Goal: Task Accomplishment & Management: Manage account settings

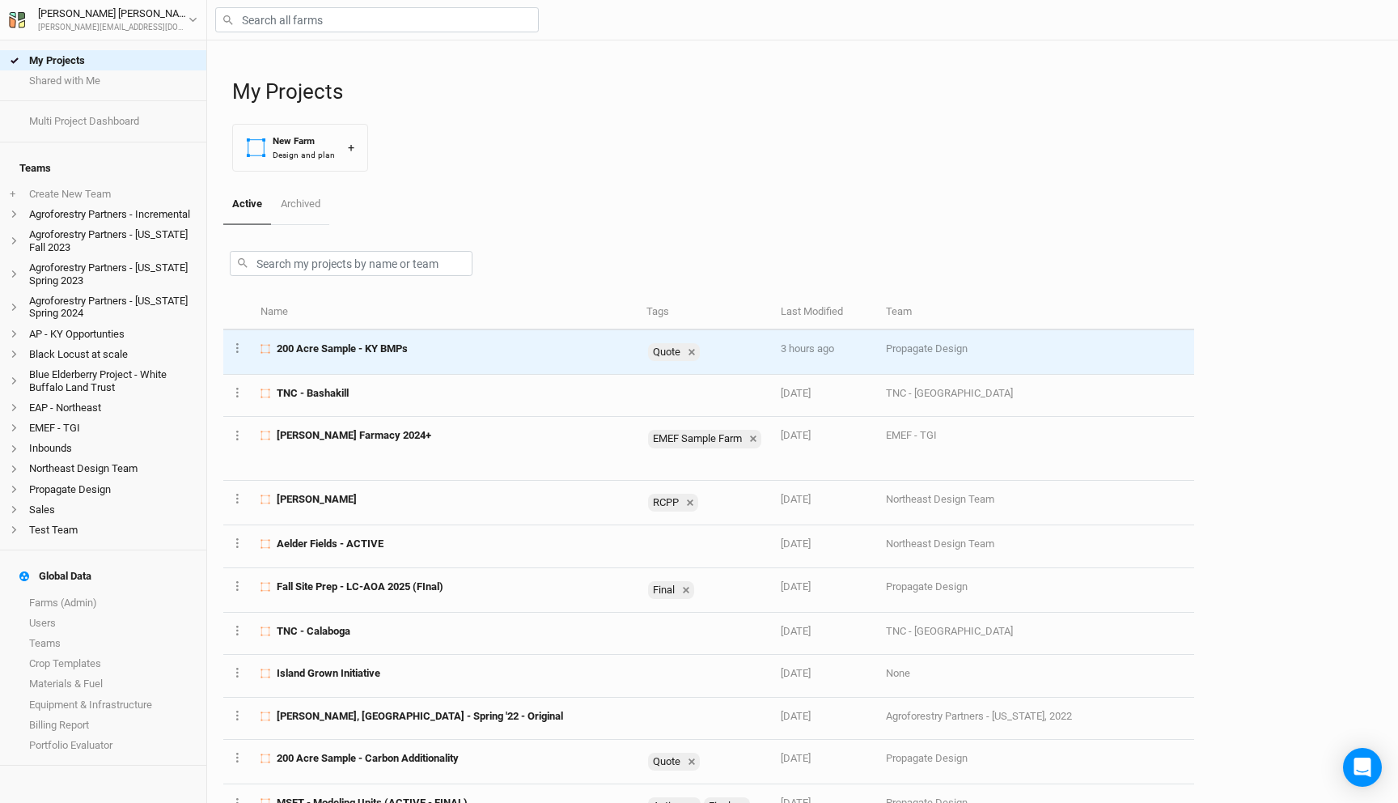
click at [399, 339] on td "200 Acre Sample - KY BMPs" at bounding box center [444, 352] width 385 height 45
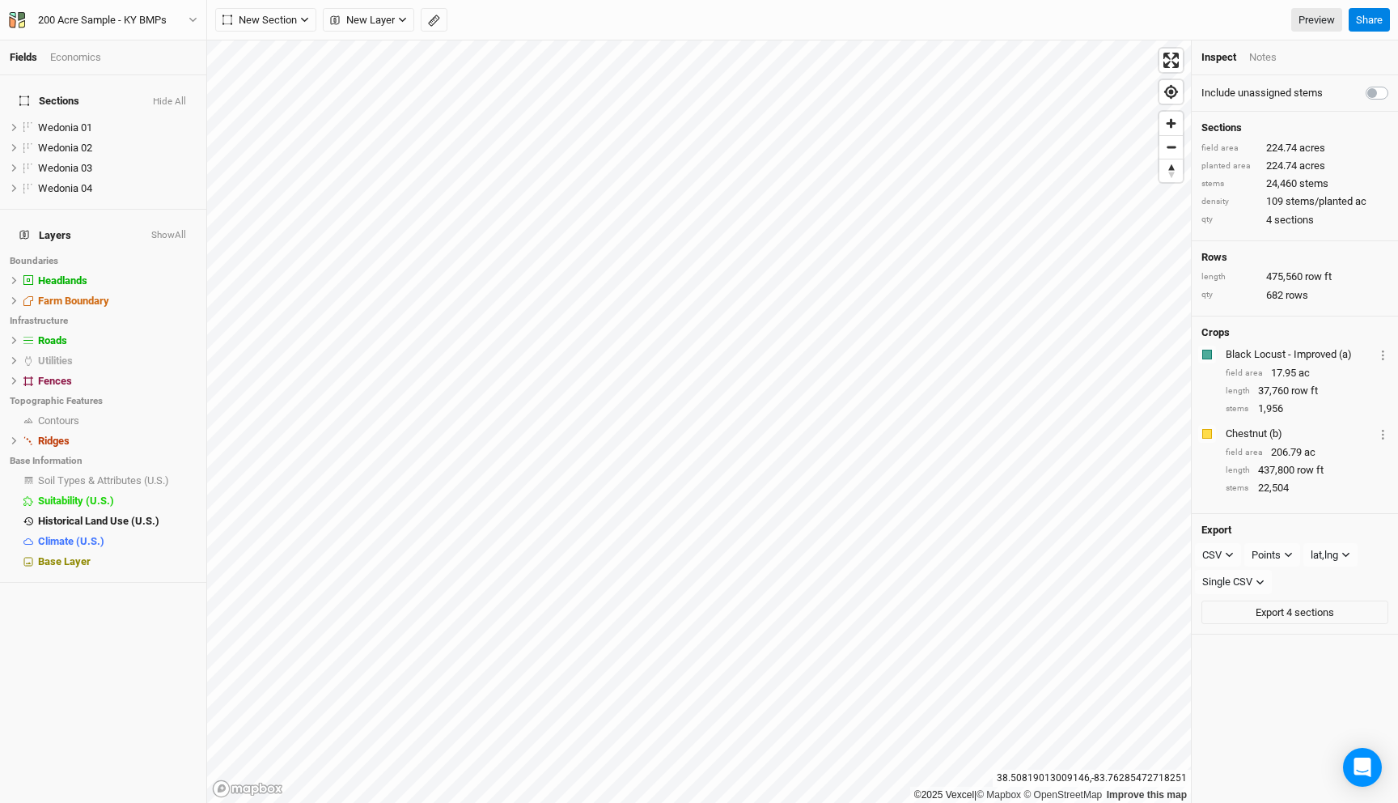
click at [85, 58] on div "Economics" at bounding box center [75, 57] width 51 height 15
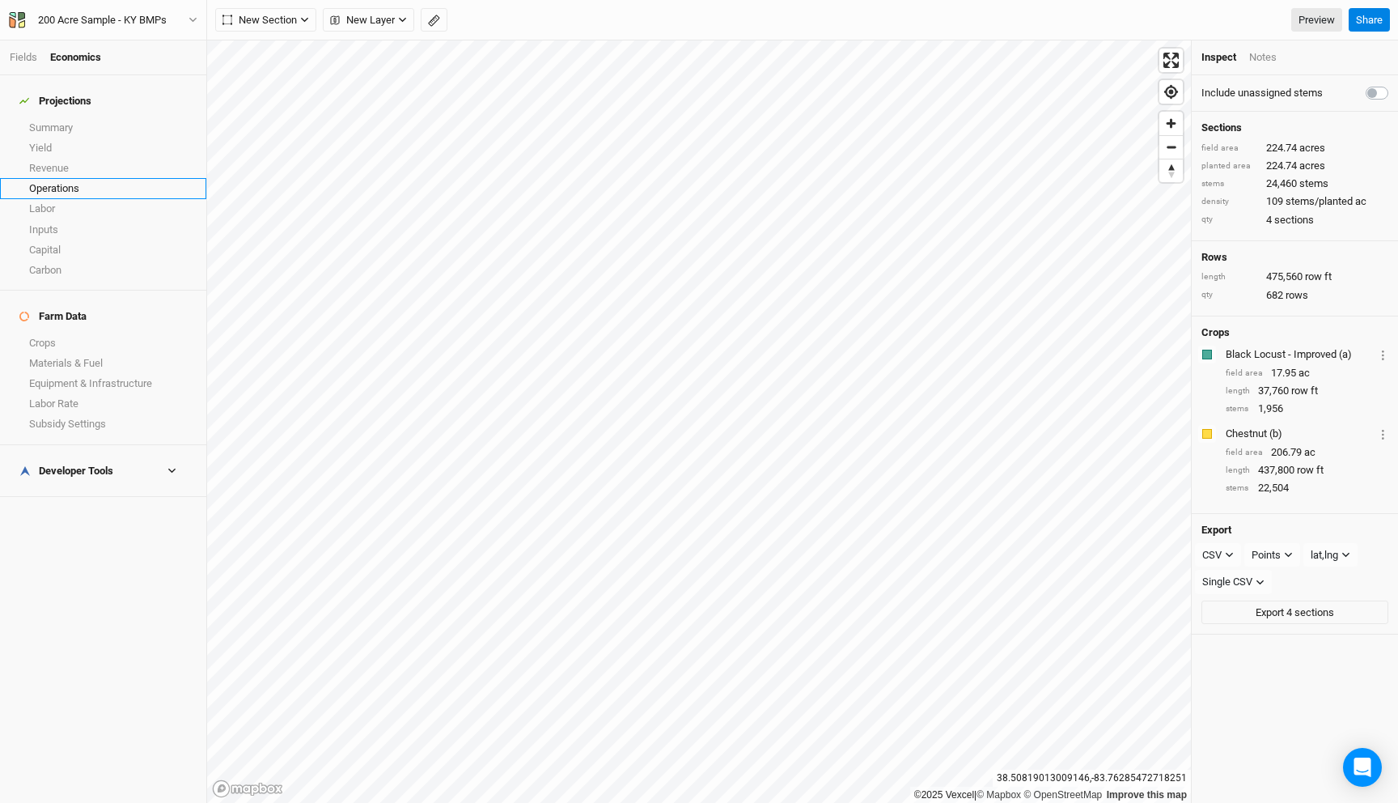
click at [74, 178] on link "Operations" at bounding box center [103, 188] width 206 height 20
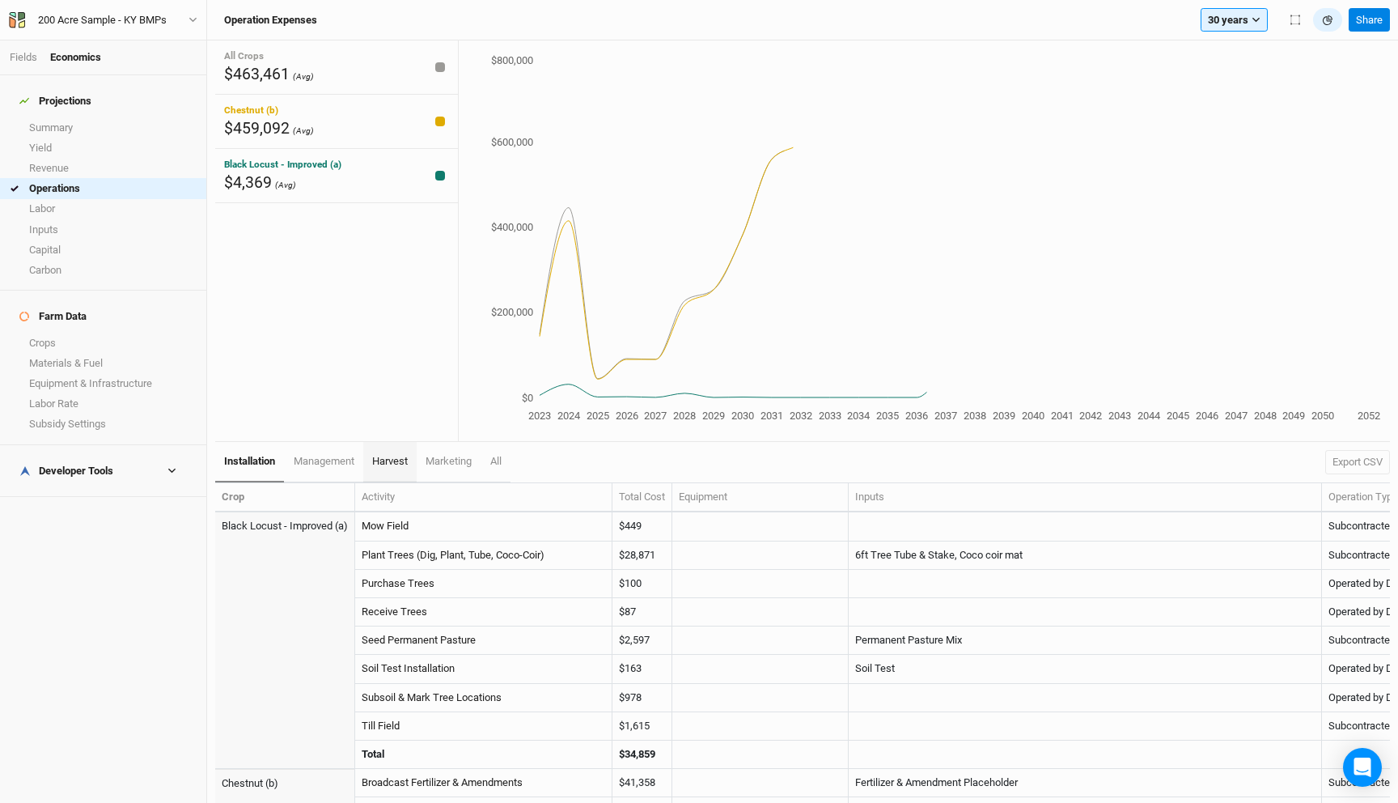
click at [392, 475] on link "harvest" at bounding box center [389, 462] width 53 height 40
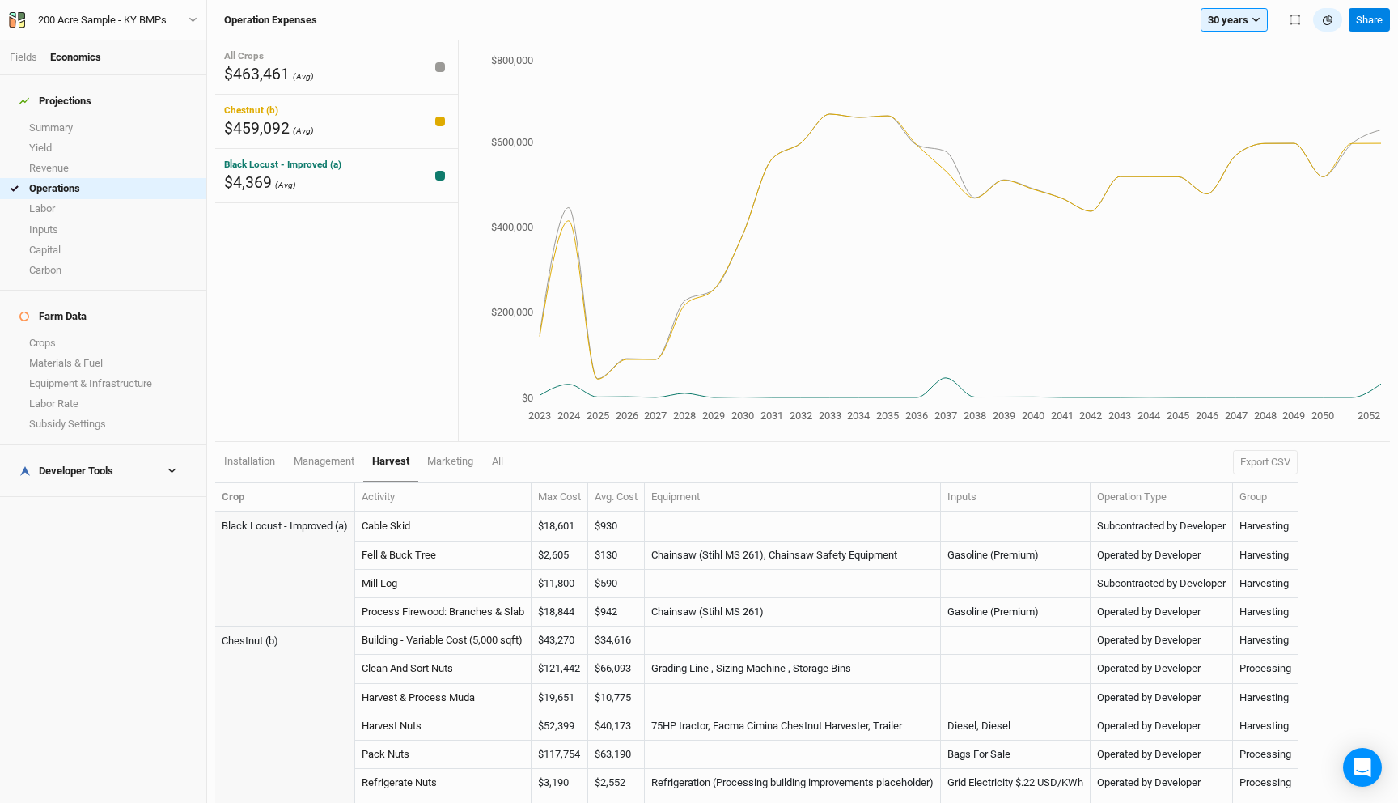
click at [114, 455] on h4 "Developer Tools" at bounding box center [103, 471] width 187 height 32
click at [121, 507] on link "Operations Cost Basis" at bounding box center [103, 517] width 206 height 20
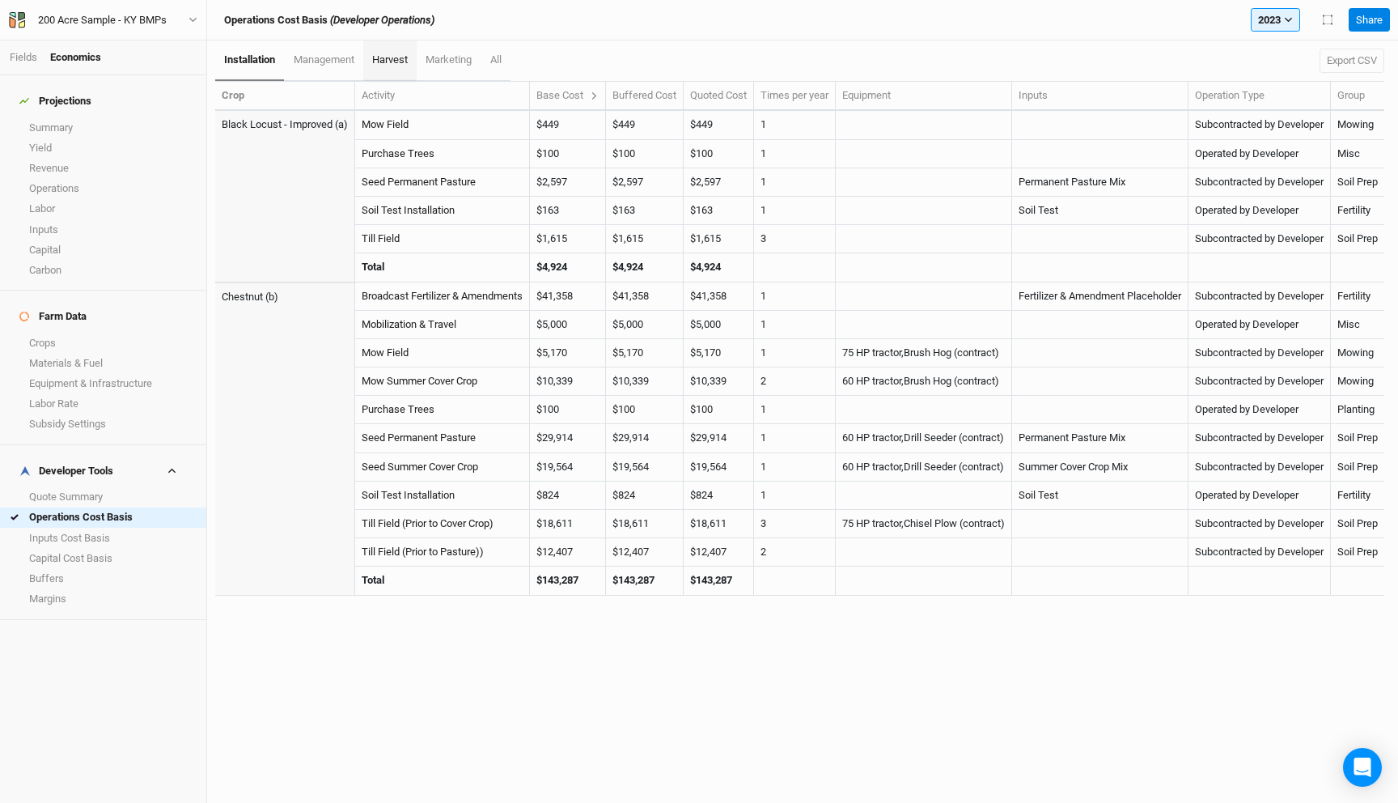
click at [398, 58] on span "harvest" at bounding box center [390, 59] width 36 height 12
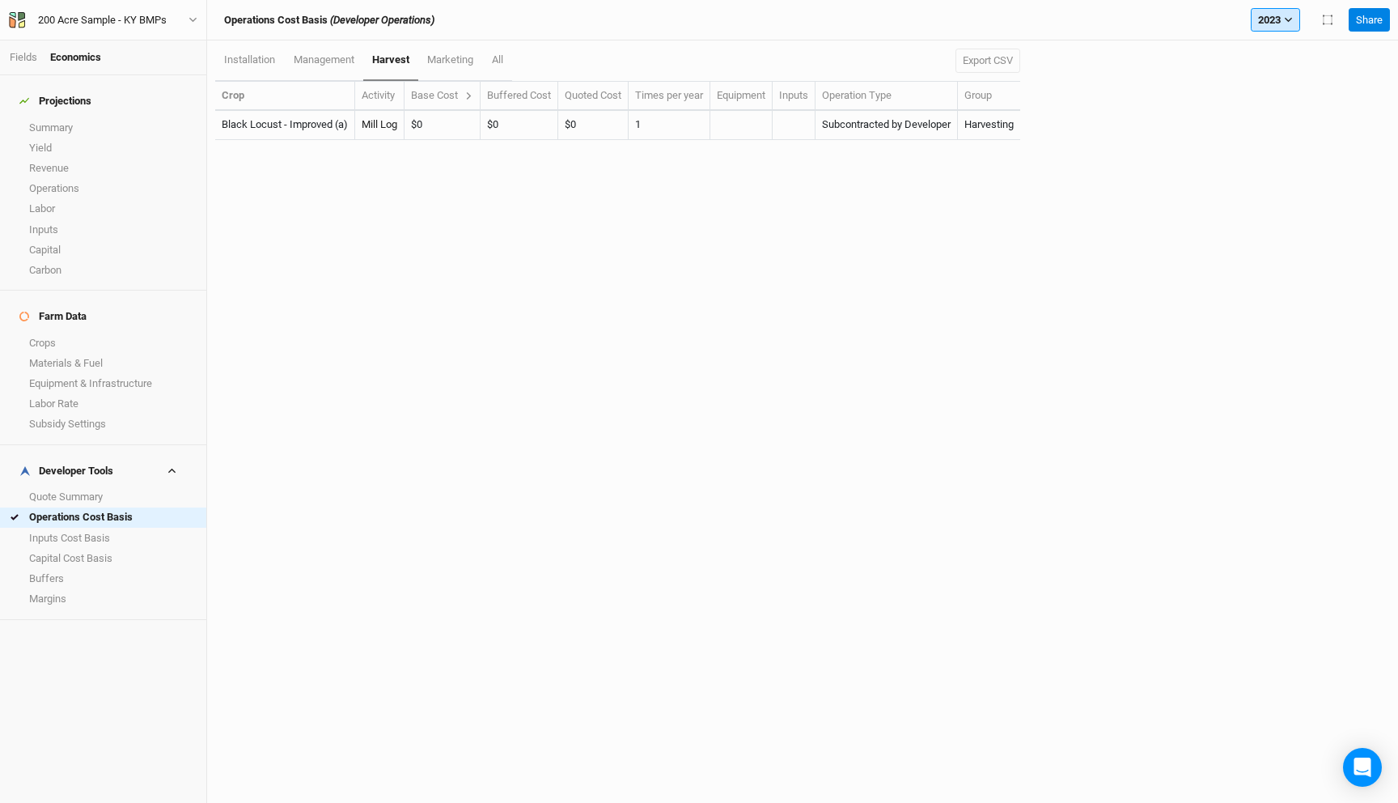
click at [1280, 17] on button "2023" at bounding box center [1275, 20] width 49 height 24
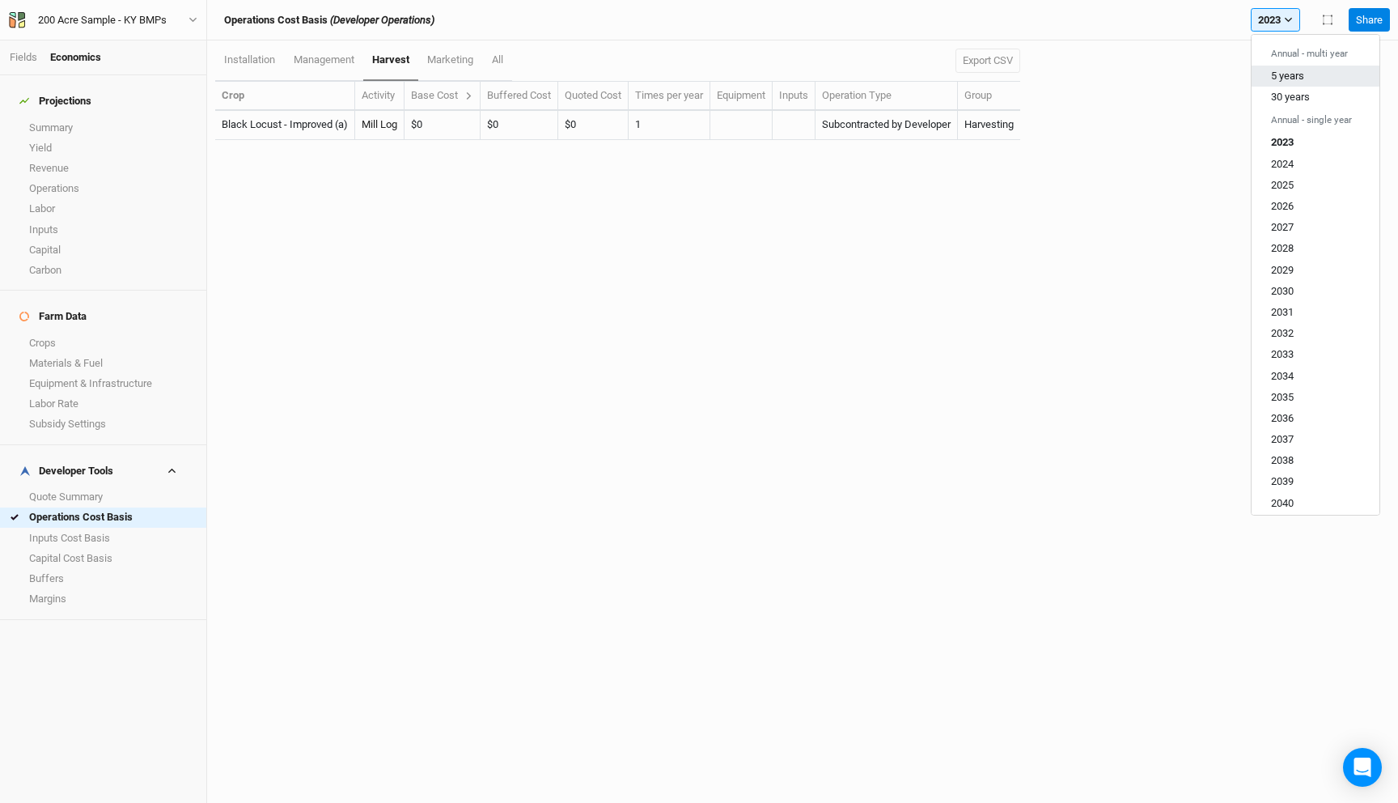
click at [1297, 78] on span "5 years" at bounding box center [1287, 76] width 33 height 12
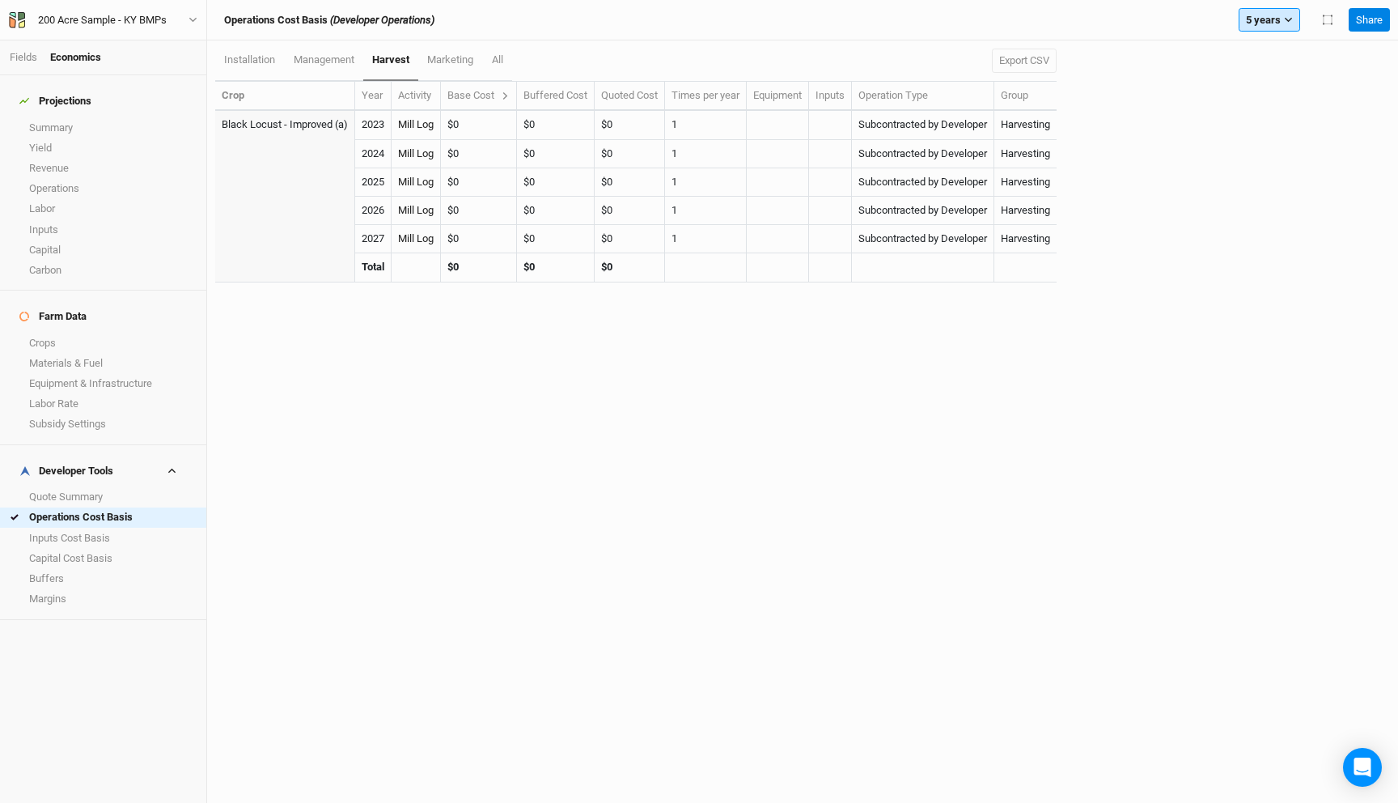
click at [1274, 19] on button "5 years" at bounding box center [1269, 20] width 61 height 24
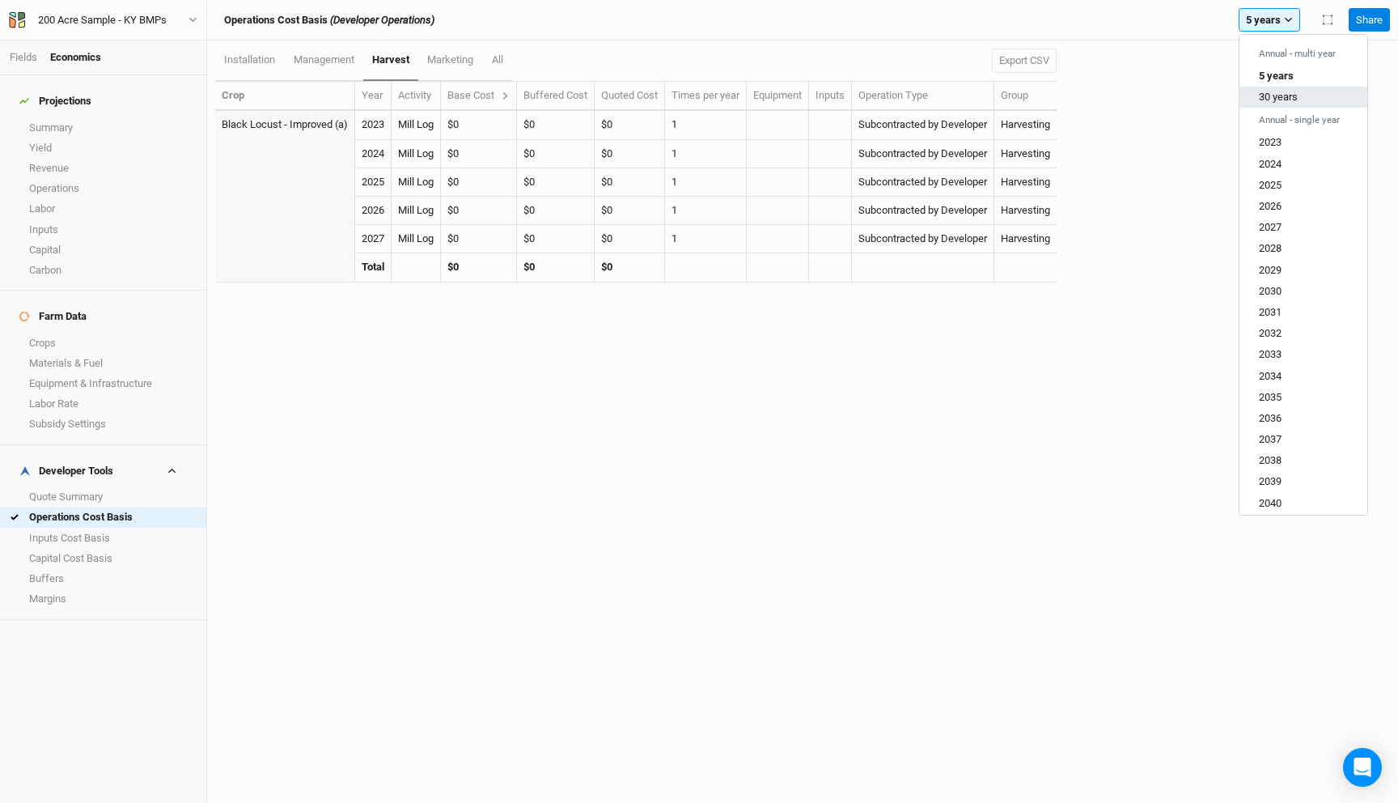
click at [1287, 94] on span "30 years" at bounding box center [1278, 97] width 39 height 12
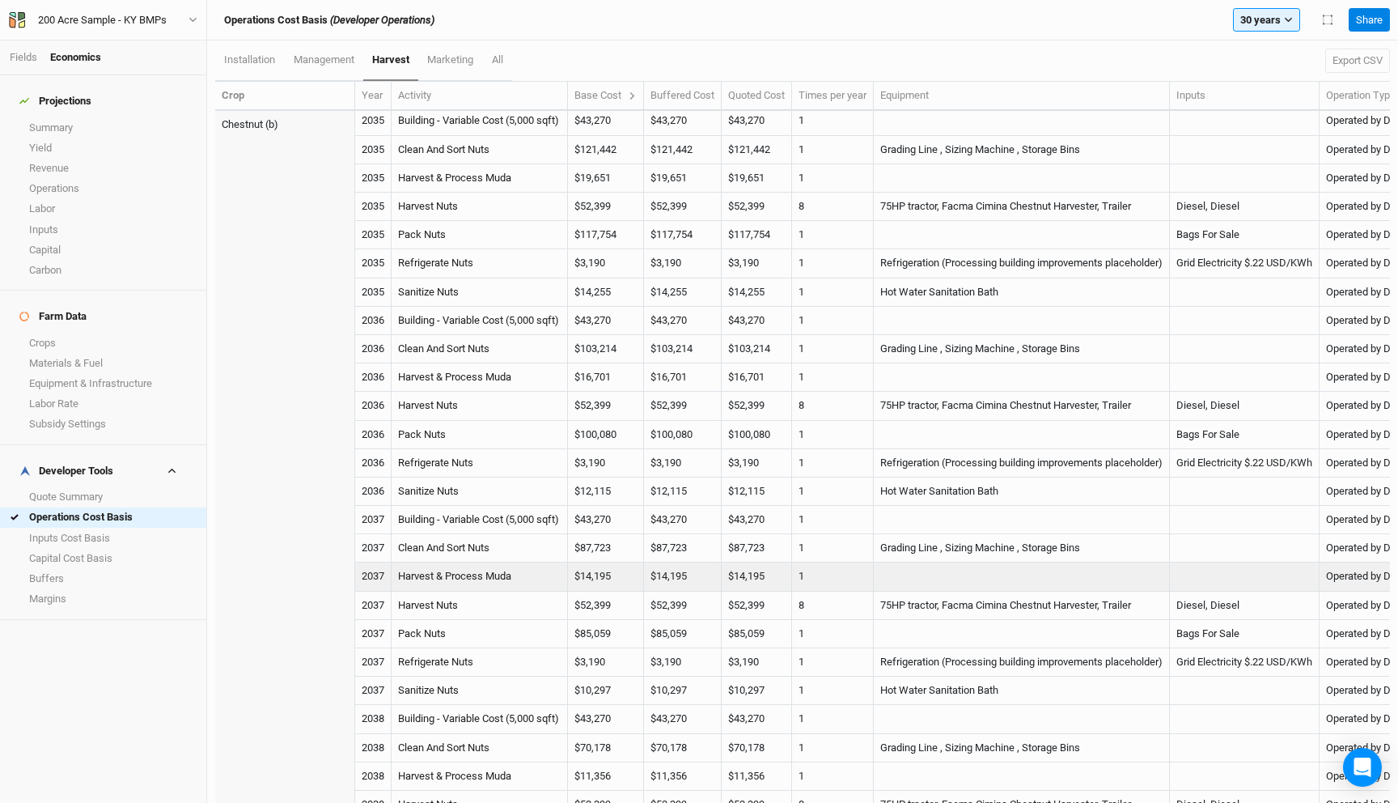
scroll to position [2140, 158]
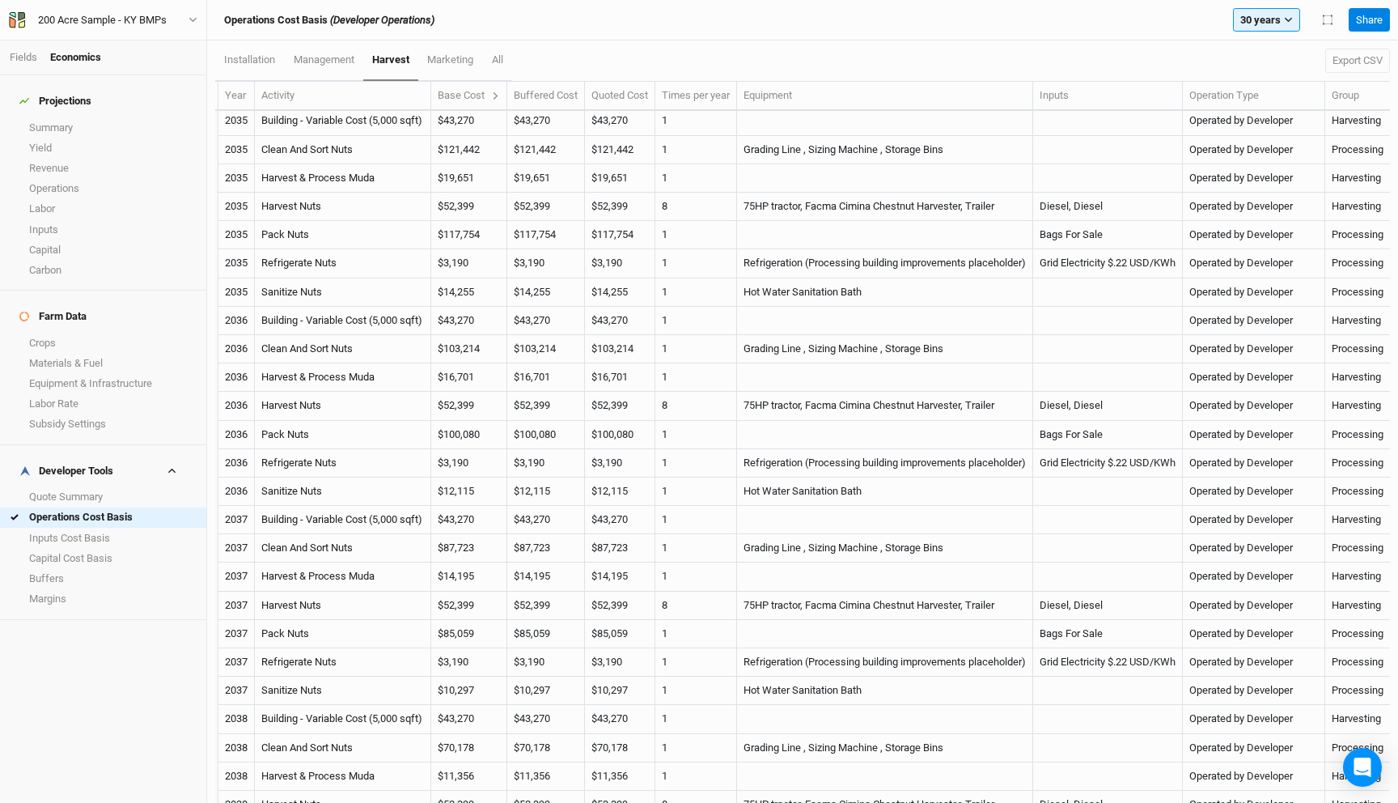
click at [481, 104] on th "Base Cost" at bounding box center [469, 96] width 76 height 29
click at [491, 99] on icon at bounding box center [495, 95] width 9 height 9
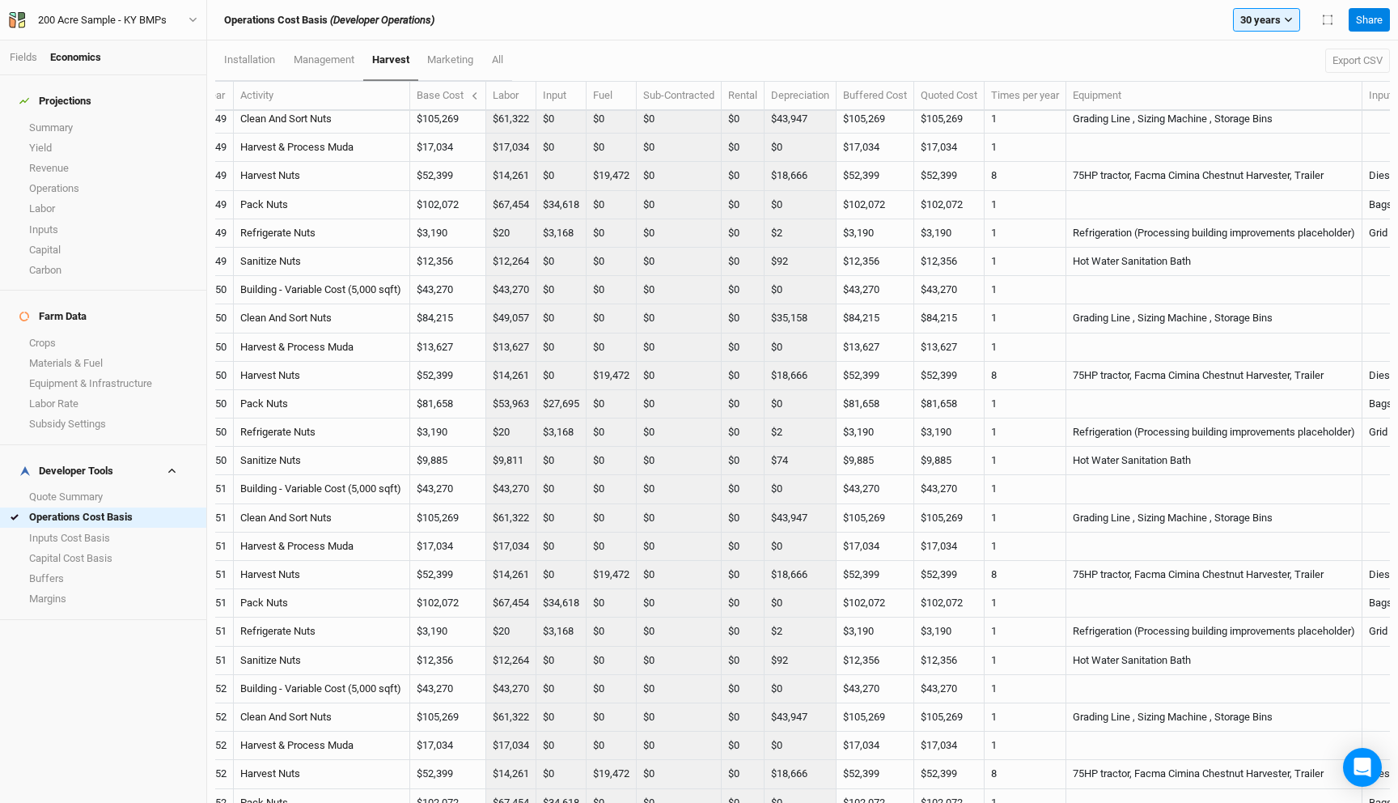
scroll to position [5061, 158]
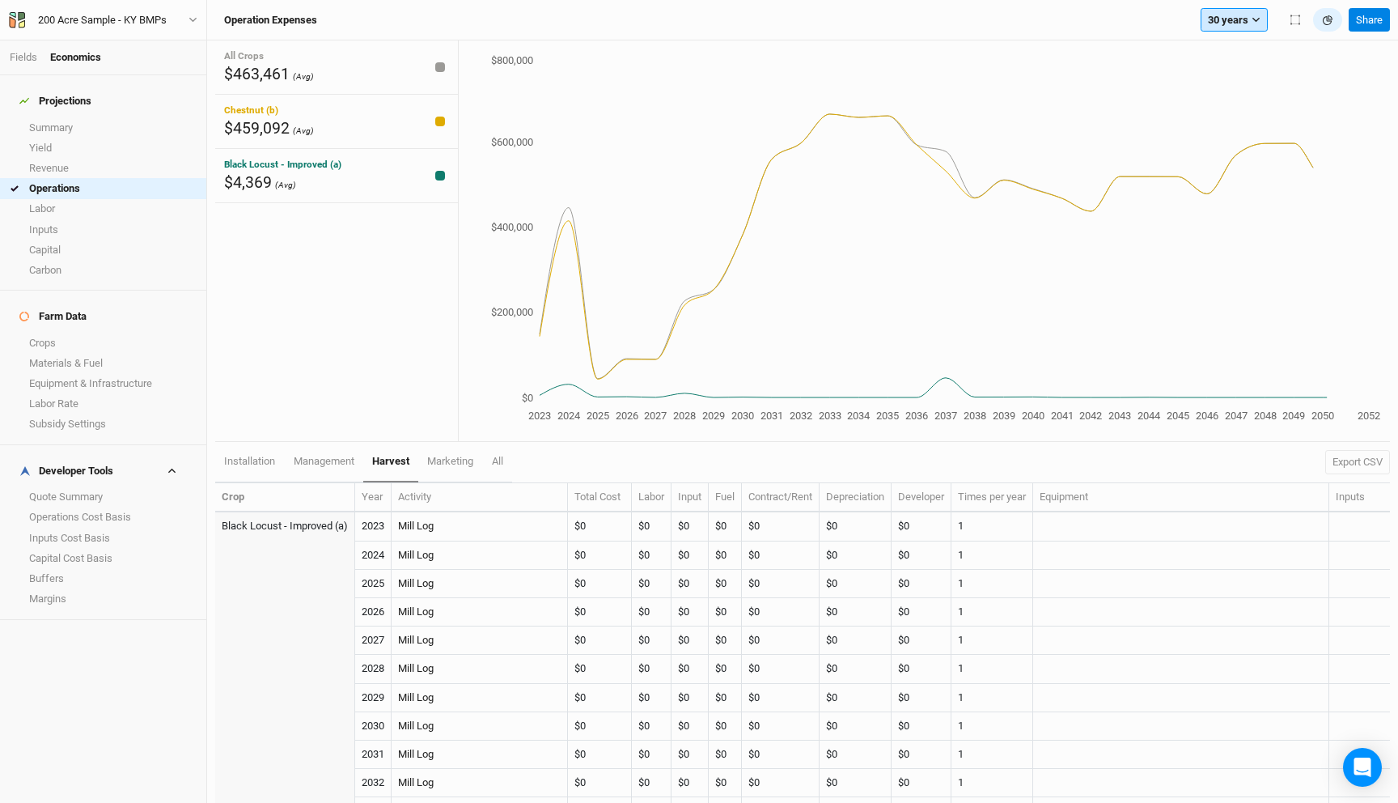
click at [1242, 18] on button "30 years" at bounding box center [1234, 20] width 67 height 24
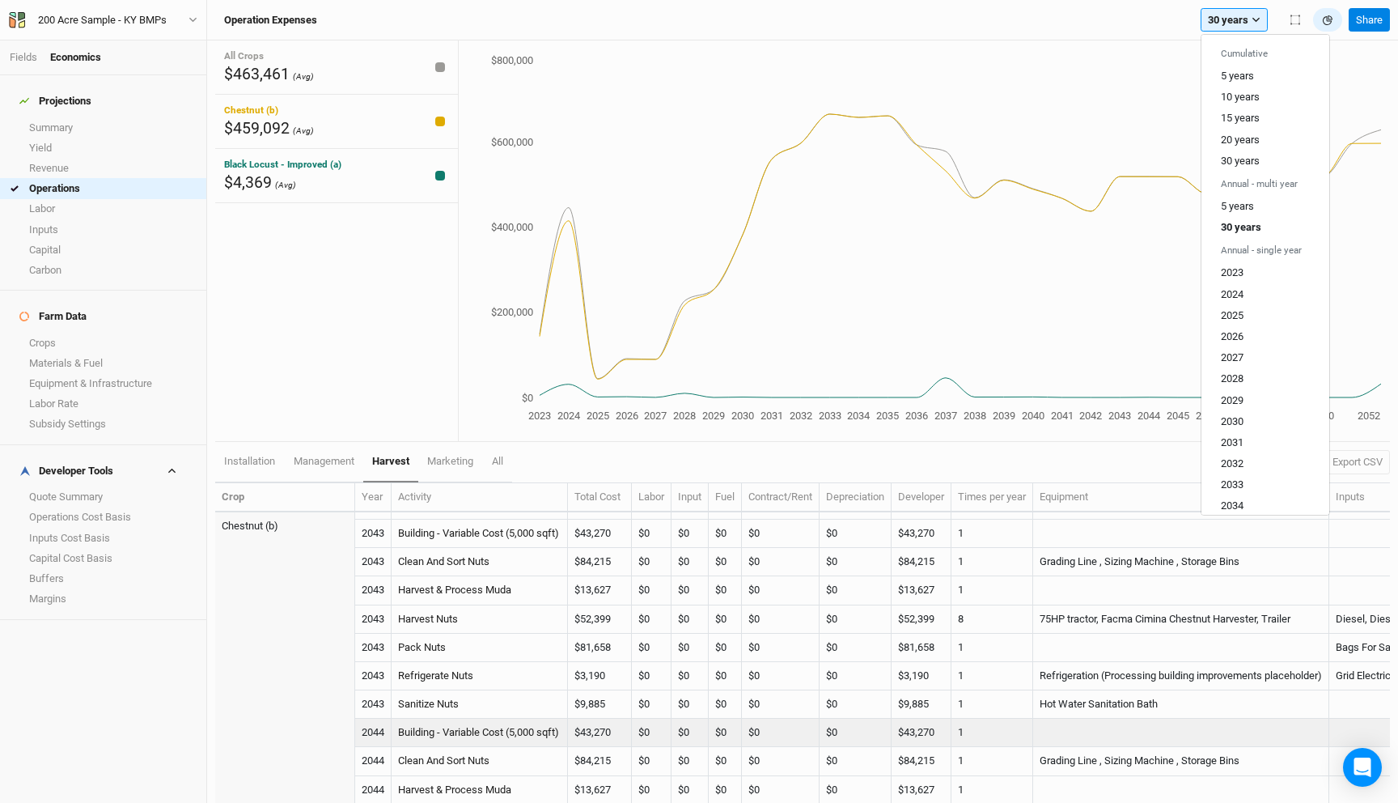
scroll to position [3832, 0]
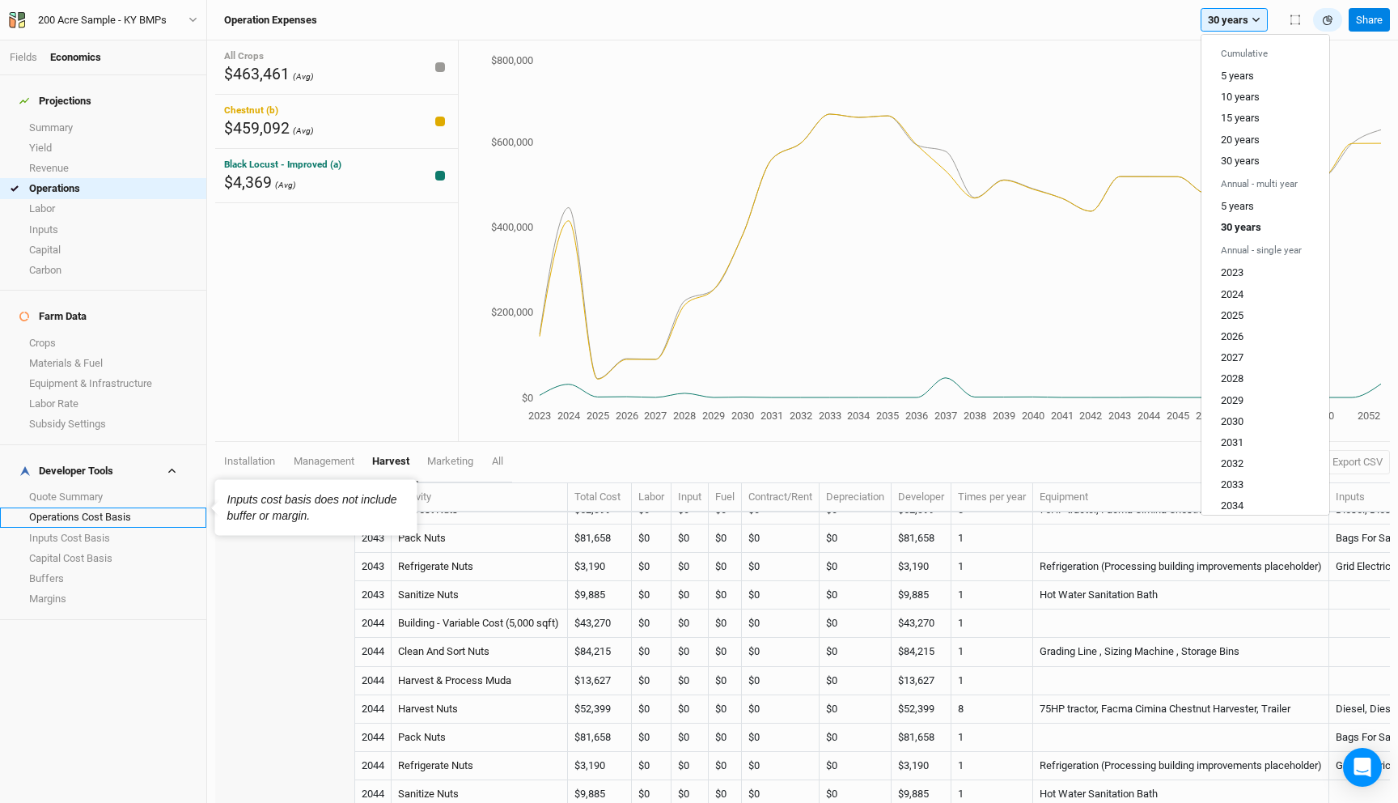
click at [98, 507] on link "Operations Cost Basis" at bounding box center [103, 517] width 206 height 20
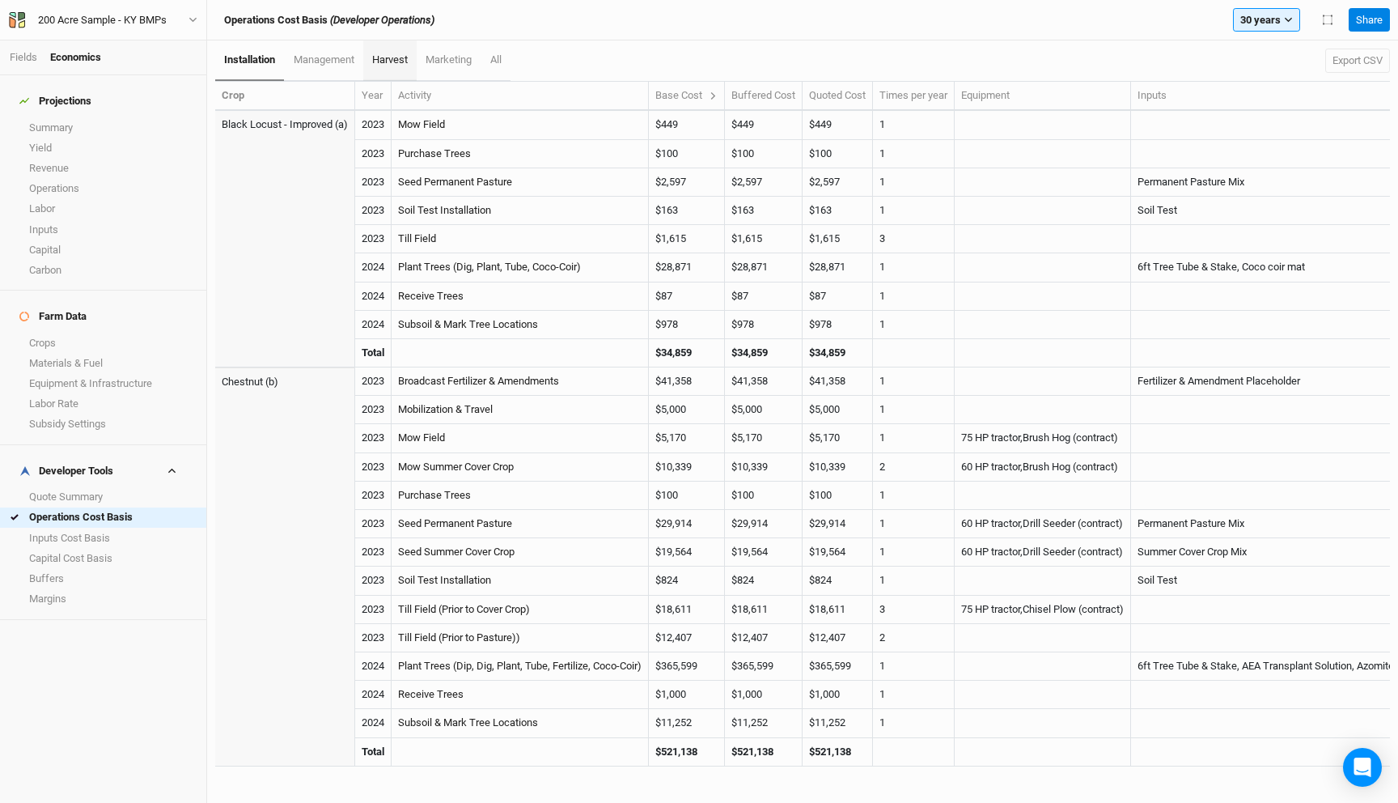
click at [411, 61] on link "harvest" at bounding box center [389, 60] width 53 height 40
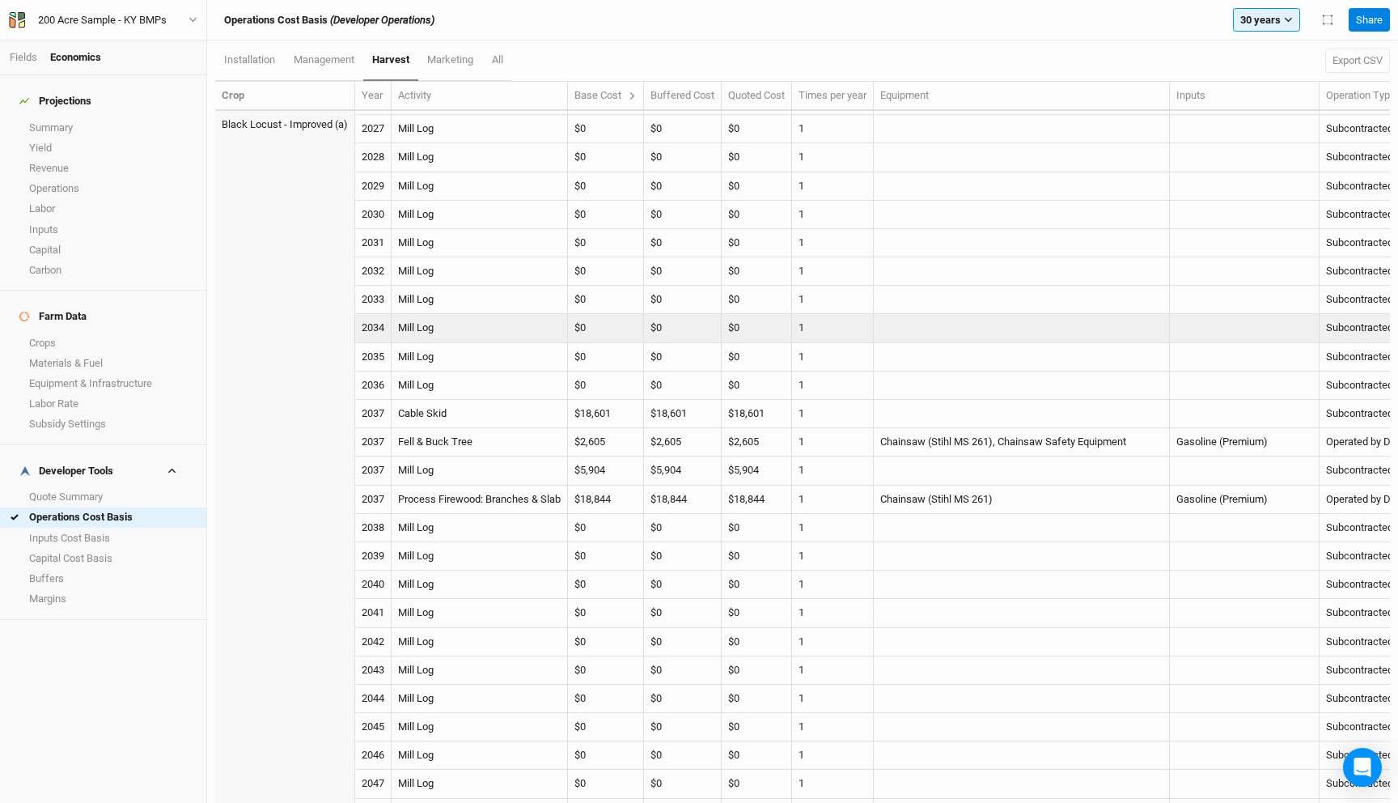
scroll to position [137, 0]
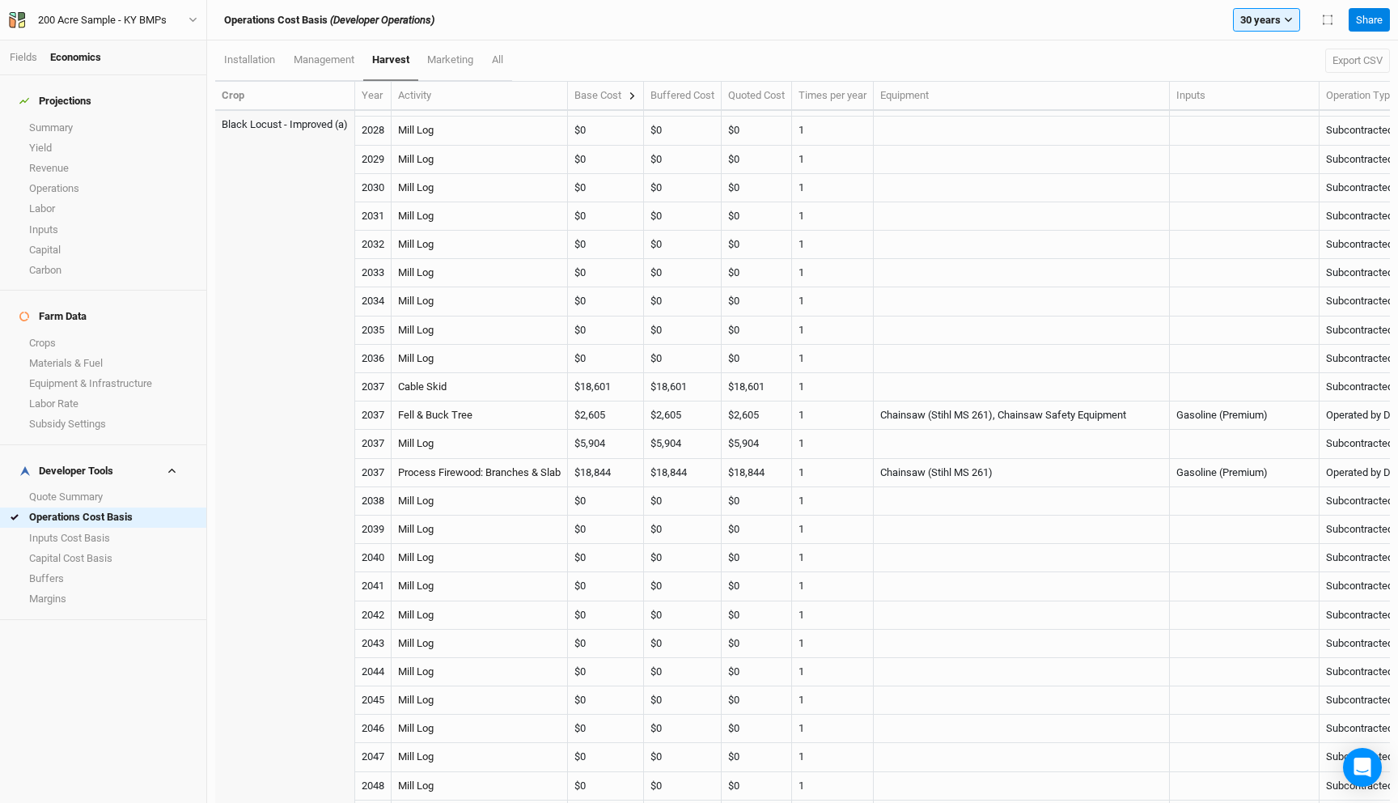
click at [634, 99] on icon at bounding box center [632, 95] width 9 height 9
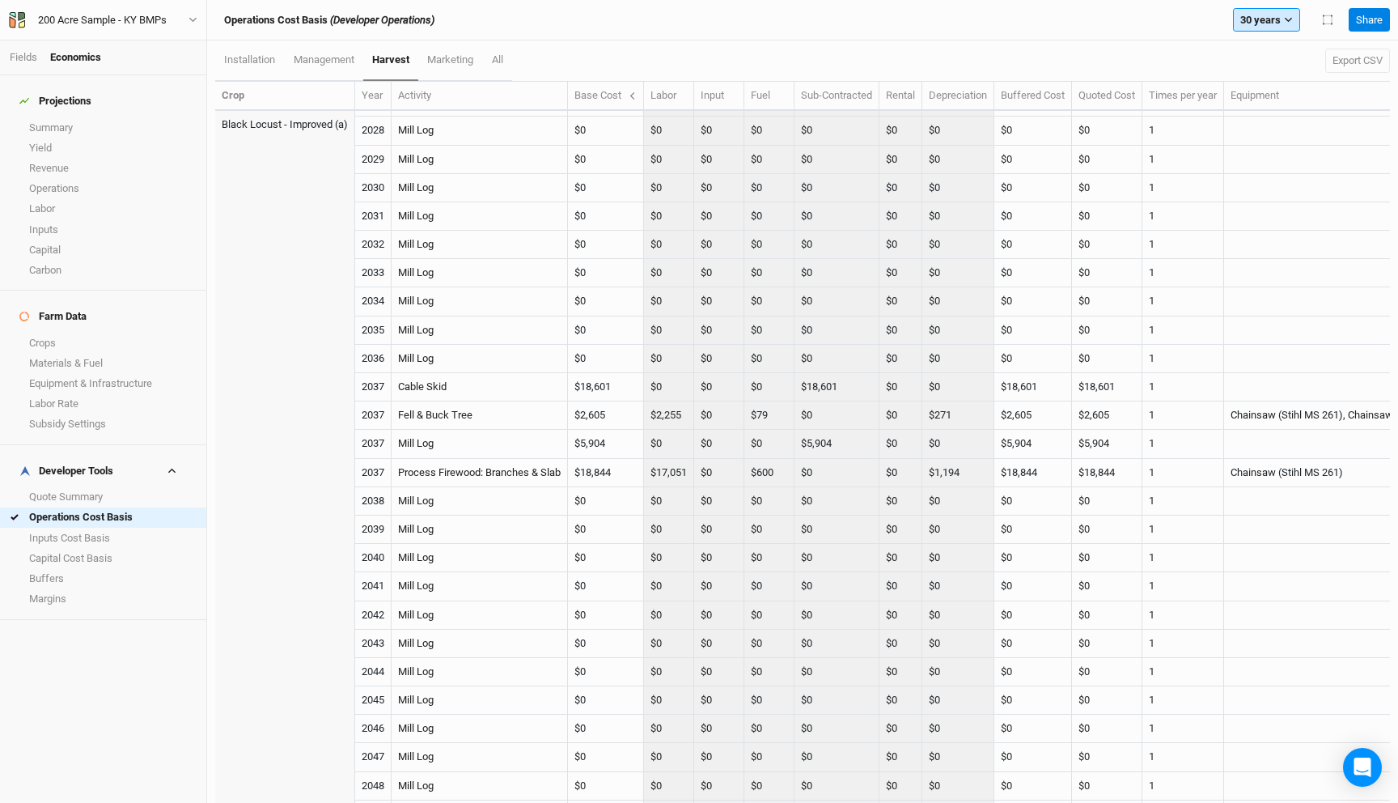
click at [1252, 24] on button "30 years" at bounding box center [1266, 20] width 67 height 24
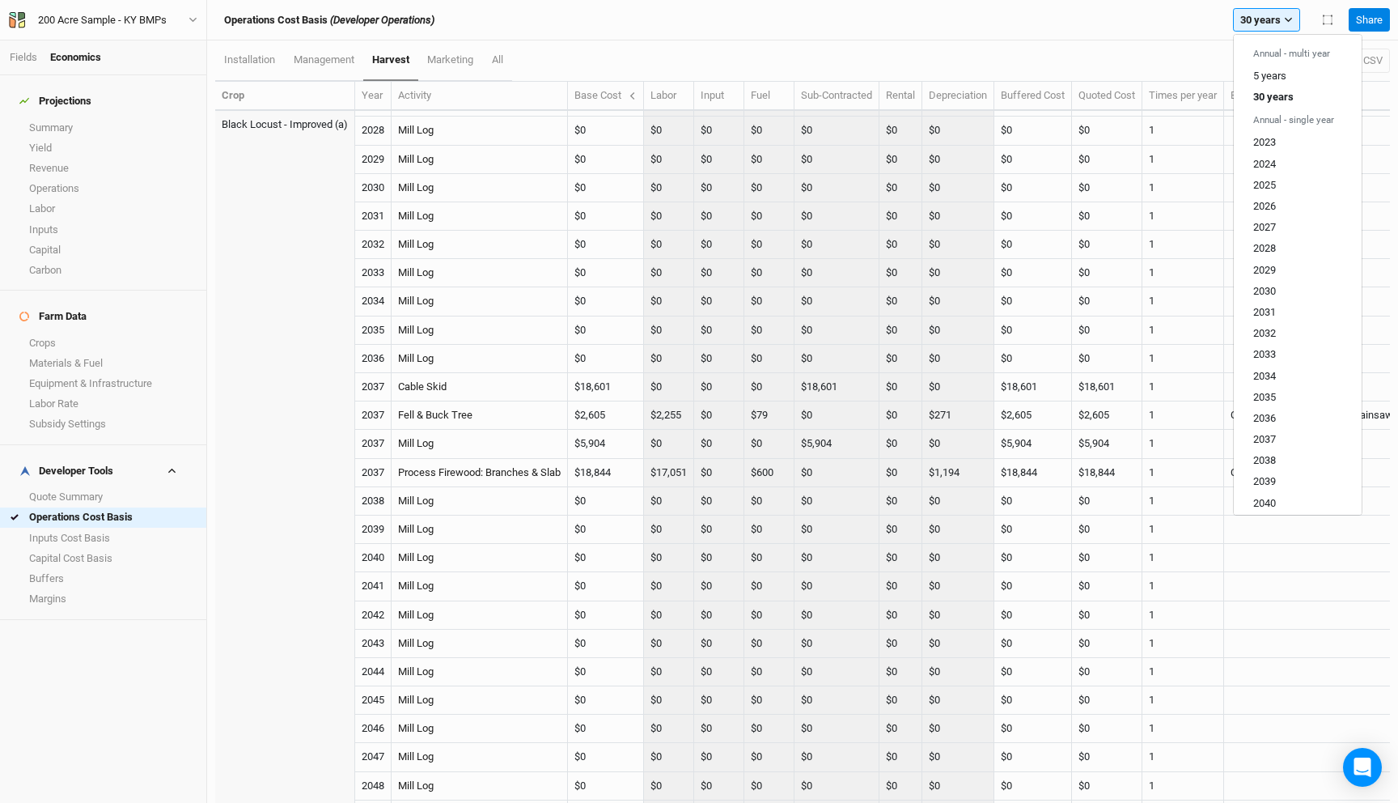
click at [1118, 44] on div "installation management harvest marketing All Export CSV" at bounding box center [802, 60] width 1175 height 40
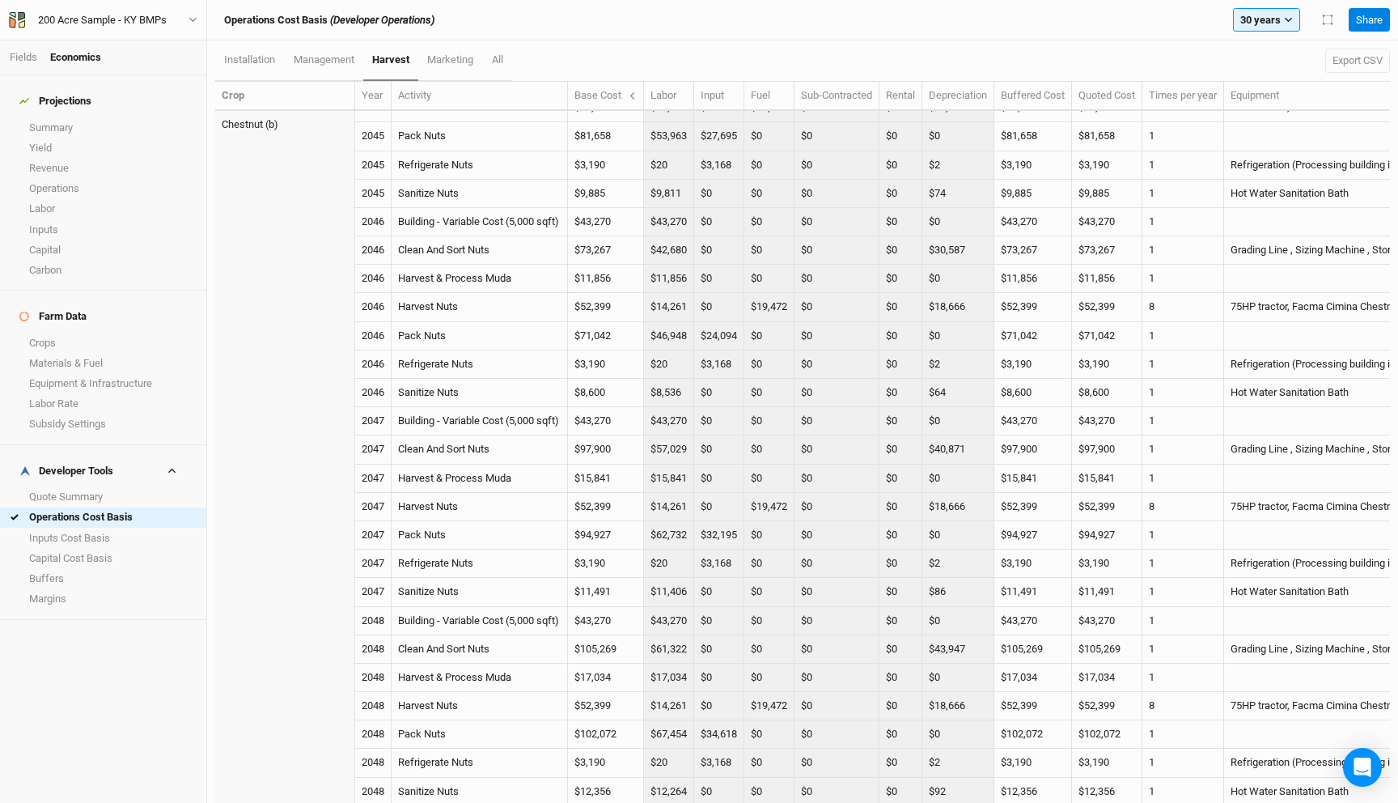
scroll to position [5061, 0]
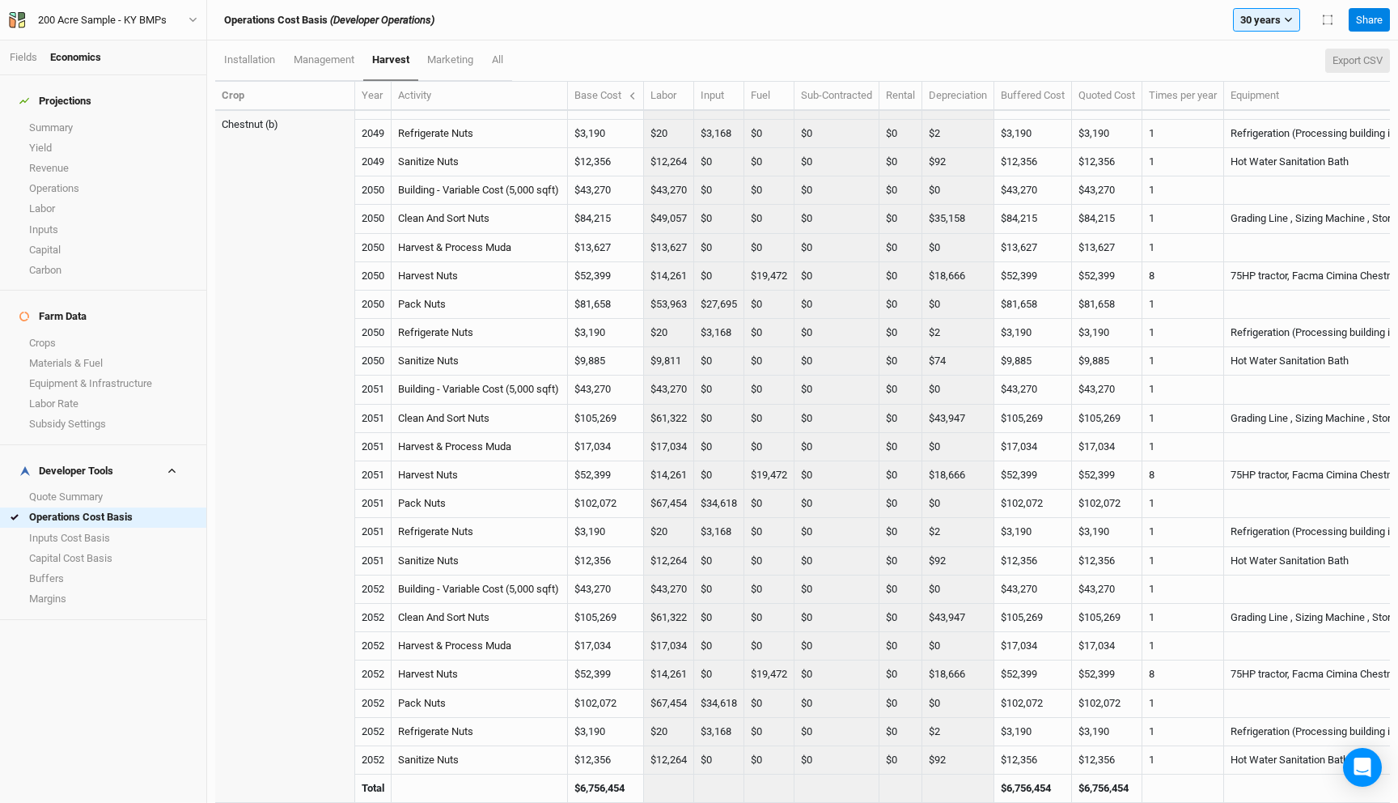
click at [1351, 66] on button "Export CSV" at bounding box center [1357, 61] width 65 height 24
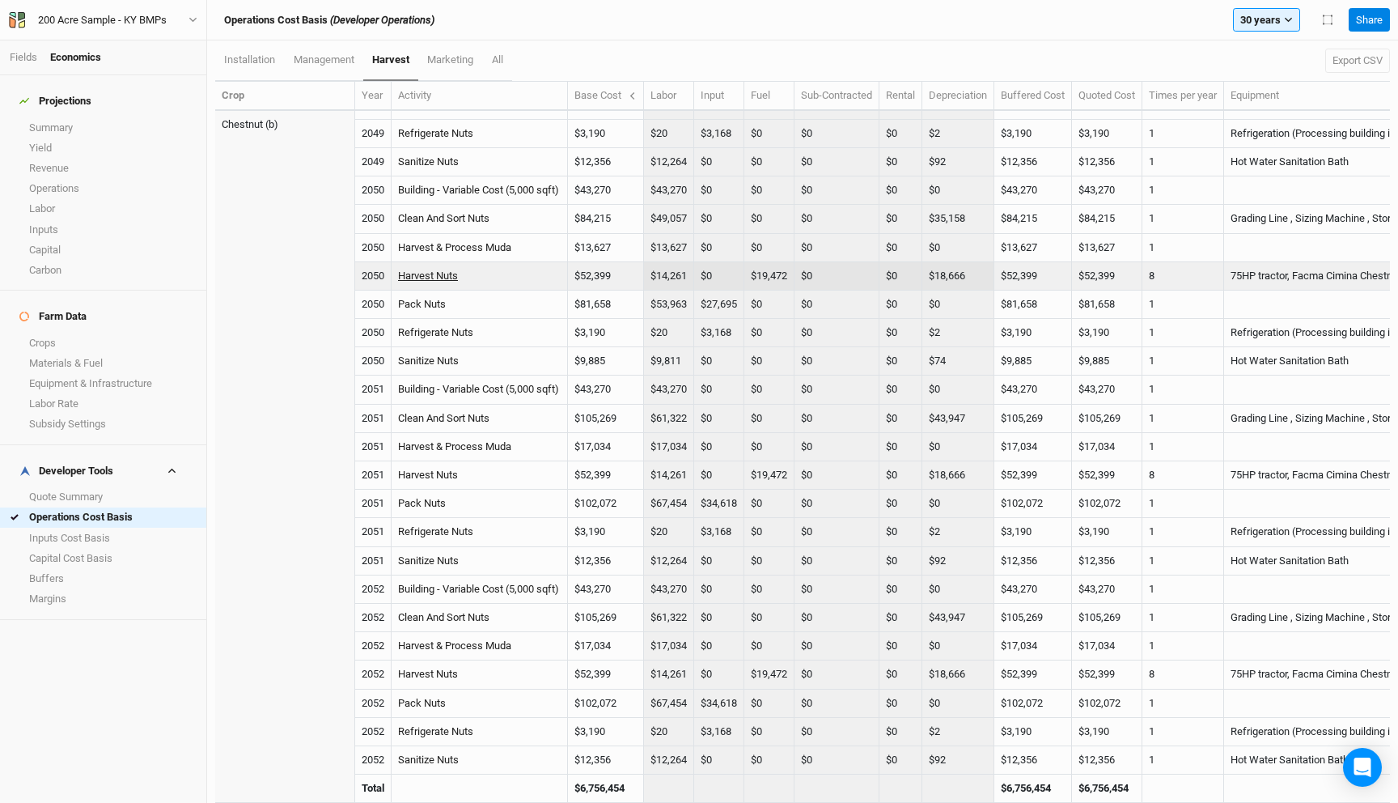
click at [443, 278] on link "Harvest Nuts" at bounding box center [428, 275] width 60 height 12
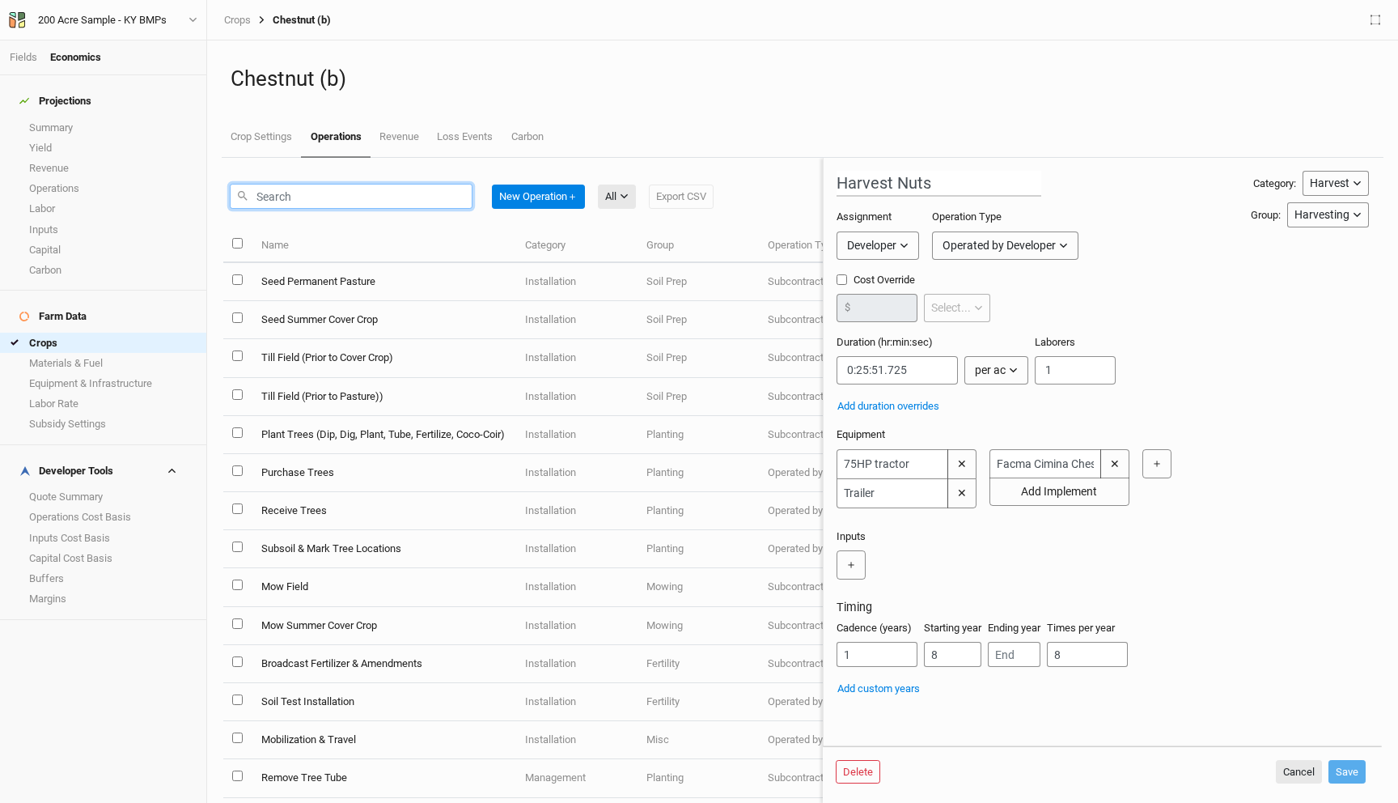
click at [321, 193] on input "text" at bounding box center [351, 196] width 243 height 25
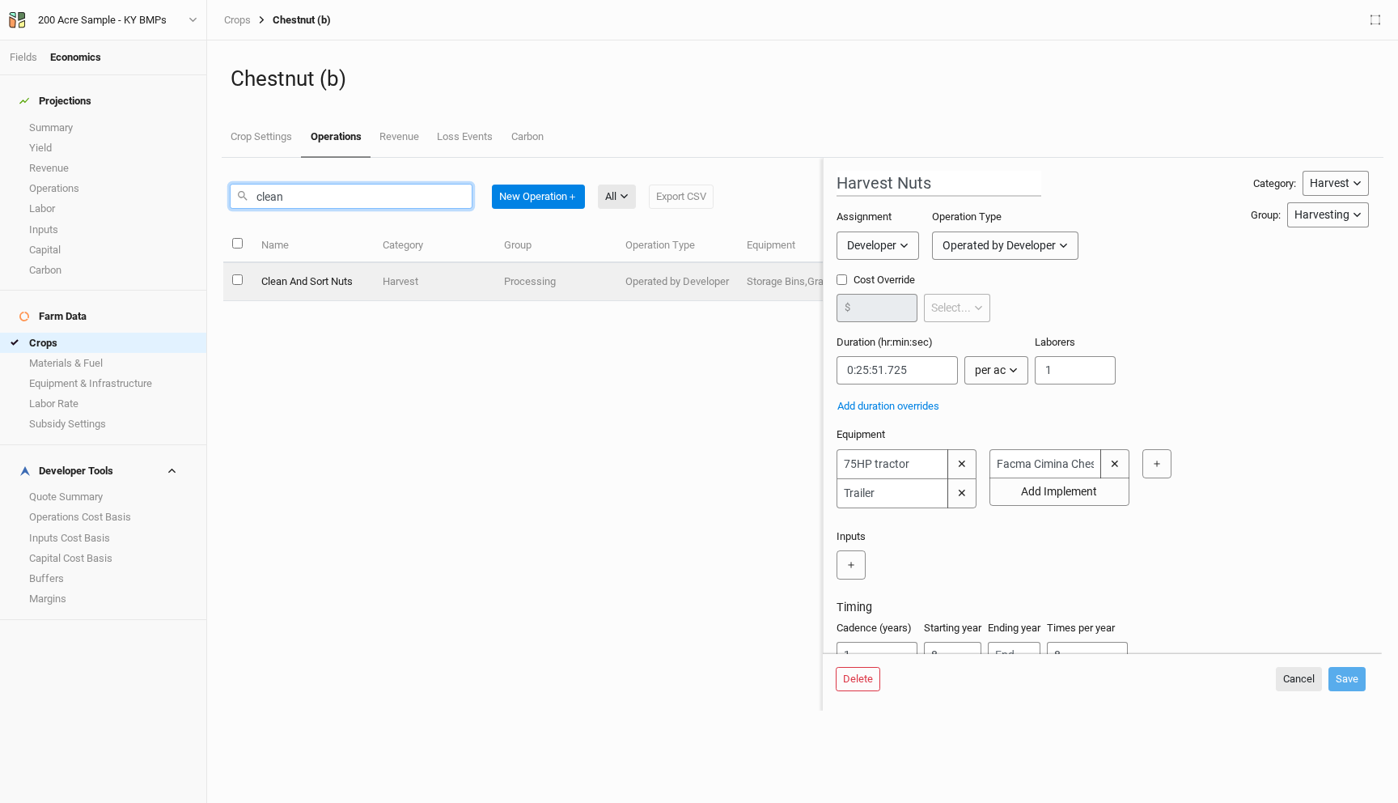
type input "clean"
click at [311, 277] on td "Clean And Sort Nuts" at bounding box center [312, 282] width 121 height 38
type input "Clean And Sort Nuts"
type input "0:00:18"
type input "1"
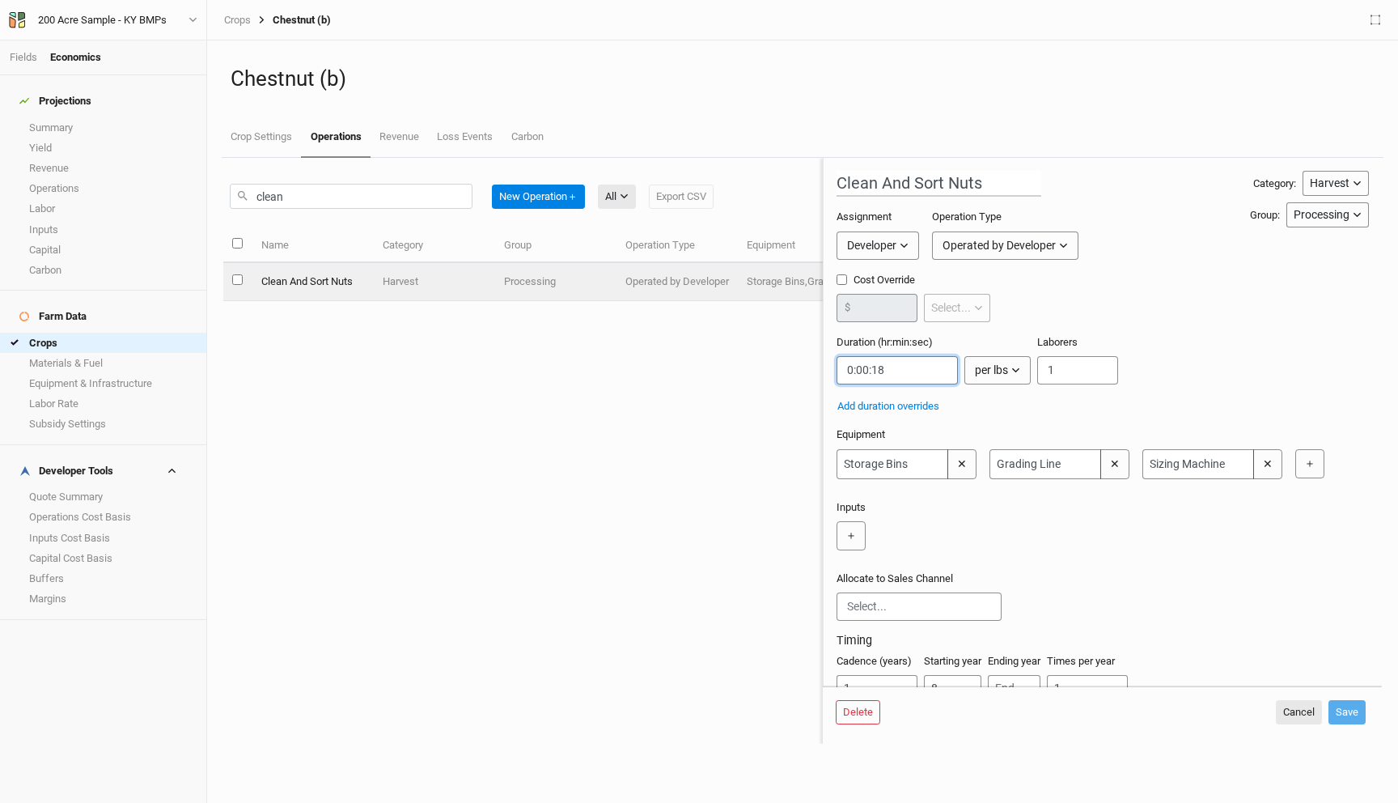
click at [916, 373] on input "string" at bounding box center [897, 370] width 121 height 28
click at [1007, 421] on div "Clean And Sort Nuts Category: Harvest Installation Management Harvest Marketing…" at bounding box center [1103, 450] width 532 height 559
click at [1284, 711] on button "Cancel" at bounding box center [1299, 712] width 46 height 24
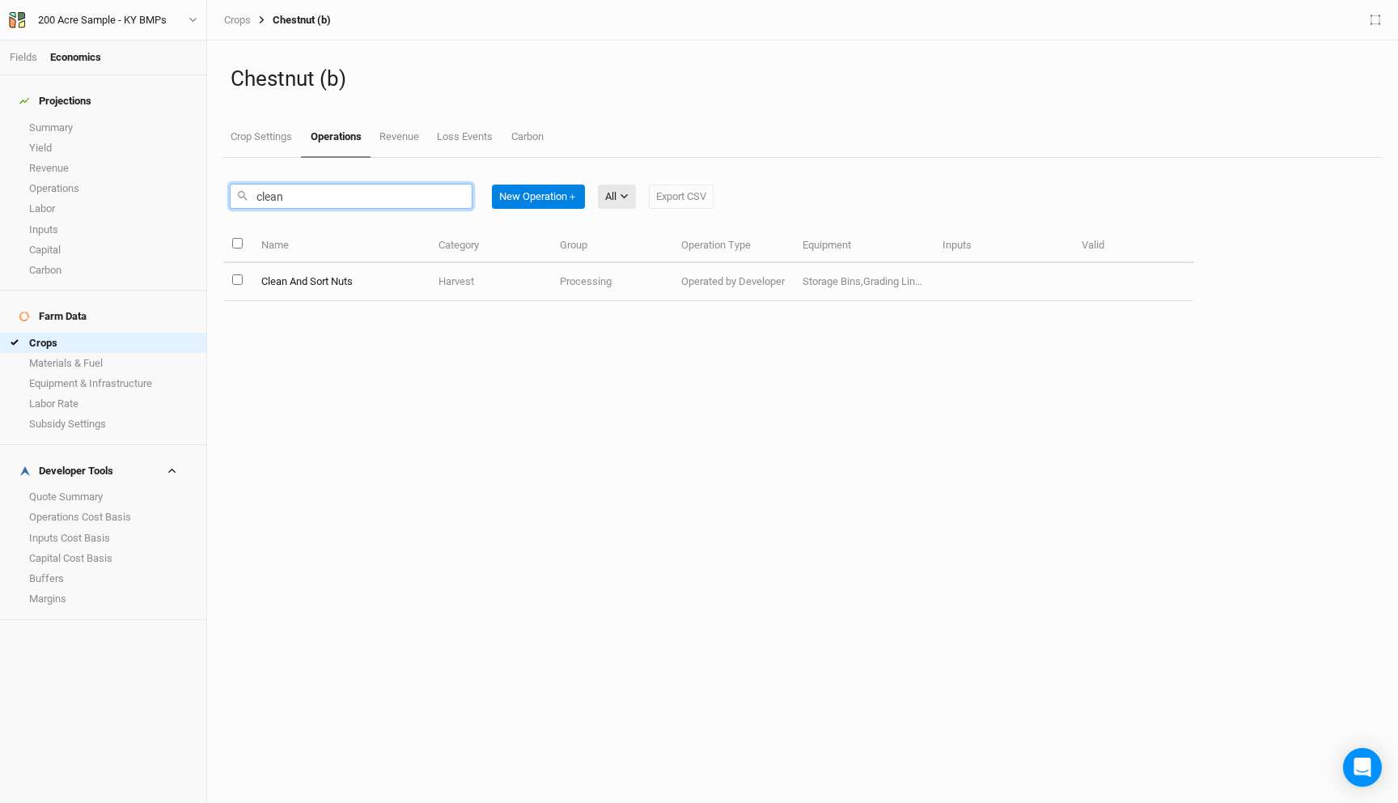
click at [415, 199] on input "clean" at bounding box center [351, 196] width 243 height 25
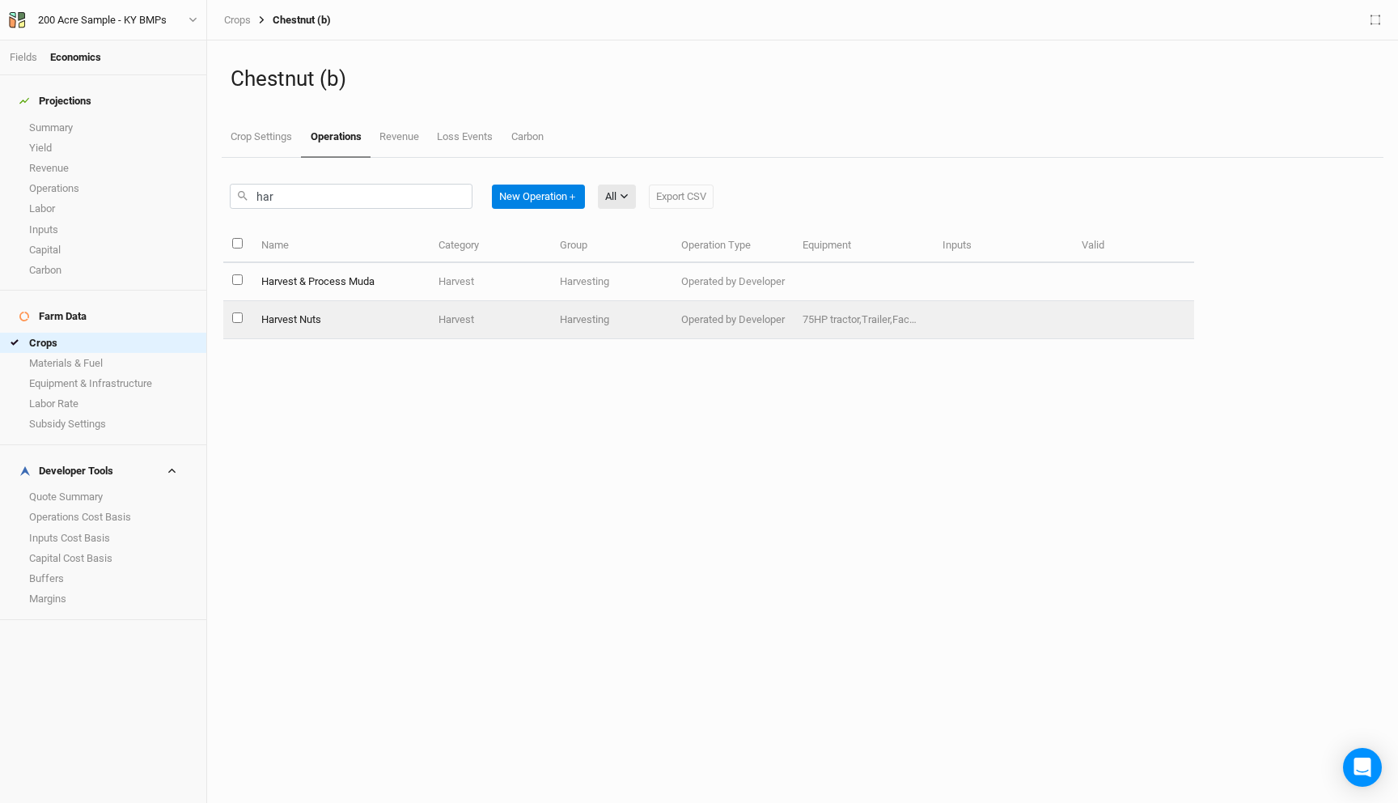
click at [335, 313] on td "Harvest Nuts" at bounding box center [341, 320] width 178 height 38
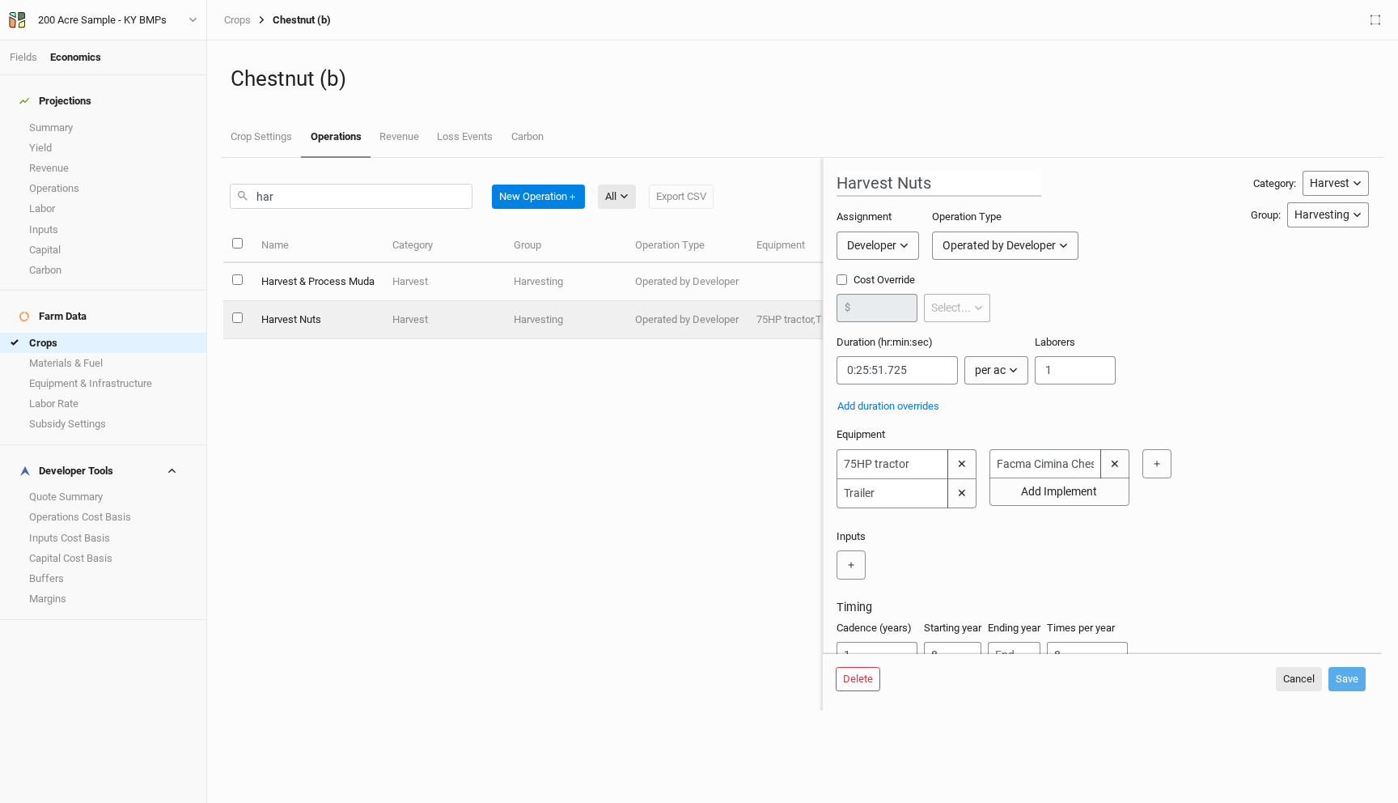
scroll to position [57, 0]
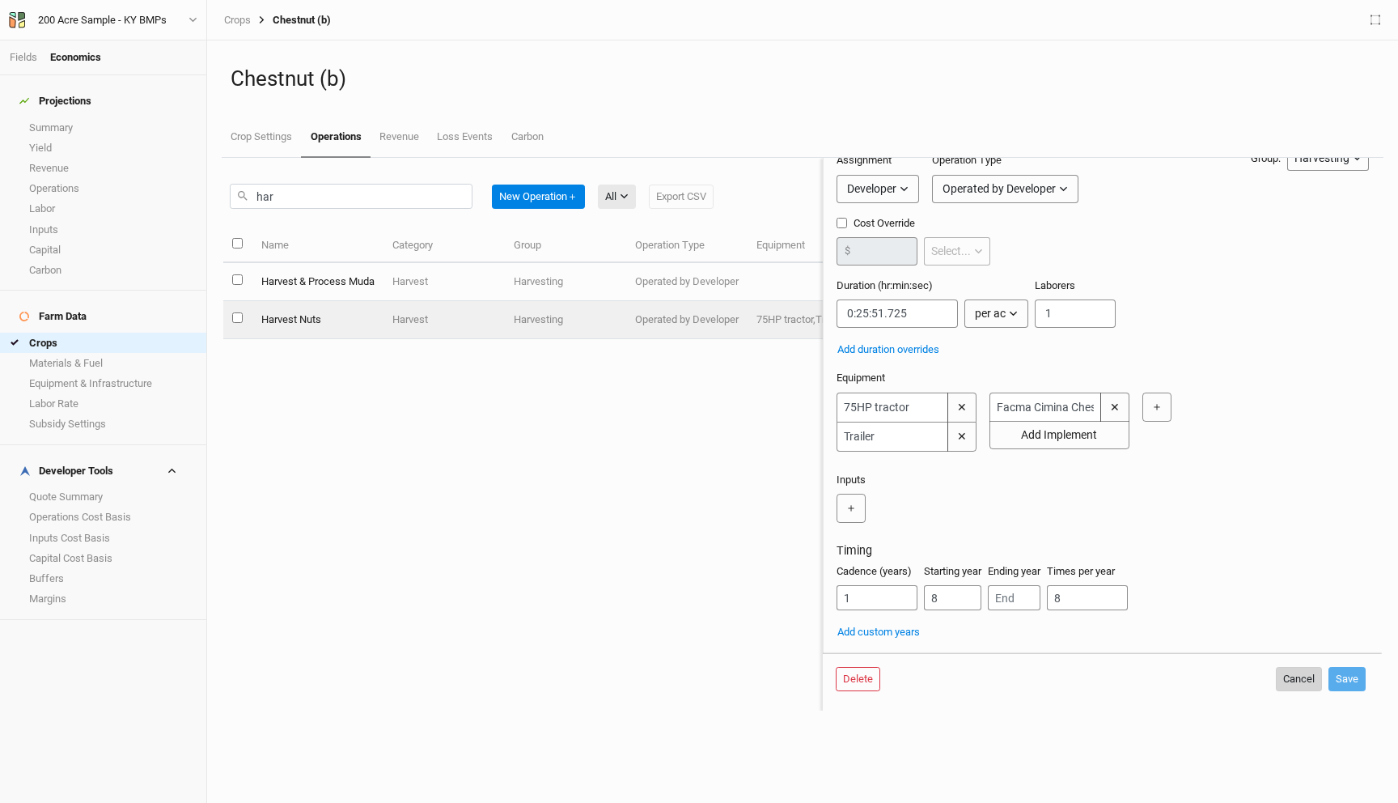
click at [1300, 687] on button "Cancel" at bounding box center [1299, 679] width 46 height 24
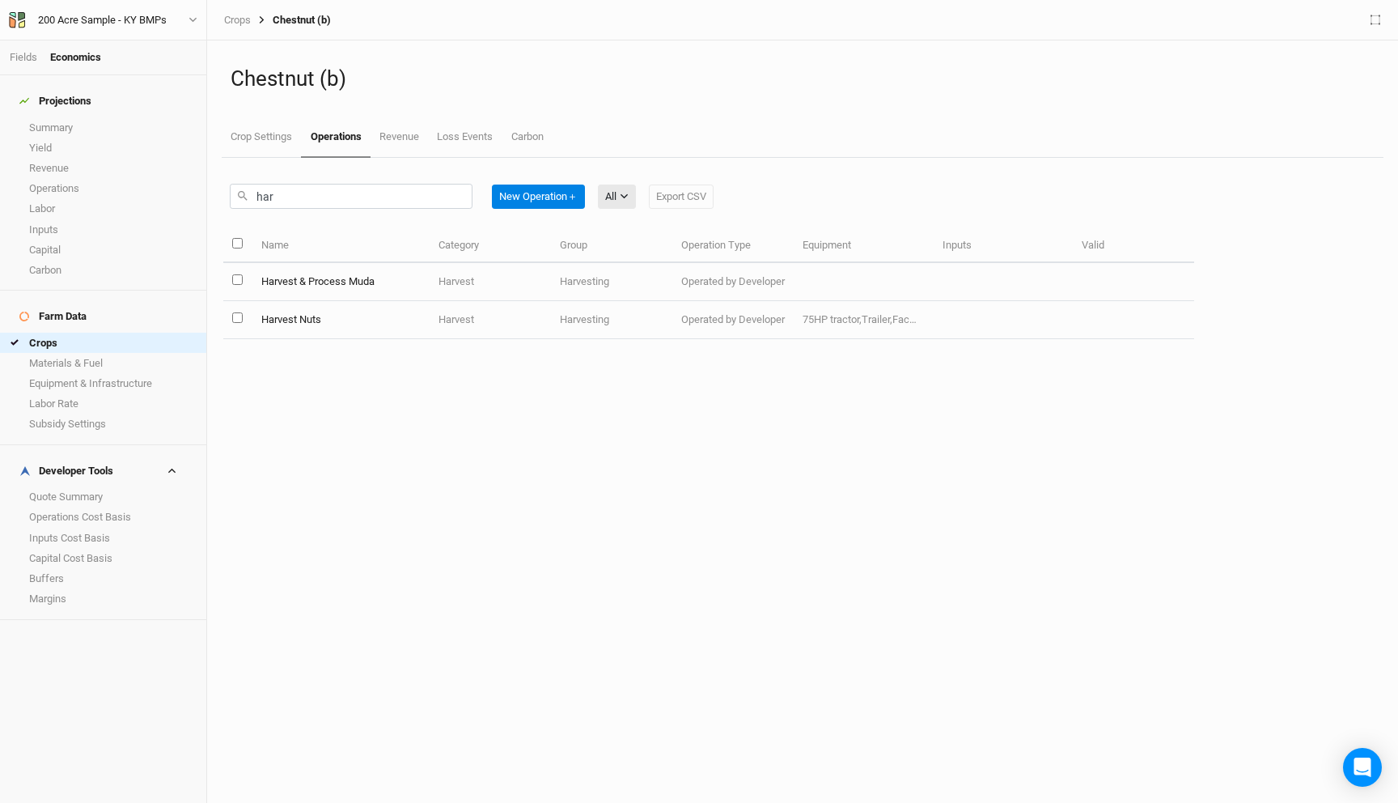
click at [344, 176] on div "har New Operation ＋ All All Harvest Installation Management Marketing Export CSV" at bounding box center [708, 193] width 971 height 70
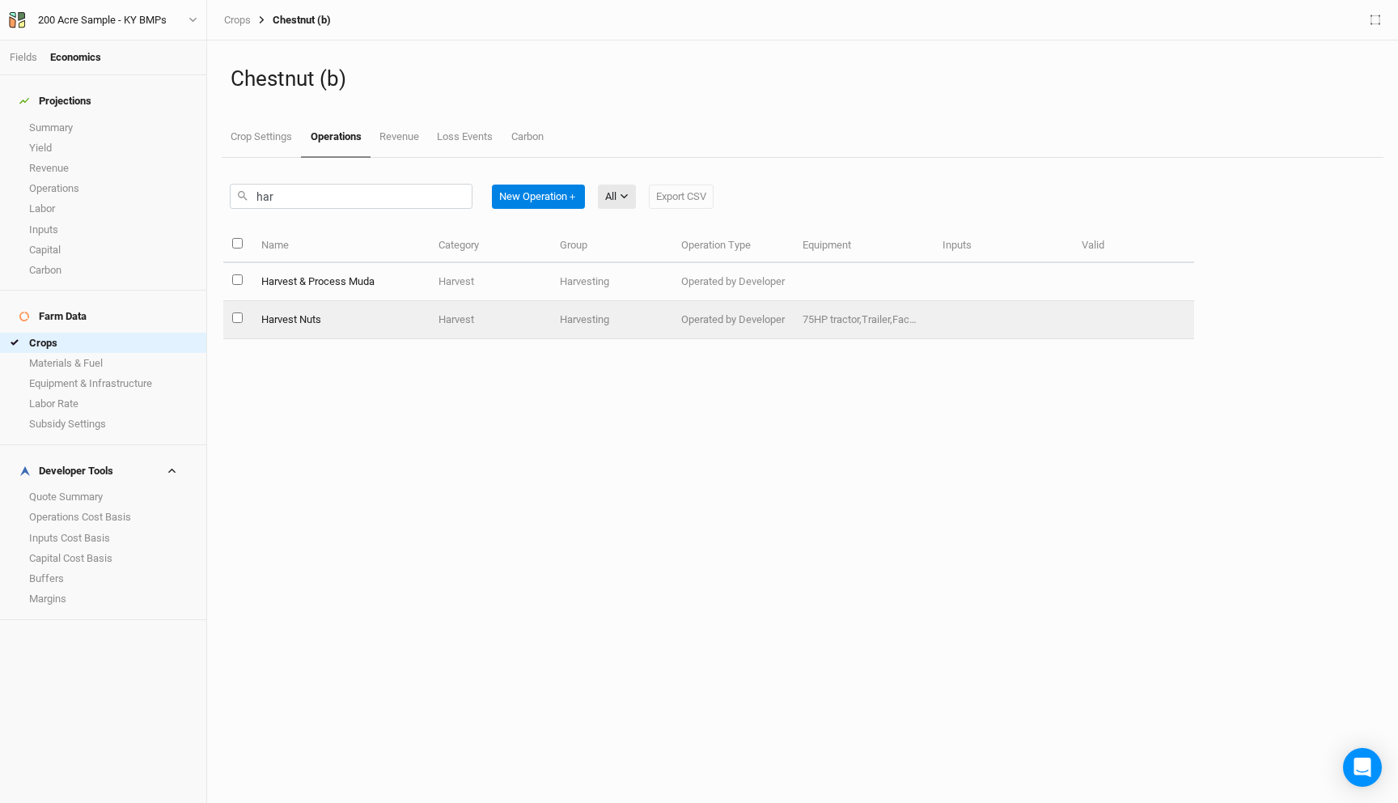
click at [347, 339] on table "Name Category Group Operation Type Equipment Inputs Valid Harvest & Process Mud…" at bounding box center [708, 290] width 971 height 124
click at [353, 316] on td "Harvest Nuts" at bounding box center [341, 320] width 178 height 38
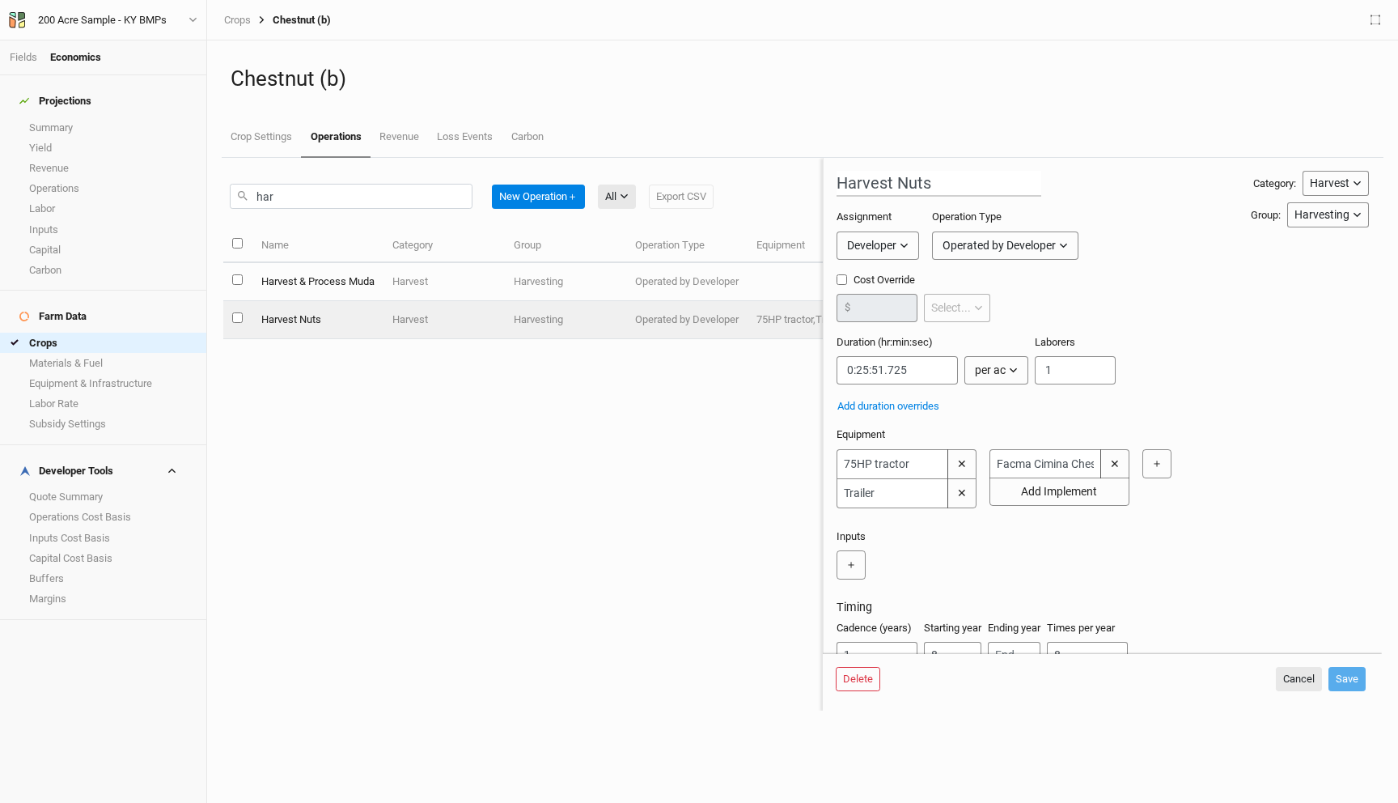
scroll to position [57, 0]
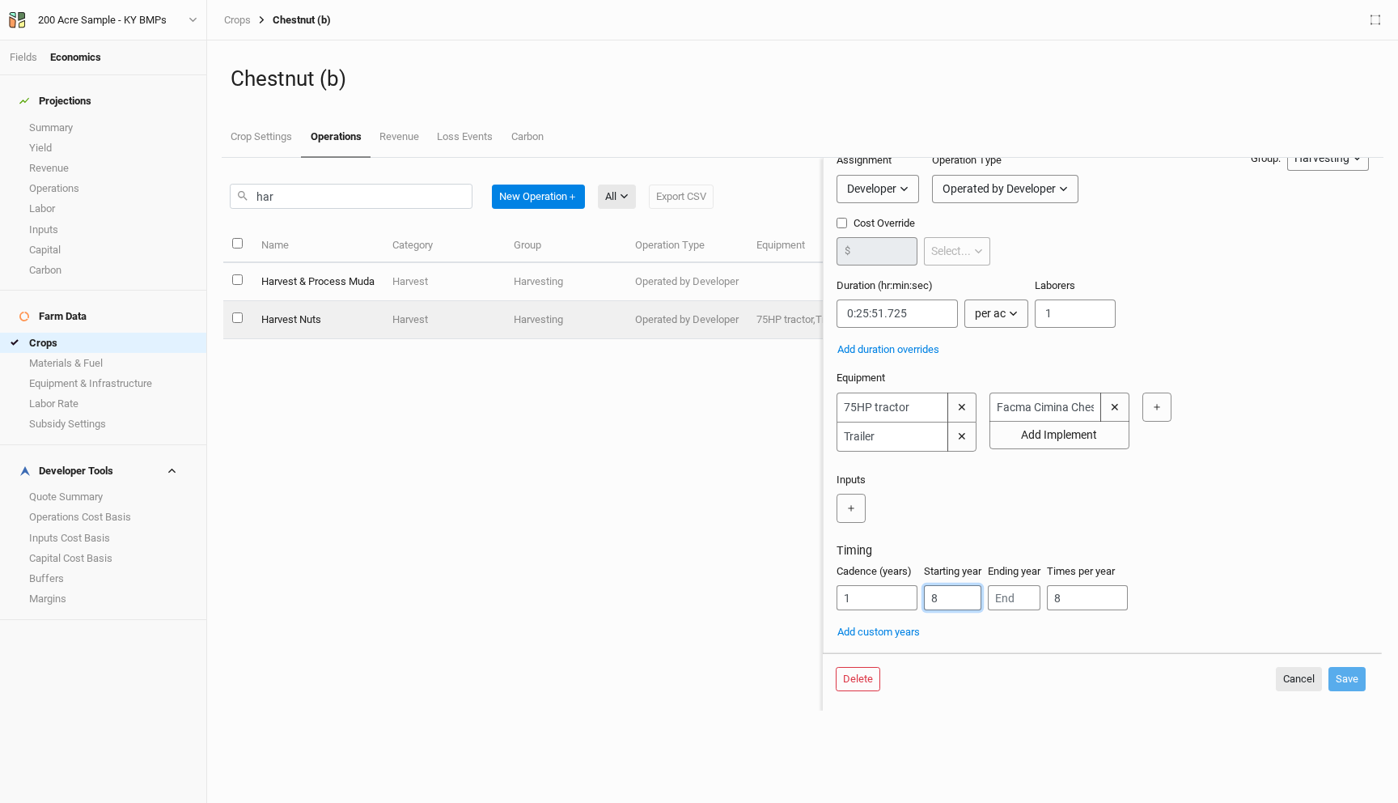
click at [952, 600] on input "8" at bounding box center [952, 597] width 57 height 25
click at [334, 212] on div "har New Operation ＋ All All Harvest Installation Management Marketing Export CSV" at bounding box center [472, 196] width 484 height 38
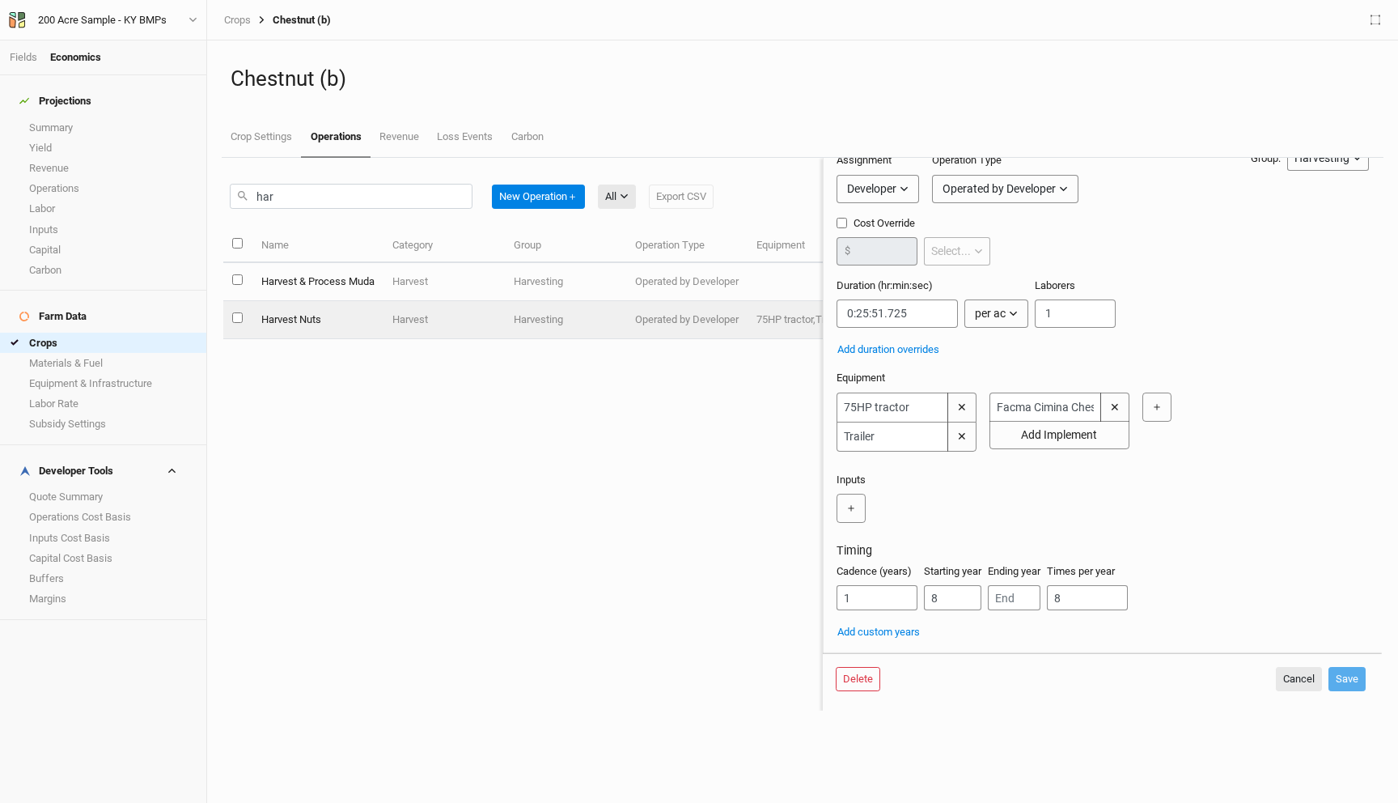
click at [335, 210] on div "har New Operation ＋ All All Harvest Installation Management Marketing Export CSV" at bounding box center [472, 196] width 484 height 38
click at [341, 196] on input "har" at bounding box center [351, 196] width 243 height 25
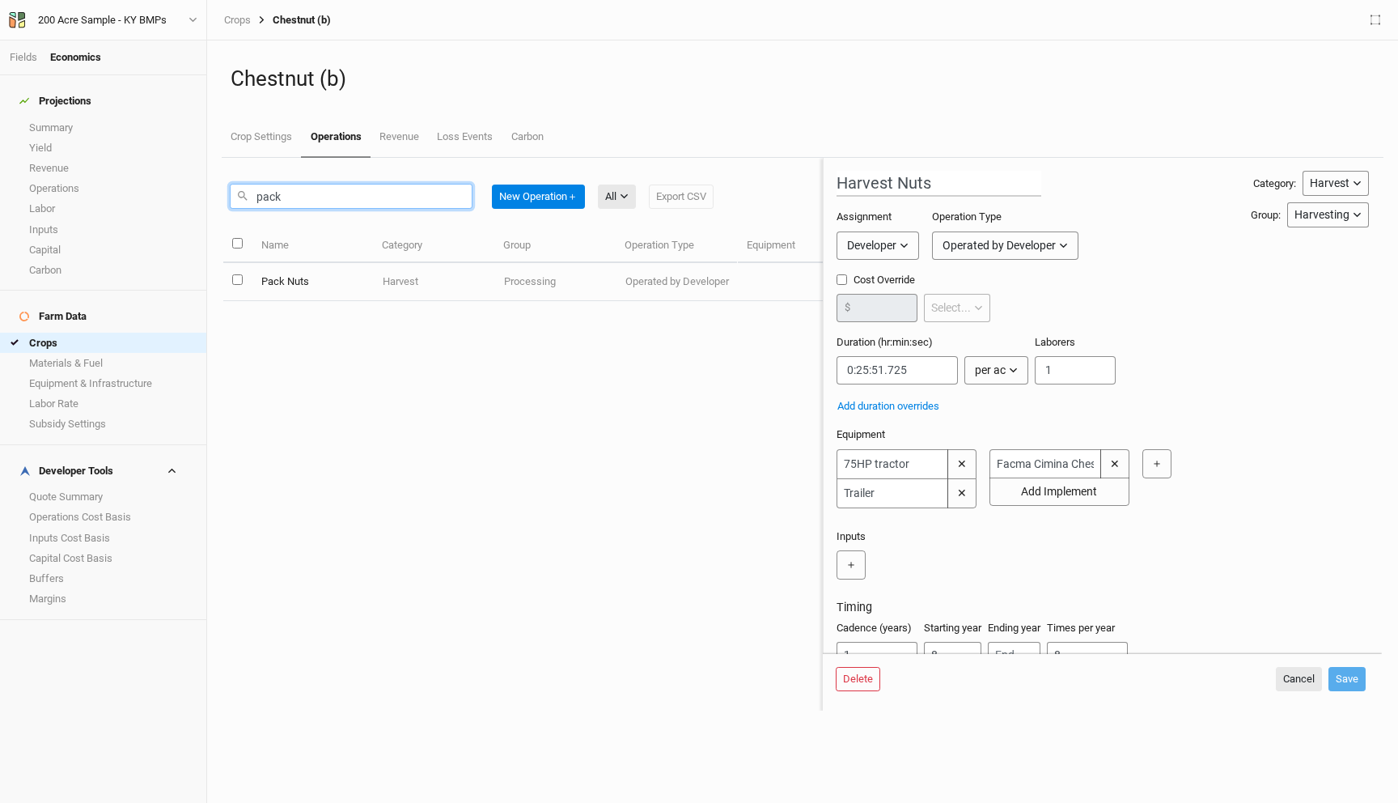
type input "pack"
click at [312, 266] on td "Pack Nuts" at bounding box center [312, 282] width 121 height 38
type input "Pack Nuts"
type input "0:00:19.800"
type input "9"
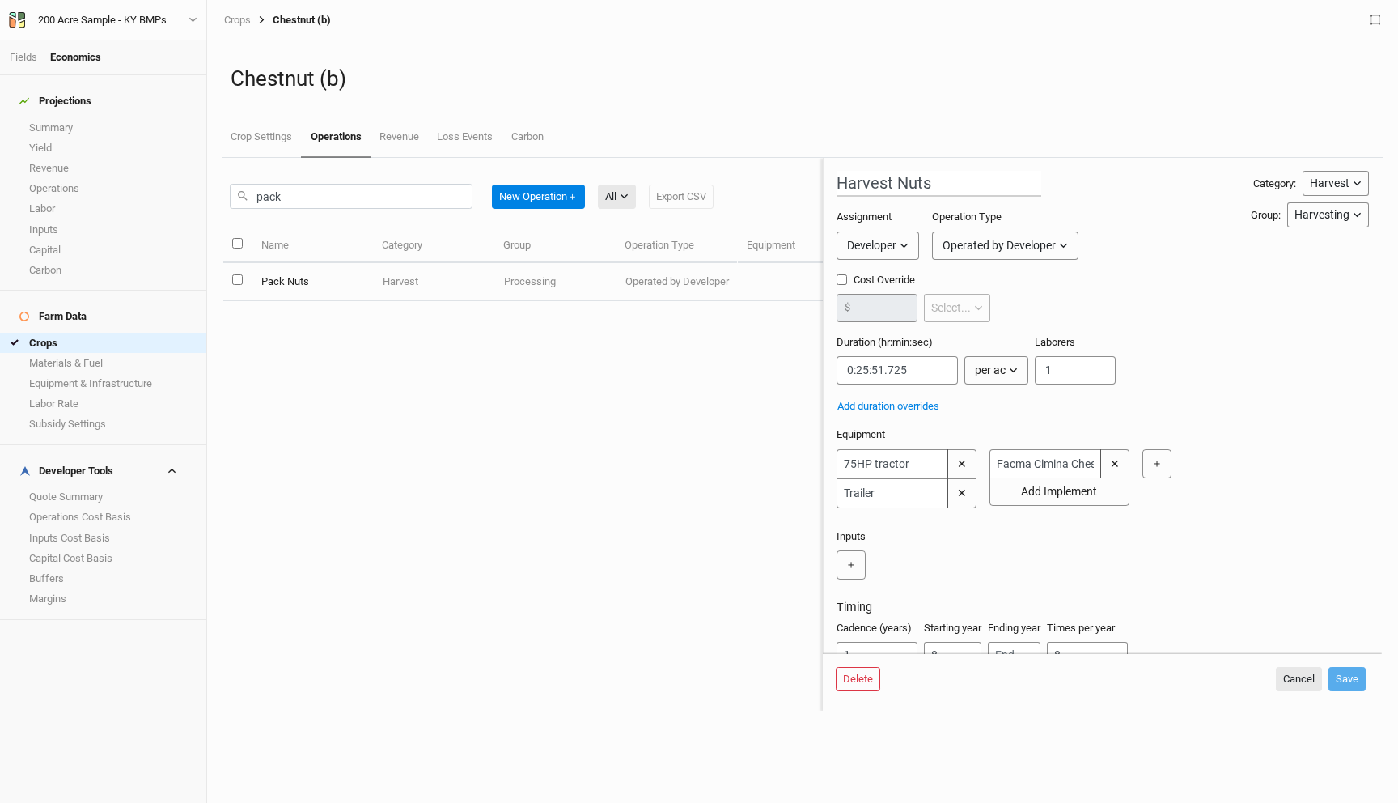
type input "1"
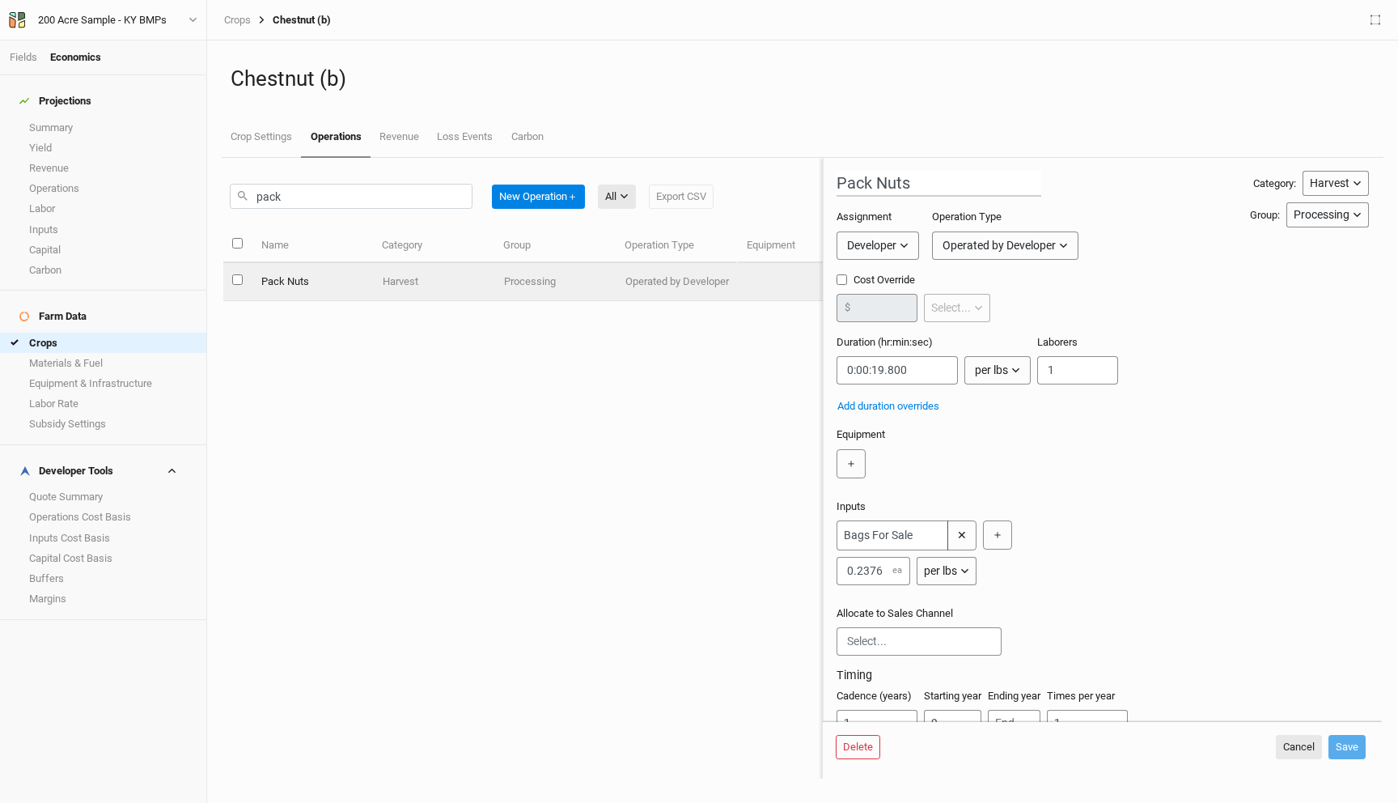
scroll to position [57, 0]
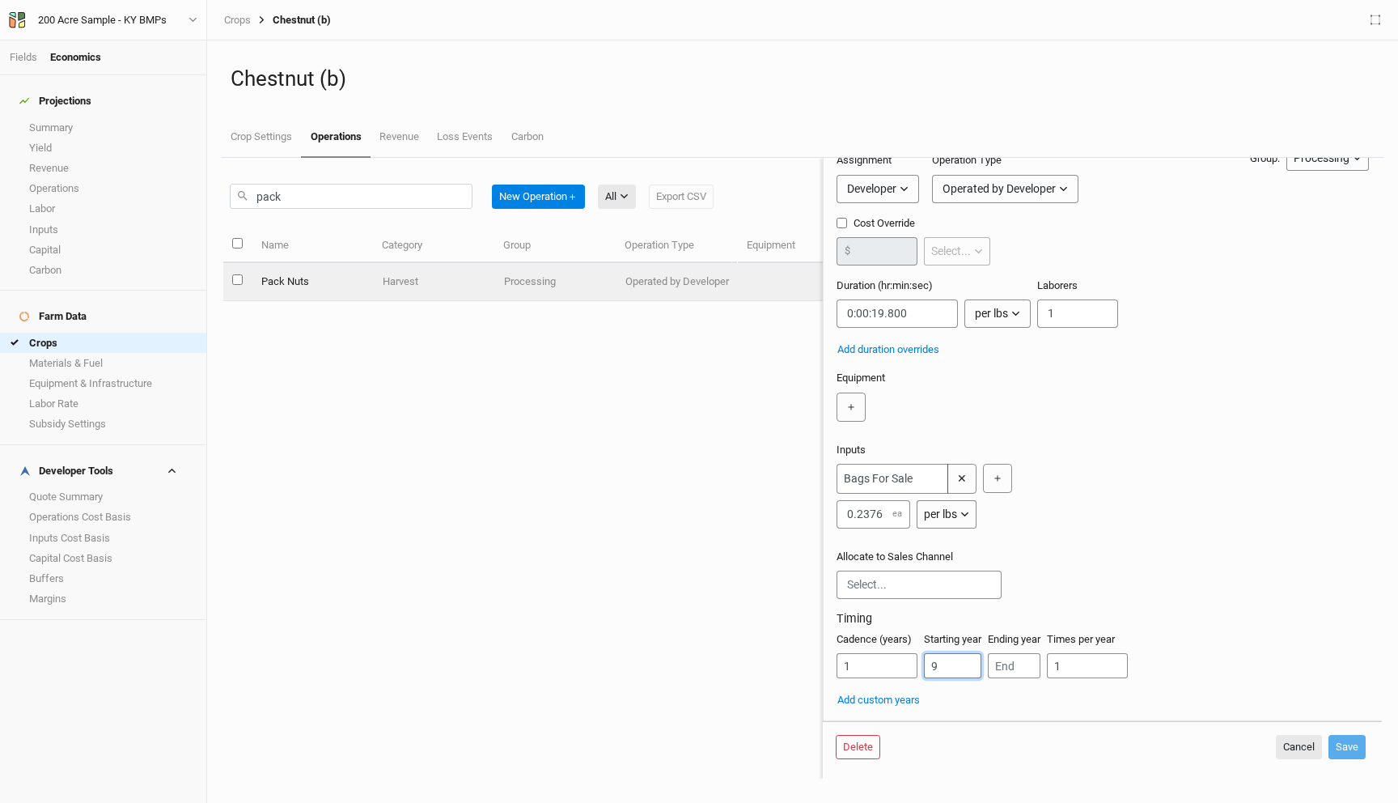
click at [939, 672] on input "9" at bounding box center [952, 665] width 57 height 25
paste input "8"
type input "8"
click at [1349, 747] on button "Save" at bounding box center [1347, 747] width 37 height 24
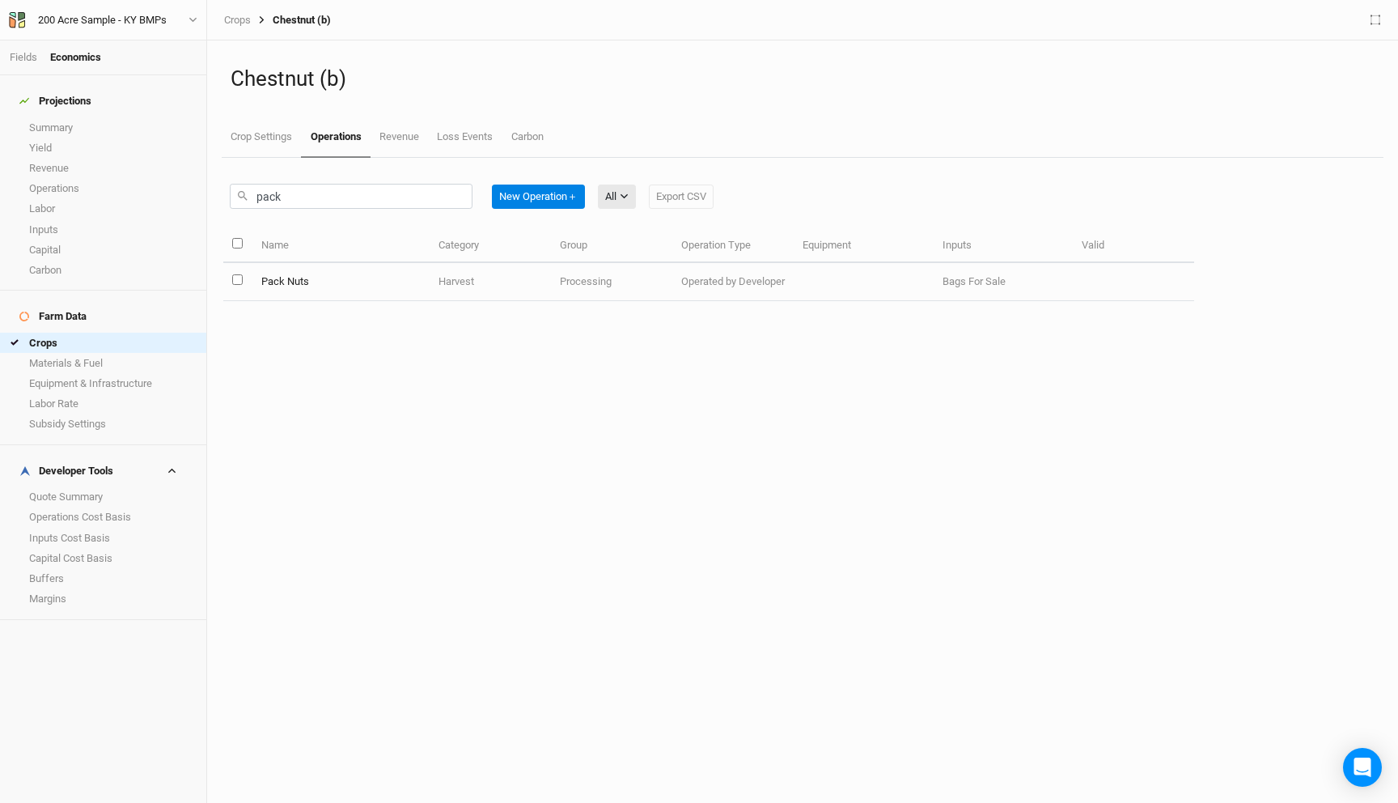
click at [382, 183] on div "pack New Operation ＋ All All Harvest Installation Management Marketing Export C…" at bounding box center [472, 196] width 484 height 38
click at [383, 585] on div "pack New Operation ＋ All All Harvest Installation Management Marketing Export C…" at bounding box center [802, 480] width 1175 height 645
click at [299, 192] on input "pack" at bounding box center [351, 196] width 243 height 25
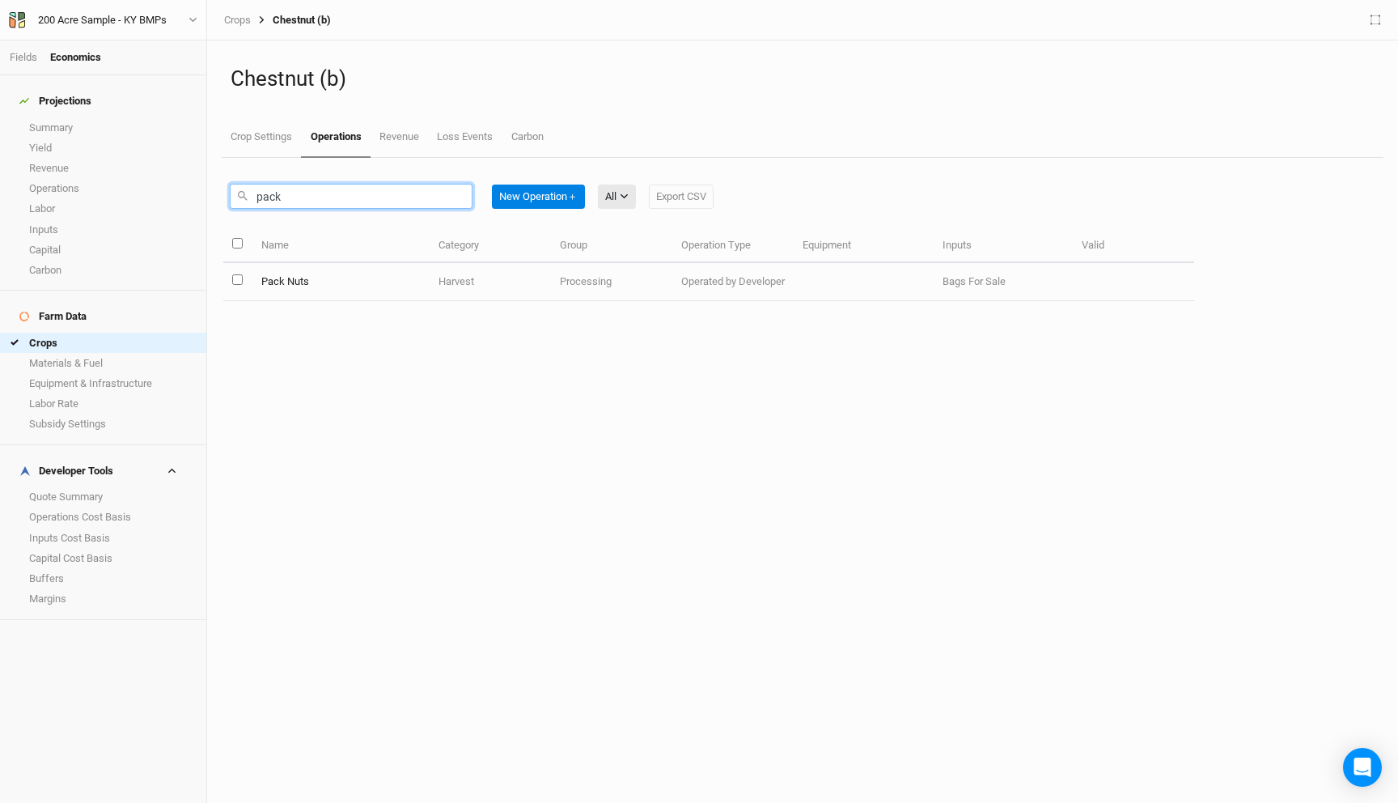
click at [299, 192] on input "pack" at bounding box center [351, 196] width 243 height 25
click at [825, 202] on div "pack New Operation ＋ All All Harvest Installation Management Marketing Export C…" at bounding box center [708, 193] width 971 height 70
click at [622, 200] on button "All" at bounding box center [617, 196] width 38 height 24
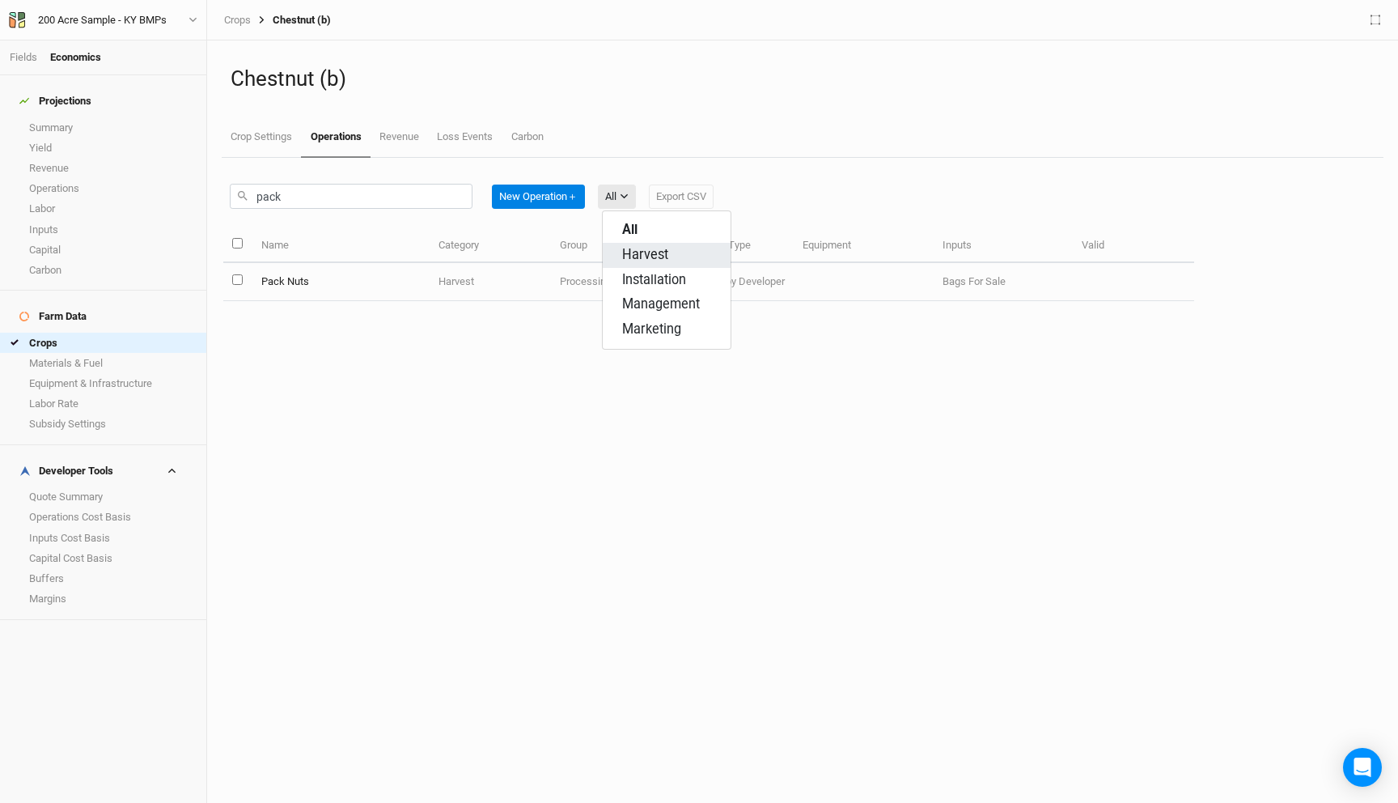
click at [647, 248] on span "Harvest" at bounding box center [645, 255] width 46 height 19
click at [621, 189] on div "Harvest" at bounding box center [623, 197] width 36 height 16
click at [646, 239] on button "All" at bounding box center [667, 230] width 128 height 25
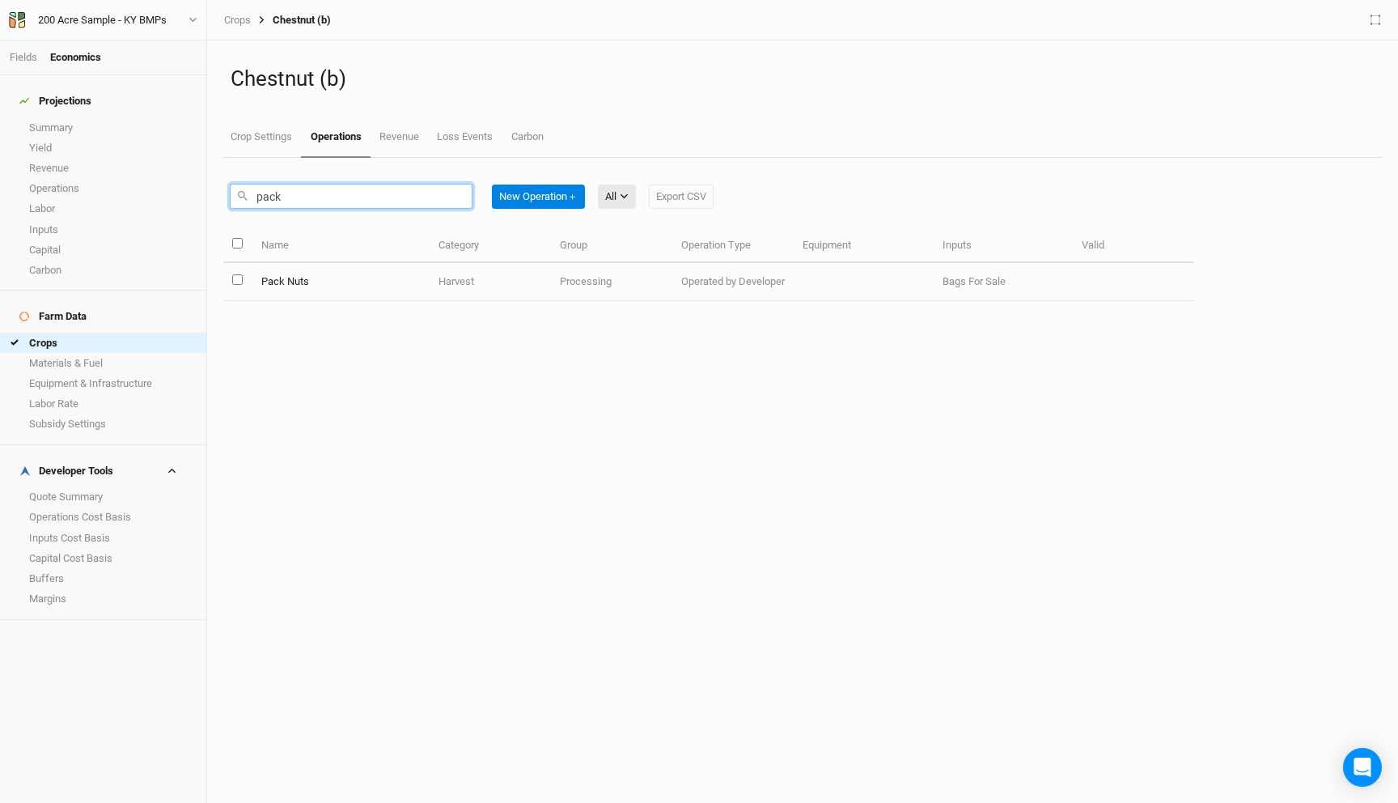
click at [354, 197] on input "pack" at bounding box center [351, 196] width 243 height 25
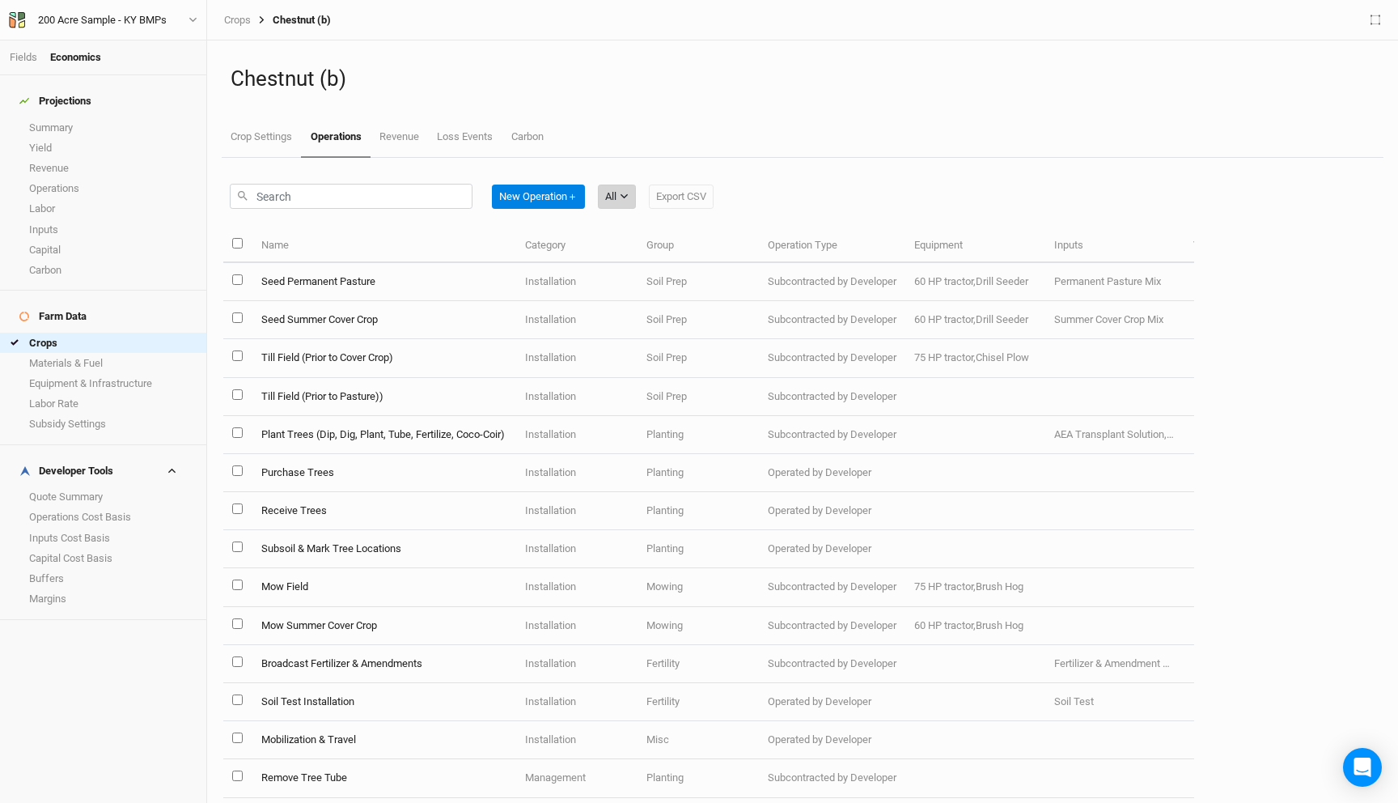
click at [622, 185] on button "All" at bounding box center [617, 196] width 38 height 24
click at [666, 249] on span "Harvest" at bounding box center [645, 255] width 46 height 19
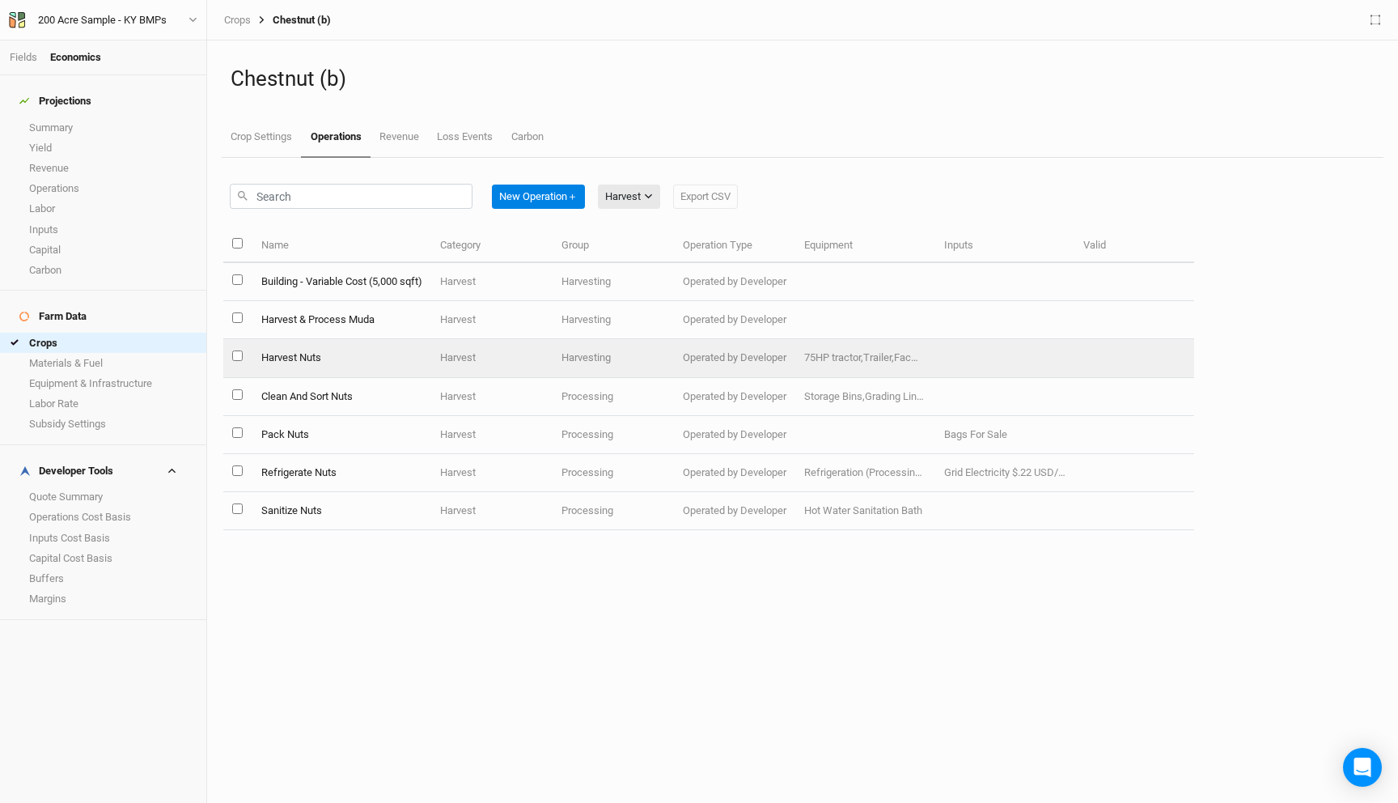
click at [324, 372] on td "Harvest Nuts" at bounding box center [341, 358] width 179 height 38
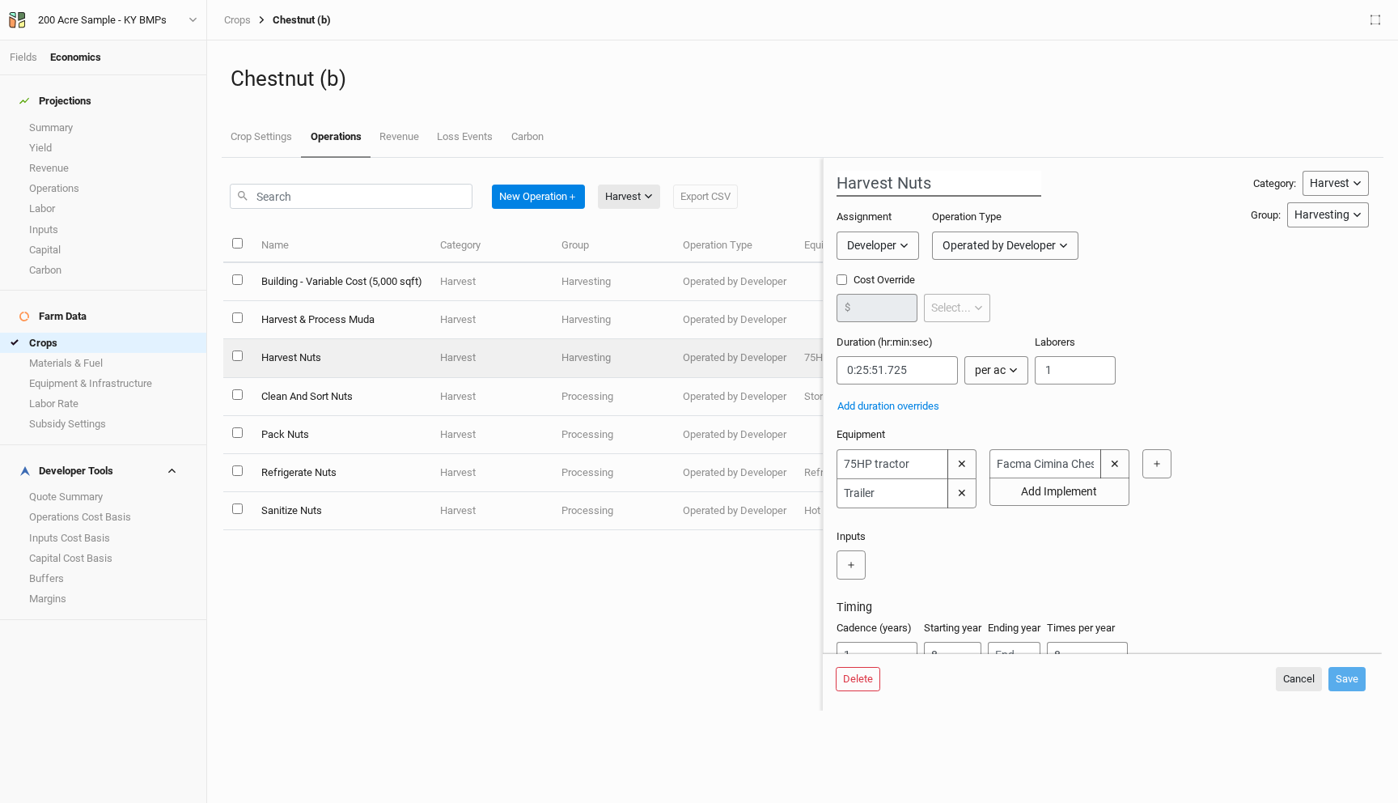
click at [839, 184] on input "Harvest Nuts" at bounding box center [939, 184] width 205 height 26
click at [932, 111] on div "Chestnut (b) Crop Settings Operations Revenue Loss Events Carbon" at bounding box center [803, 98] width 1162 height 117
click at [885, 182] on input "Sweep Harvest Nuts" at bounding box center [939, 184] width 205 height 26
type input "Sweeper Harvest Nuts"
click at [1346, 672] on button "Save" at bounding box center [1347, 679] width 37 height 24
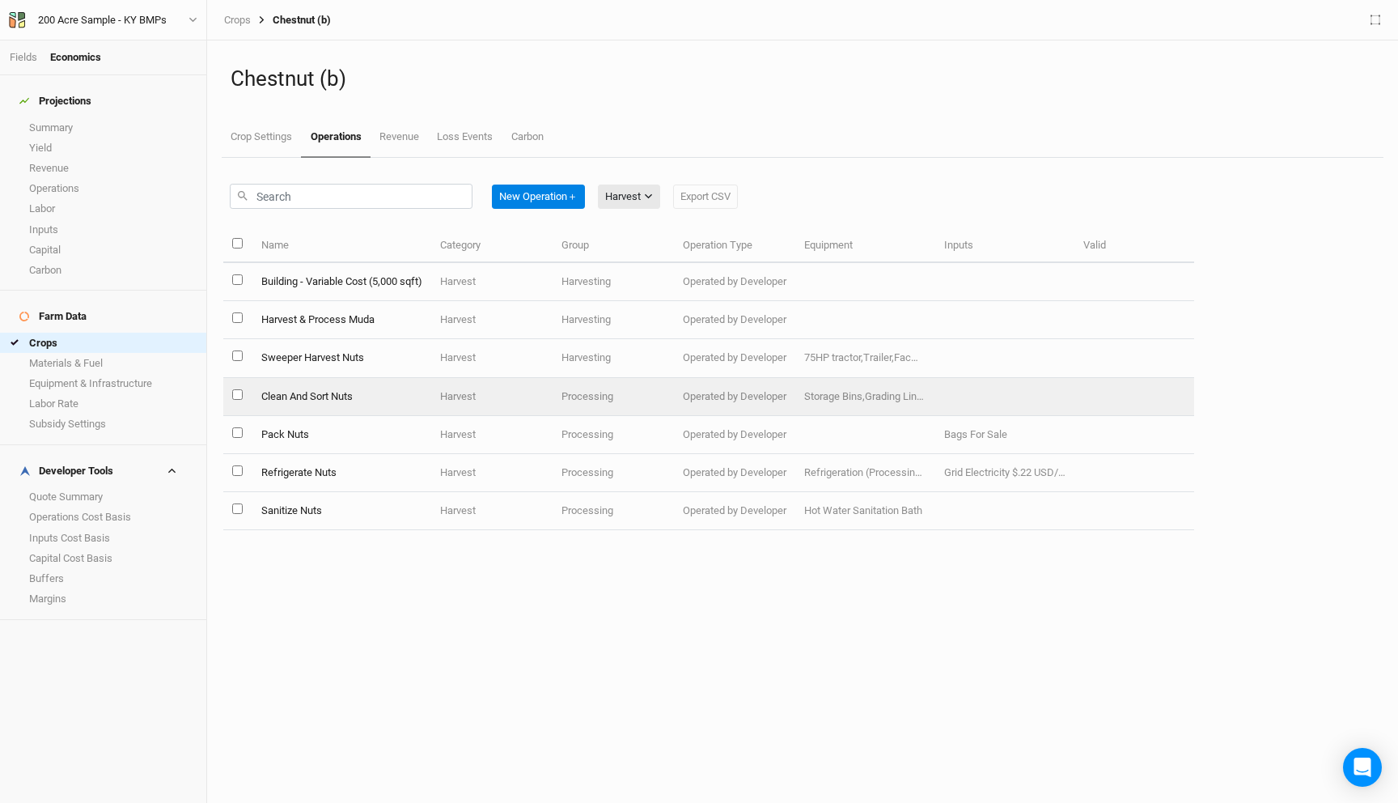
click at [343, 396] on td "Clean And Sort Nuts" at bounding box center [341, 397] width 179 height 38
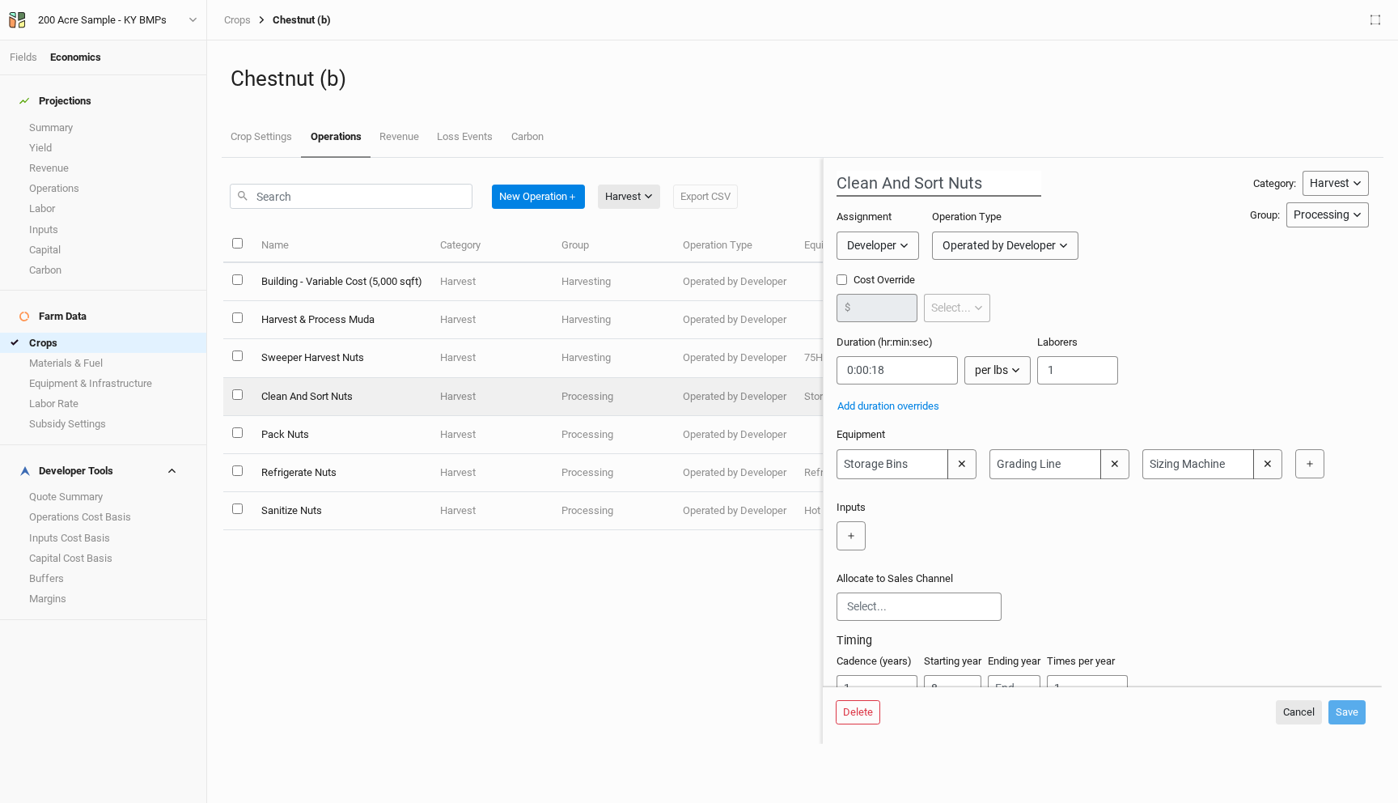
click at [845, 190] on input "Clean And Sort Nuts" at bounding box center [939, 184] width 205 height 26
drag, startPoint x: 867, startPoint y: 180, endPoint x: 1096, endPoint y: 180, distance: 229.0
click at [1096, 180] on div "Secondary Harvest, Clean And Sort Nuts Category: Harvest Installation Managemen…" at bounding box center [1103, 450] width 532 height 559
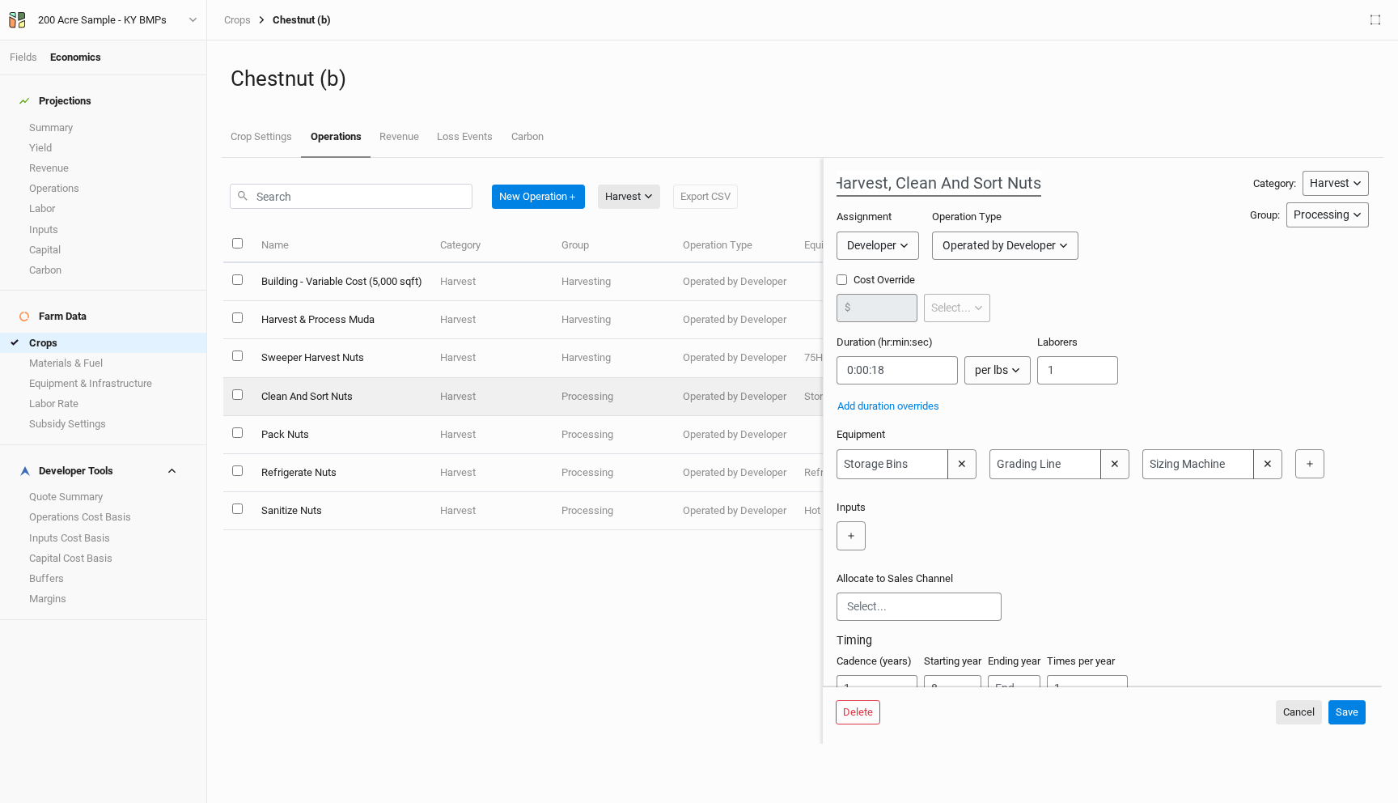
click at [944, 178] on input "Secondary Harvest, Clean And Sort Nuts" at bounding box center [939, 184] width 205 height 26
type input "Secondary Harvest, Clean And Sort Nuts"
click at [1101, 190] on div "Secondary Harvest, Clean And Sort Nuts Category: Harvest Installation Managemen…" at bounding box center [1103, 450] width 532 height 559
drag, startPoint x: 915, startPoint y: 187, endPoint x: 801, endPoint y: 176, distance: 114.7
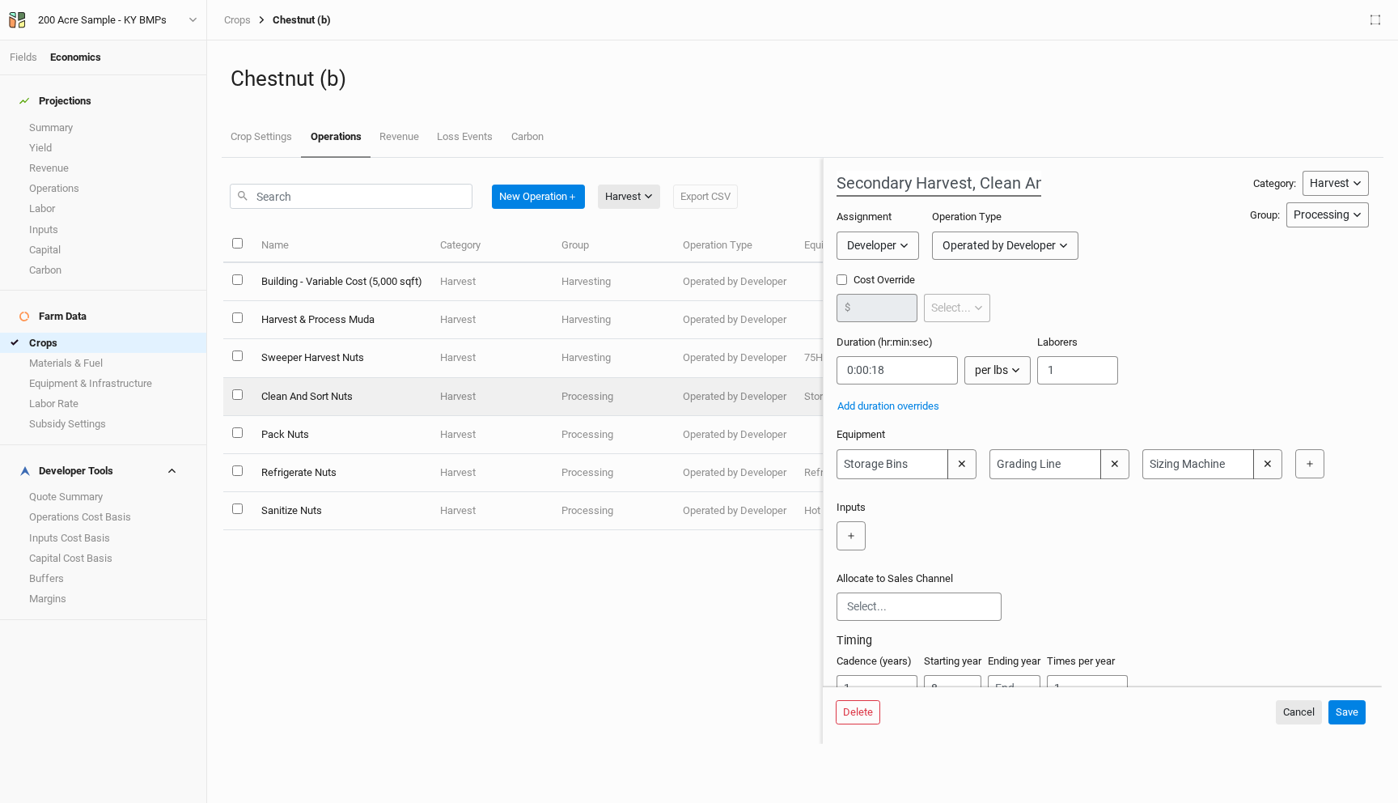
click at [802, 176] on div "New Operation ＋ Harvest All Harvest Installation Management Marketing Export CS…" at bounding box center [802, 450] width 1159 height 585
click at [1211, 318] on div "Cost Override $ Select... per ac per tree per row ft per lbs per event" at bounding box center [1103, 304] width 532 height 62
click at [1300, 715] on button "Cancel" at bounding box center [1299, 712] width 46 height 24
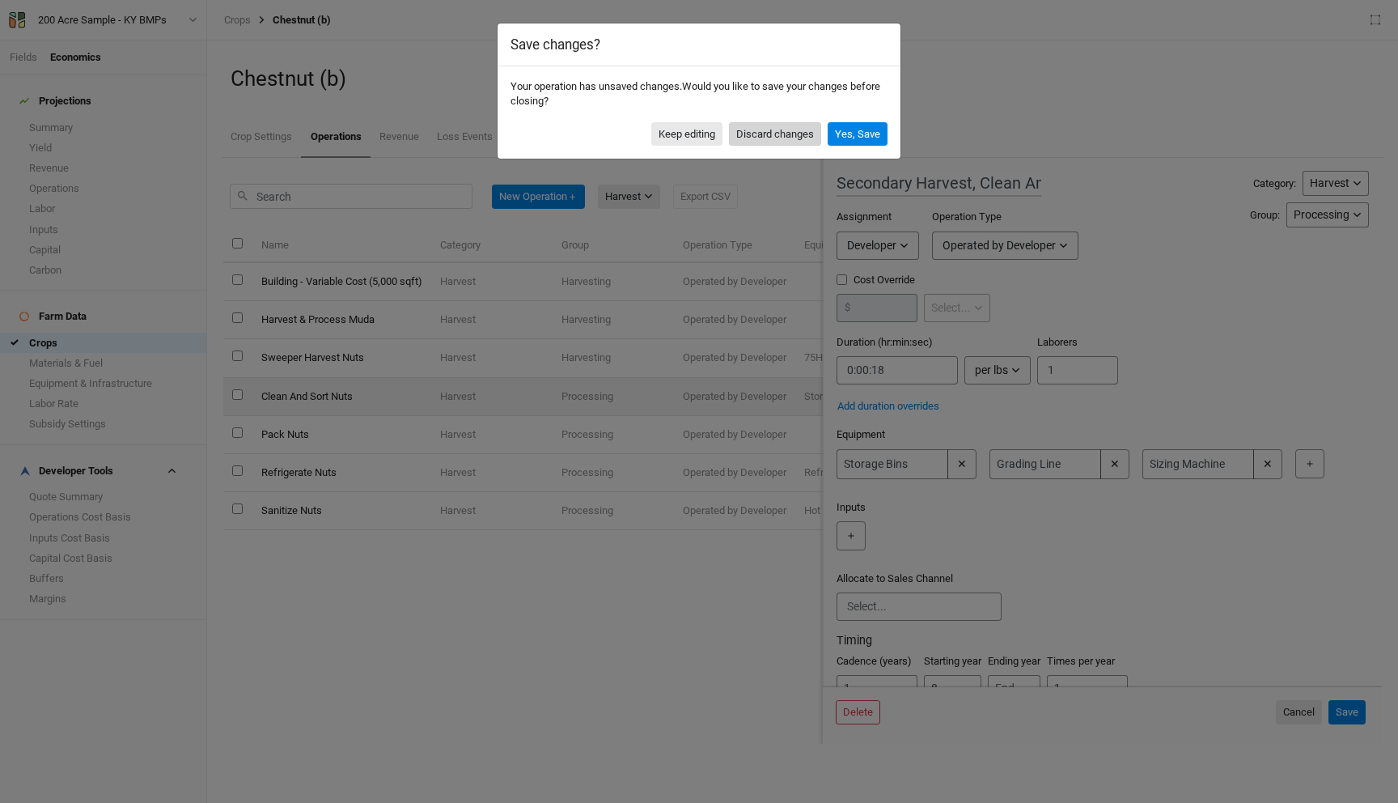
click at [793, 139] on button "Discard changes" at bounding box center [775, 134] width 92 height 24
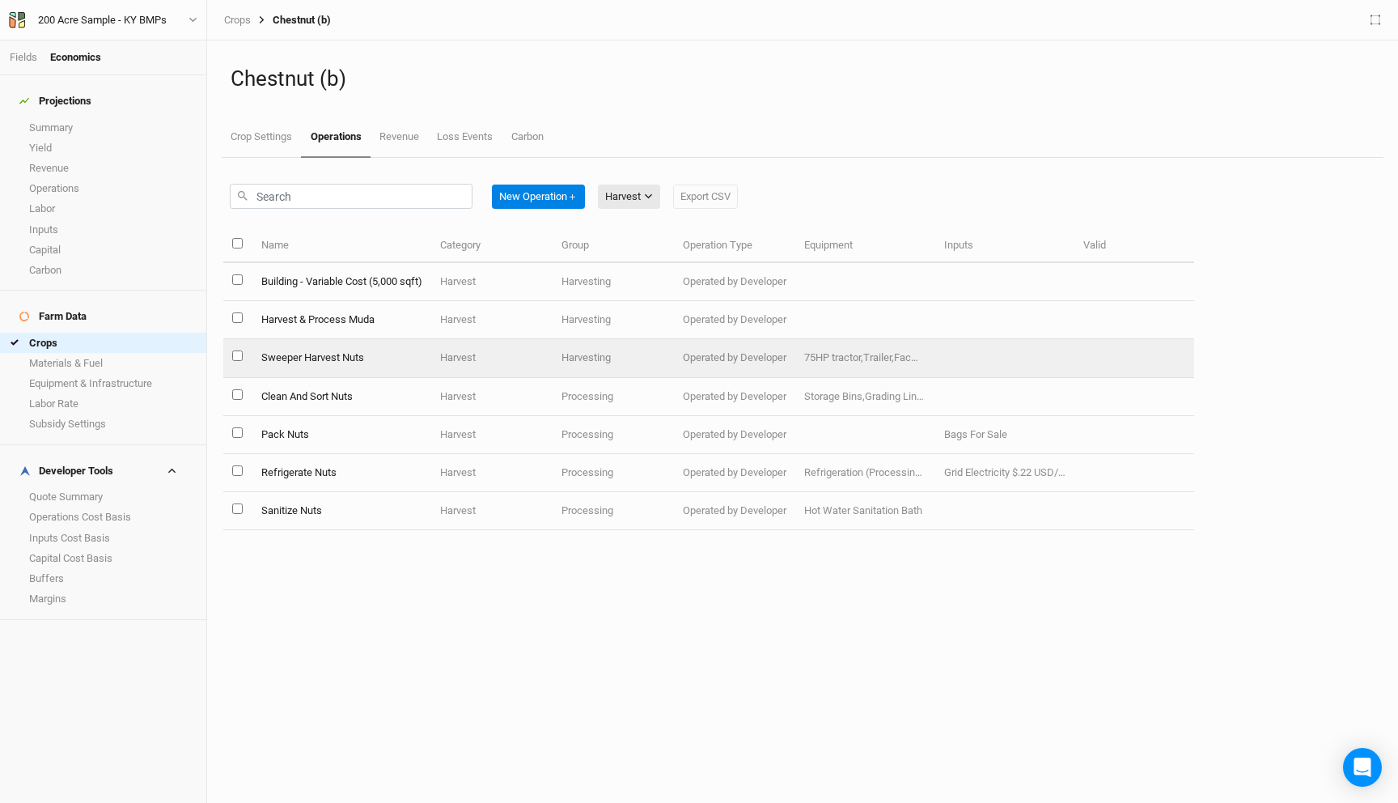
click at [338, 363] on td "Sweeper Harvest Nuts" at bounding box center [341, 358] width 179 height 38
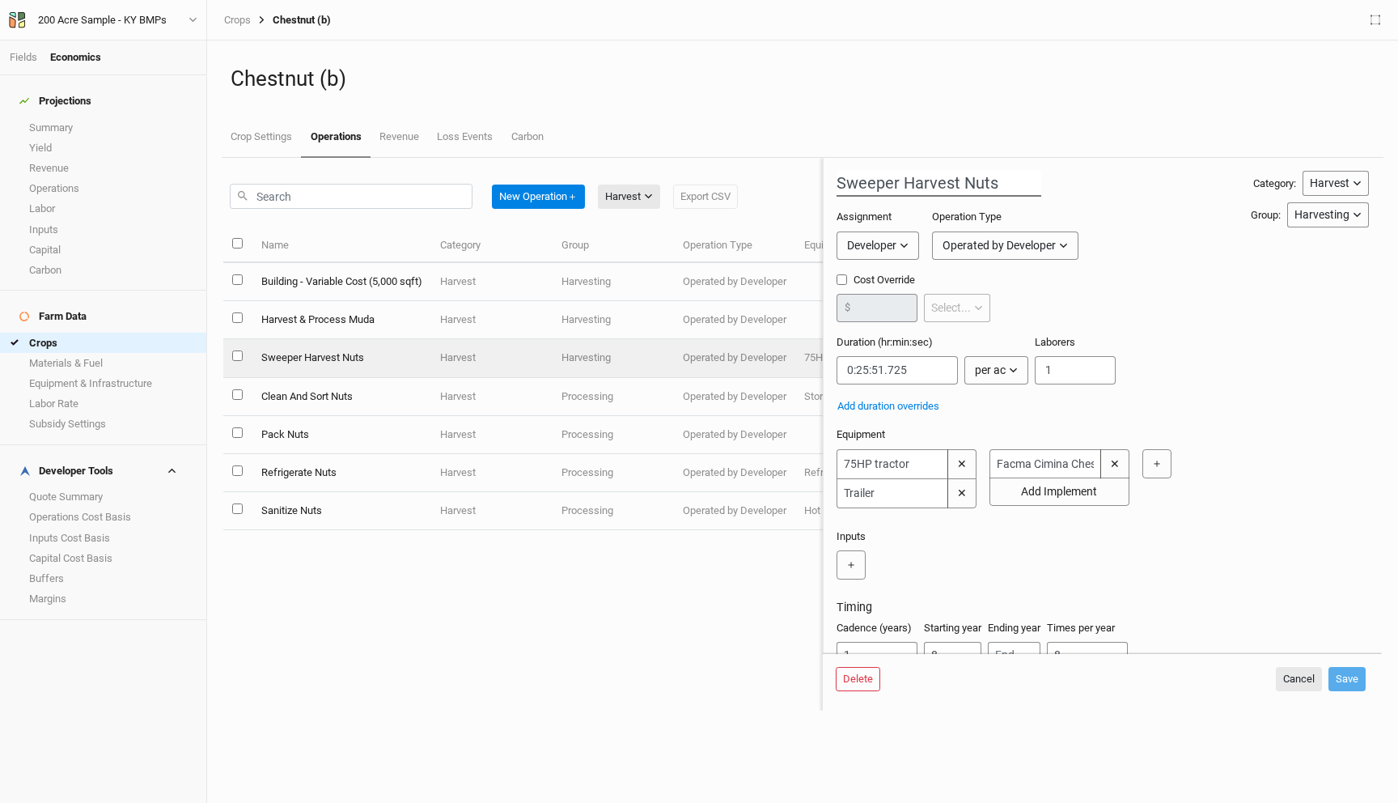
drag, startPoint x: 904, startPoint y: 180, endPoint x: 813, endPoint y: 180, distance: 90.6
click at [813, 180] on div "New Operation ＋ Harvest All Harvest Installation Management Marketing Export CS…" at bounding box center [802, 434] width 1159 height 552
type input "Harvest Nuts"
click at [1347, 679] on button "Save" at bounding box center [1347, 679] width 37 height 24
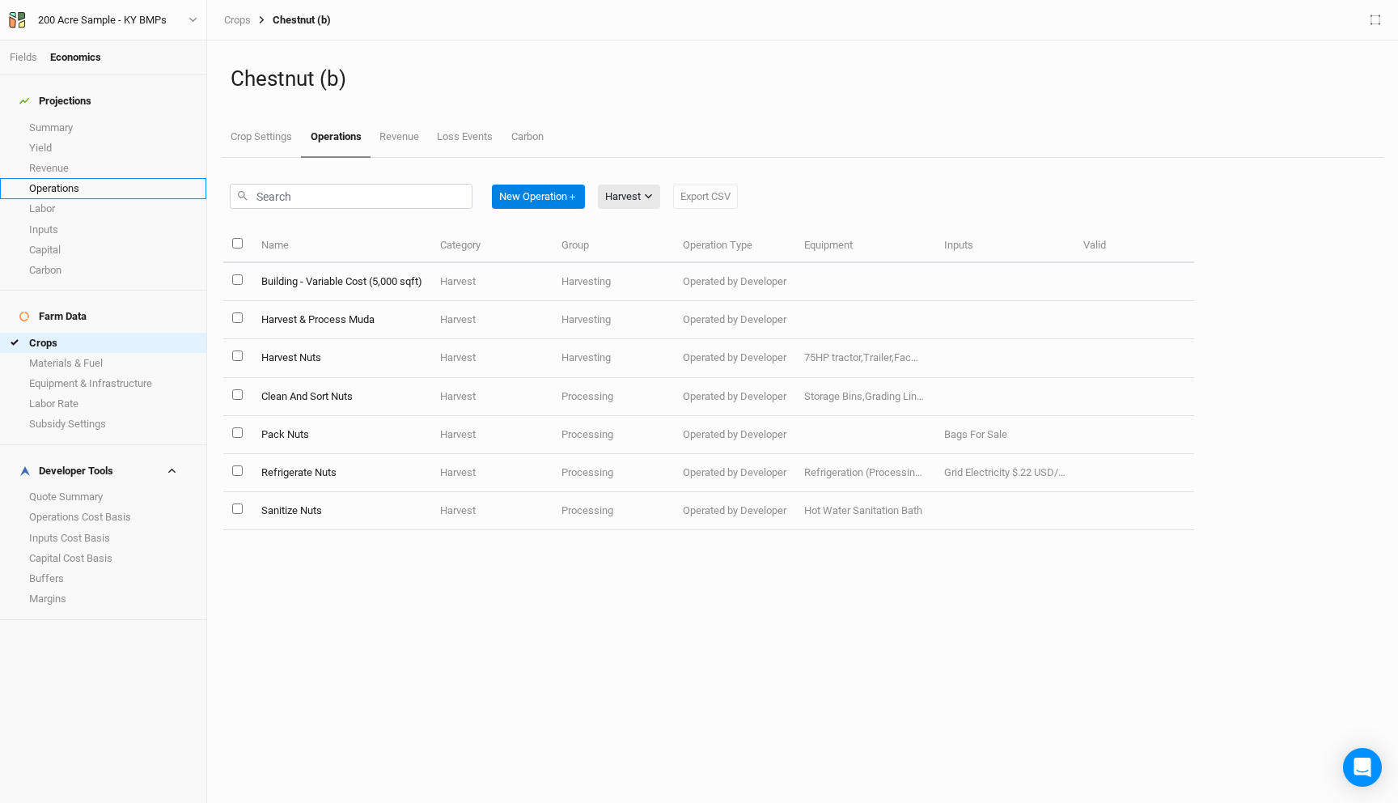
click at [74, 181] on link "Operations" at bounding box center [103, 188] width 206 height 20
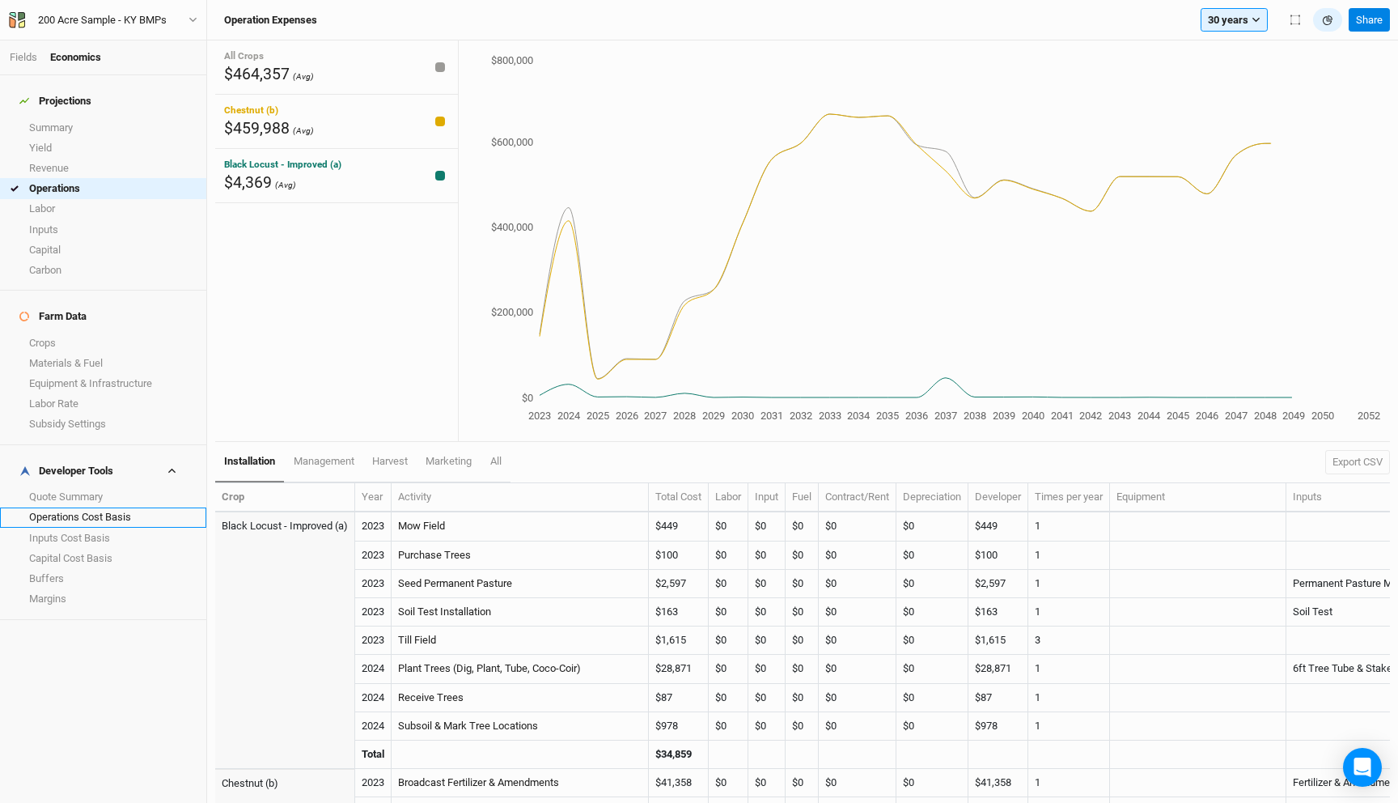
click at [95, 507] on link "Operations Cost Basis" at bounding box center [103, 517] width 206 height 20
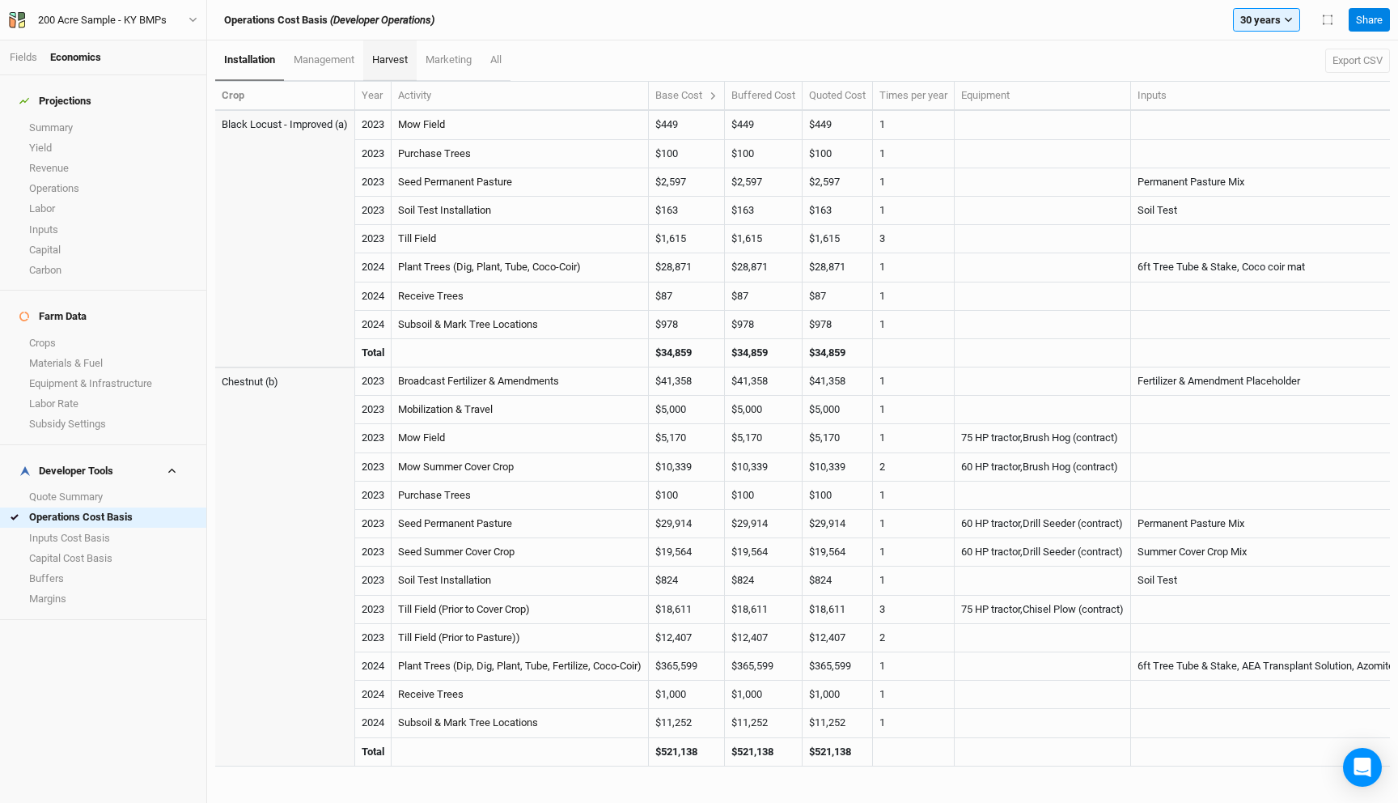
click at [380, 61] on span "harvest" at bounding box center [390, 59] width 36 height 12
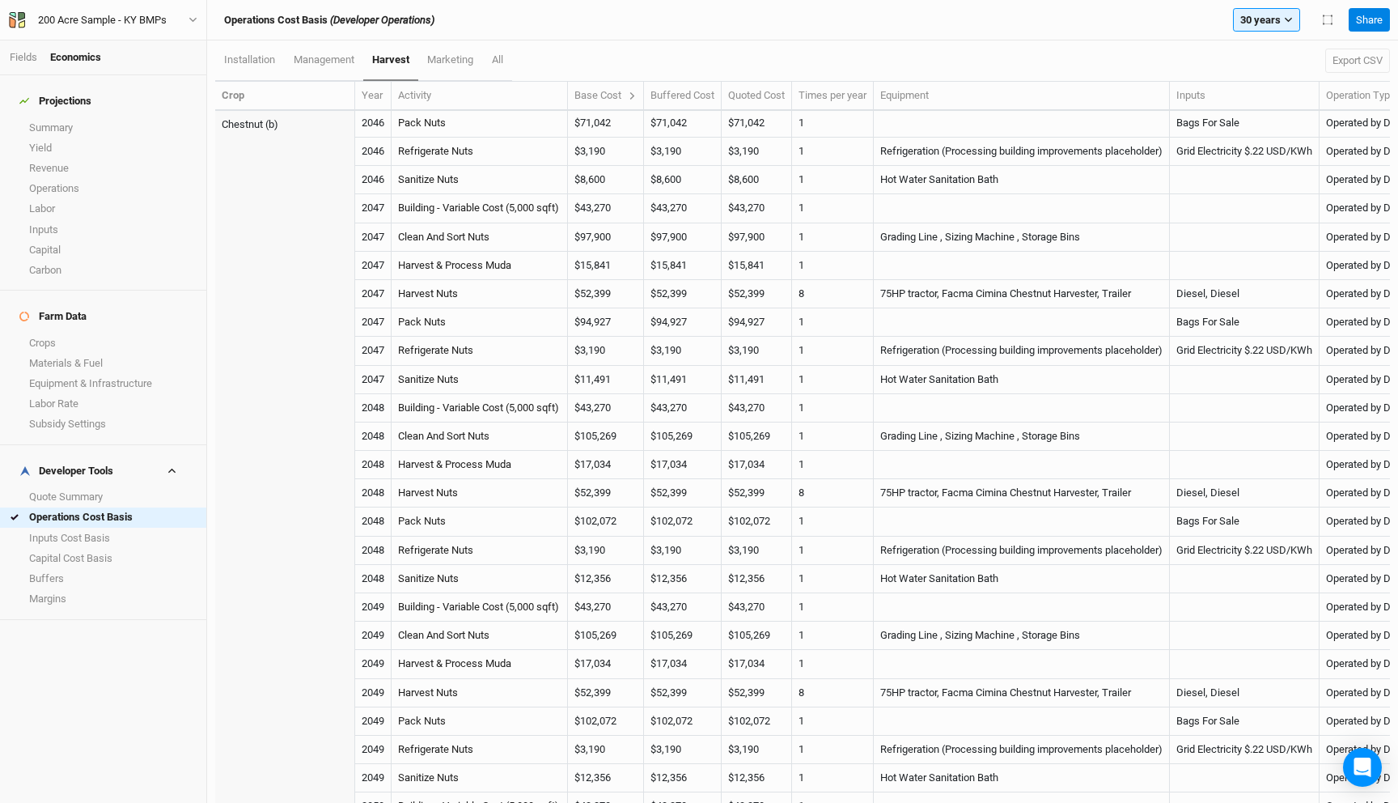
scroll to position [5090, 0]
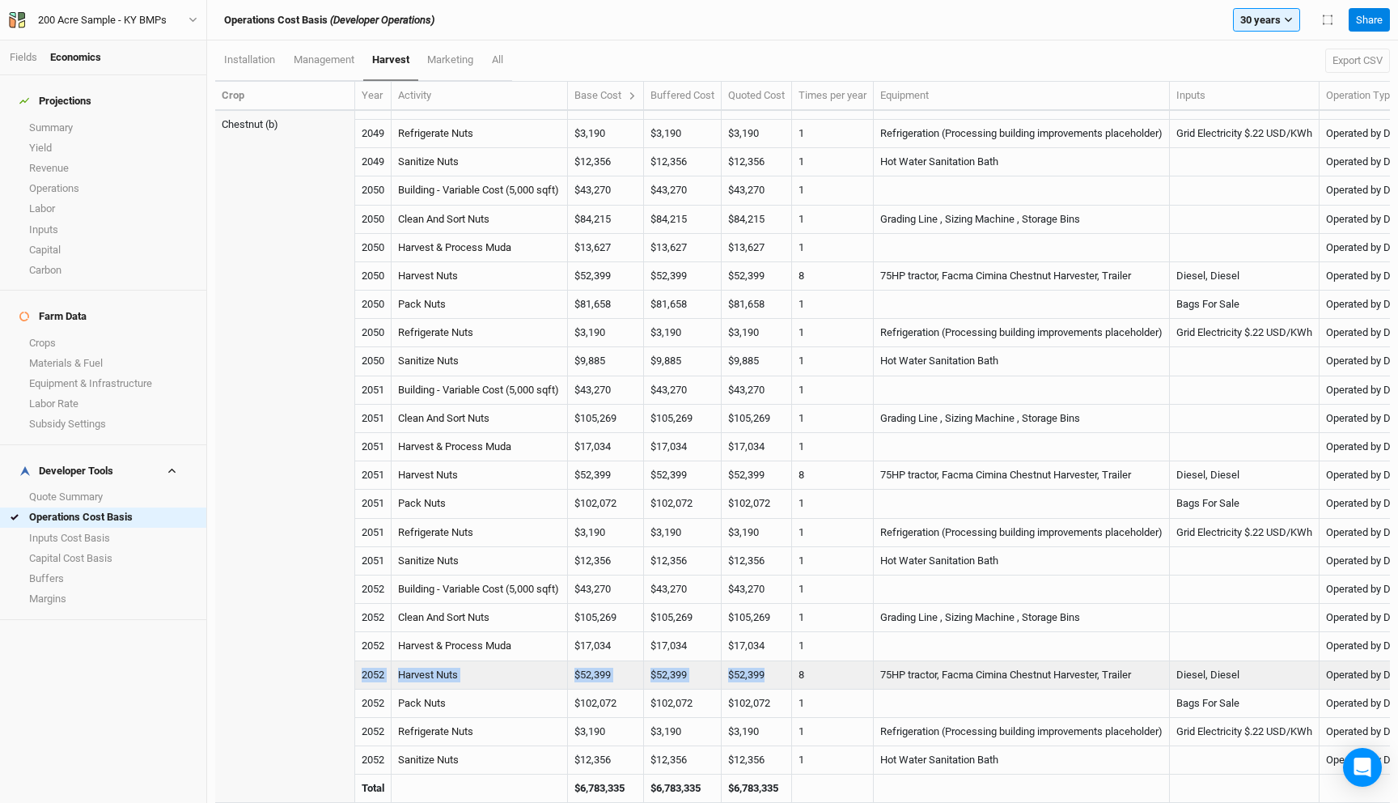
drag, startPoint x: 796, startPoint y: 676, endPoint x: 361, endPoint y: 673, distance: 435.4
click at [361, 673] on tr "2052 Harvest Nuts $52,399 $14,261 $0 $19,472 $0 $0 $18,666 $52,399 $52,399 8 75…" at bounding box center [871, 675] width 1312 height 28
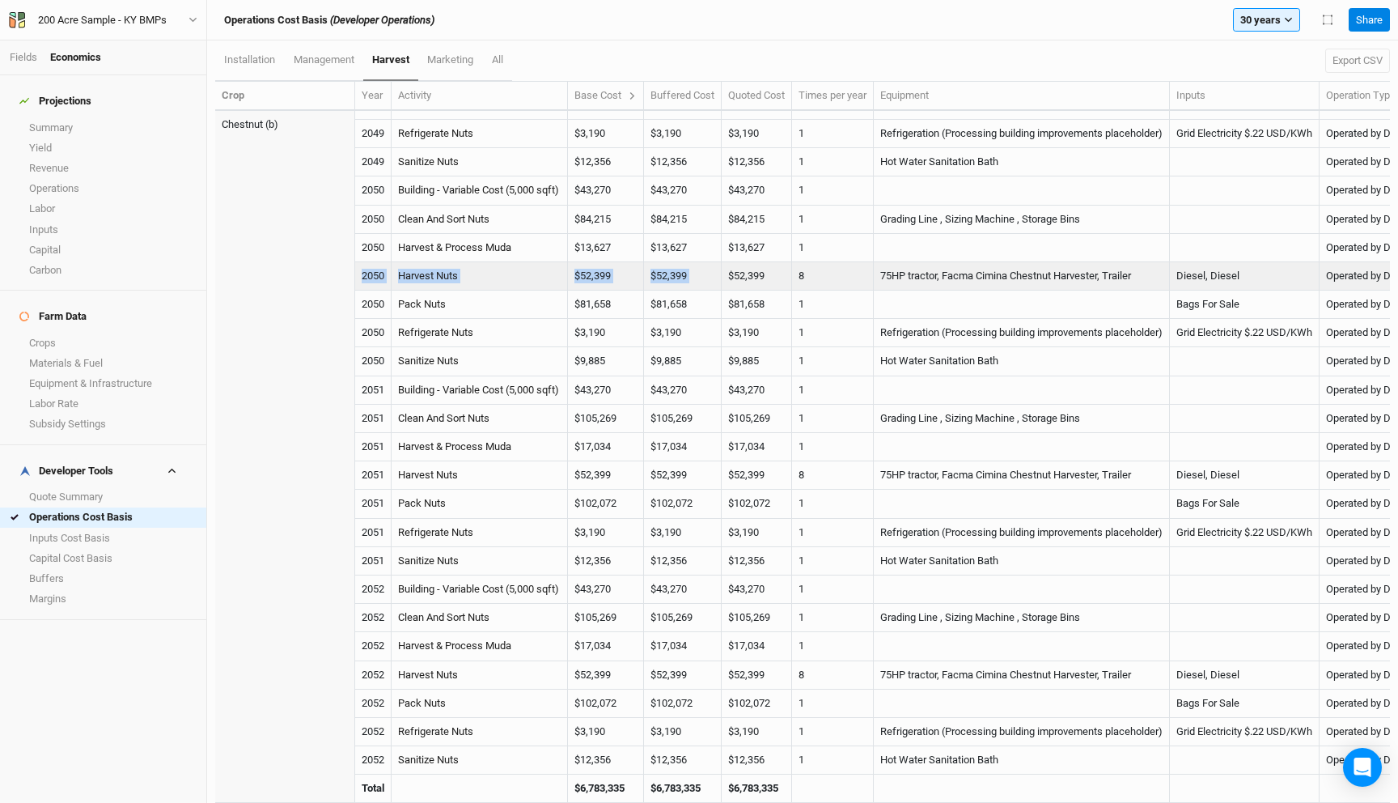
drag, startPoint x: 773, startPoint y: 268, endPoint x: 363, endPoint y: 274, distance: 410.3
click at [363, 274] on tr "2050 Harvest Nuts $52,399 $14,261 $0 $19,472 $0 $0 $18,666 $52,399 $52,399 8 75…" at bounding box center [871, 276] width 1312 height 28
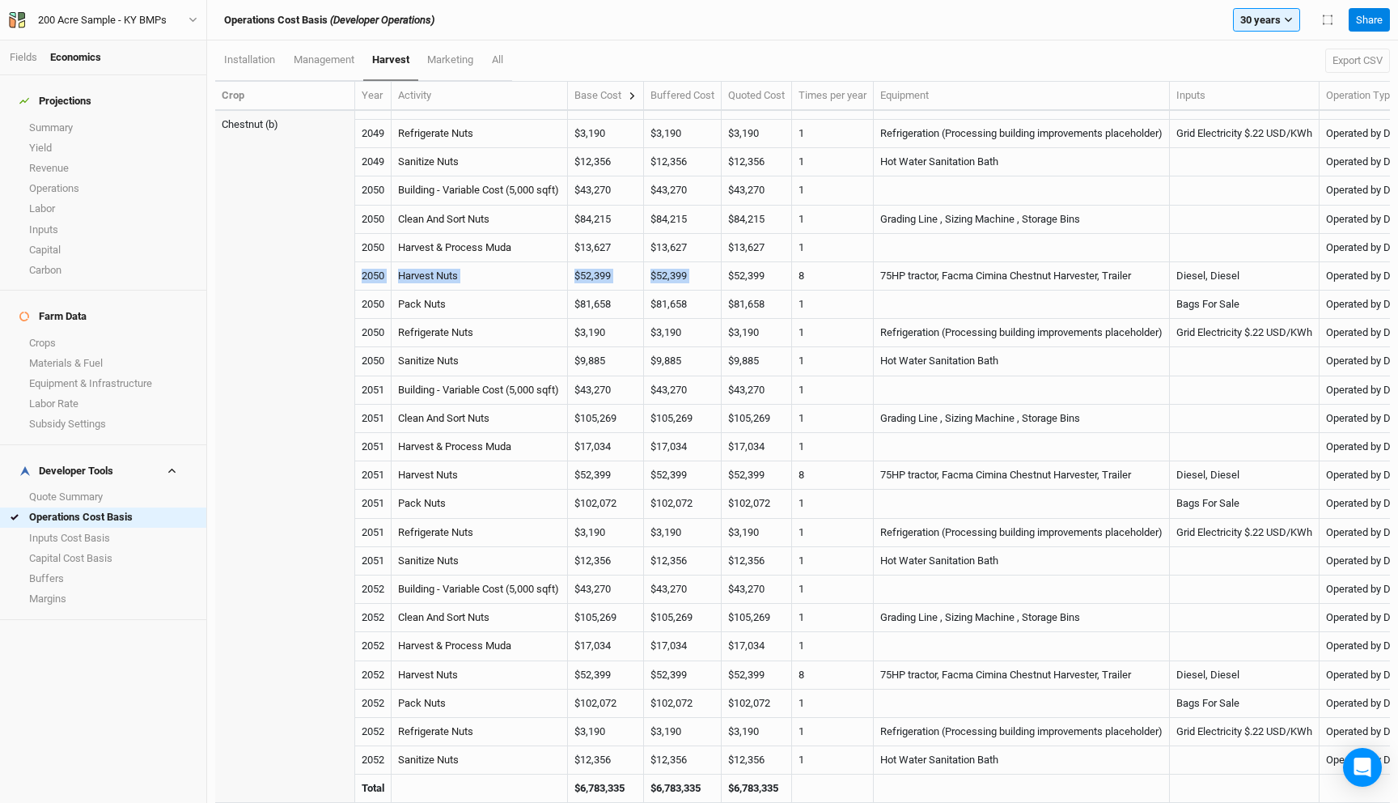
click at [637, 92] on icon at bounding box center [632, 95] width 9 height 9
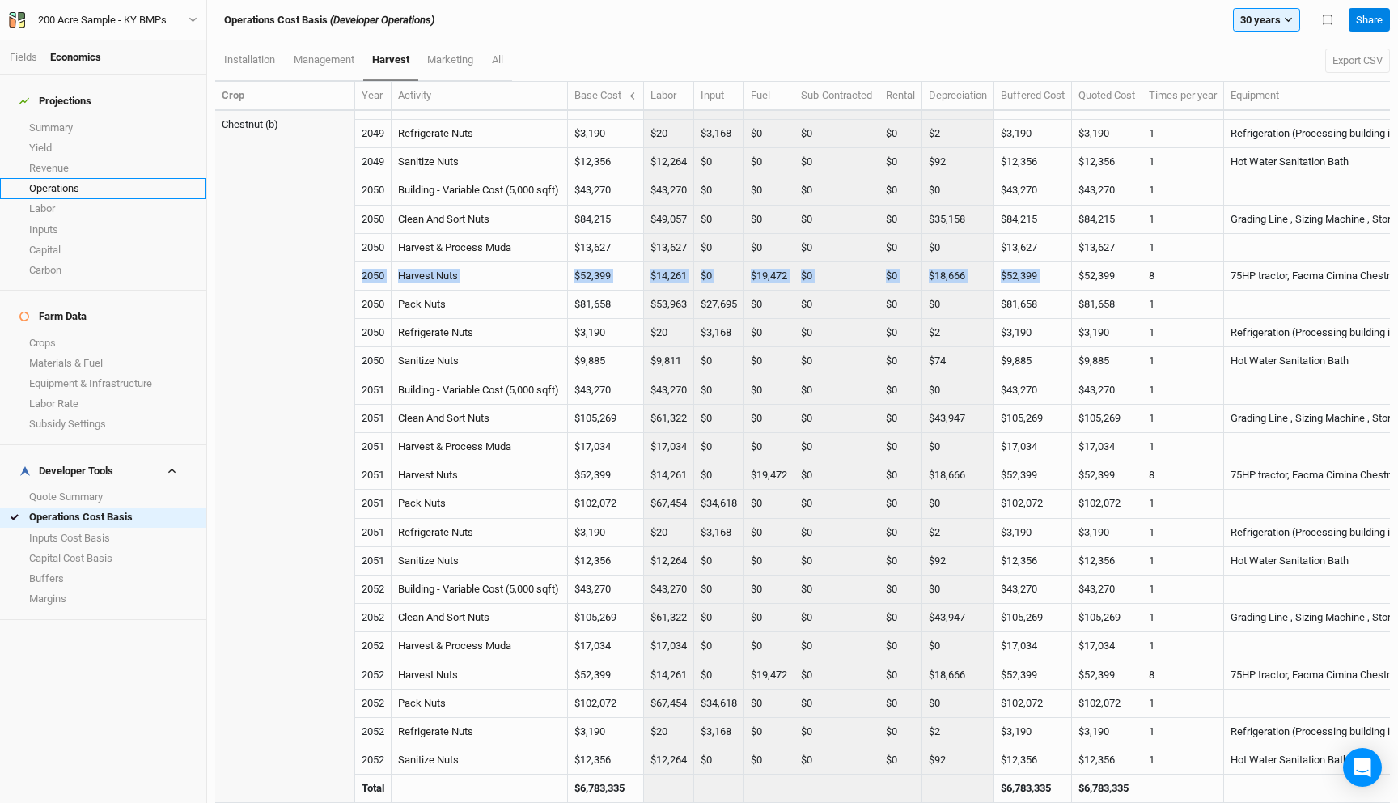
click at [102, 178] on link "Operations" at bounding box center [103, 188] width 206 height 20
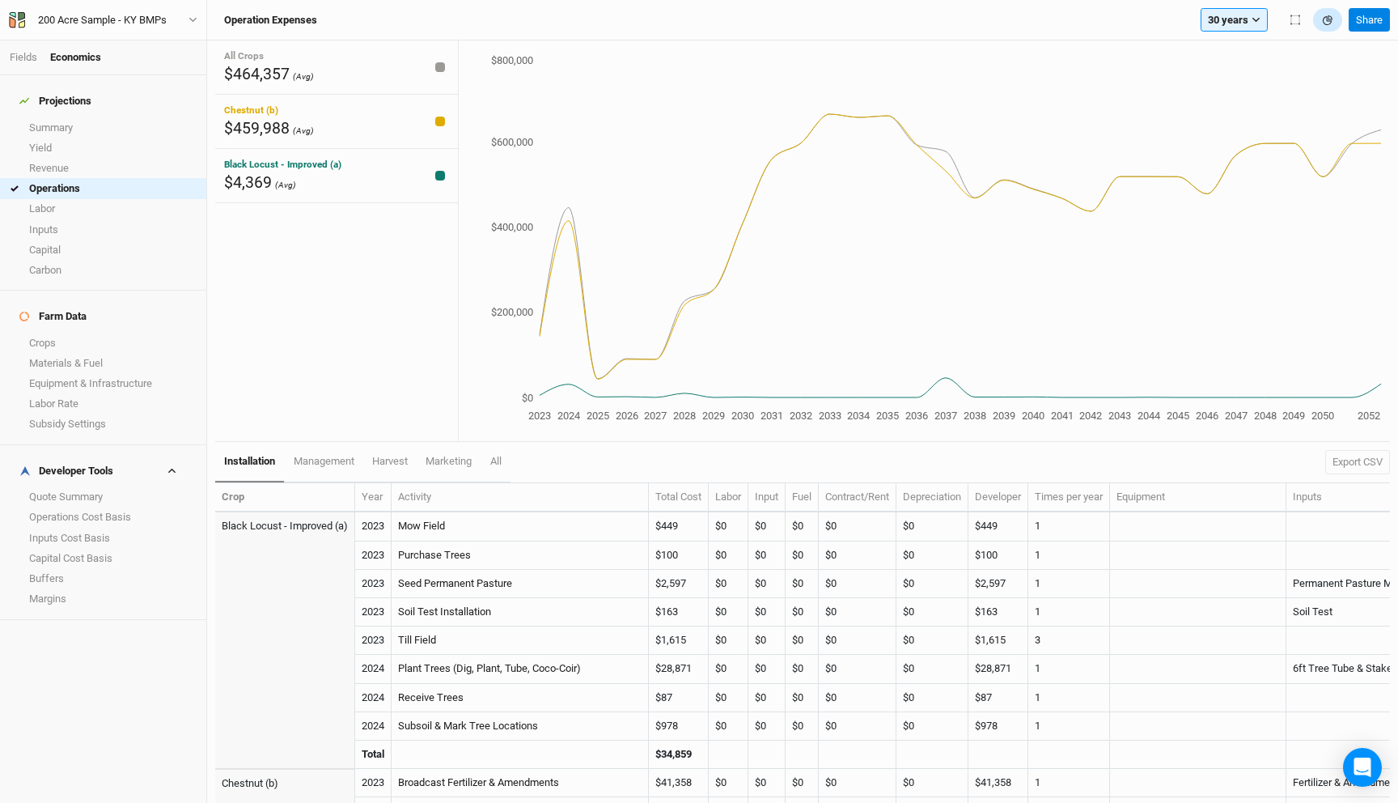
click at [1330, 28] on button "button" at bounding box center [1327, 20] width 29 height 24
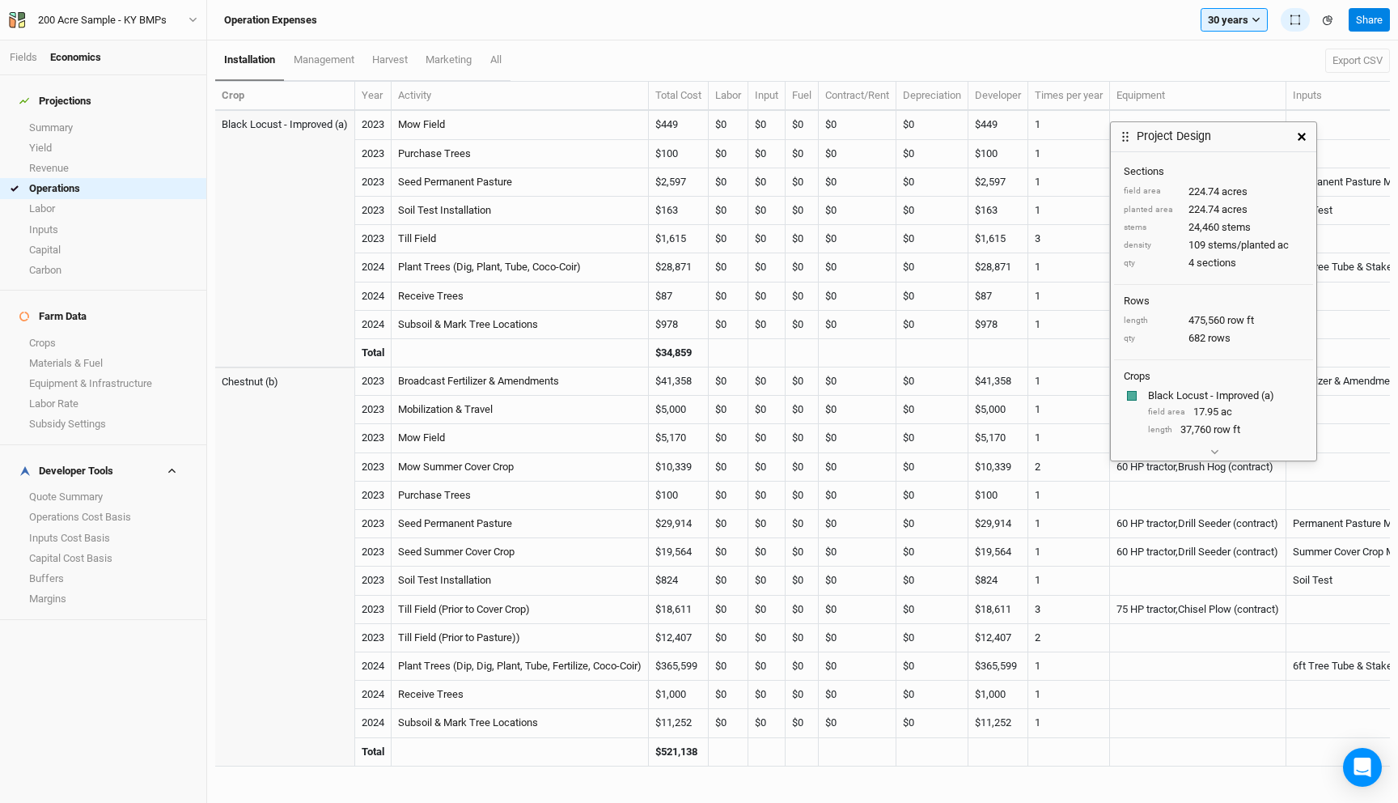
scroll to position [108, 0]
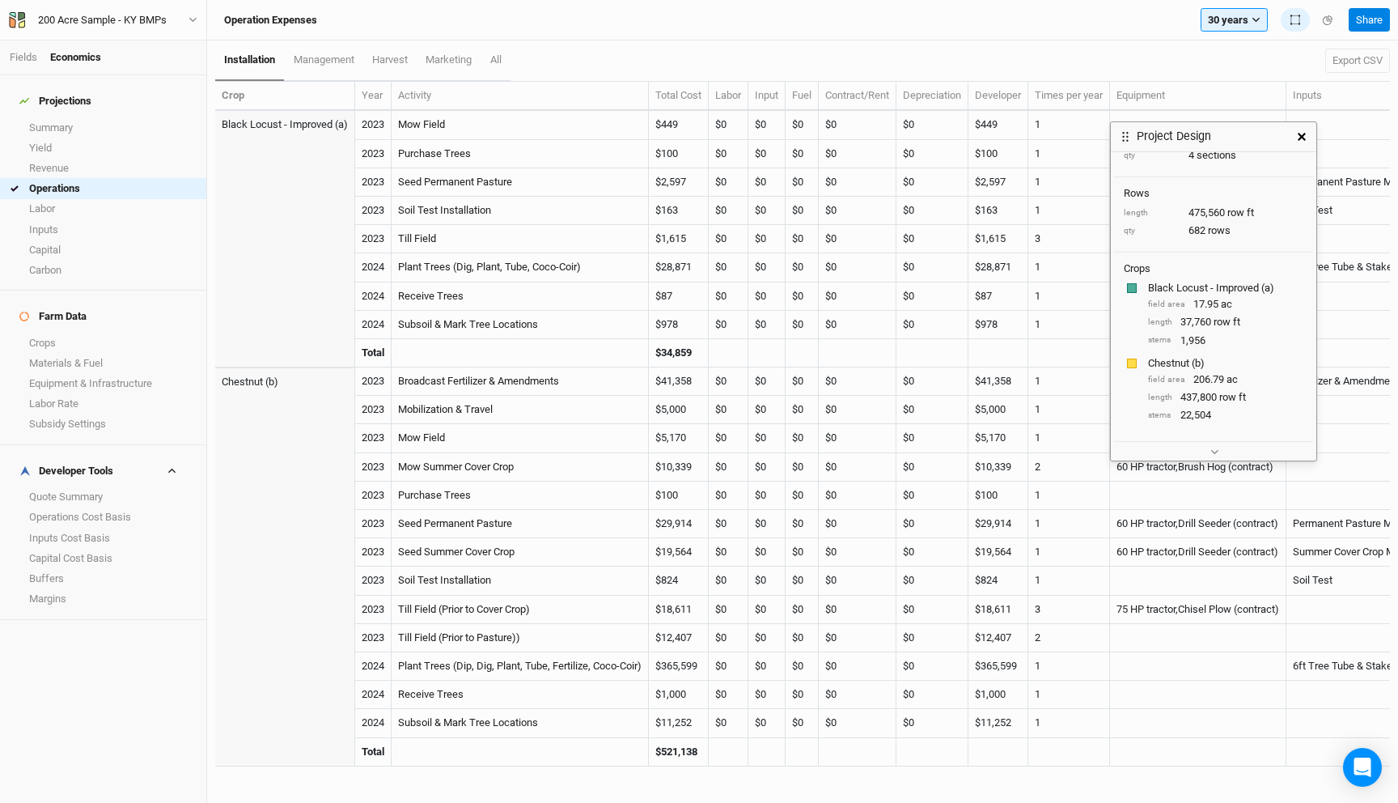
click at [1303, 138] on icon "button" at bounding box center [1302, 137] width 8 height 8
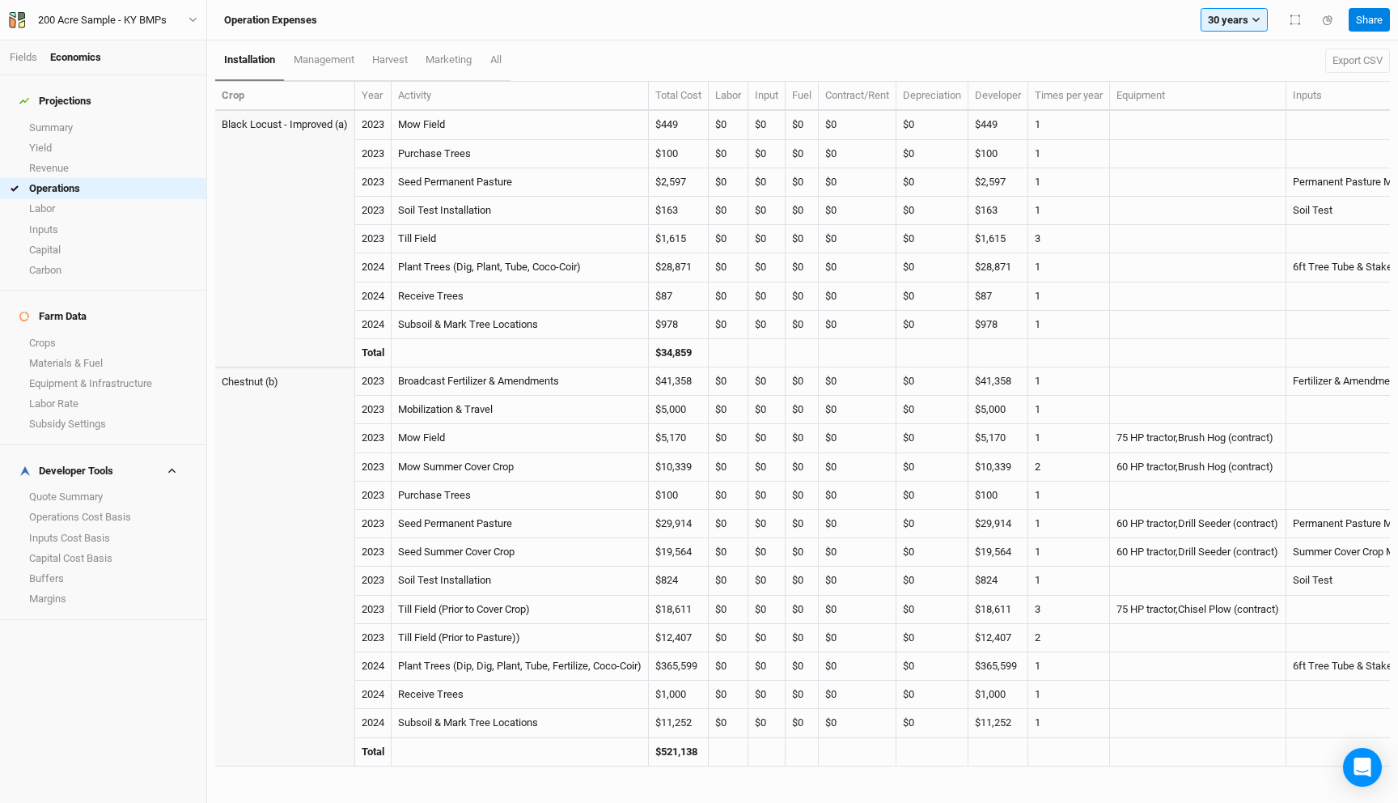
click at [159, 29] on div "200 Acre Sample - KY BMPs Back Project Settings User settings Imperial Metric K…" at bounding box center [103, 20] width 207 height 40
click at [147, 23] on div "200 Acre Sample - KY BMPs" at bounding box center [102, 20] width 129 height 16
click at [143, 39] on button "Back" at bounding box center [134, 45] width 128 height 21
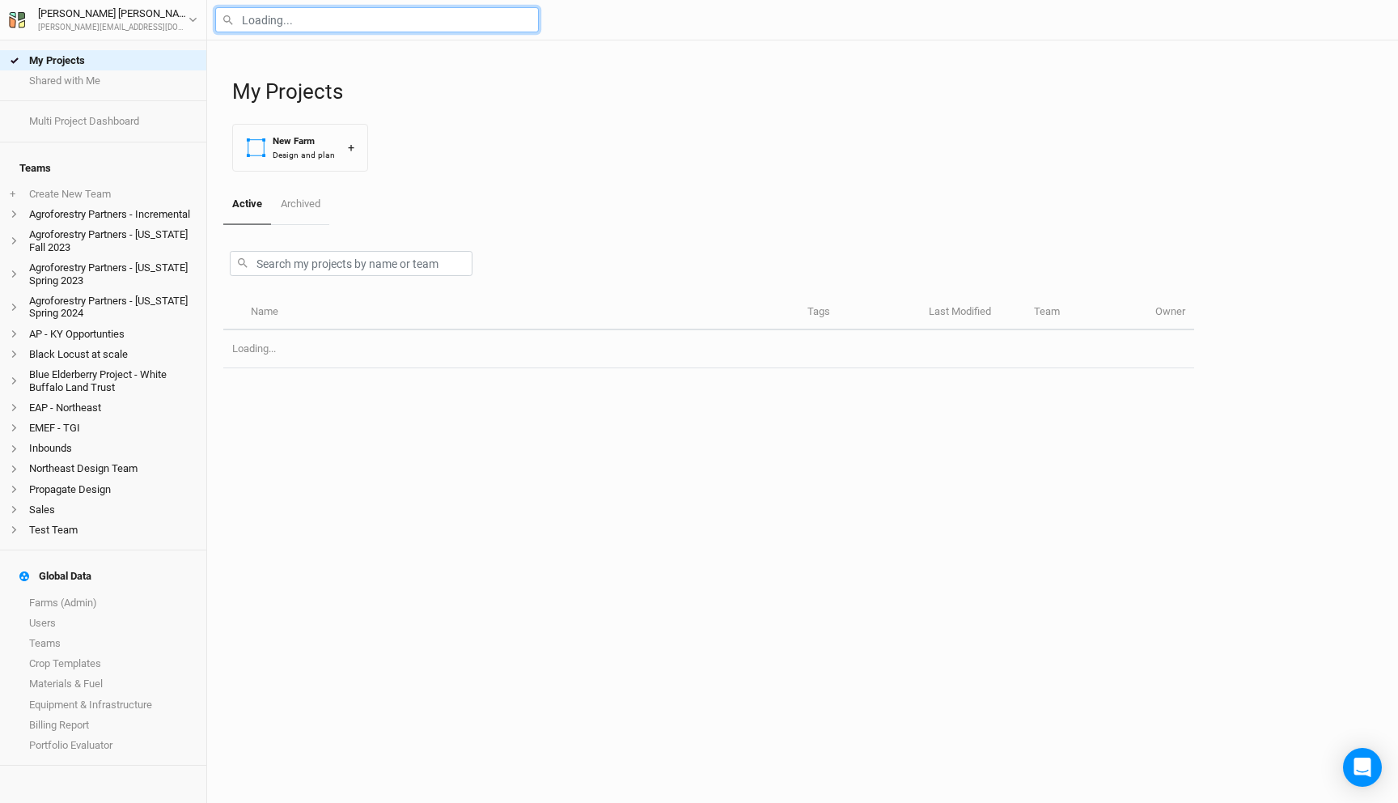
click at [263, 15] on input "text" at bounding box center [377, 19] width 324 height 25
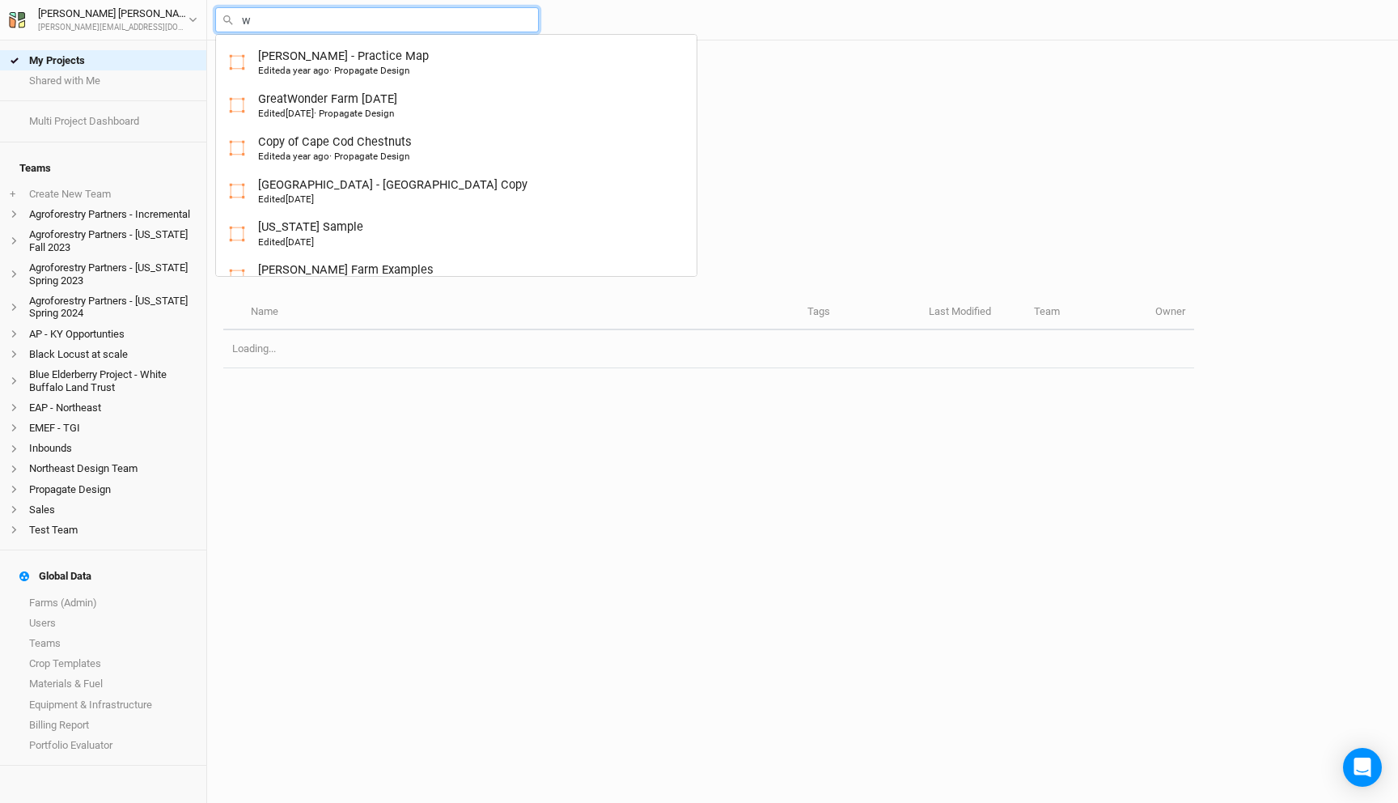
type input "we"
type input "[PERSON_NAME] Farm Examples"
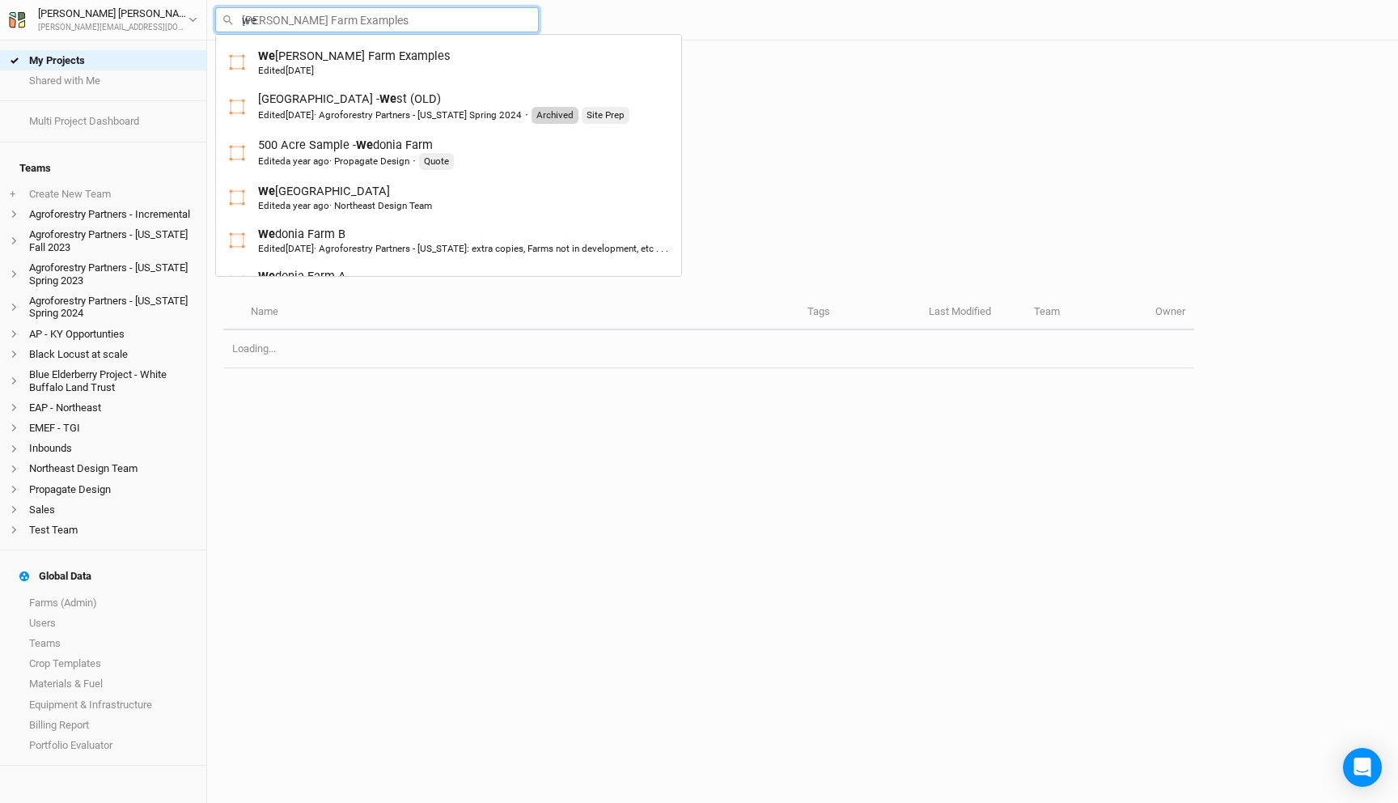
type input "wed"
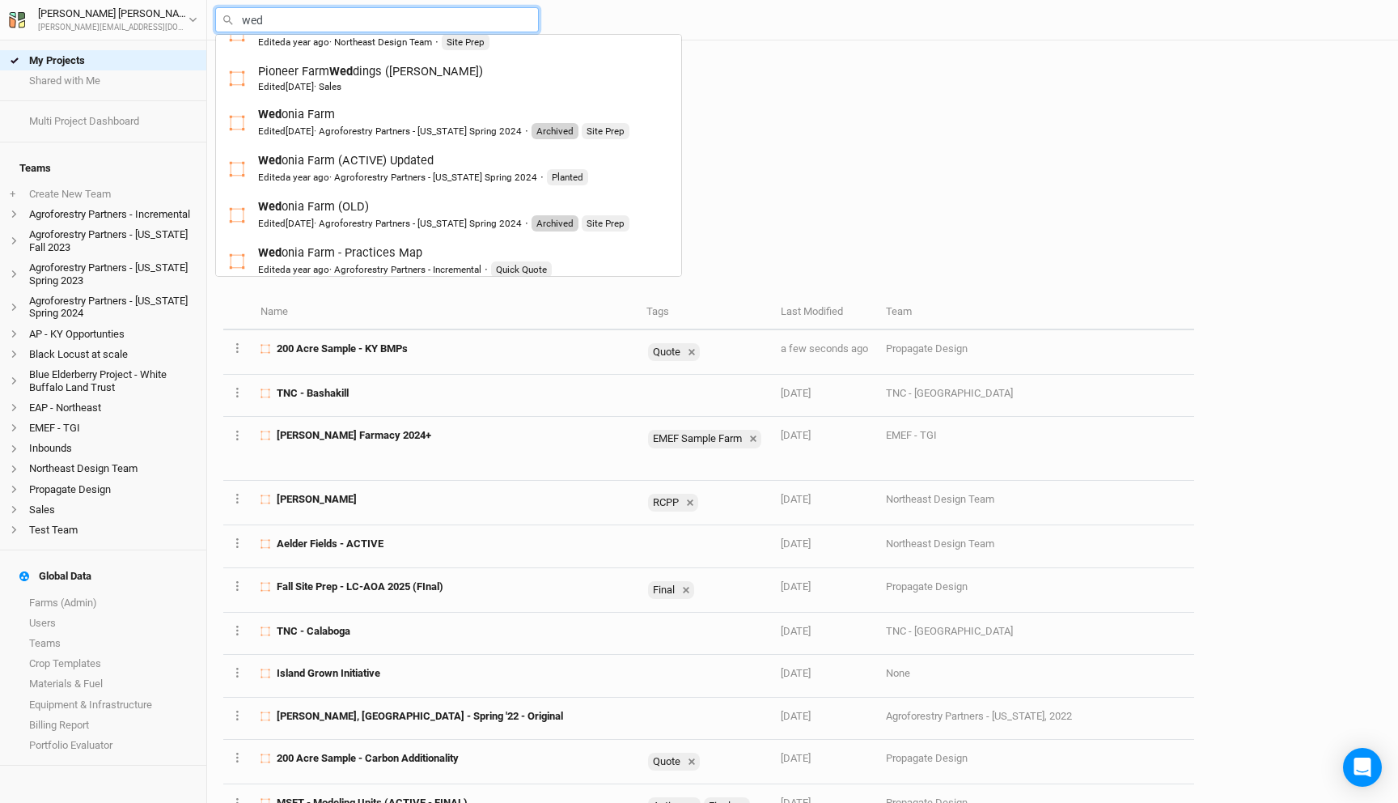
scroll to position [269, 0]
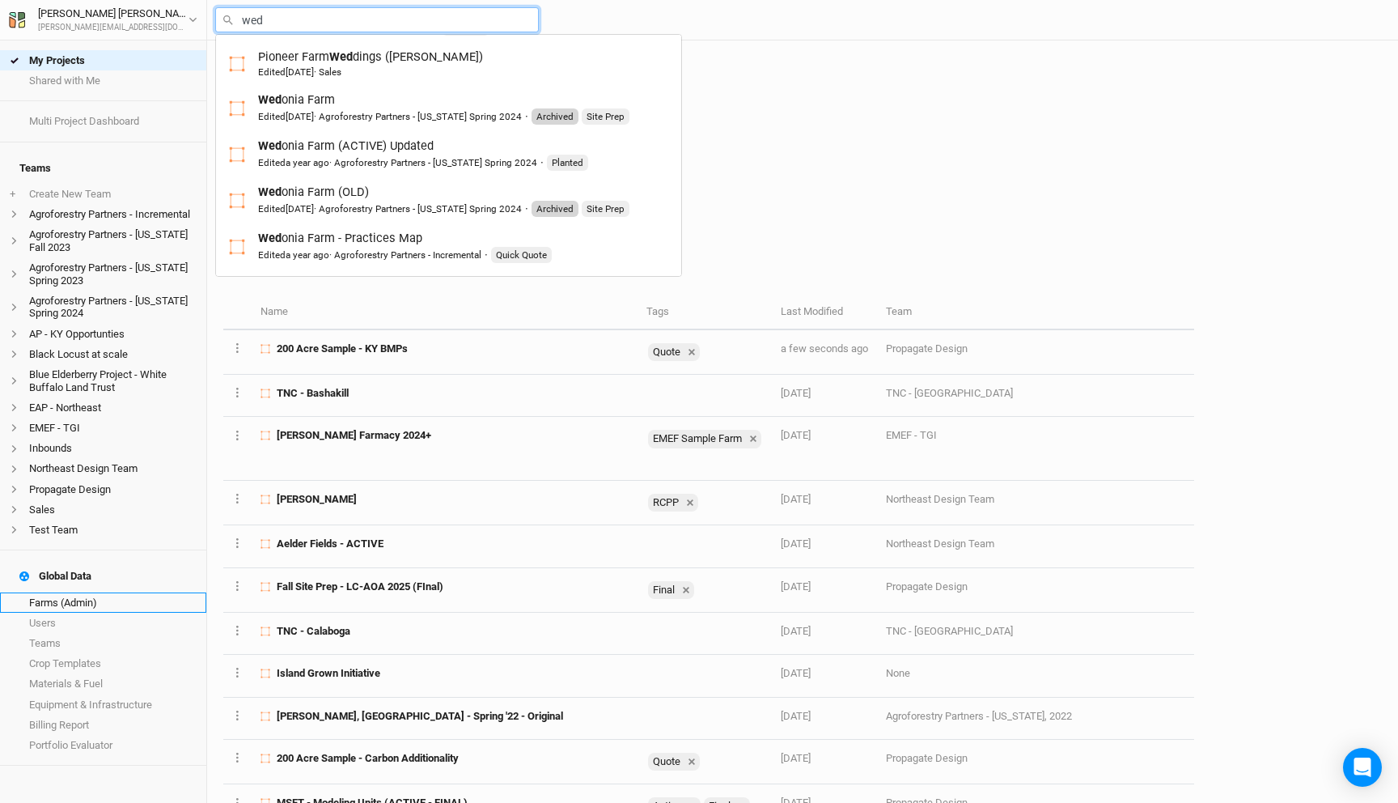
type input "wed"
click at [108, 592] on link "Farms (Admin)" at bounding box center [103, 602] width 206 height 20
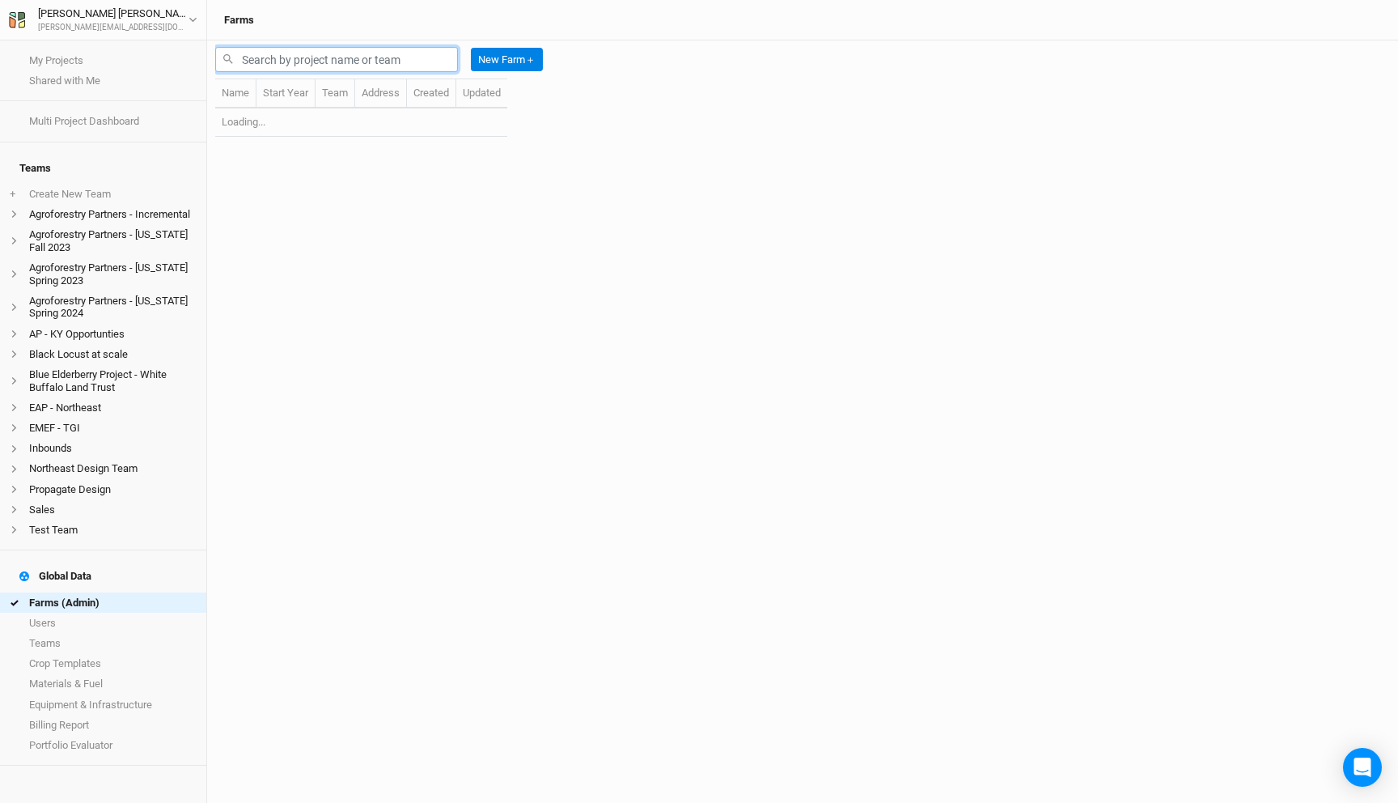
click at [364, 65] on input "text" at bounding box center [336, 59] width 243 height 25
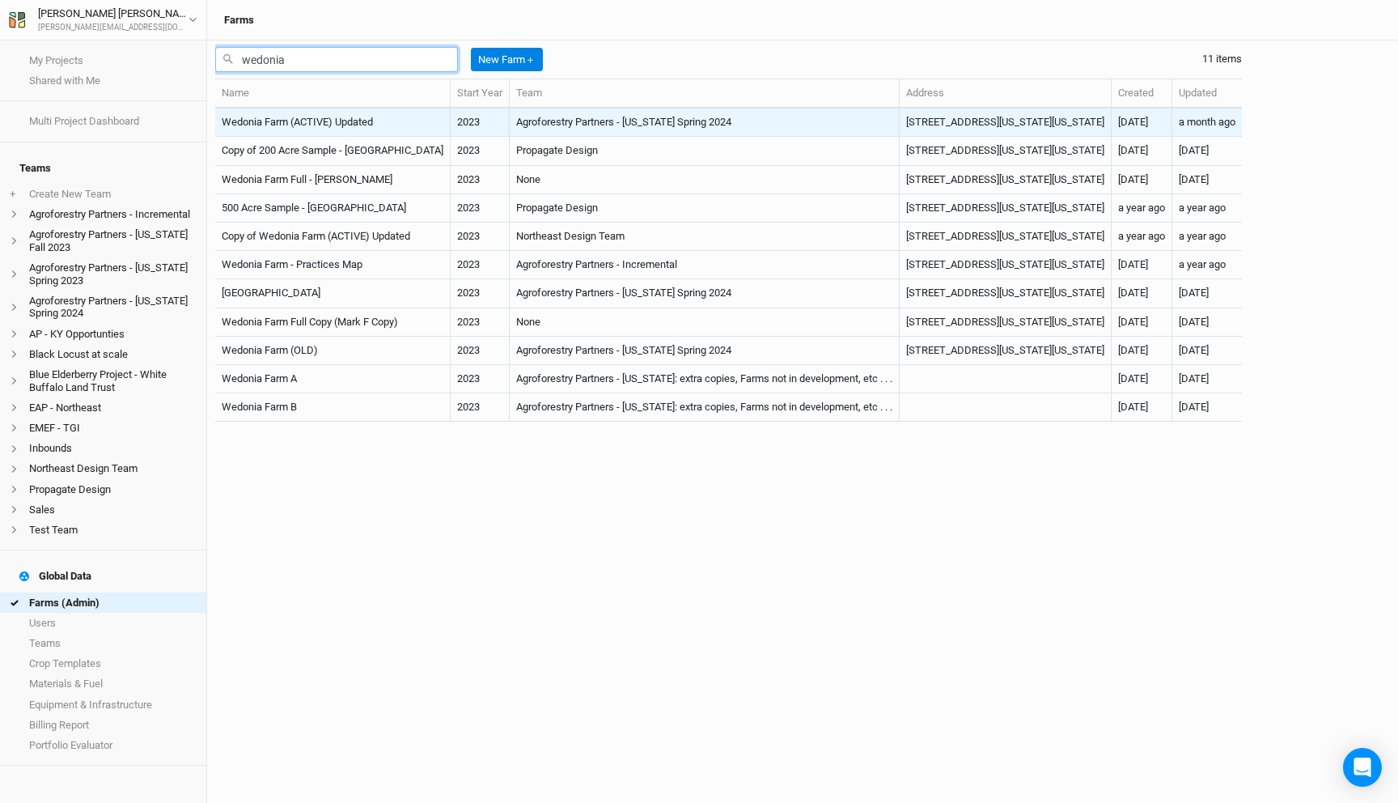
type input "wedonia"
click at [375, 118] on td "Wedonia Farm (ACTIVE) Updated" at bounding box center [332, 122] width 235 height 28
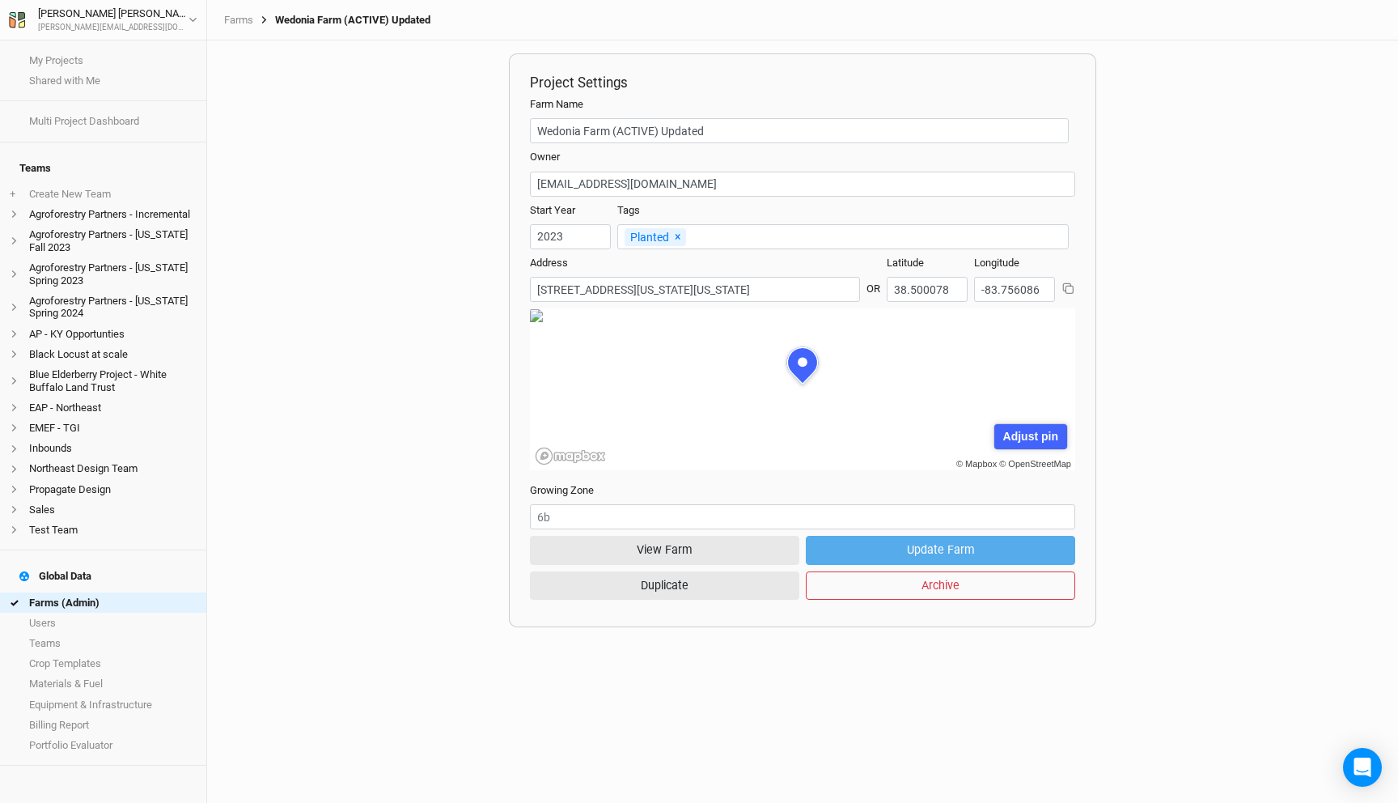
scroll to position [81, 245]
click at [674, 539] on button "View Farm" at bounding box center [664, 550] width 269 height 28
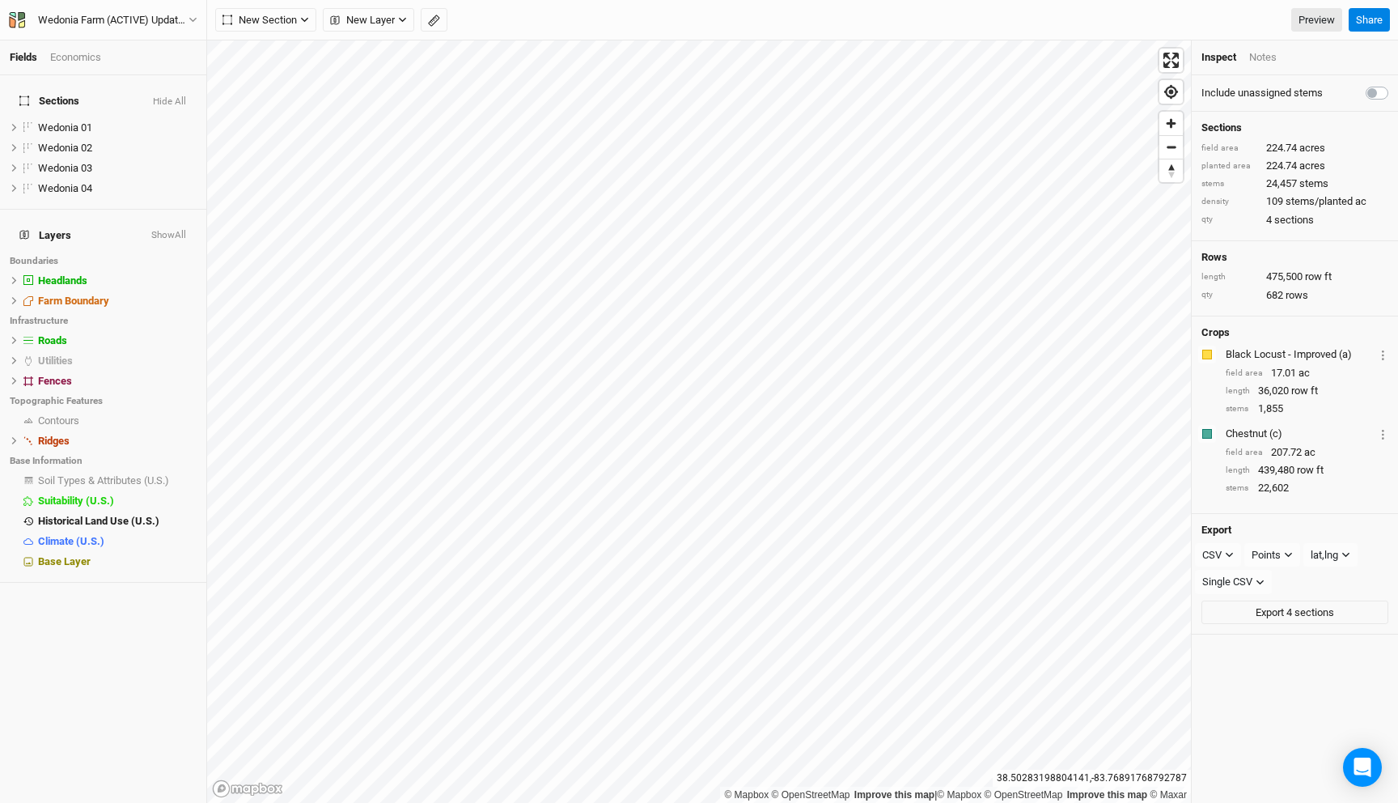
click at [92, 59] on div "Economics" at bounding box center [75, 57] width 51 height 15
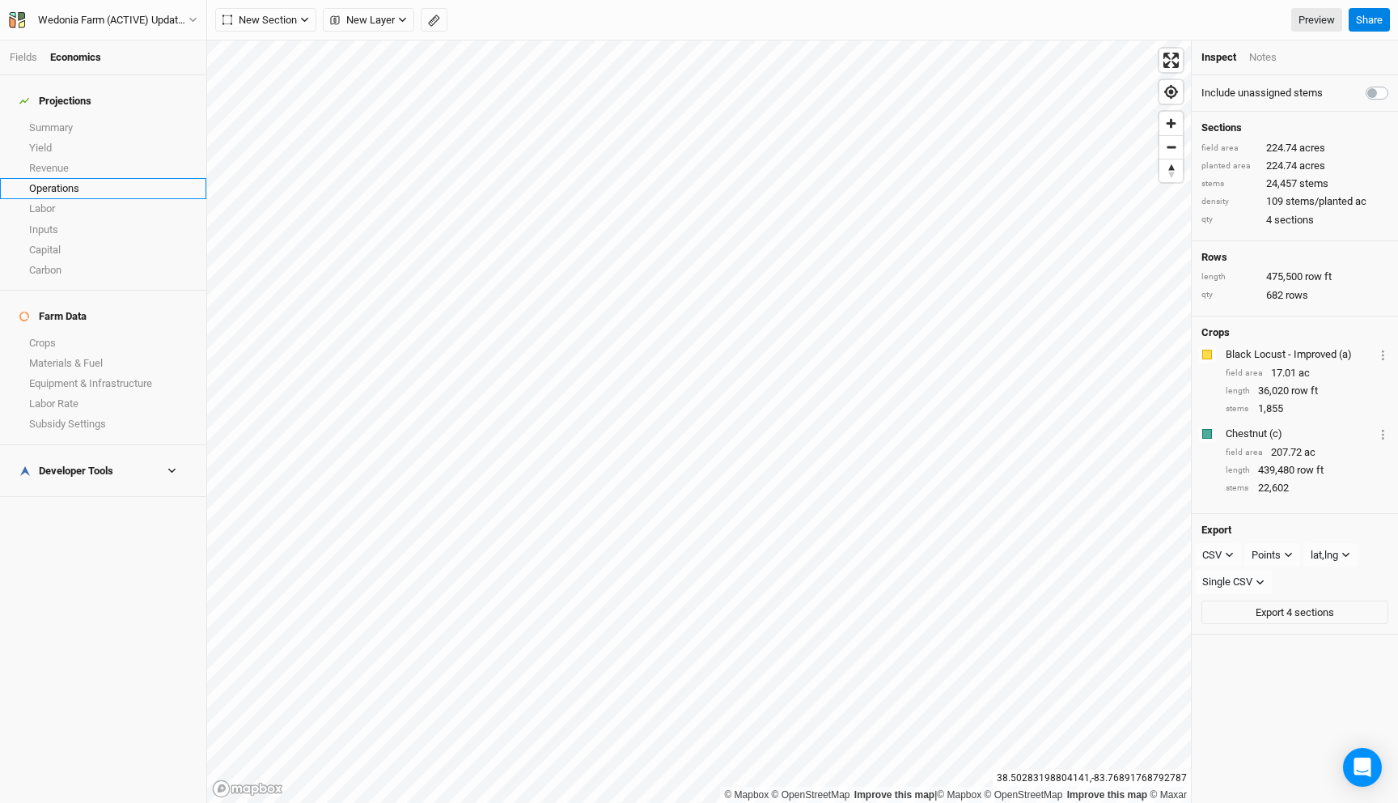
click at [81, 178] on link "Operations" at bounding box center [103, 188] width 206 height 20
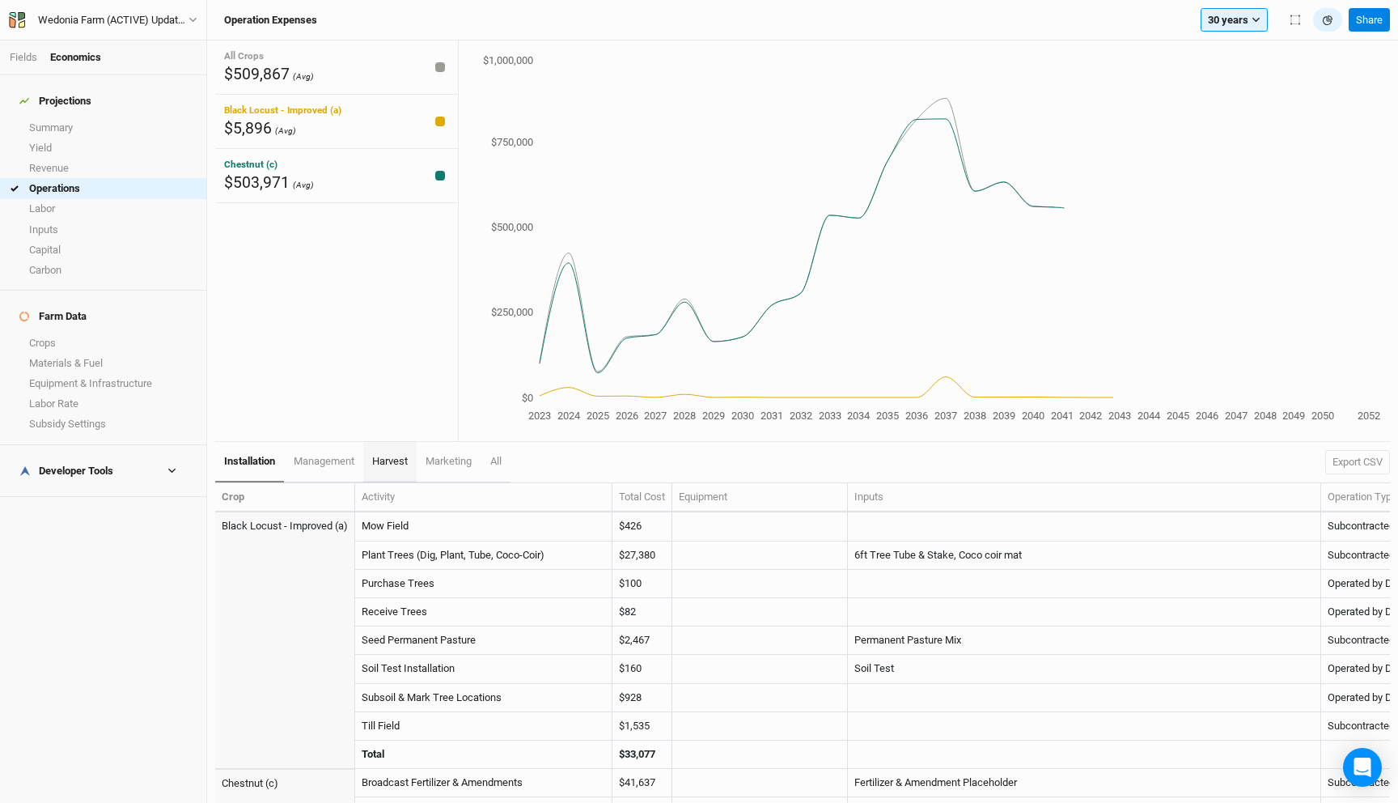
click at [381, 463] on span "harvest" at bounding box center [390, 461] width 36 height 12
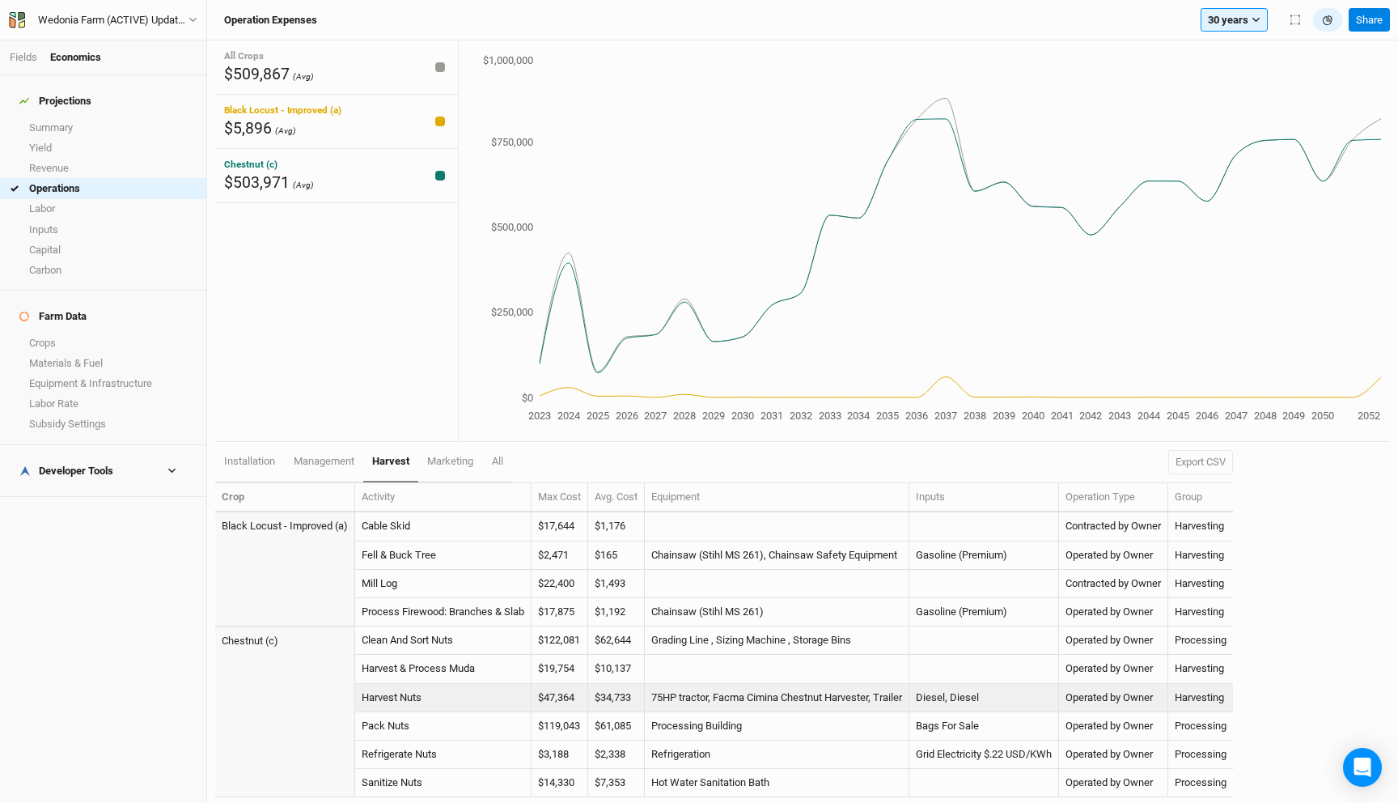
click at [586, 697] on td "$47,364" at bounding box center [560, 698] width 57 height 28
click at [570, 697] on td "$47,364" at bounding box center [560, 698] width 57 height 28
click at [586, 702] on td "$47,364" at bounding box center [560, 698] width 57 height 28
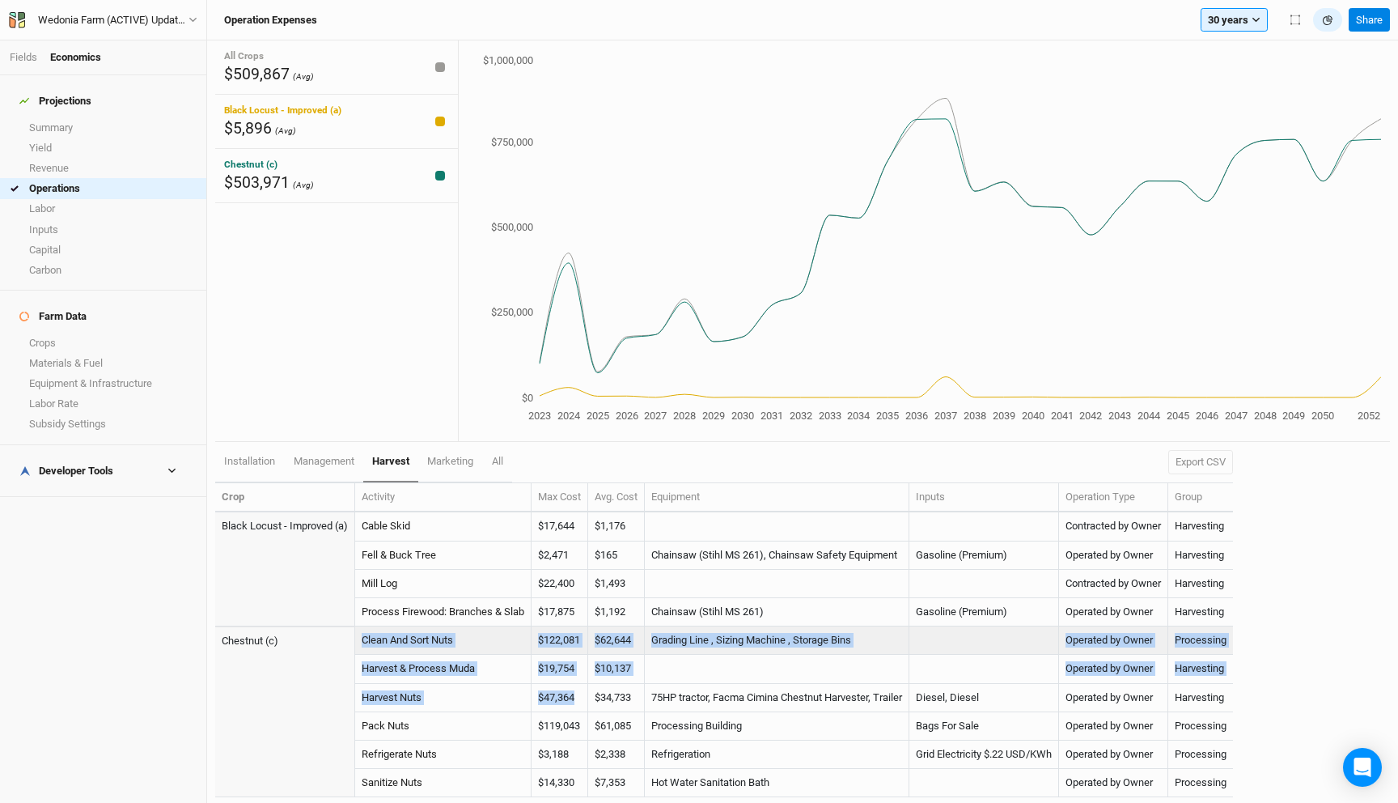
drag, startPoint x: 586, startPoint y: 702, endPoint x: 524, endPoint y: 626, distance: 98.3
click at [524, 626] on tbody "Black Locust - Improved (a) Cable Skid $17,644 $1,176 Contracted by Owner Harve…" at bounding box center [724, 654] width 1018 height 285
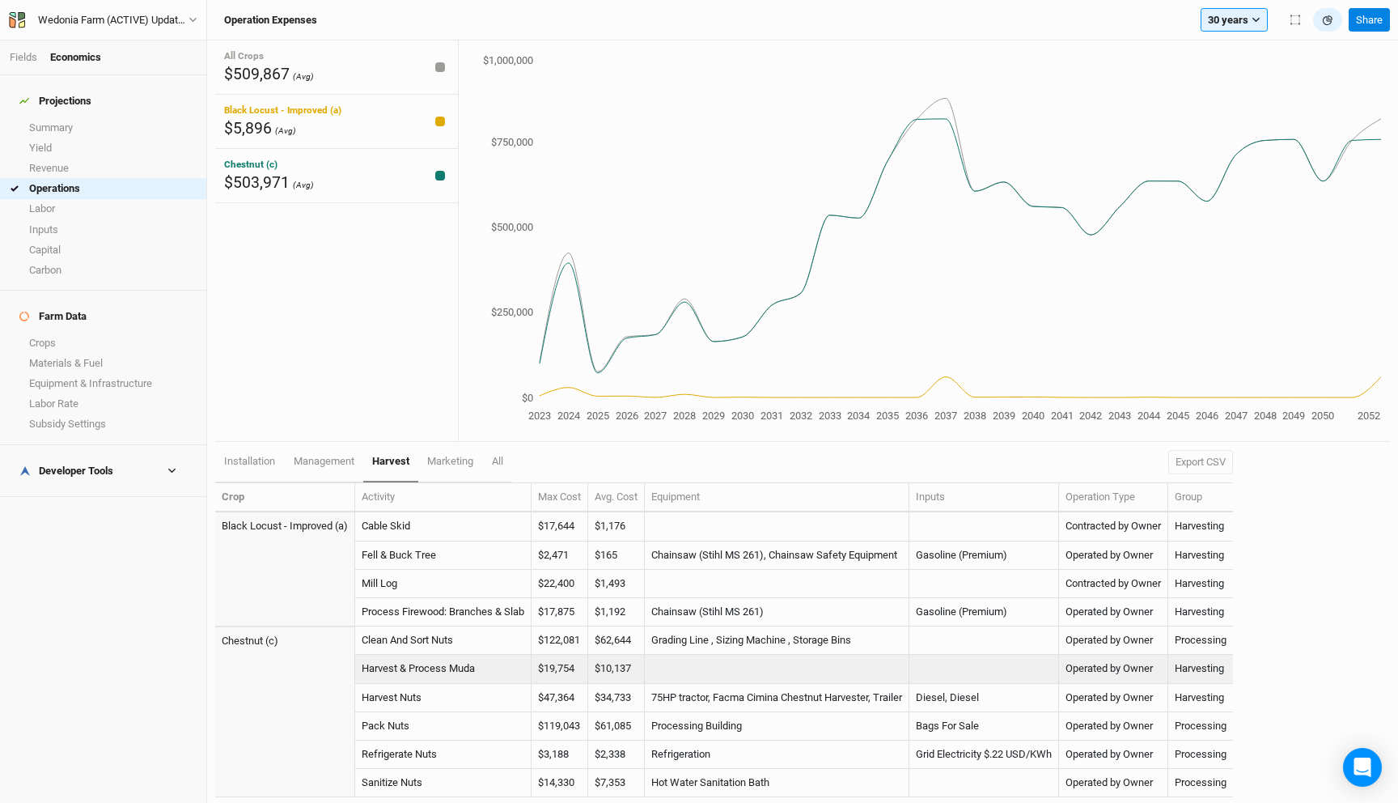
click at [557, 668] on td "$19,754" at bounding box center [560, 669] width 57 height 28
drag, startPoint x: 581, startPoint y: 699, endPoint x: 541, endPoint y: 668, distance: 51.3
click at [541, 668] on tbody "Black Locust - Improved (a) Cable Skid $17,644 $1,176 Contracted by Owner Harve…" at bounding box center [724, 654] width 1018 height 285
drag, startPoint x: 643, startPoint y: 698, endPoint x: 537, endPoint y: 668, distance: 110.2
click at [537, 668] on tbody "Black Locust - Improved (a) Cable Skid $17,644 $1,176 Contracted by Owner Harve…" at bounding box center [724, 654] width 1018 height 285
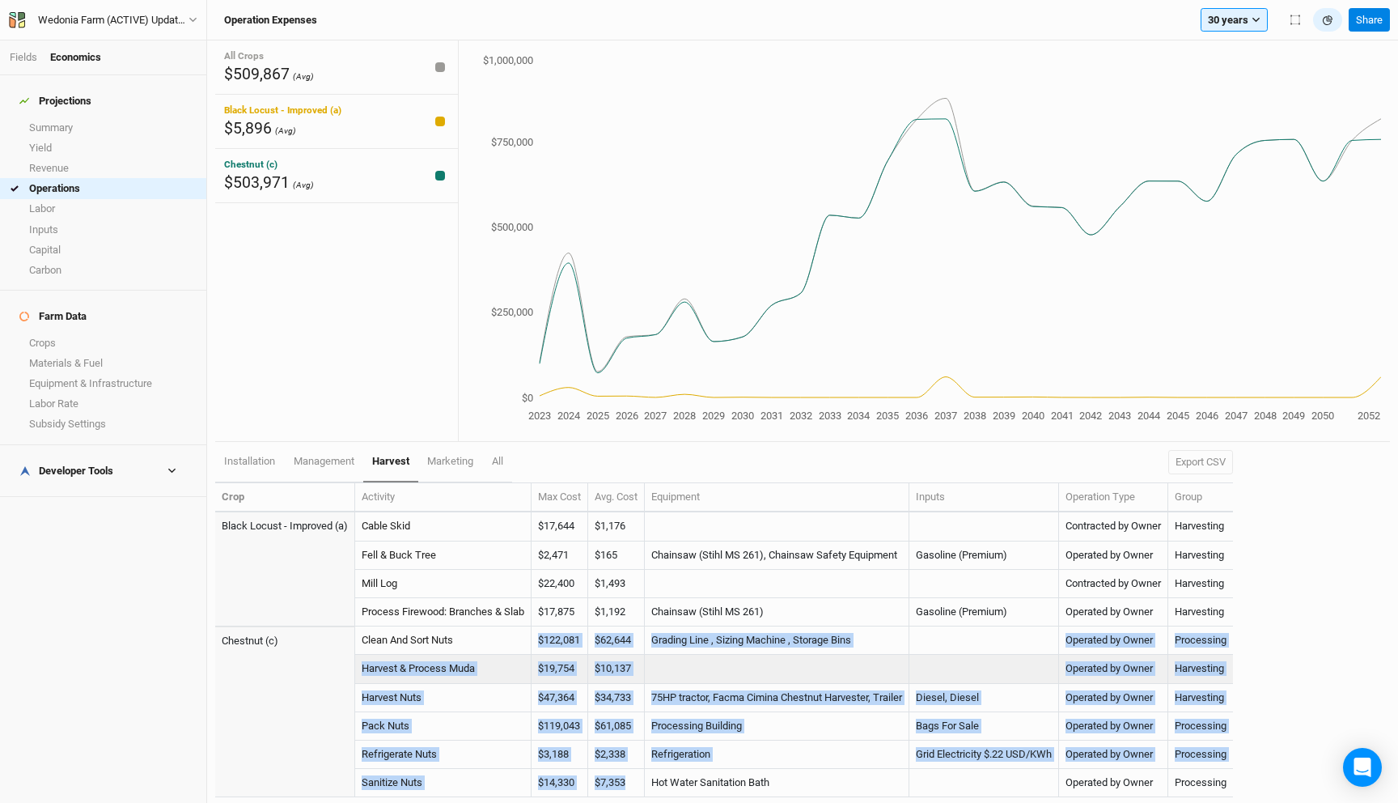
drag, startPoint x: 638, startPoint y: 785, endPoint x: 535, endPoint y: 637, distance: 180.7
click at [535, 637] on tbody "Black Locust - Improved (a) Cable Skid $17,644 $1,176 Contracted by Owner Harve…" at bounding box center [724, 654] width 1018 height 285
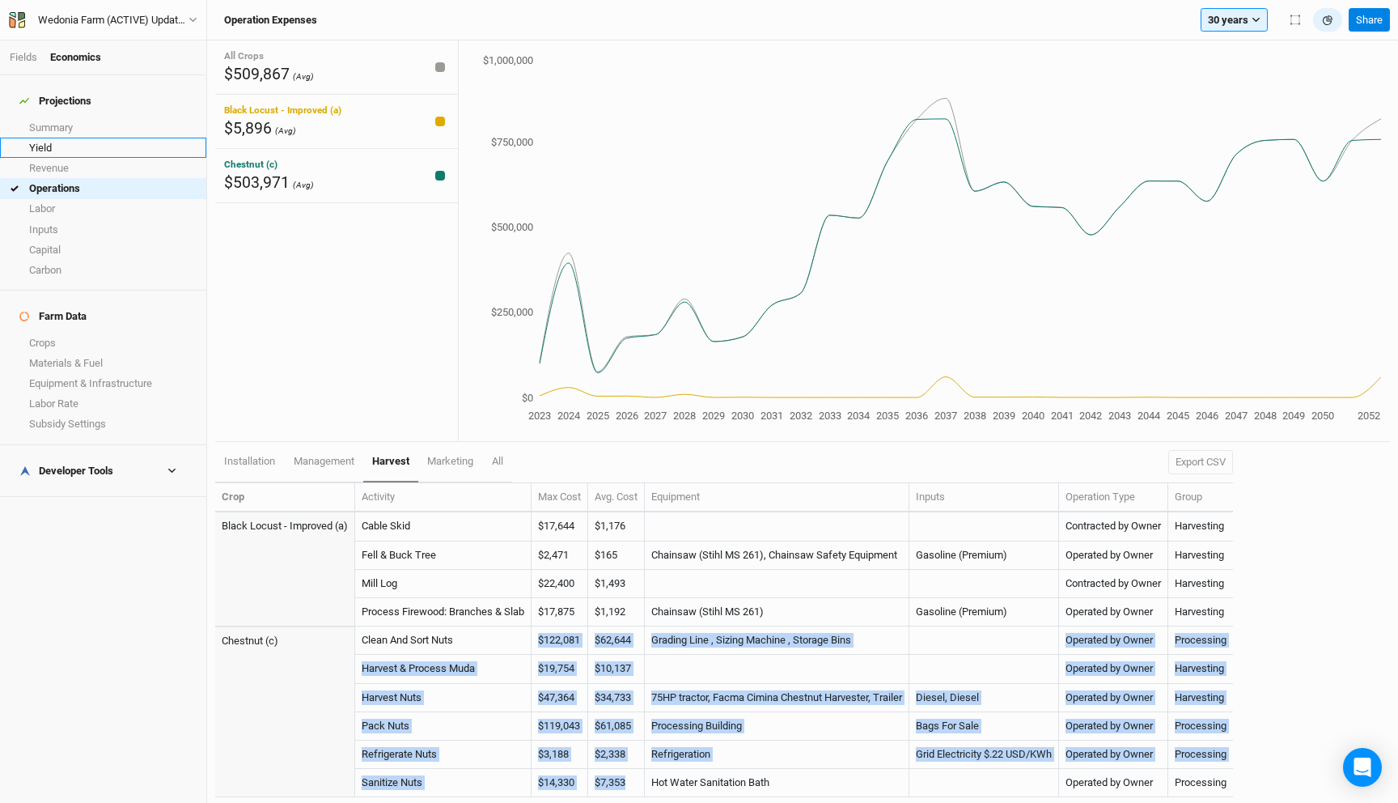
click at [95, 141] on link "Yield" at bounding box center [103, 148] width 206 height 20
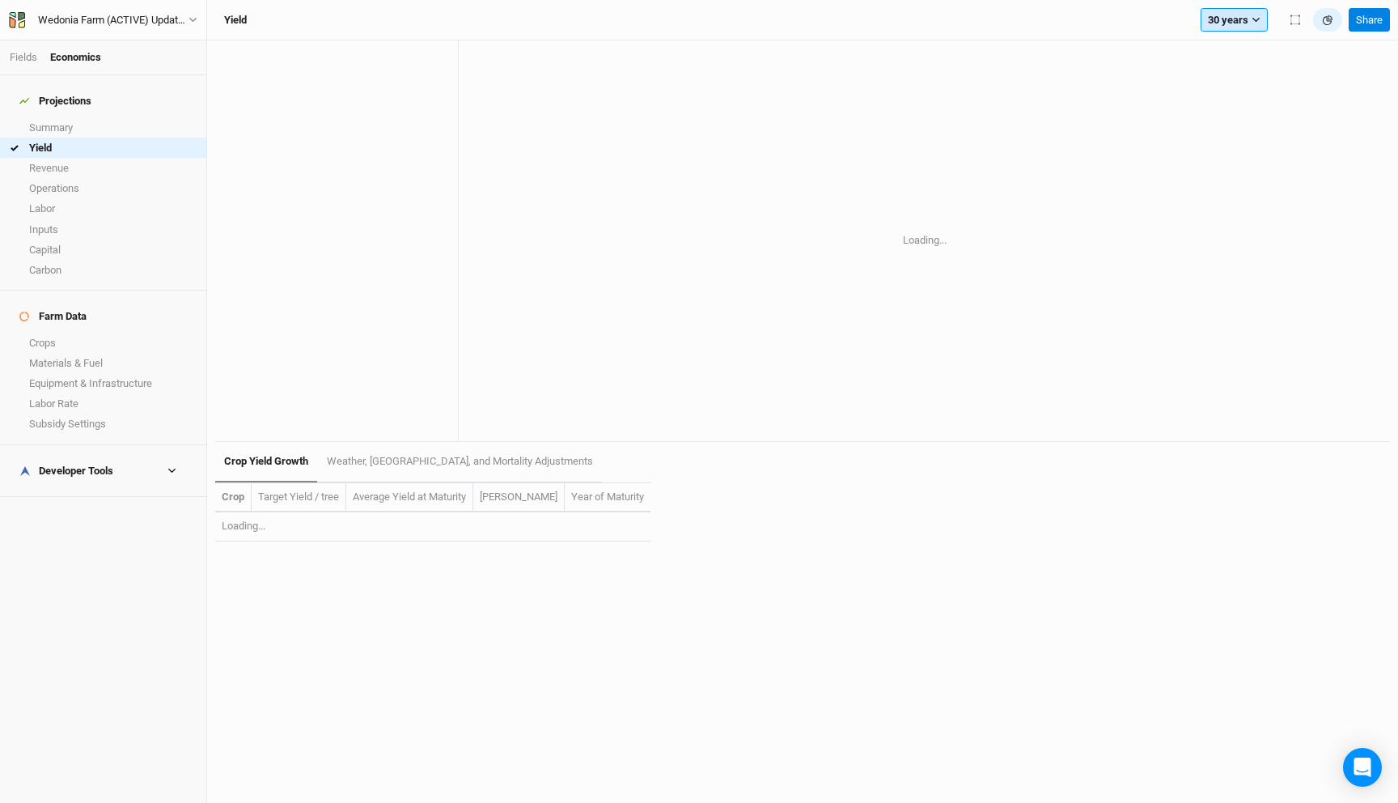
click at [1215, 12] on button "30 years" at bounding box center [1234, 20] width 67 height 24
click at [1246, 489] on button "2052" at bounding box center [1266, 496] width 128 height 21
click at [156, 22] on div "Wedonia Farm (ACTIVE) Updated" at bounding box center [113, 20] width 151 height 16
click at [153, 41] on button "Back" at bounding box center [134, 45] width 128 height 21
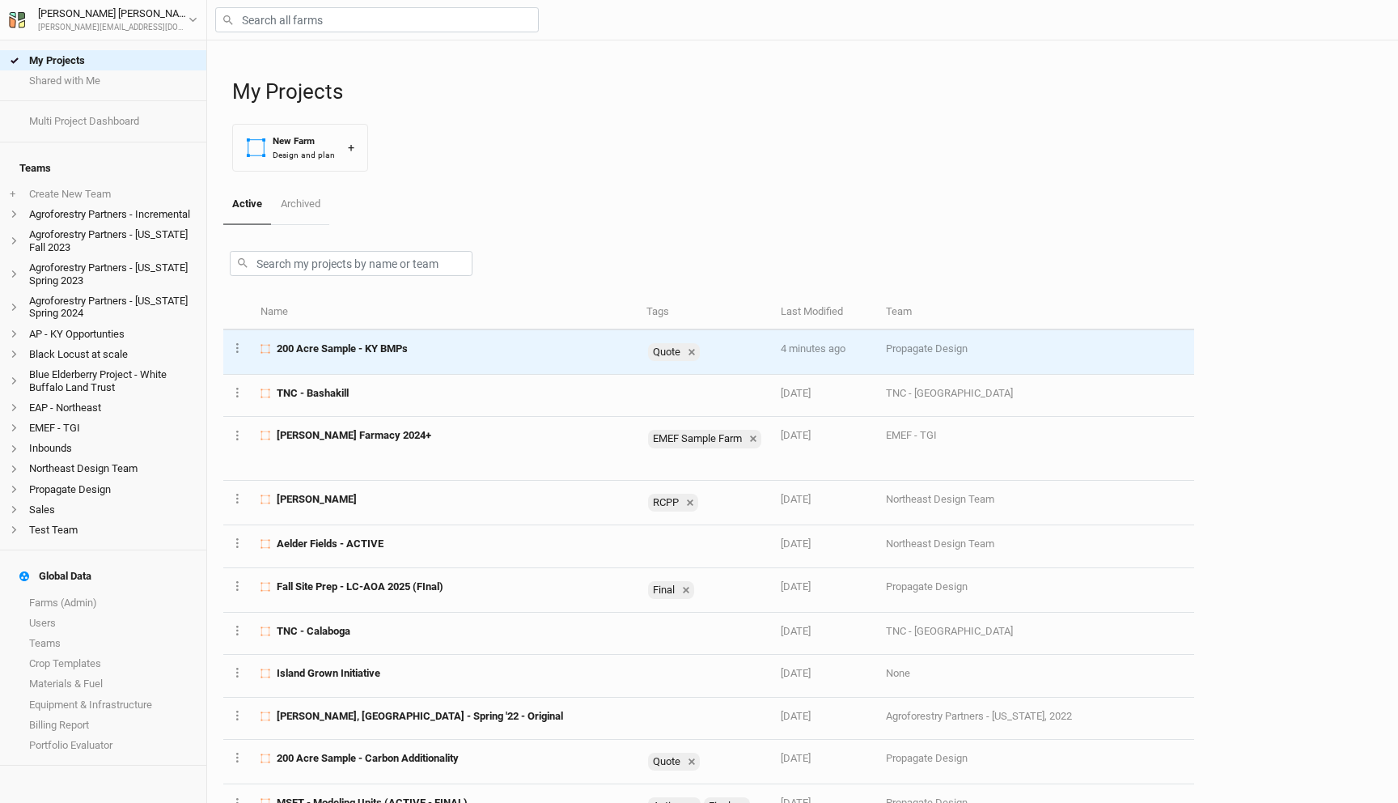
click at [370, 347] on span "200 Acre Sample - KY BMPs" at bounding box center [342, 348] width 131 height 15
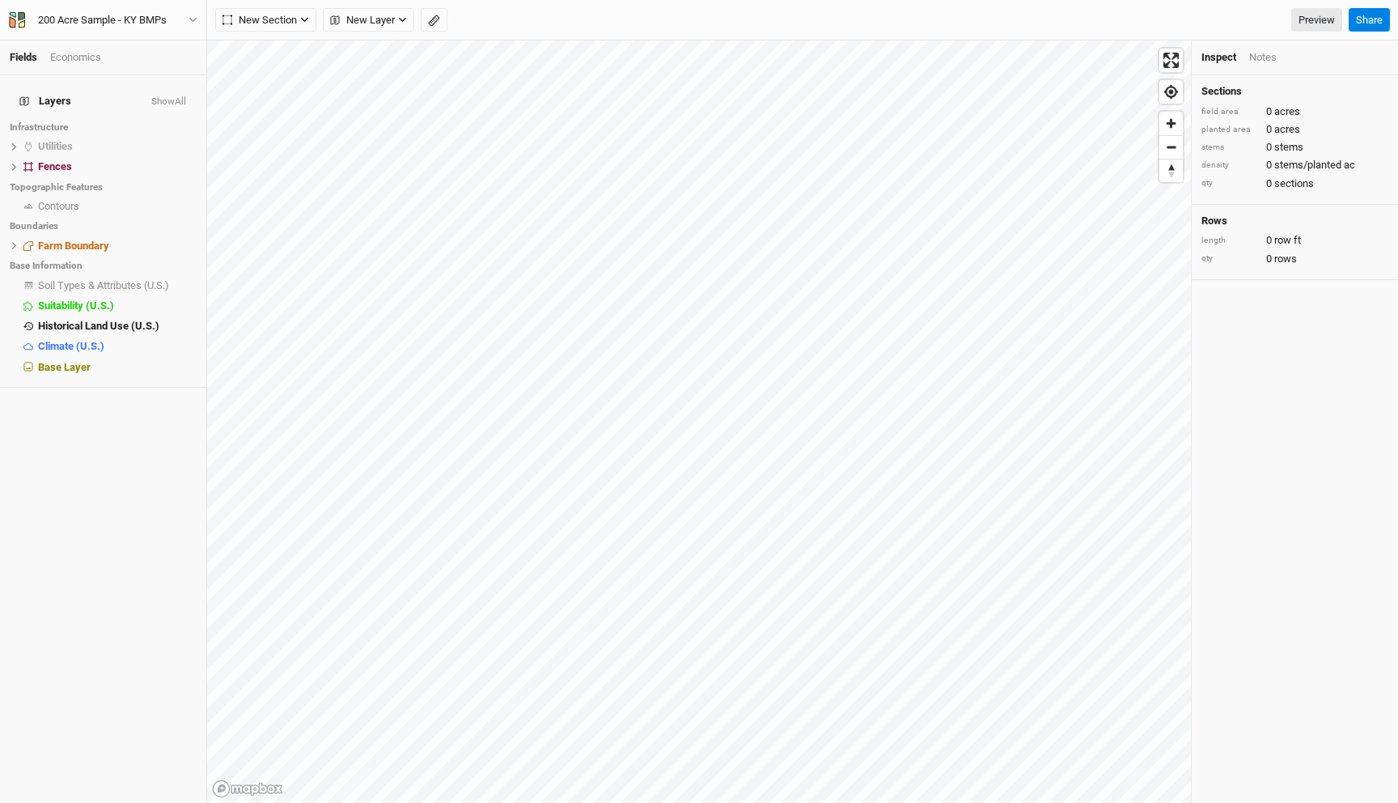
click at [81, 61] on div "Economics" at bounding box center [75, 57] width 51 height 15
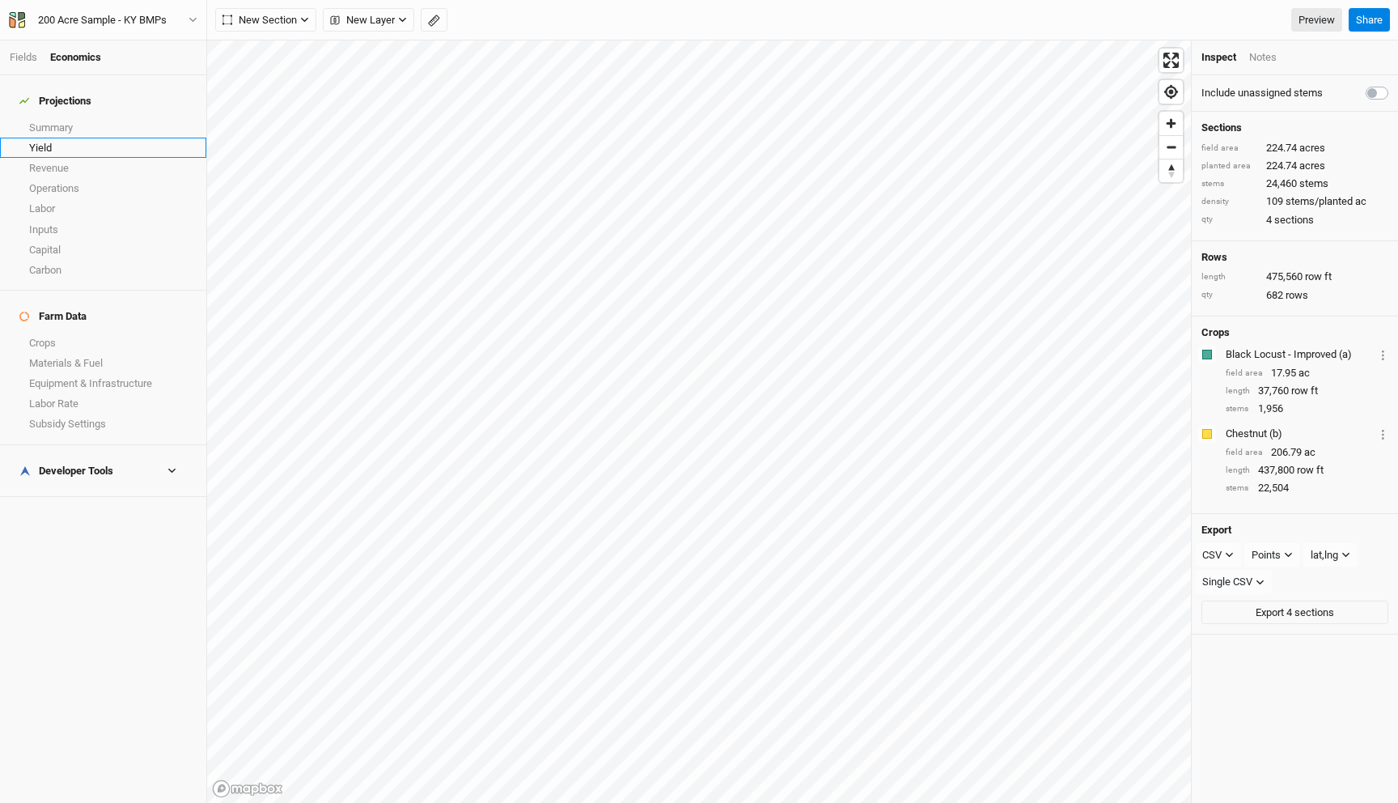
click at [74, 138] on link "Yield" at bounding box center [103, 148] width 206 height 20
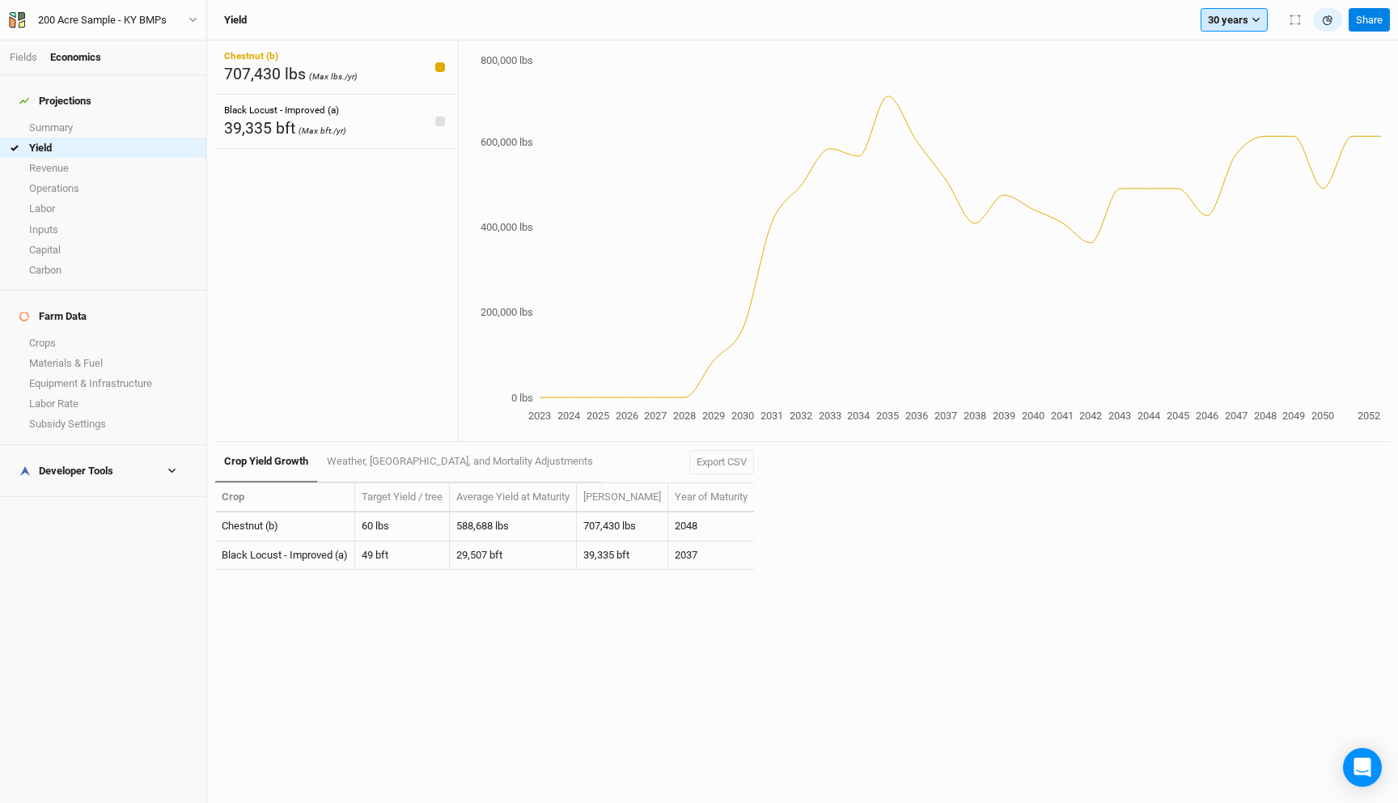
click at [1247, 13] on button "30 years" at bounding box center [1234, 20] width 67 height 24
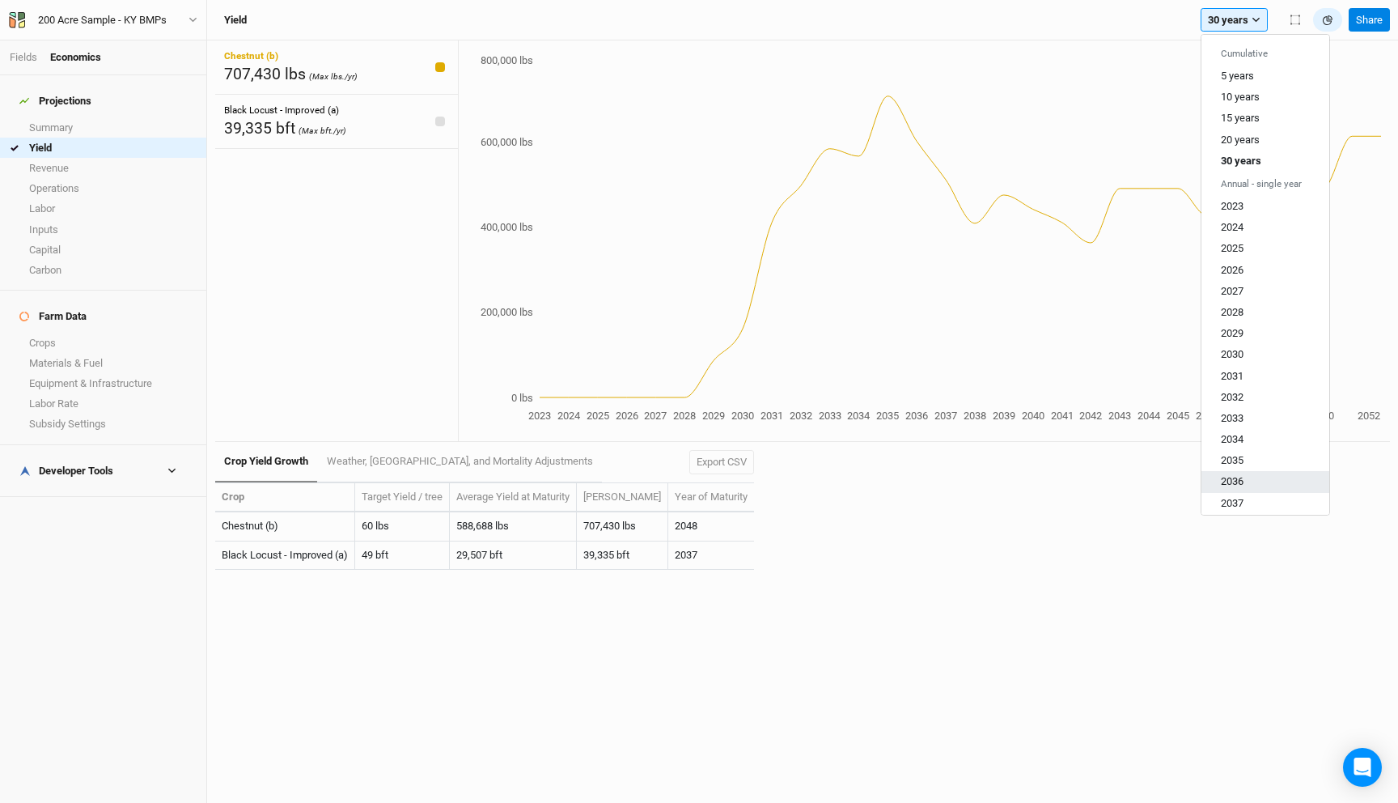
scroll to position [324, 0]
click at [1245, 499] on button "2052" at bounding box center [1266, 496] width 128 height 21
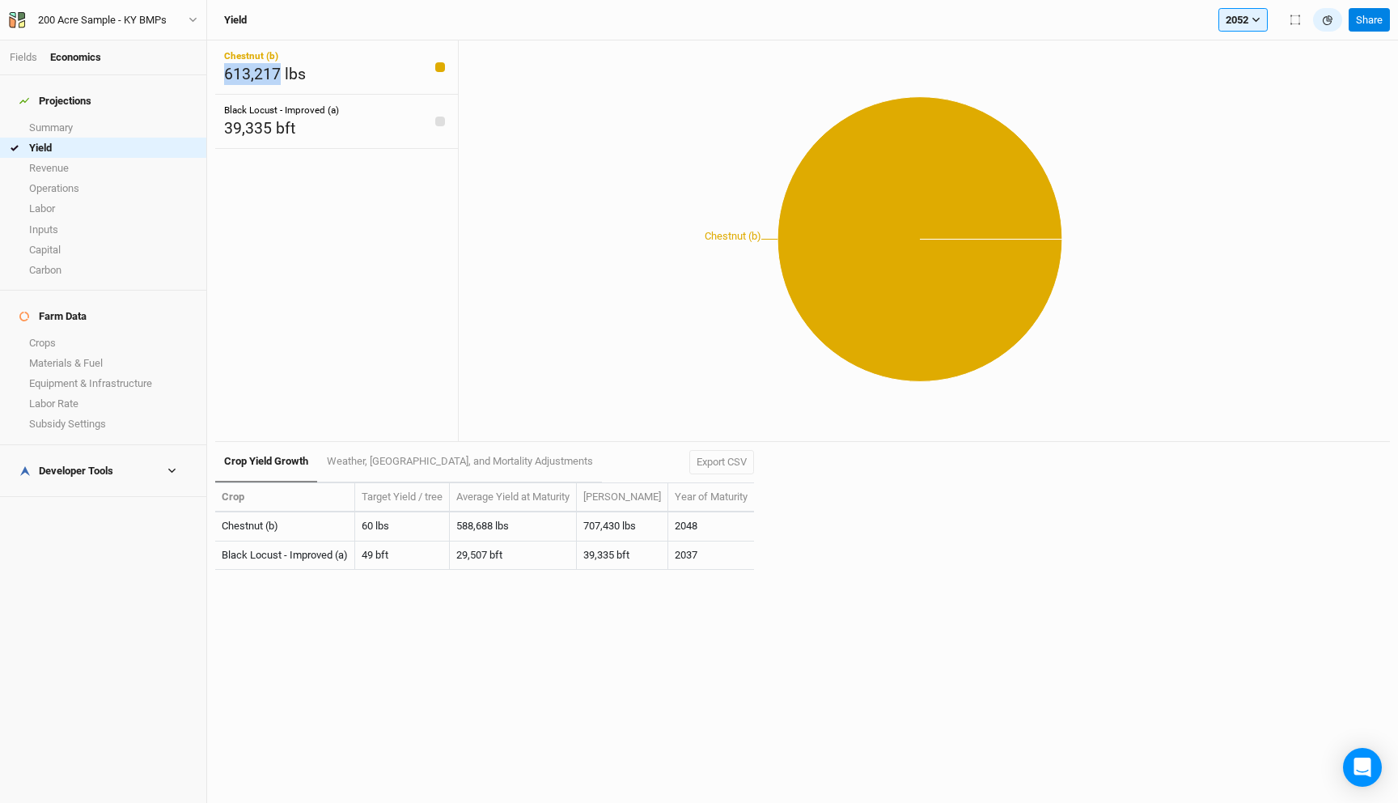
drag, startPoint x: 282, startPoint y: 74, endPoint x: 210, endPoint y: 74, distance: 72.0
click at [210, 74] on div "Chestnut (b) 613,217 lbs Black Locust - Improved (a) 39,335 bft Chestnut (b) Cr…" at bounding box center [802, 421] width 1191 height 762
copy span "613,217"
click at [81, 333] on link "Crops" at bounding box center [103, 343] width 206 height 20
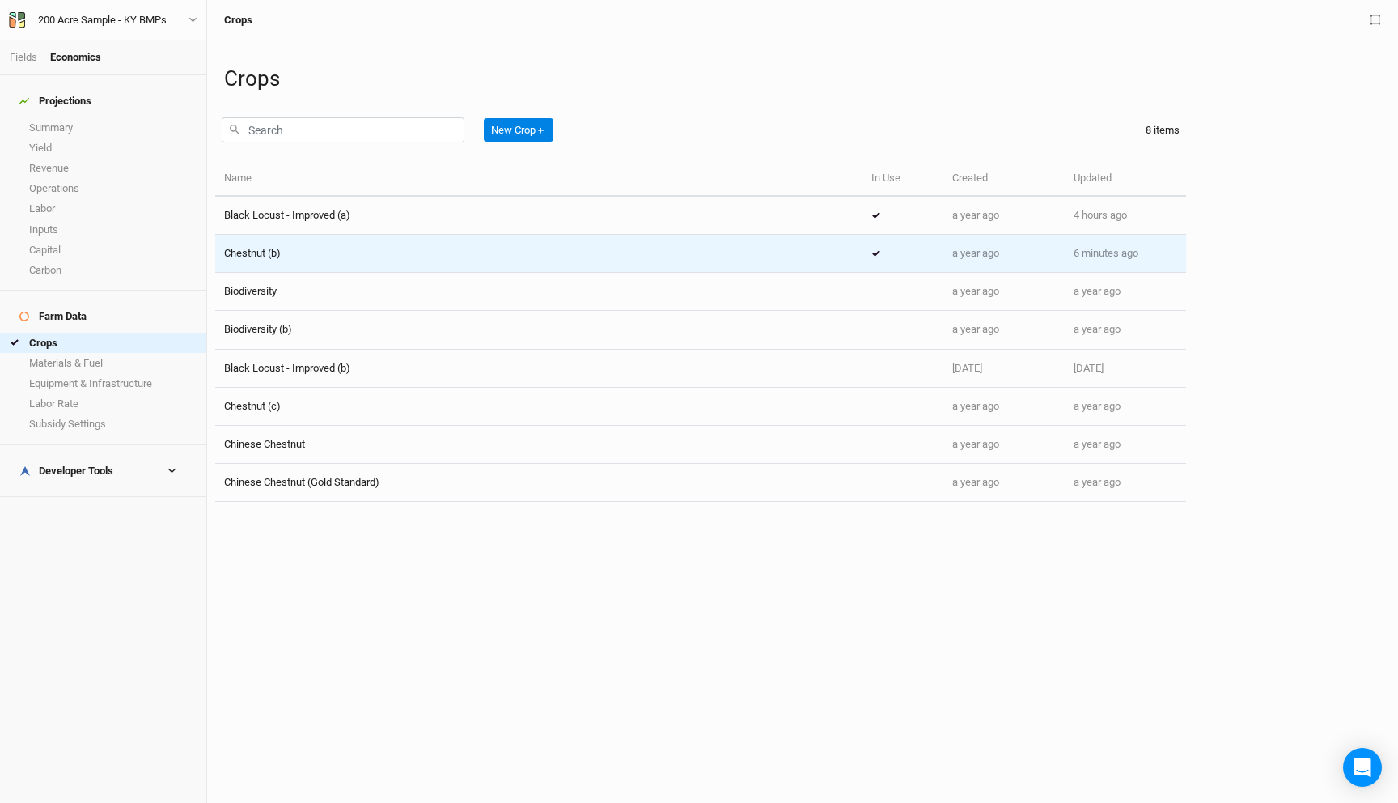
click at [337, 249] on div "Chestnut (b)" at bounding box center [539, 253] width 630 height 15
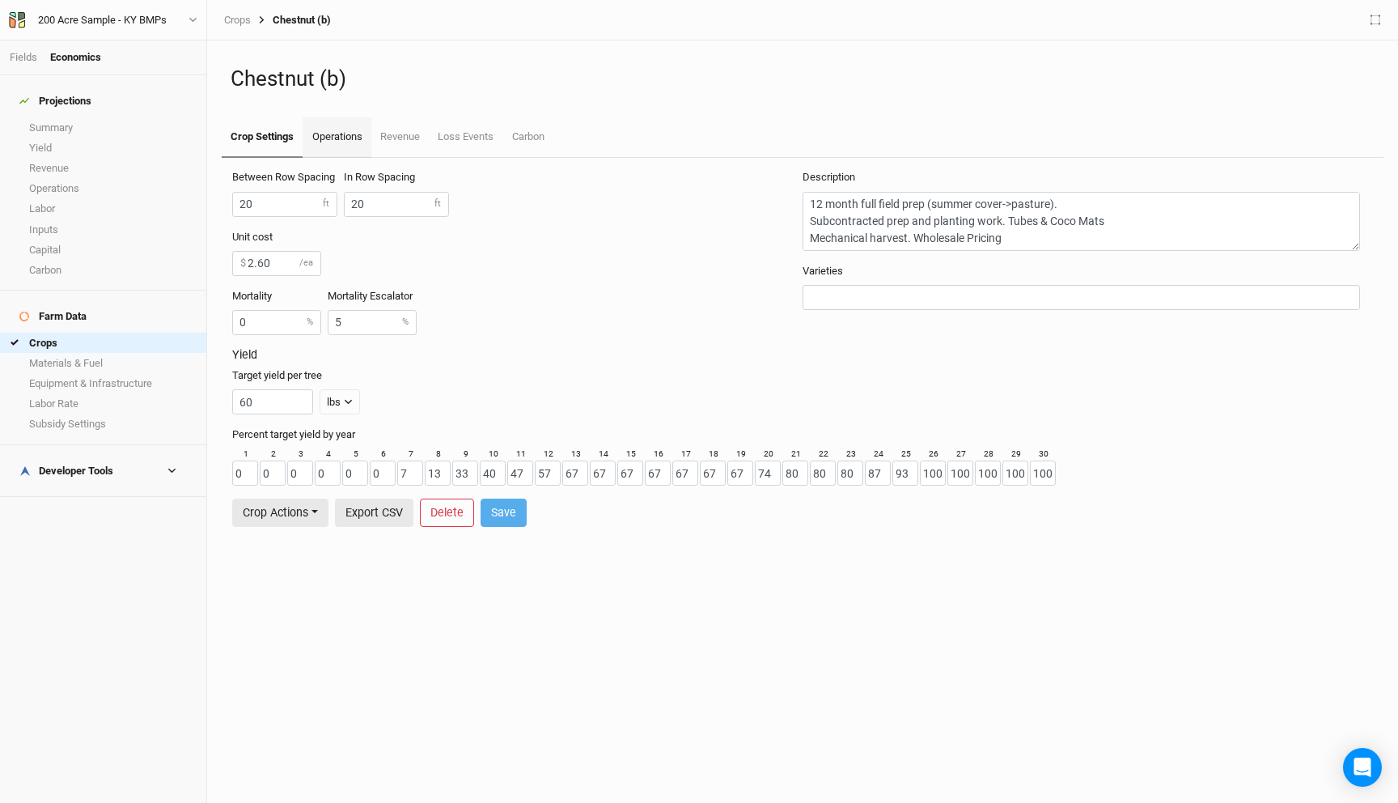
click at [338, 134] on link "Operations" at bounding box center [337, 137] width 68 height 40
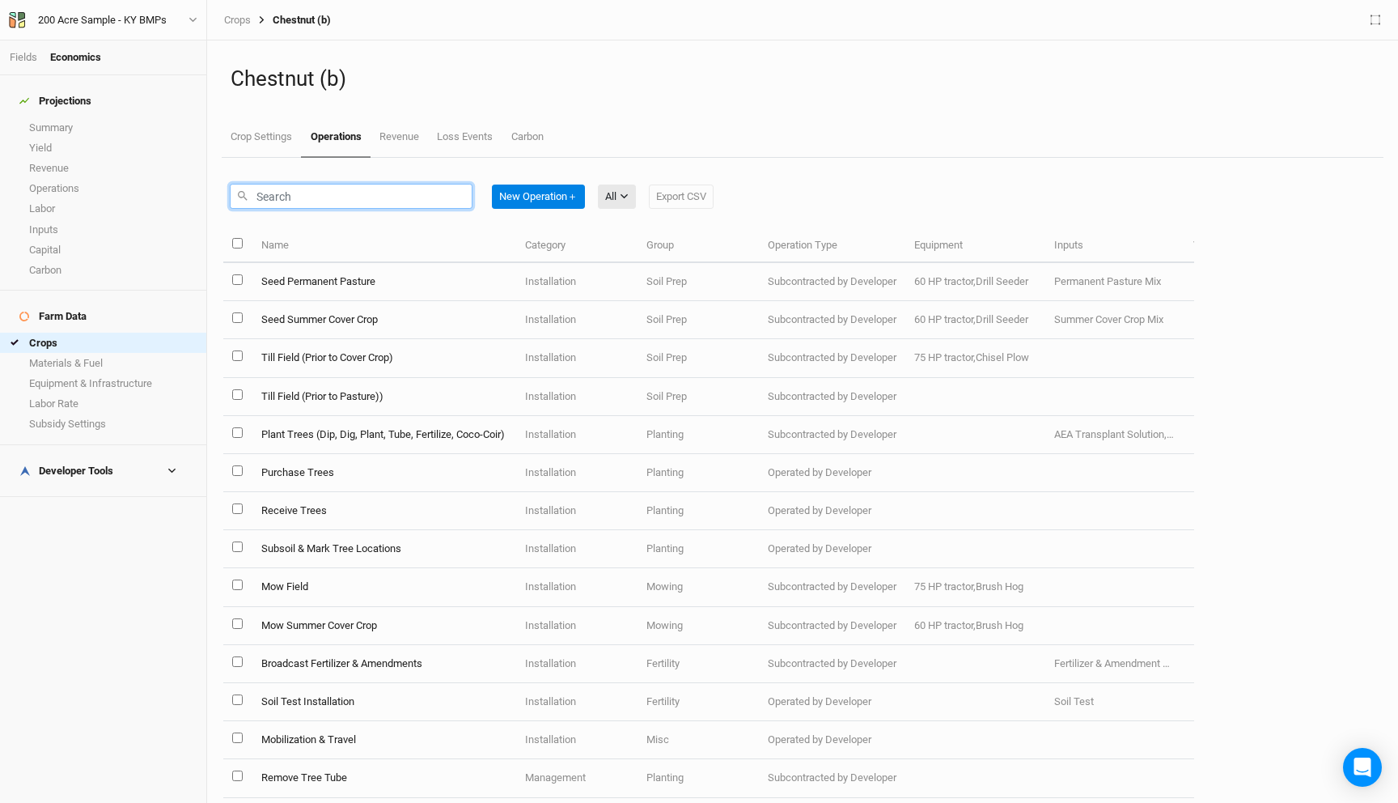
click at [409, 186] on input "text" at bounding box center [351, 196] width 243 height 25
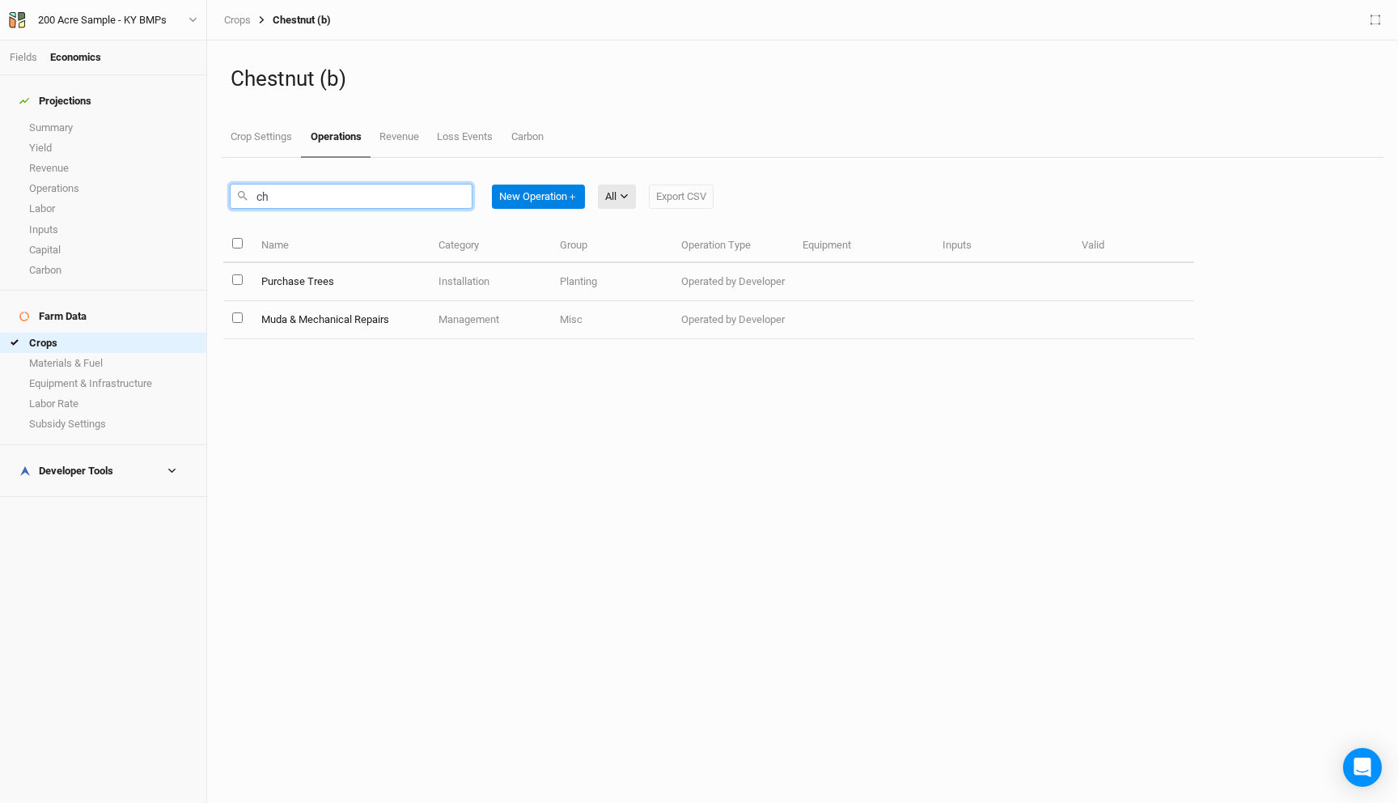
type input "c"
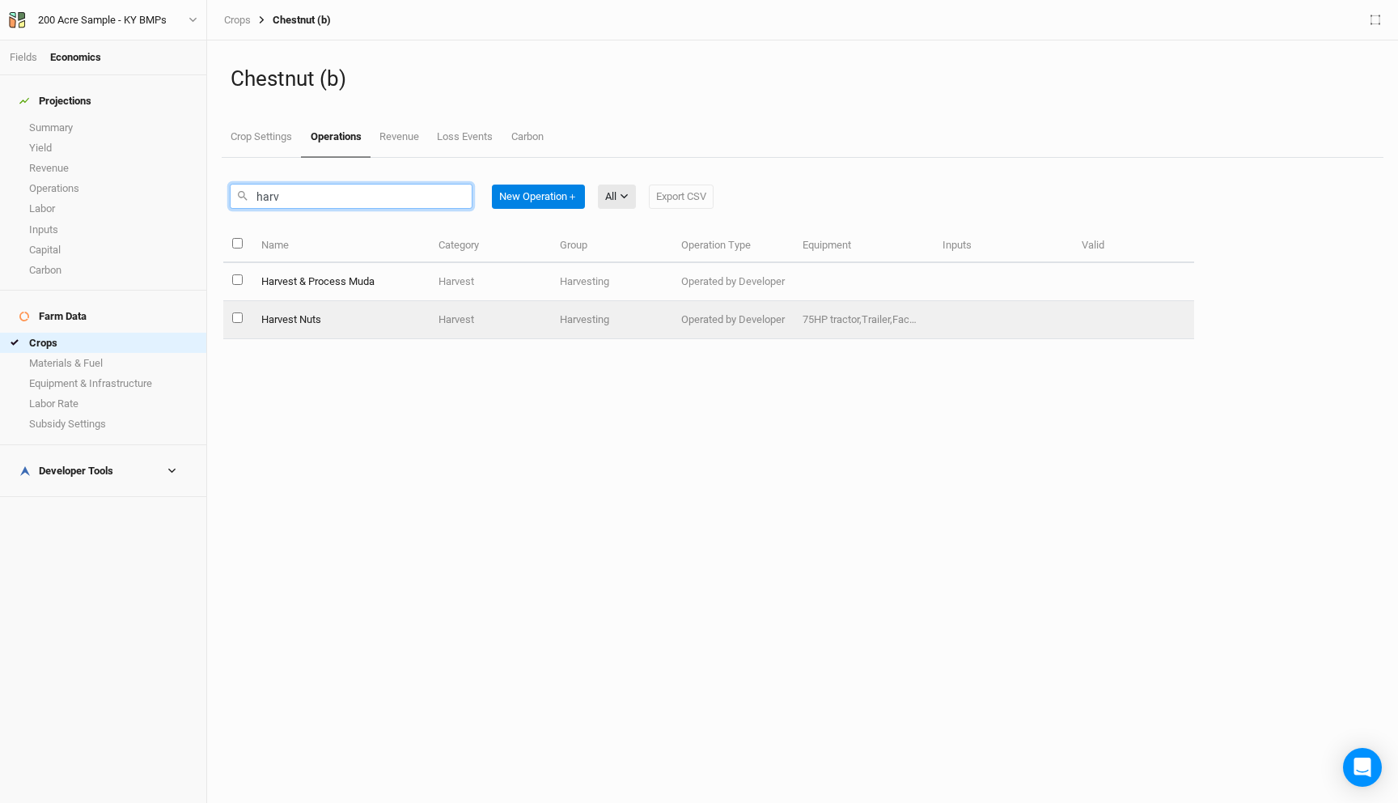
type input "harv"
click at [430, 323] on td "Harvest" at bounding box center [490, 320] width 121 height 38
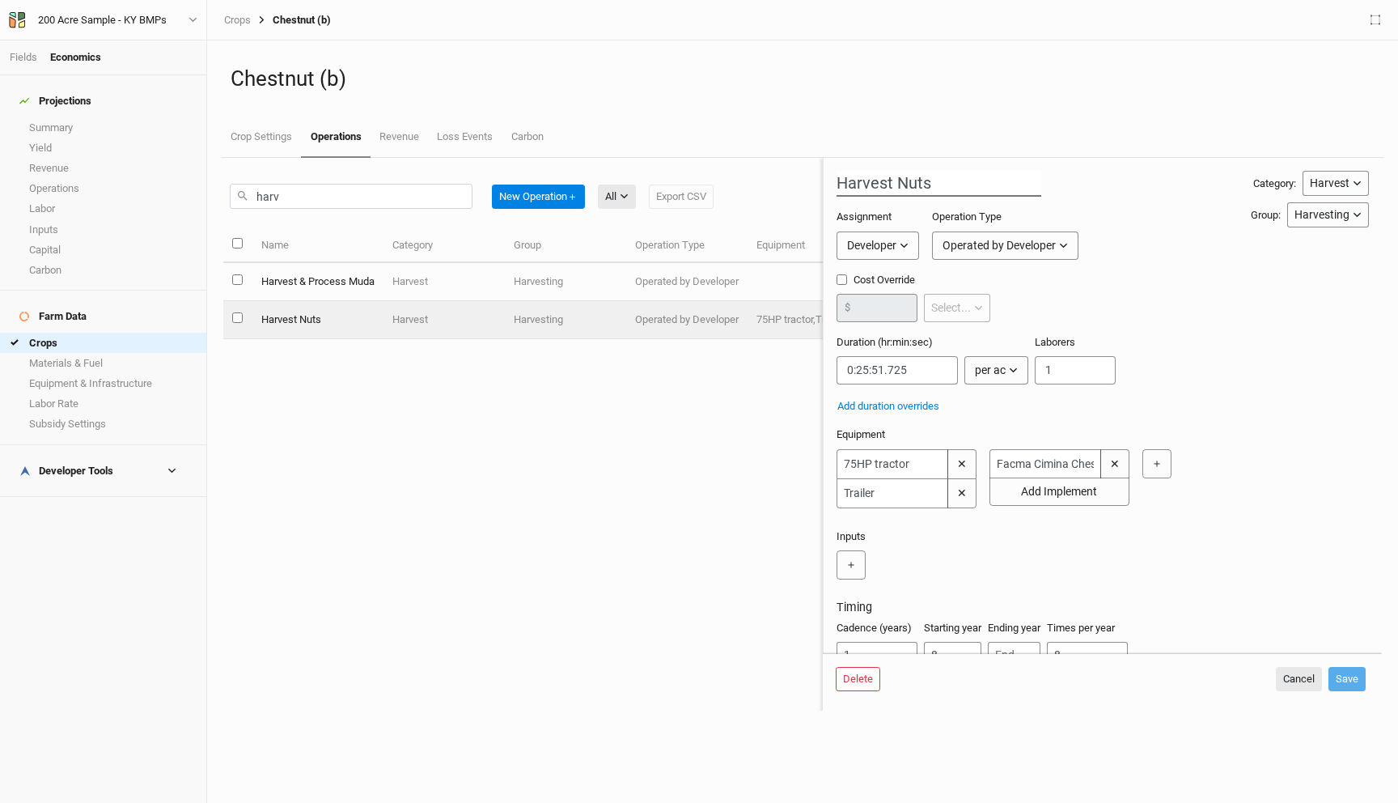
click at [893, 181] on input "Harvest Nuts" at bounding box center [939, 184] width 205 height 26
type input "Harvest & Sort Nuts"
click at [1187, 218] on div "Assignment Developer Owner Developer Operation Type Operated by Developer Opera…" at bounding box center [1044, 241] width 414 height 62
click at [842, 278] on input "Cost Override" at bounding box center [842, 279] width 11 height 11
checkbox input "true"
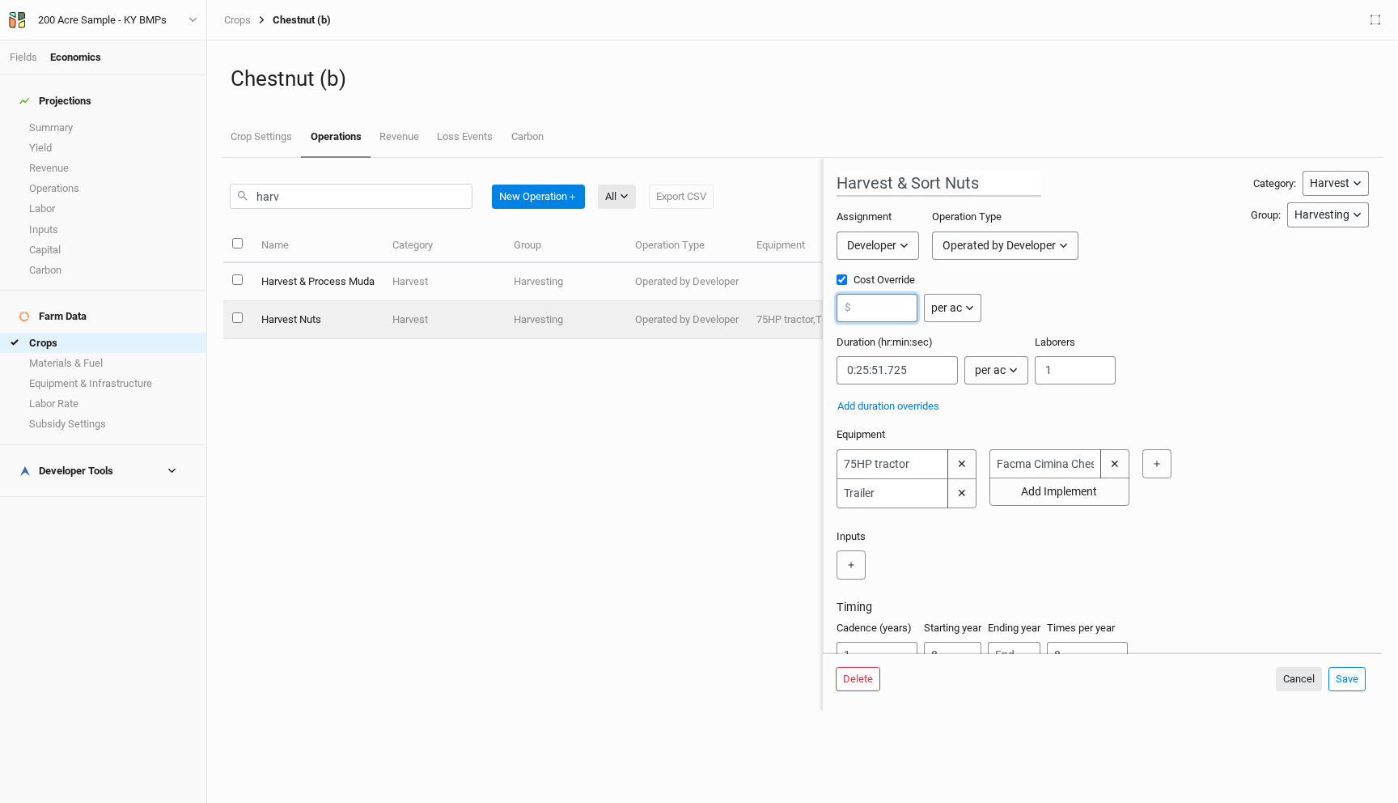
click at [863, 304] on input "number" at bounding box center [877, 308] width 81 height 28
paste input "0.2571"
type input "0.2571"
click at [950, 306] on div "per ac" at bounding box center [946, 307] width 31 height 17
click at [971, 341] on span "per ac" at bounding box center [962, 343] width 36 height 19
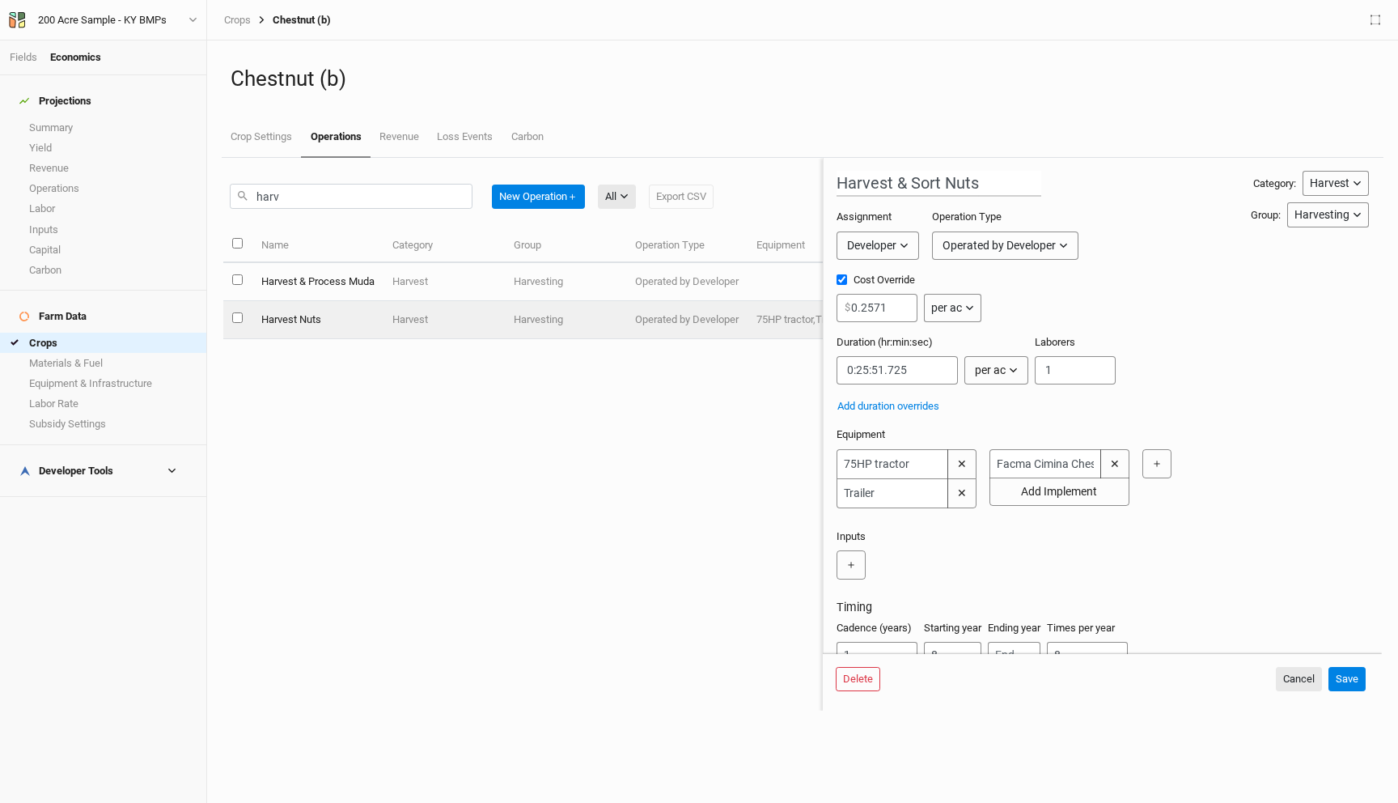
click at [961, 308] on div "per ac" at bounding box center [946, 307] width 31 height 17
click at [991, 420] on button "per lbs" at bounding box center [989, 417] width 128 height 25
click at [1035, 333] on div "Cost Override 0.2571 $ per lbs per ac per tree per row ft per lbs per event" at bounding box center [1103, 304] width 532 height 62
drag, startPoint x: 867, startPoint y: 371, endPoint x: 856, endPoint y: 371, distance: 11.3
click at [856, 371] on input "string" at bounding box center [897, 370] width 121 height 28
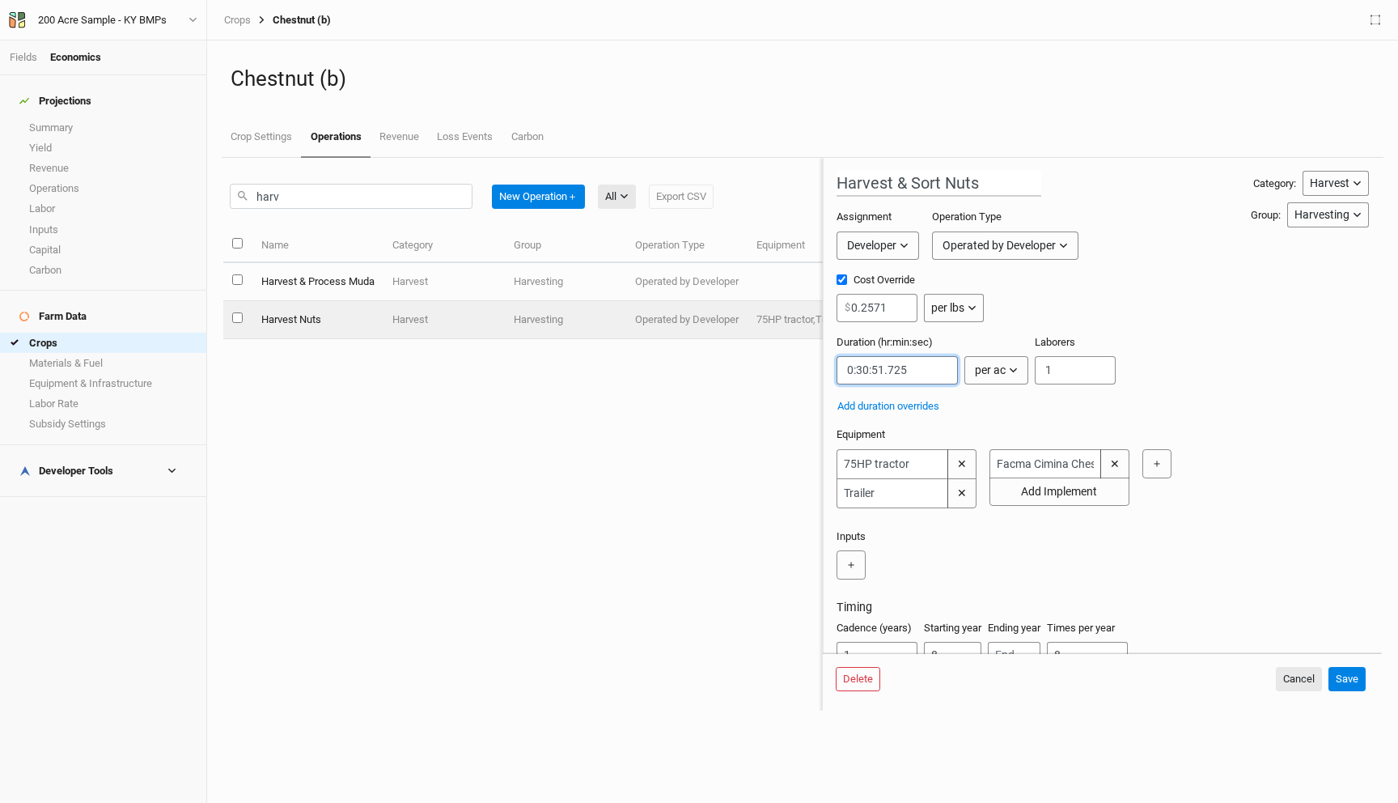
drag, startPoint x: 910, startPoint y: 367, endPoint x: 873, endPoint y: 367, distance: 36.4
click at [873, 367] on input "string" at bounding box center [897, 370] width 121 height 28
type input "0:30:00"
click at [995, 409] on div "Add duration overrides" at bounding box center [1100, 406] width 526 height 18
click at [1342, 671] on button "Save" at bounding box center [1347, 679] width 37 height 24
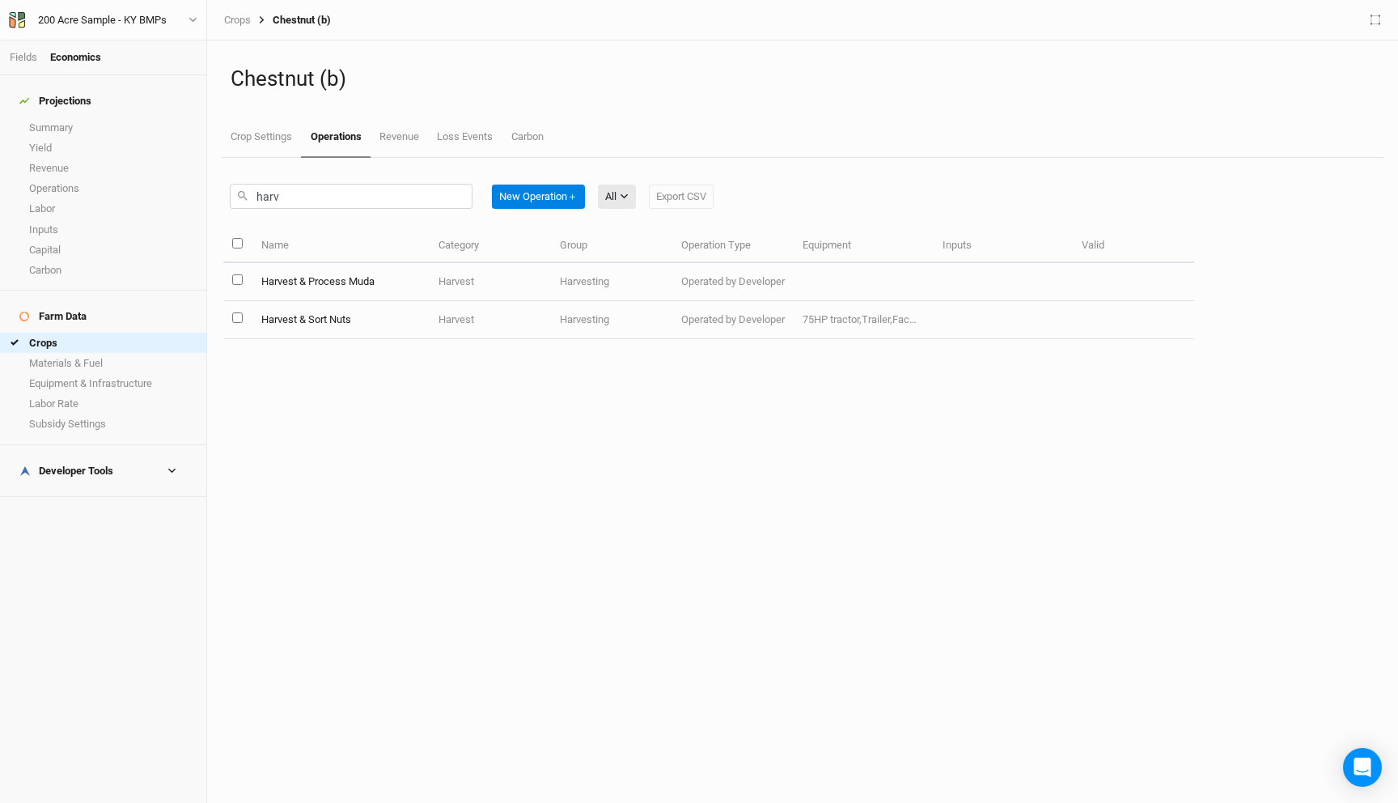
click at [329, 131] on link "Operations" at bounding box center [335, 137] width 69 height 40
click at [317, 196] on input "harv" at bounding box center [351, 196] width 243 height 25
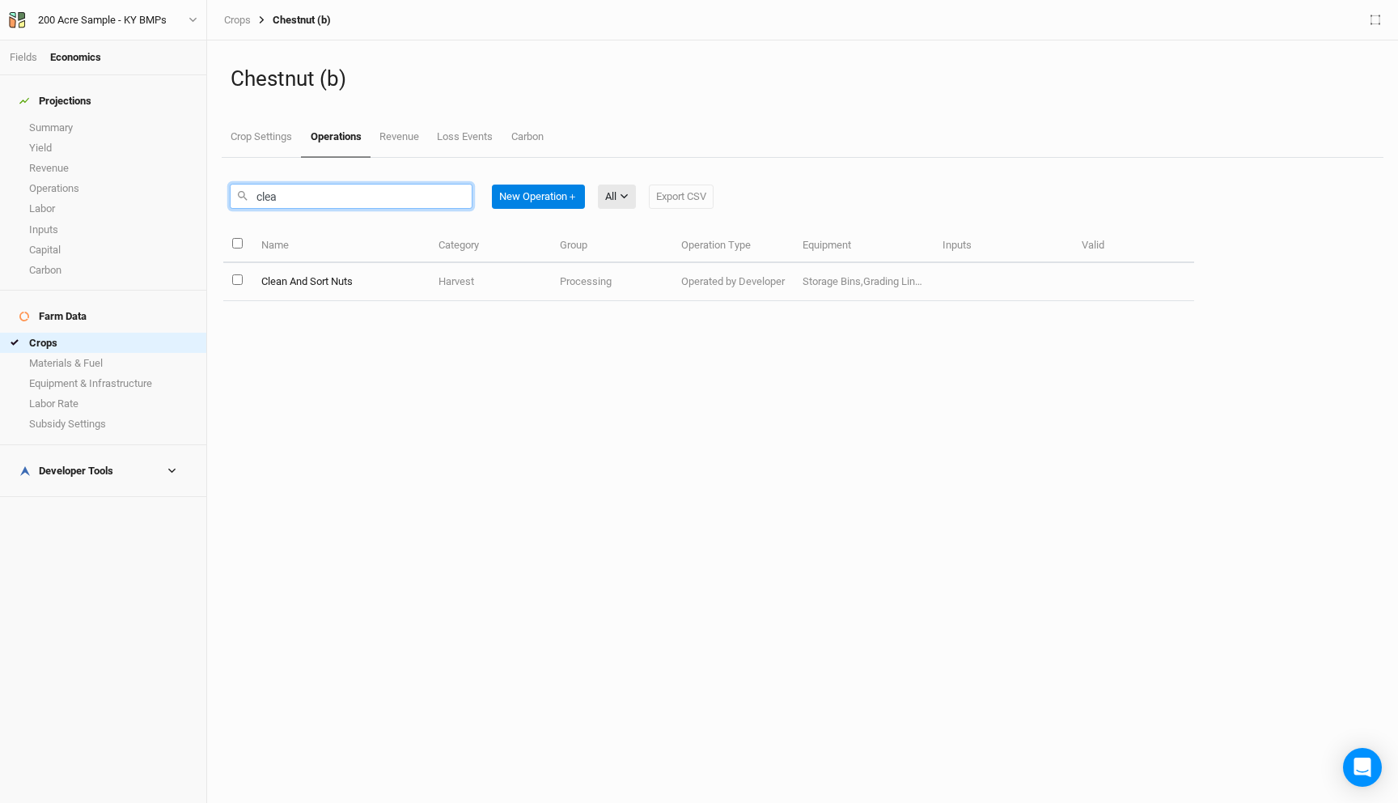
type input "clea"
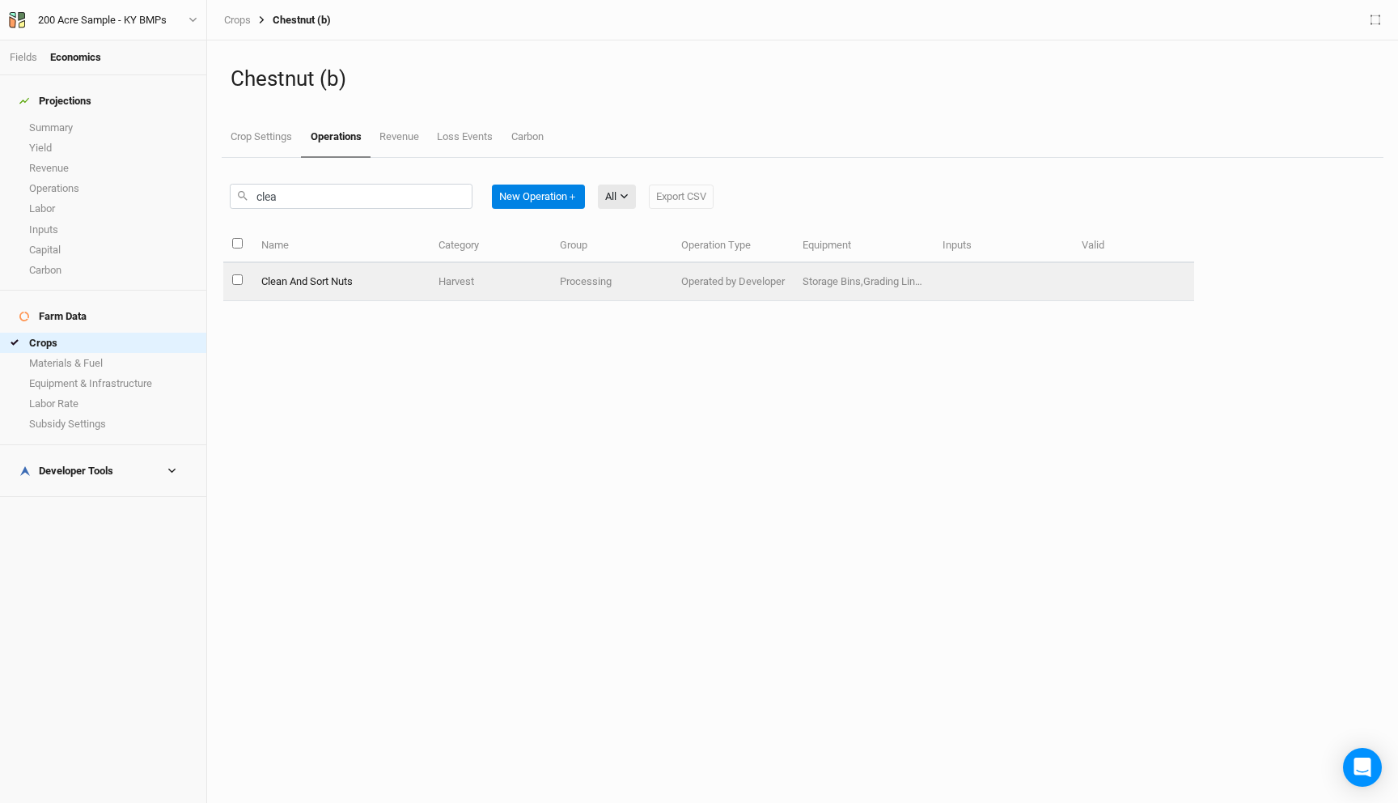
click at [350, 276] on td "Clean And Sort Nuts" at bounding box center [341, 282] width 178 height 38
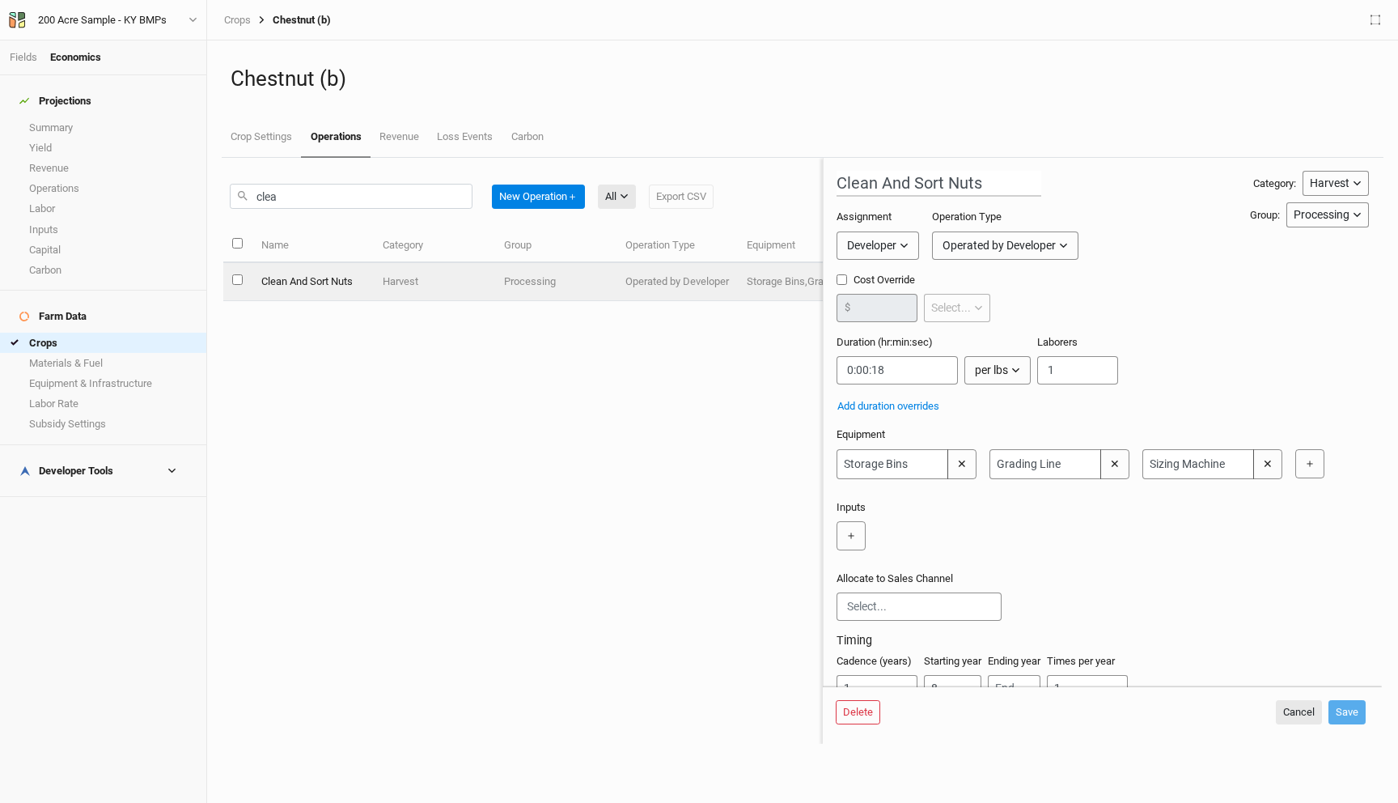
click at [636, 369] on div "Name Category Group Operation Type Equipment Inputs Valid Clean And Sort Nuts H…" at bounding box center [523, 485] width 600 height 515
click at [1296, 706] on button "Cancel" at bounding box center [1299, 712] width 46 height 24
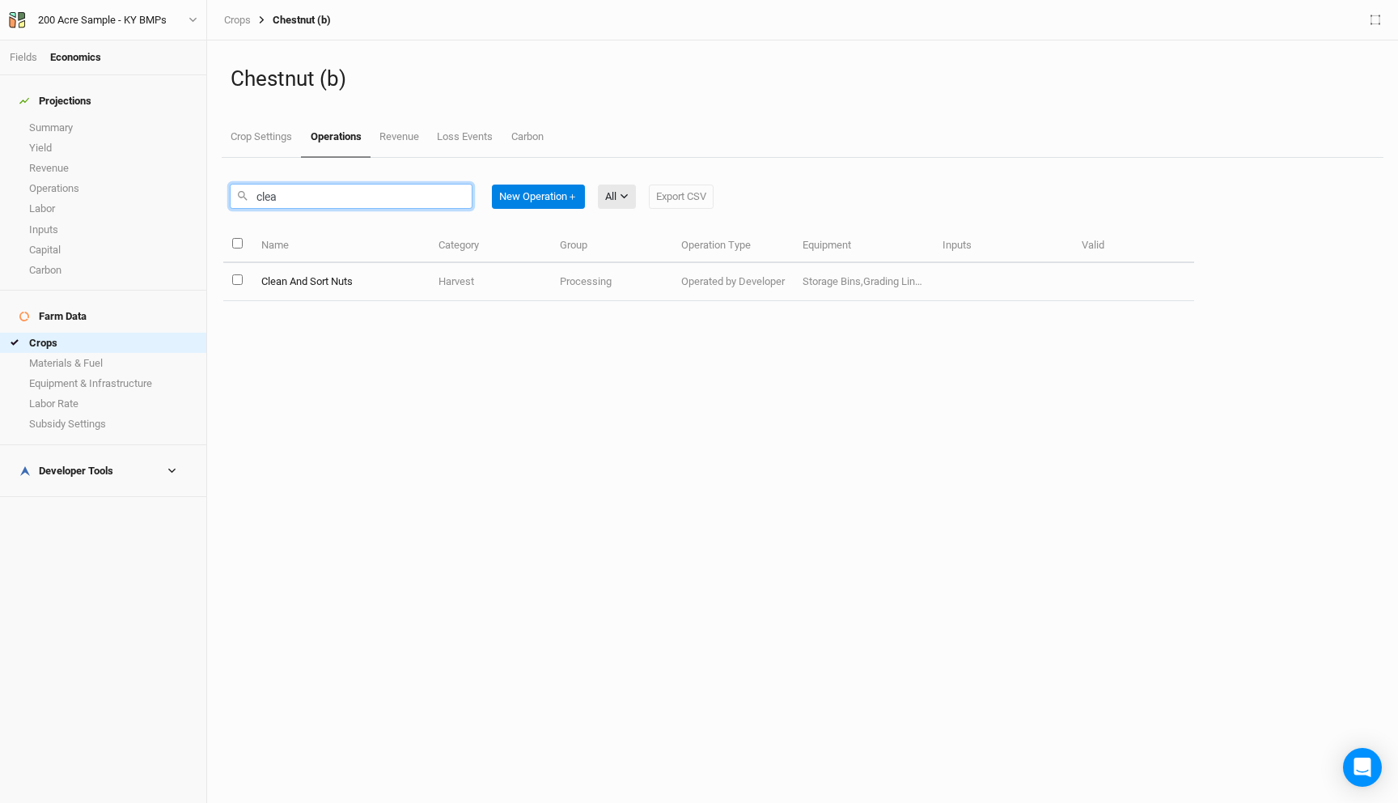
click at [323, 191] on input "clea" at bounding box center [351, 196] width 243 height 25
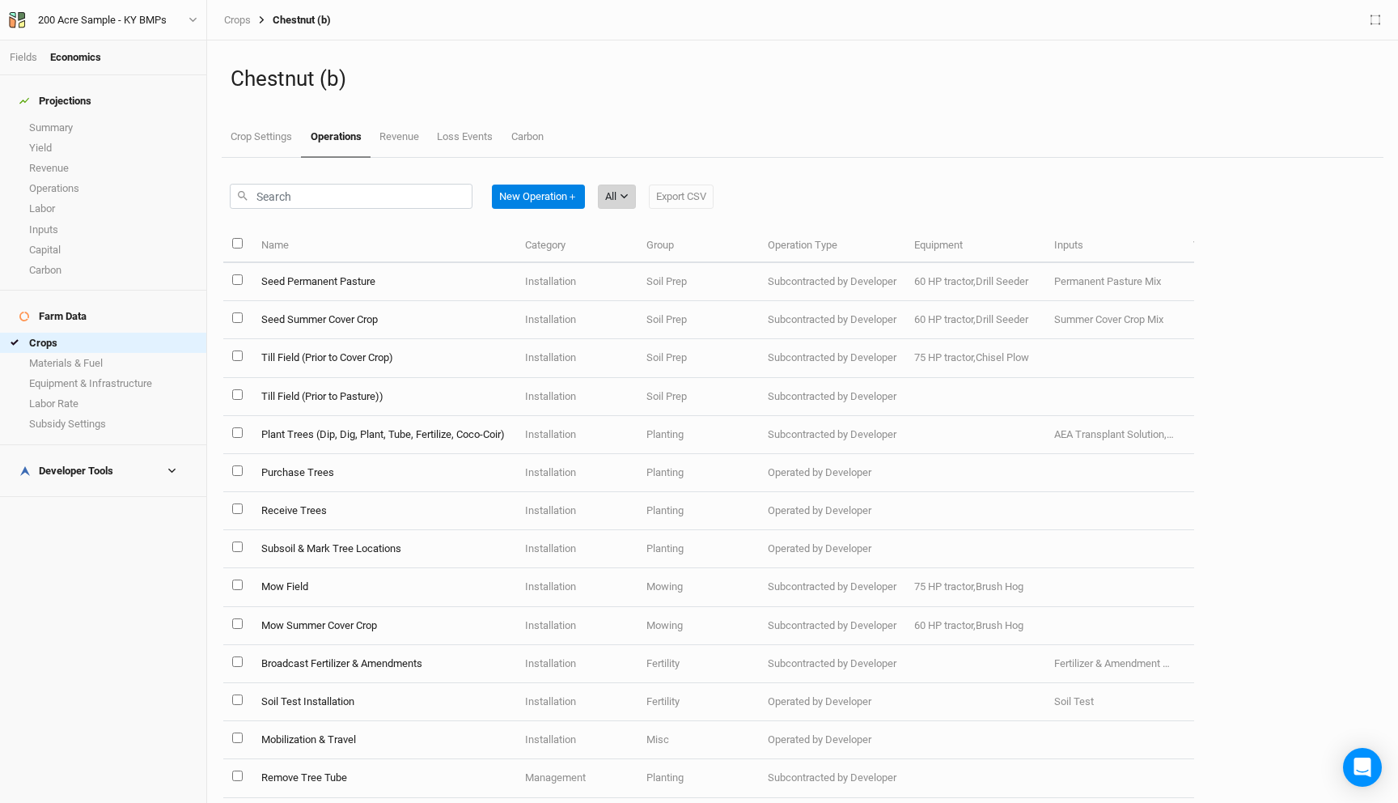
click at [621, 191] on button "All" at bounding box center [617, 196] width 38 height 24
click at [660, 259] on span "Harvest" at bounding box center [645, 255] width 46 height 19
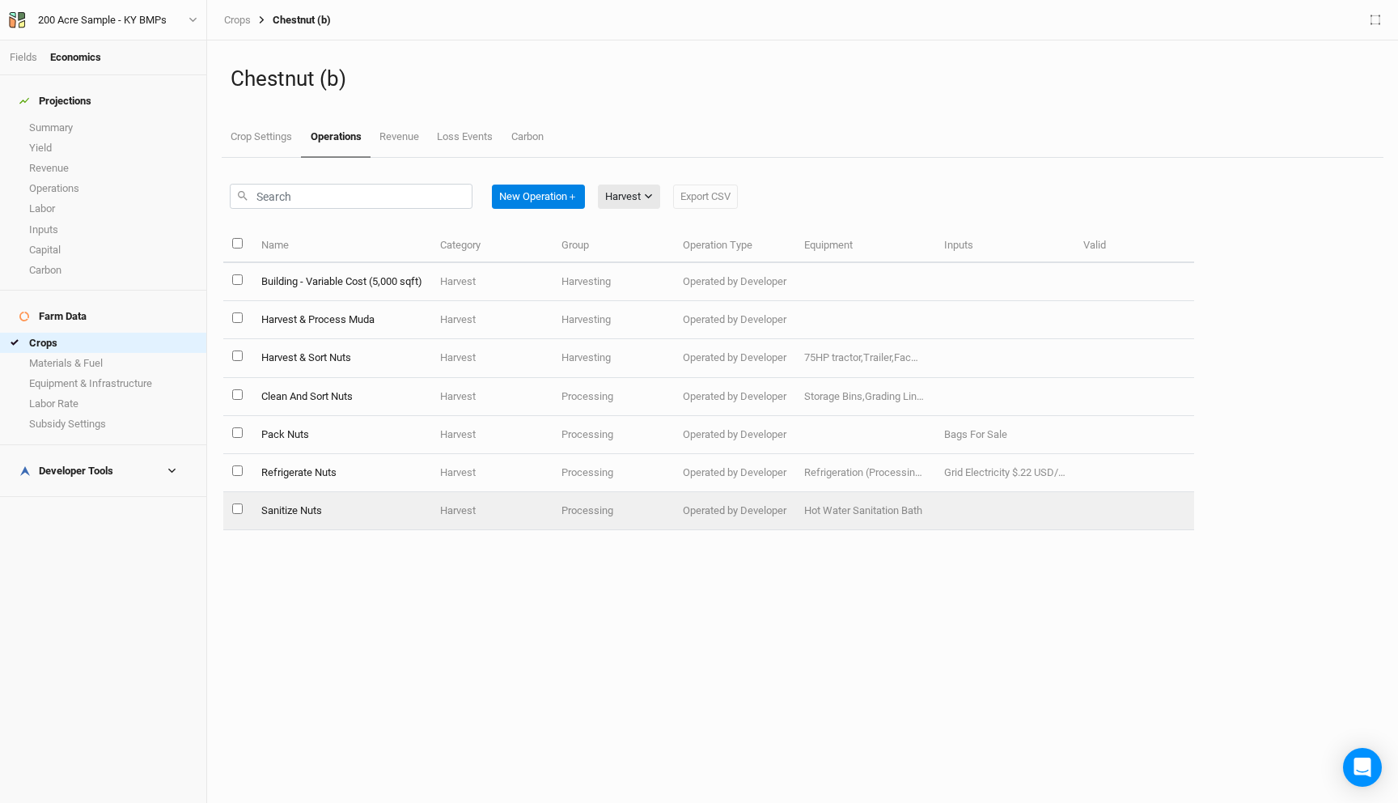
click at [355, 507] on td "Sanitize Nuts" at bounding box center [341, 511] width 179 height 38
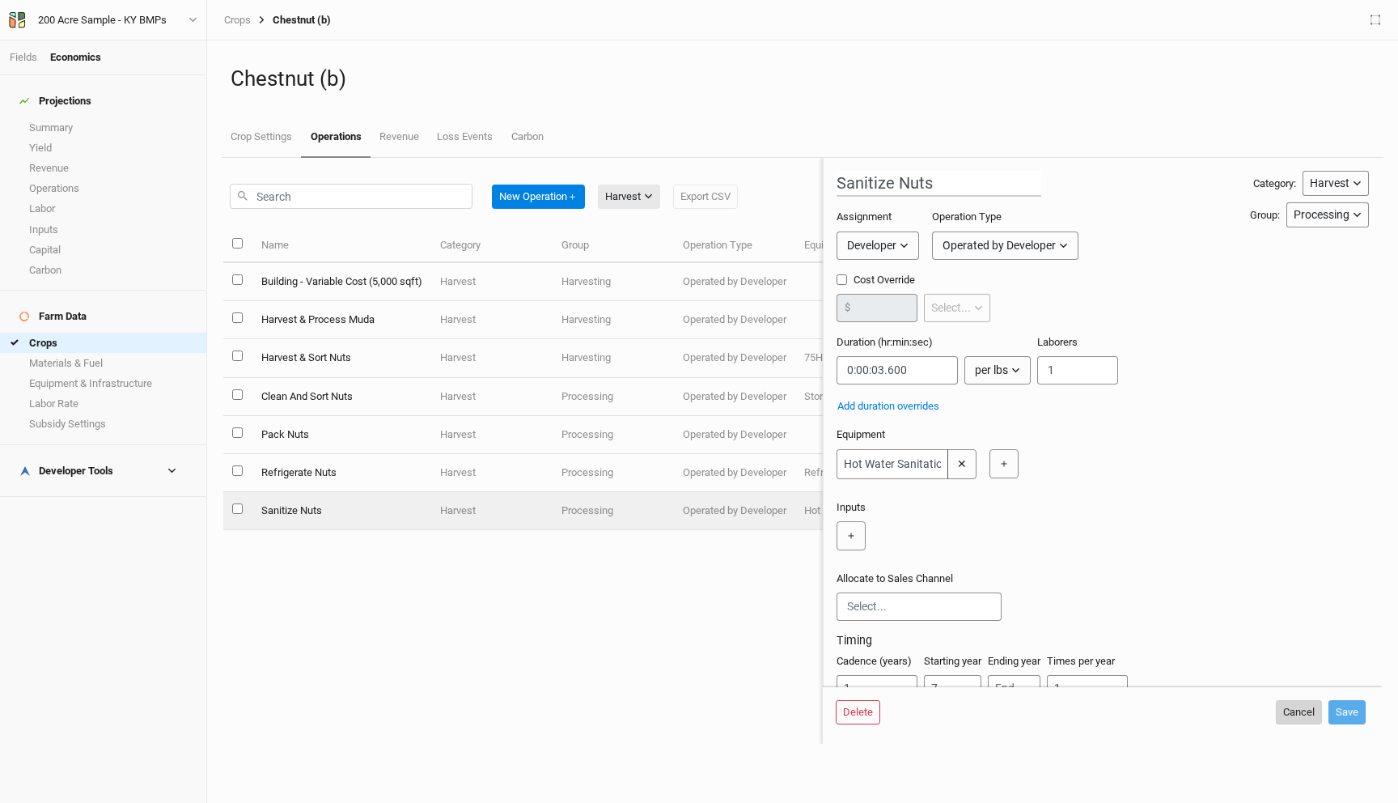
click at [1291, 709] on button "Cancel" at bounding box center [1299, 712] width 46 height 24
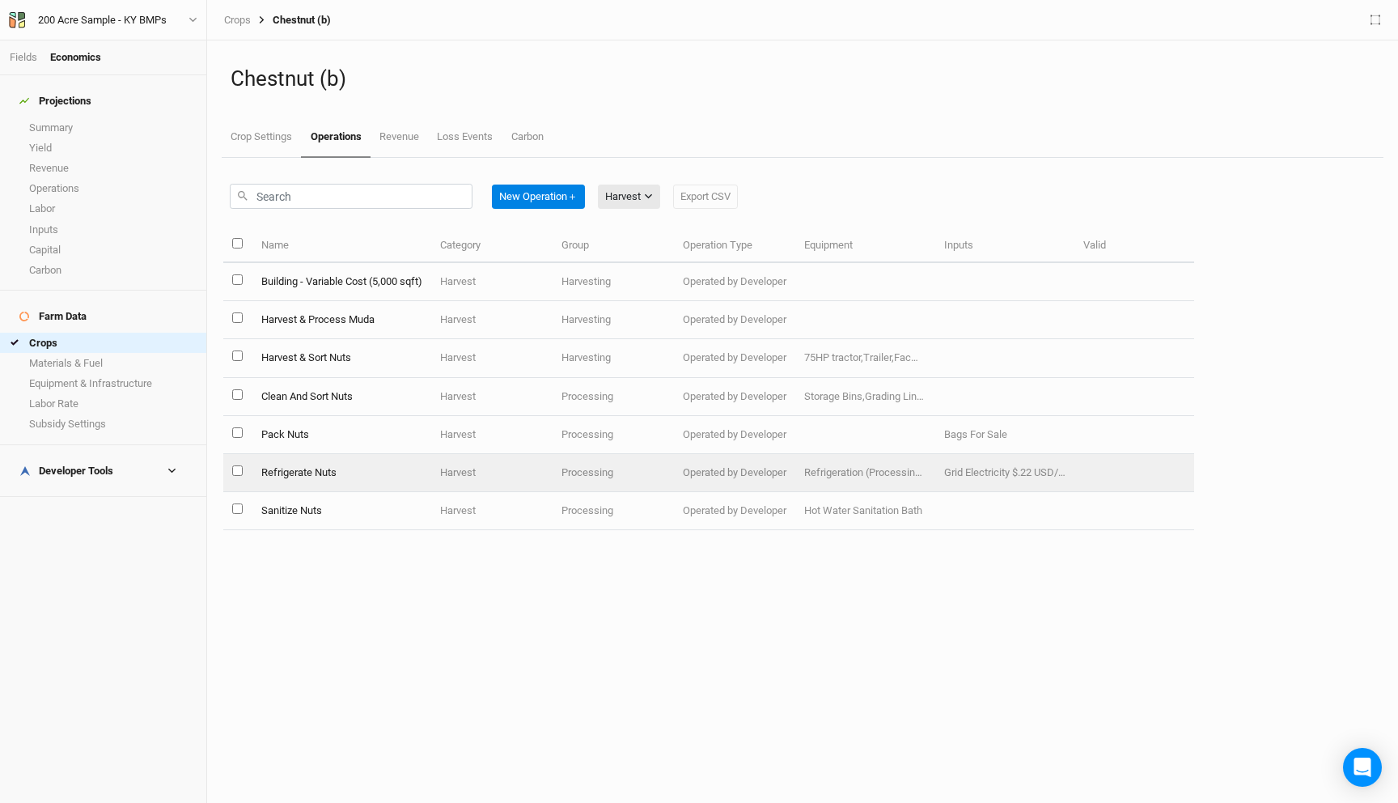
click at [339, 479] on td "Refrigerate Nuts" at bounding box center [341, 473] width 179 height 38
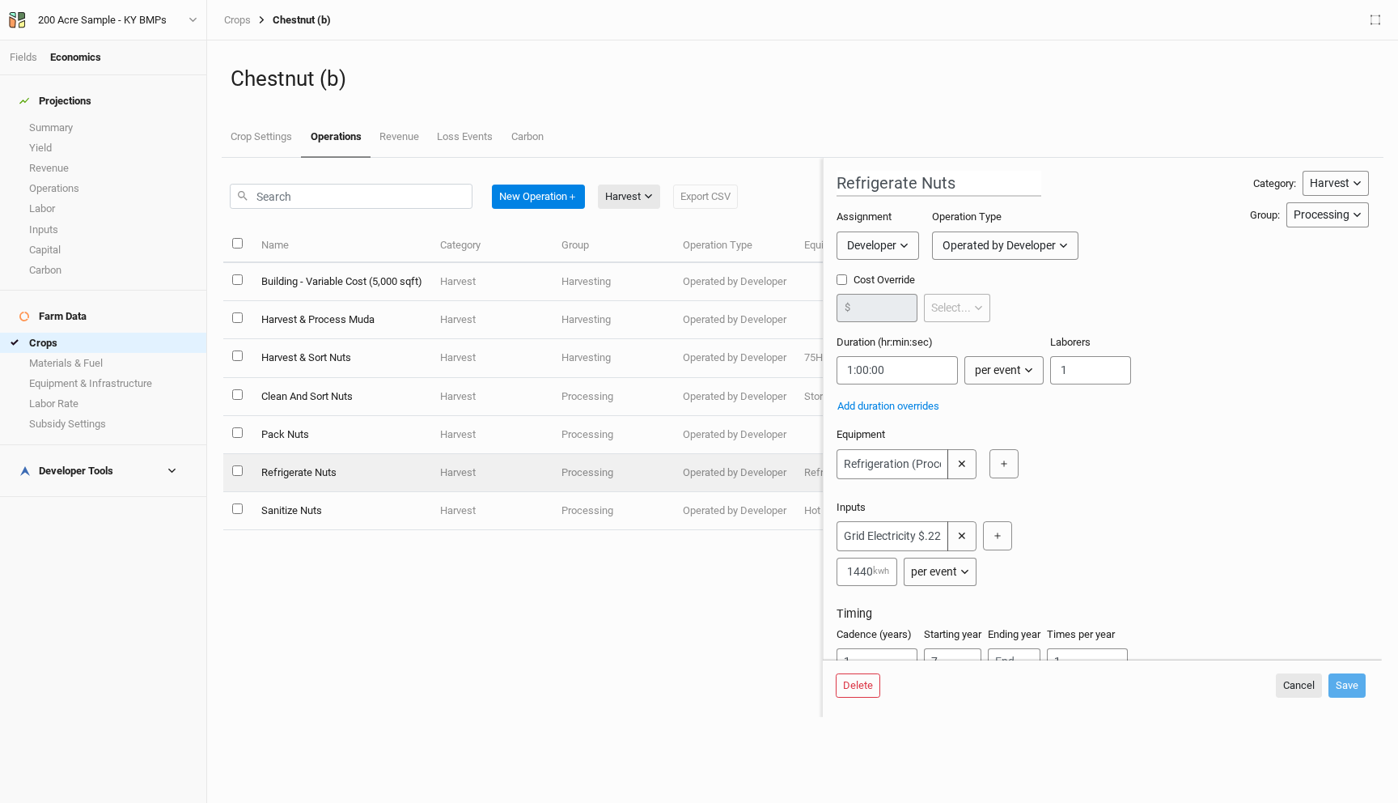
click at [347, 437] on td "Pack Nuts" at bounding box center [341, 435] width 179 height 38
type input "Pack Nuts"
type input "0:00:19.800"
type input "8"
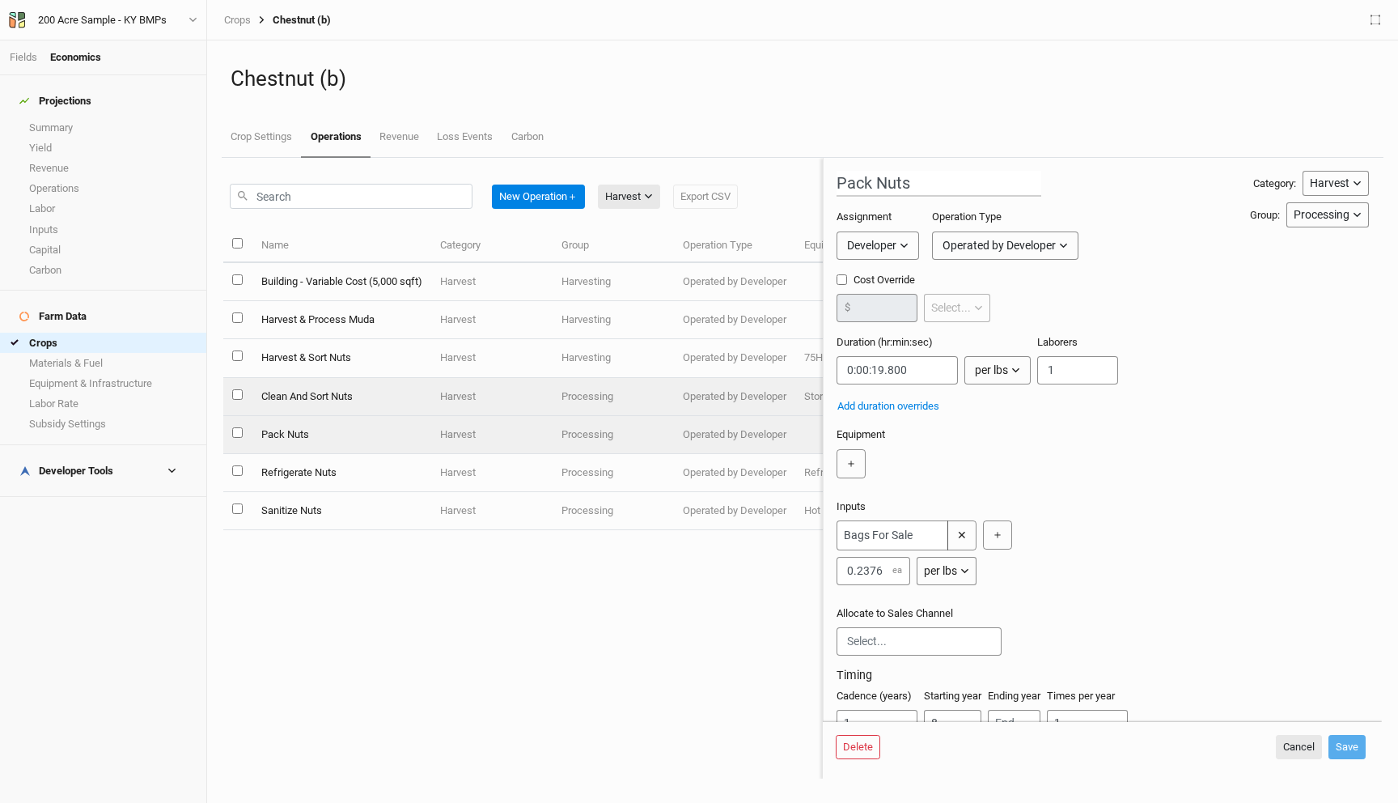
click at [354, 397] on td "Clean And Sort Nuts" at bounding box center [341, 397] width 179 height 38
type input "Clean And Sort Nuts"
type input "0:00:18"
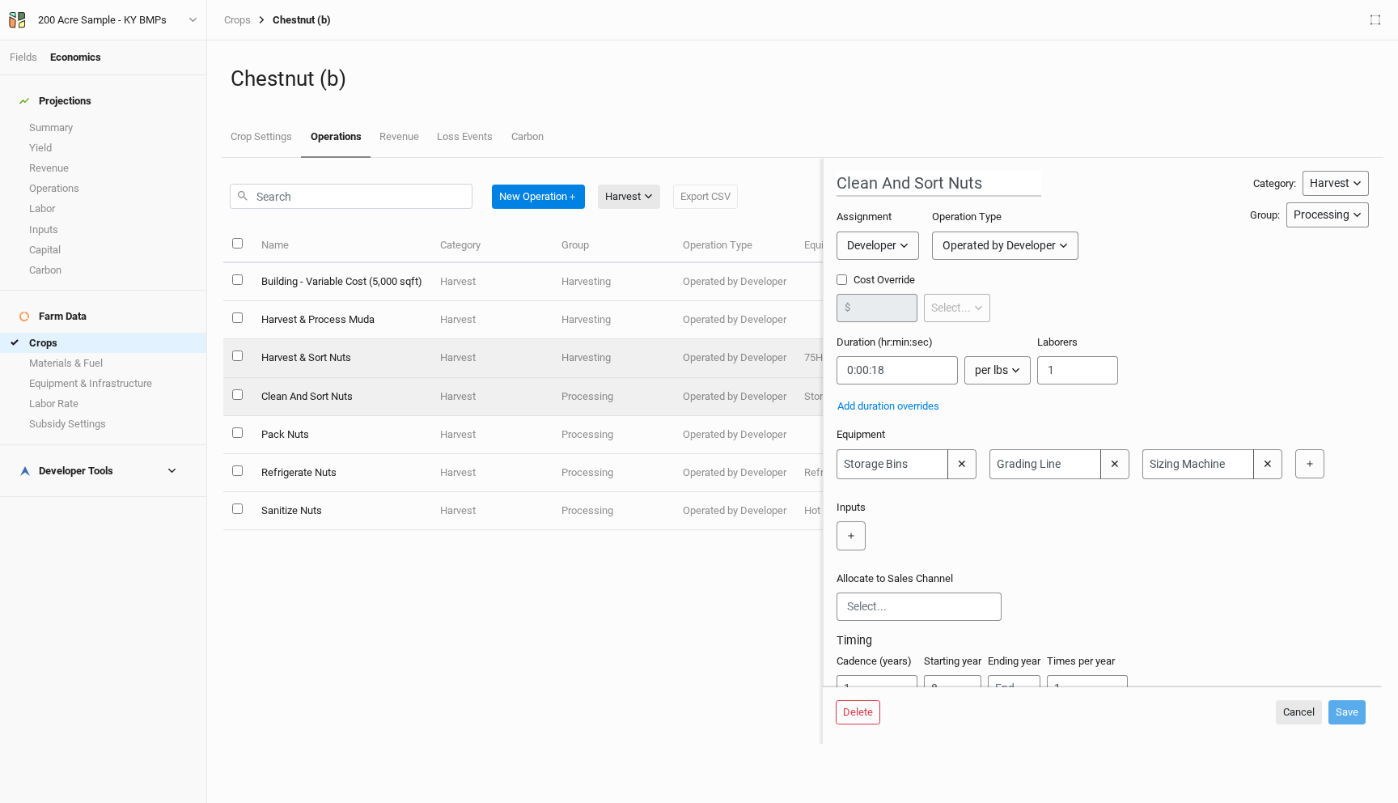
click at [358, 357] on td "Harvest & Sort Nuts" at bounding box center [341, 358] width 179 height 38
type input "Harvest & Sort Nuts"
checkbox input "true"
type input "0.2571"
type input "0:30:00"
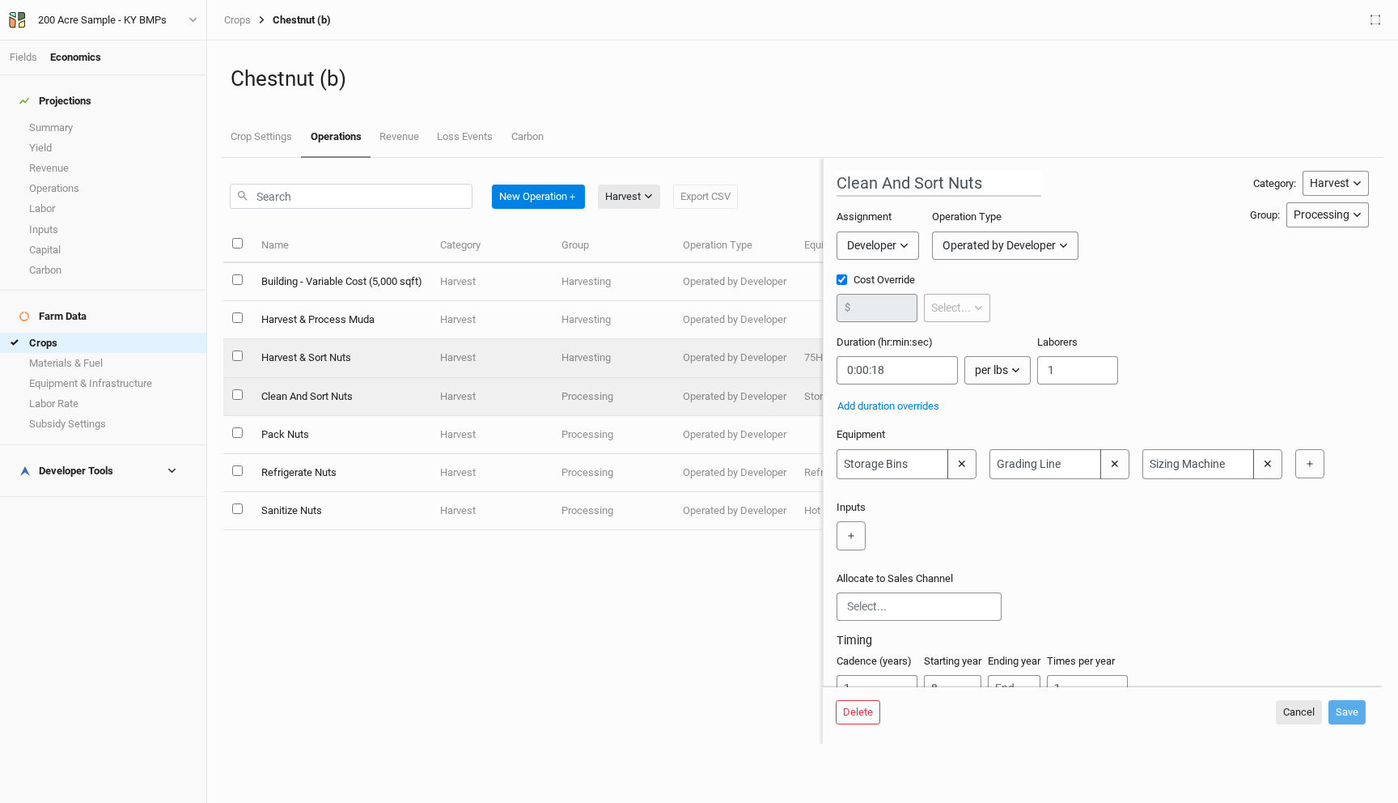
type input "8"
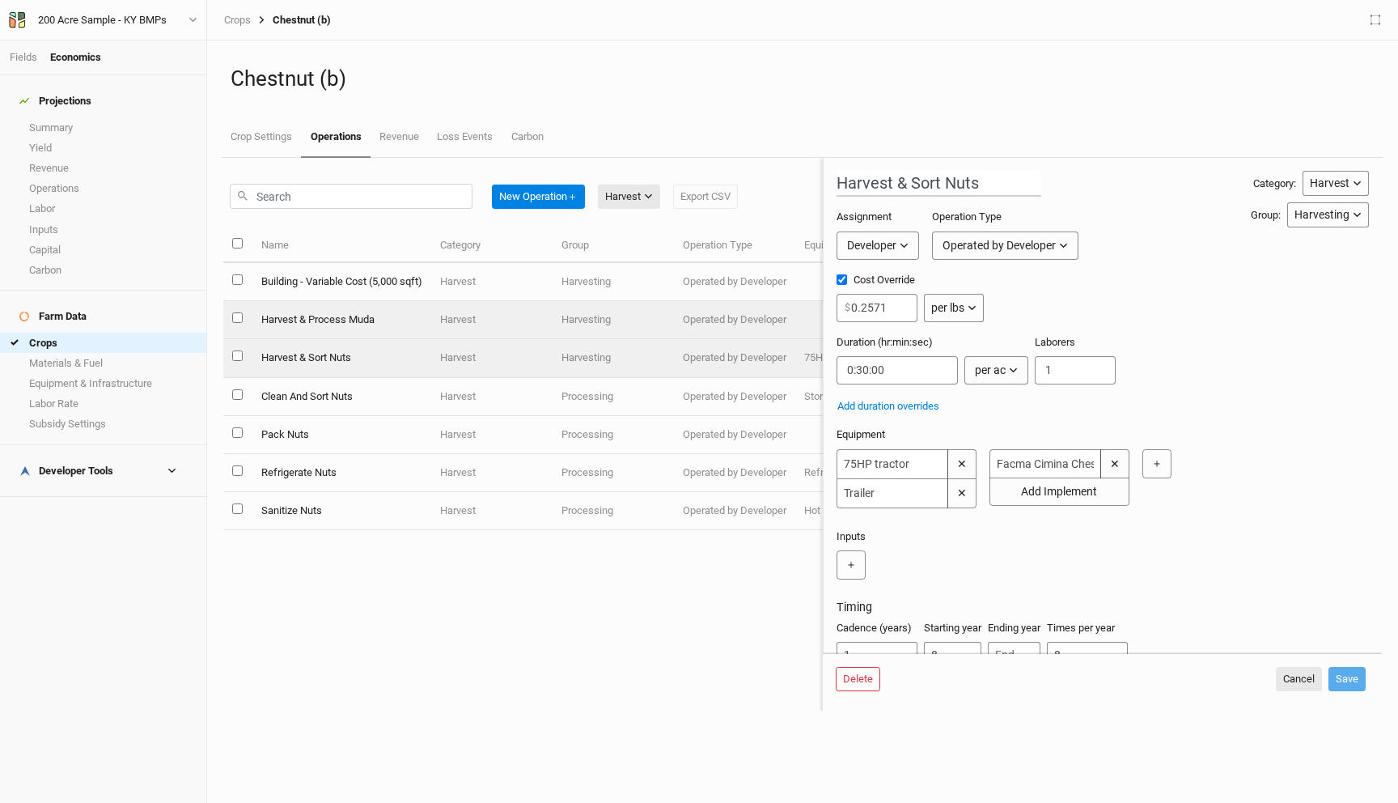
click at [358, 313] on td "Harvest & Process Muda" at bounding box center [341, 320] width 179 height 38
type input "Harvest & Process Muda"
checkbox input "false"
type input "0:00:05"
type input "7"
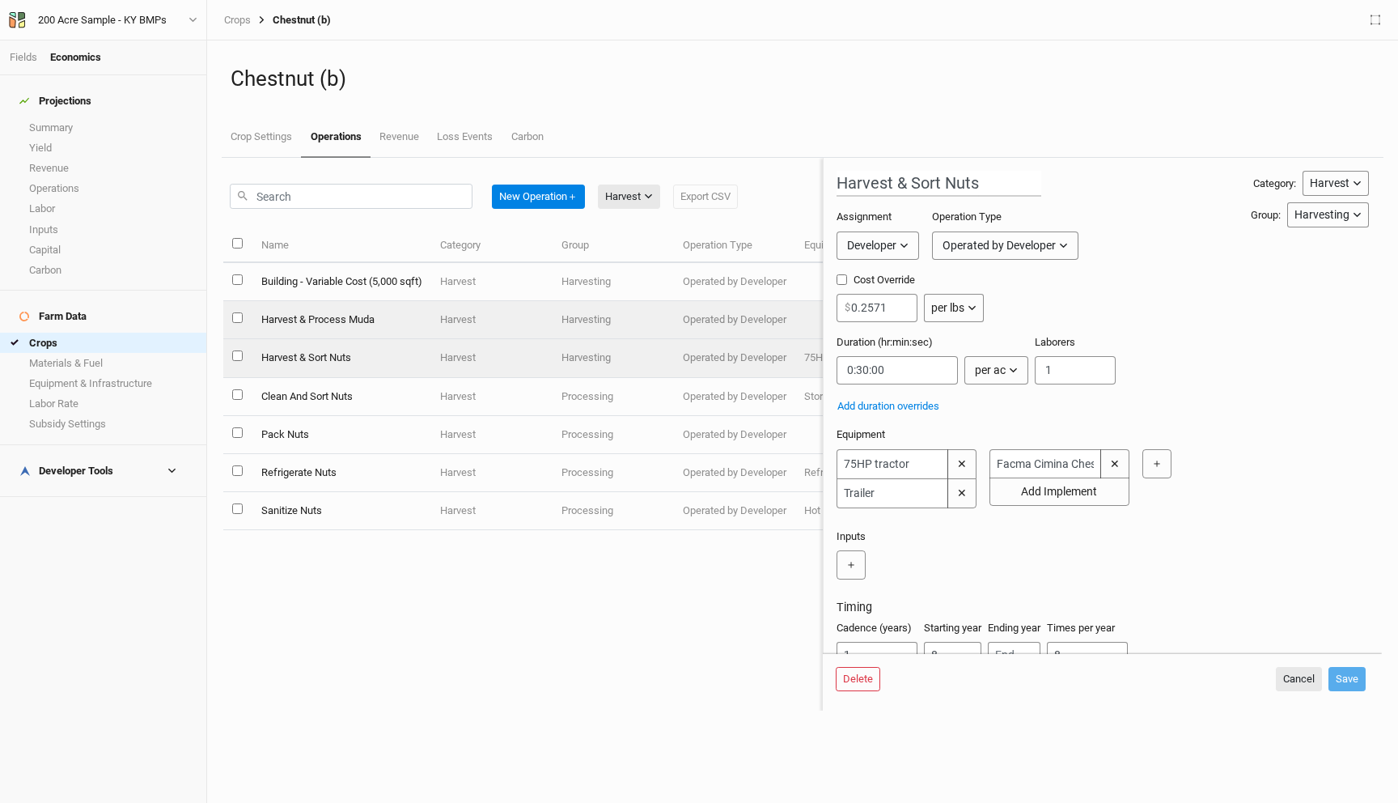
type input "1"
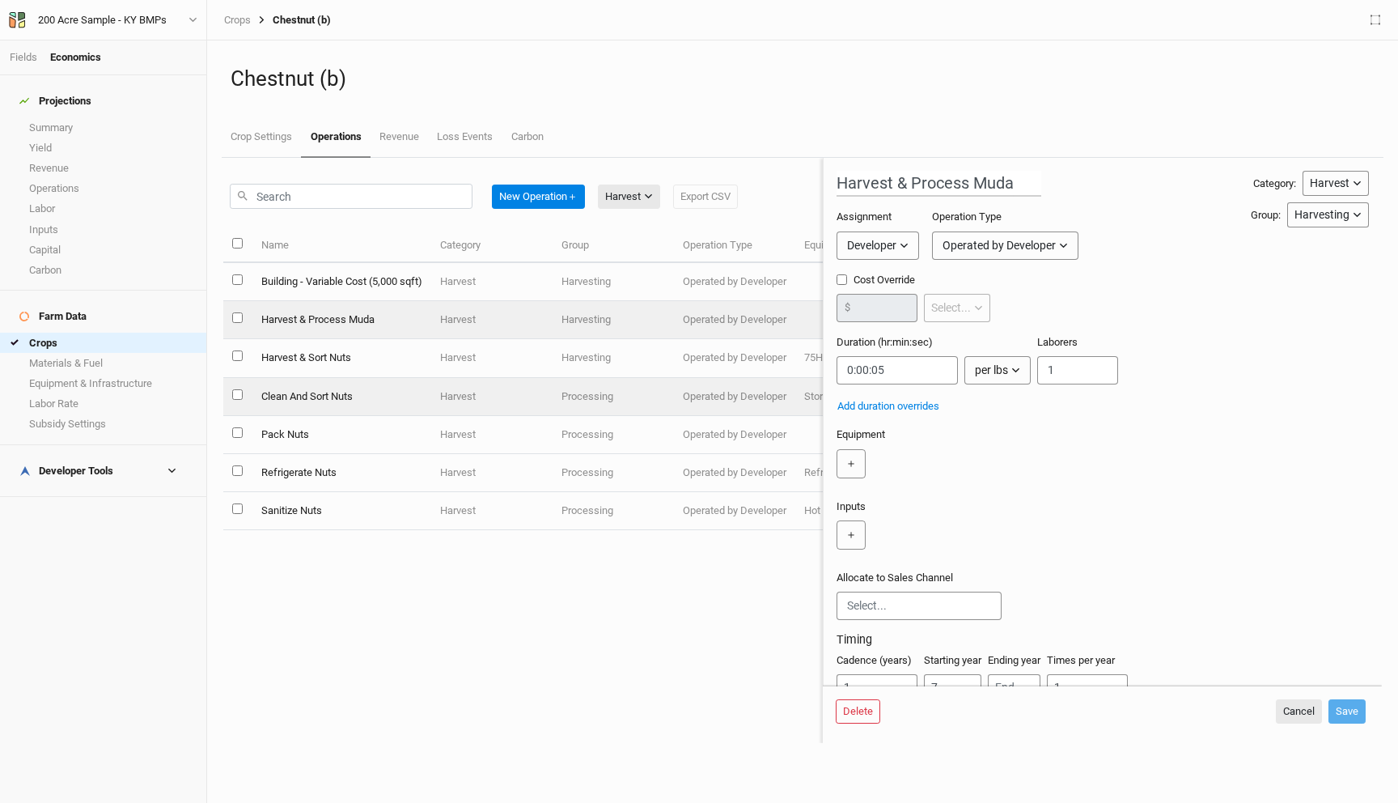
click at [340, 390] on td "Clean And Sort Nuts" at bounding box center [341, 397] width 179 height 38
type input "Clean And Sort Nuts"
type input "0:00:18"
type input "8"
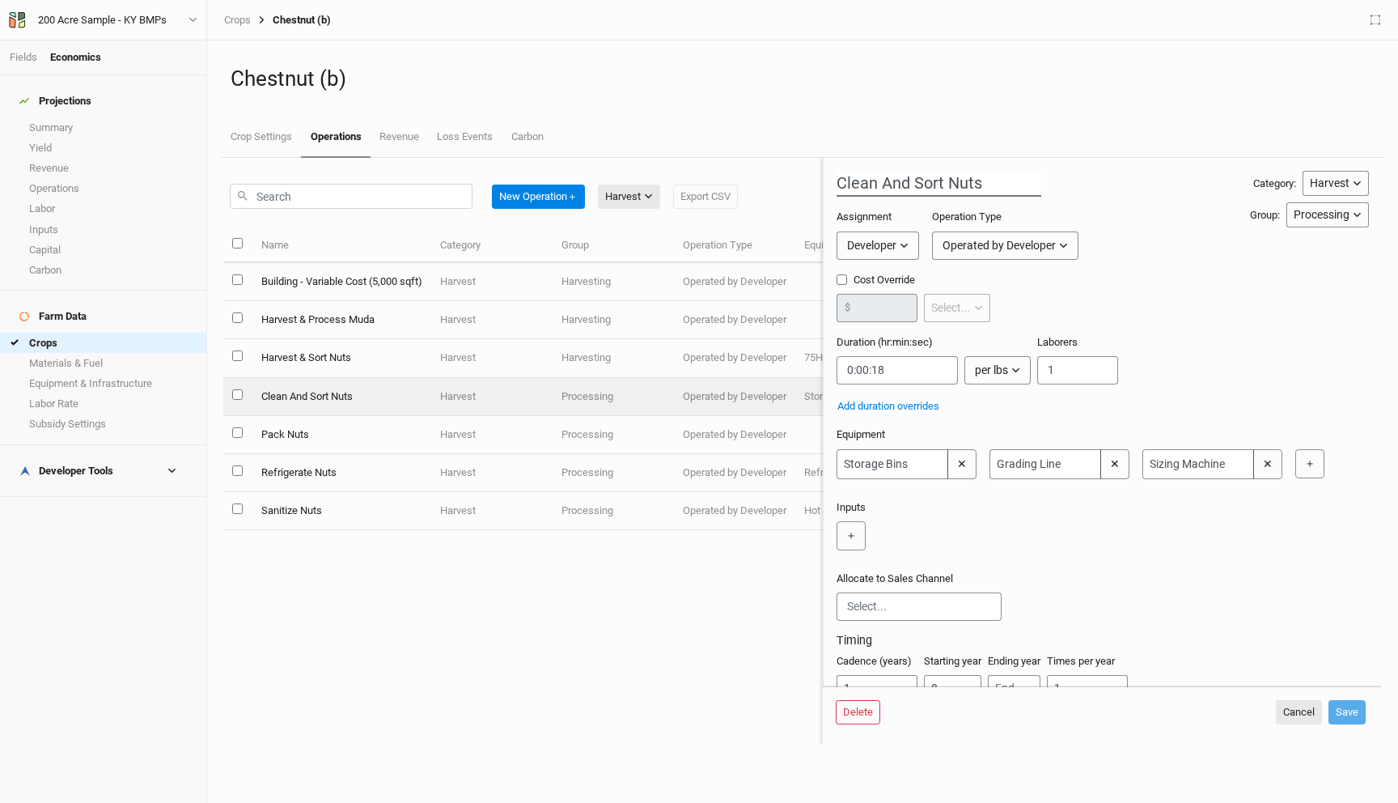
click at [922, 173] on input "Clean And Sort Nuts" at bounding box center [939, 184] width 205 height 26
click at [860, 177] on input "Clean And Sort Nuts" at bounding box center [939, 184] width 205 height 26
click at [1088, 712] on div "Delete Cancel Save" at bounding box center [1101, 712] width 530 height 24
click at [872, 712] on button "Delete" at bounding box center [858, 712] width 45 height 24
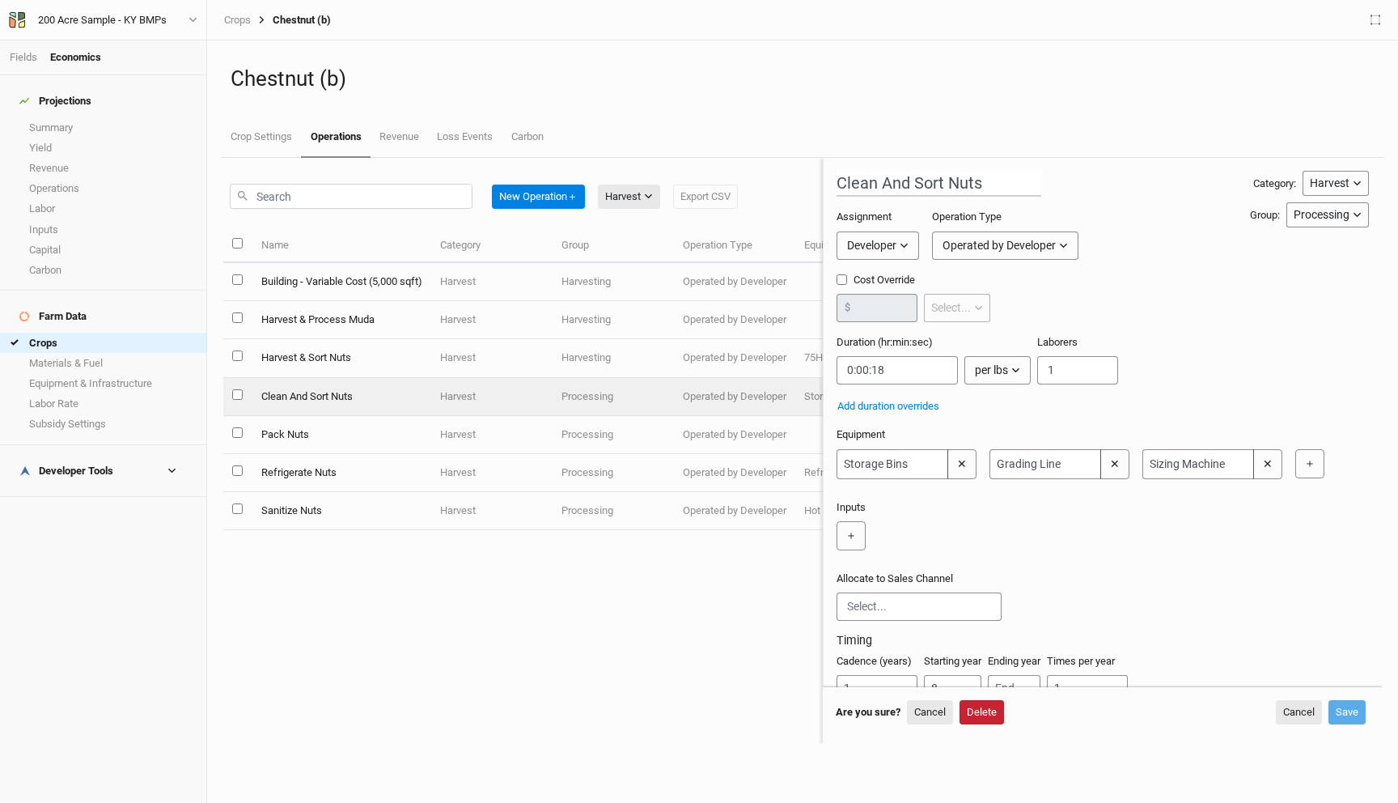
click at [993, 706] on button "Delete" at bounding box center [982, 712] width 45 height 24
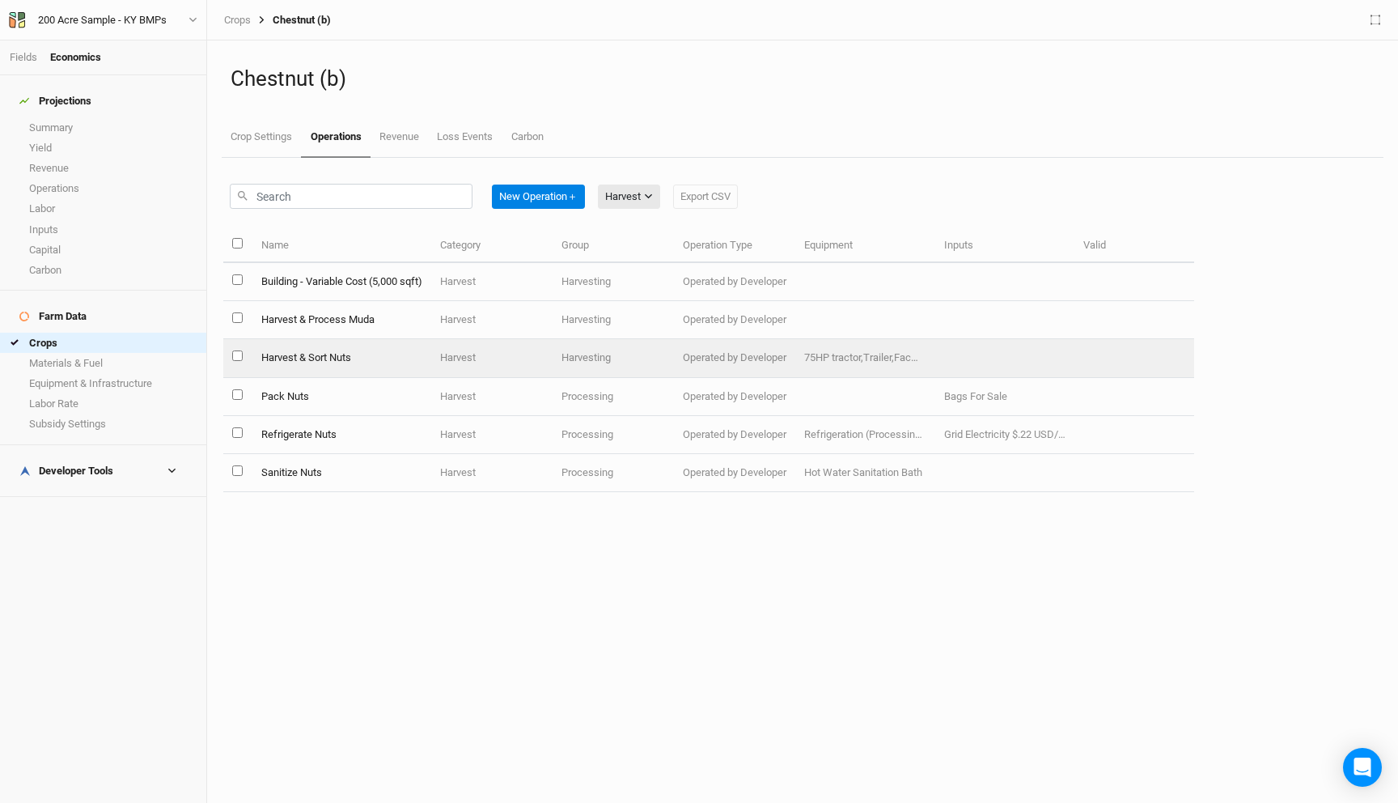
click at [366, 351] on td "Harvest & Sort Nuts" at bounding box center [341, 358] width 179 height 38
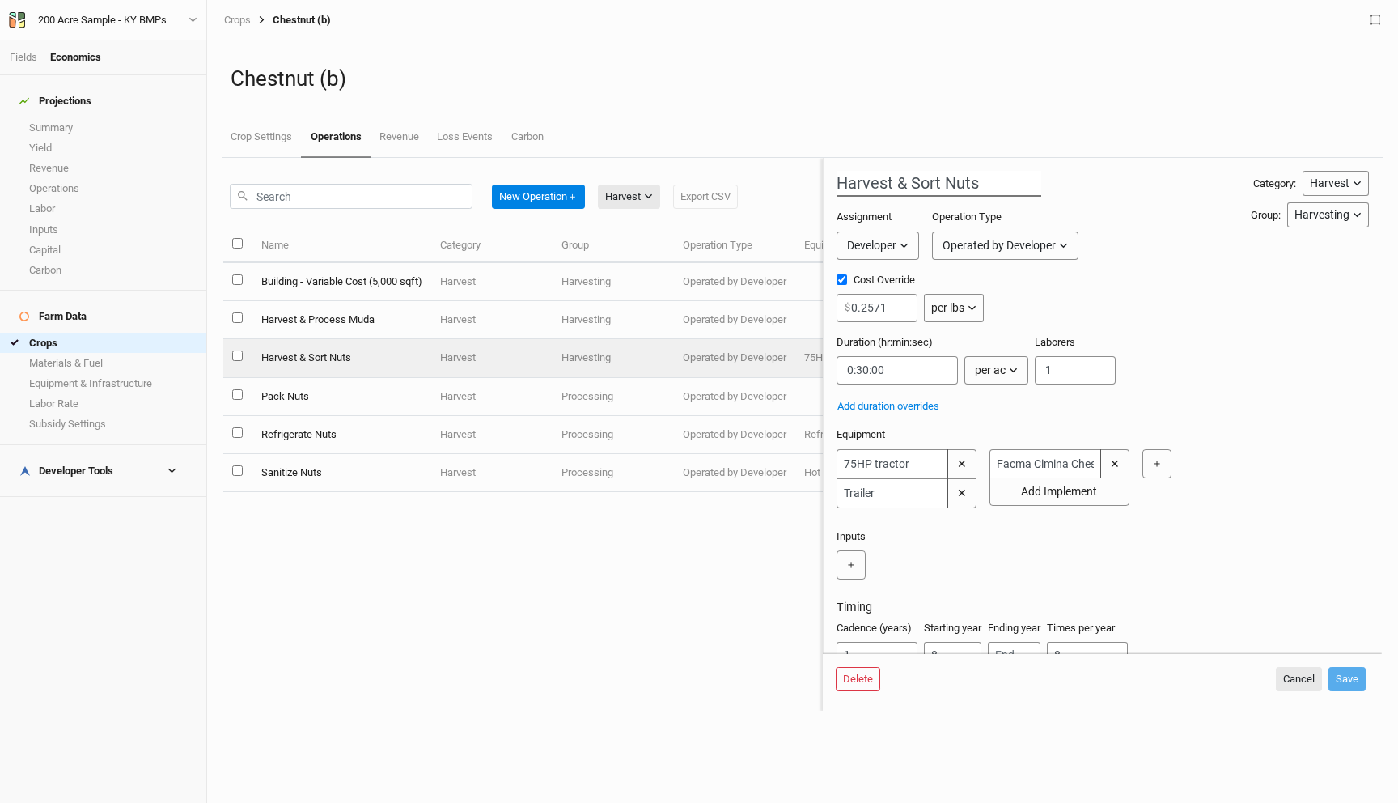
click at [890, 189] on input "Harvest & Sort Nuts" at bounding box center [939, 184] width 205 height 26
type input "Harvest, Clean & Sort Nuts"
click at [1185, 393] on div "Duration (hr:min:sec) per ac per ac per tree per row ft per lbs per event Labor…" at bounding box center [1103, 366] width 532 height 62
click at [1162, 469] on button "＋" at bounding box center [1157, 463] width 29 height 29
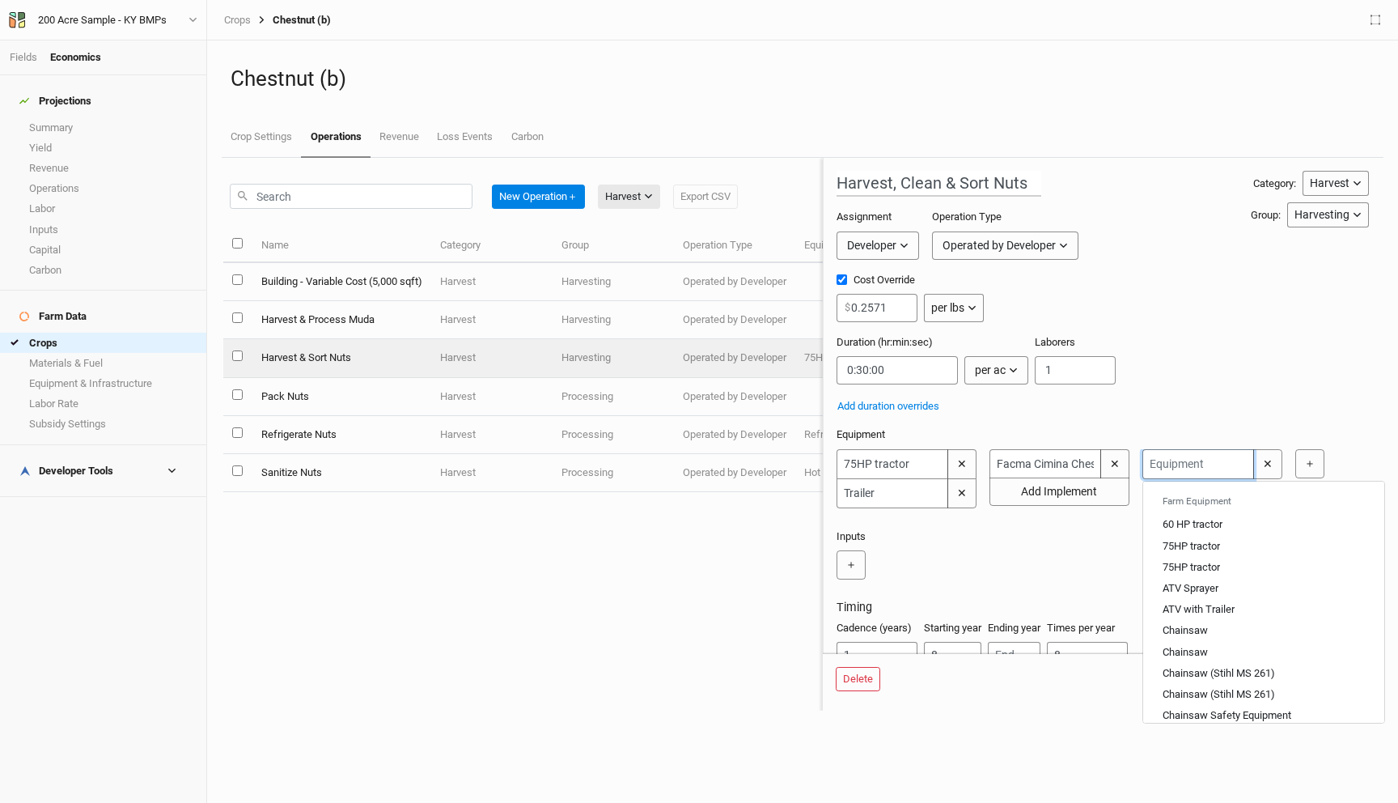
click at [1162, 467] on input "text" at bounding box center [1199, 464] width 112 height 30
type input "So"
type input "Soil Probe"
type input "Sot"
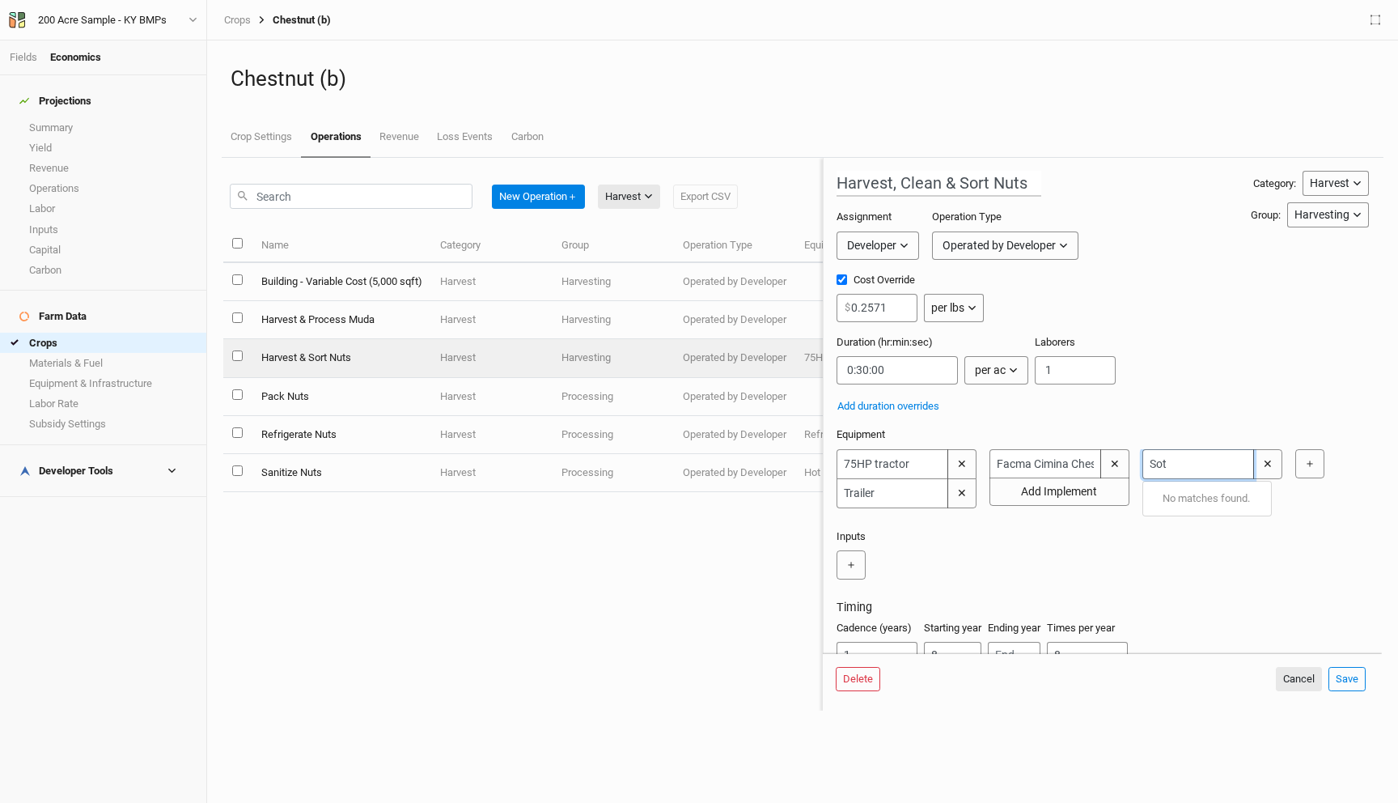
type input "So"
type input "Soil Probe"
type input "S"
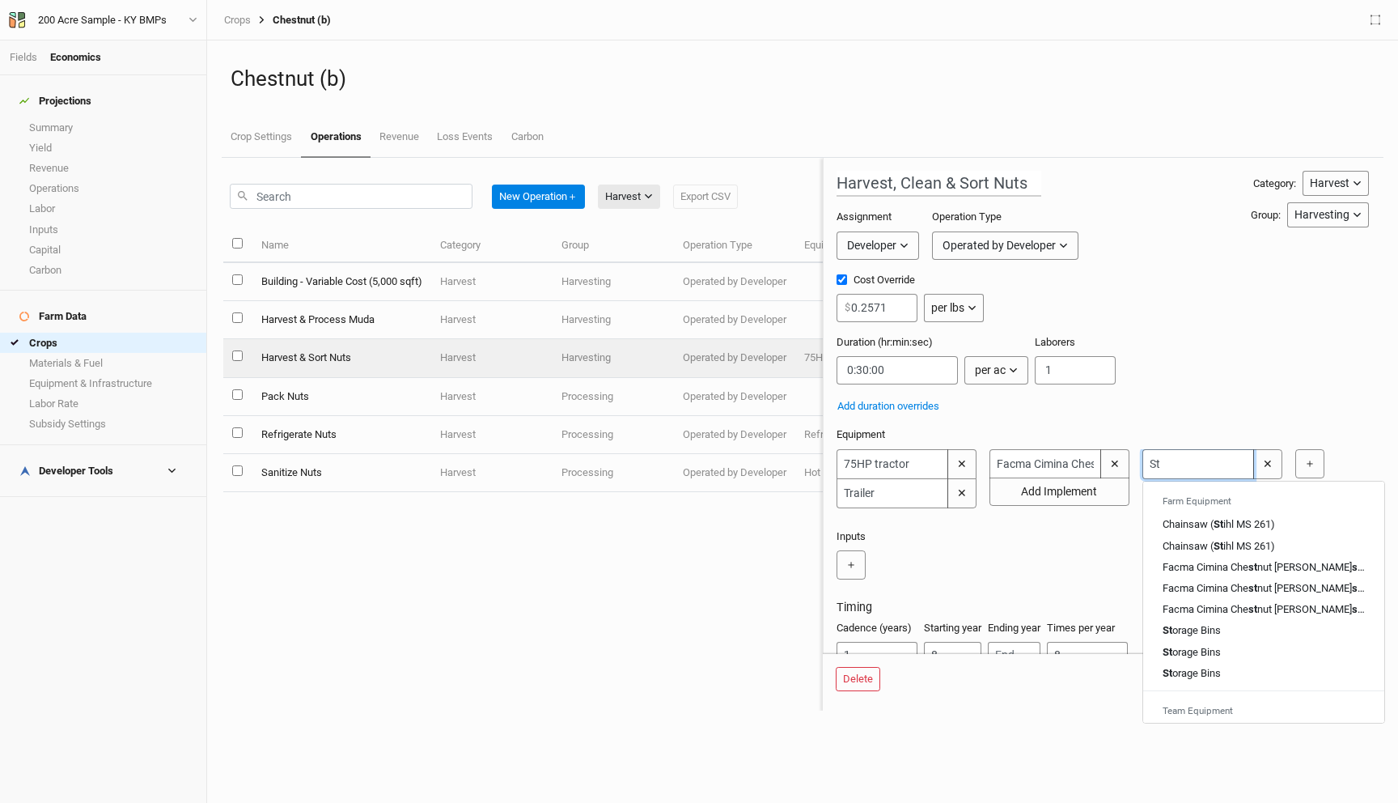
type input "Sto"
type input "Storage Bins"
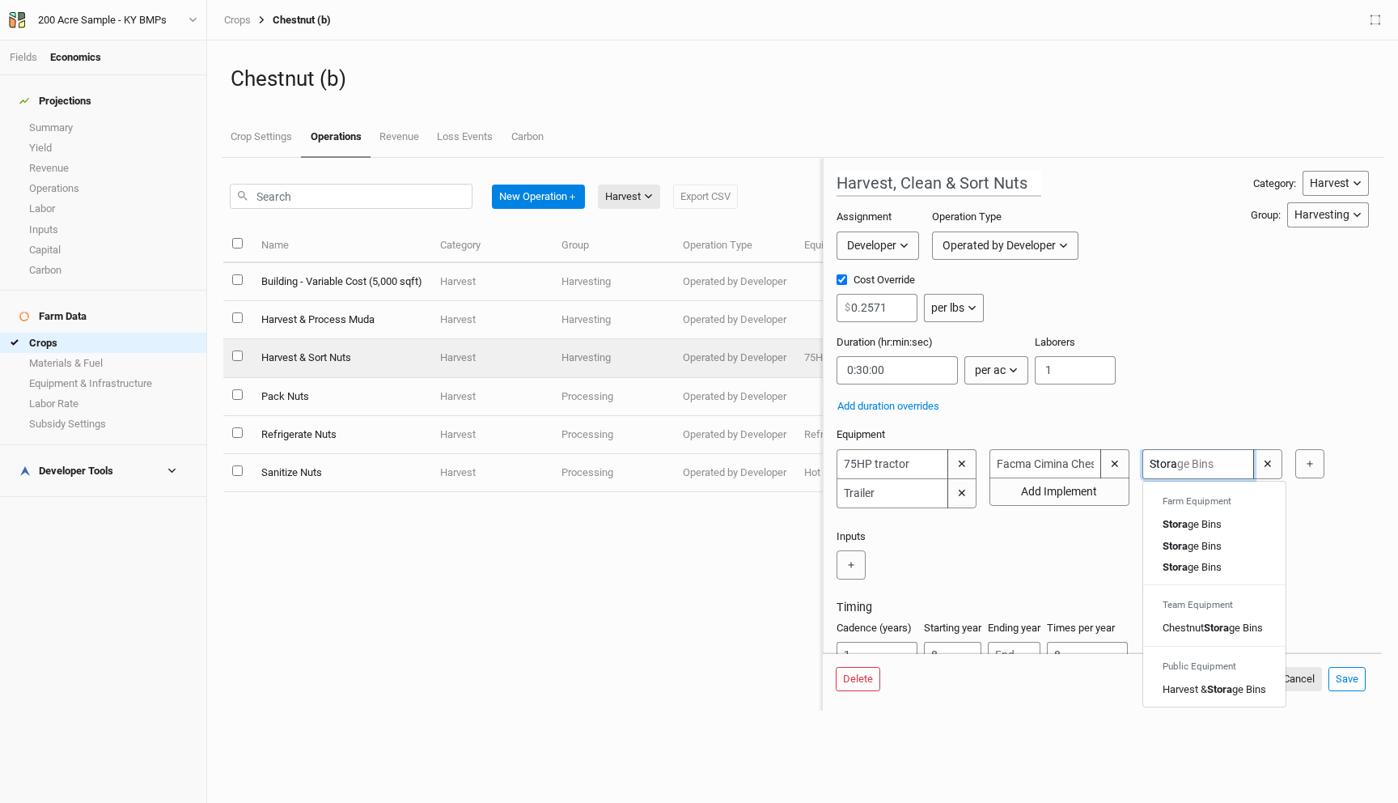
type input "Stora"
click at [1080, 553] on div "＋" at bounding box center [1100, 564] width 526 height 29
type input "Storage Bins"
click at [1195, 471] on input "Stora" at bounding box center [1199, 464] width 112 height 30
click at [1203, 528] on div "Stora ge Bins" at bounding box center [1192, 524] width 59 height 15
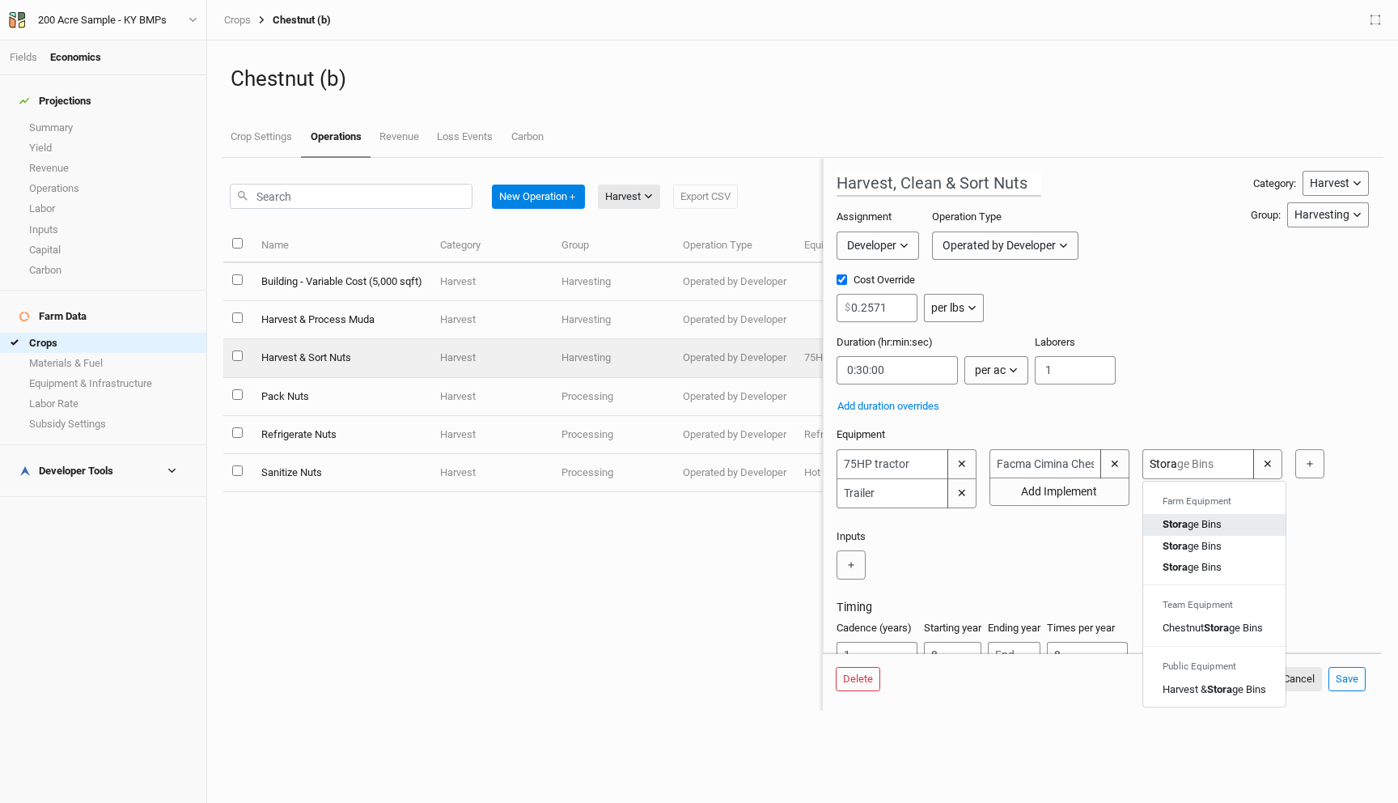
type input "Storage Bins"
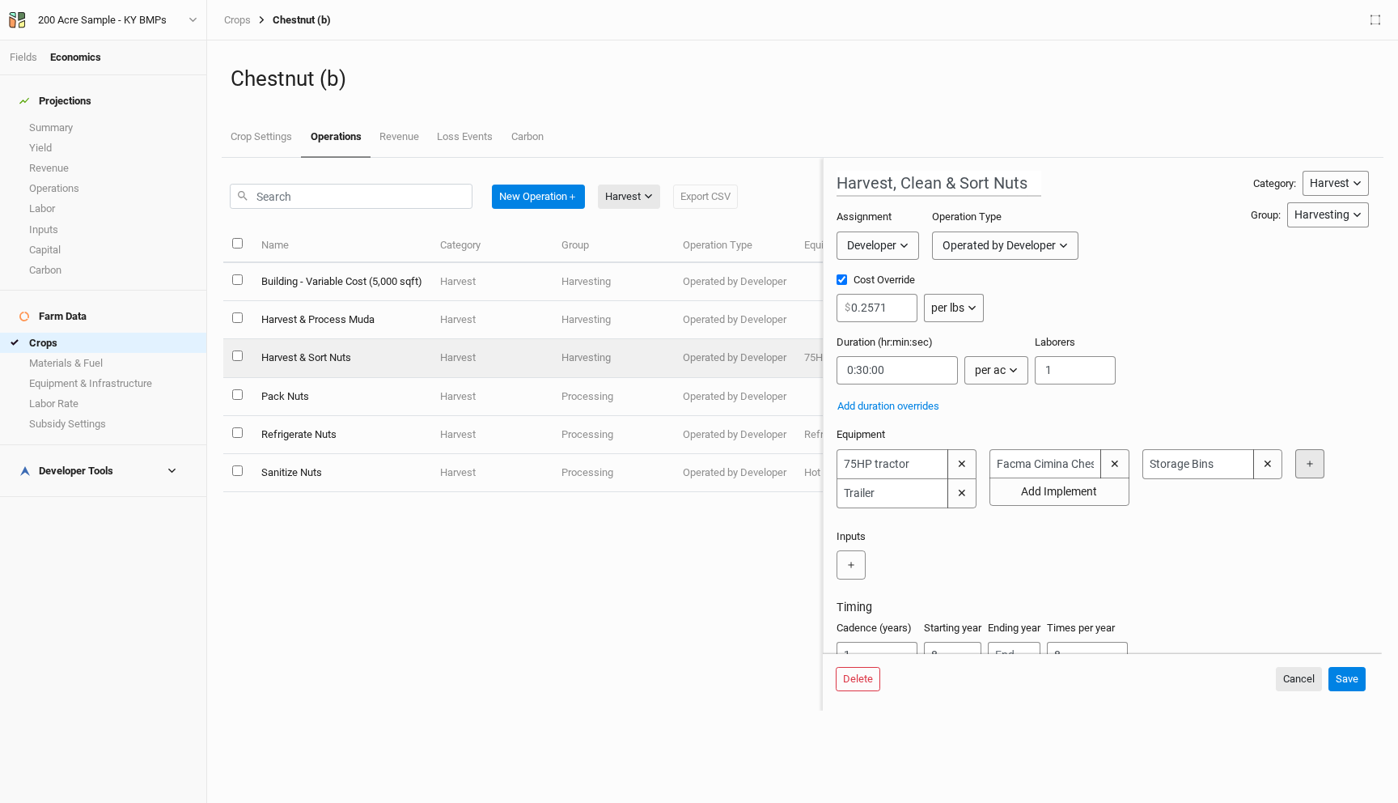
click at [1317, 458] on button "＋" at bounding box center [1310, 463] width 29 height 29
click at [1308, 460] on input "text" at bounding box center [1352, 464] width 112 height 30
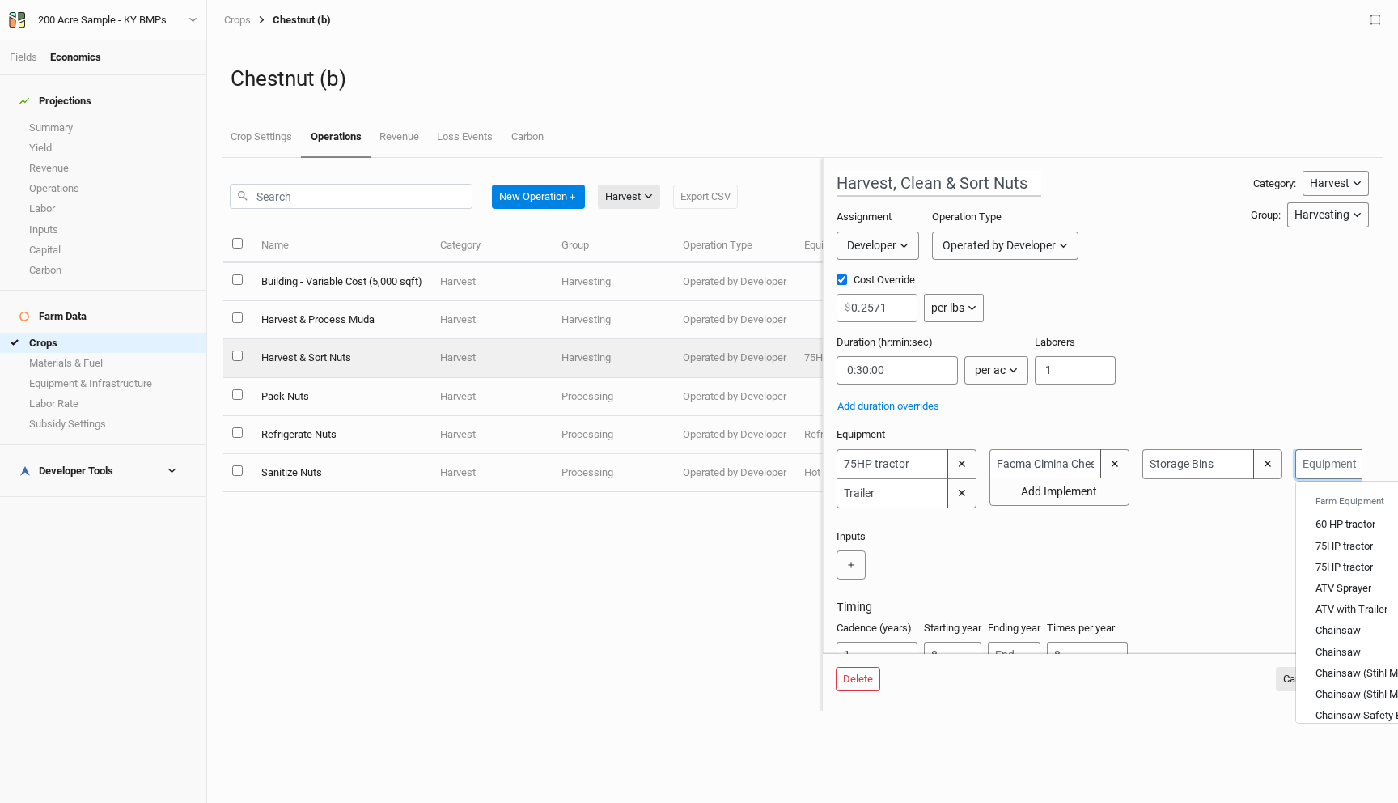
type input "G"
type input "Grading Line"
click at [1347, 531] on div "Gradi ng Line" at bounding box center [1345, 524] width 58 height 15
type input "Grading Line"
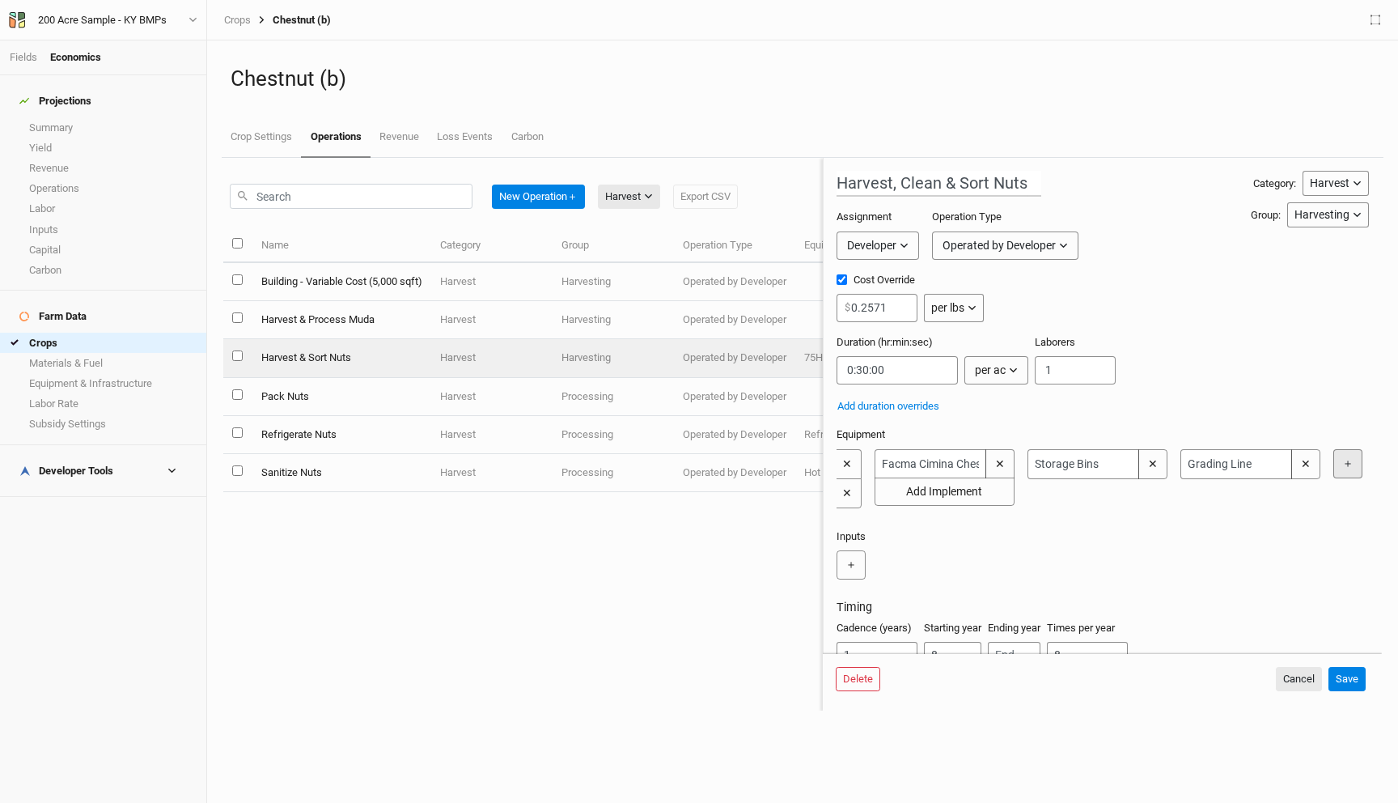
click at [1340, 459] on button "＋" at bounding box center [1348, 463] width 29 height 29
click at [1340, 462] on input "text" at bounding box center [1390, 464] width 112 height 30
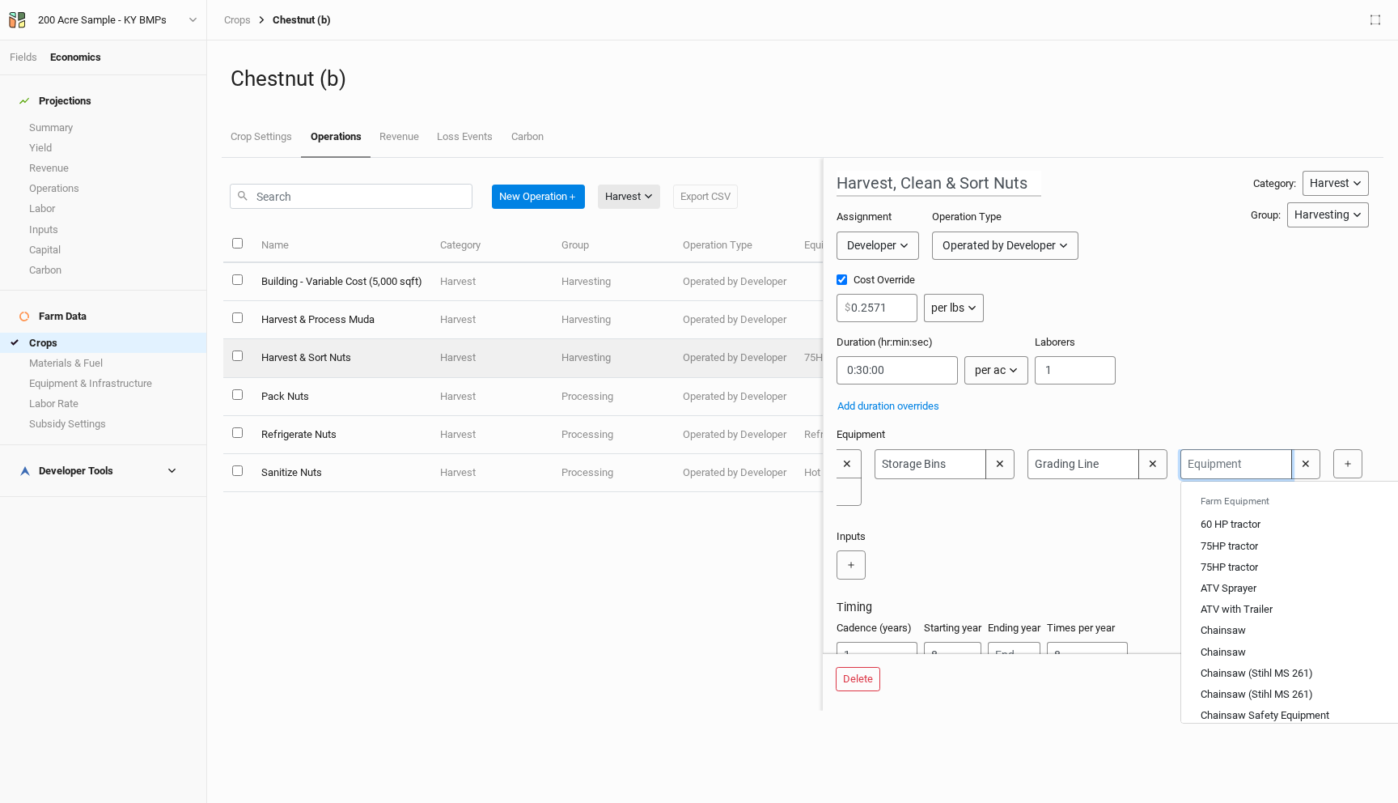
paste input "Clean"
type input "Clean"
click at [1312, 461] on button "✕" at bounding box center [1305, 464] width 29 height 30
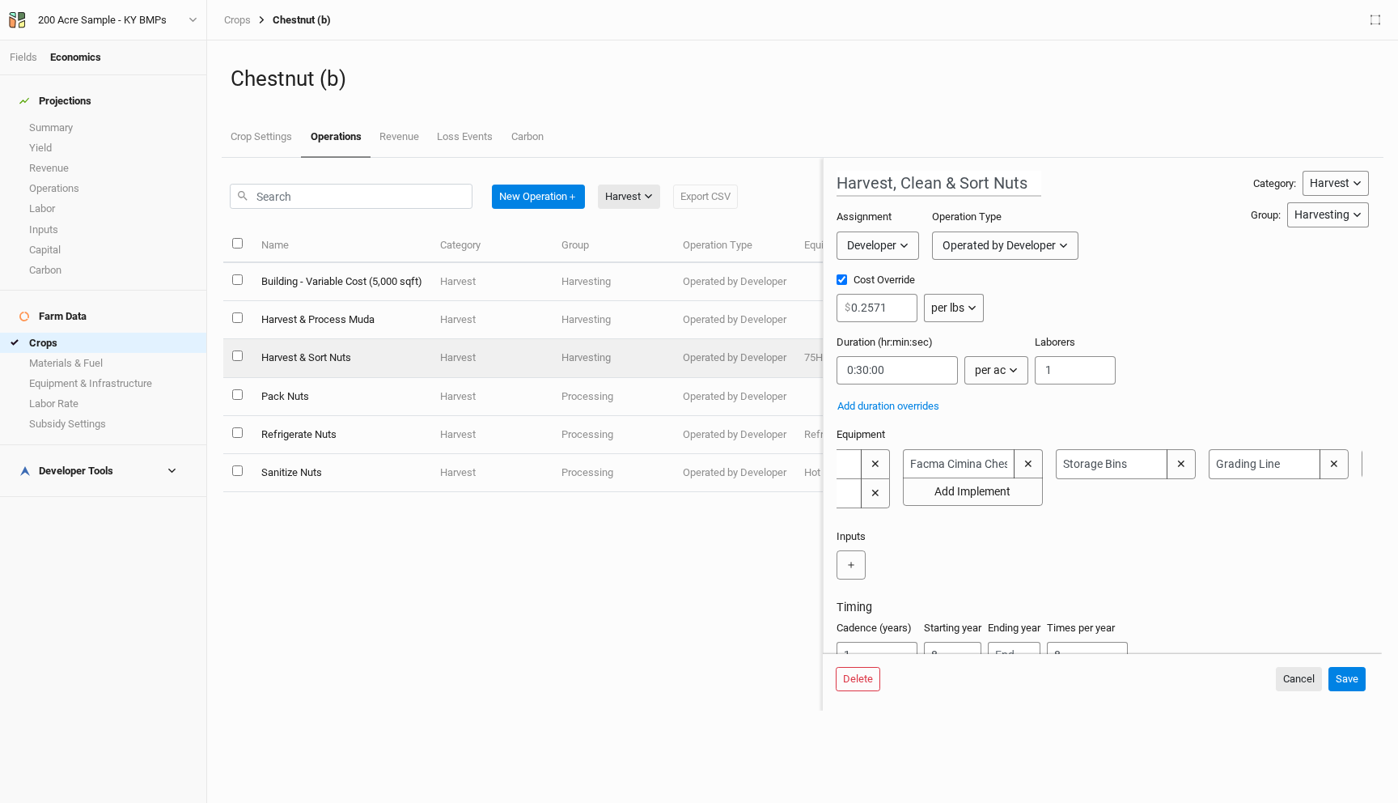
scroll to position [0, 115]
click at [1347, 469] on button "＋" at bounding box center [1348, 463] width 29 height 29
click at [1346, 462] on input "text" at bounding box center [1390, 464] width 112 height 30
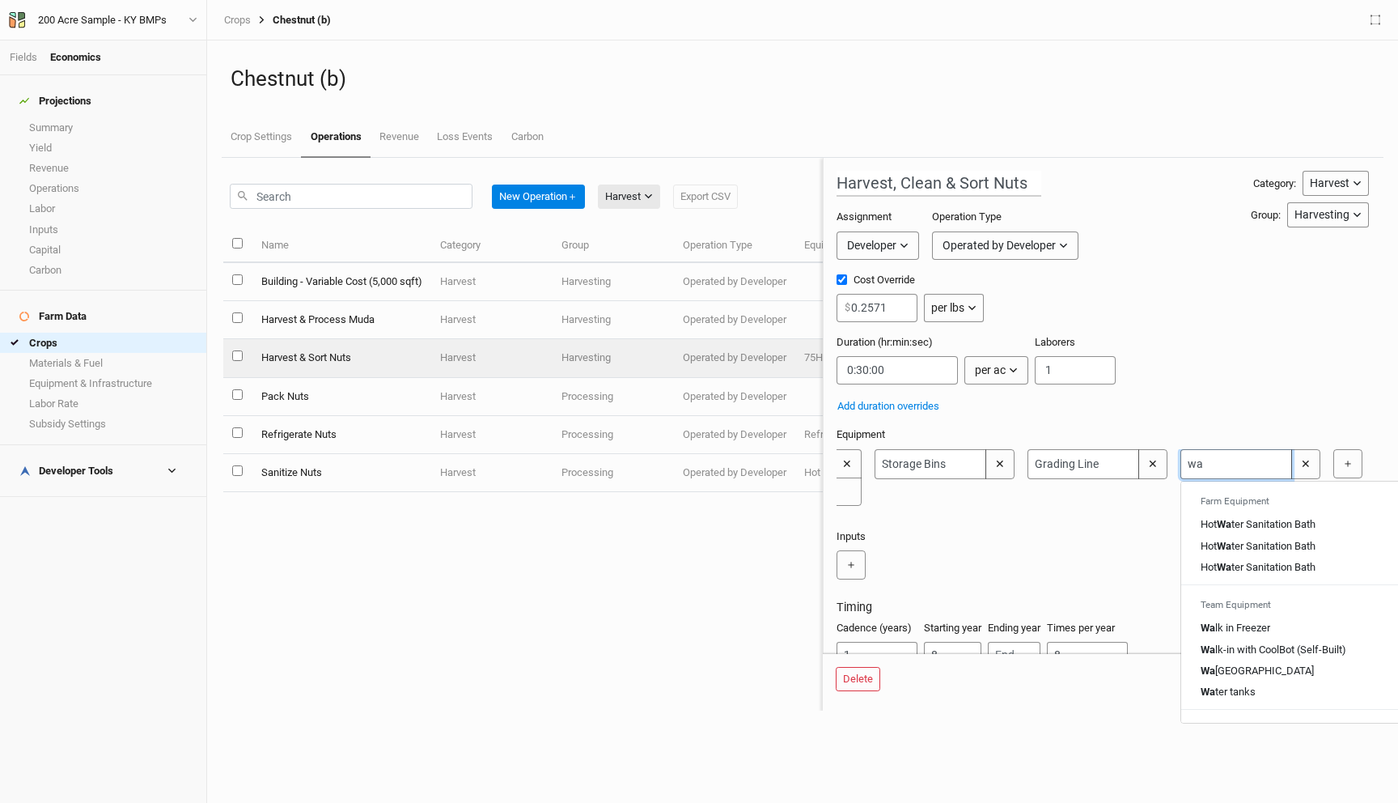
type input "was"
type input "washing station"
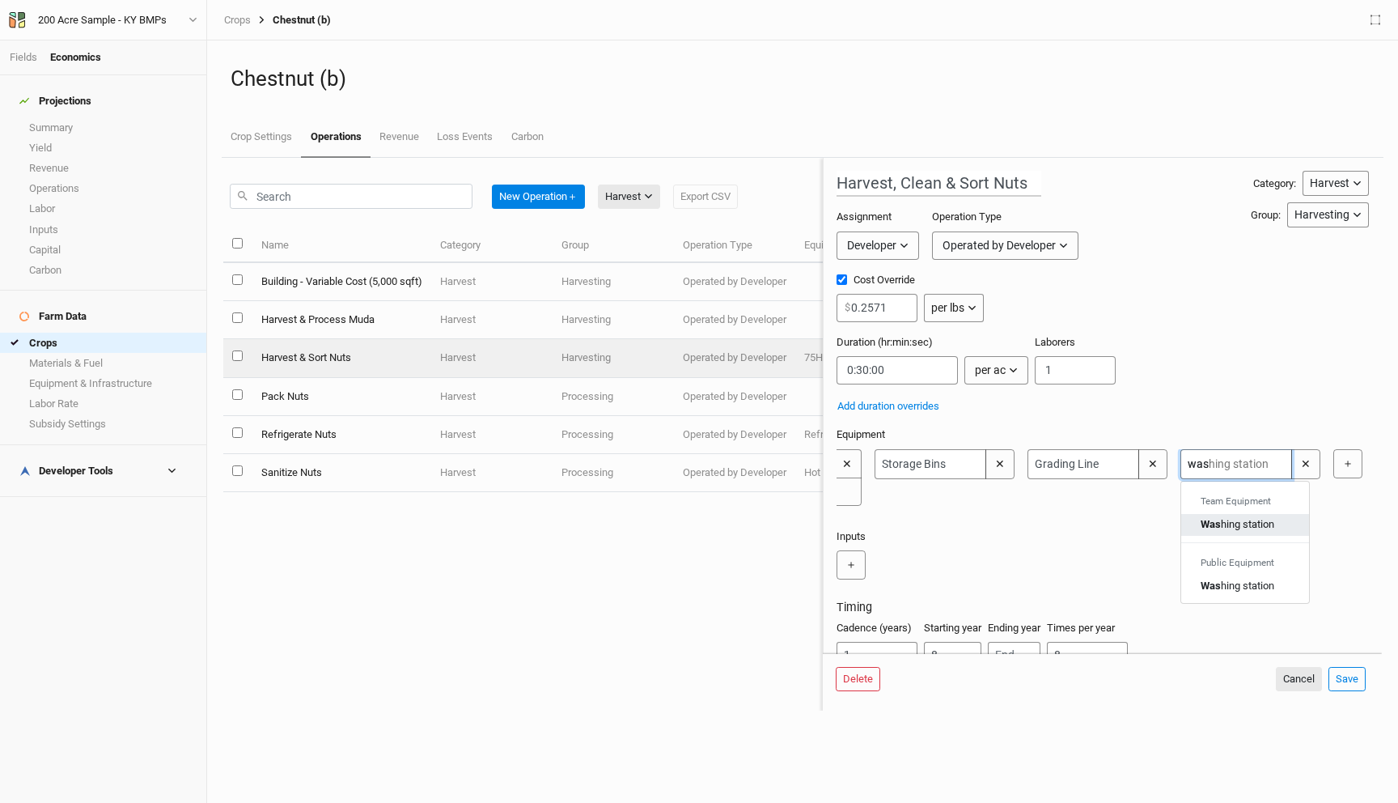
click at [1270, 528] on div "Was hing station" at bounding box center [1238, 524] width 74 height 15
type input "Washing station"
click at [1333, 683] on button "Save" at bounding box center [1347, 679] width 37 height 24
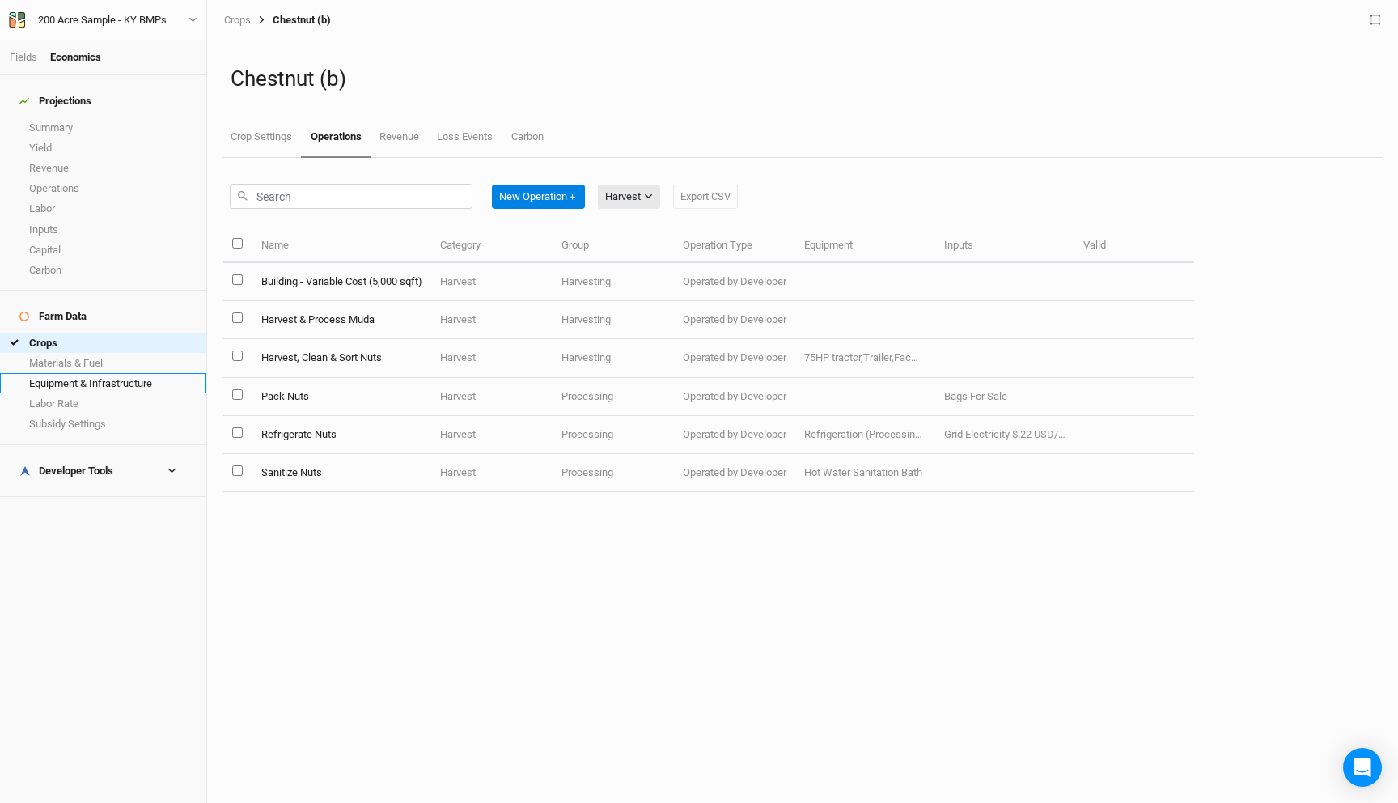
click at [112, 373] on link "Equipment & Infrastructure" at bounding box center [103, 383] width 206 height 20
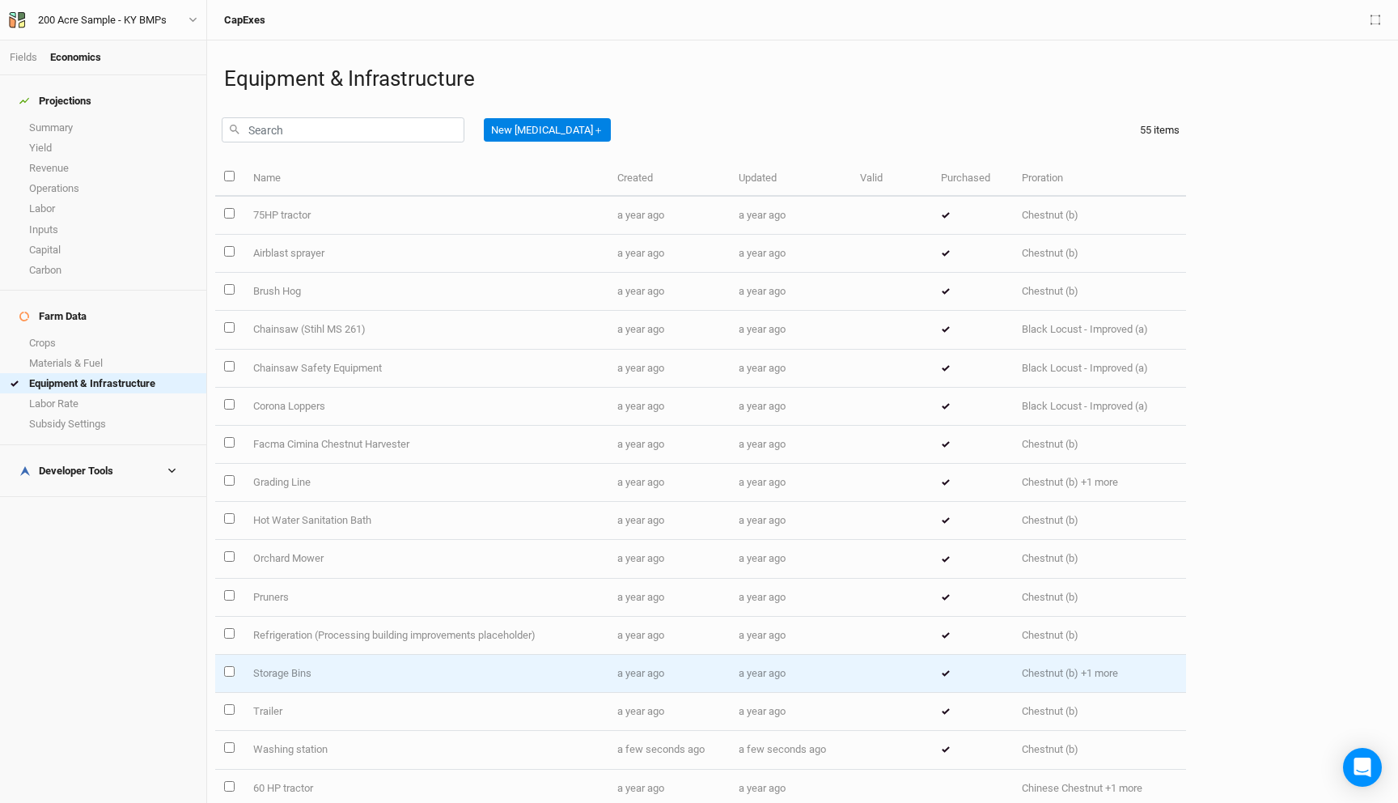
click at [437, 667] on td "Storage Bins" at bounding box center [426, 674] width 364 height 38
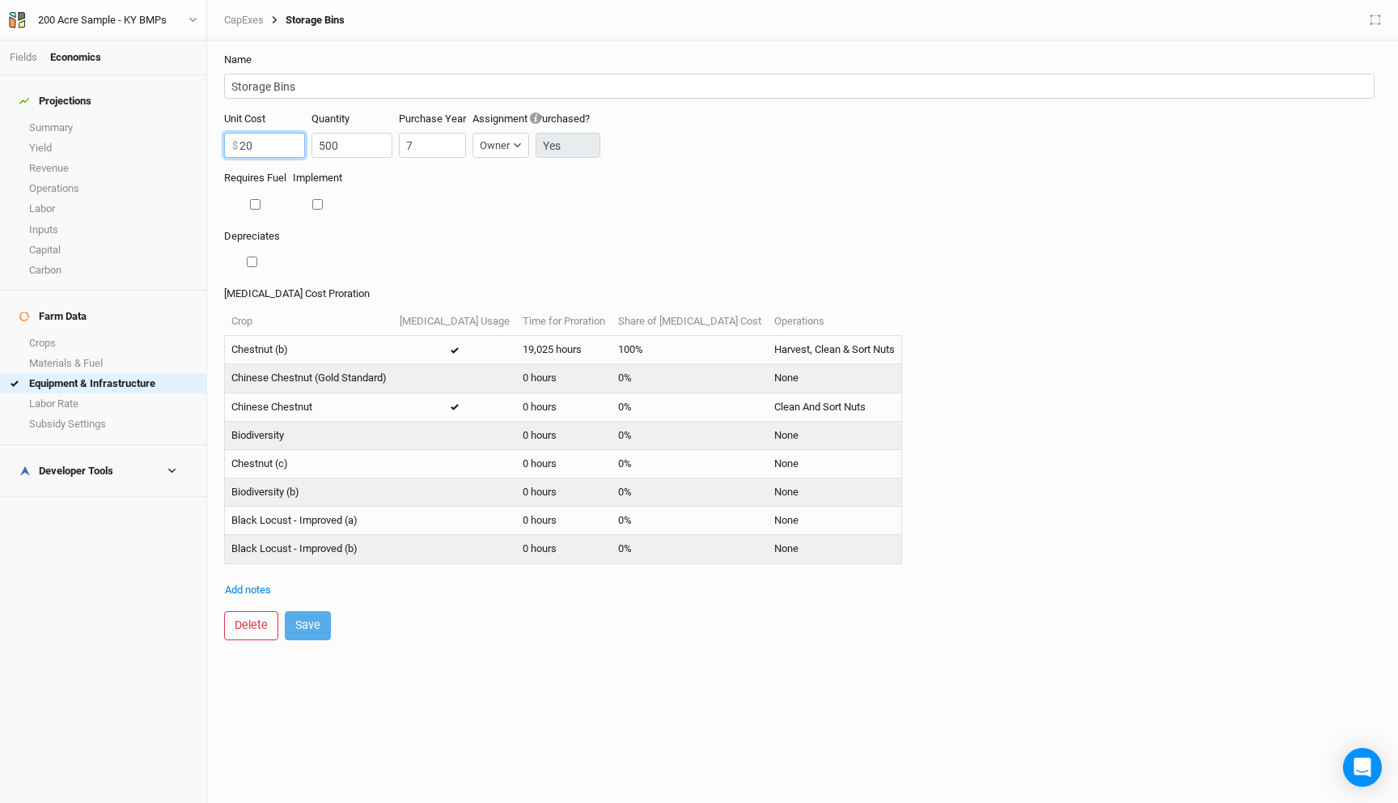
click at [252, 154] on input "20" at bounding box center [264, 145] width 81 height 25
type input "159"
click at [300, 617] on button "Save" at bounding box center [308, 625] width 46 height 28
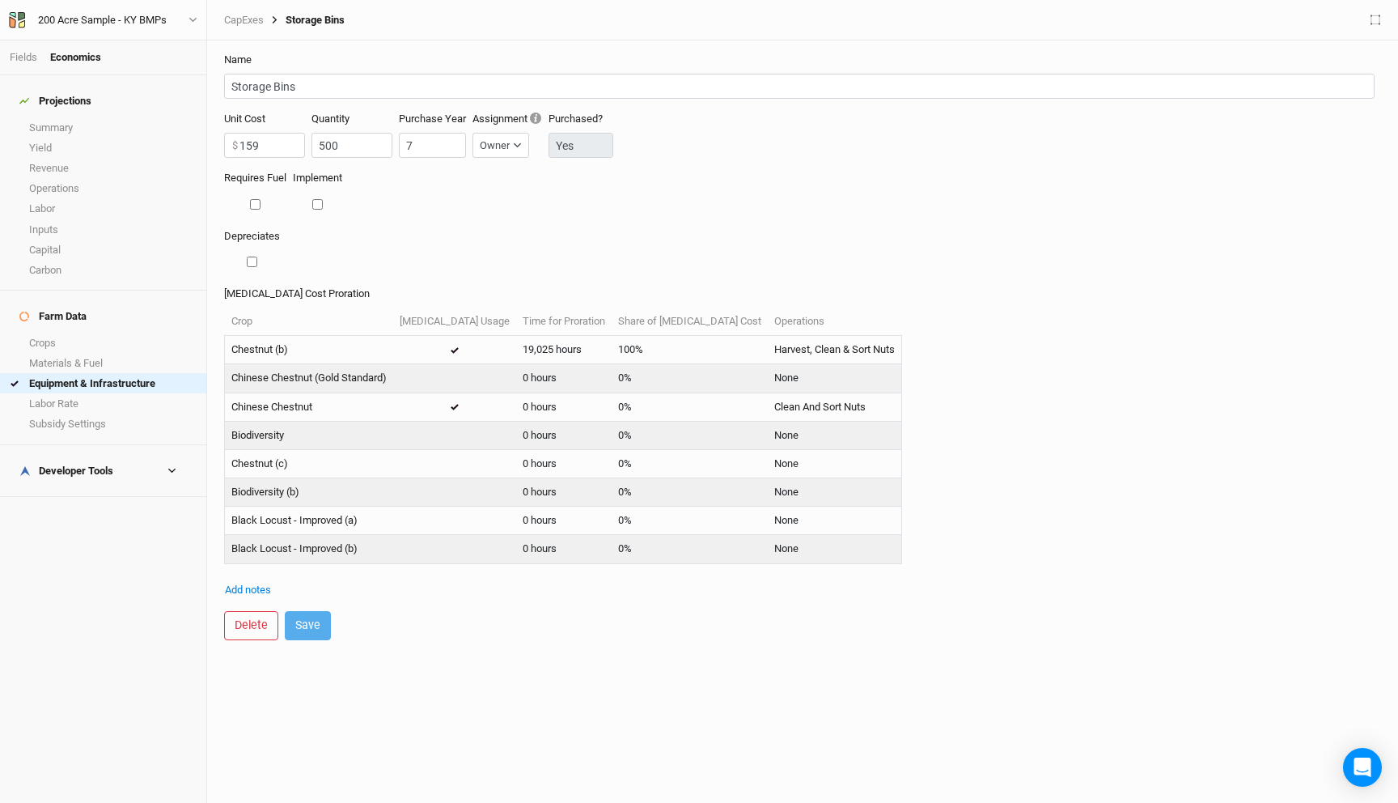
click at [473, 280] on div "Depreciates" at bounding box center [802, 257] width 1157 height 57
click at [139, 373] on link "Equipment & Infrastructure" at bounding box center [103, 383] width 206 height 20
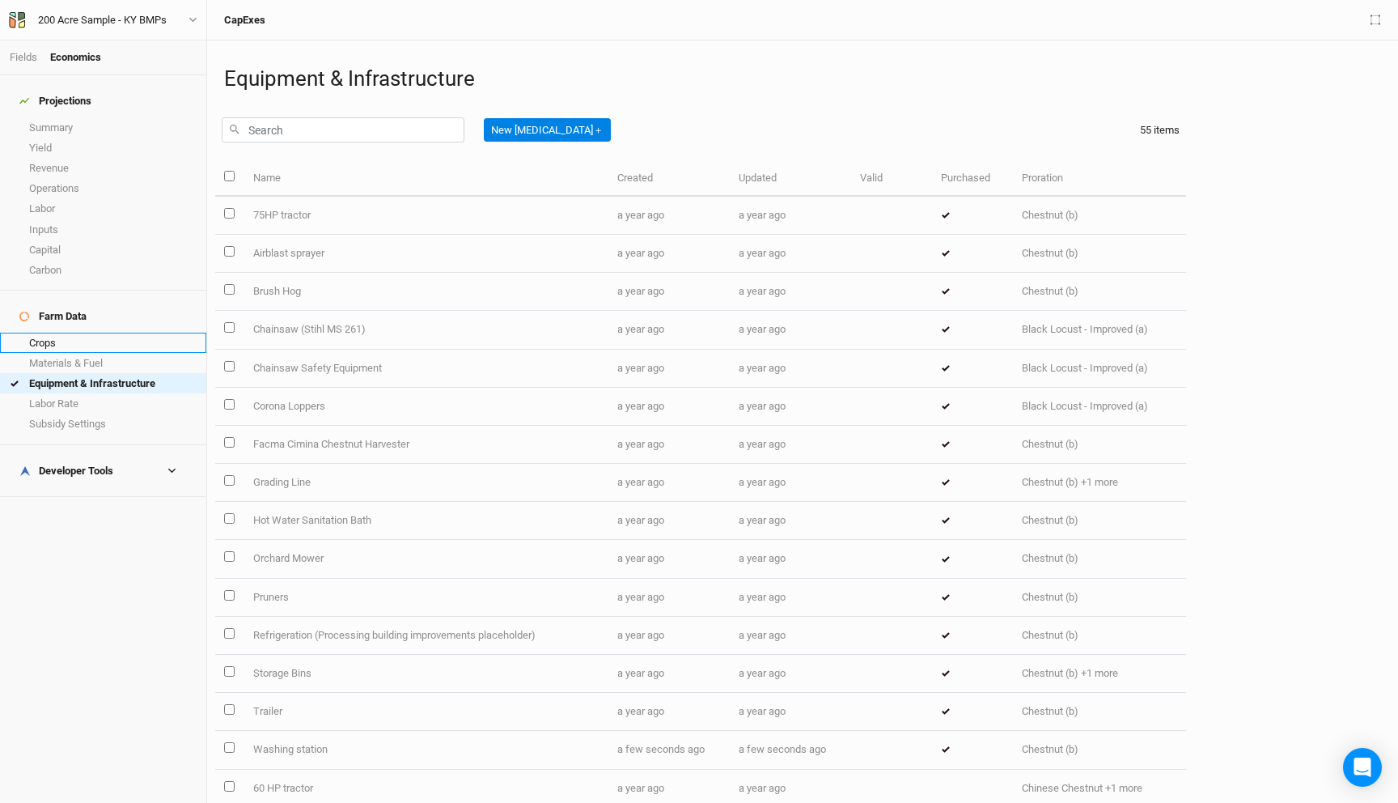
click at [82, 333] on link "Crops" at bounding box center [103, 343] width 206 height 20
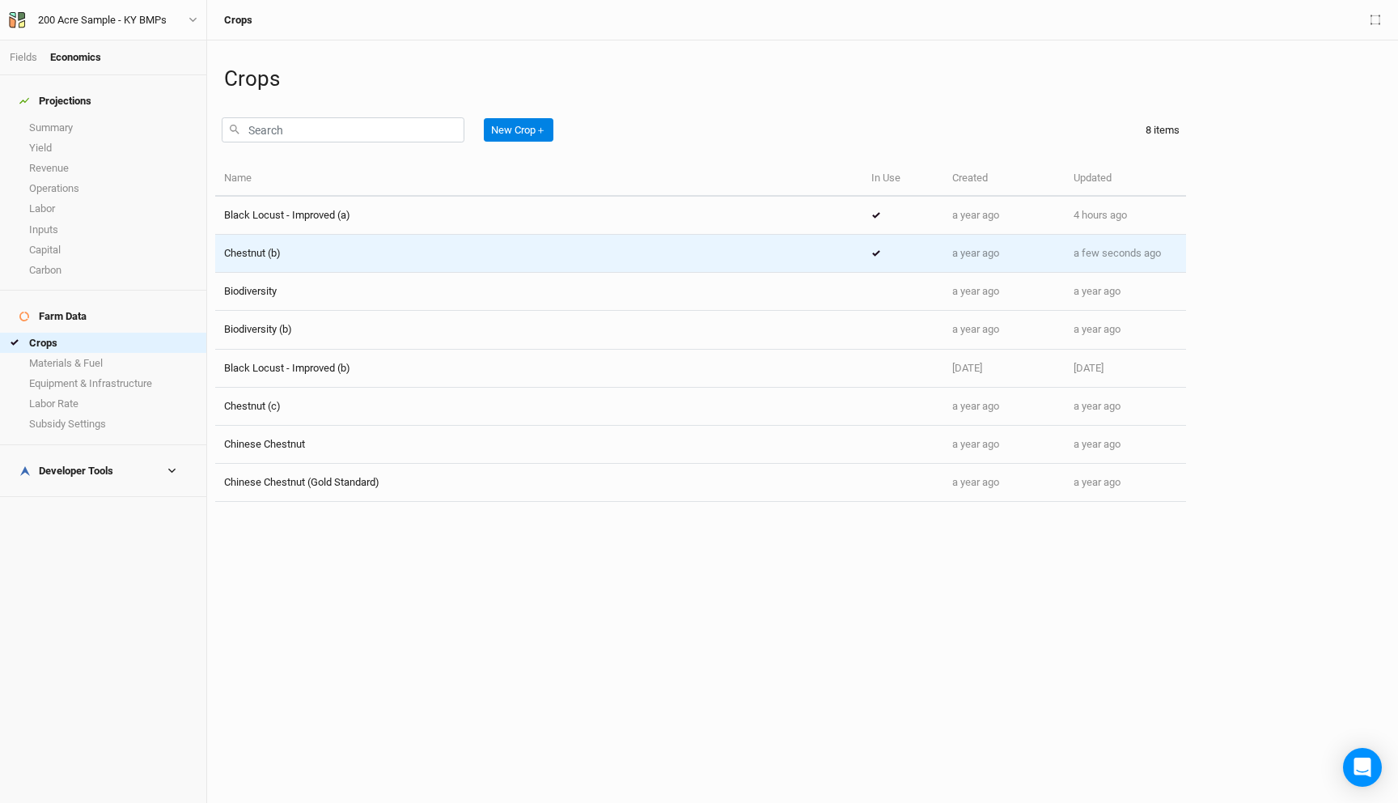
click at [293, 257] on div "Chestnut (b)" at bounding box center [539, 253] width 630 height 15
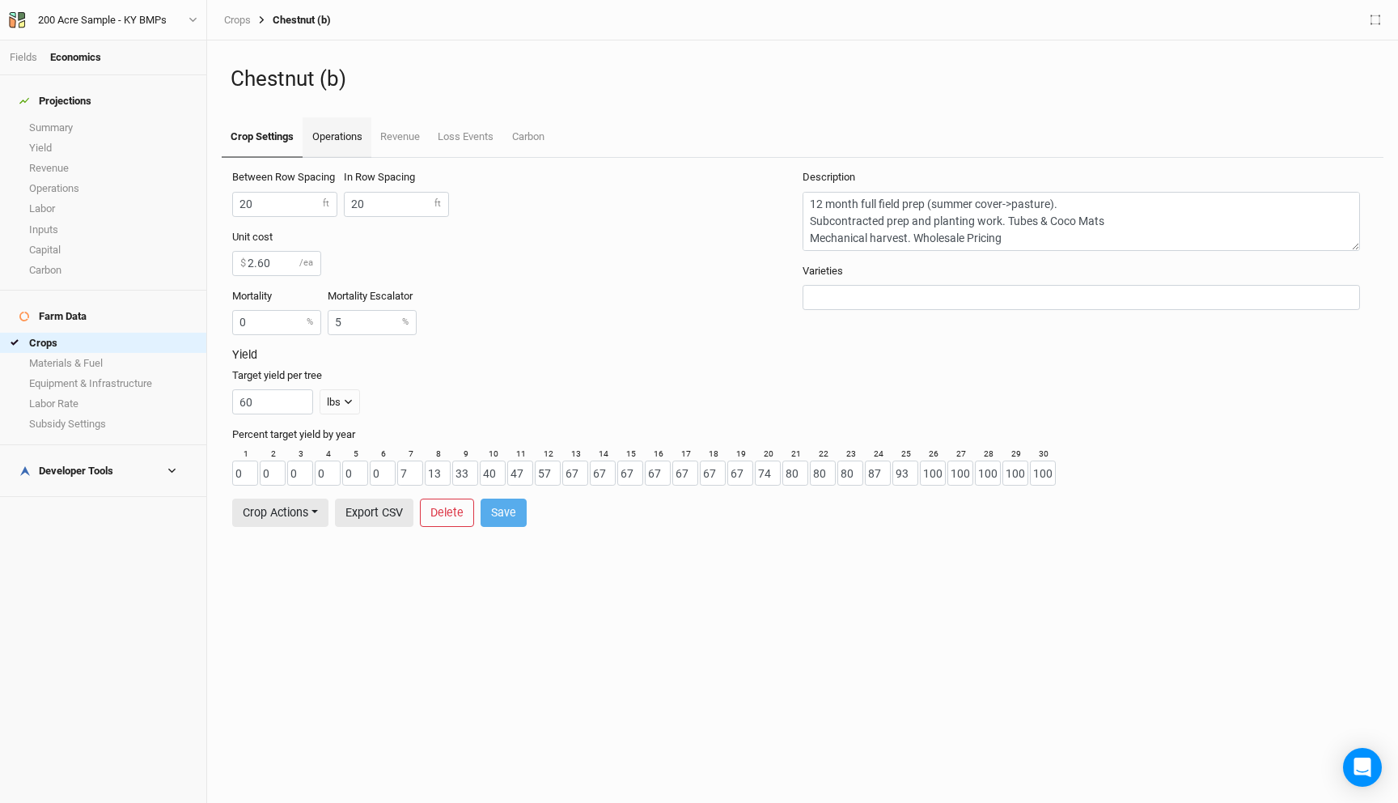
click at [337, 134] on link "Operations" at bounding box center [337, 137] width 68 height 40
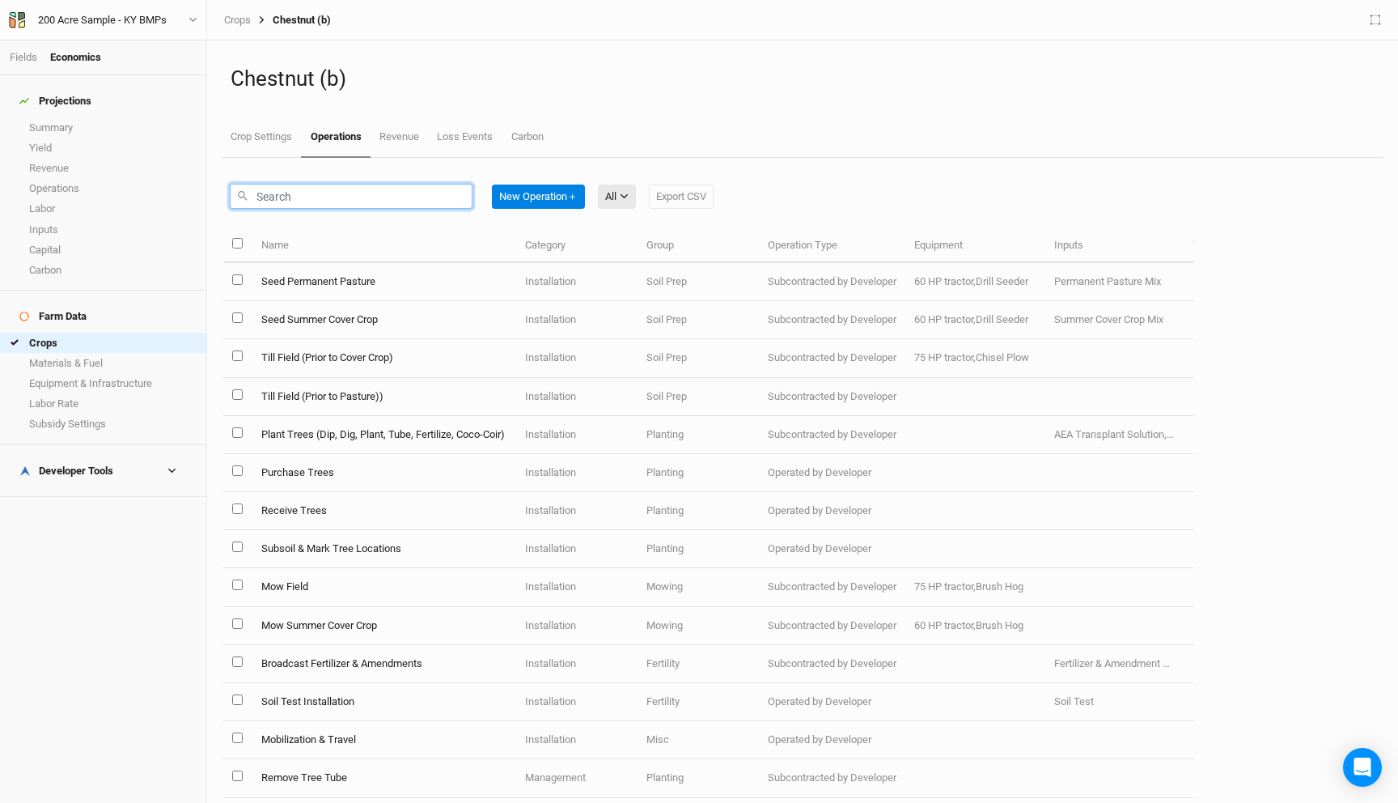
click at [354, 196] on input "text" at bounding box center [351, 196] width 243 height 25
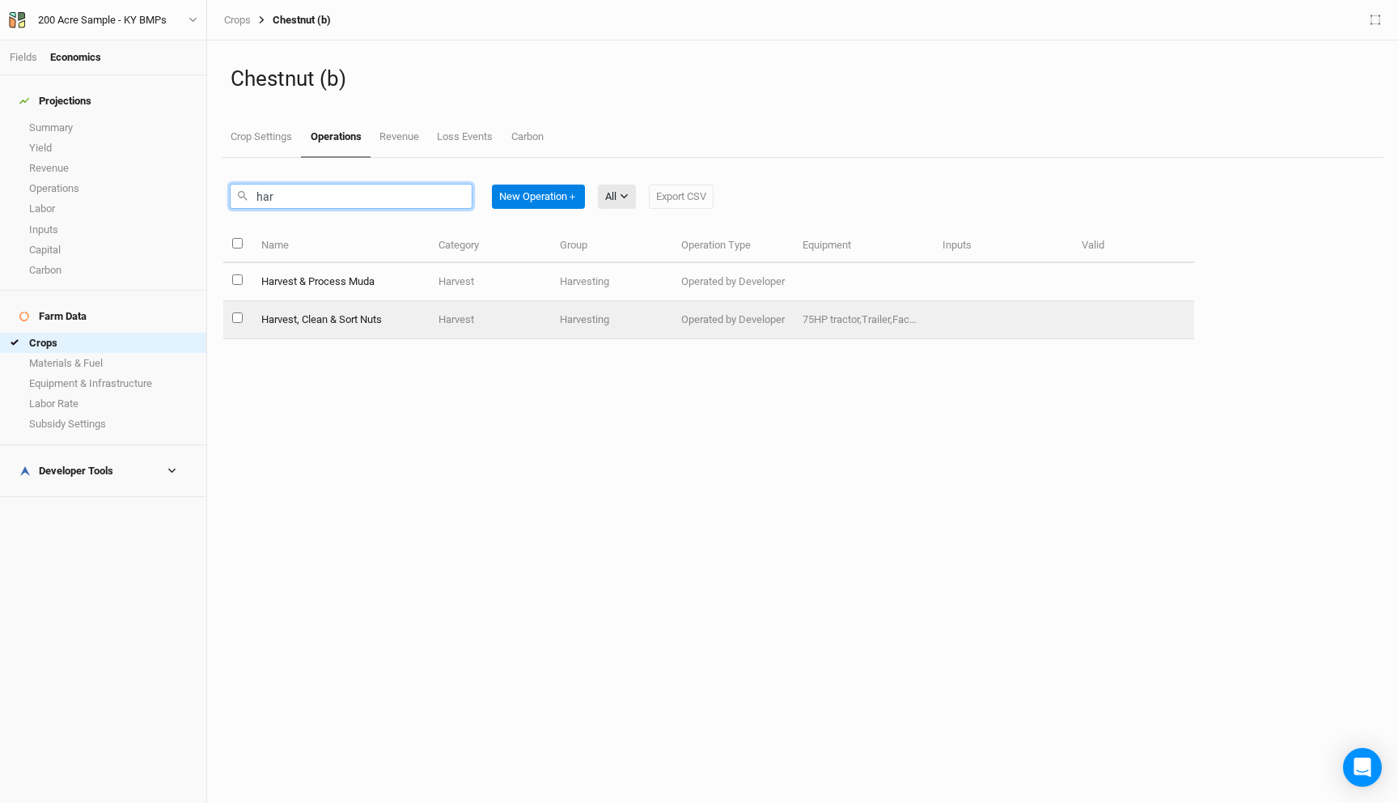
type input "har"
click at [392, 321] on td "Harvest, Clean & Sort Nuts" at bounding box center [341, 320] width 178 height 38
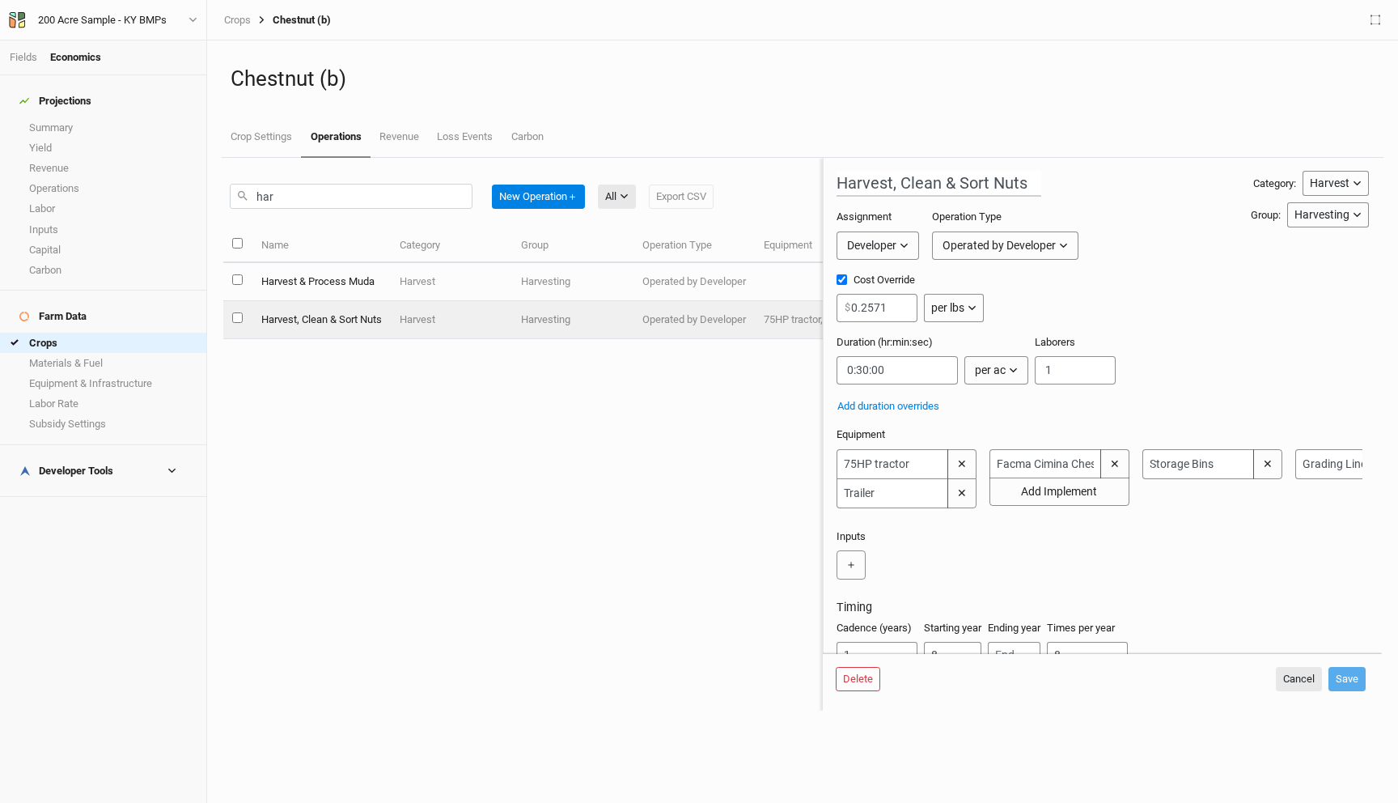
scroll to position [0, 268]
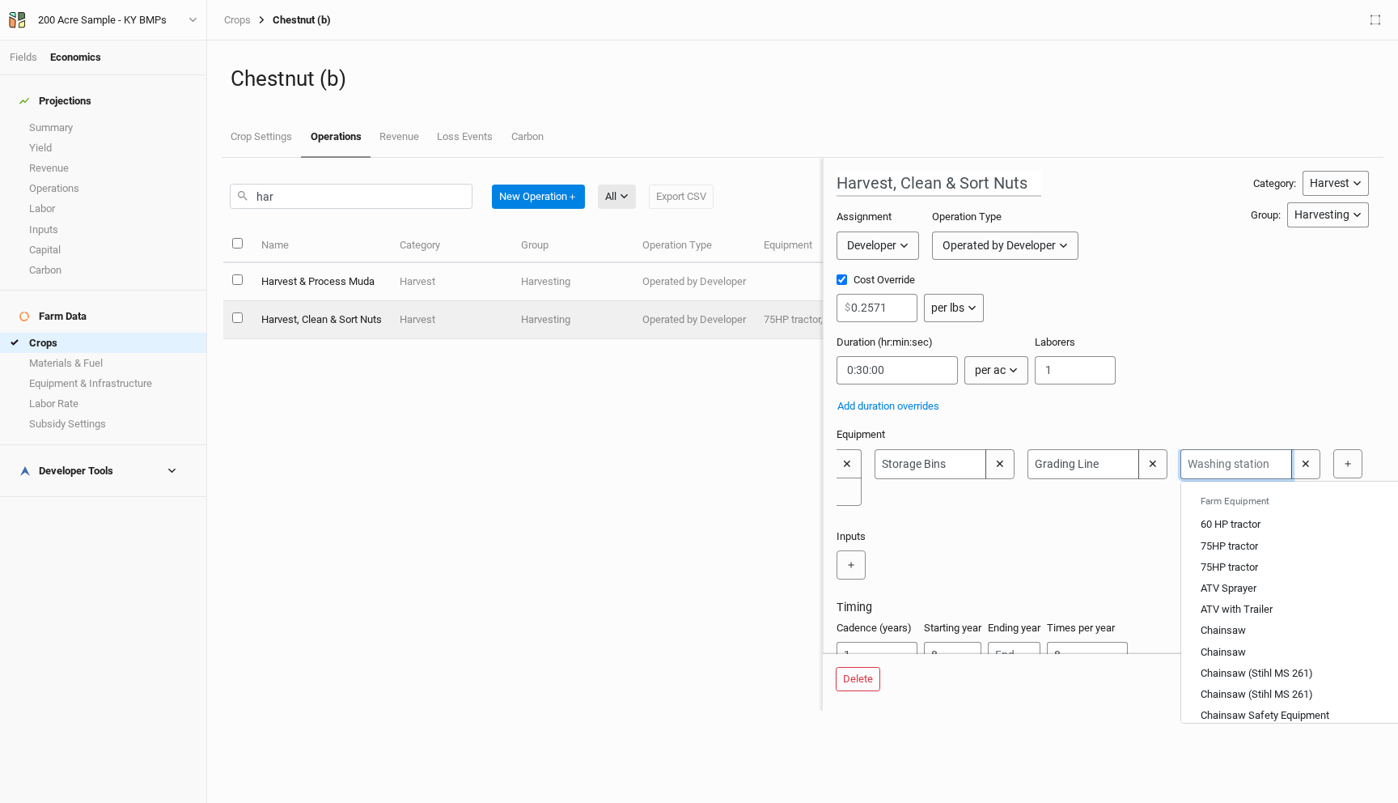
click at [1249, 463] on input "text" at bounding box center [1237, 464] width 112 height 30
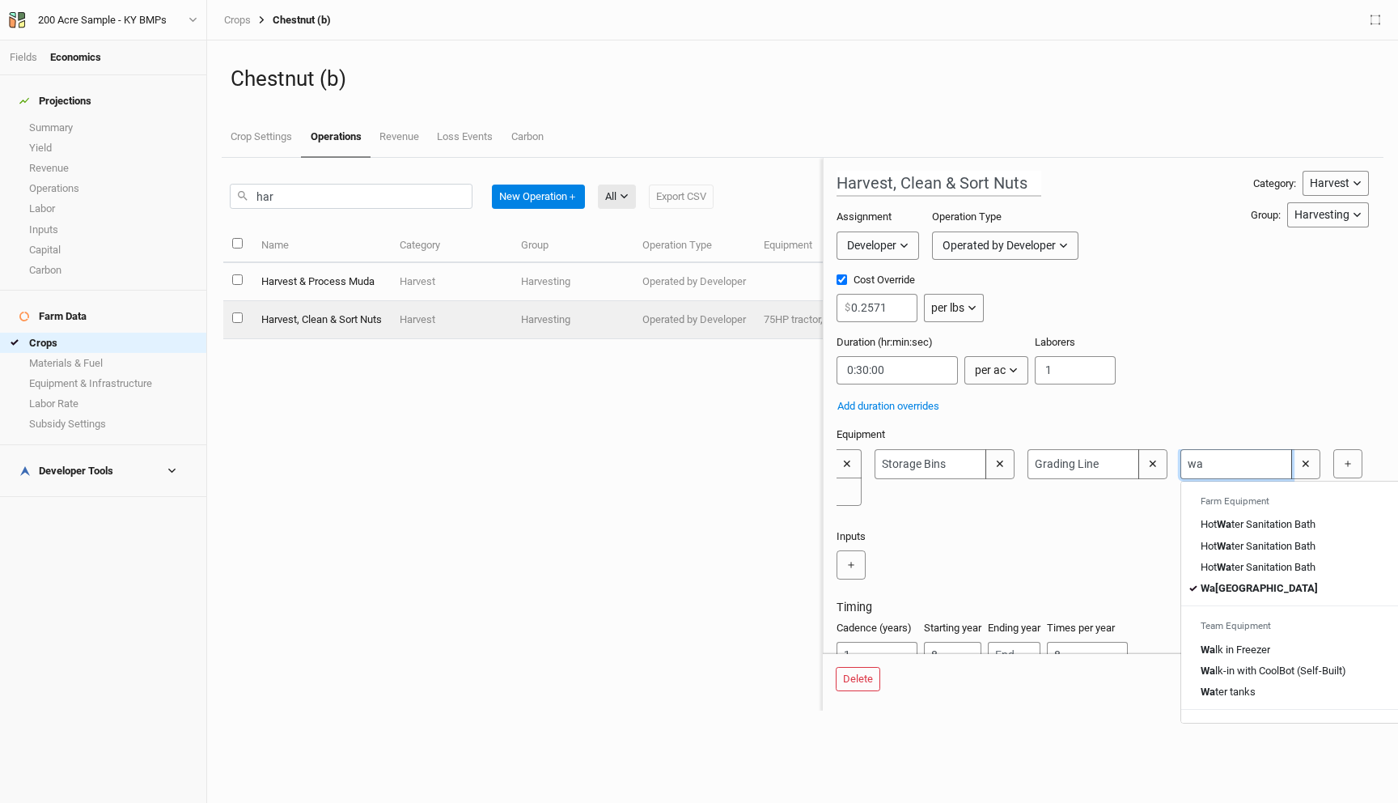
type input "was"
type input "washing station"
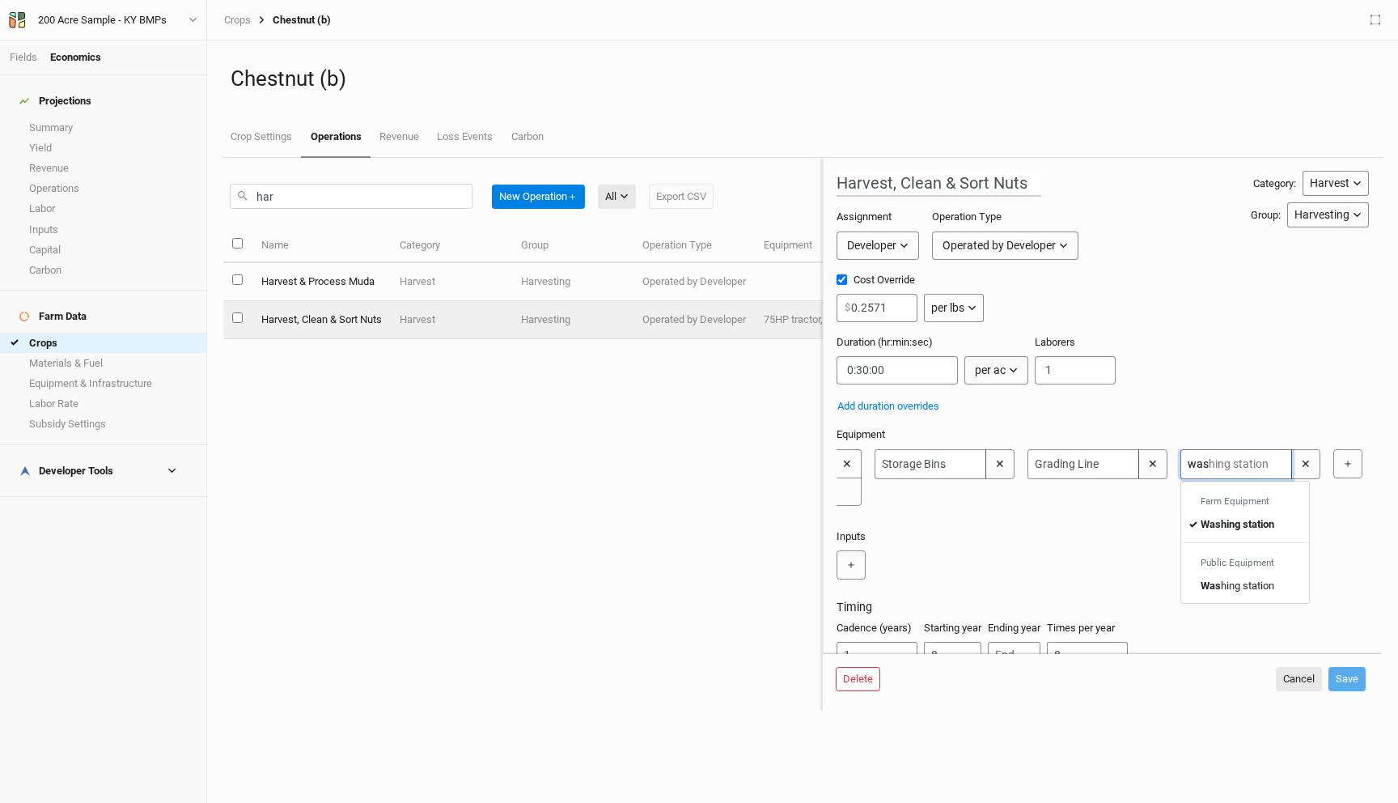
type input "wa"
type input "w"
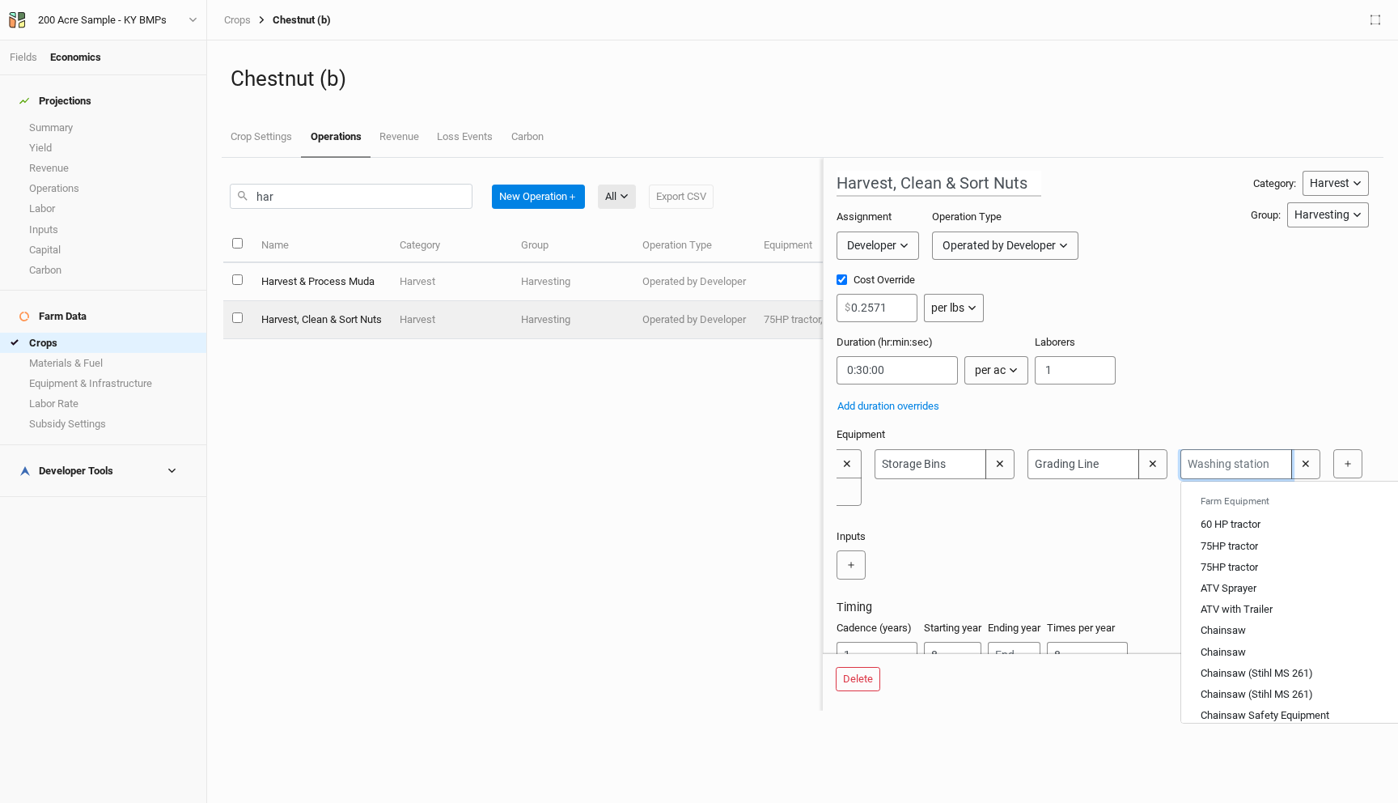
type input "g"
type input "grading Line"
type input "Washing station"
click at [1148, 558] on div "＋" at bounding box center [1100, 564] width 526 height 29
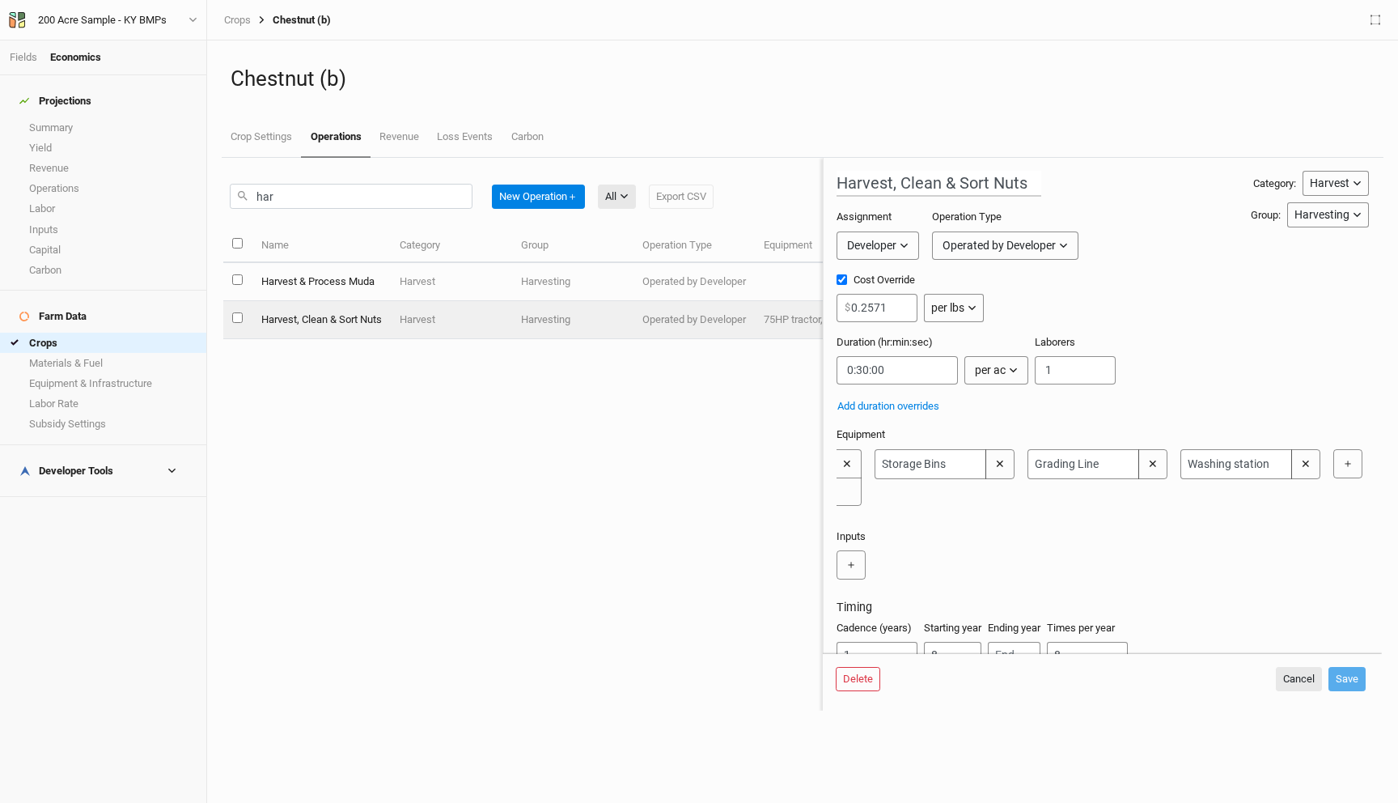
click at [594, 435] on div "Name Category Group Operation Type Equipment Inputs Valid Harvest & Process Mud…" at bounding box center [523, 468] width 600 height 481
click at [1308, 668] on button "Cancel" at bounding box center [1299, 679] width 46 height 24
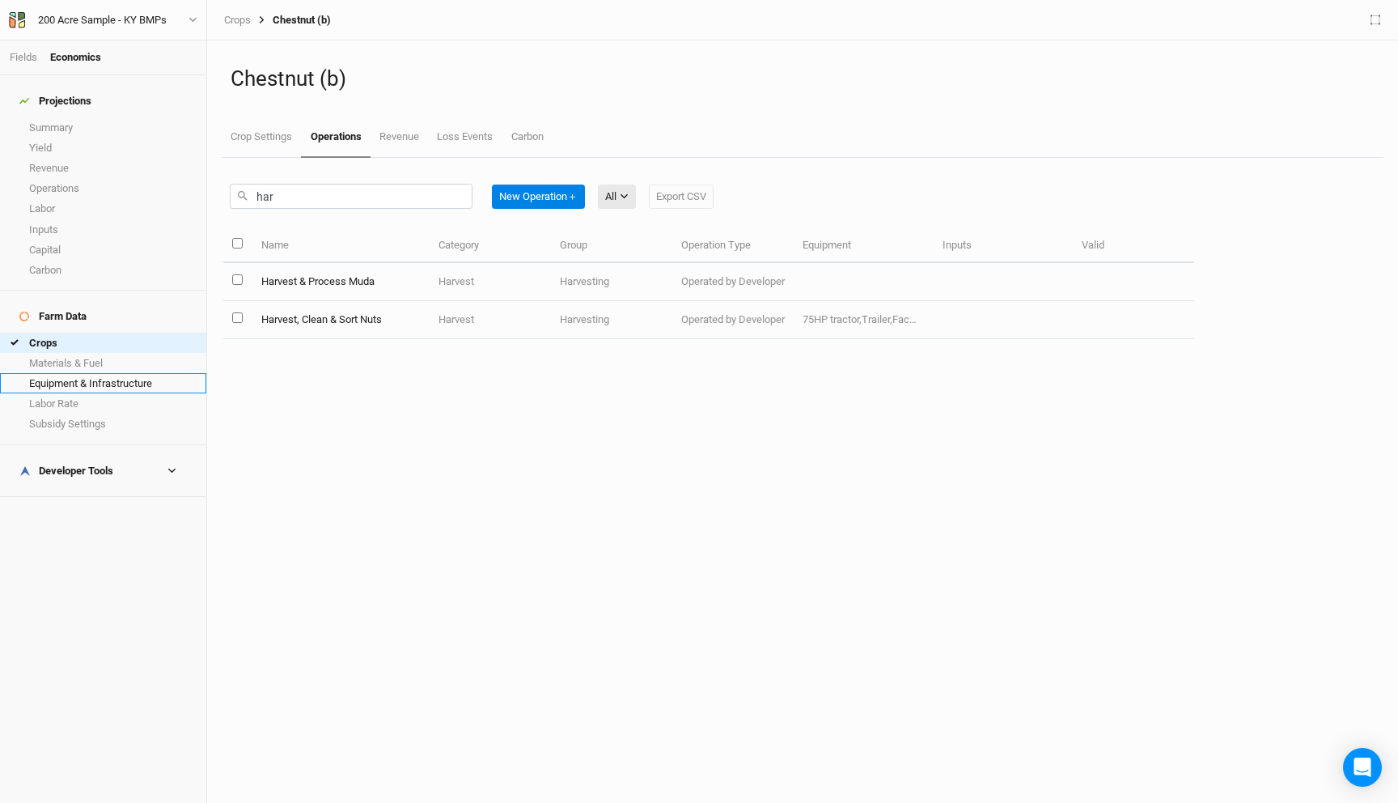
click at [91, 373] on link "Equipment & Infrastructure" at bounding box center [103, 383] width 206 height 20
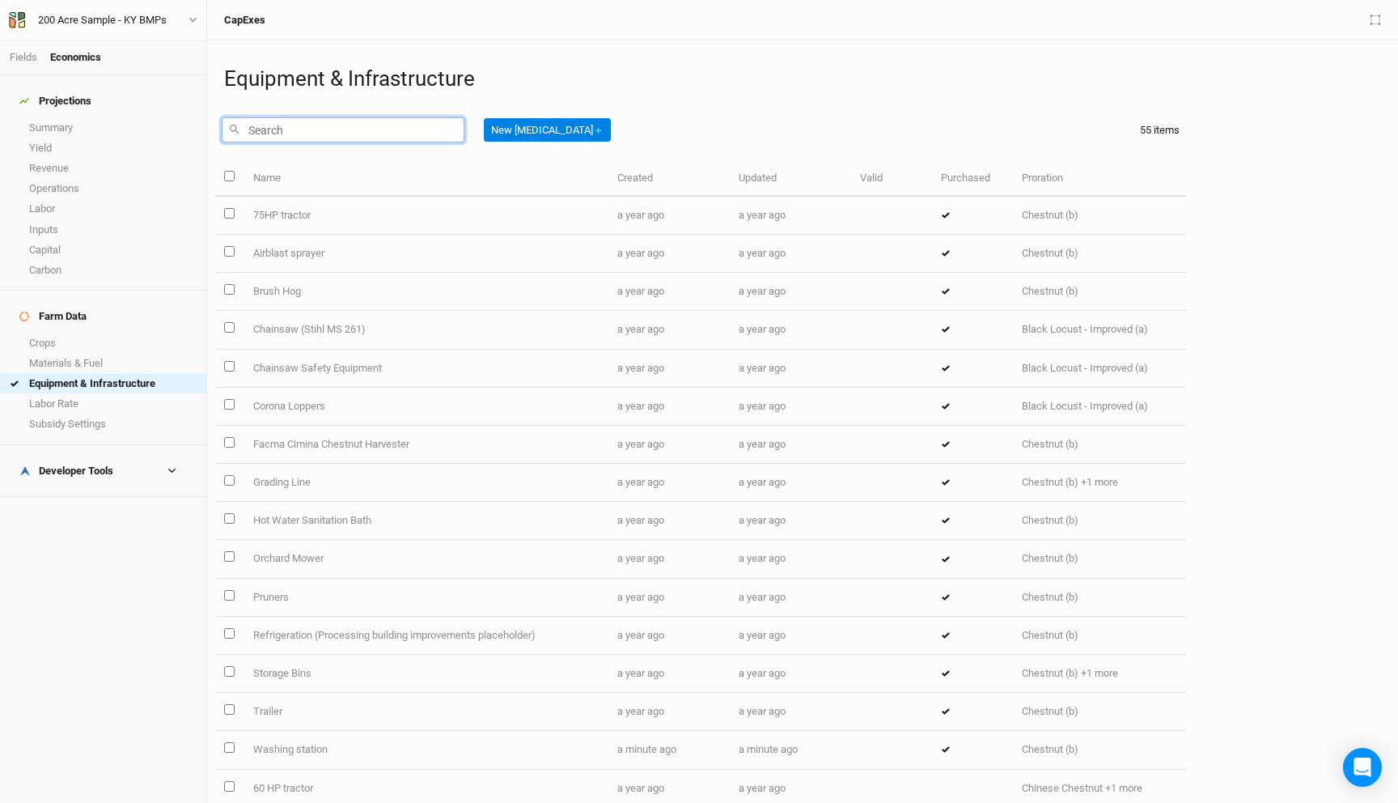
click at [295, 128] on input "text" at bounding box center [343, 129] width 243 height 25
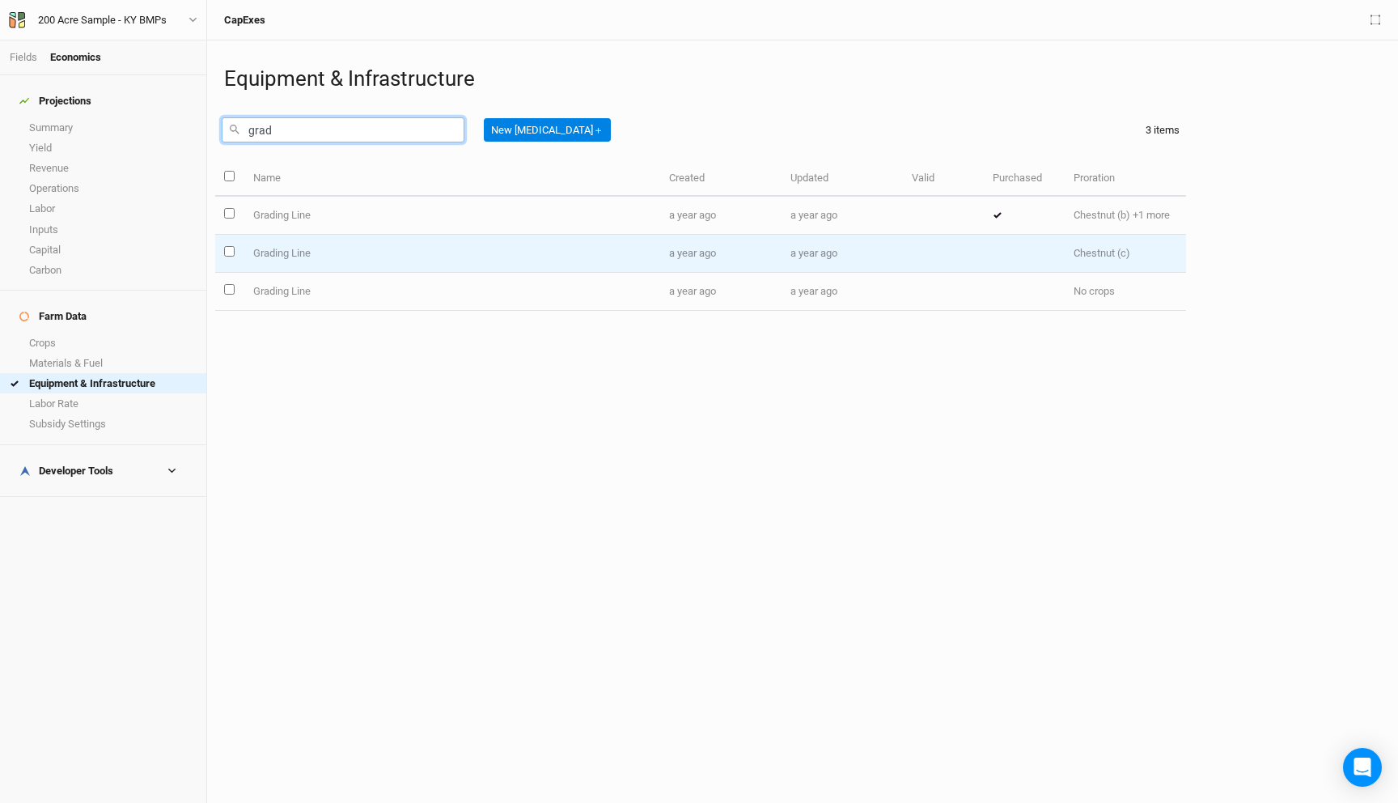
type input "grad"
click at [438, 245] on td "Grading Line" at bounding box center [452, 254] width 417 height 38
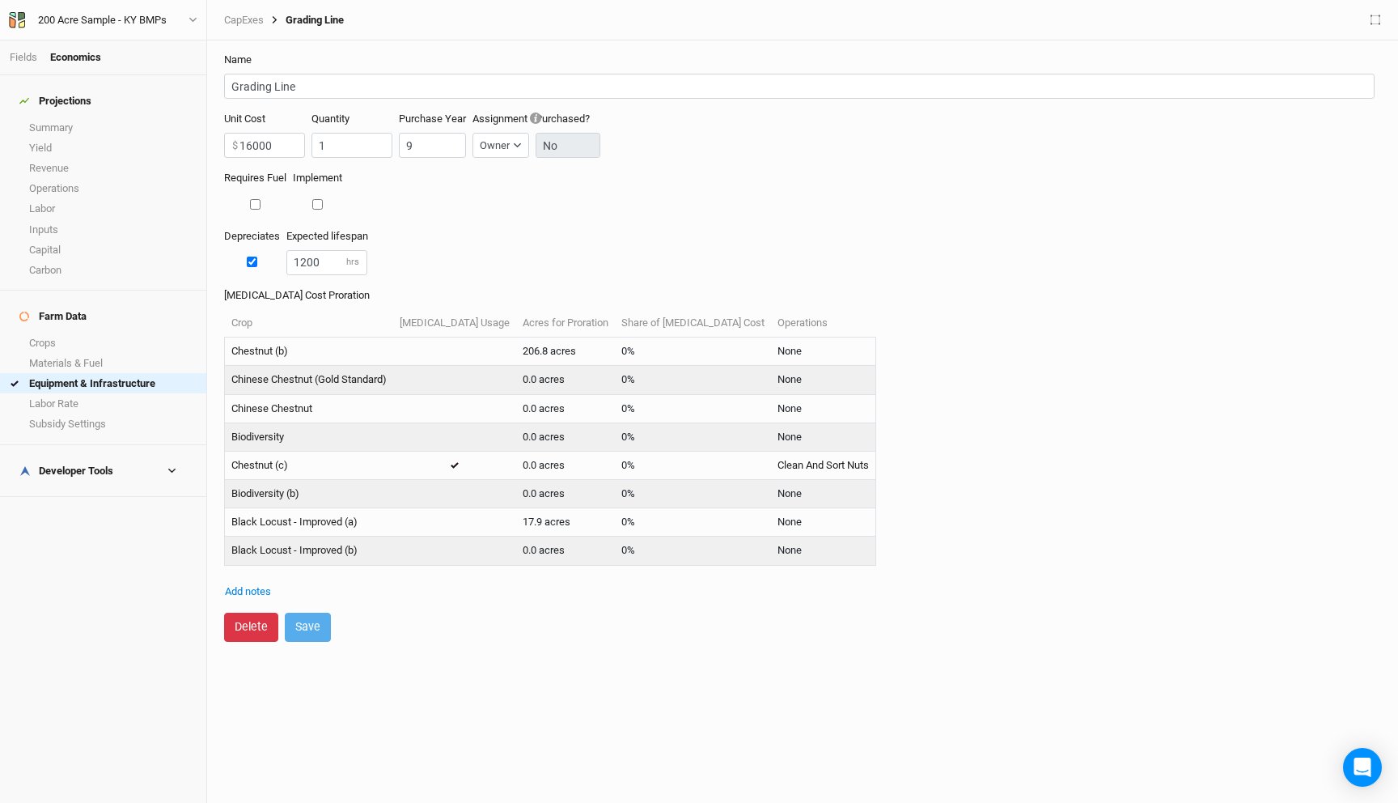
click at [262, 623] on button "Delete" at bounding box center [251, 627] width 54 height 28
click at [381, 625] on button "Delete" at bounding box center [385, 627] width 54 height 28
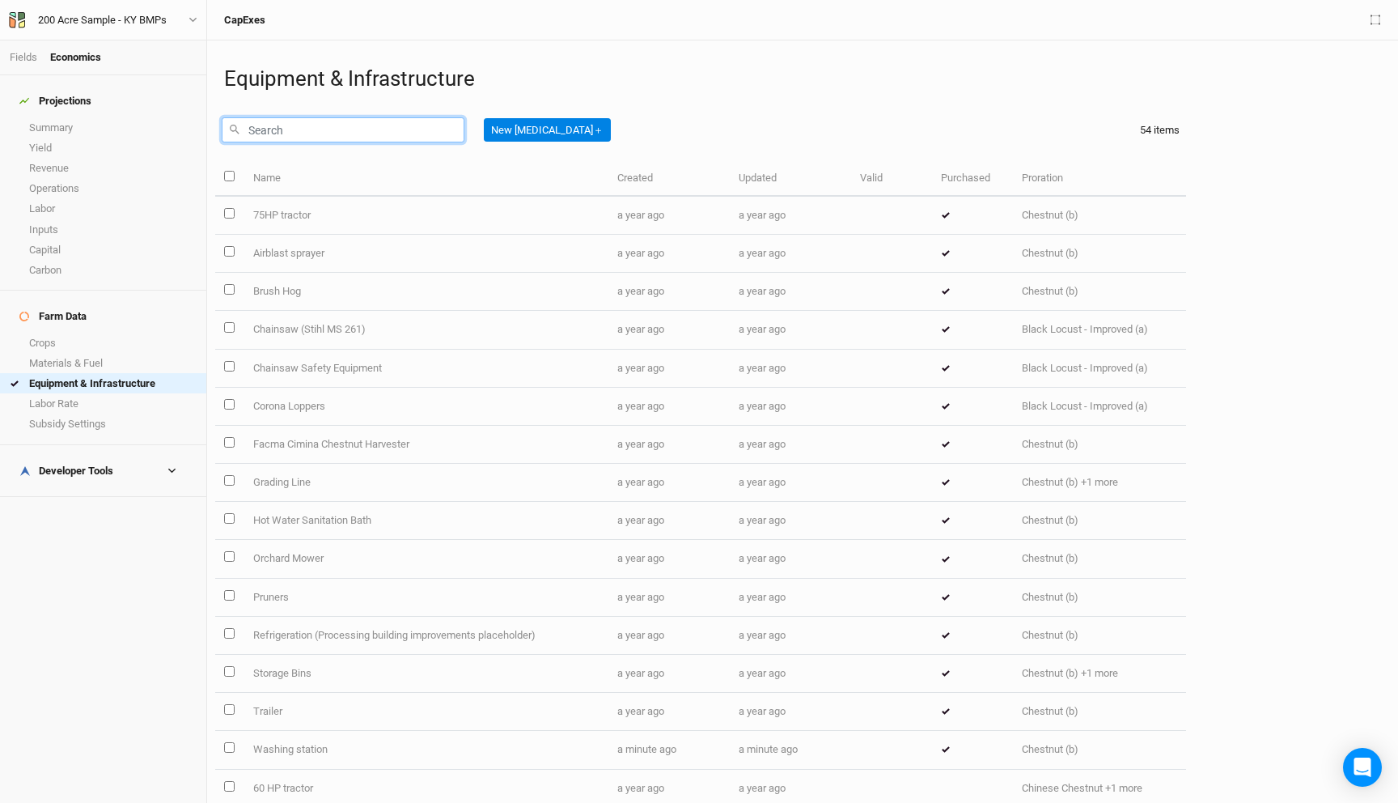
click at [281, 138] on input "text" at bounding box center [343, 129] width 243 height 25
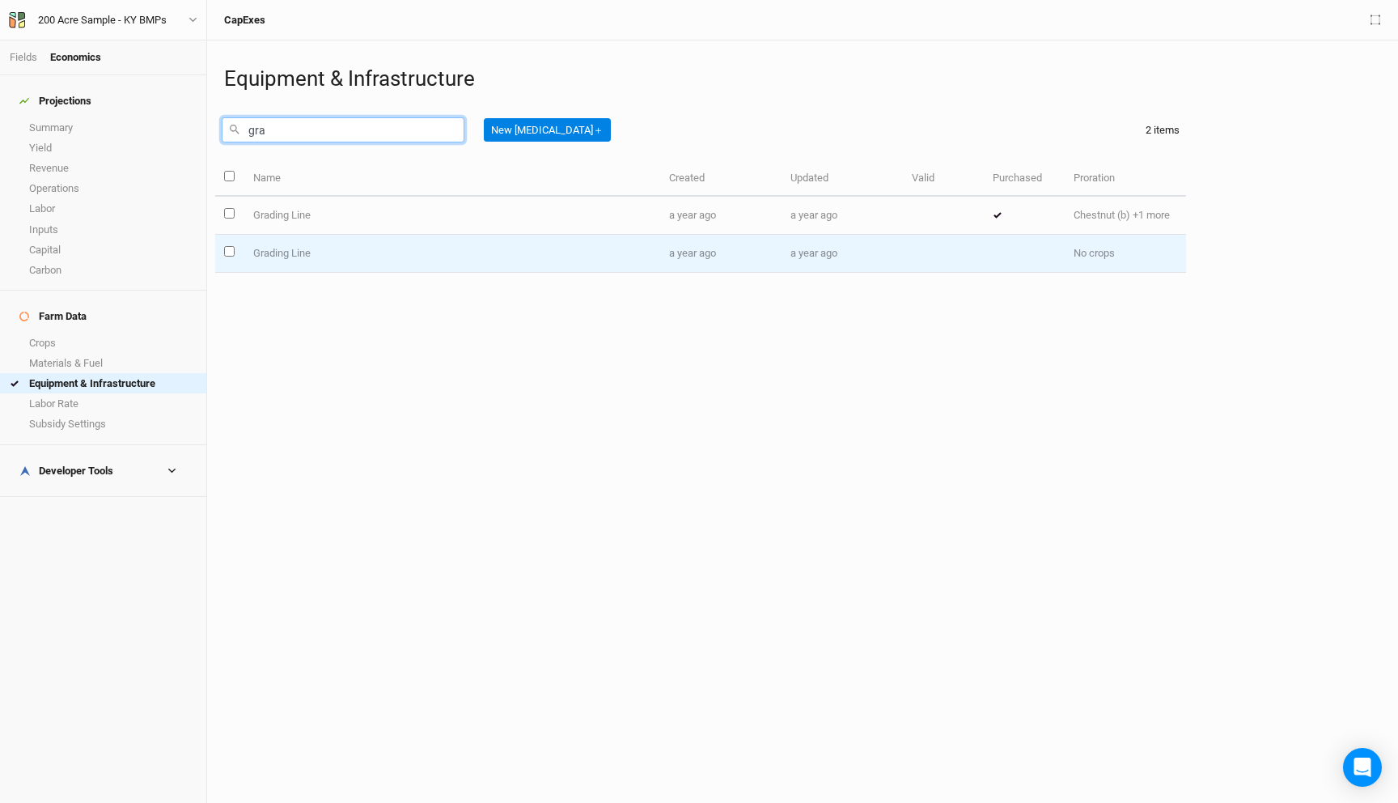
type input "gra"
click at [236, 249] on td at bounding box center [229, 254] width 28 height 38
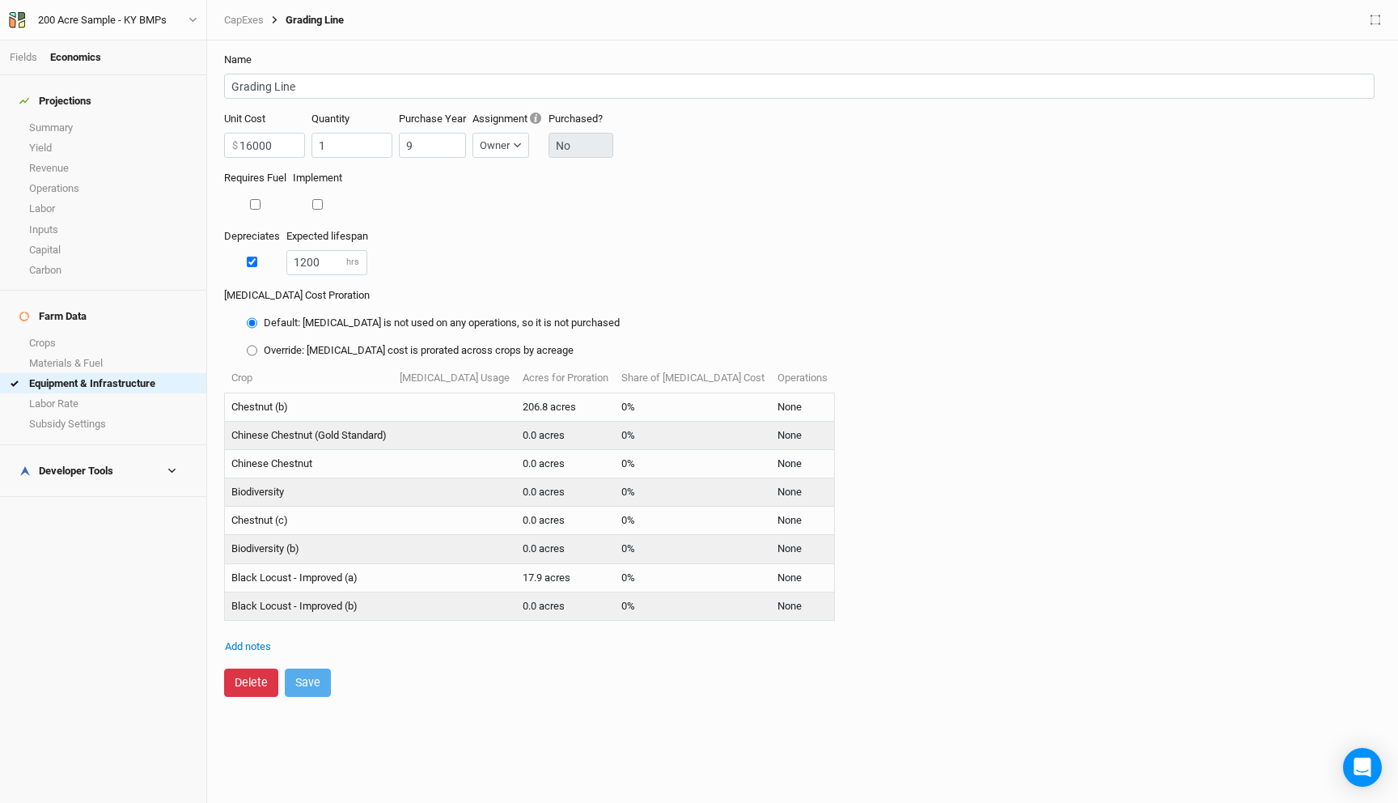
click at [248, 685] on button "Delete" at bounding box center [251, 682] width 54 height 28
click at [392, 684] on button "Delete" at bounding box center [385, 682] width 54 height 28
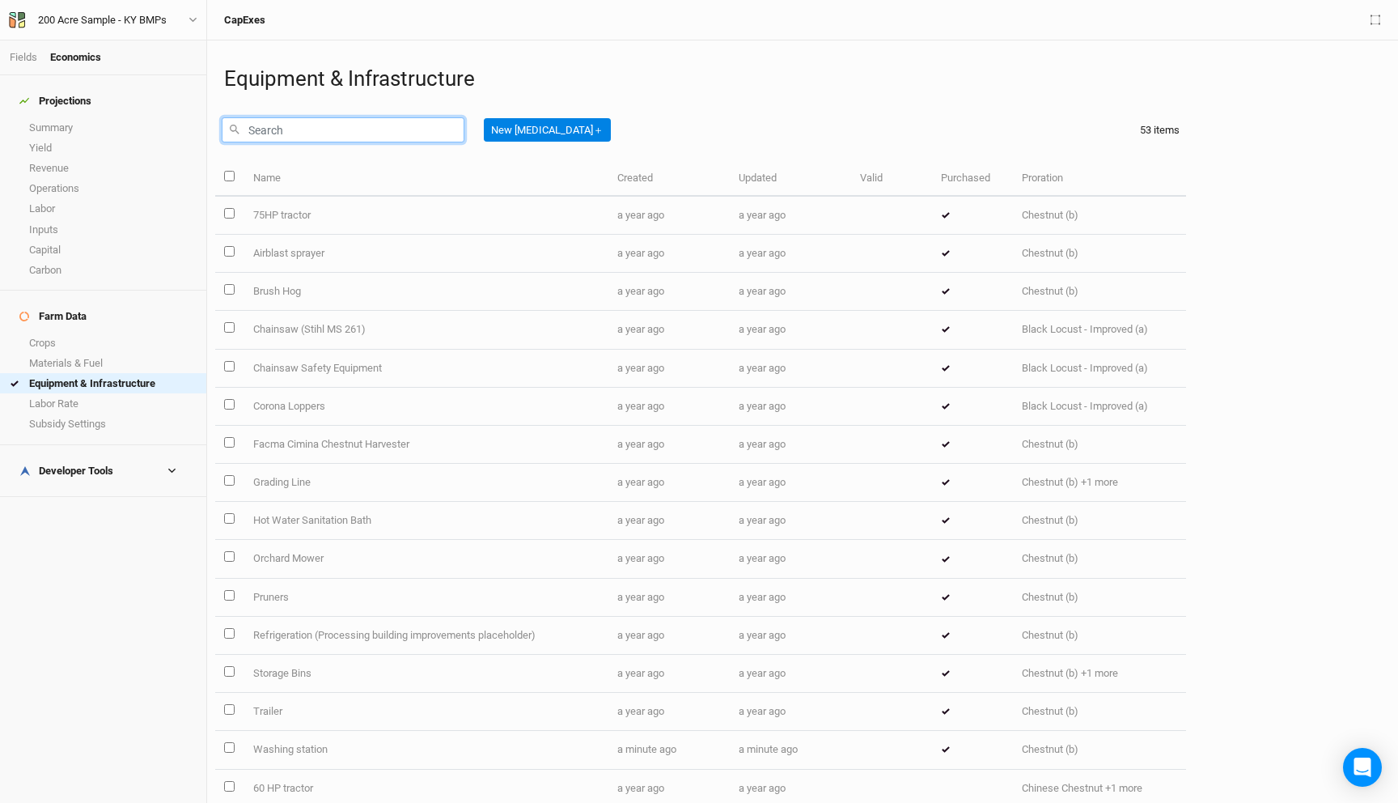
click at [284, 125] on input "text" at bounding box center [343, 129] width 243 height 25
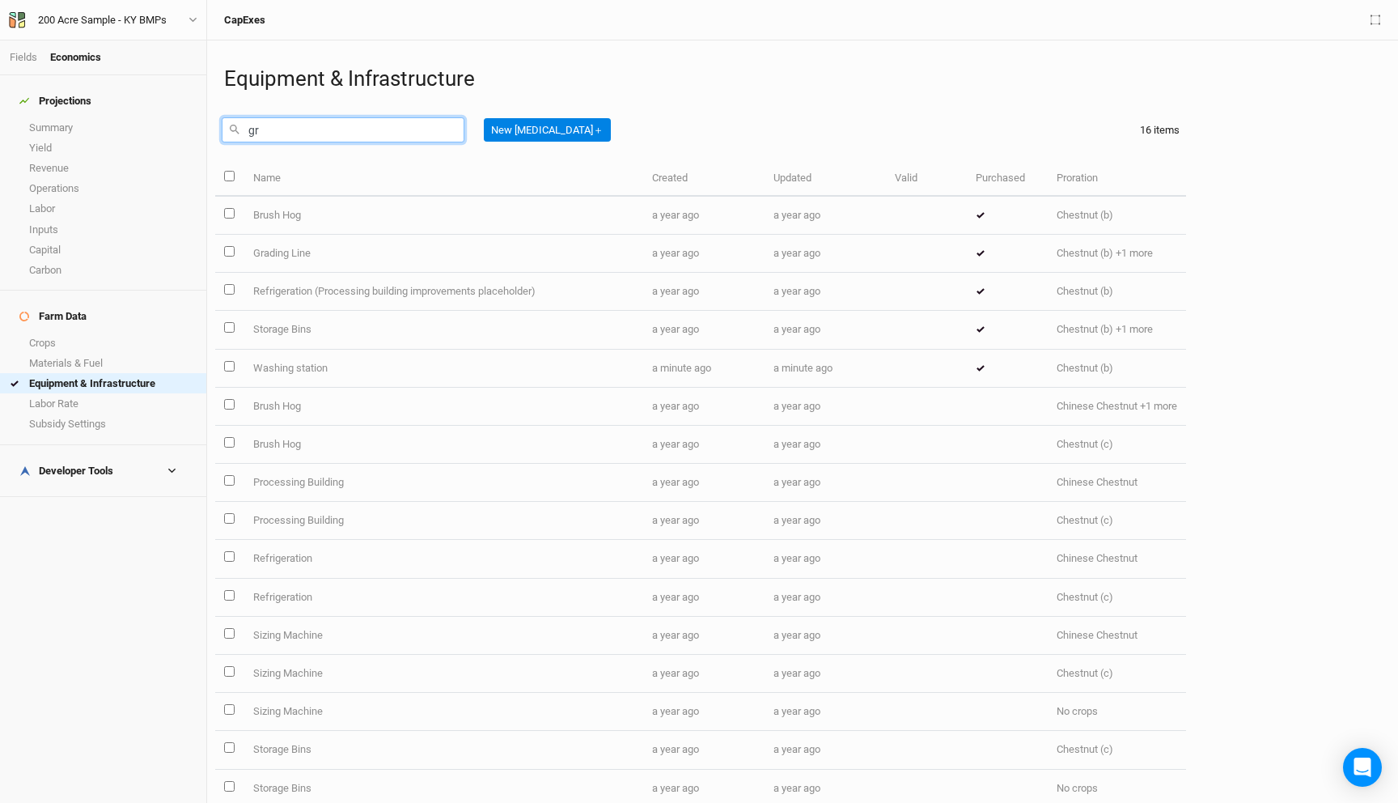
type input "gra"
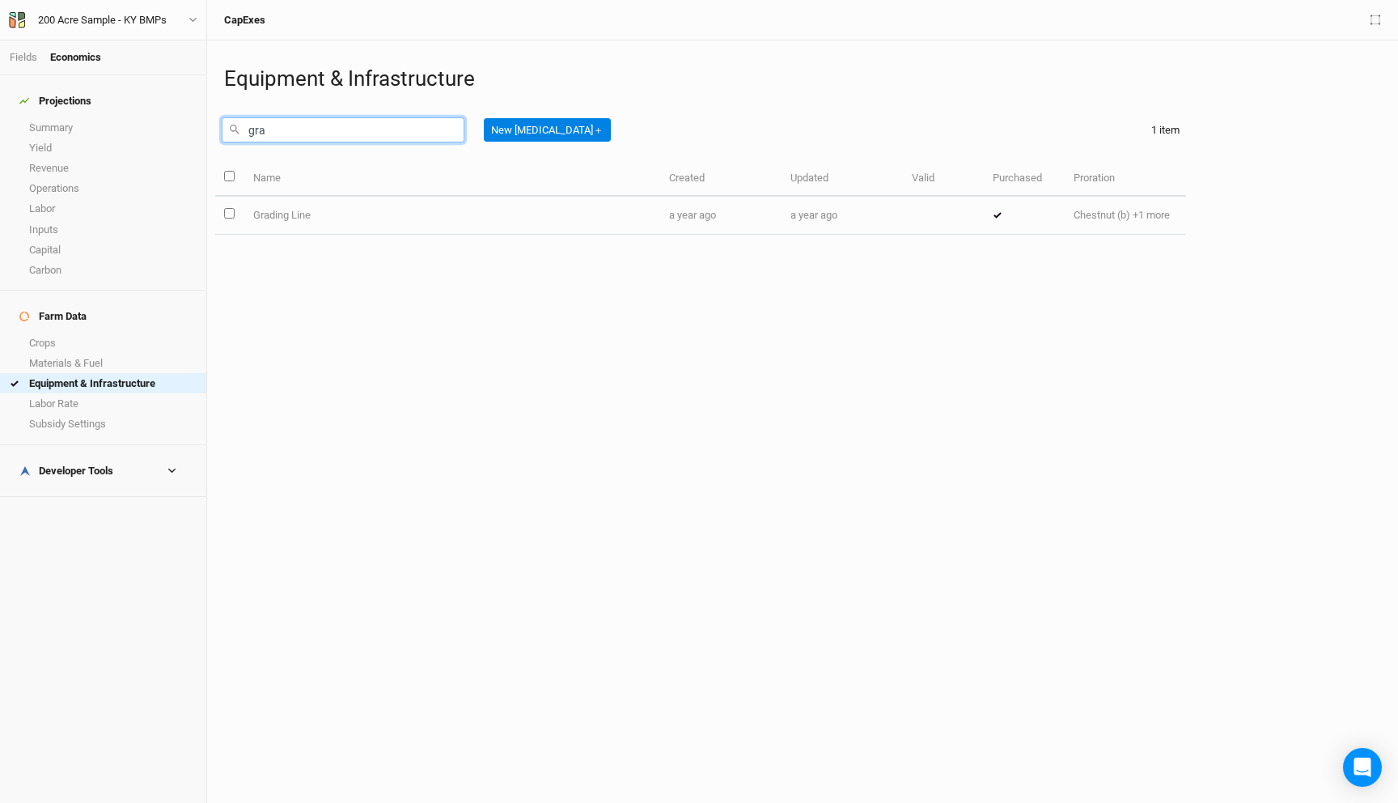
click at [291, 135] on input "gra" at bounding box center [343, 129] width 243 height 25
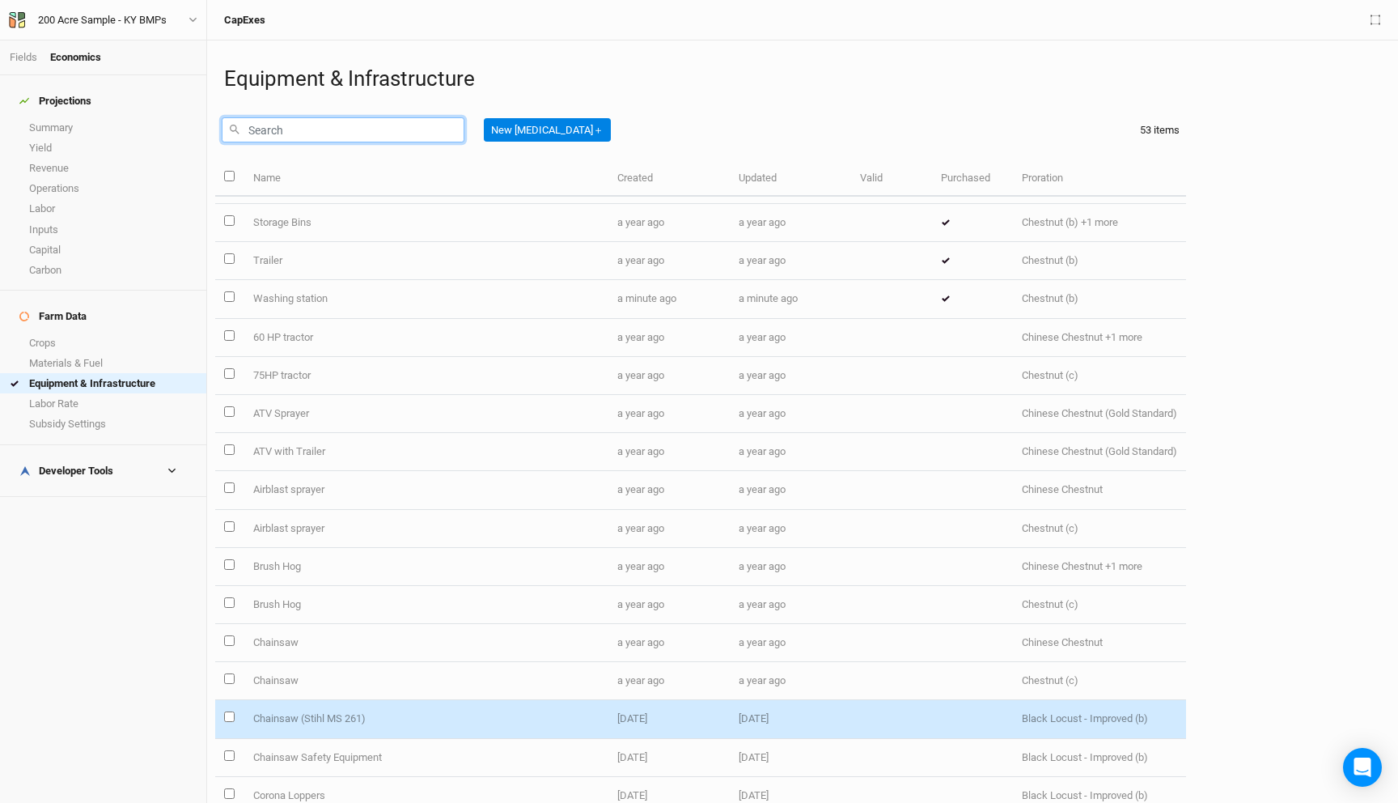
scroll to position [447, 0]
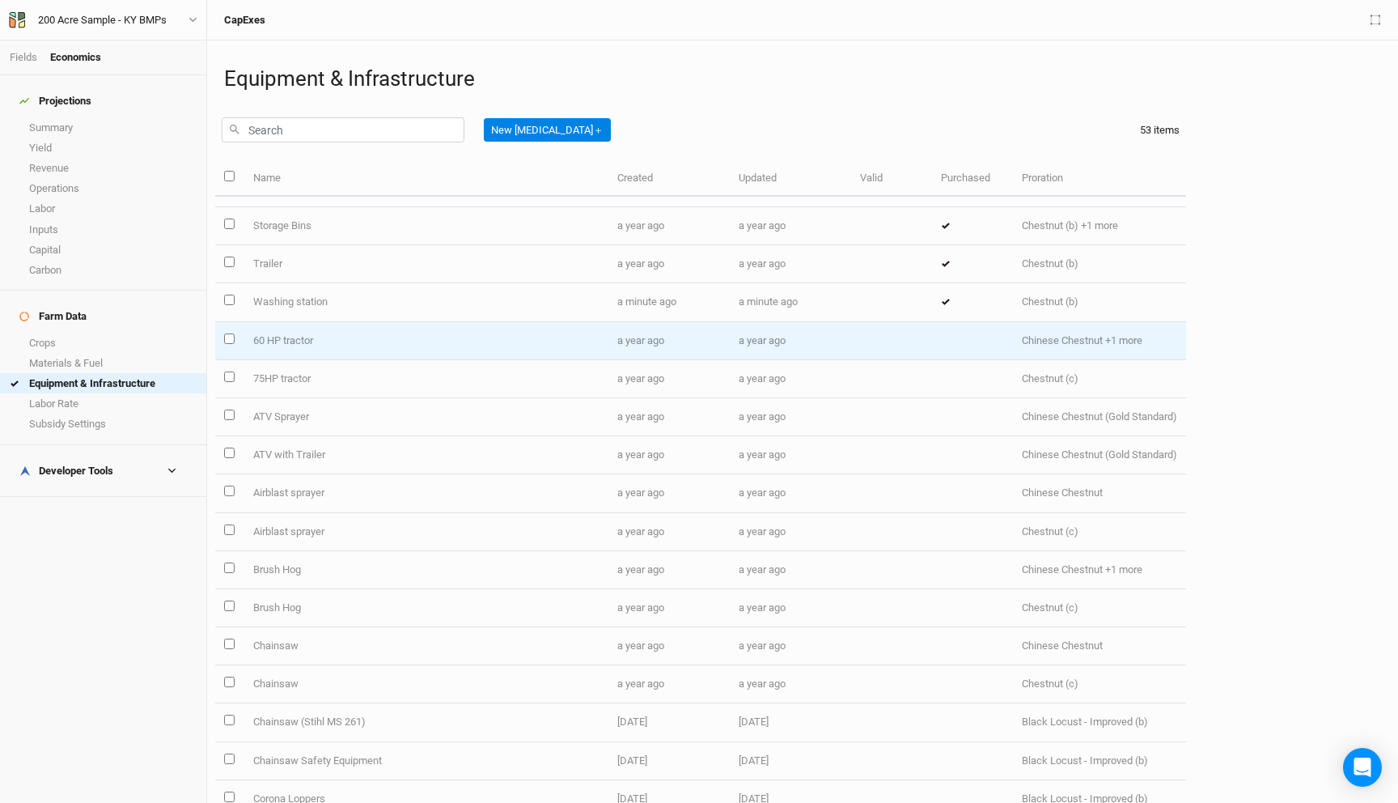
click at [230, 339] on input "select this item" at bounding box center [229, 338] width 11 height 11
checkbox input "true"
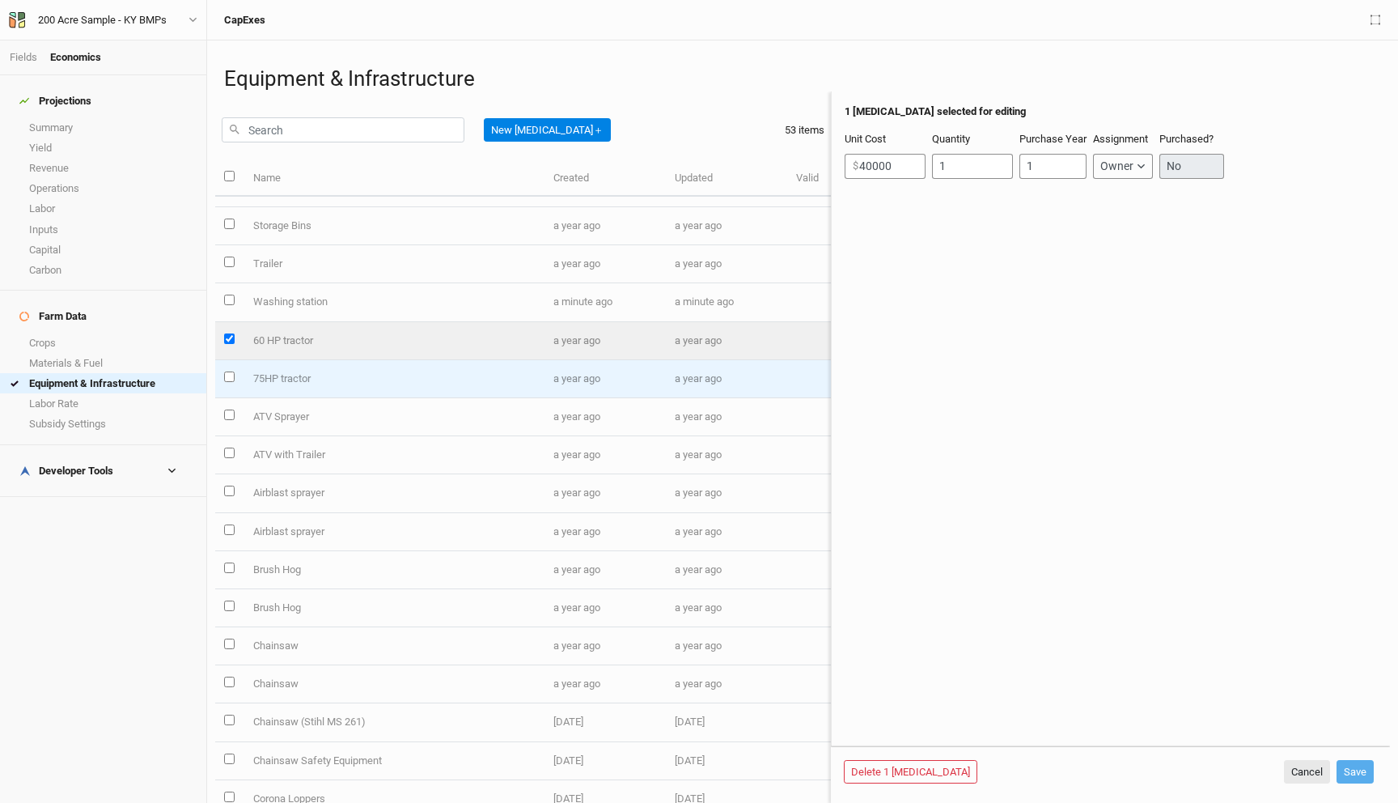
click at [230, 380] on input "select this item" at bounding box center [229, 376] width 11 height 11
checkbox input "true"
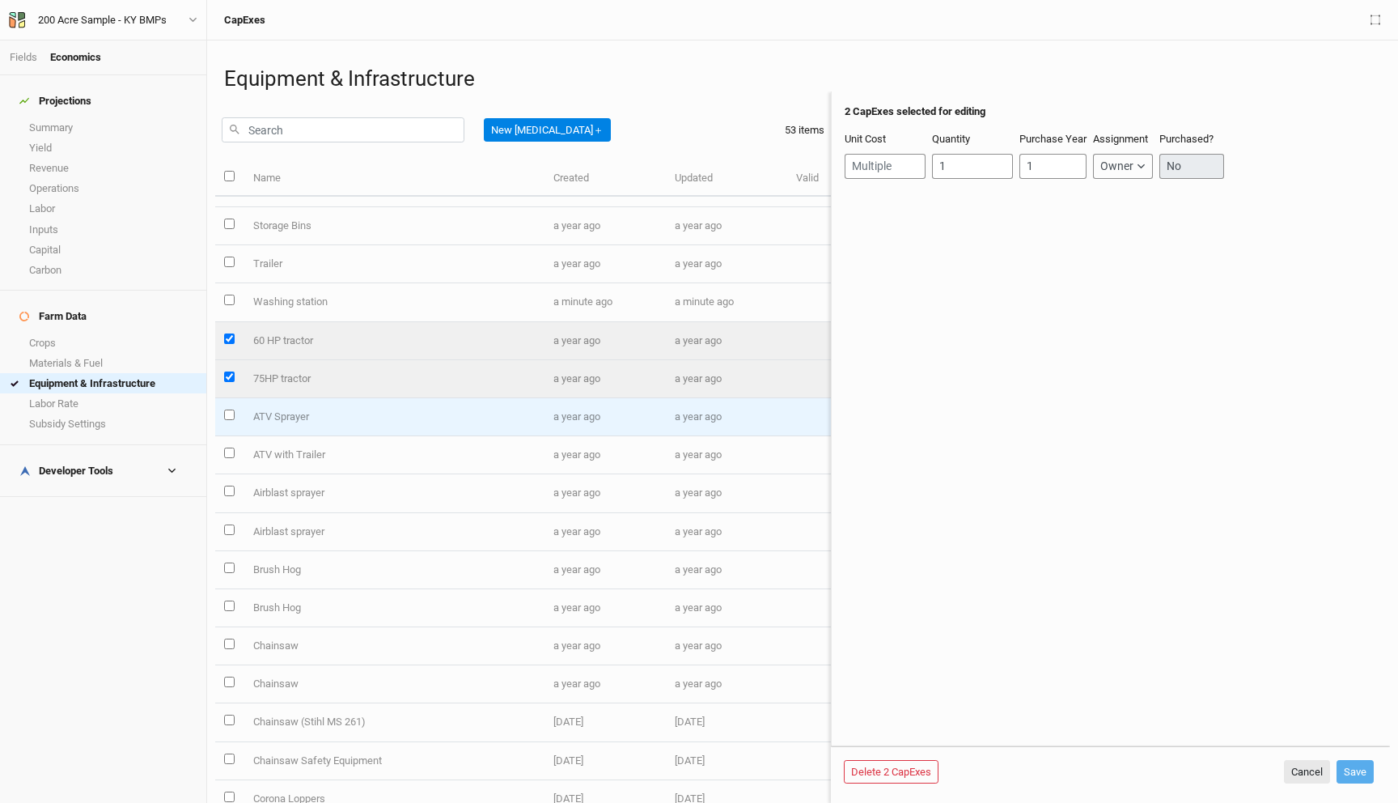
click at [228, 412] on input "select this item" at bounding box center [229, 414] width 11 height 11
checkbox input "true"
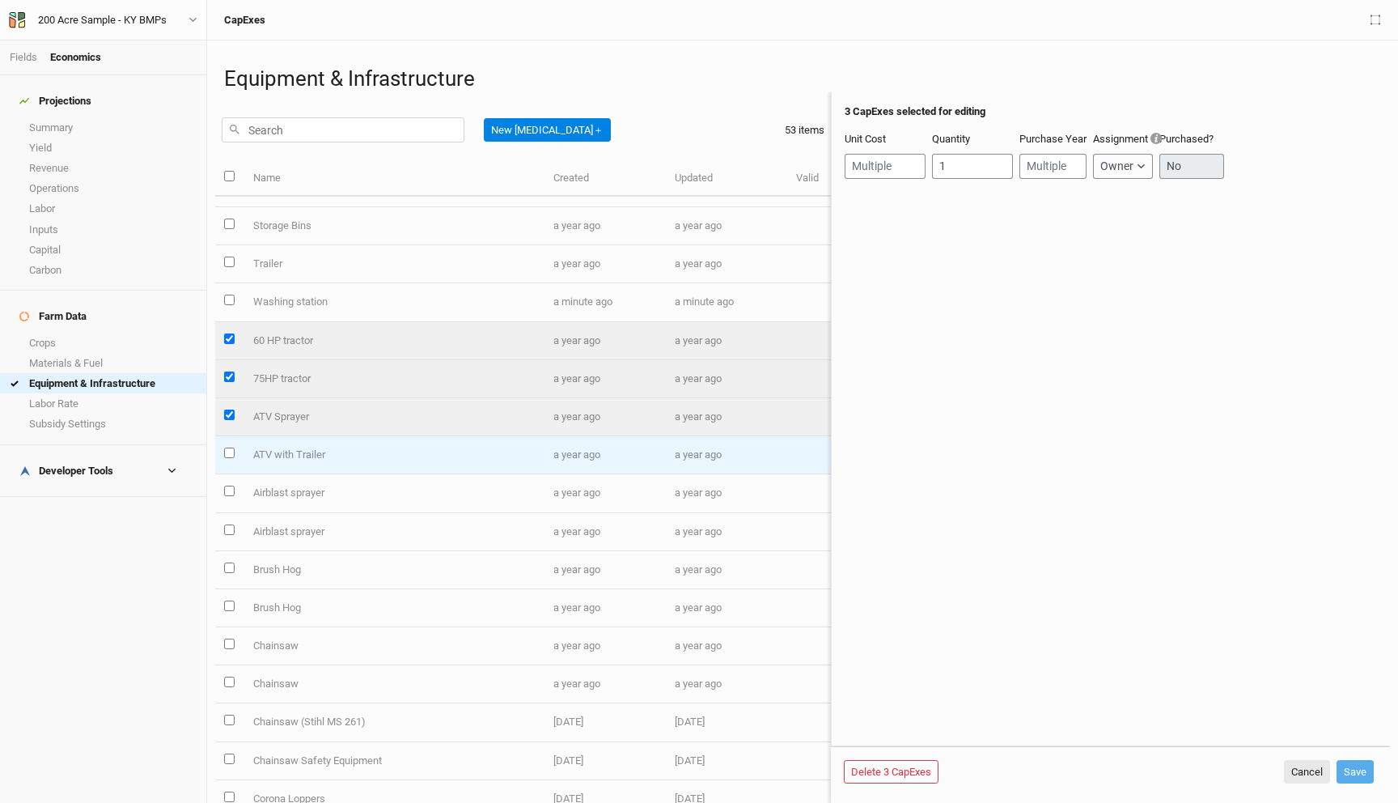
click at [229, 454] on input "select this item" at bounding box center [229, 452] width 11 height 11
checkbox input "true"
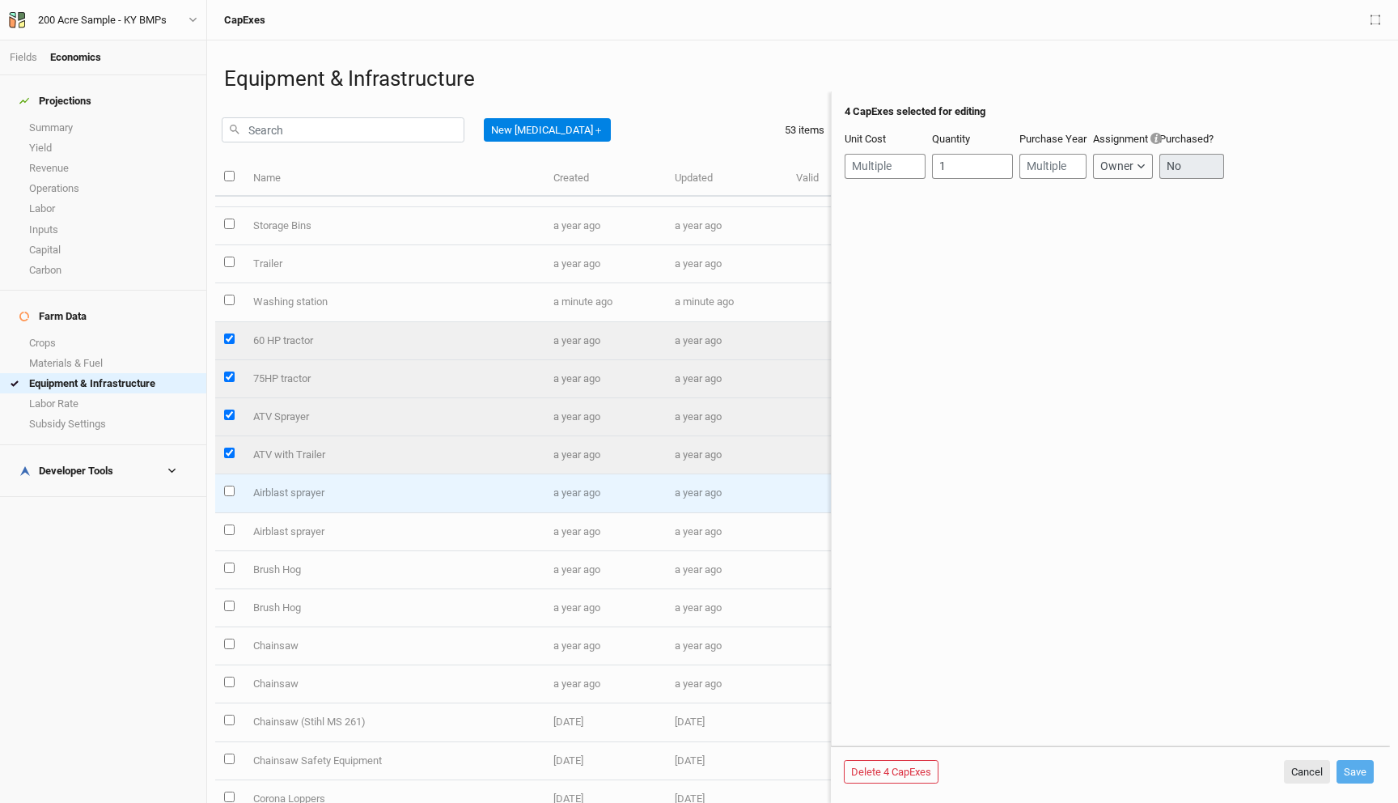
click at [231, 490] on input "select this item" at bounding box center [229, 491] width 11 height 11
checkbox input "true"
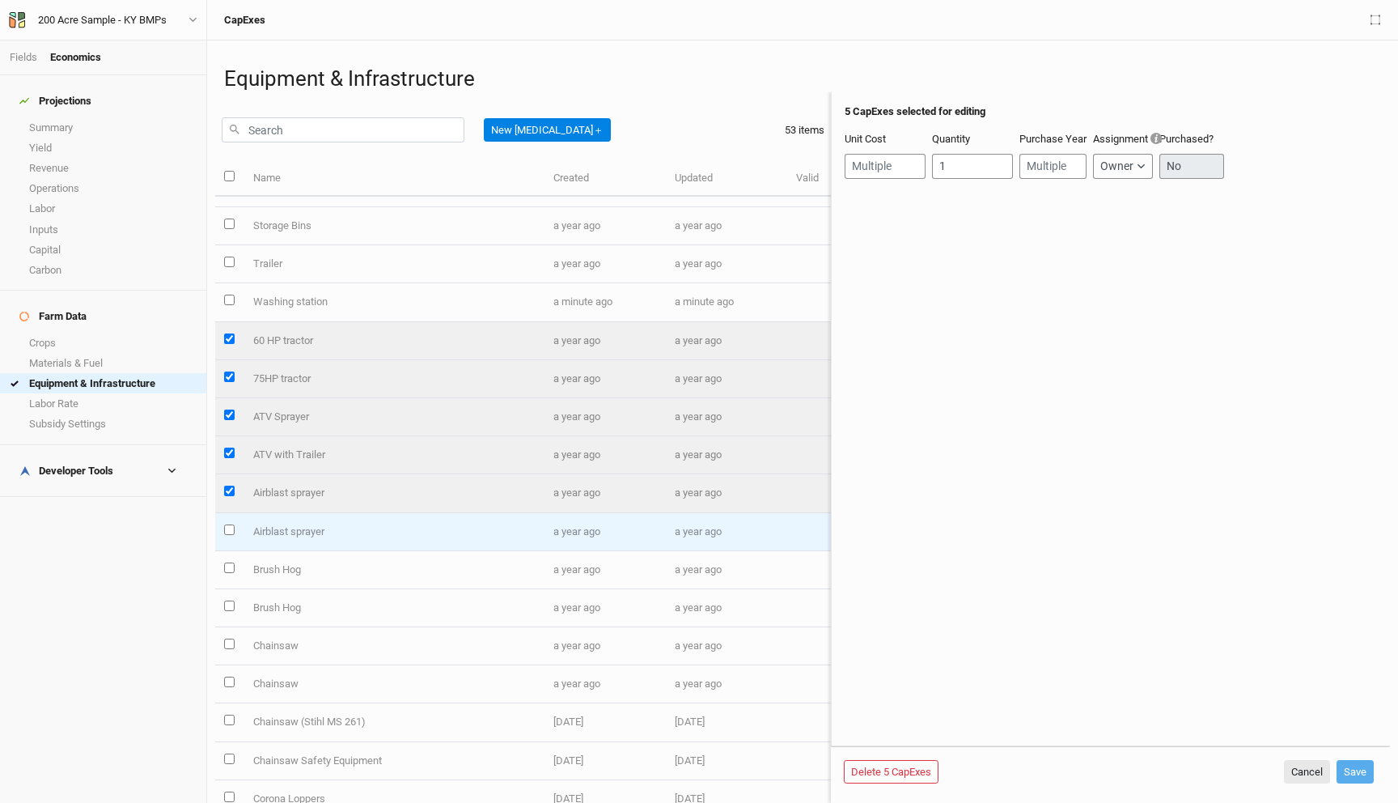
click at [231, 528] on input "select this item" at bounding box center [229, 529] width 11 height 11
checkbox input "true"
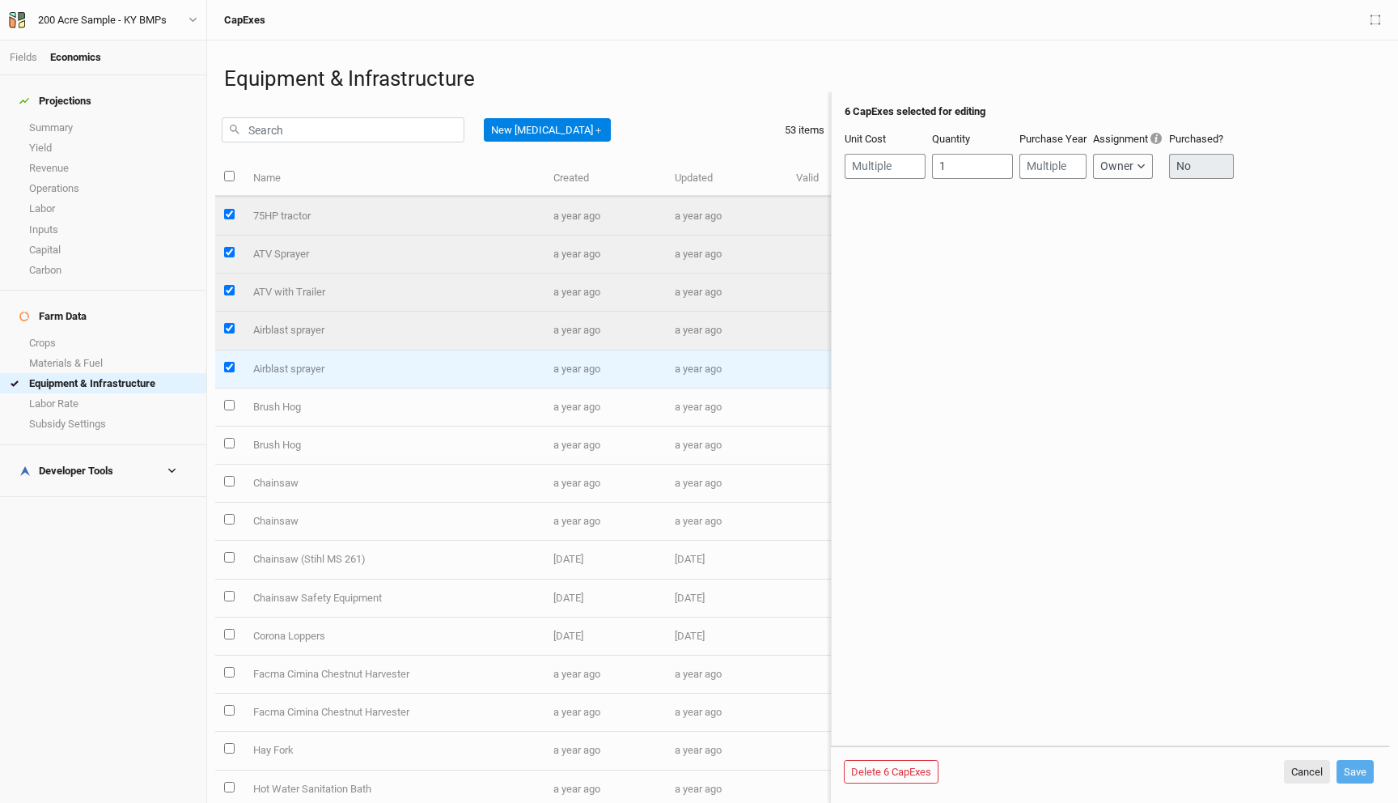
scroll to position [682, 0]
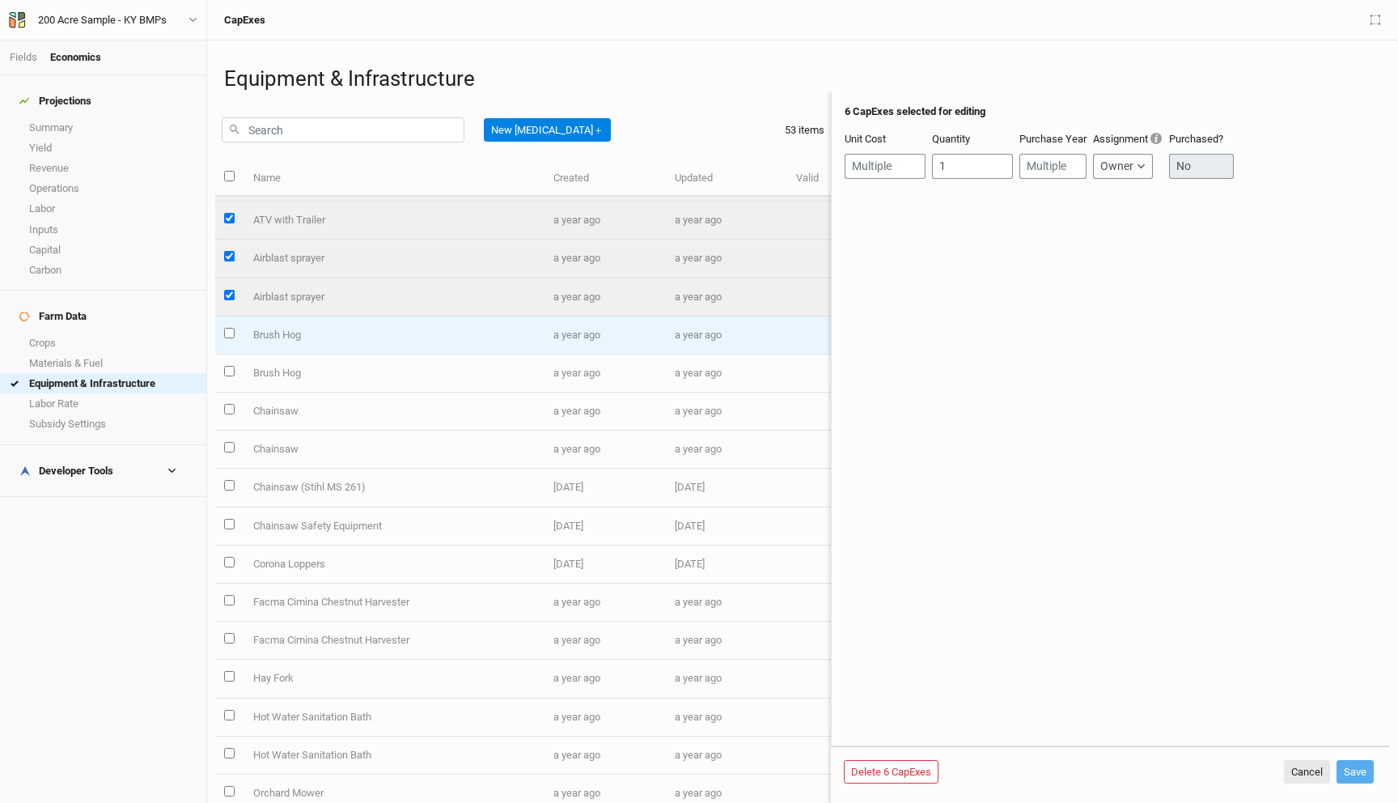
click at [230, 333] on input "select this item" at bounding box center [229, 333] width 11 height 11
checkbox input "true"
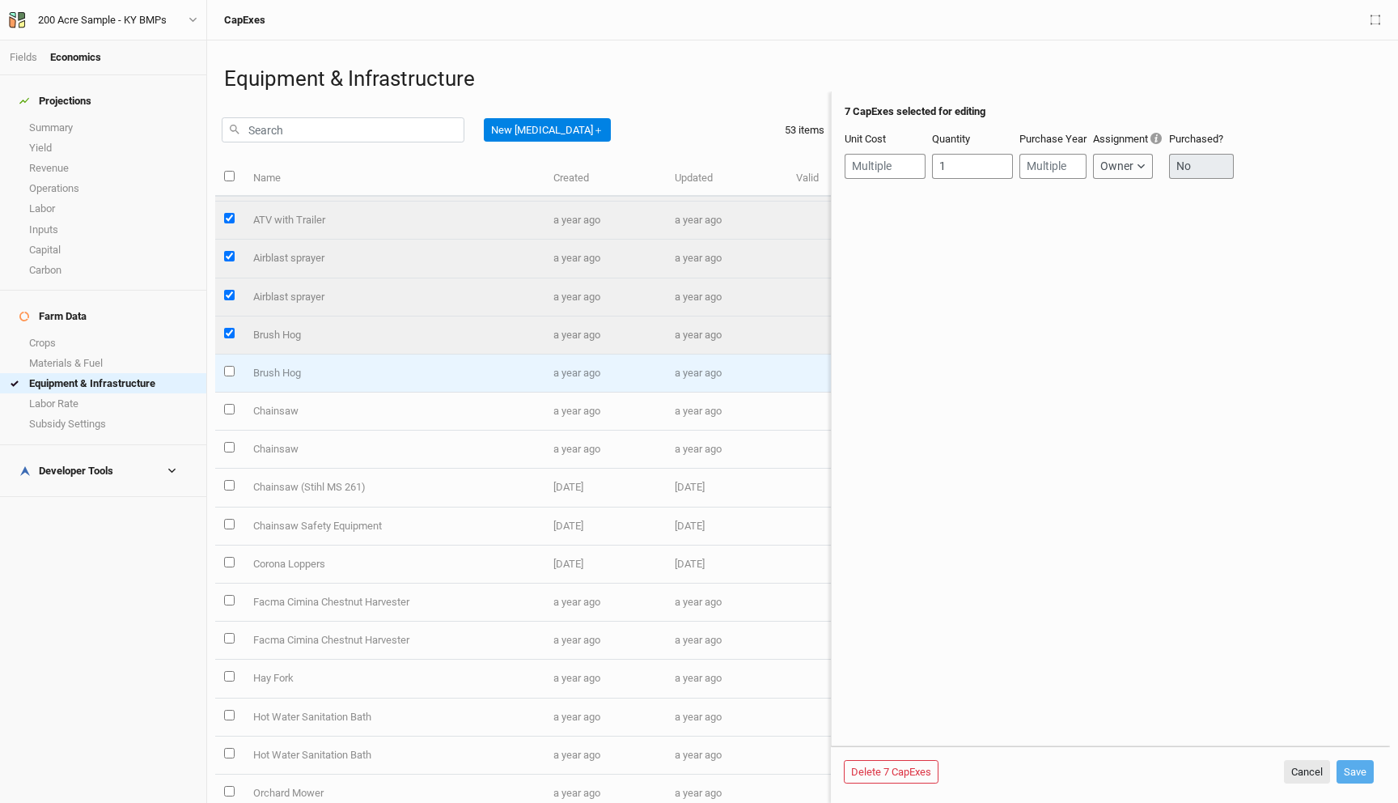
click at [231, 371] on input "select this item" at bounding box center [229, 371] width 11 height 11
checkbox input "true"
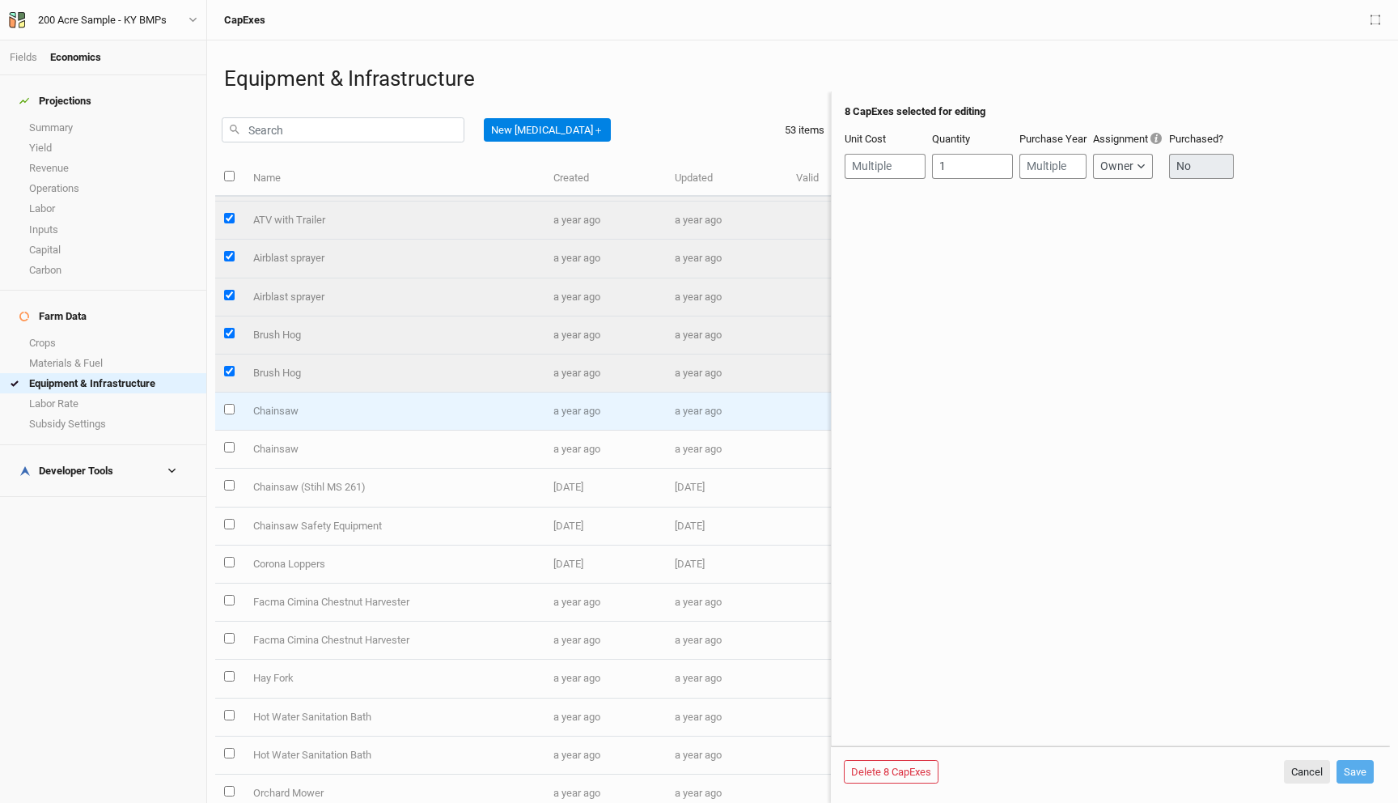
click at [234, 416] on td at bounding box center [229, 411] width 28 height 38
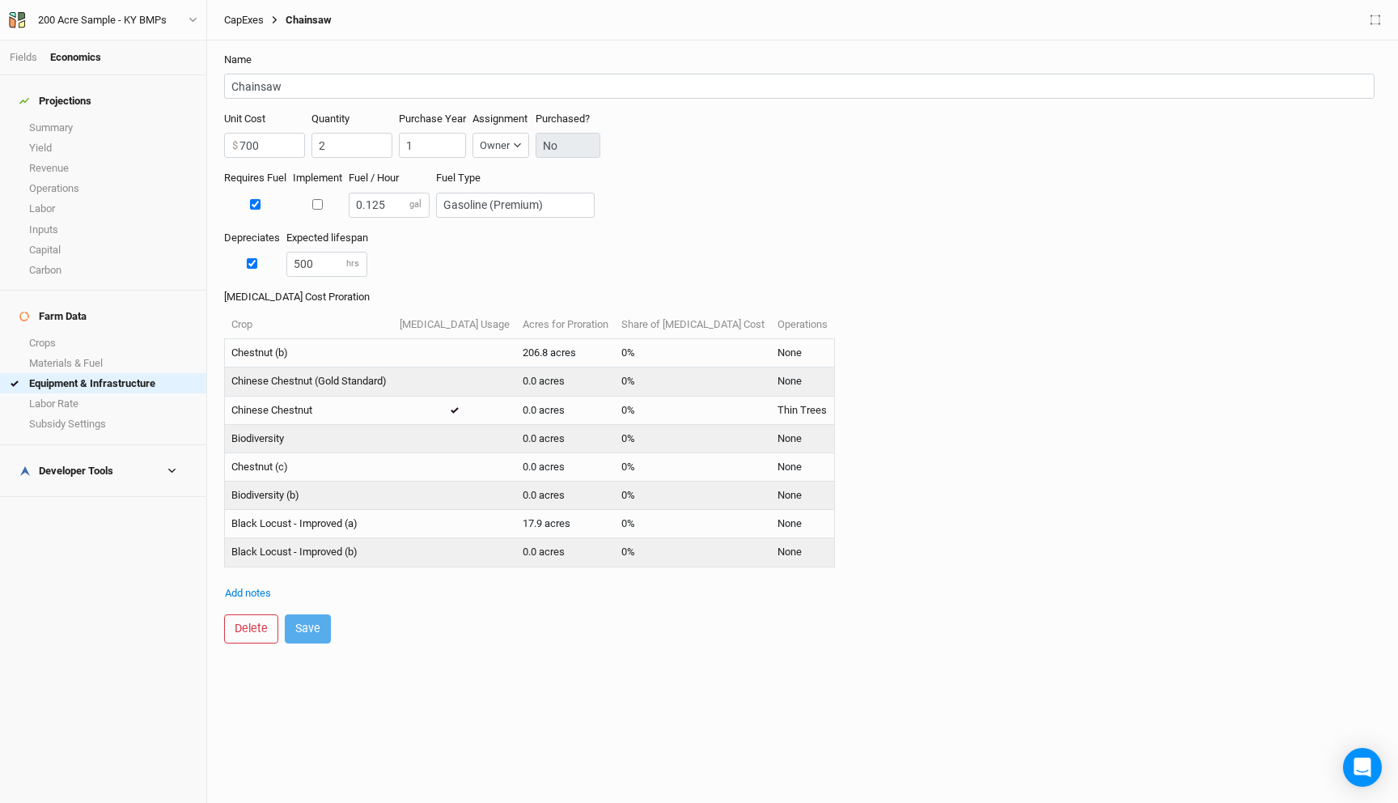
click at [252, 23] on link "CapExes" at bounding box center [244, 20] width 40 height 13
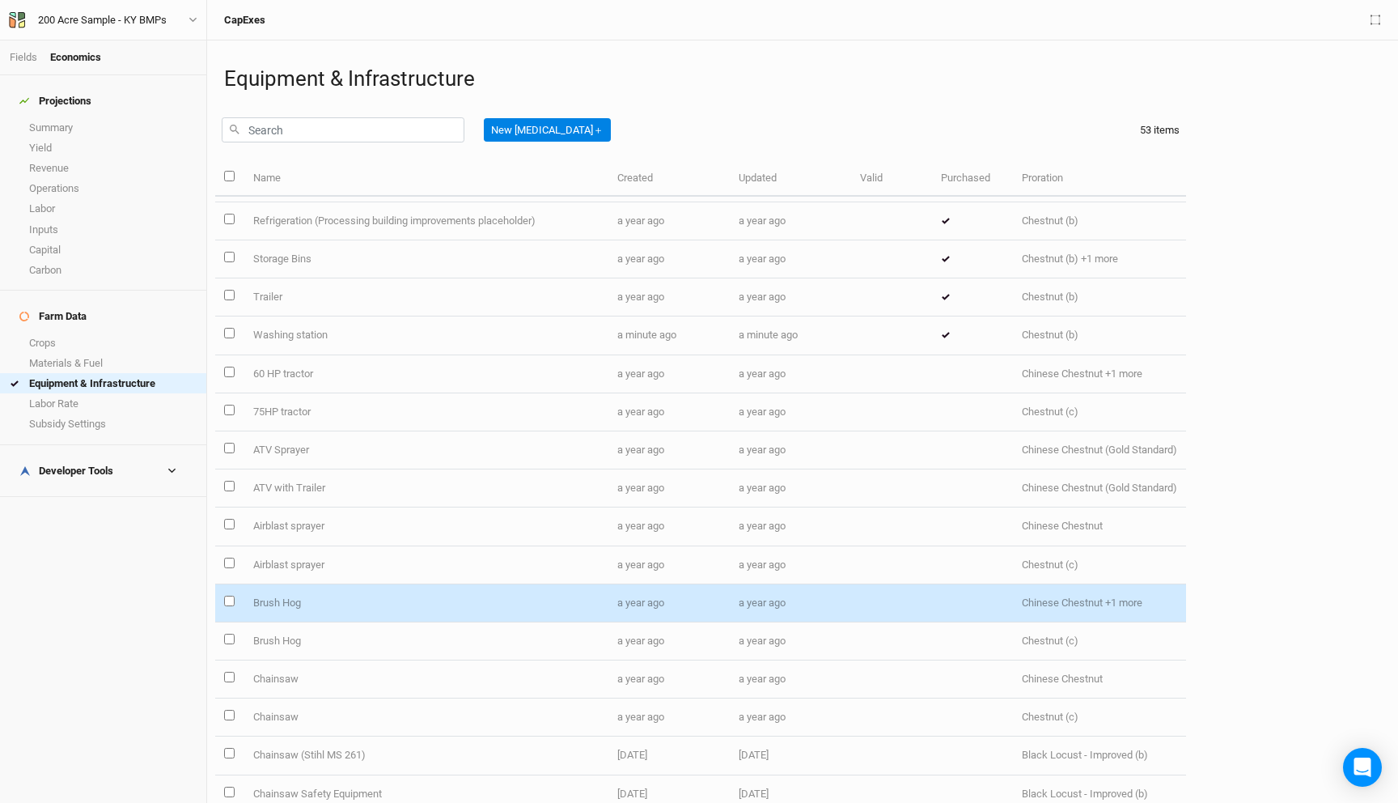
scroll to position [401, 0]
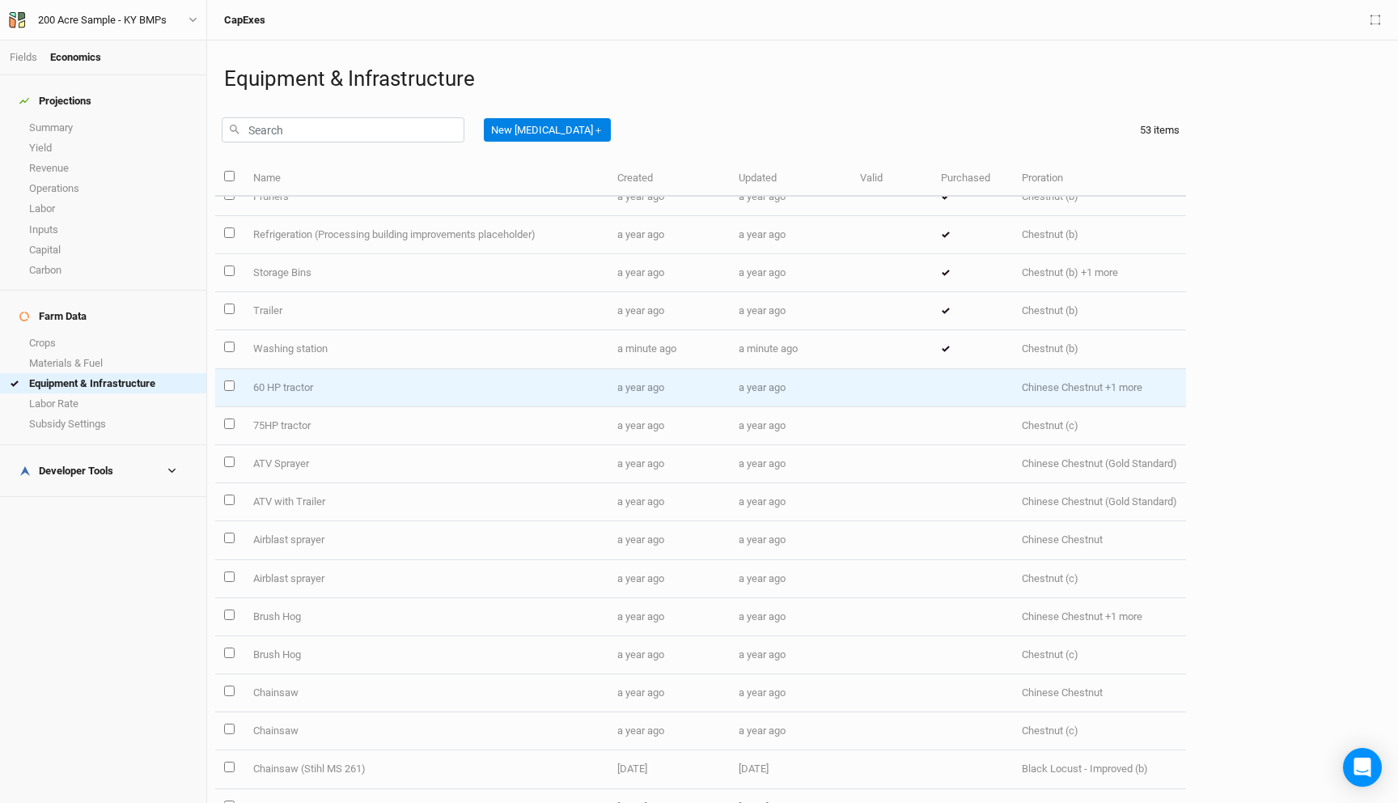
click at [230, 382] on input "select this item" at bounding box center [229, 385] width 11 height 11
checkbox input "true"
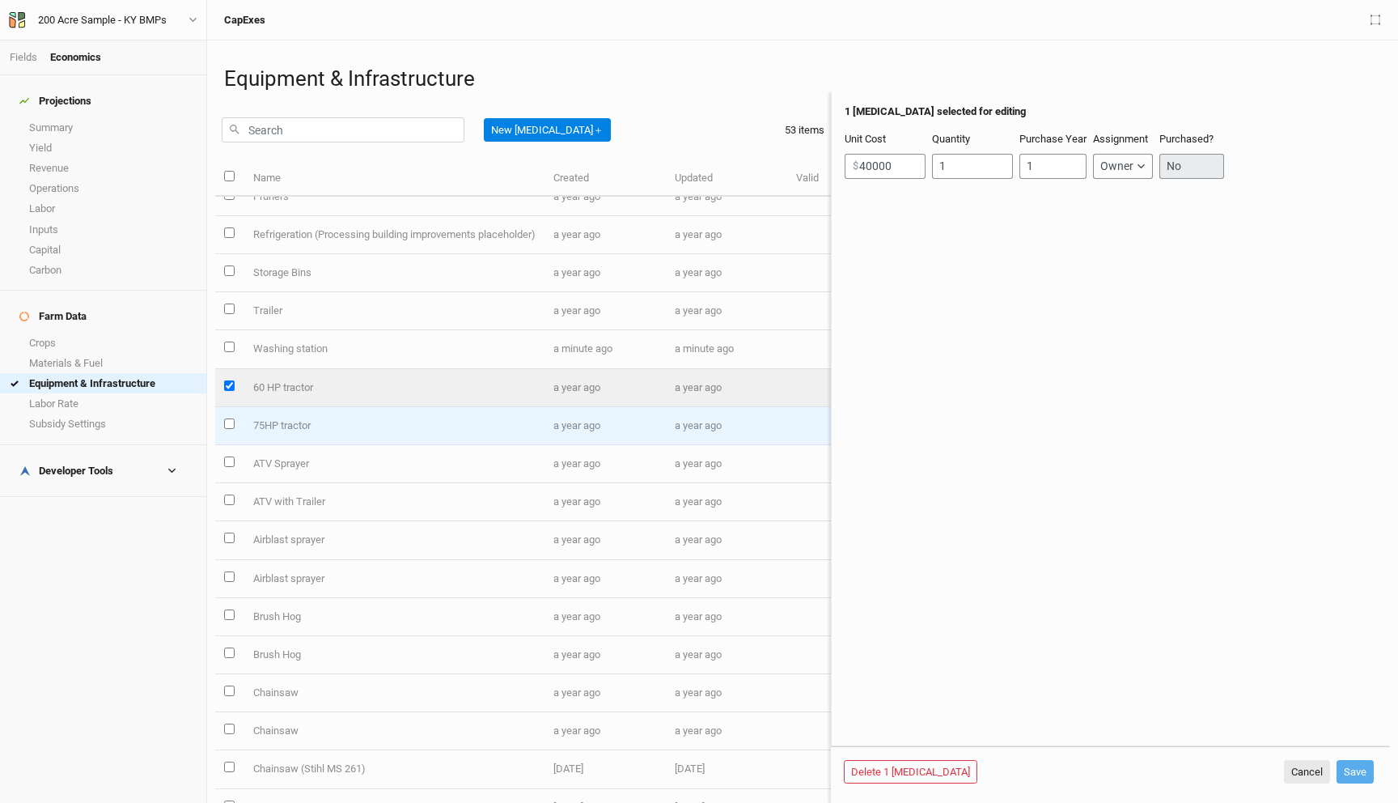
click at [230, 423] on input "select this item" at bounding box center [229, 423] width 11 height 11
checkbox input "true"
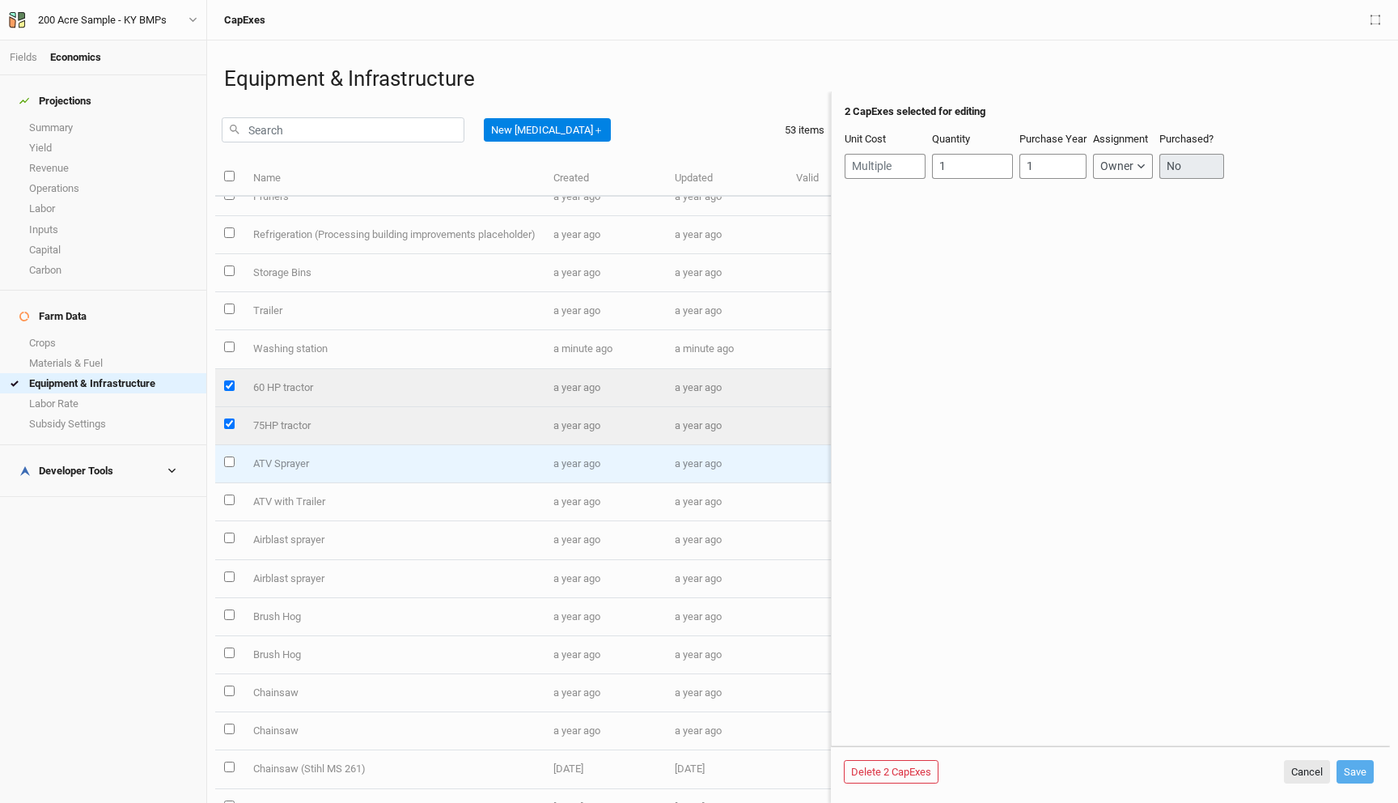
click at [228, 460] on input "select this item" at bounding box center [229, 461] width 11 height 11
checkbox input "true"
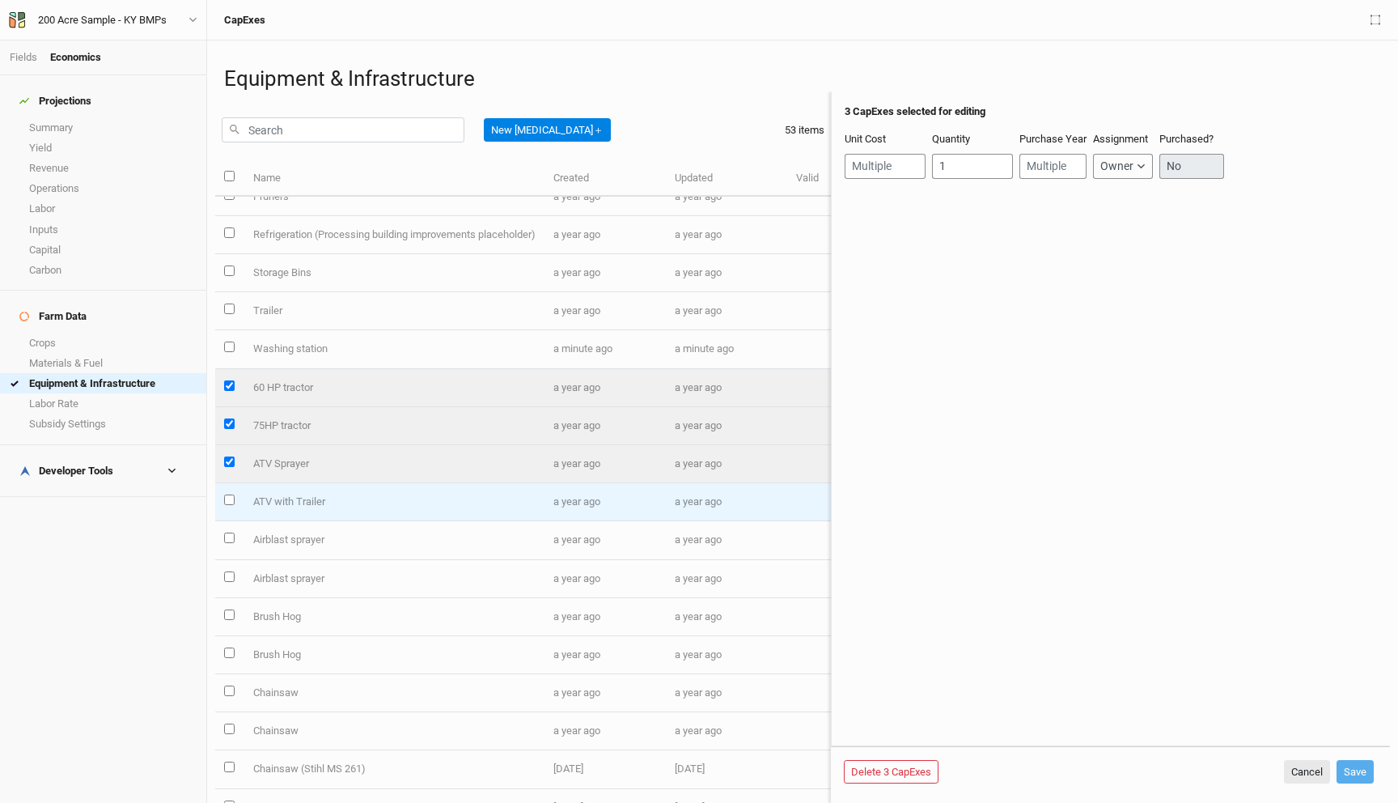
click at [231, 501] on input "select this item" at bounding box center [229, 499] width 11 height 11
checkbox input "true"
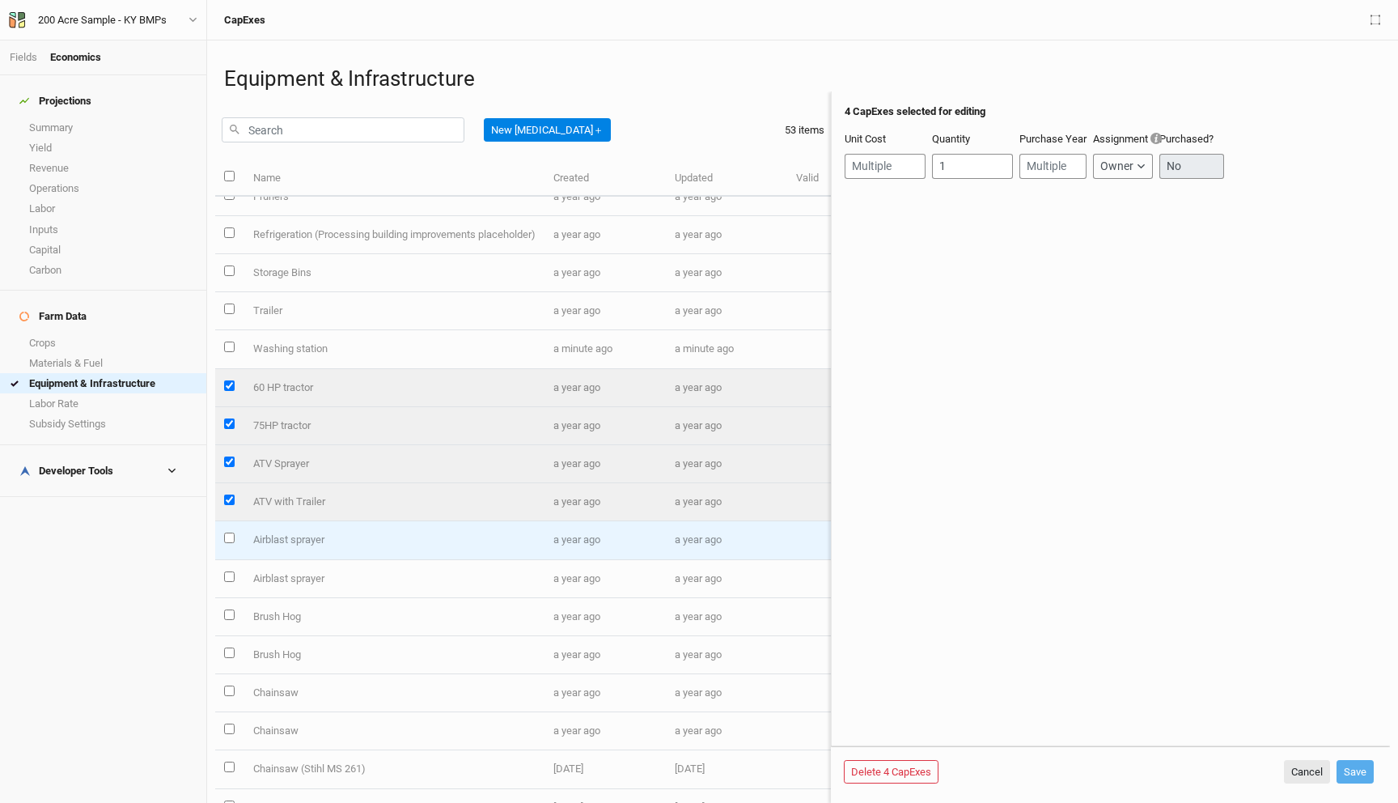
click at [228, 540] on input "select this item" at bounding box center [229, 537] width 11 height 11
checkbox input "true"
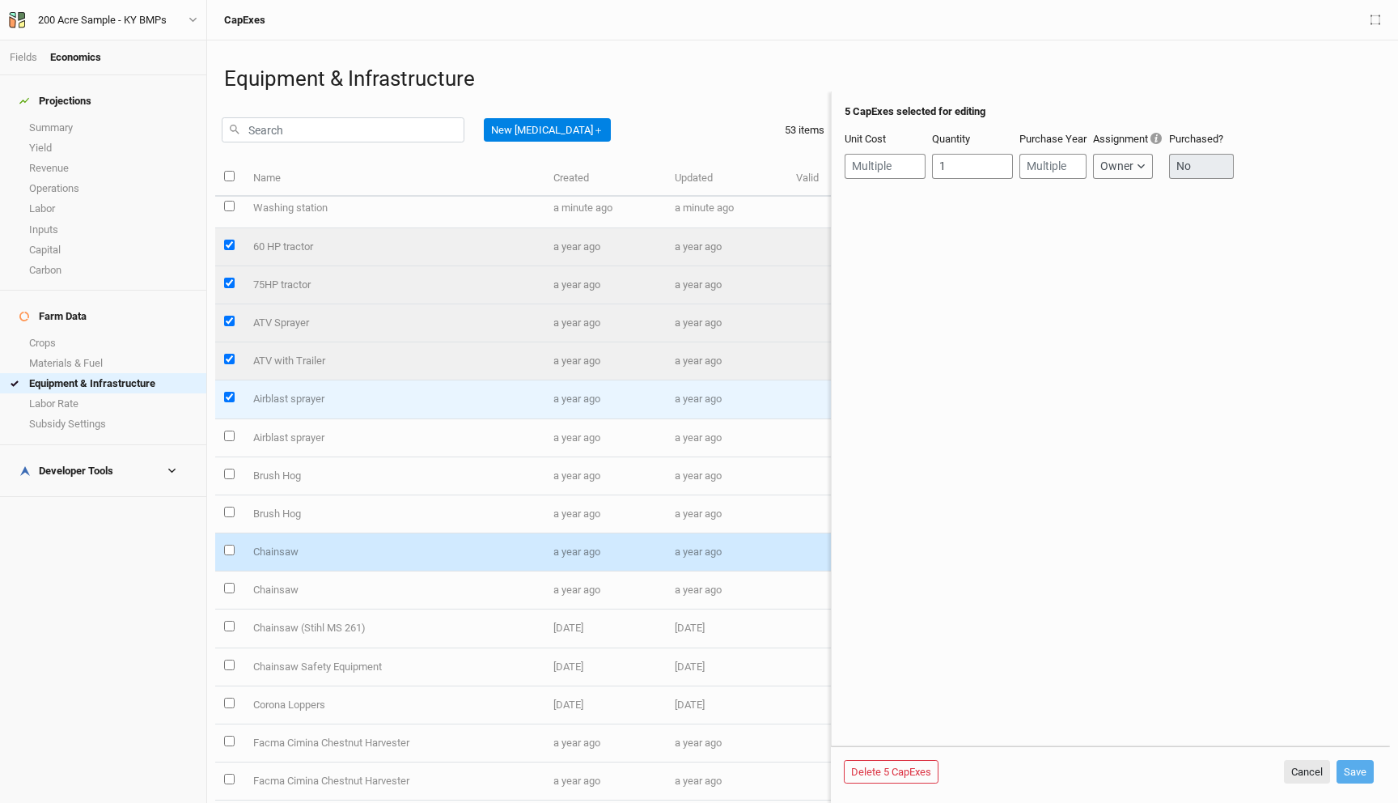
scroll to position [599, 0]
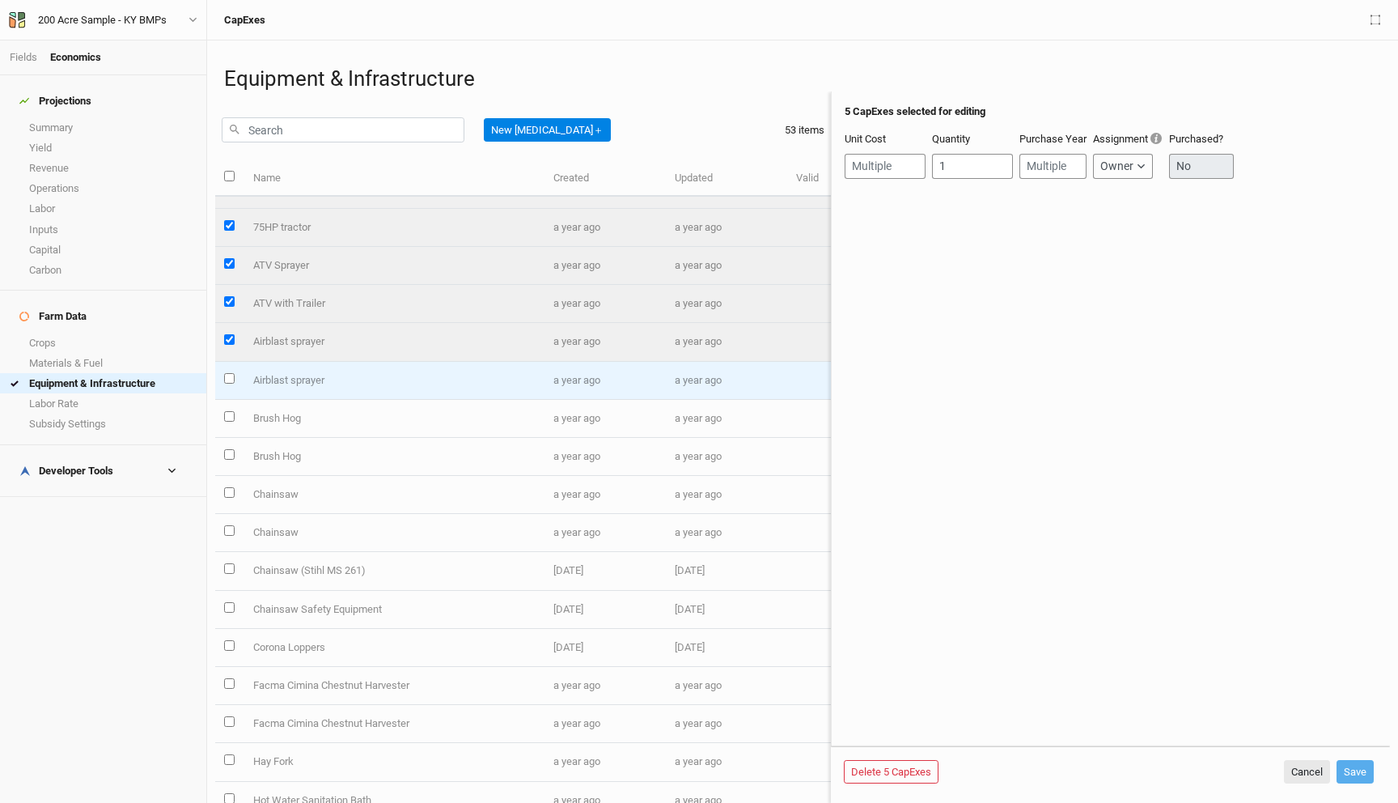
click at [229, 381] on input "select this item" at bounding box center [229, 378] width 11 height 11
checkbox input "true"
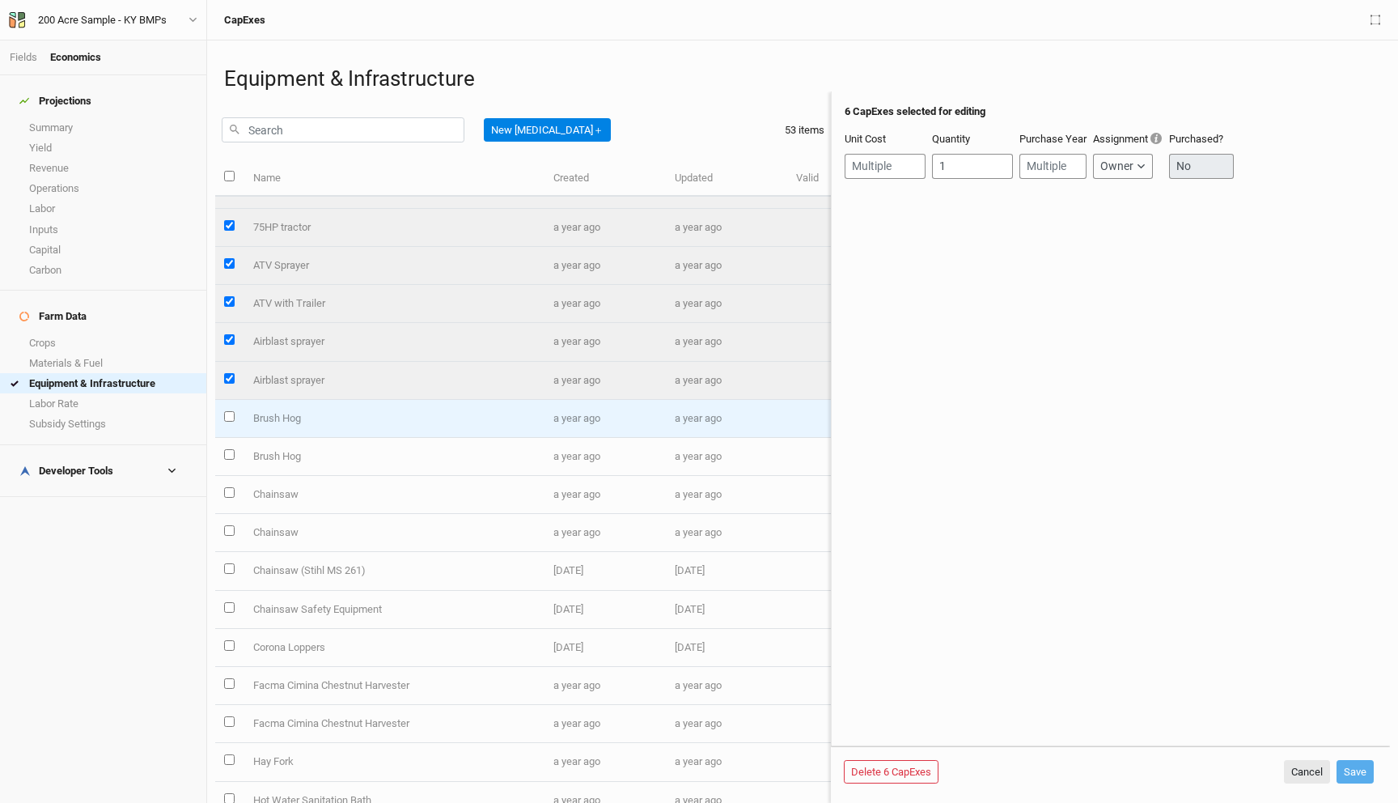
click at [230, 419] on input "select this item" at bounding box center [229, 416] width 11 height 11
checkbox input "true"
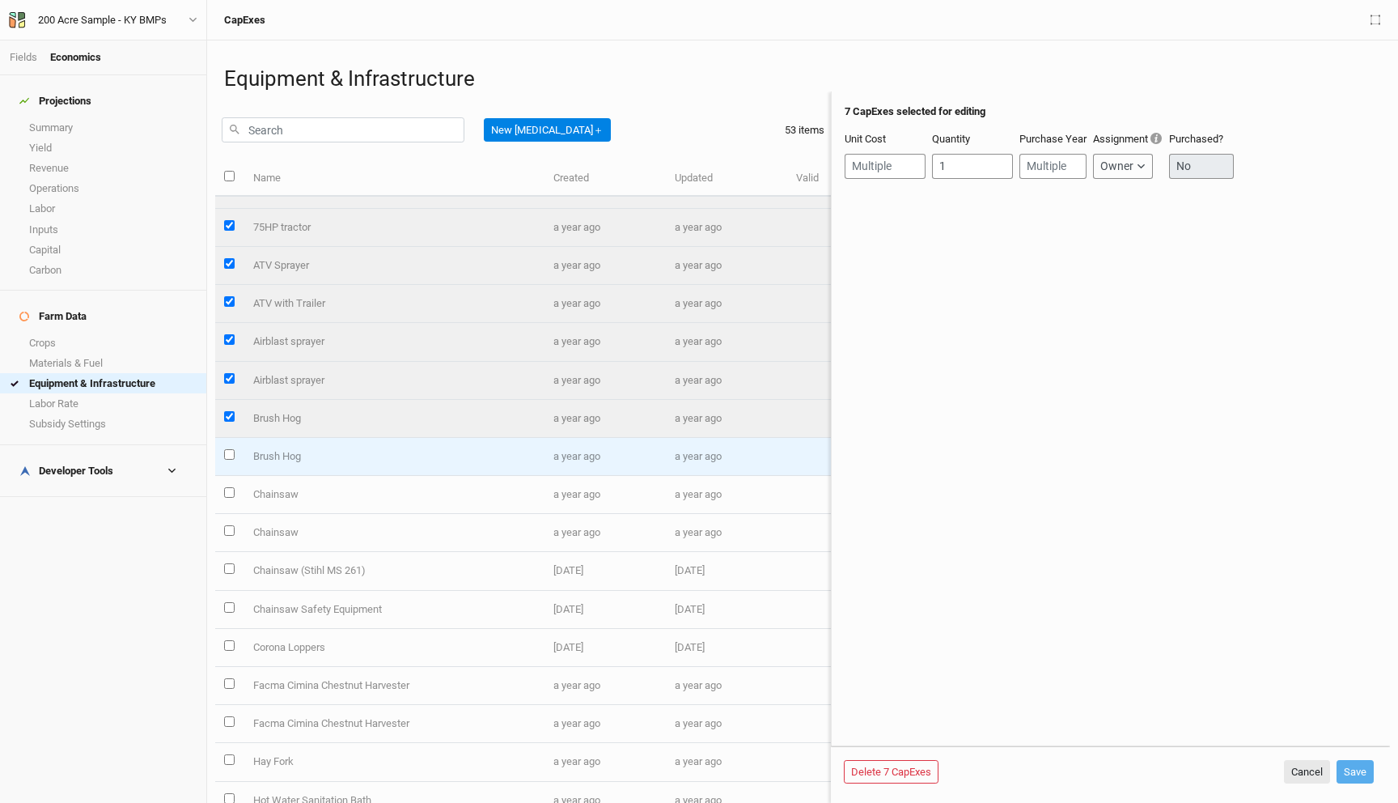
click at [232, 447] on td at bounding box center [229, 457] width 28 height 38
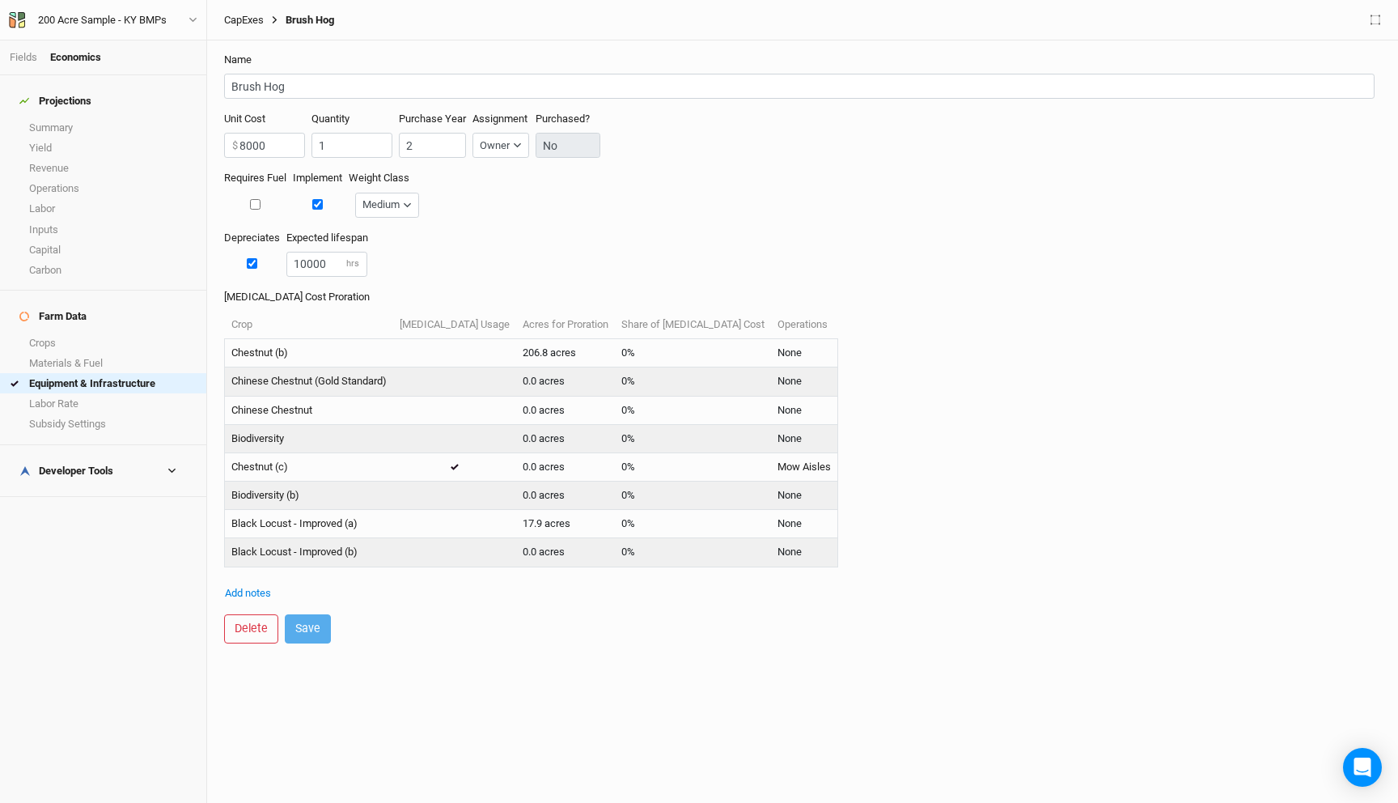
click at [242, 19] on link "CapExes" at bounding box center [244, 20] width 40 height 13
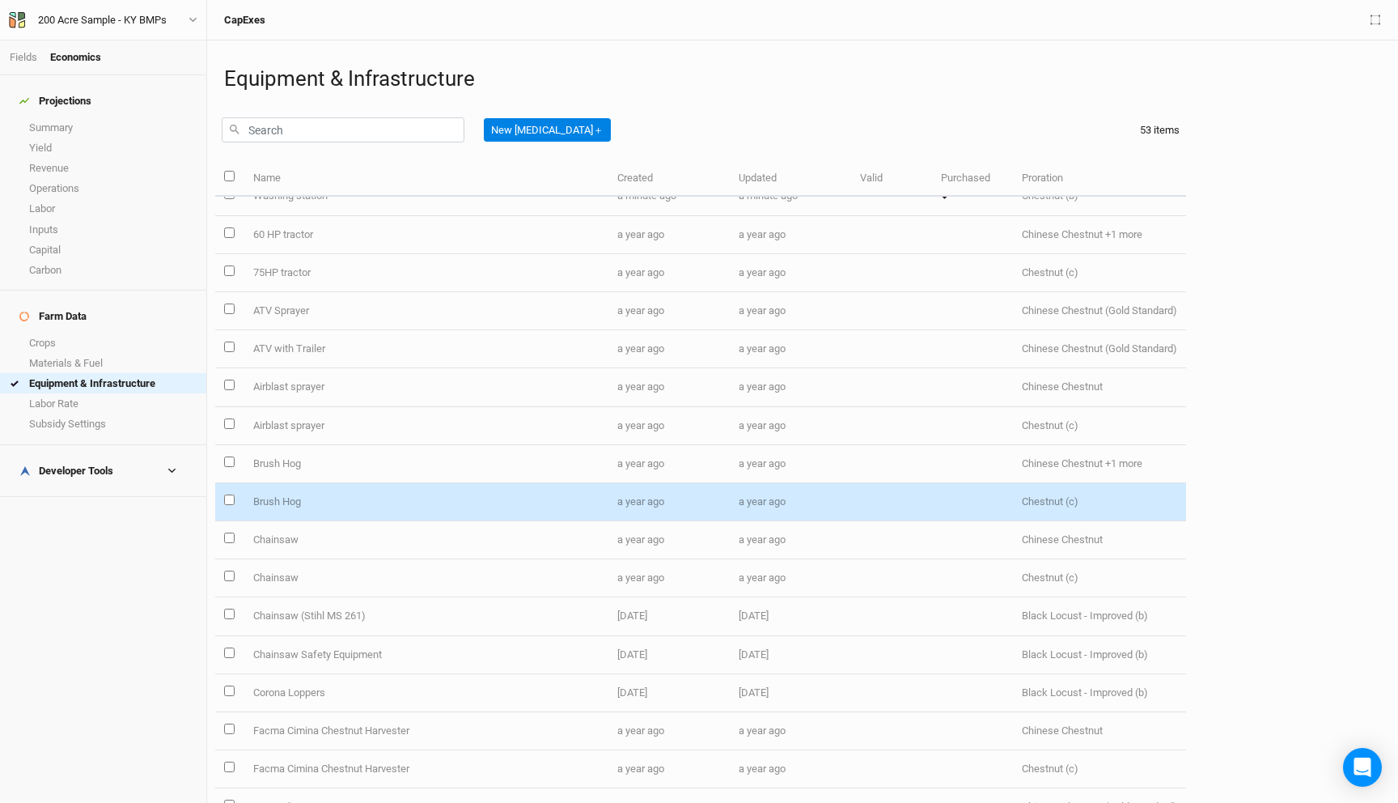
scroll to position [480, 0]
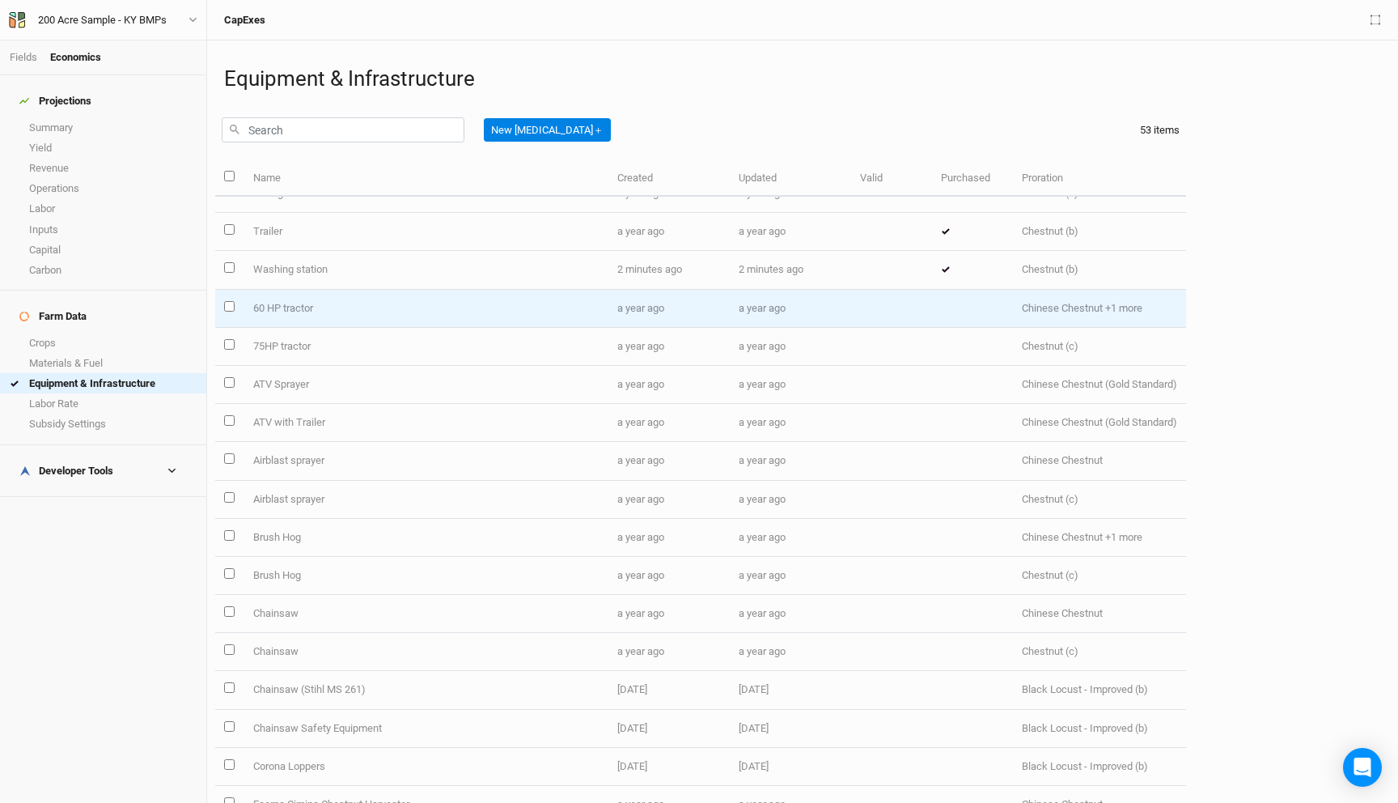
click at [230, 307] on input "select this item" at bounding box center [229, 306] width 11 height 11
checkbox input "true"
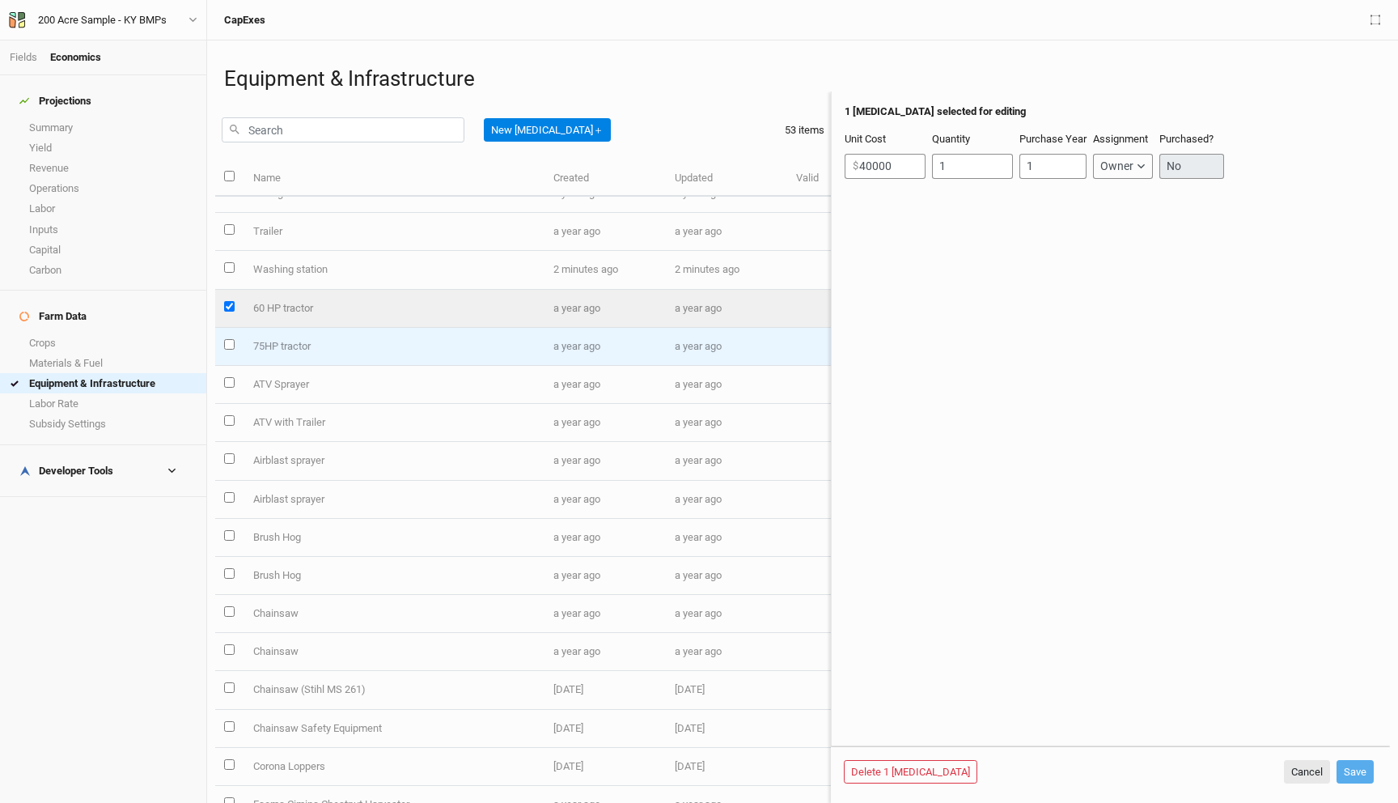
click at [231, 344] on input "select this item" at bounding box center [229, 344] width 11 height 11
checkbox input "true"
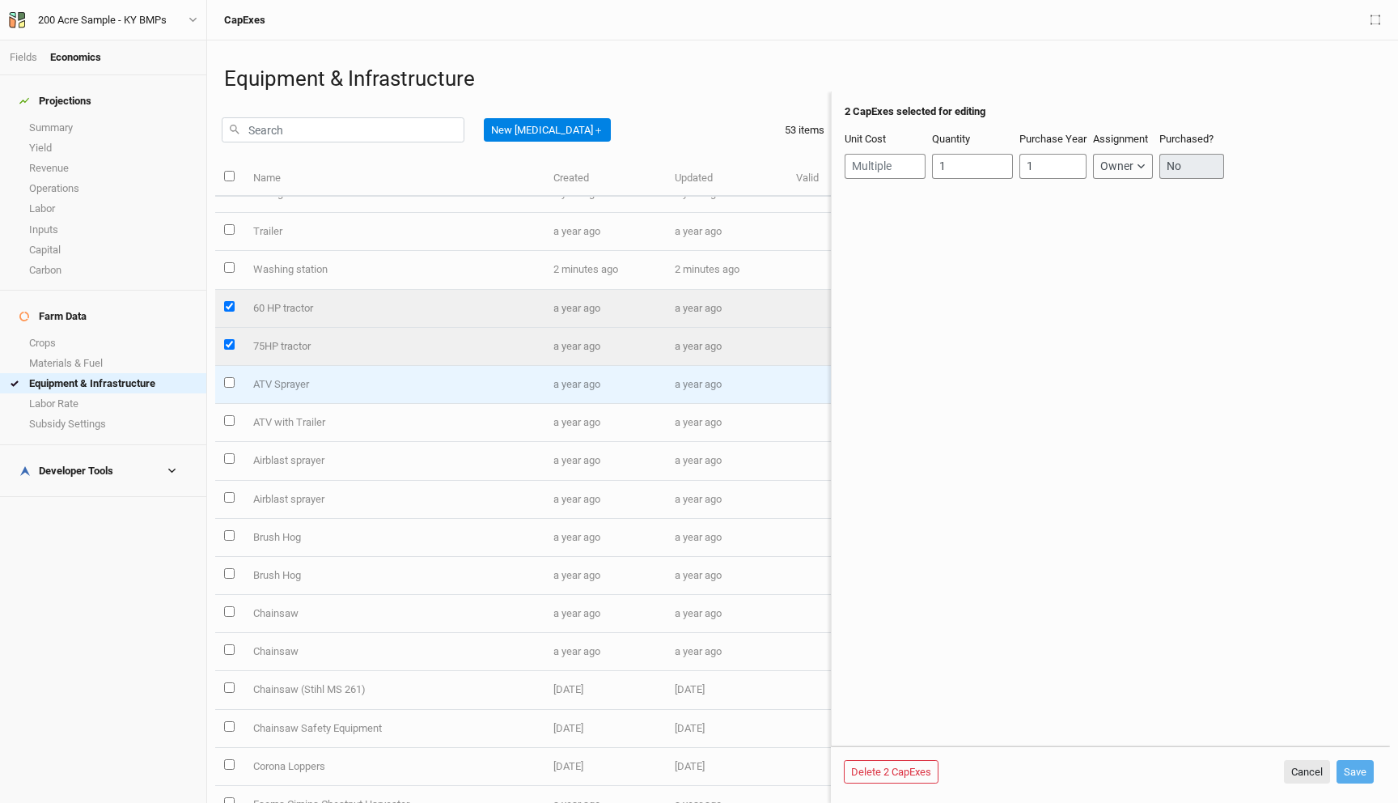
click at [233, 385] on input "select this item" at bounding box center [229, 382] width 11 height 11
checkbox input "true"
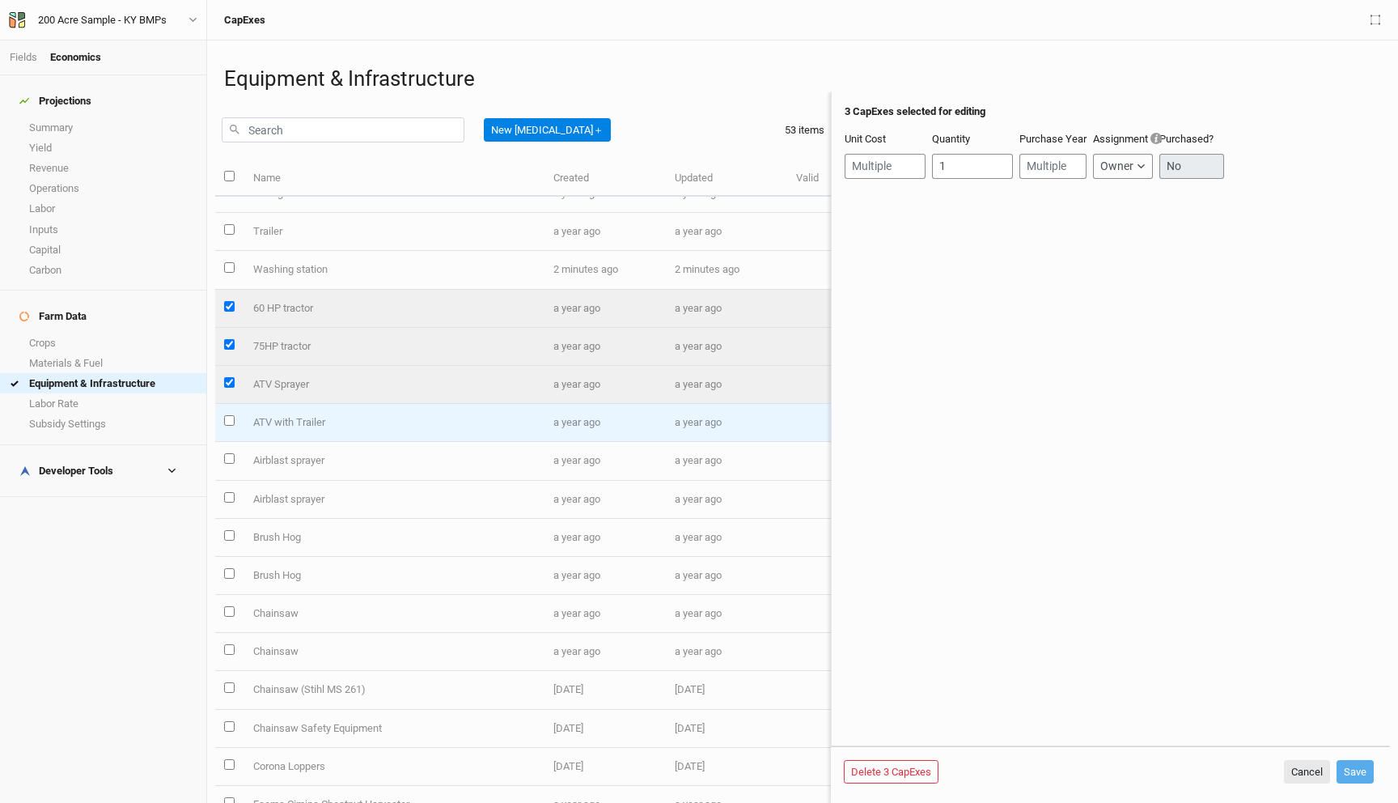
click at [229, 422] on input "select this item" at bounding box center [229, 420] width 11 height 11
checkbox input "true"
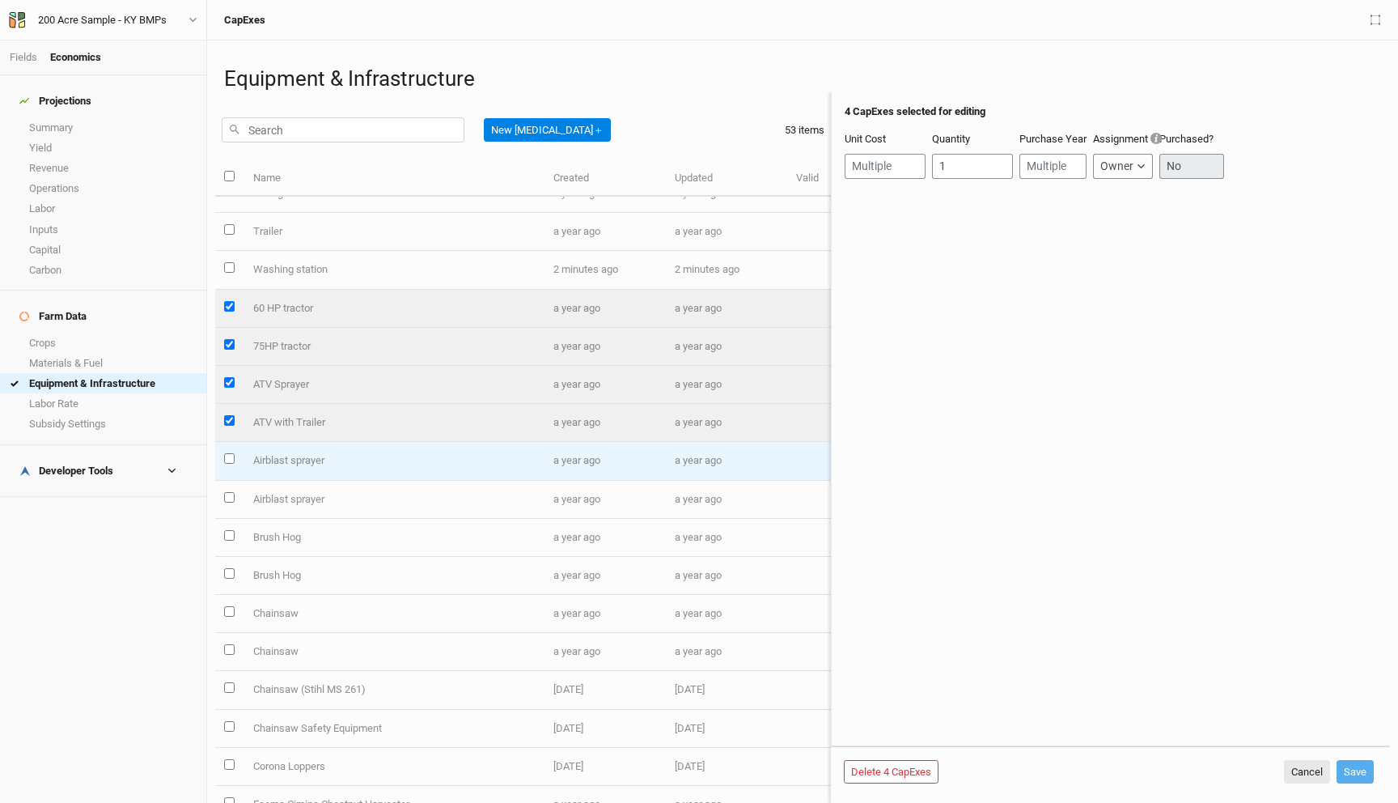
click at [231, 460] on input "select this item" at bounding box center [229, 458] width 11 height 11
checkbox input "true"
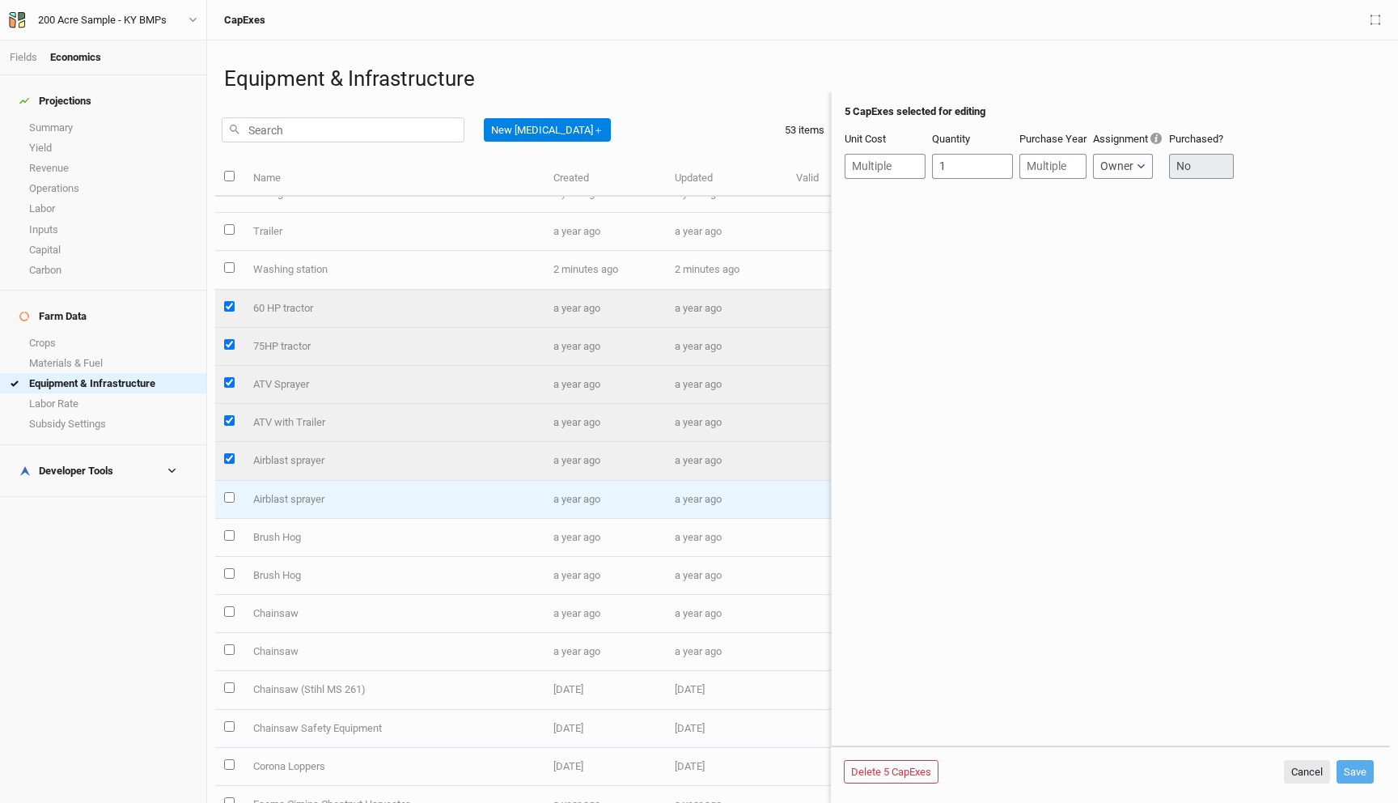
click at [229, 498] on input "select this item" at bounding box center [229, 497] width 11 height 11
checkbox input "true"
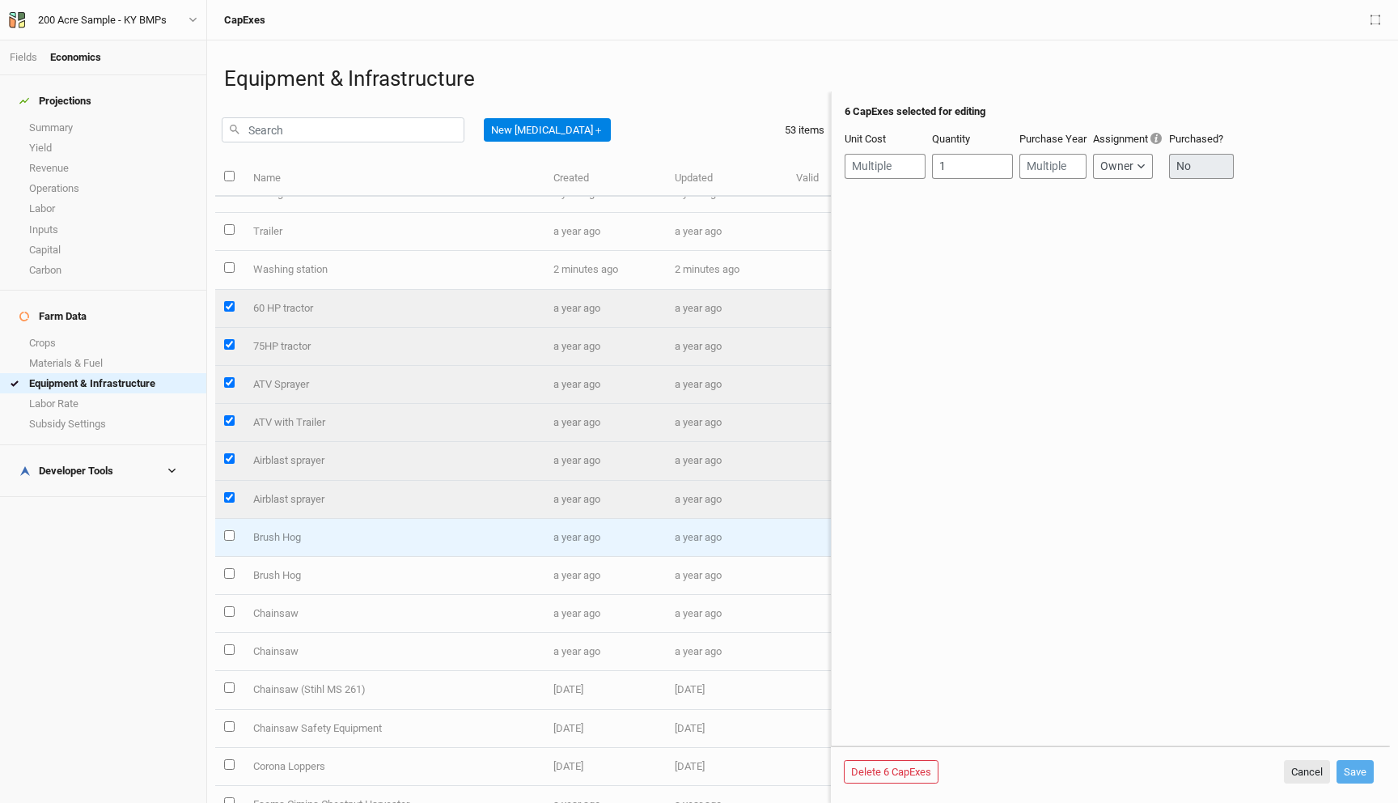
click at [229, 536] on input "select this item" at bounding box center [229, 535] width 11 height 11
checkbox input "true"
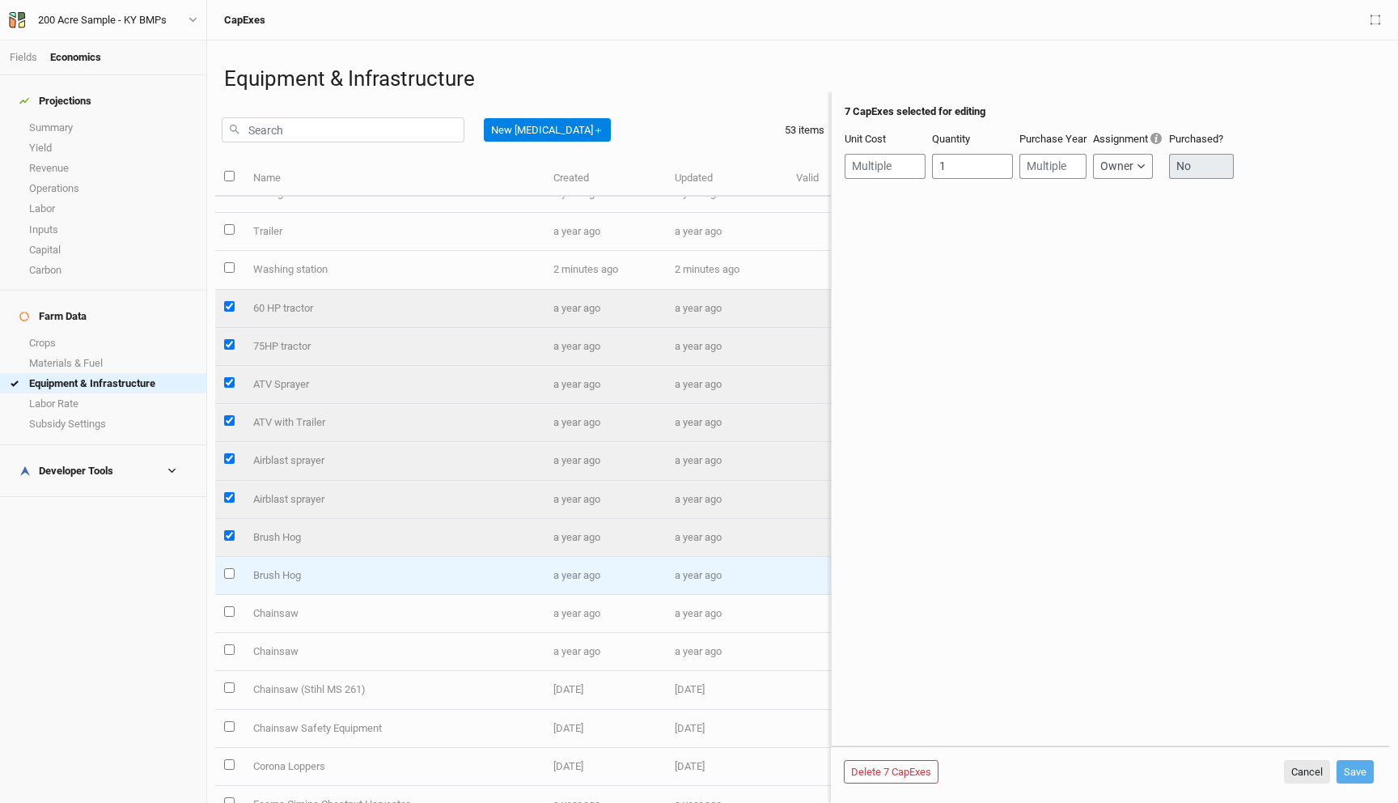
click at [228, 570] on input "select this item" at bounding box center [229, 573] width 11 height 11
checkbox input "true"
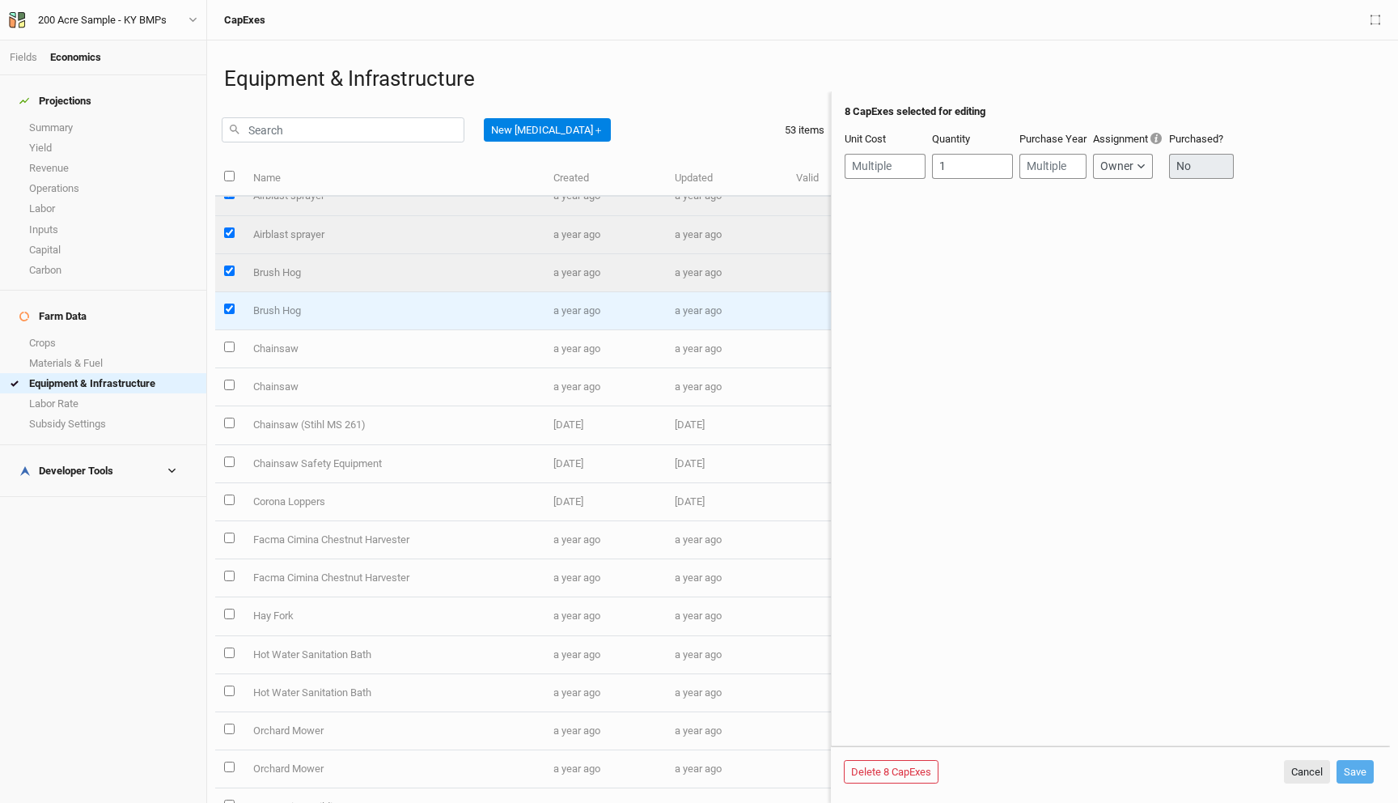
scroll to position [802, 0]
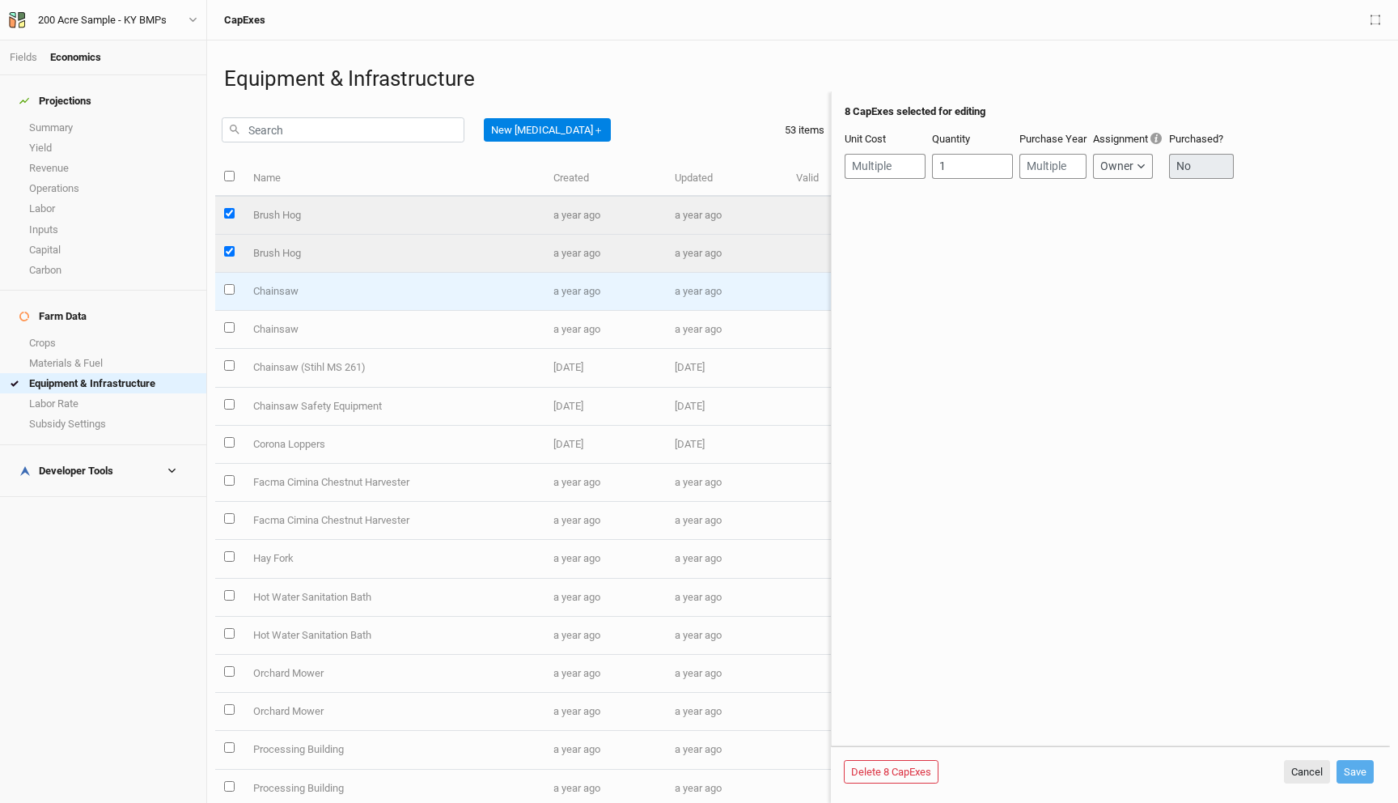
click at [229, 292] on input "select this item" at bounding box center [229, 289] width 11 height 11
checkbox input "true"
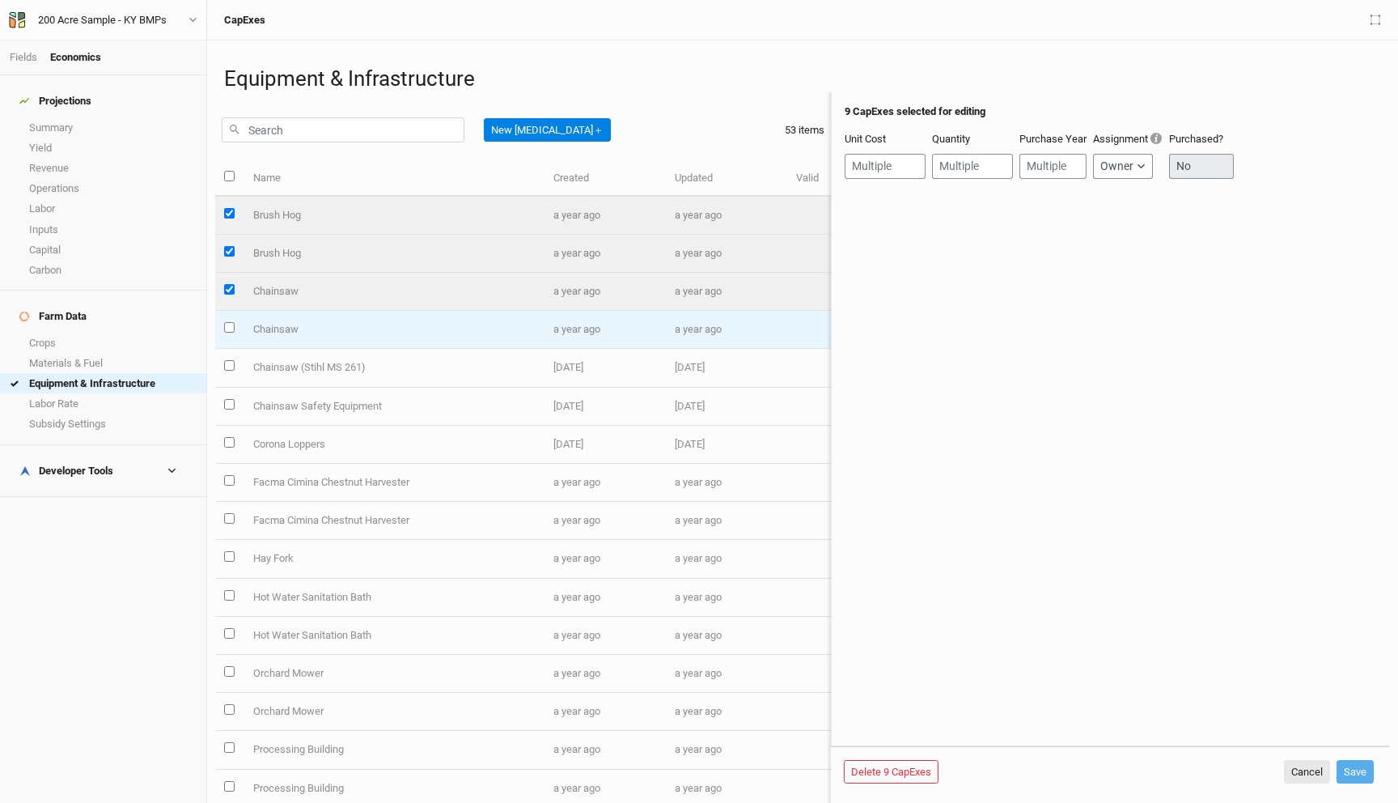
click at [229, 330] on input "select this item" at bounding box center [229, 327] width 11 height 11
checkbox input "true"
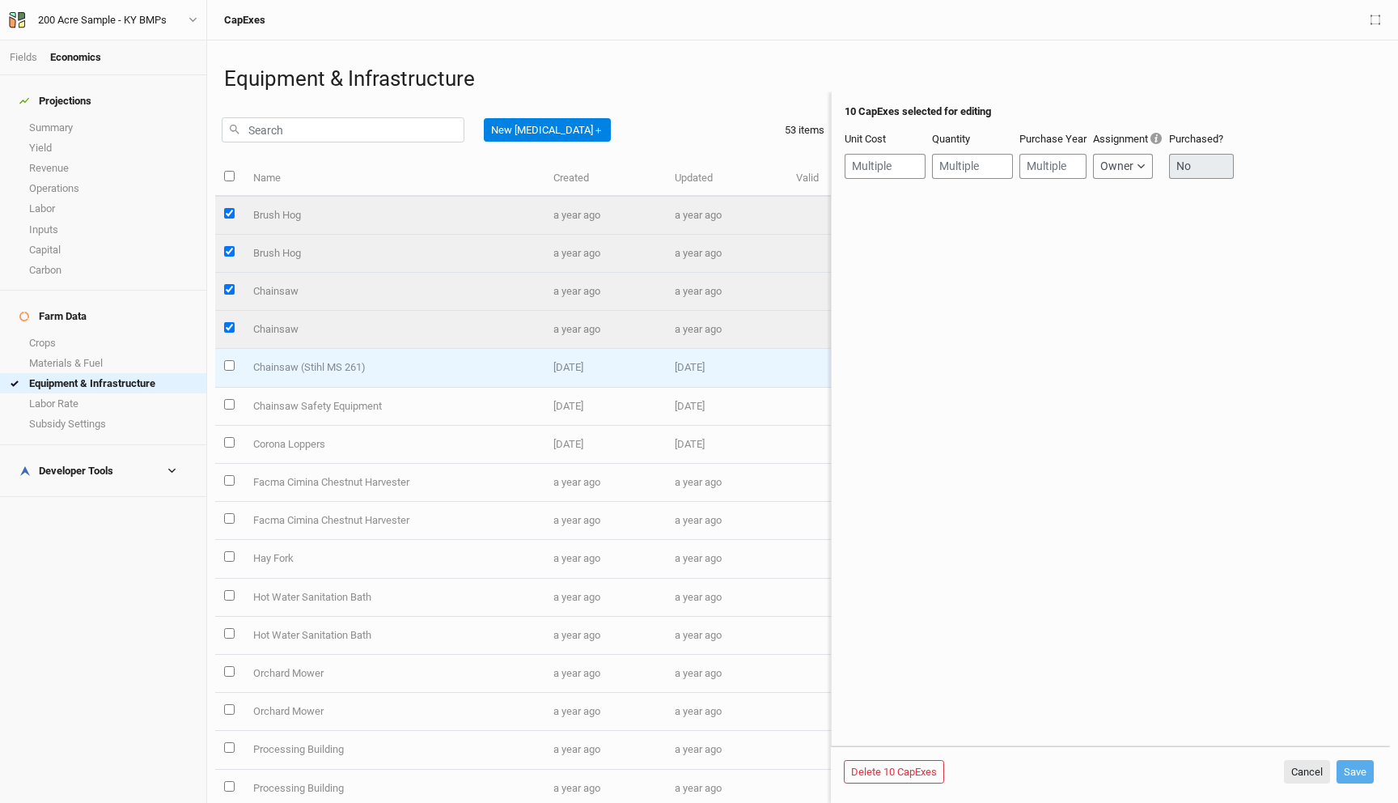
click at [231, 367] on input "select this item" at bounding box center [229, 365] width 11 height 11
checkbox input "true"
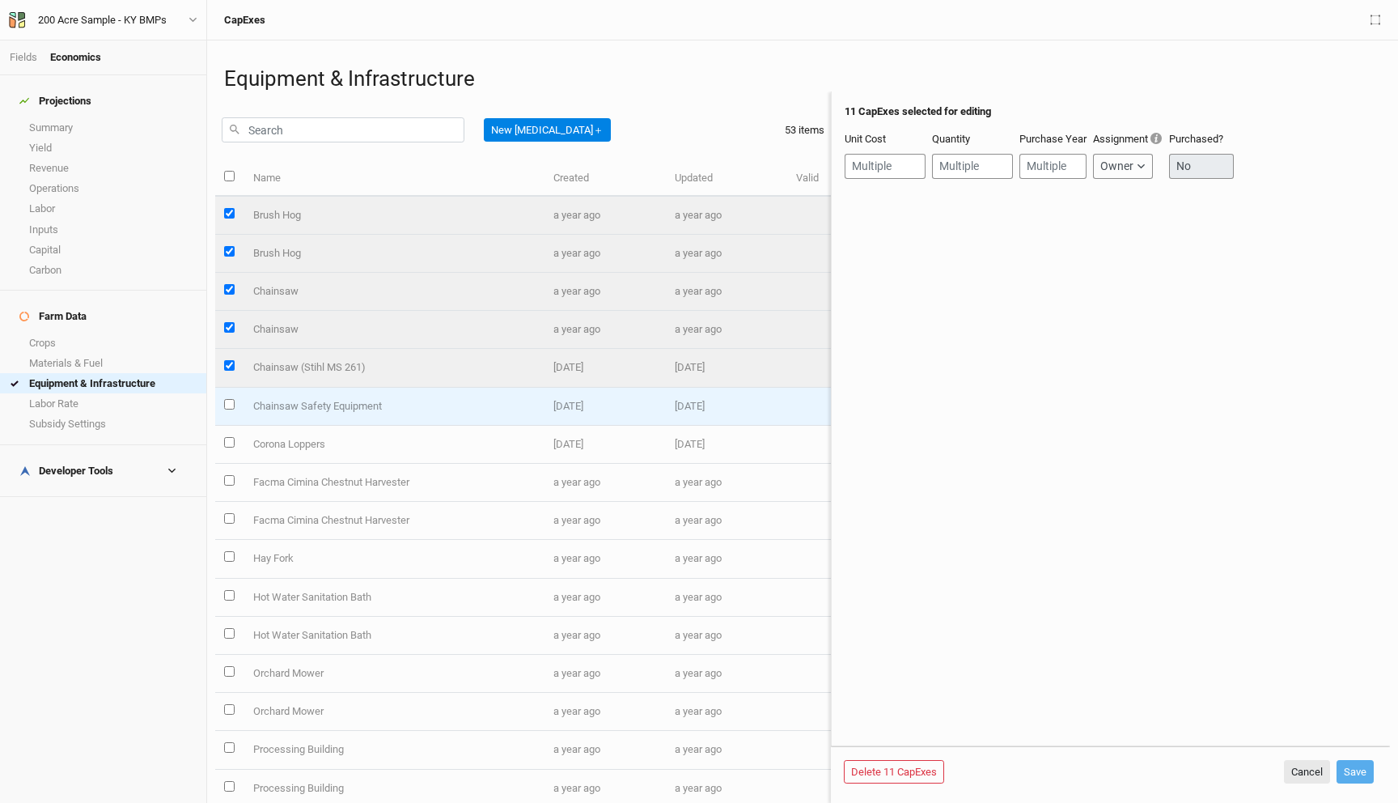
click at [231, 403] on input "select this item" at bounding box center [229, 404] width 11 height 11
checkbox input "true"
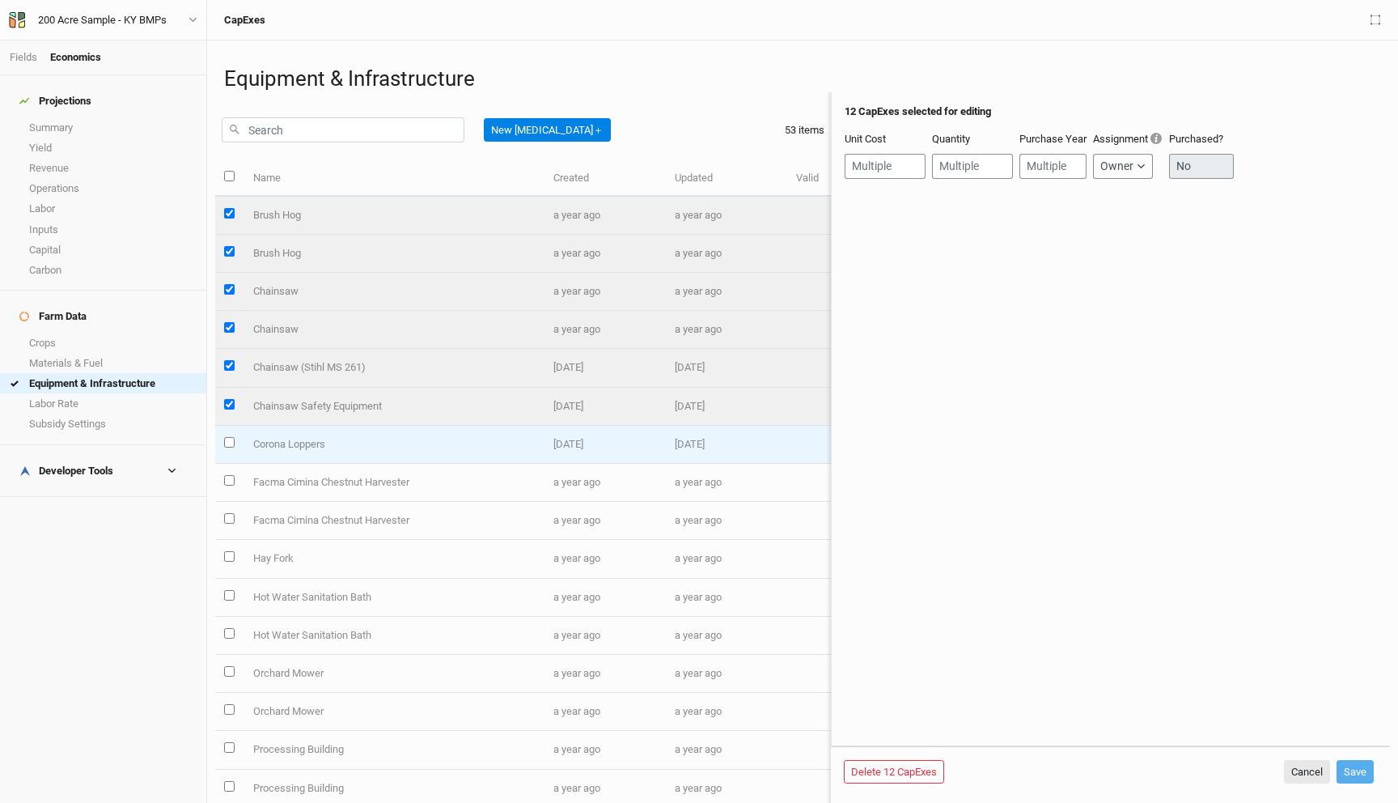
click at [230, 441] on input "select this item" at bounding box center [229, 442] width 11 height 11
checkbox input "true"
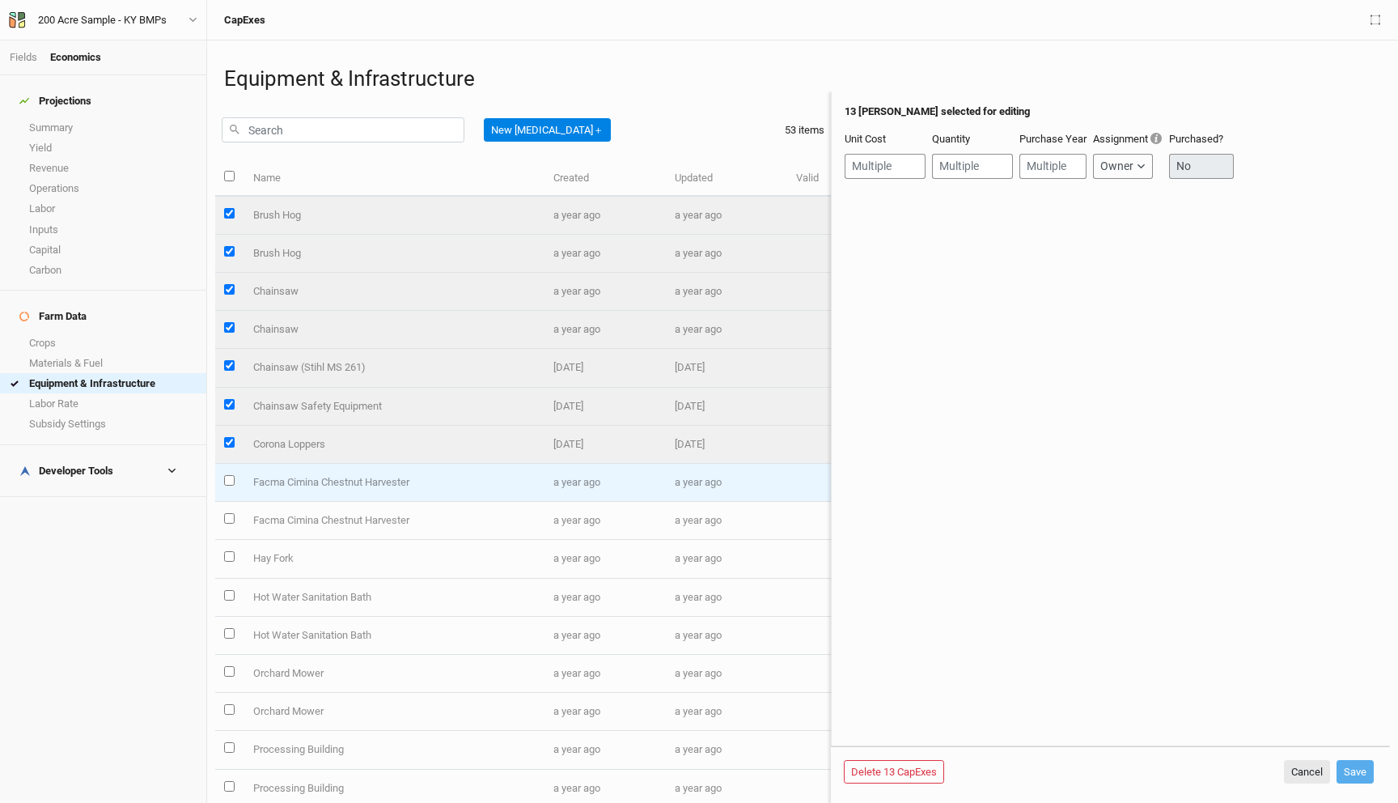
click at [229, 478] on input "select this item" at bounding box center [229, 480] width 11 height 11
checkbox input "true"
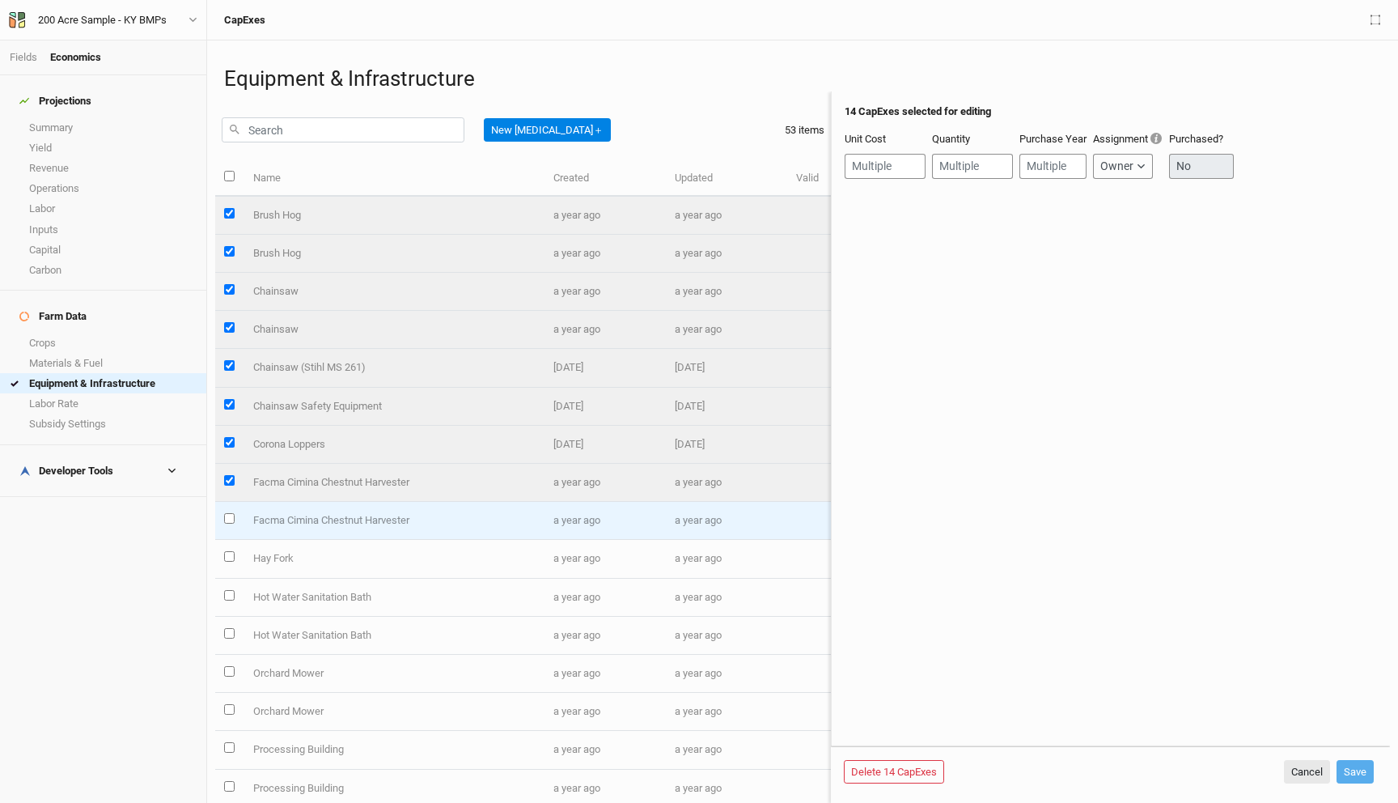
click at [229, 516] on input "select this item" at bounding box center [229, 518] width 11 height 11
checkbox input "true"
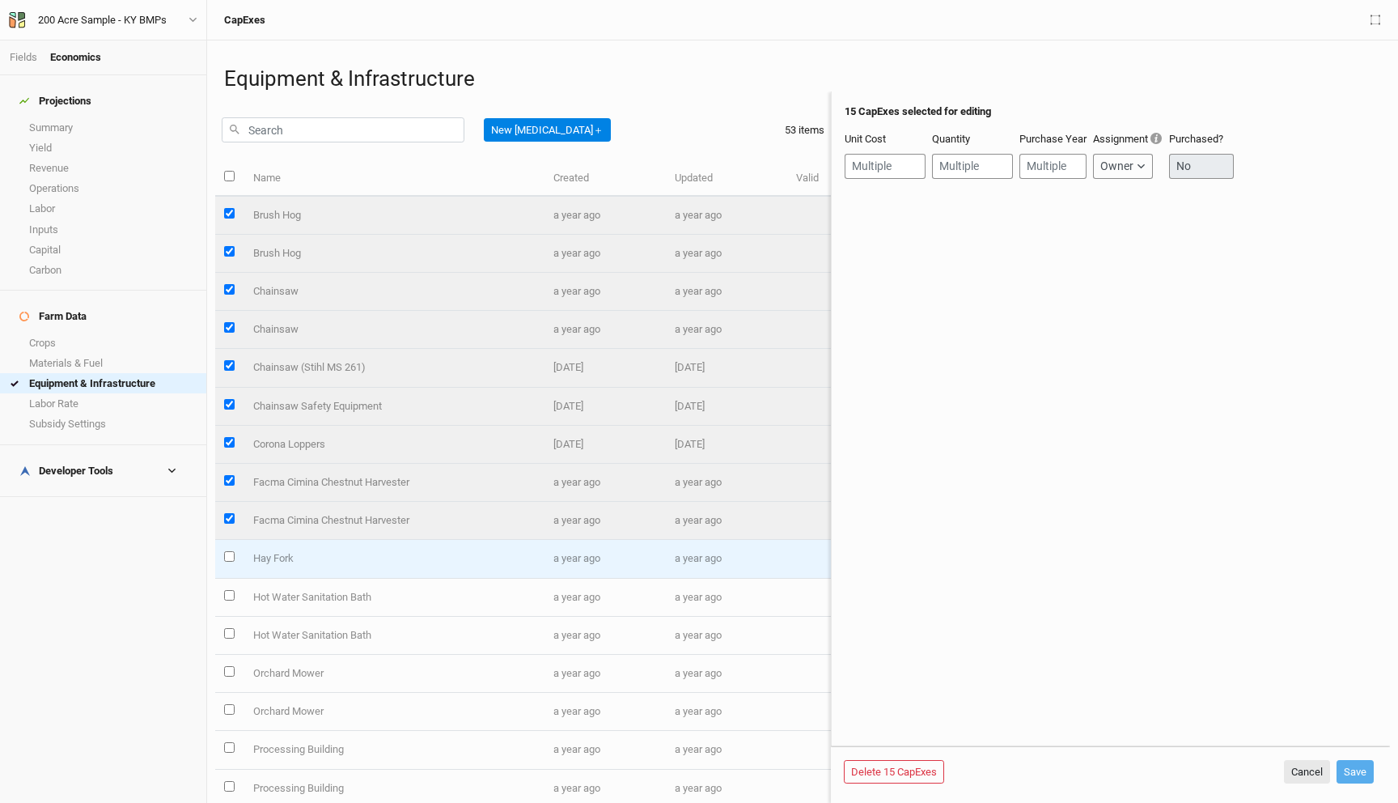
click at [228, 558] on input "select this item" at bounding box center [229, 556] width 11 height 11
checkbox input "true"
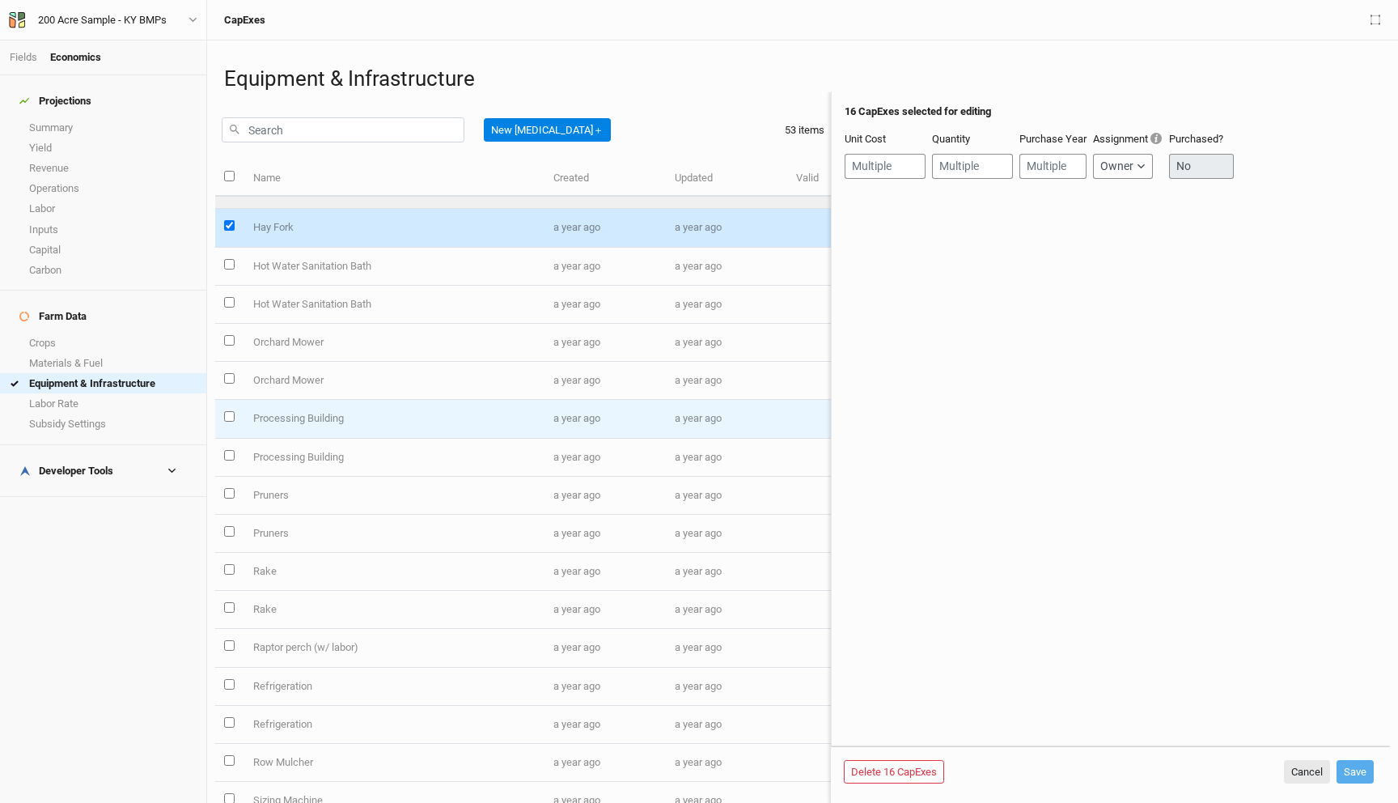
scroll to position [1156, 0]
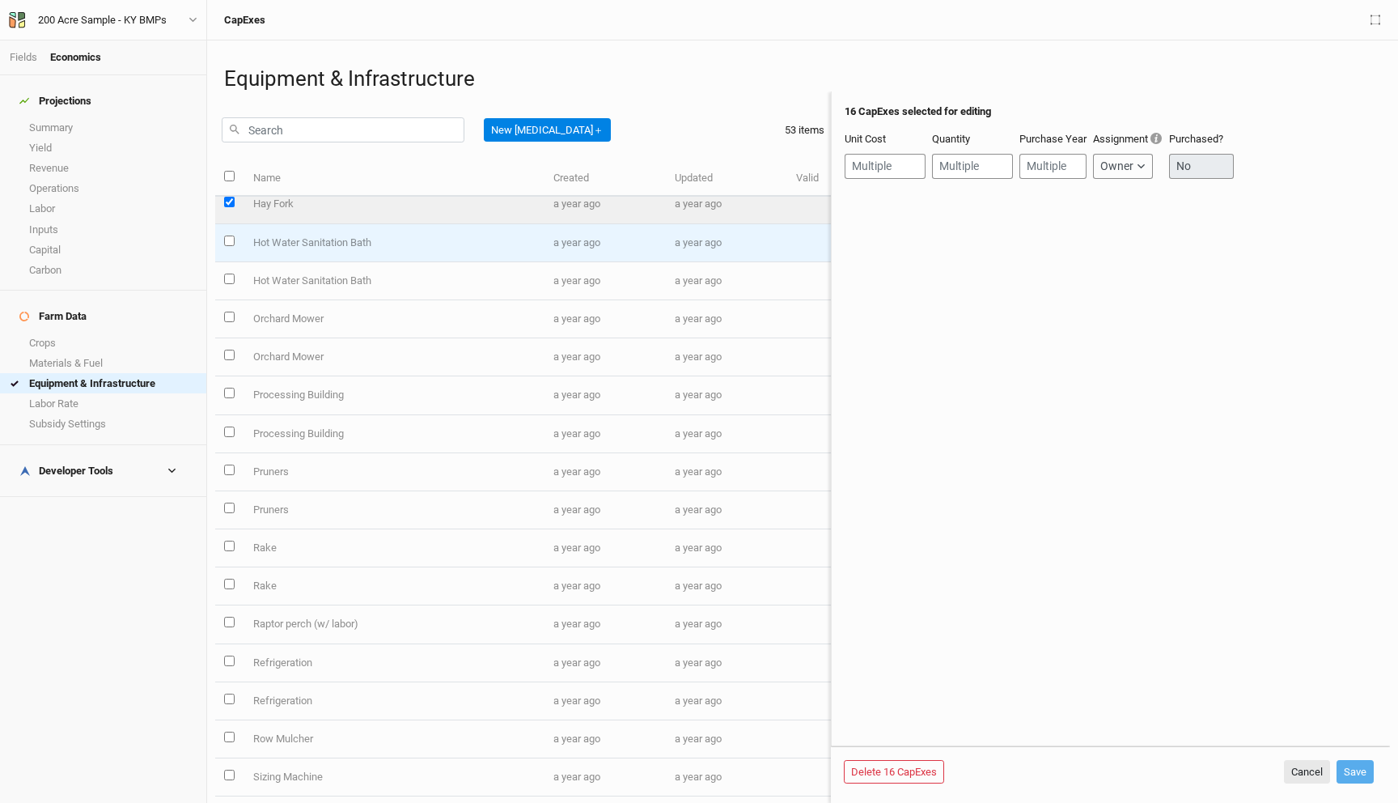
click at [230, 241] on input "select this item" at bounding box center [229, 240] width 11 height 11
checkbox input "true"
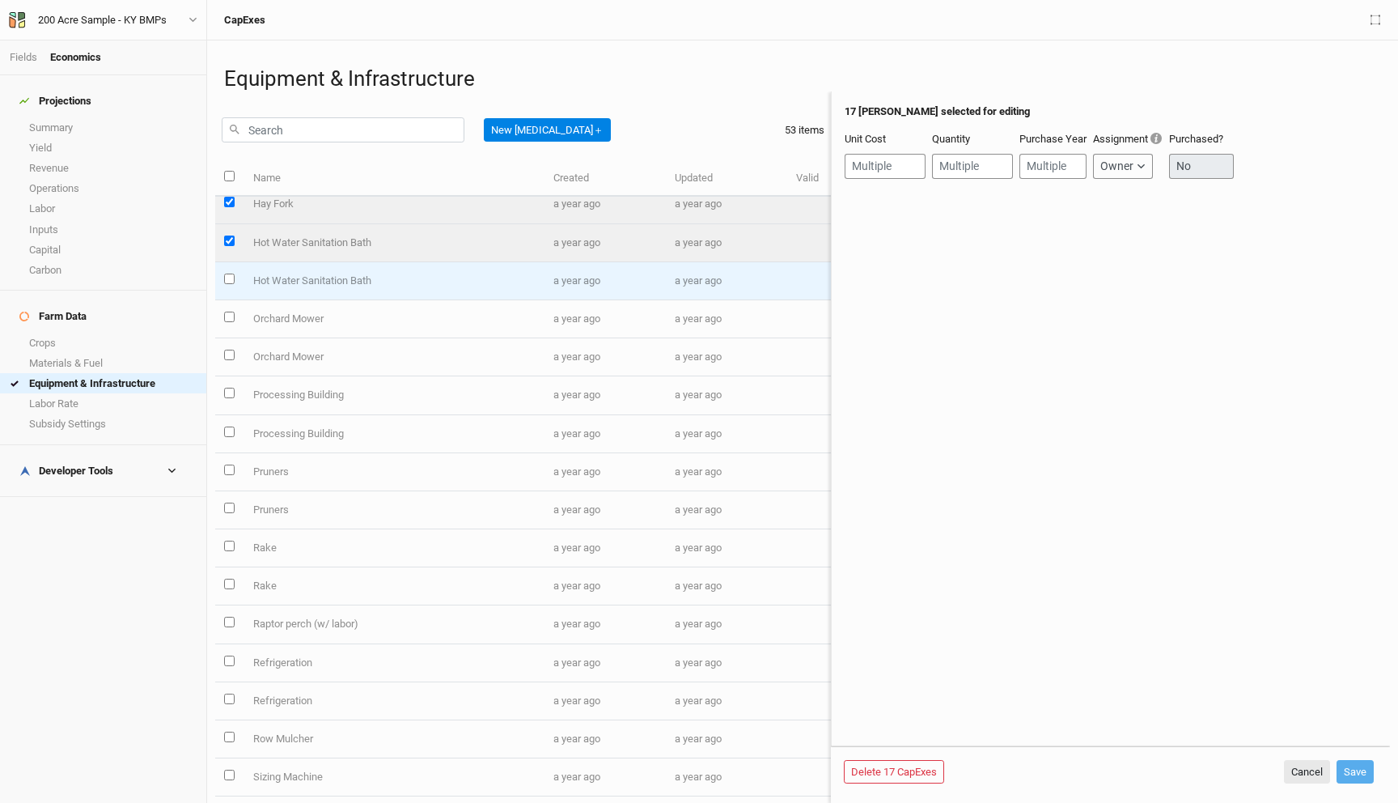
click at [229, 278] on input "select this item" at bounding box center [229, 279] width 11 height 11
checkbox input "true"
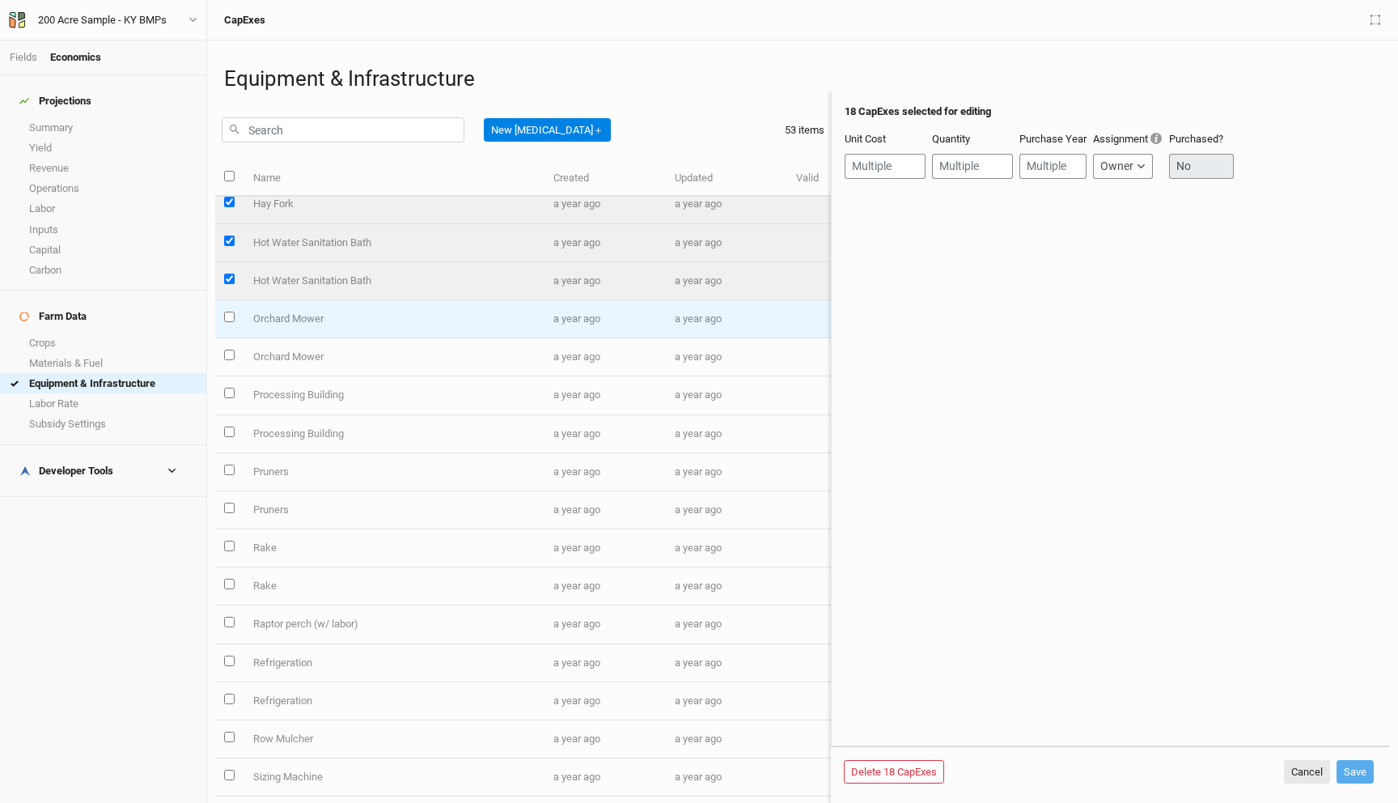
click at [230, 316] on input "select this item" at bounding box center [229, 317] width 11 height 11
checkbox input "true"
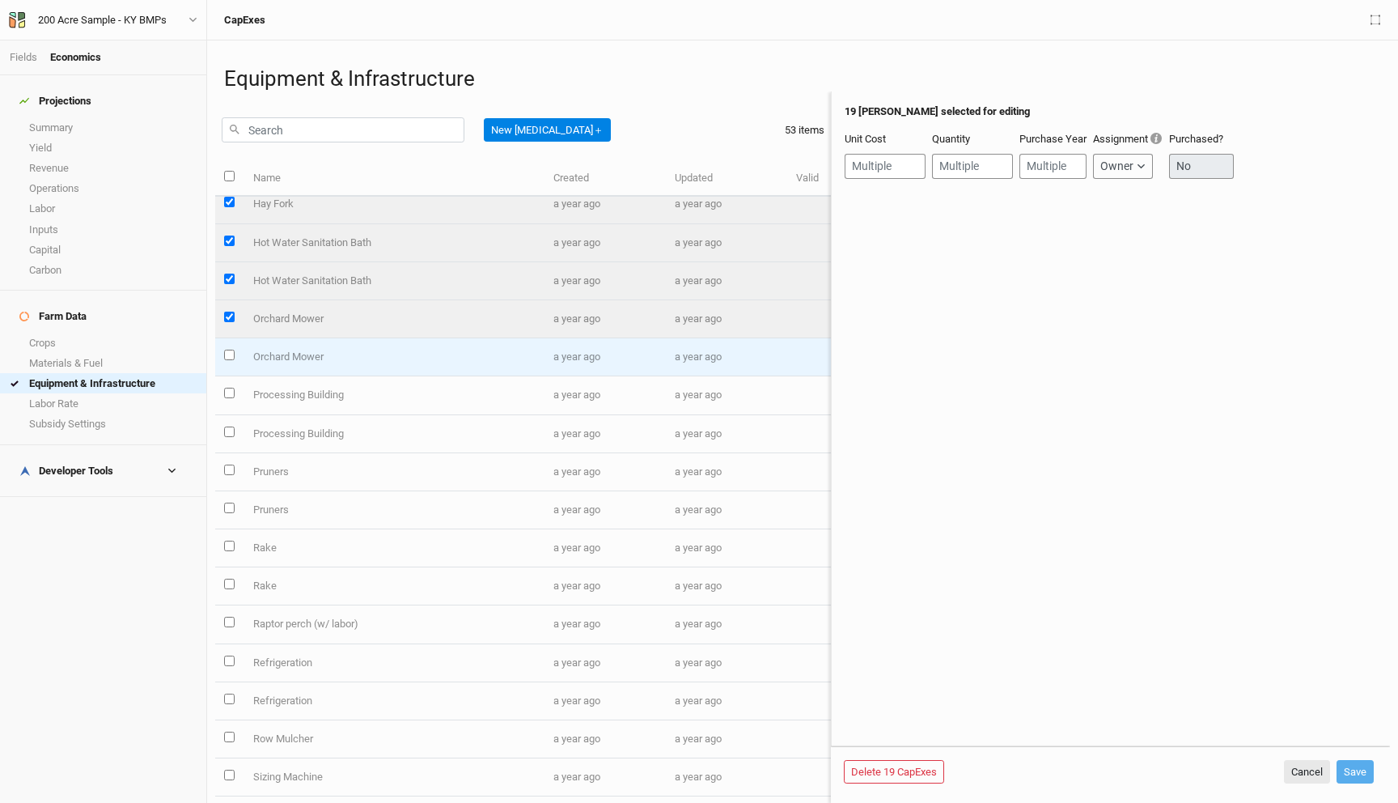
click at [229, 356] on input "select this item" at bounding box center [229, 355] width 11 height 11
checkbox input "true"
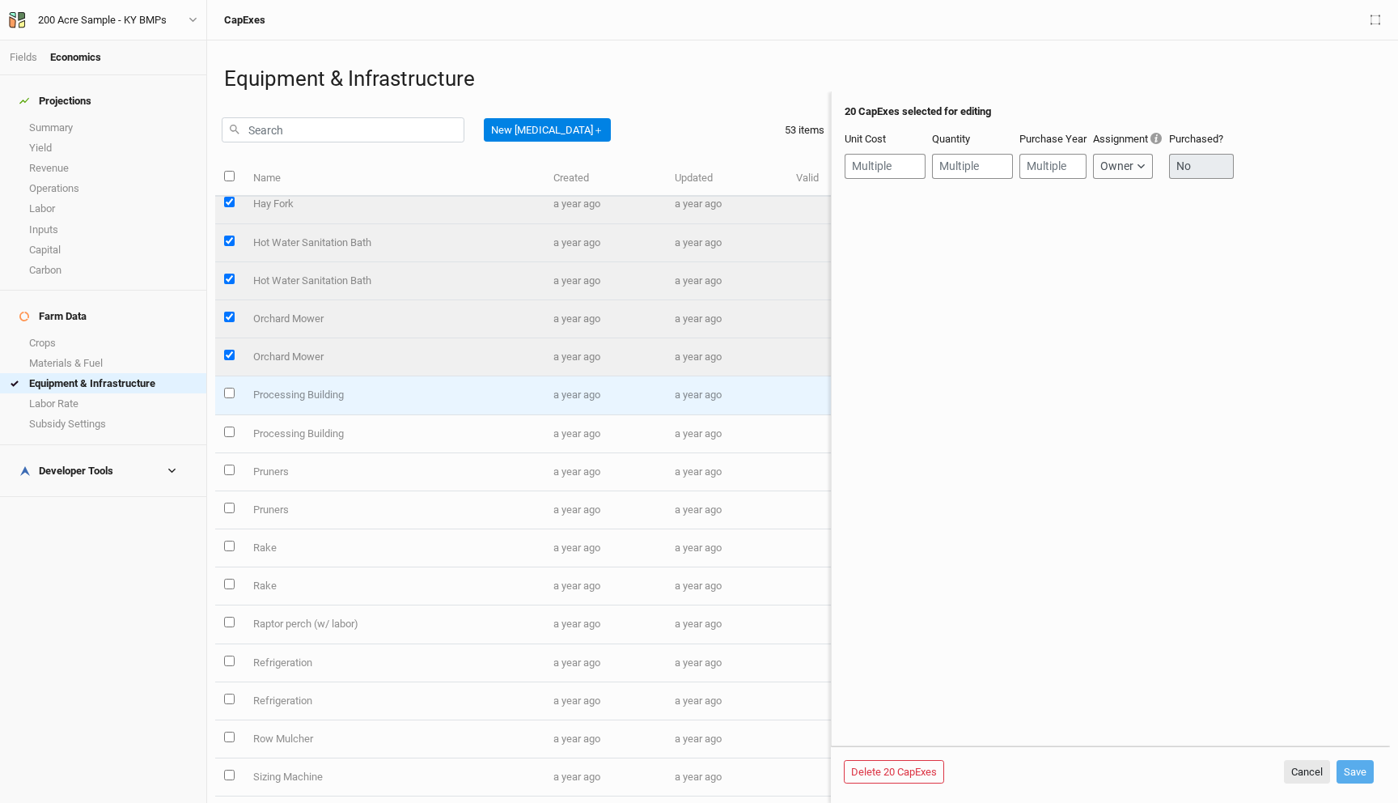
click at [230, 392] on input "select this item" at bounding box center [229, 393] width 11 height 11
checkbox input "true"
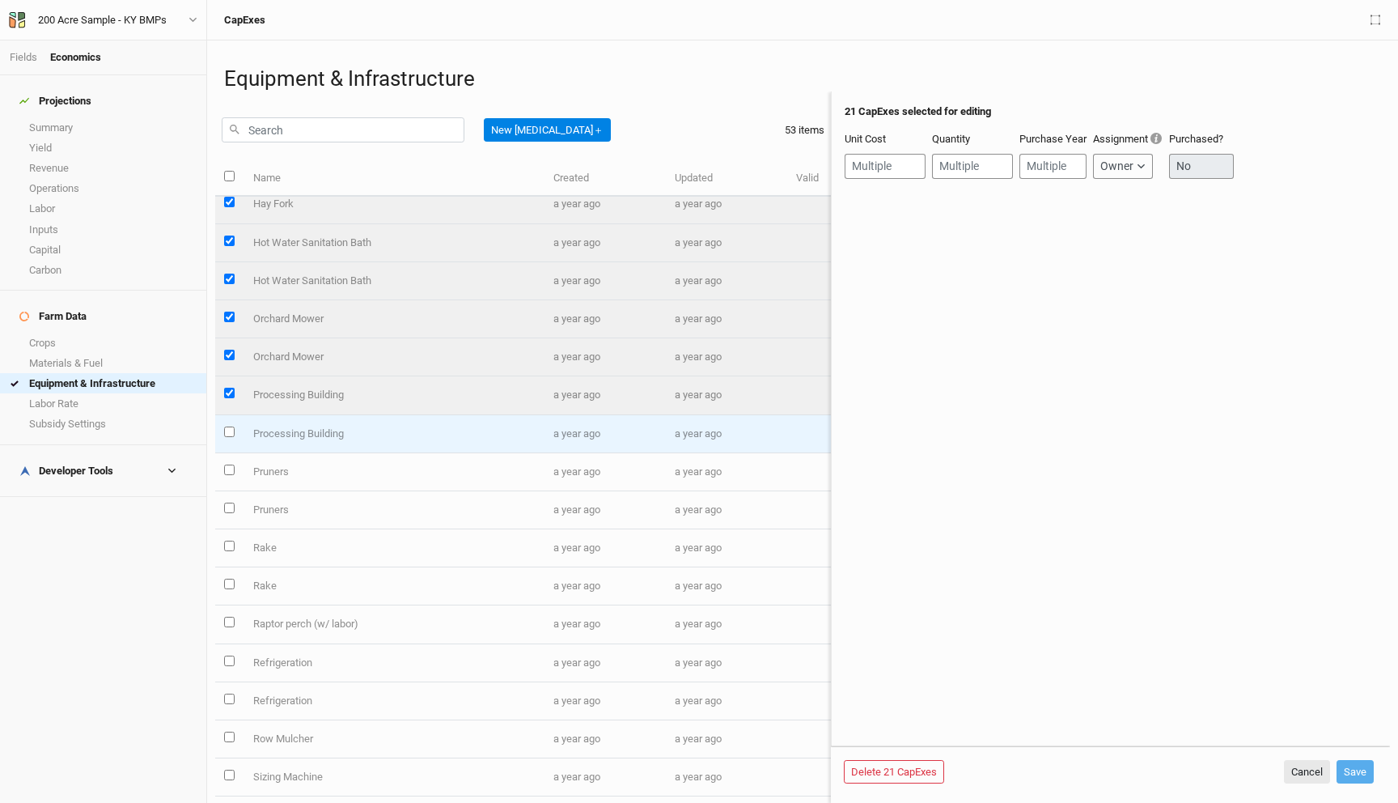
click at [229, 433] on input "select this item" at bounding box center [229, 431] width 11 height 11
checkbox input "true"
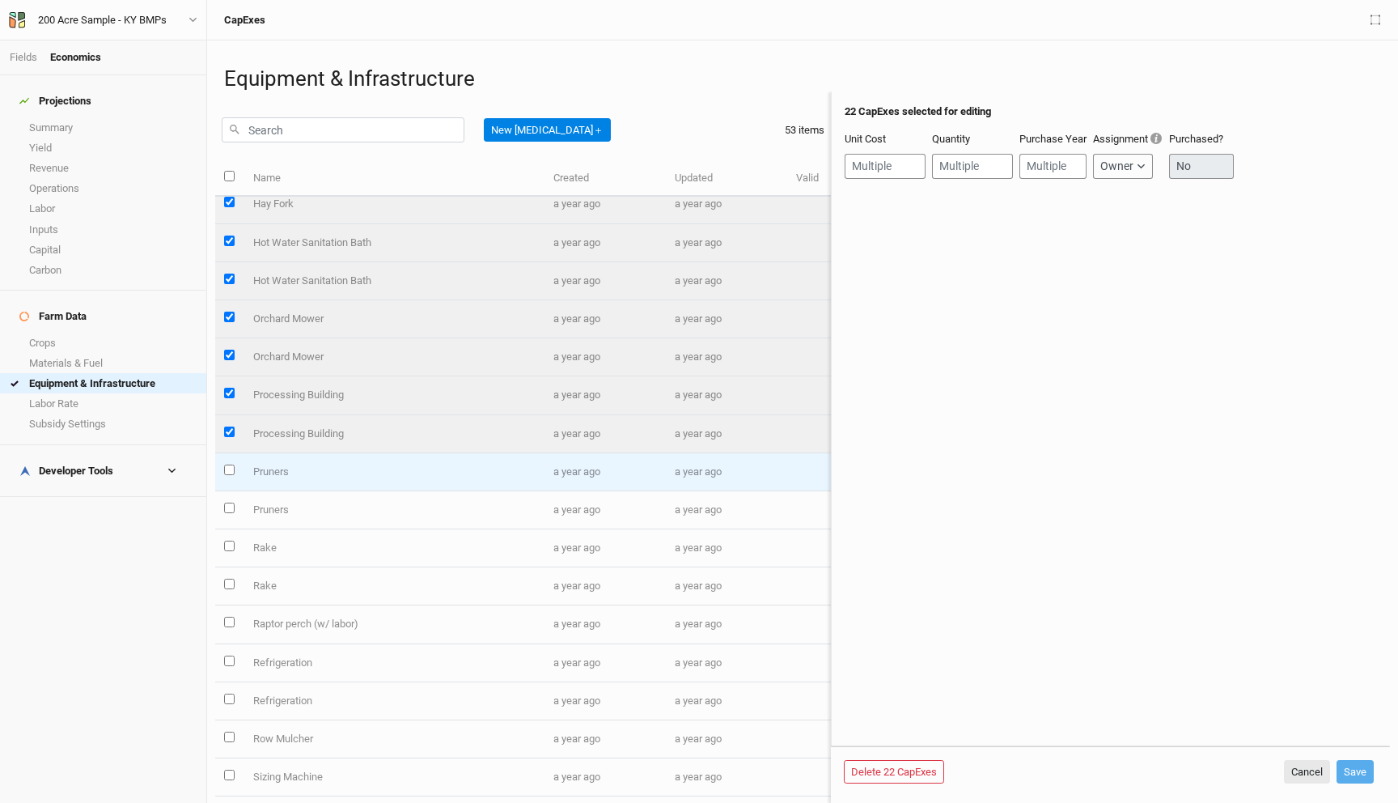
click at [227, 469] on input "select this item" at bounding box center [229, 469] width 11 height 11
checkbox input "true"
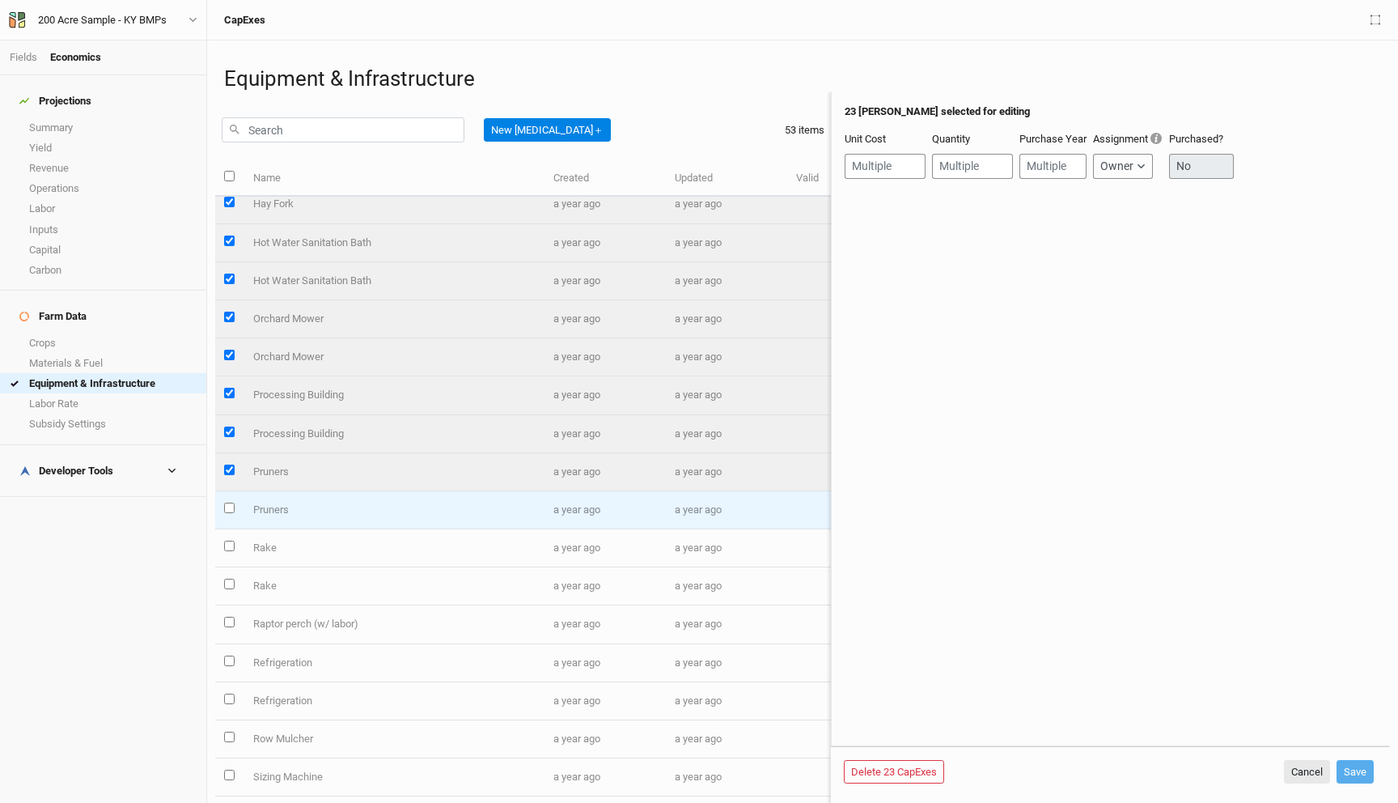
click at [229, 512] on input "select this item" at bounding box center [229, 508] width 11 height 11
checkbox input "true"
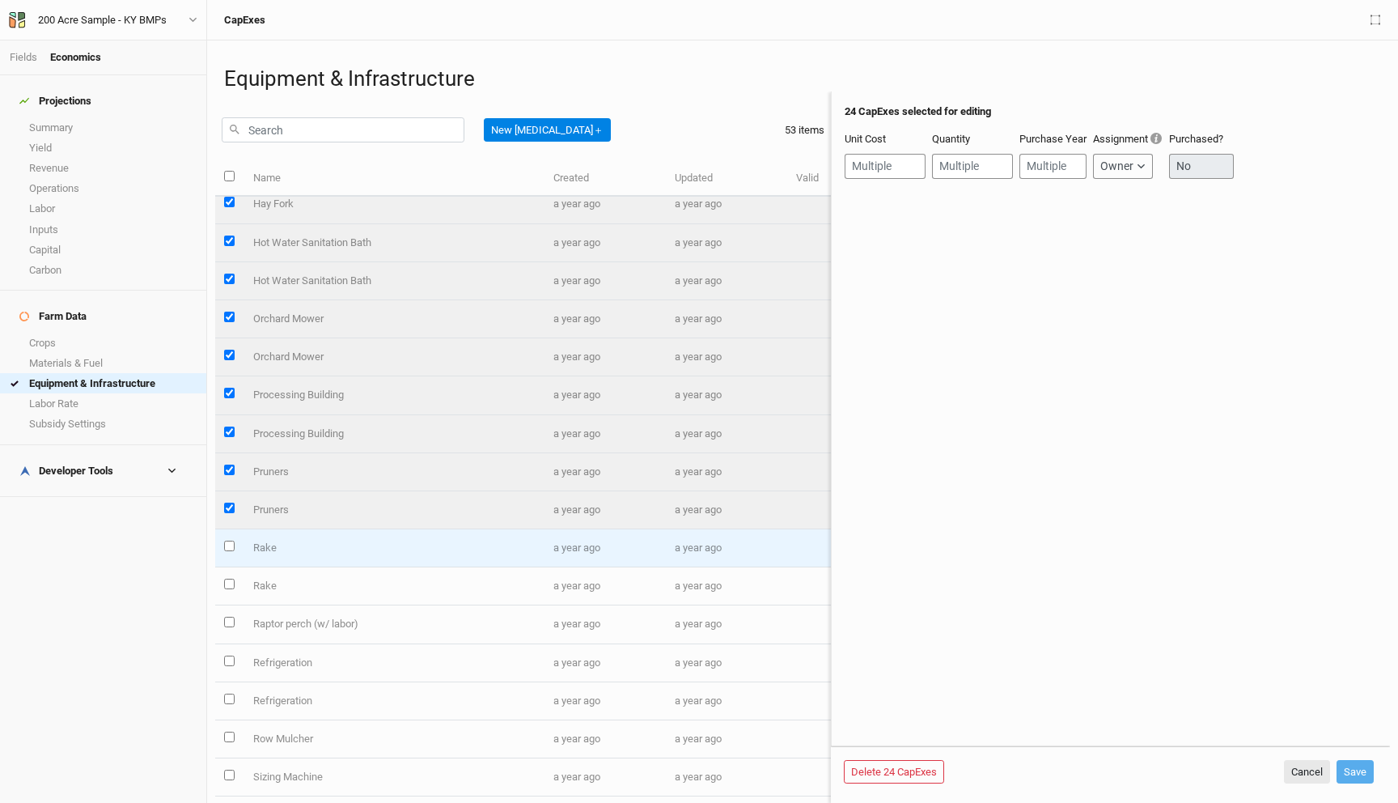
click at [229, 545] on input "select this item" at bounding box center [229, 546] width 11 height 11
checkbox input "true"
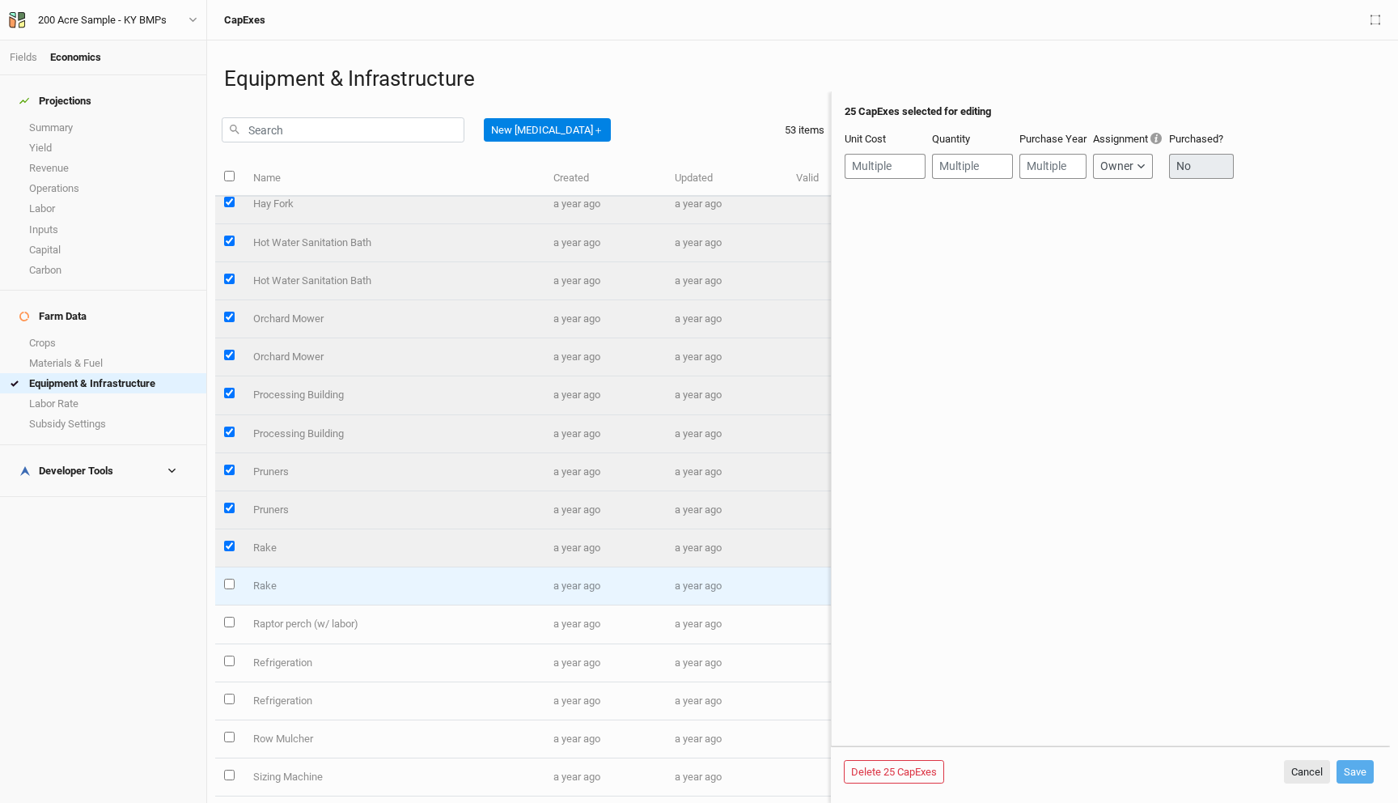
click at [229, 585] on input "select this item" at bounding box center [229, 584] width 11 height 11
checkbox input "true"
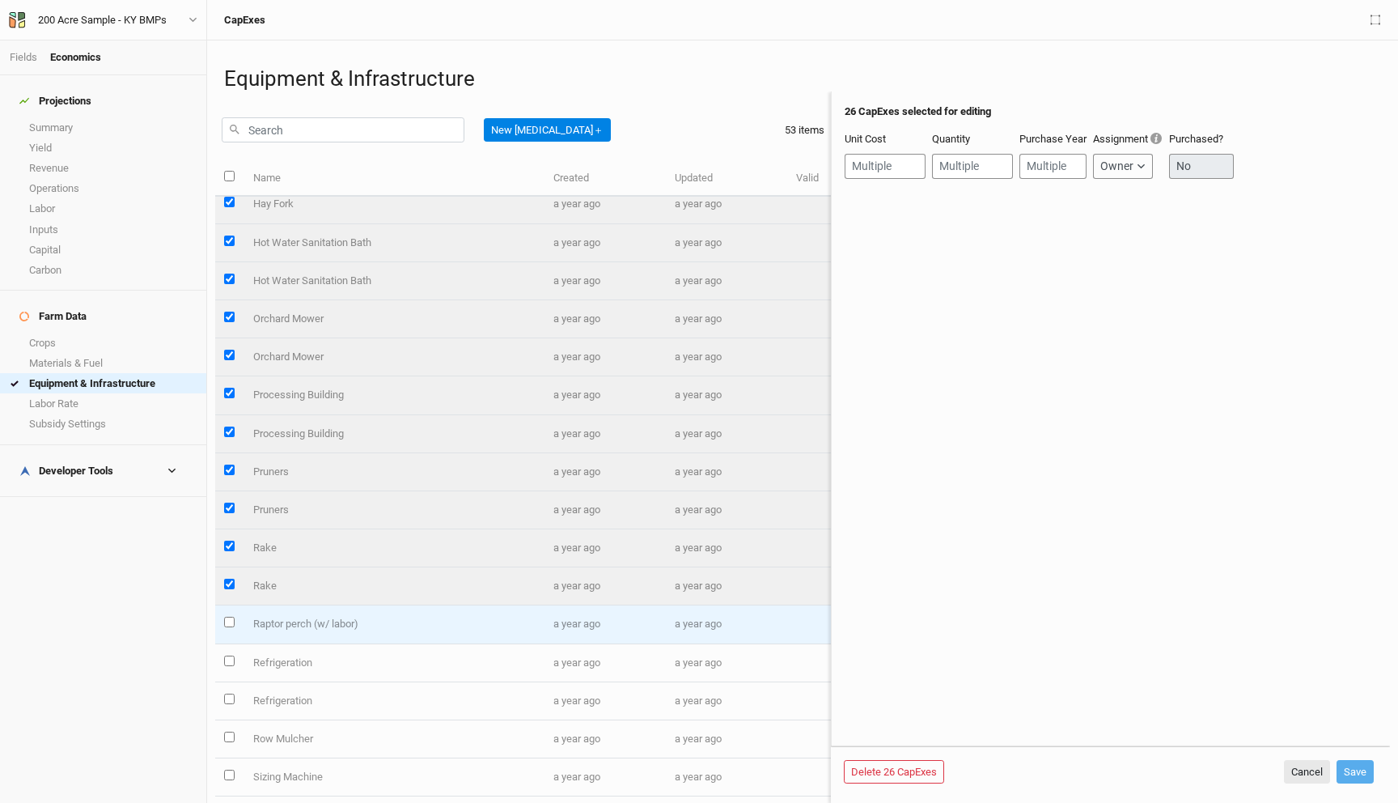
click at [231, 626] on input "select this item" at bounding box center [229, 622] width 11 height 11
checkbox input "true"
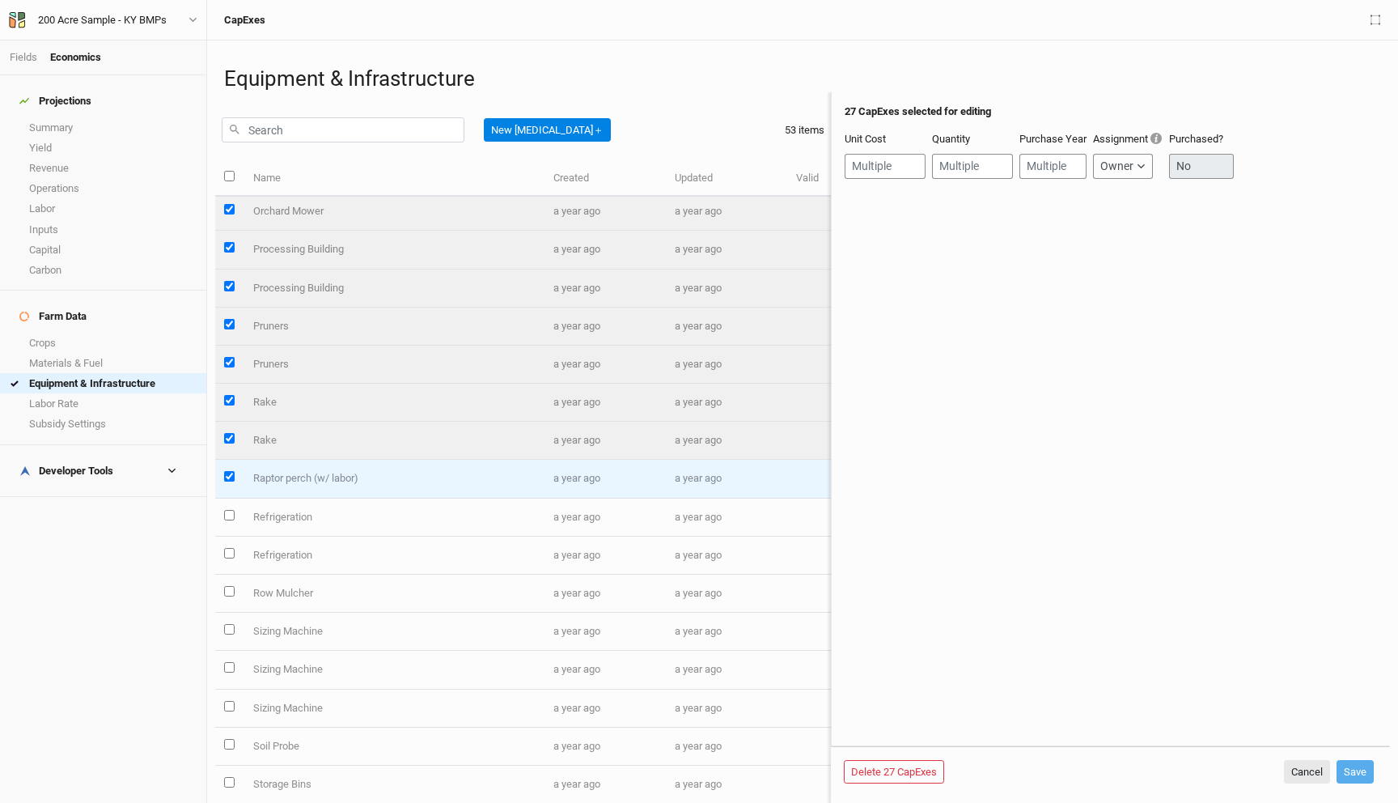
scroll to position [1410, 0]
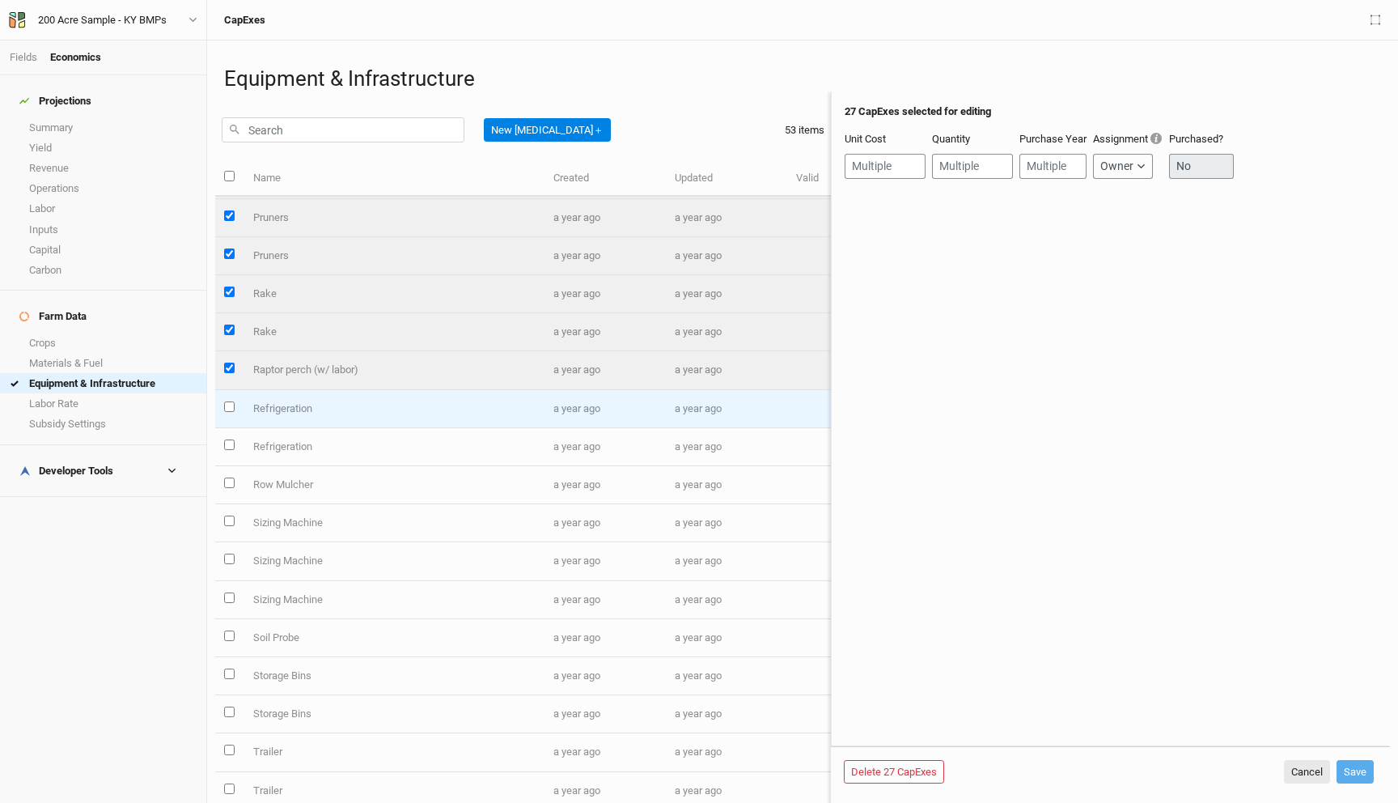
click at [227, 409] on input "select this item" at bounding box center [229, 406] width 11 height 11
checkbox input "true"
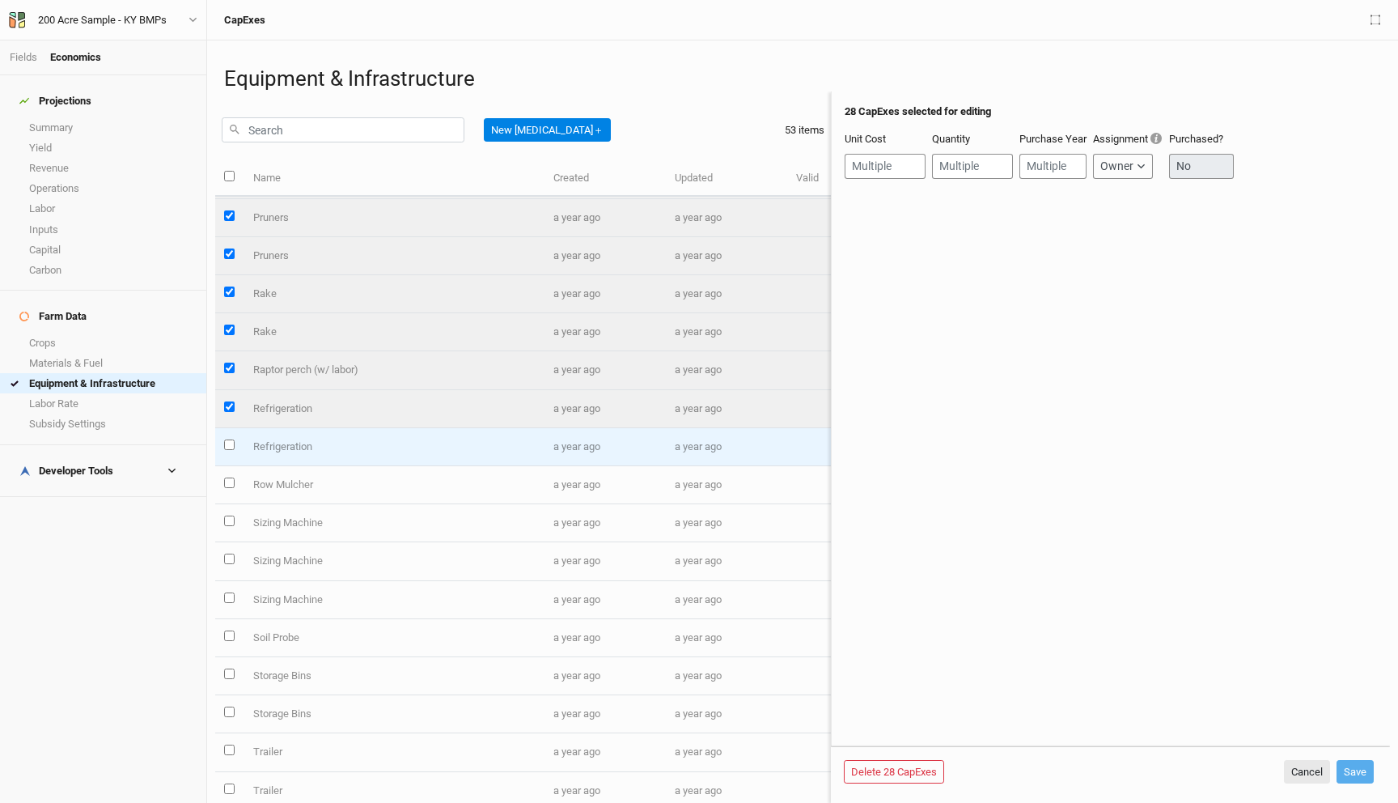
click at [229, 445] on input "select this item" at bounding box center [229, 444] width 11 height 11
checkbox input "true"
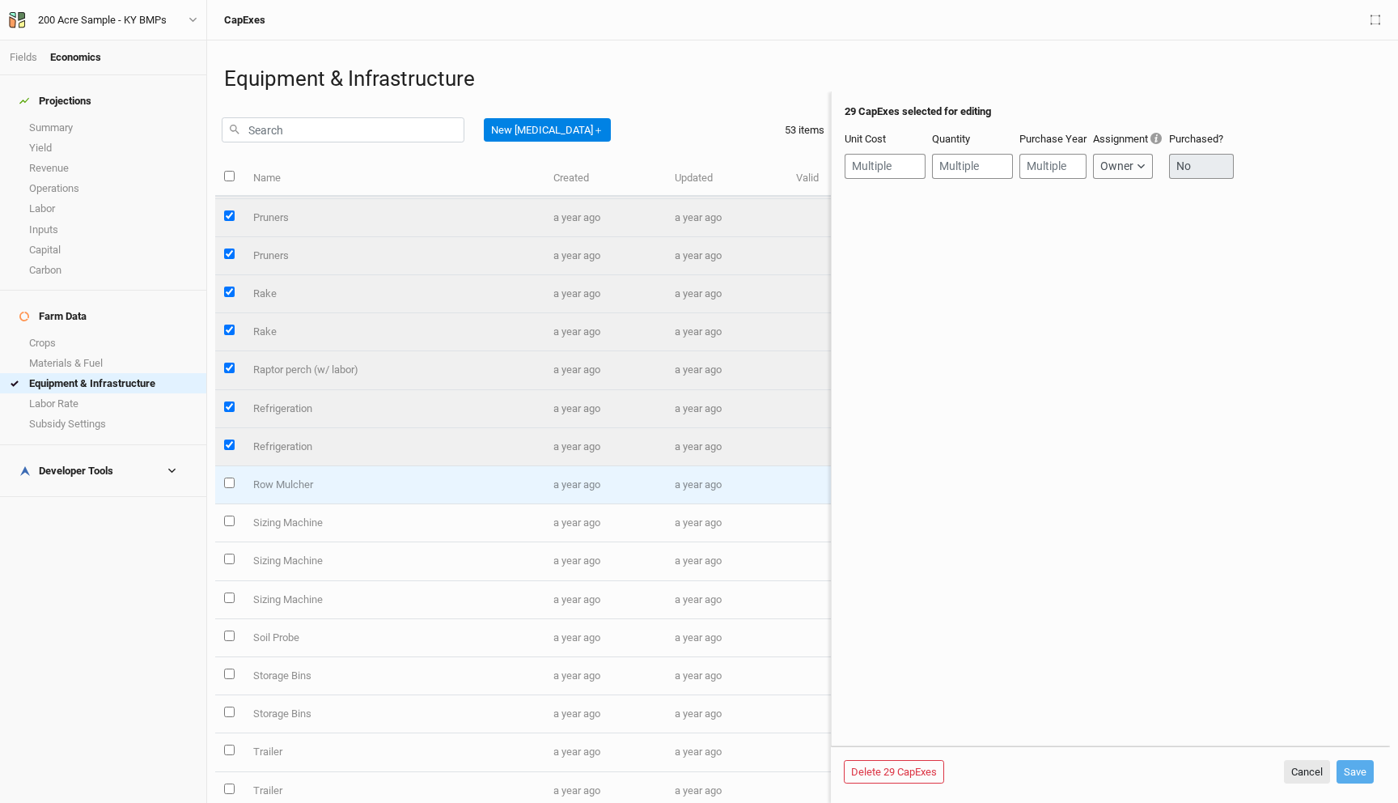
click at [230, 483] on input "select this item" at bounding box center [229, 482] width 11 height 11
checkbox input "true"
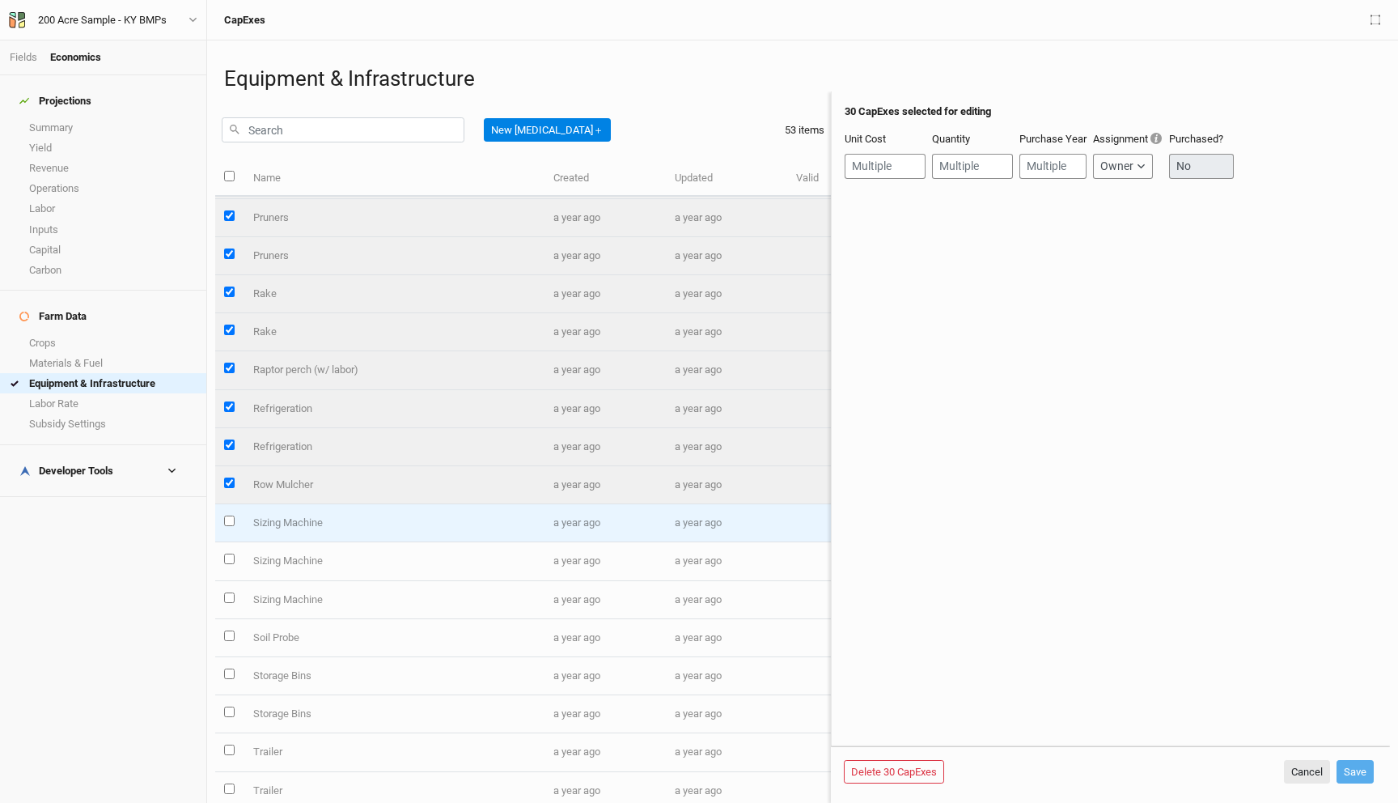
click at [231, 522] on input "select this item" at bounding box center [229, 520] width 11 height 11
checkbox input "true"
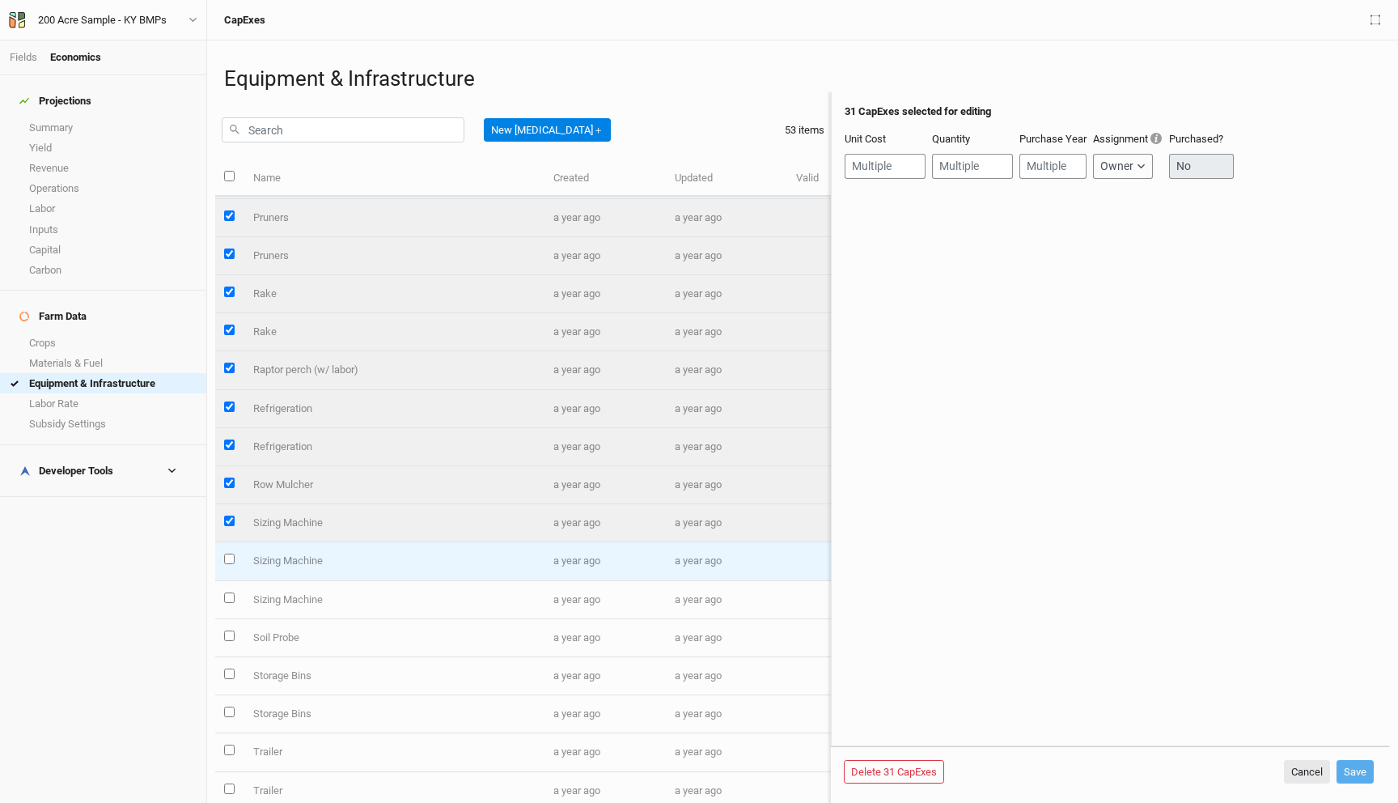
click at [228, 560] on input "select this item" at bounding box center [229, 558] width 11 height 11
checkbox input "true"
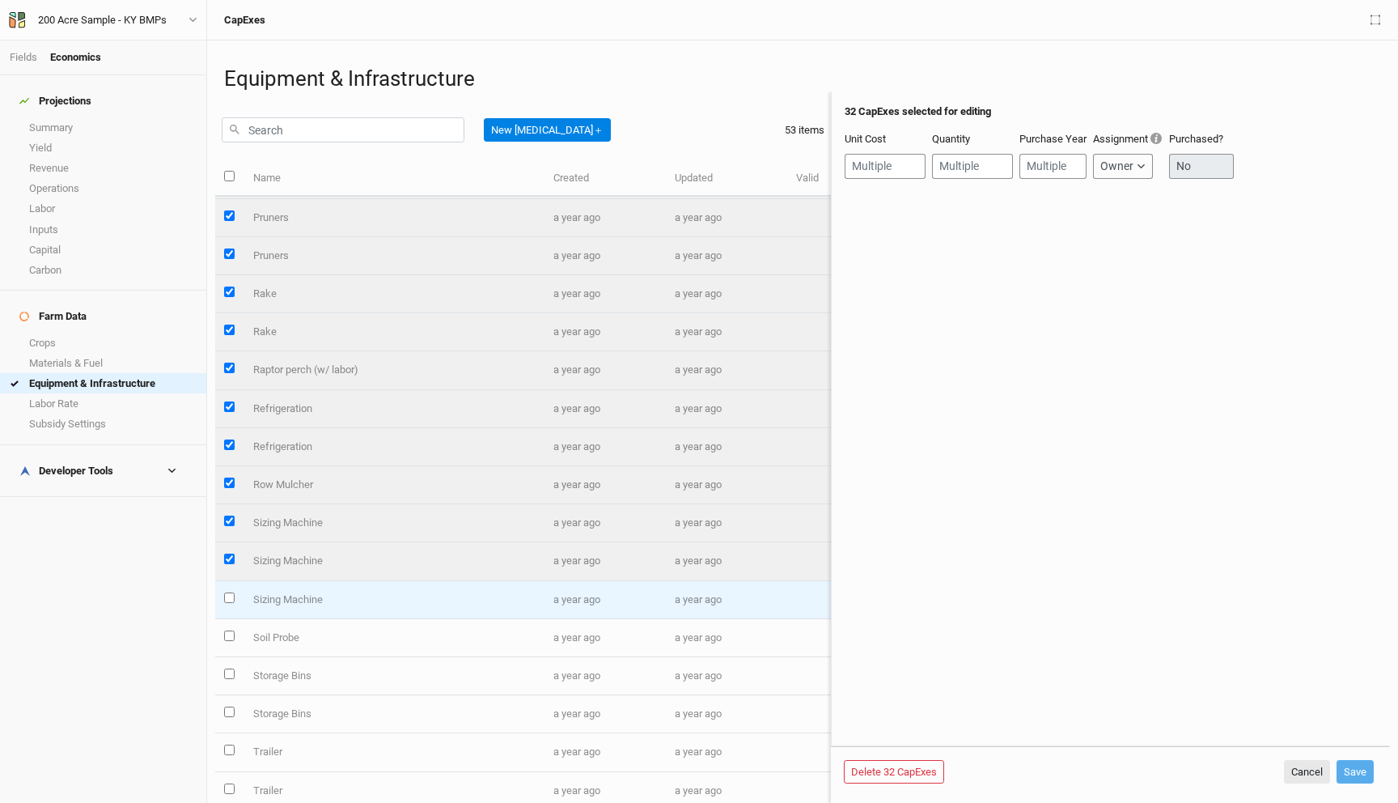
click at [229, 596] on input "select this item" at bounding box center [229, 597] width 11 height 11
checkbox input "true"
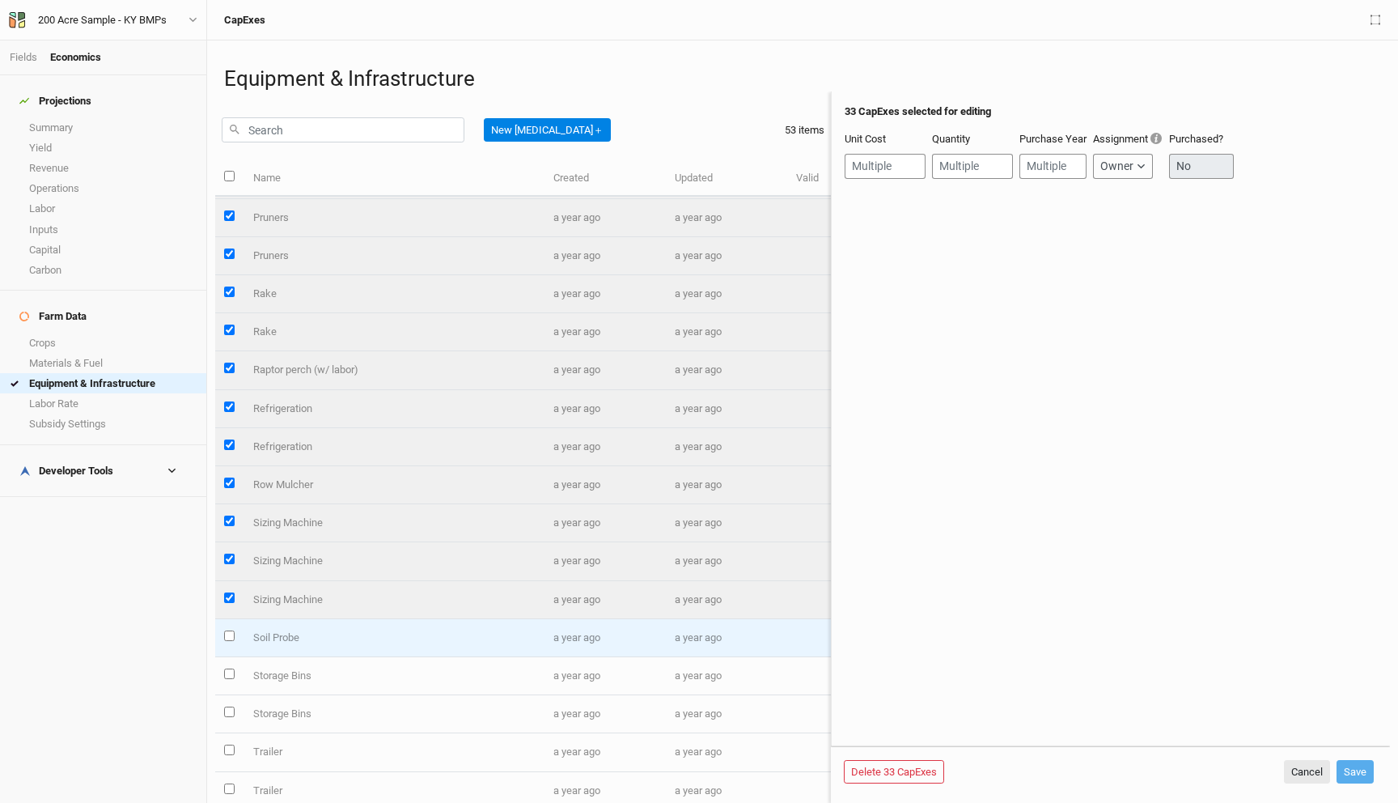
click at [229, 636] on input "select this item" at bounding box center [229, 635] width 11 height 11
checkbox input "true"
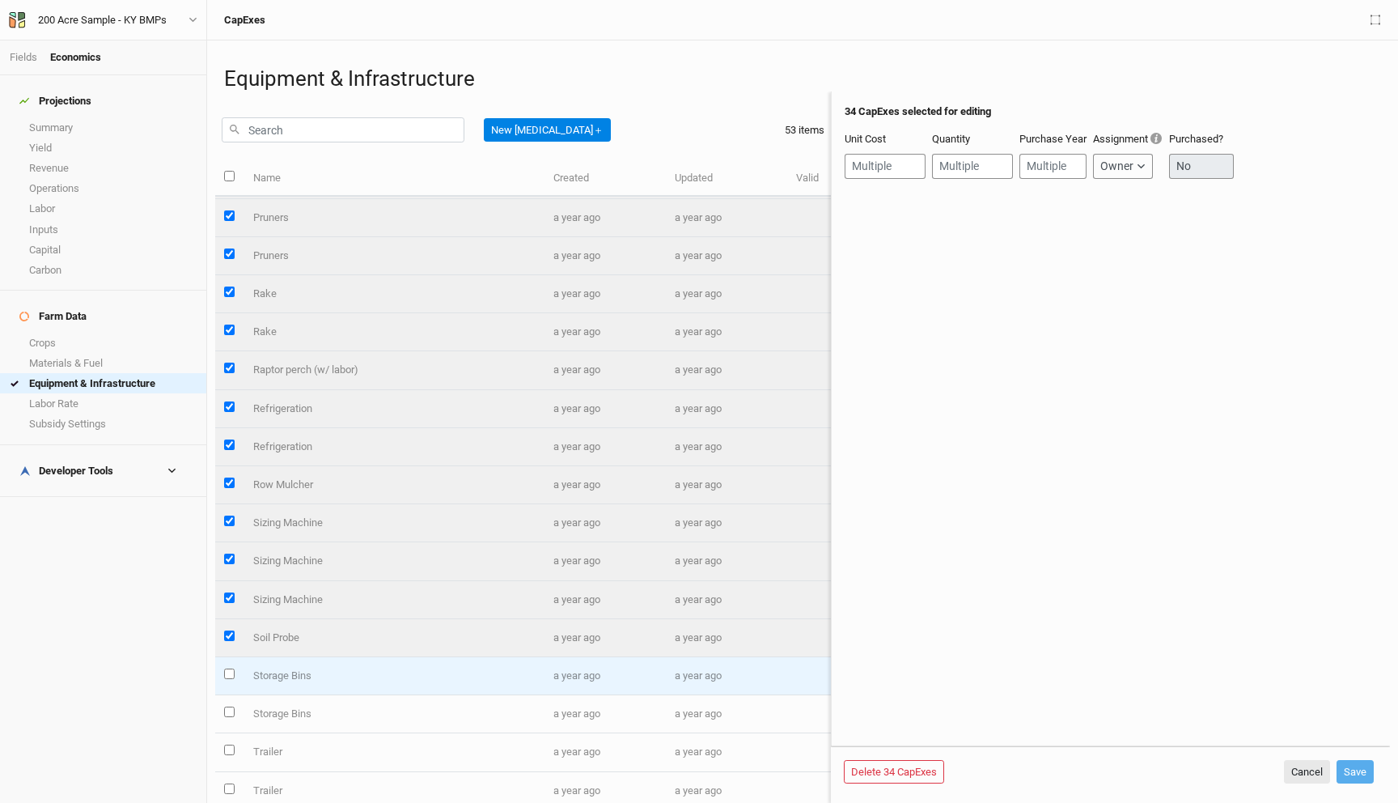
click at [230, 672] on input "select this item" at bounding box center [229, 673] width 11 height 11
checkbox input "true"
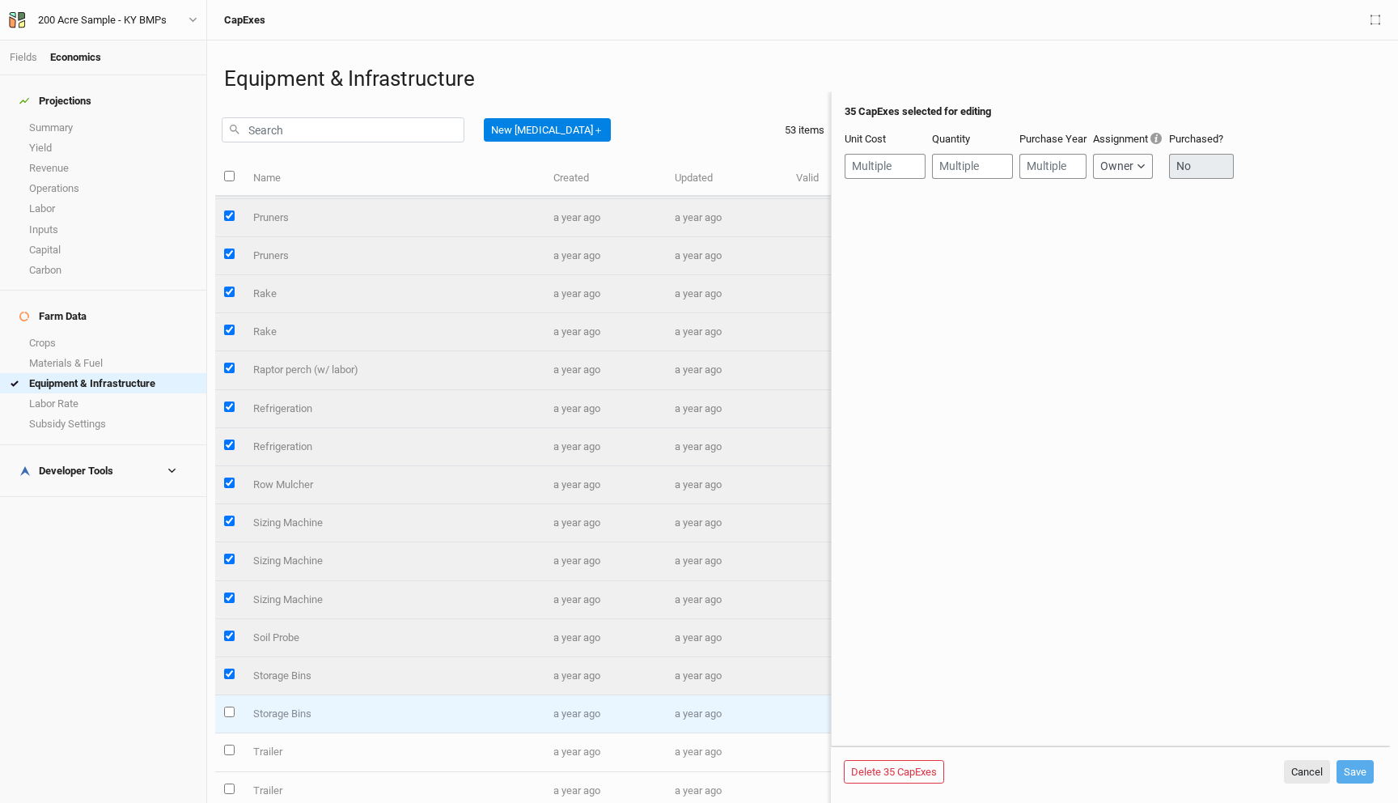
click at [230, 712] on input "select this item" at bounding box center [229, 711] width 11 height 11
checkbox input "true"
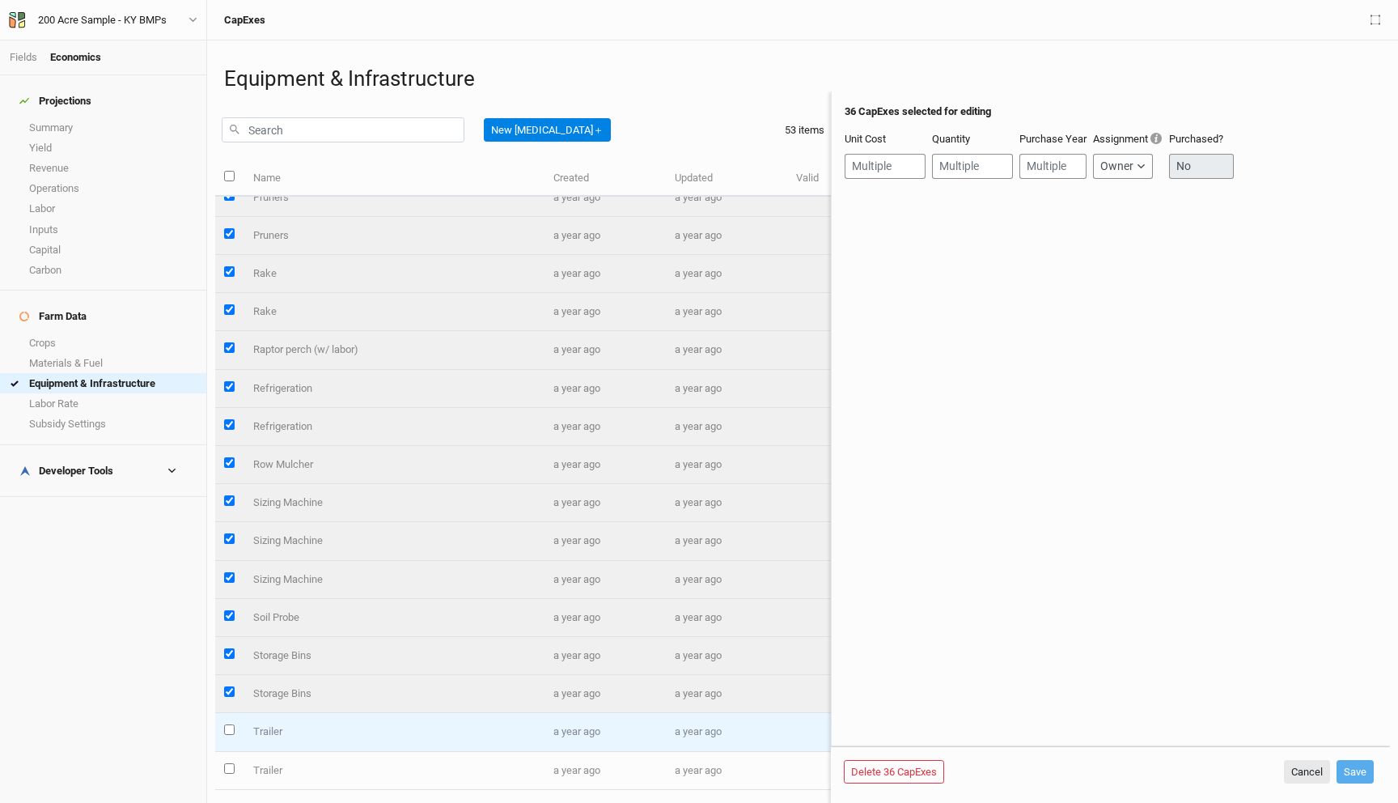
click at [230, 729] on input "select this item" at bounding box center [229, 729] width 11 height 11
checkbox input "true"
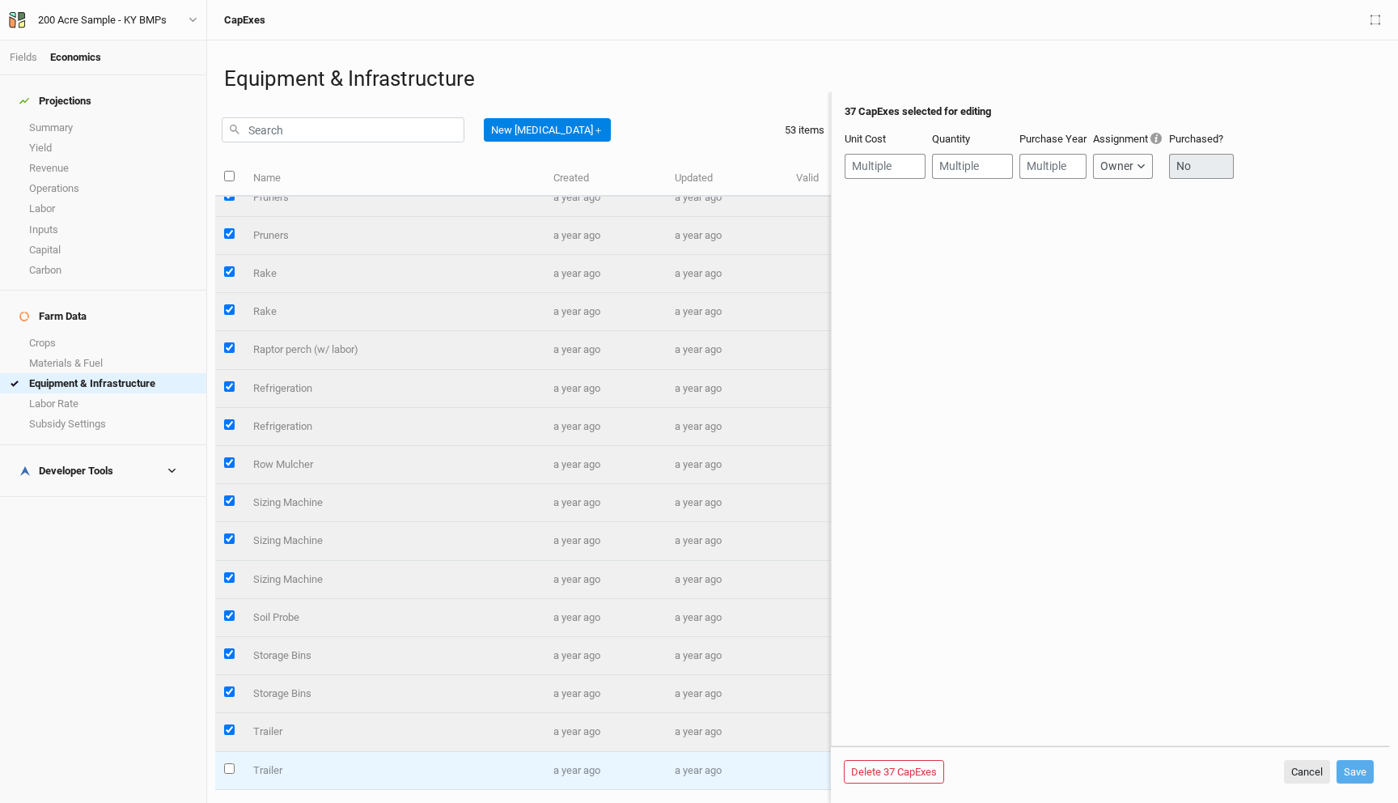
click at [229, 766] on input "select this item" at bounding box center [229, 768] width 11 height 11
checkbox input "true"
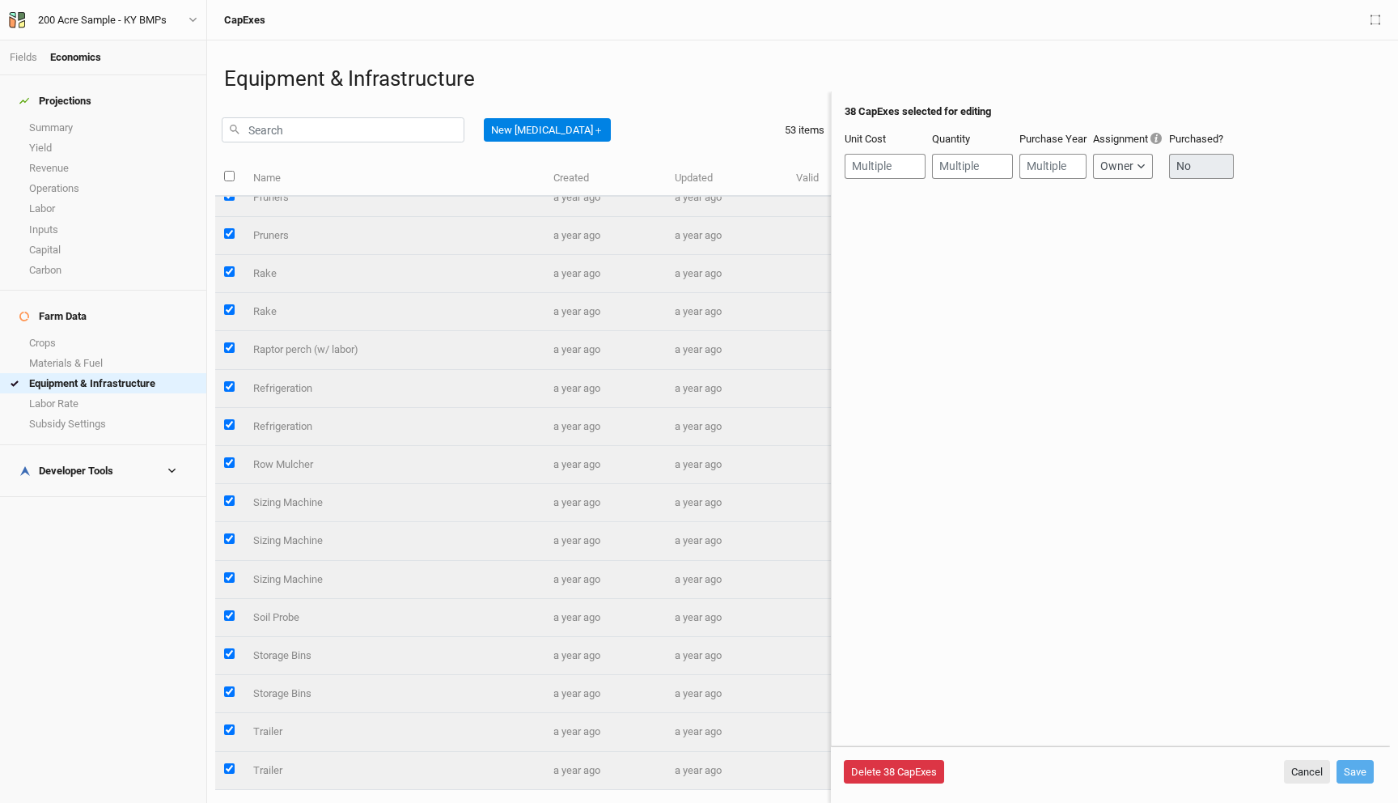
click at [875, 764] on button "Delete 38 CapExes" at bounding box center [894, 772] width 100 height 24
click at [989, 766] on button "Delete" at bounding box center [990, 772] width 45 height 24
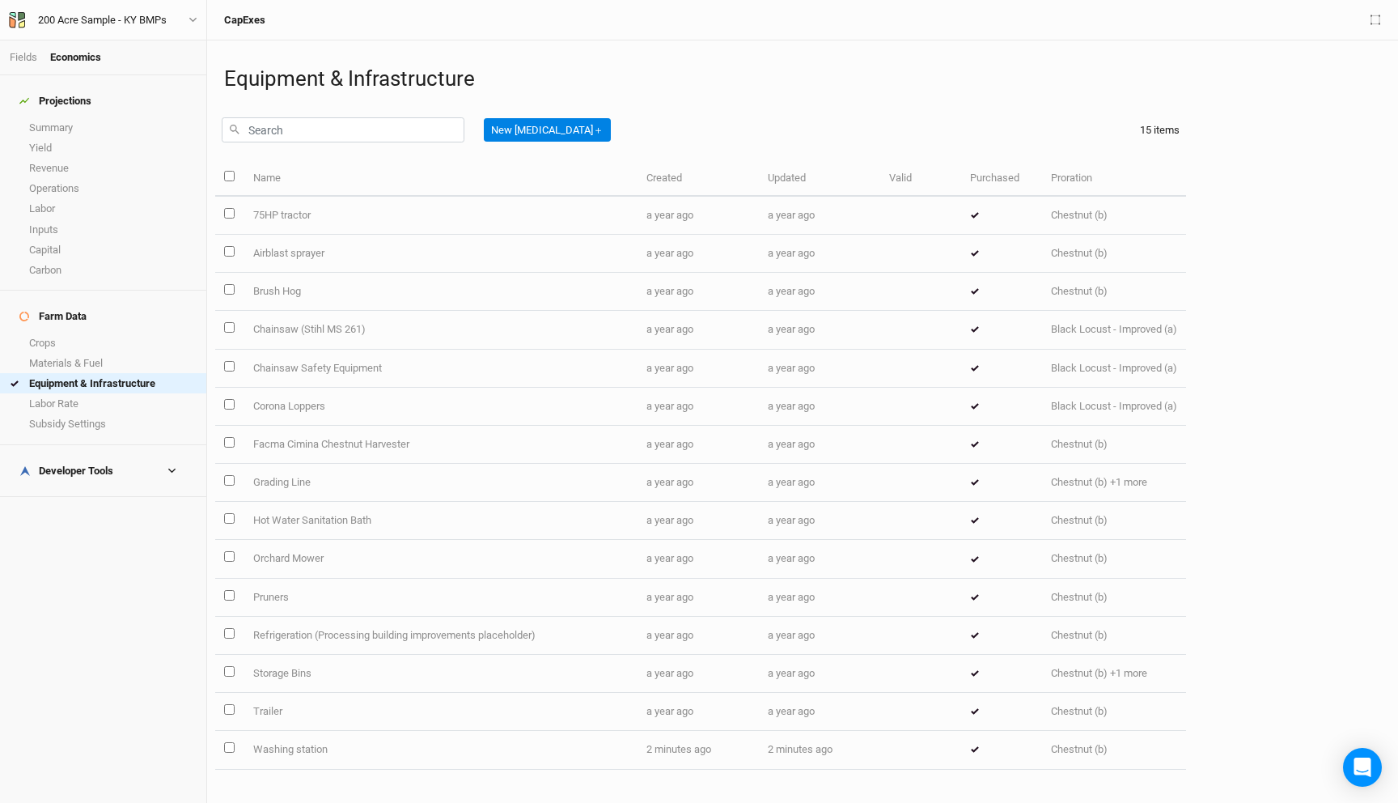
scroll to position [0, 0]
click at [91, 117] on link "Summary" at bounding box center [103, 127] width 206 height 20
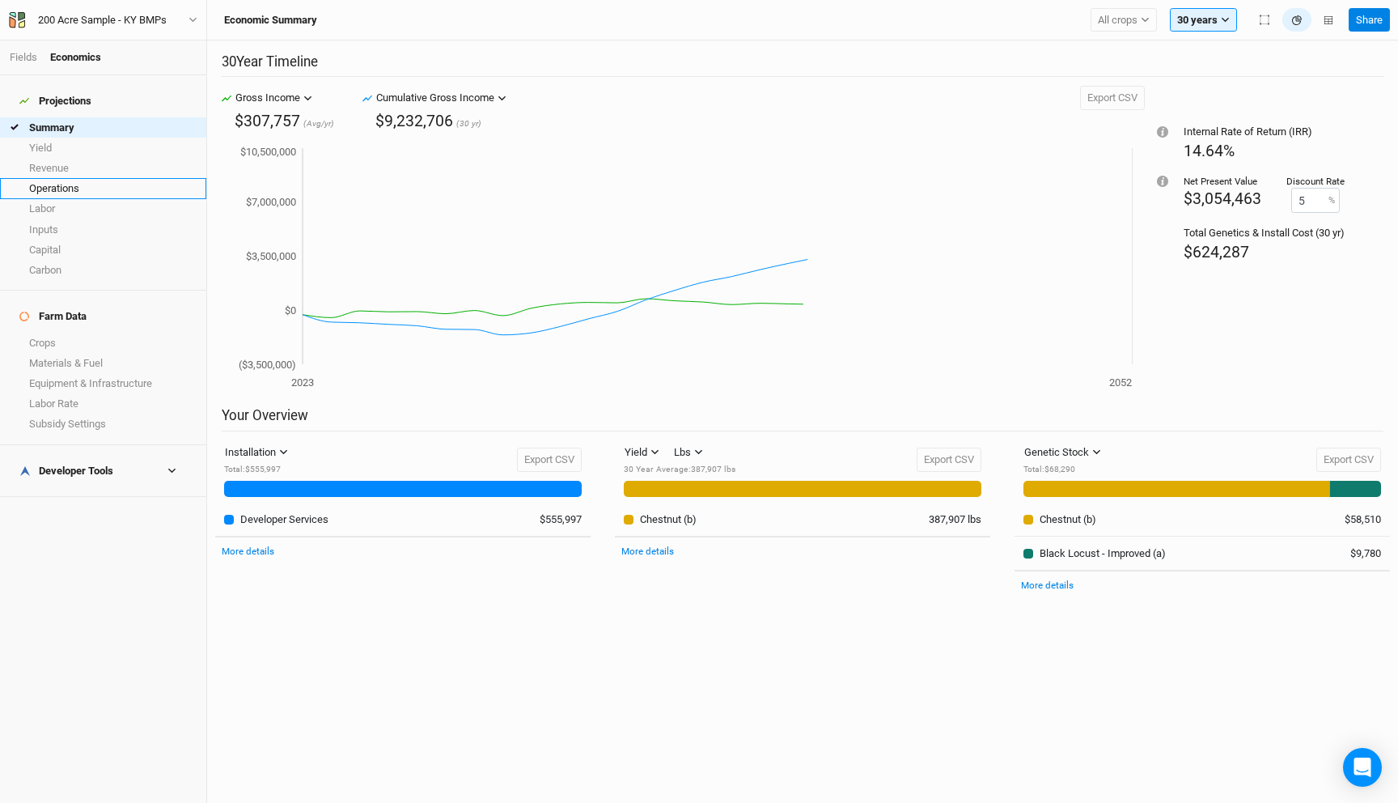
click at [89, 183] on link "Operations" at bounding box center [103, 188] width 206 height 20
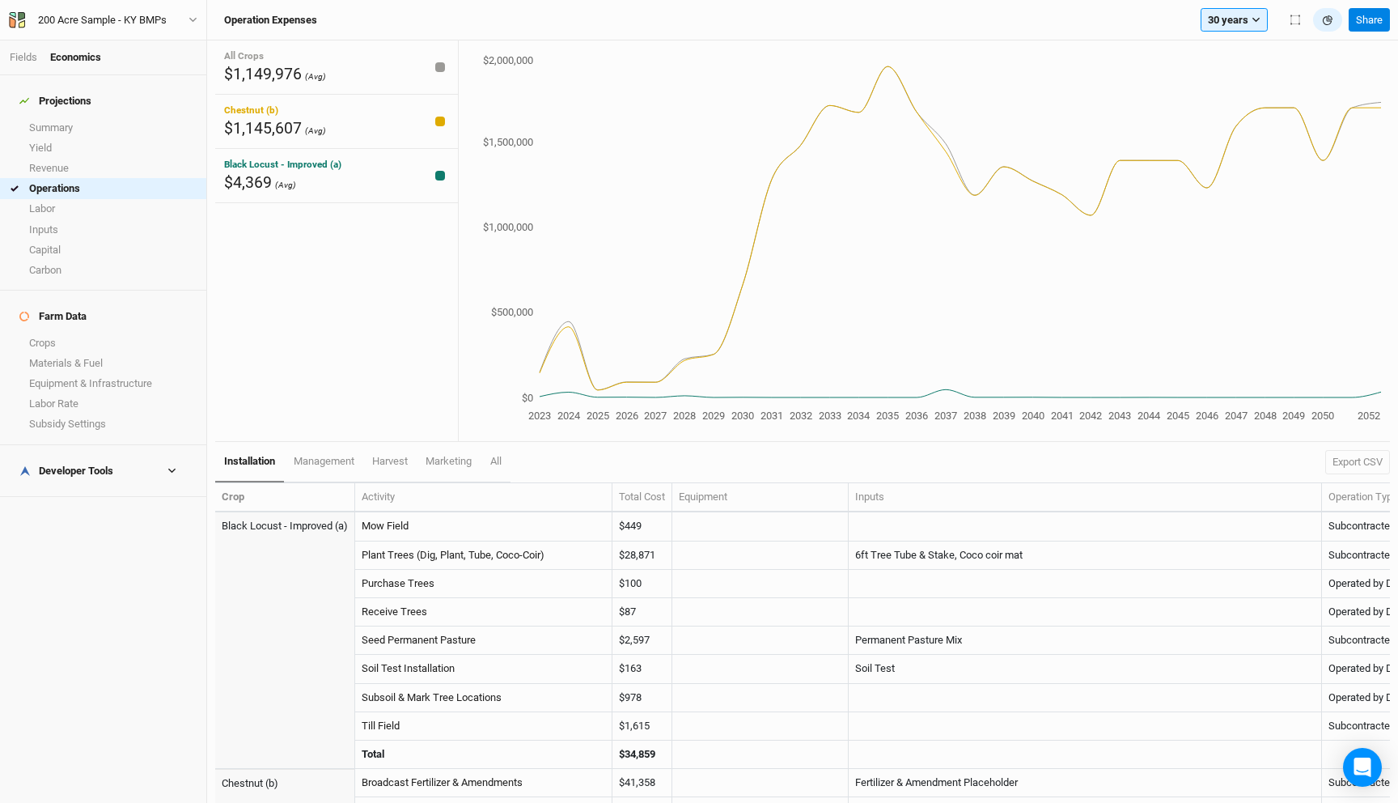
click at [136, 455] on h4 "Developer Tools" at bounding box center [103, 471] width 187 height 32
click at [98, 507] on link "Operations Cost Basis" at bounding box center [103, 517] width 206 height 20
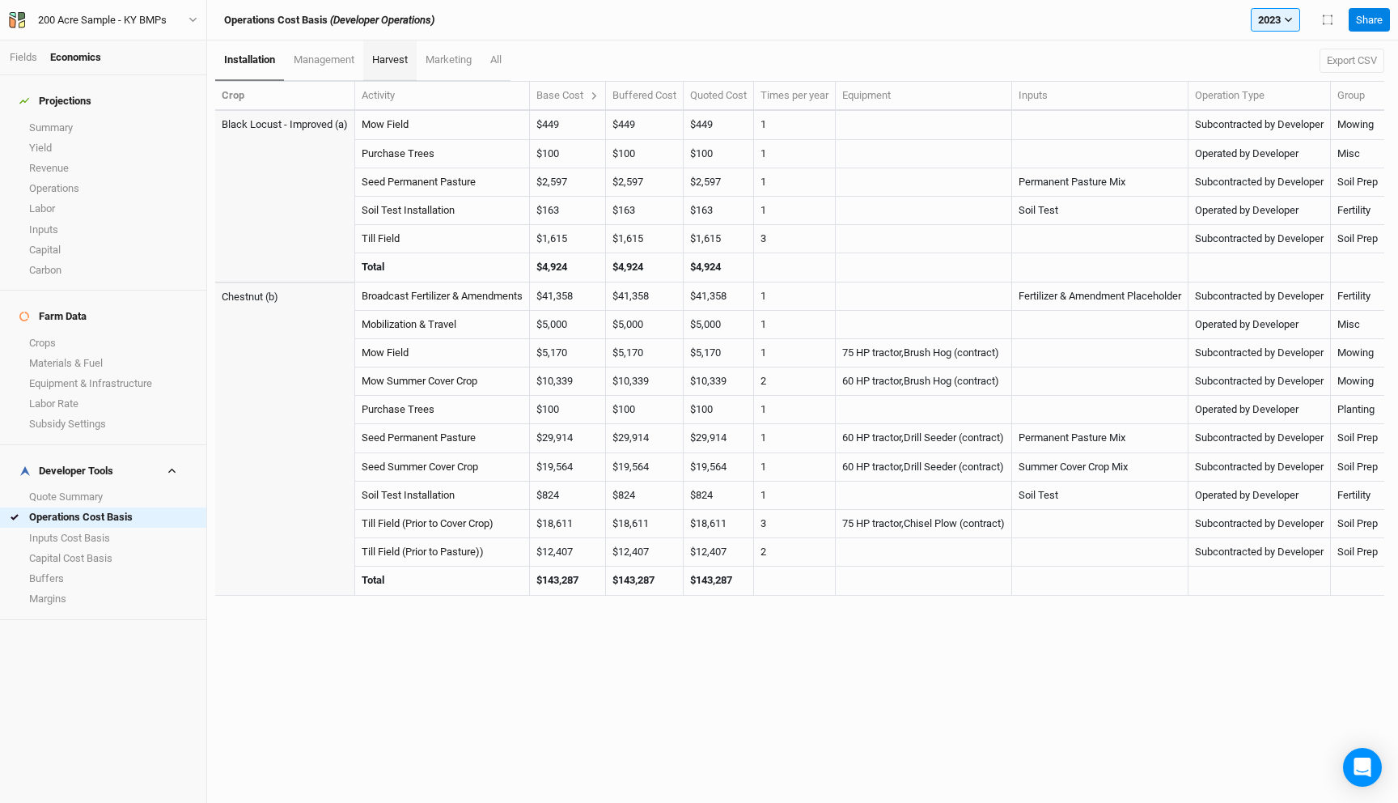
click at [395, 47] on link "harvest" at bounding box center [389, 60] width 53 height 40
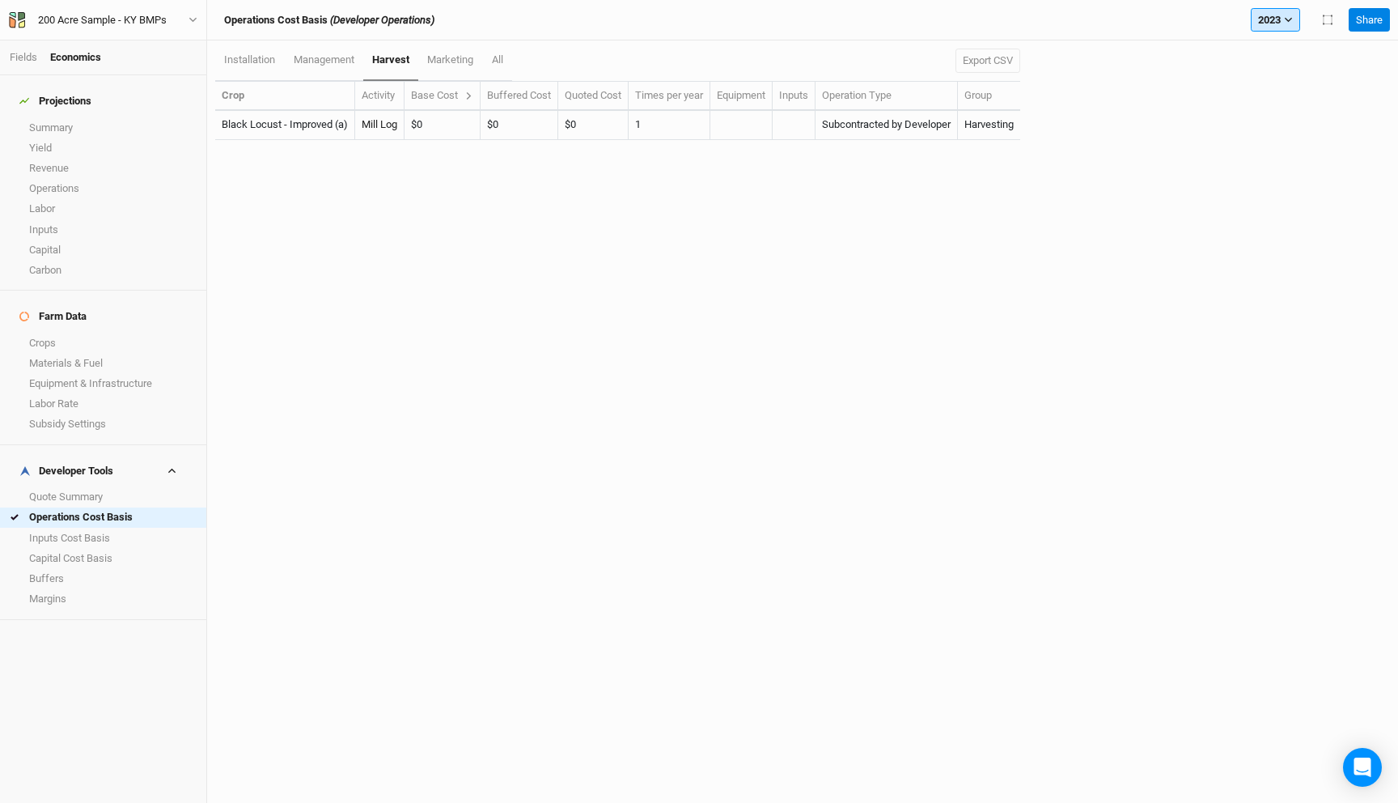
click at [1287, 11] on button "2023" at bounding box center [1275, 20] width 49 height 24
click at [1194, 30] on div "Operations Cost Basis (Developer Operations) 2023 Annual - multi year 5 years 3…" at bounding box center [778, 20] width 1127 height 24
click at [1281, 26] on button "2023" at bounding box center [1275, 20] width 49 height 24
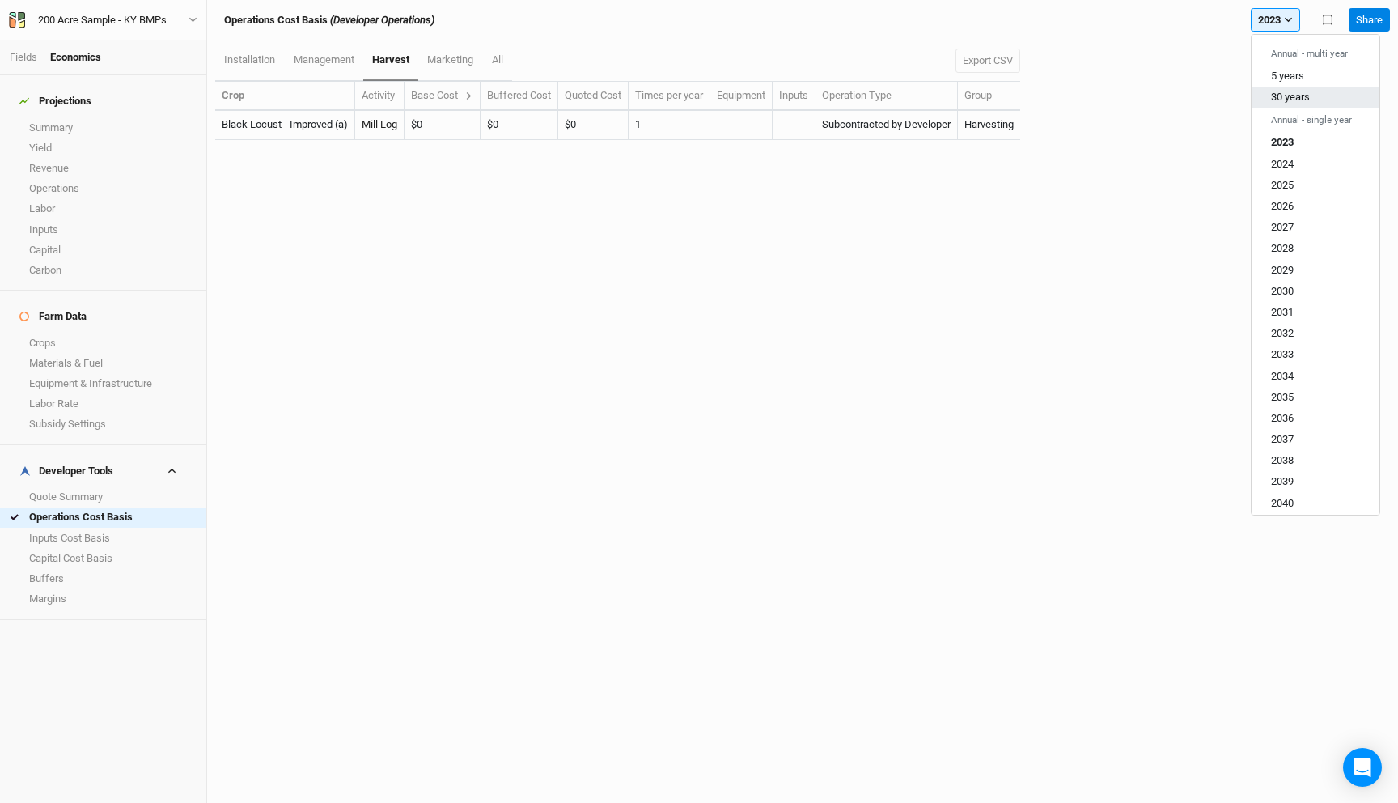
click at [1298, 101] on span "30 years" at bounding box center [1290, 97] width 39 height 12
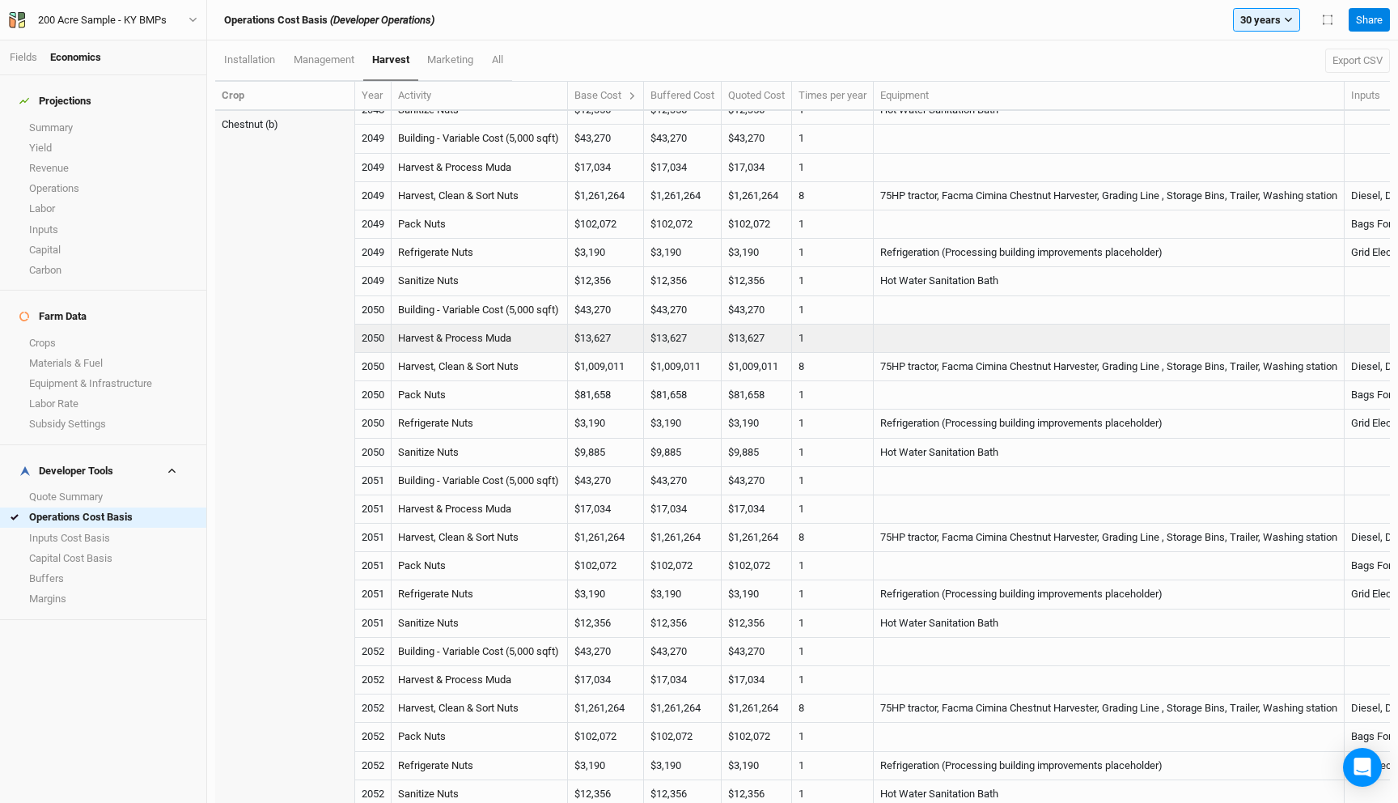
scroll to position [4434, 0]
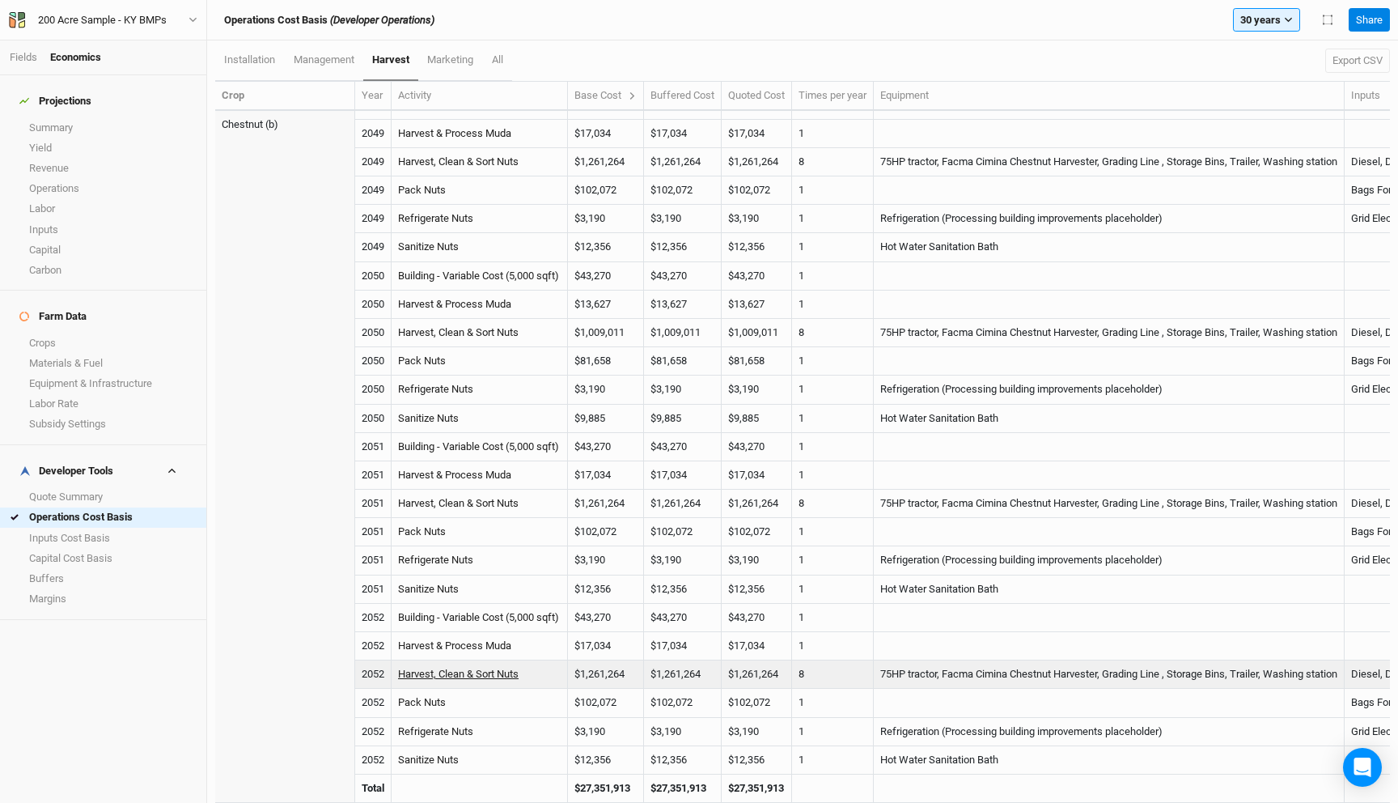
click at [505, 676] on link "Harvest, Clean & Sort Nuts" at bounding box center [458, 674] width 121 height 12
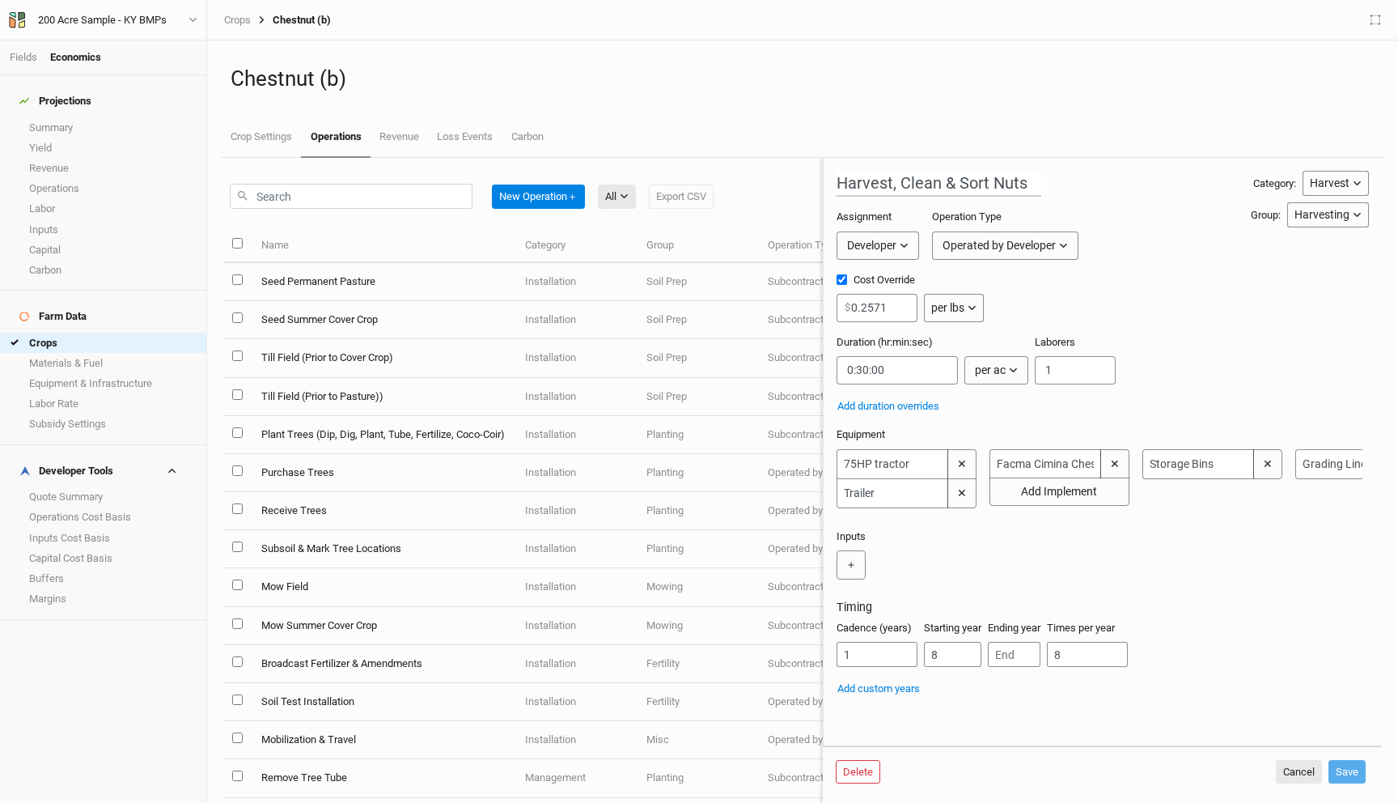
click at [981, 415] on div "Harvest, Clean & Sort Nuts Category: Harvest Installation Management Harvest Ma…" at bounding box center [1103, 434] width 532 height 526
click at [969, 456] on button "✕" at bounding box center [962, 463] width 29 height 29
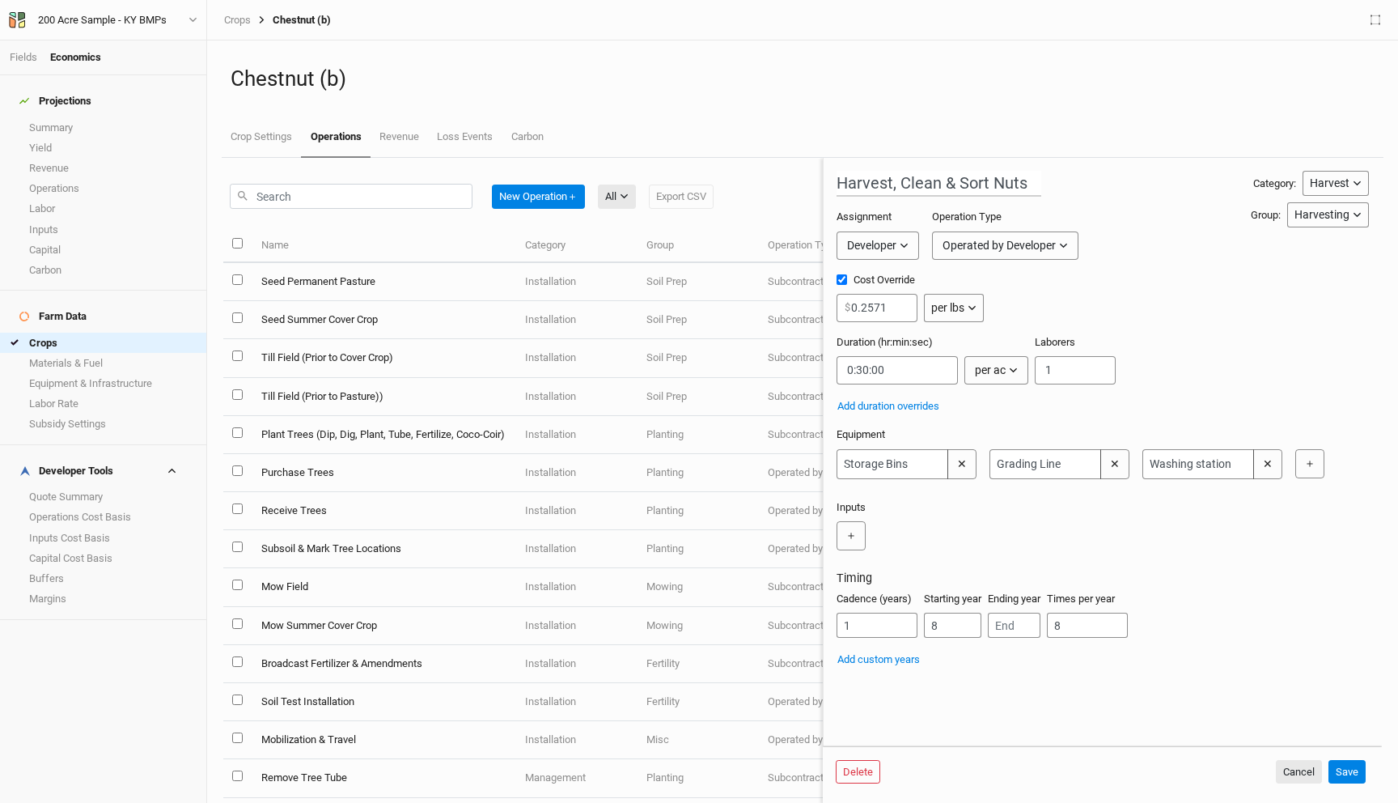
click at [969, 456] on button "✕" at bounding box center [962, 464] width 29 height 30
click at [855, 469] on button "＋" at bounding box center [851, 463] width 29 height 29
click at [863, 470] on input "text" at bounding box center [893, 464] width 112 height 30
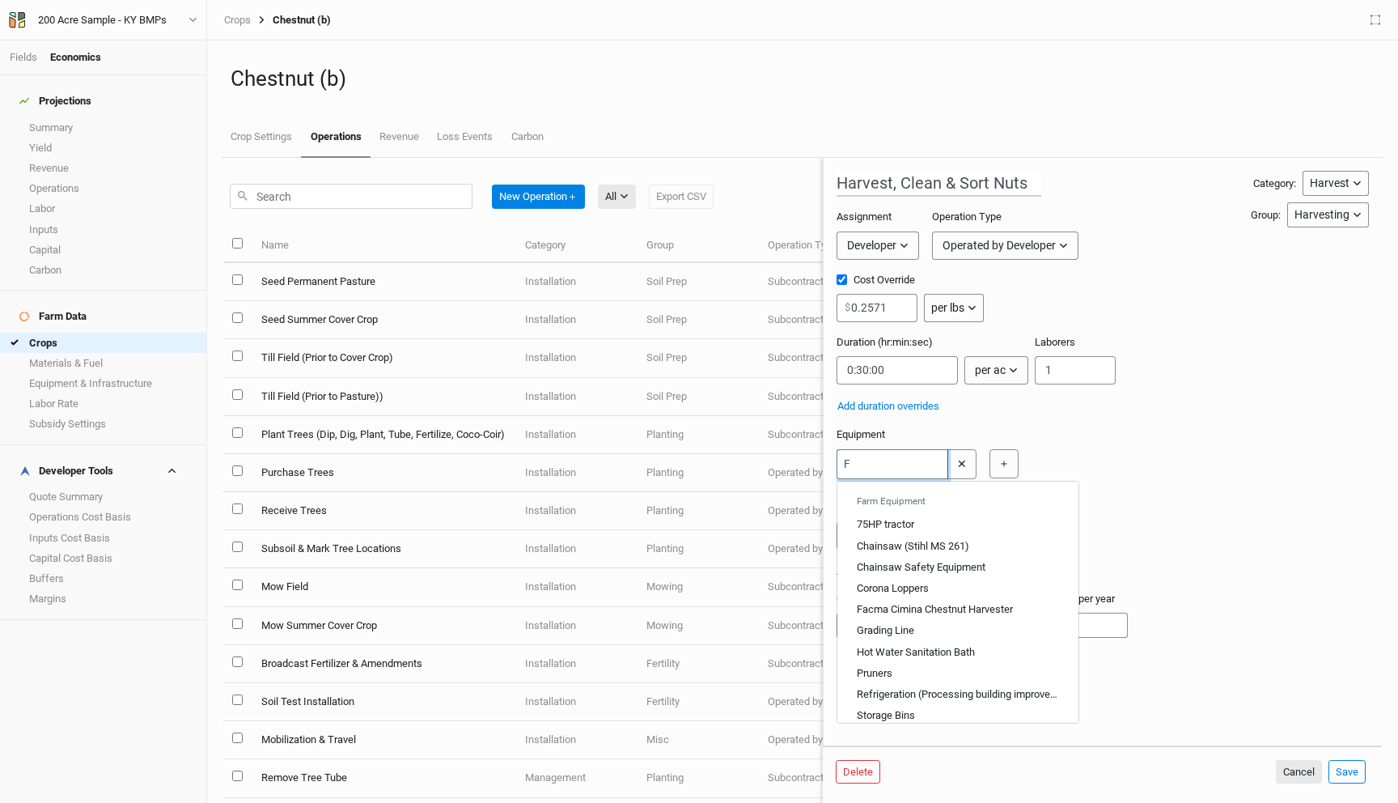
type input "Fa"
type input "Facma Cimina Chestnut Harvester"
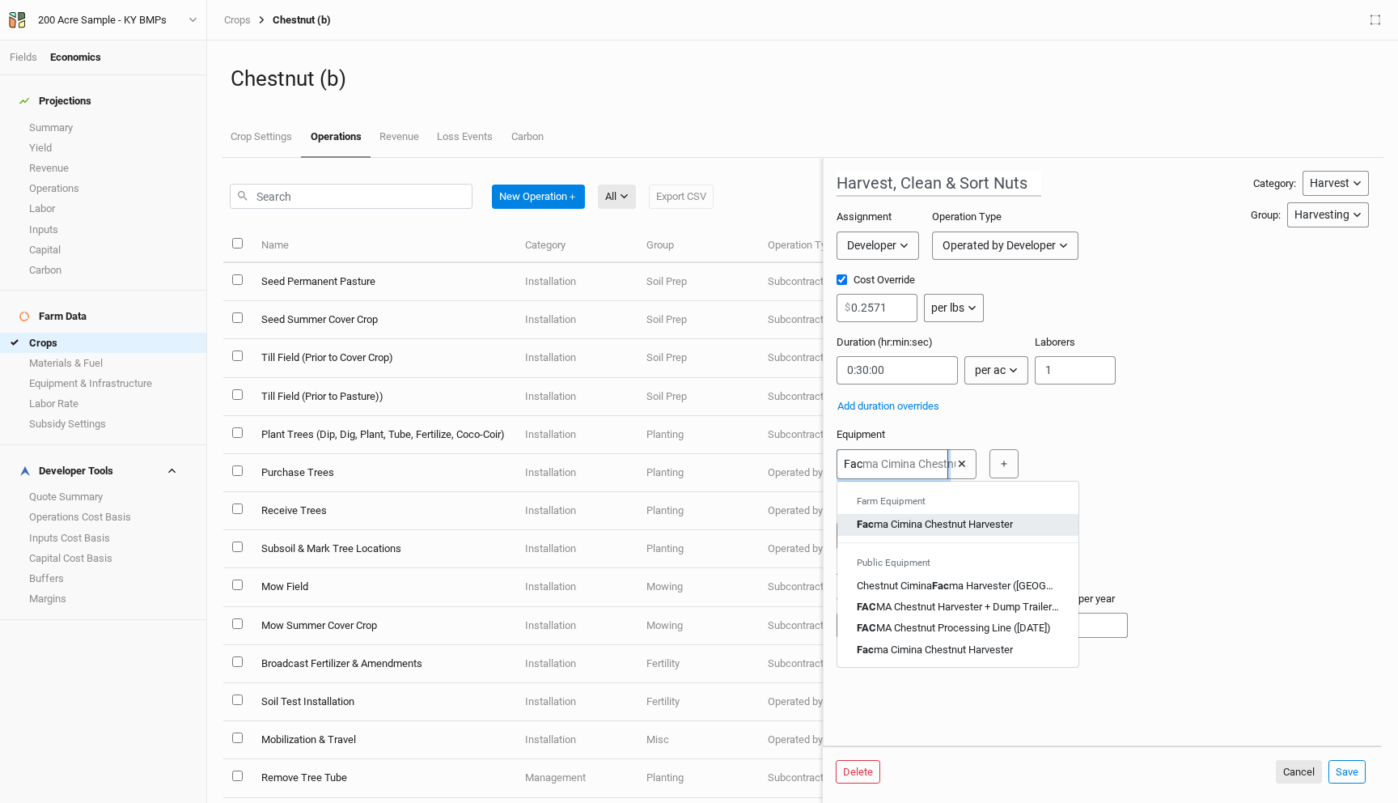
click at [888, 532] on link "Fac ma Cimina Chestnut Harvester" at bounding box center [958, 524] width 241 height 21
type input "Facma Cimina Chestnut Harvester"
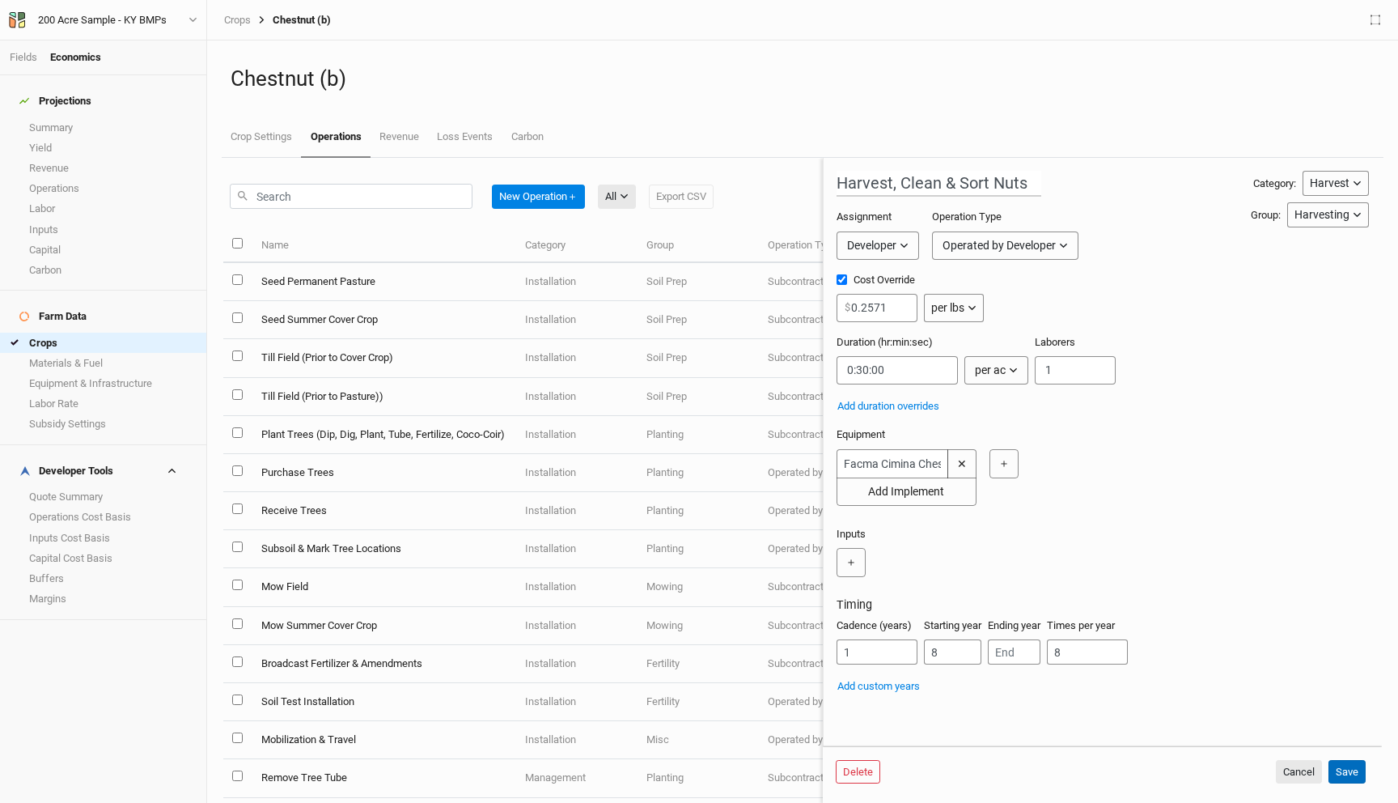
click at [1351, 770] on button "Save" at bounding box center [1347, 772] width 37 height 24
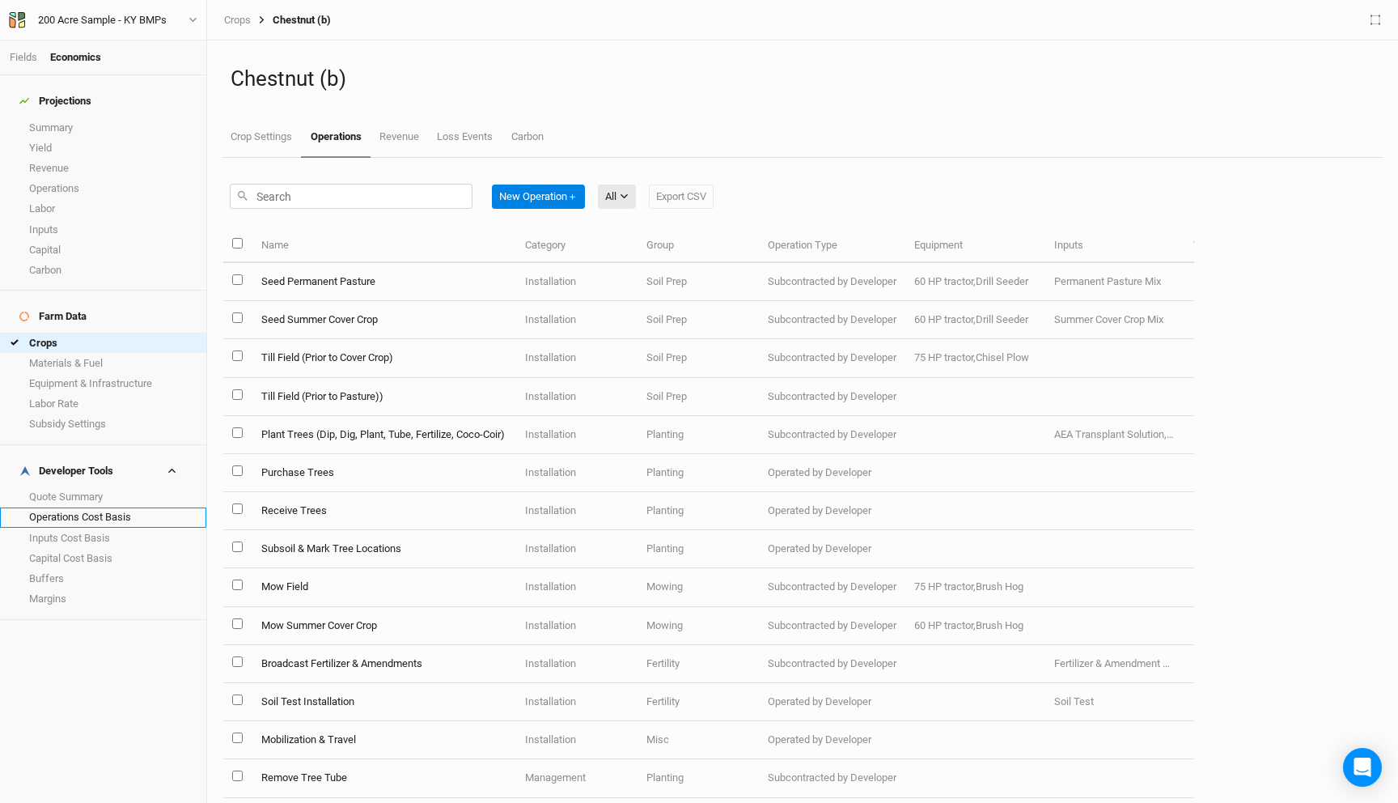
click at [93, 507] on link "Operations Cost Basis" at bounding box center [103, 517] width 206 height 20
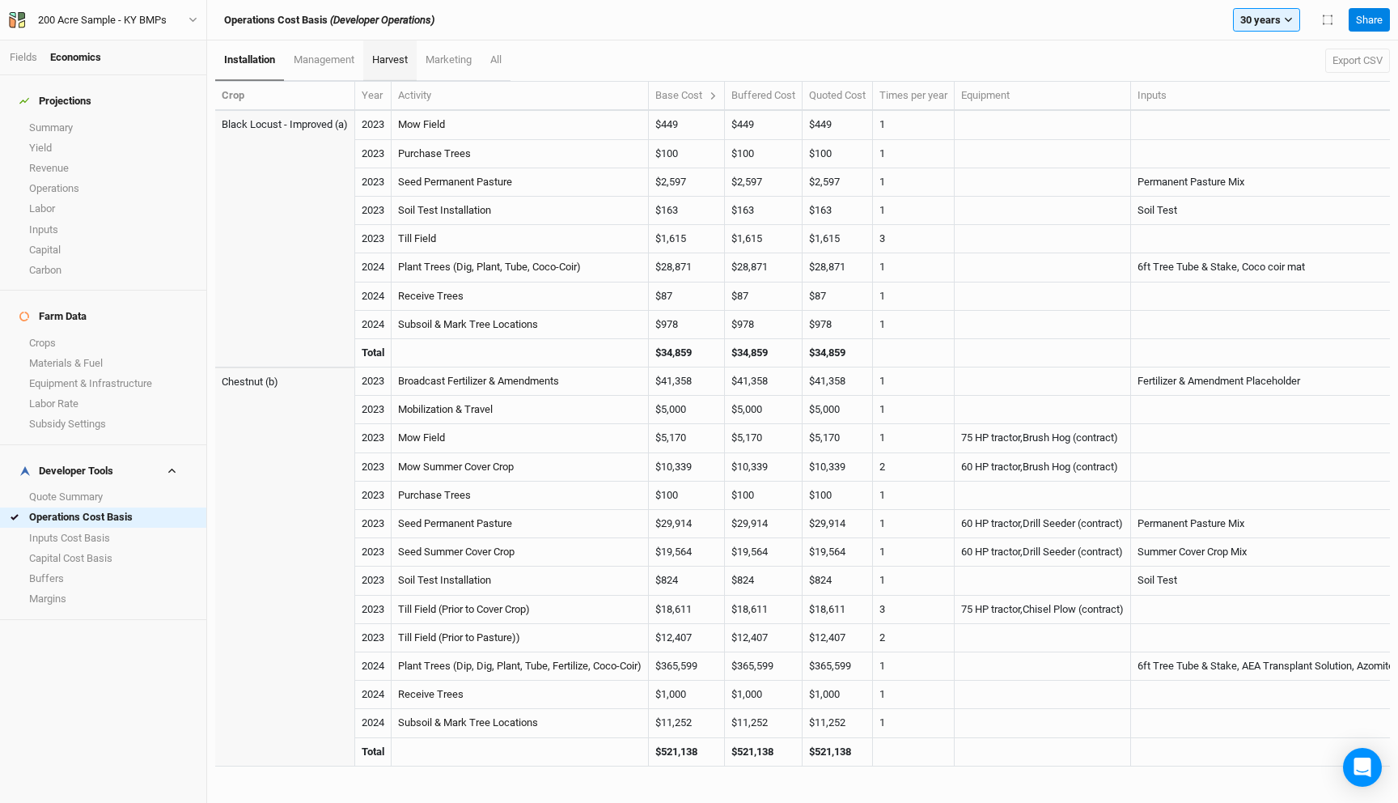
click at [388, 67] on link "harvest" at bounding box center [389, 60] width 53 height 40
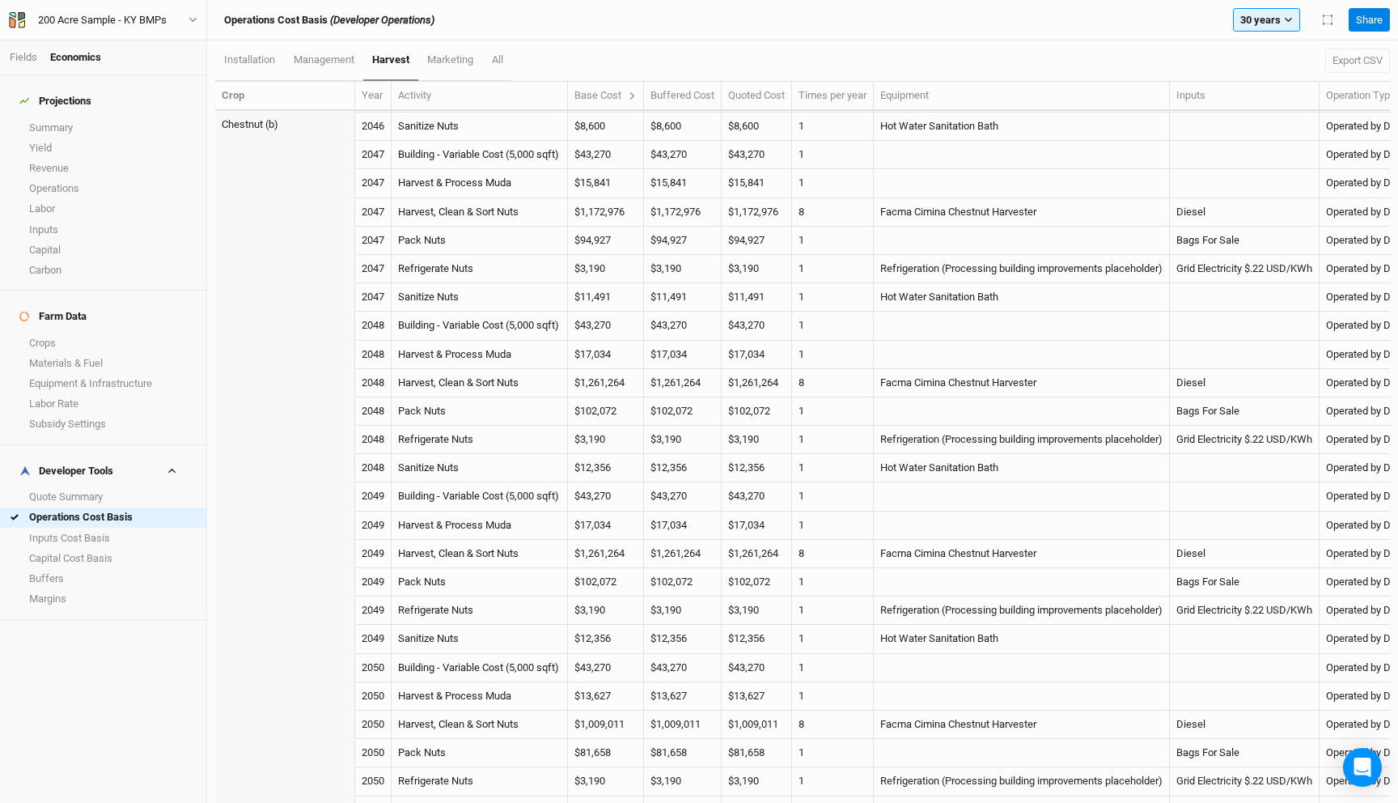
scroll to position [4434, 0]
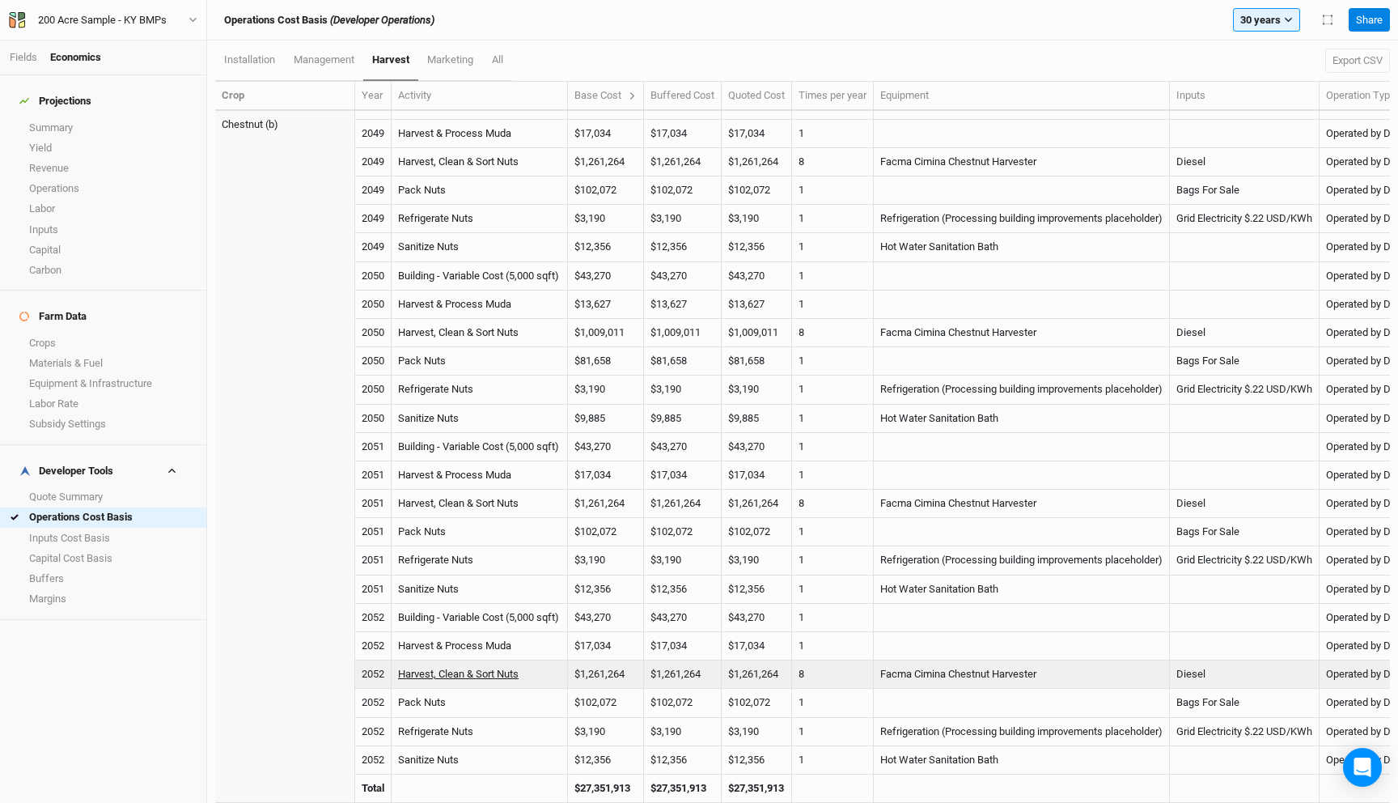
click at [511, 676] on link "Harvest, Clean & Sort Nuts" at bounding box center [458, 674] width 121 height 12
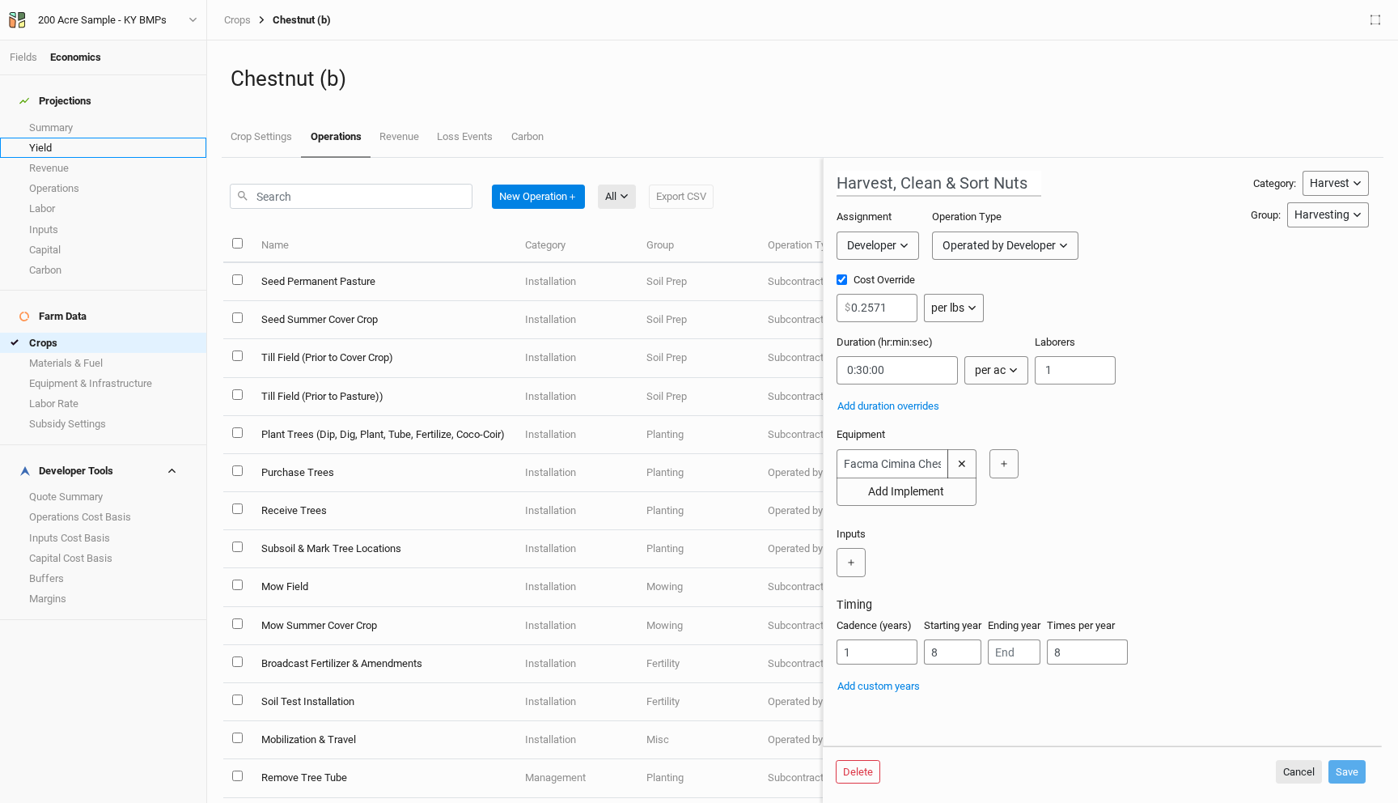
click at [58, 142] on link "Yield" at bounding box center [103, 148] width 206 height 20
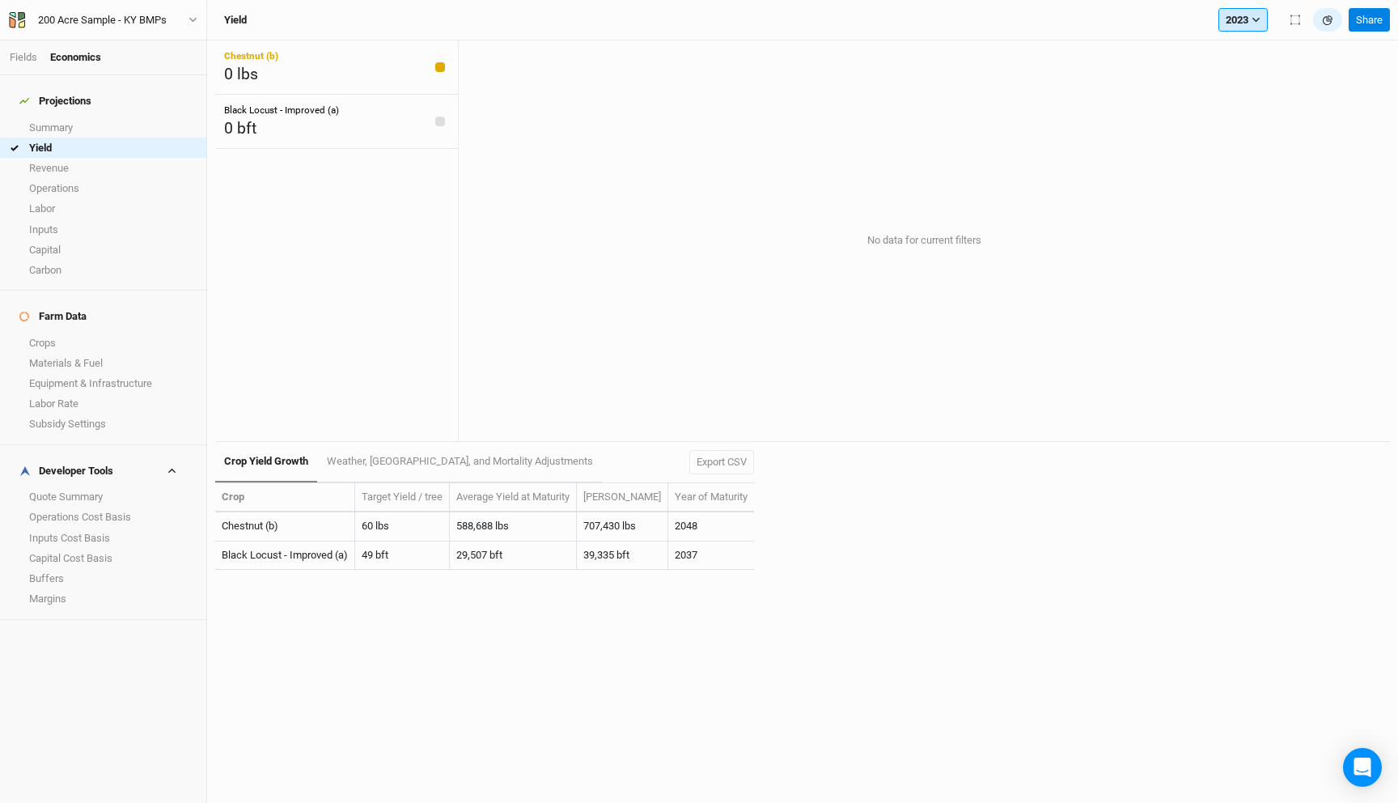
click at [1236, 21] on button "2023" at bounding box center [1243, 20] width 49 height 24
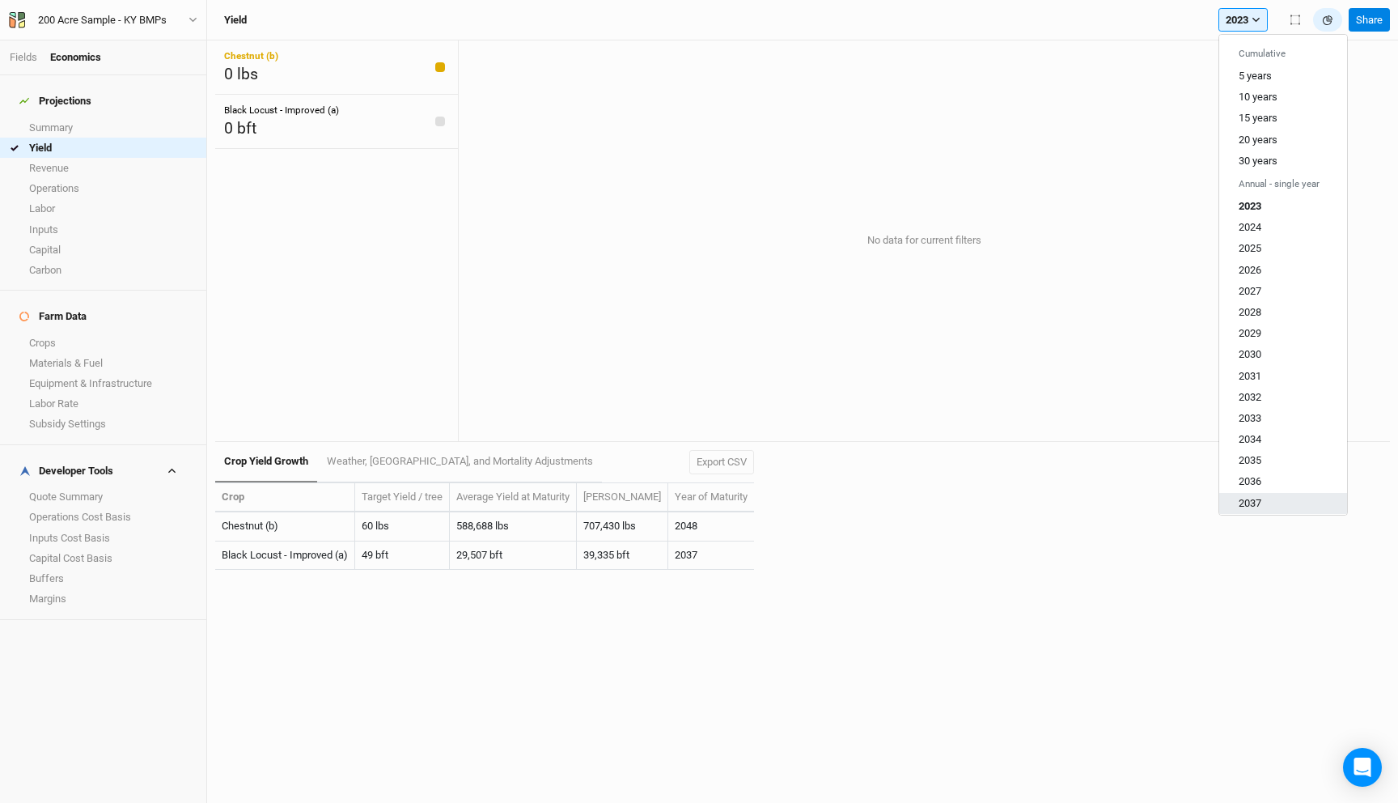
scroll to position [324, 0]
click at [1266, 497] on button "2052" at bounding box center [1283, 496] width 128 height 21
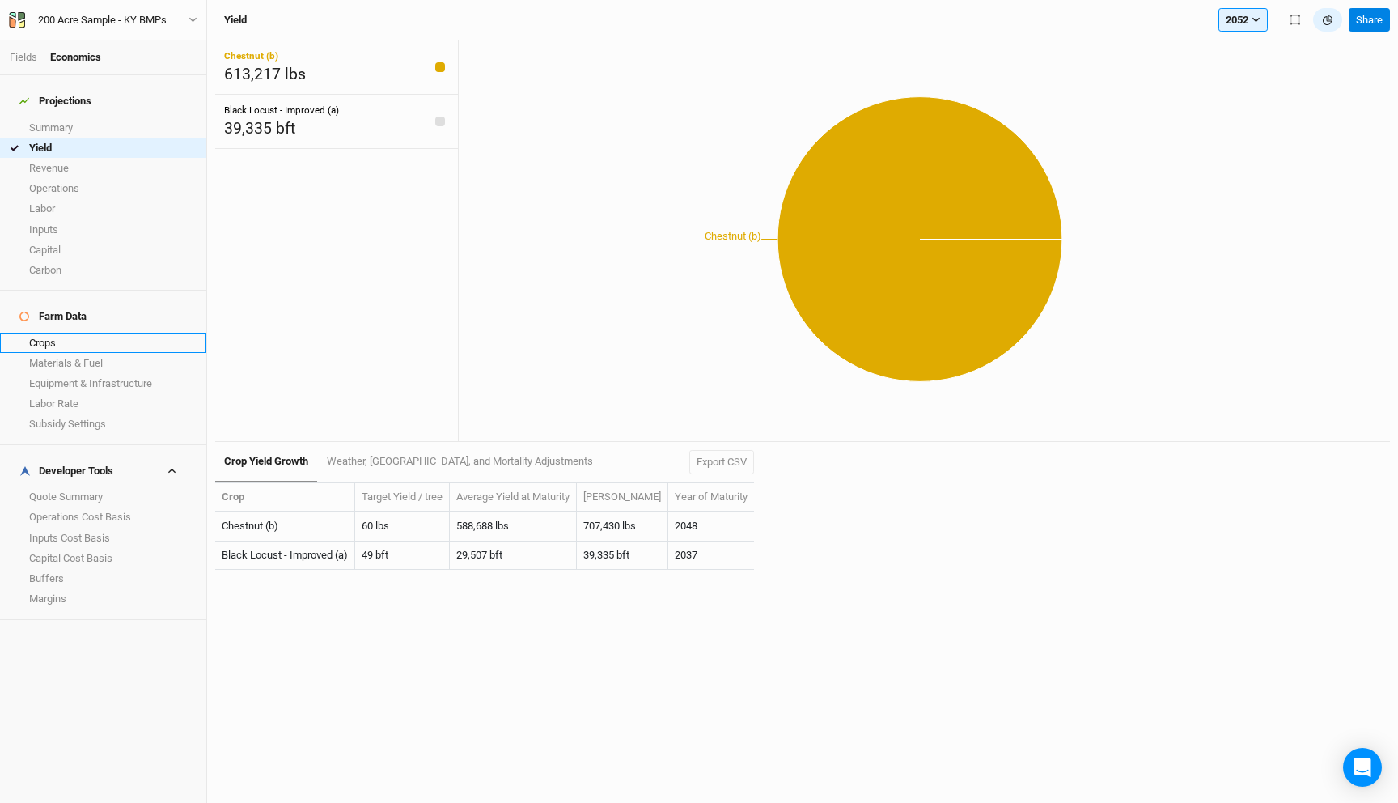
click at [70, 333] on link "Crops" at bounding box center [103, 343] width 206 height 20
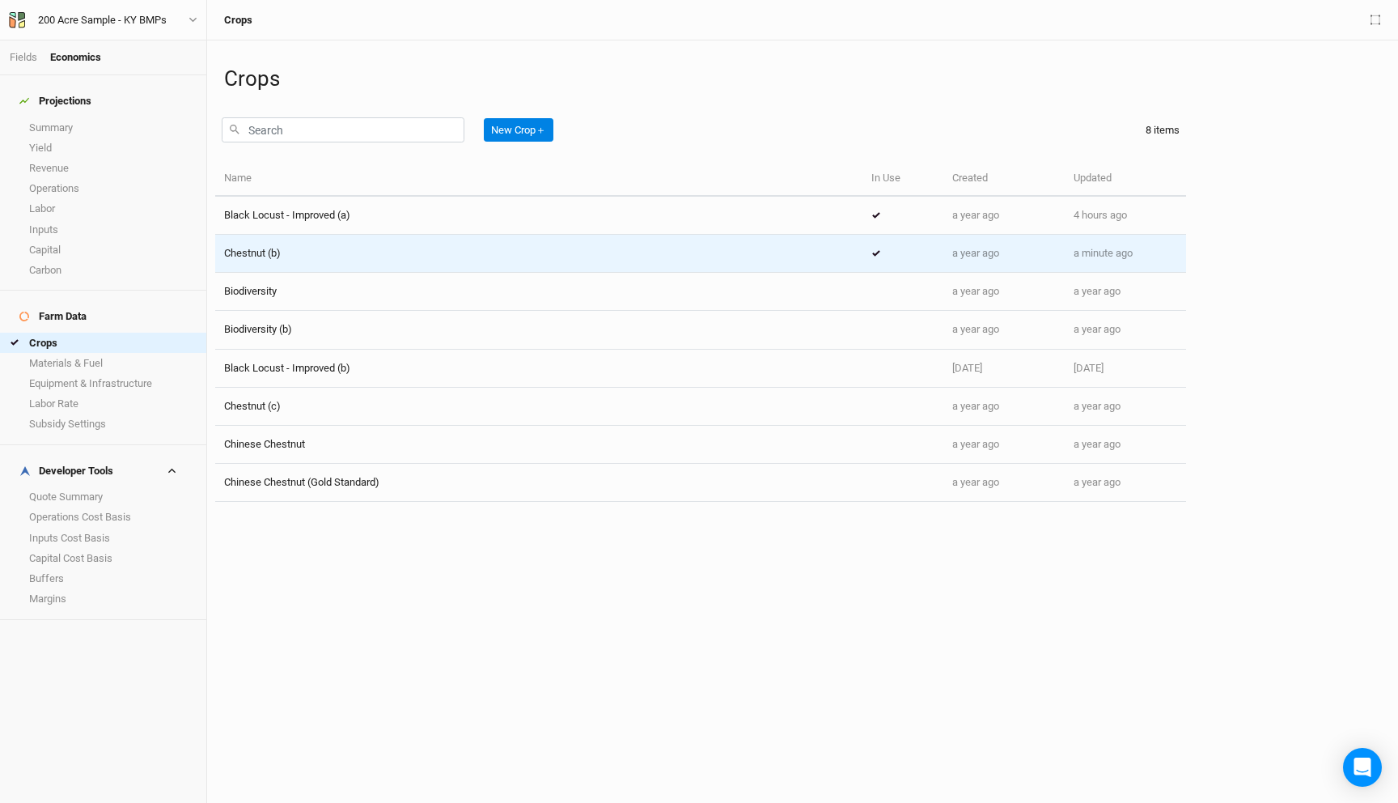
click at [295, 255] on div "Chestnut (b)" at bounding box center [539, 253] width 630 height 15
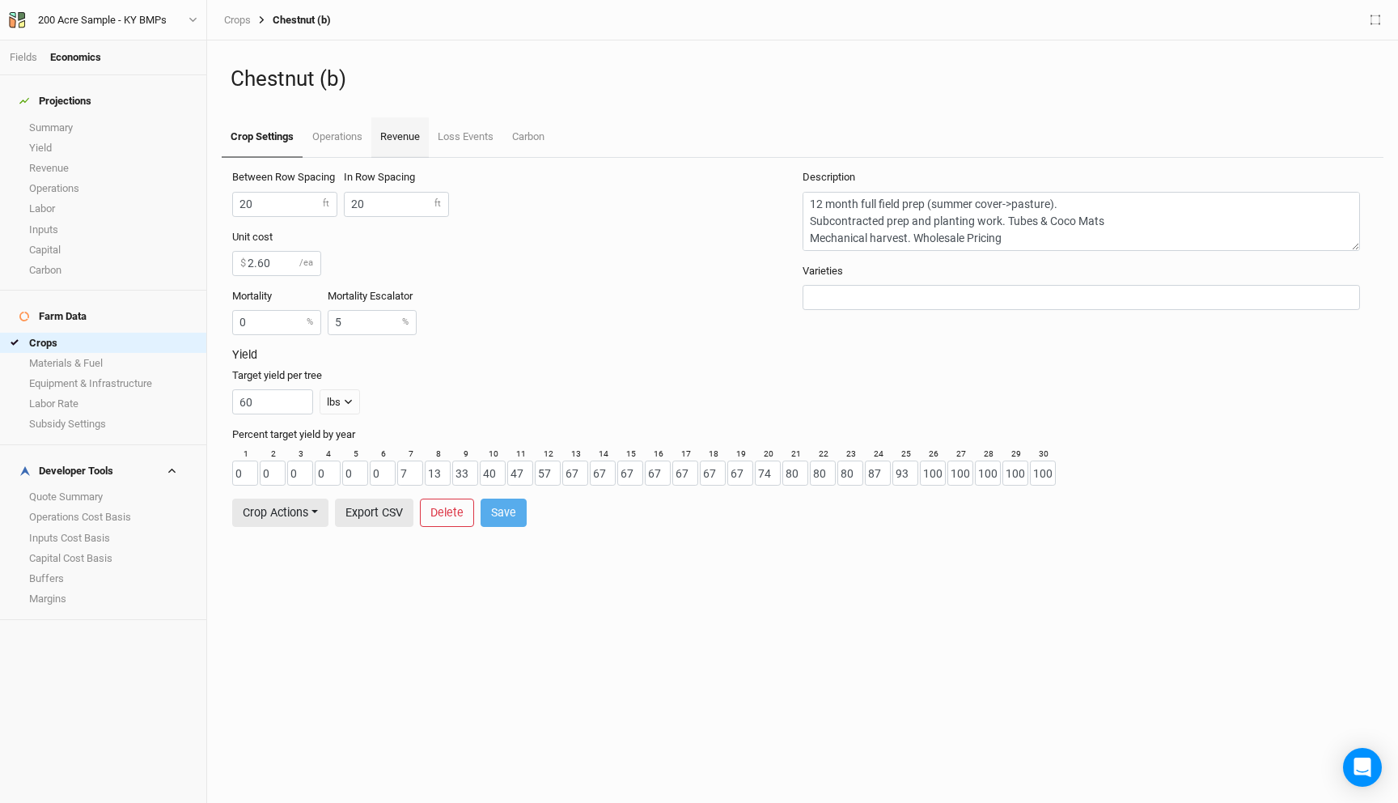
click at [404, 134] on link "Revenue" at bounding box center [399, 137] width 57 height 40
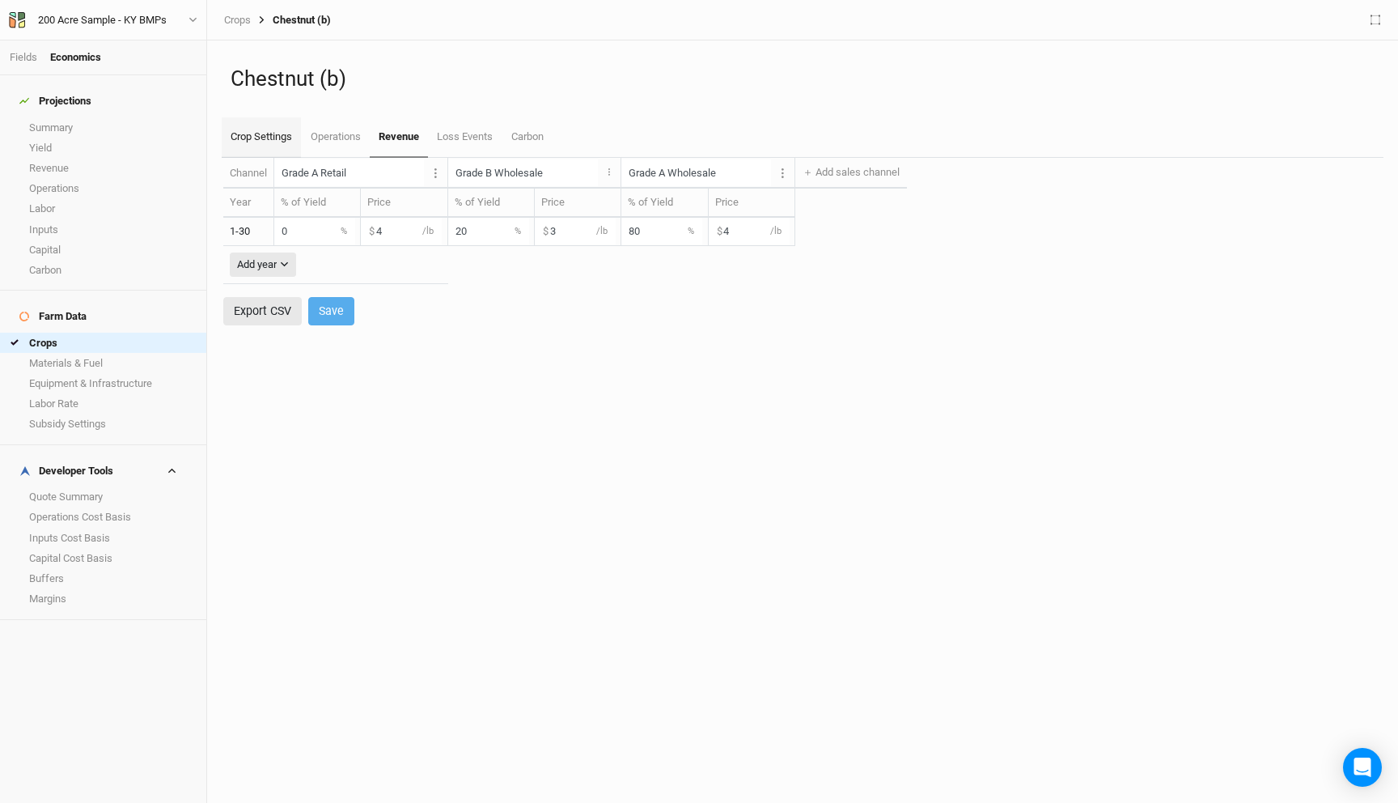
click at [281, 133] on link "Crop Settings" at bounding box center [261, 137] width 79 height 40
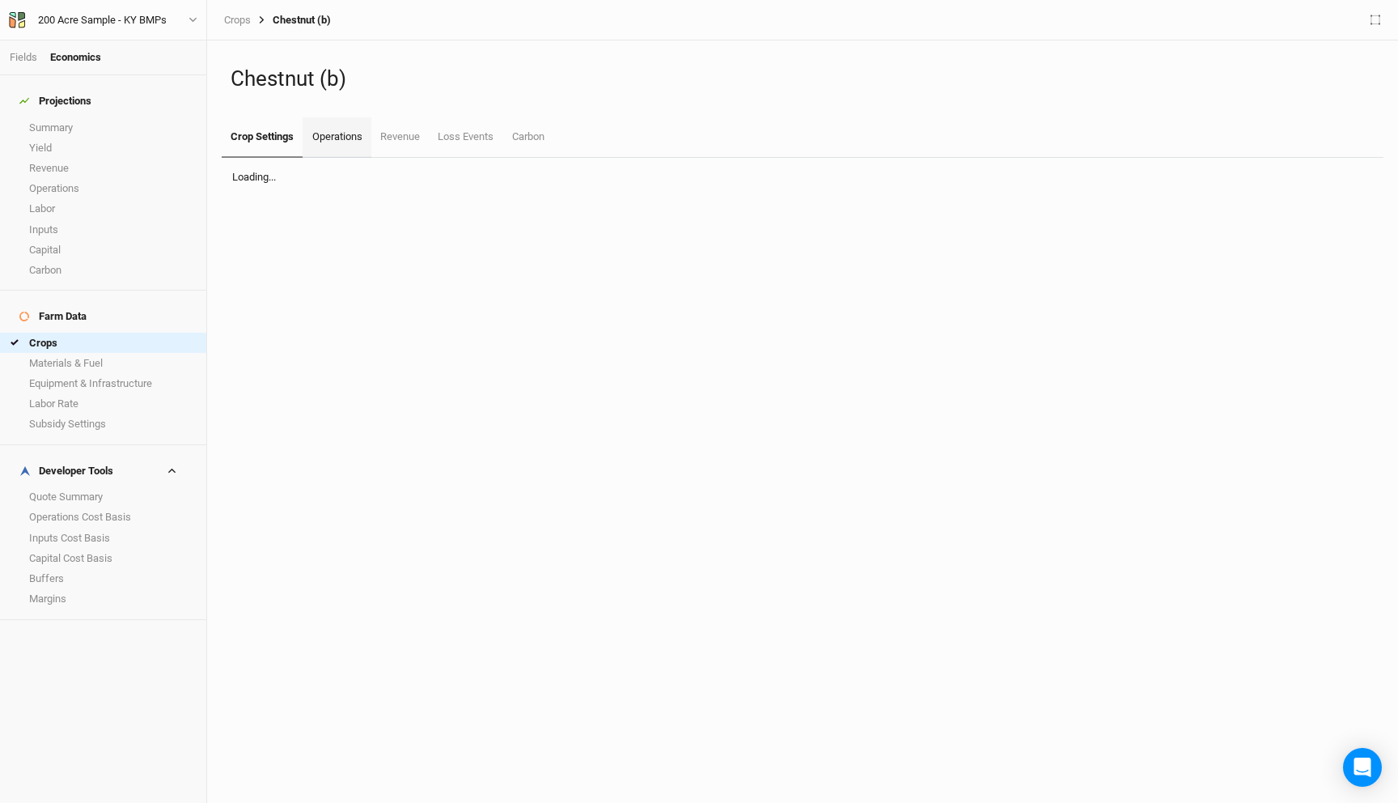
click at [326, 134] on link "Operations" at bounding box center [337, 137] width 68 height 40
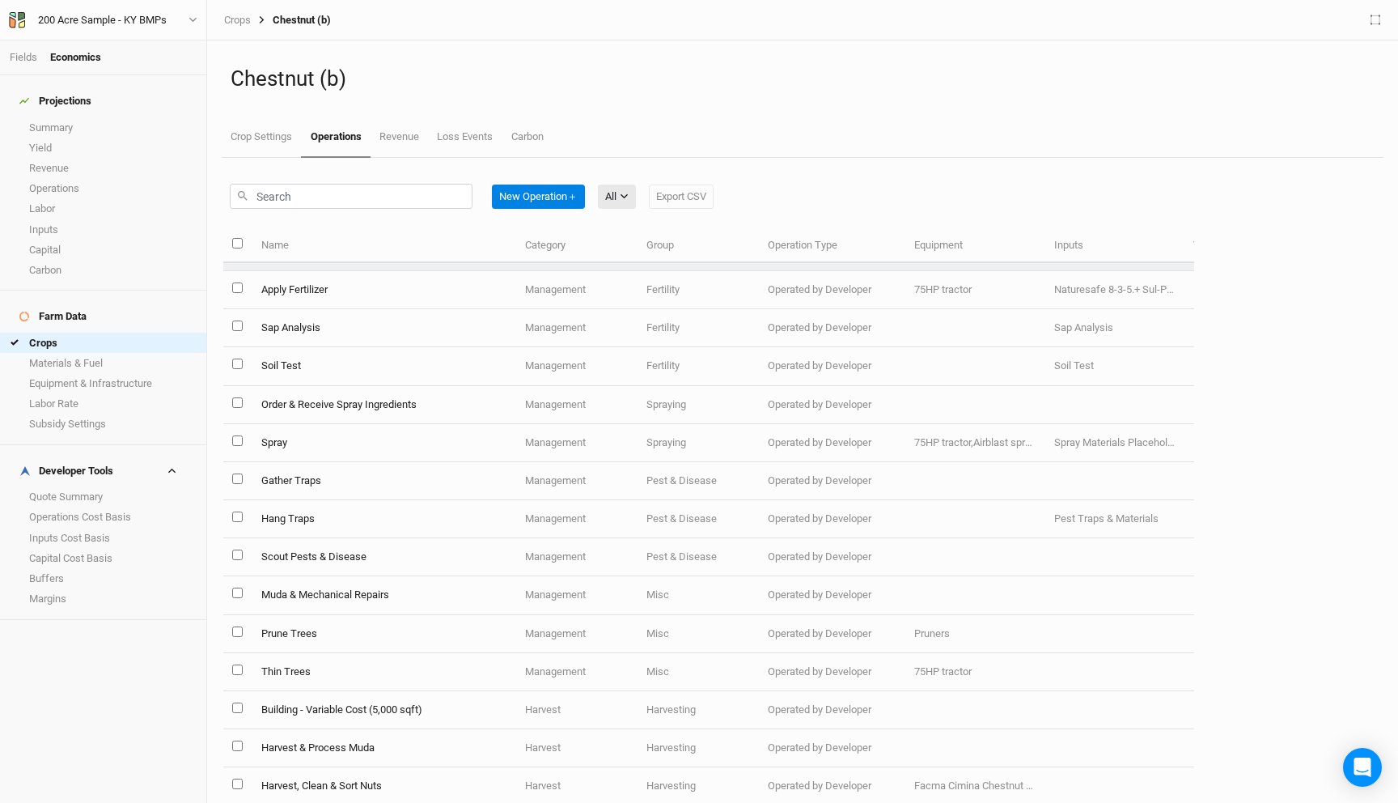
scroll to position [746, 0]
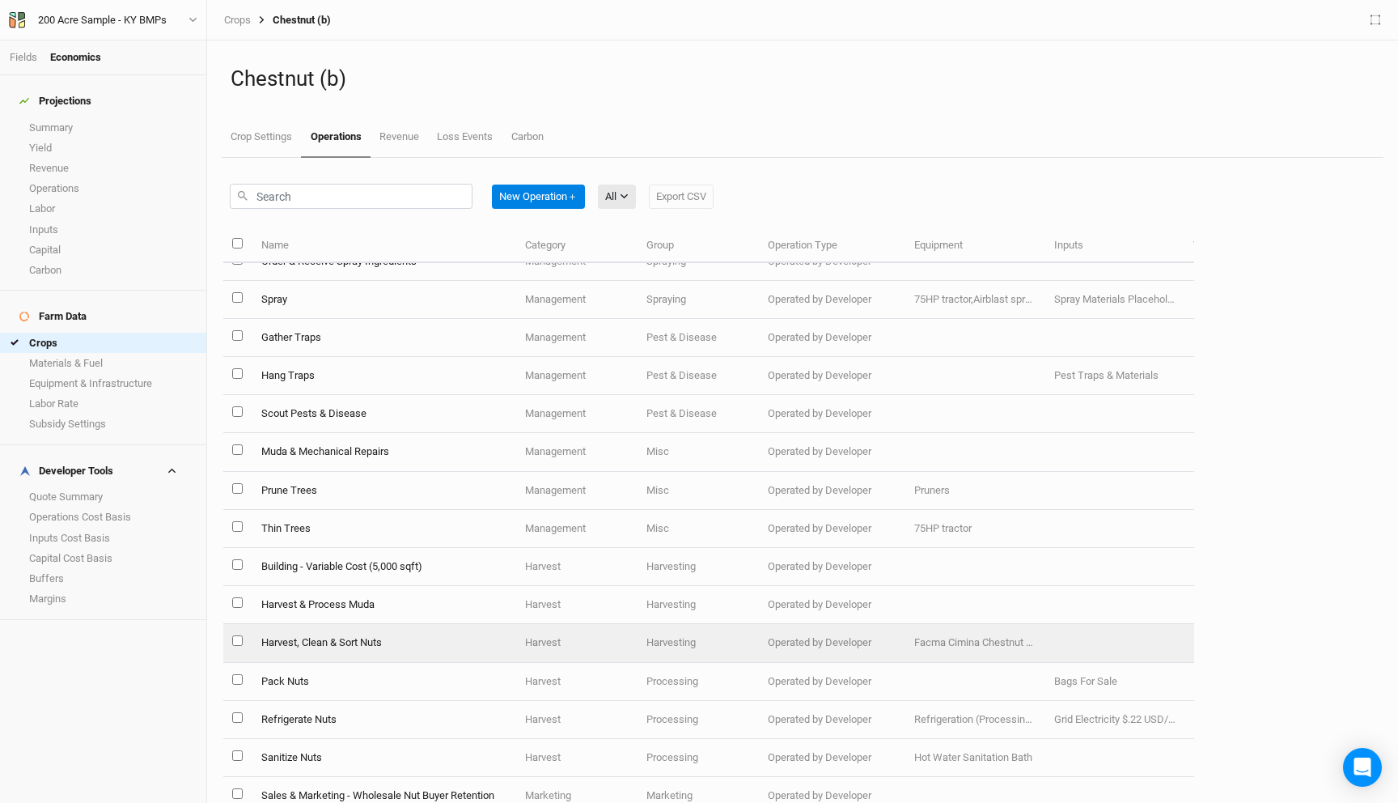
click at [414, 642] on td "Harvest, Clean & Sort Nuts" at bounding box center [384, 643] width 264 height 38
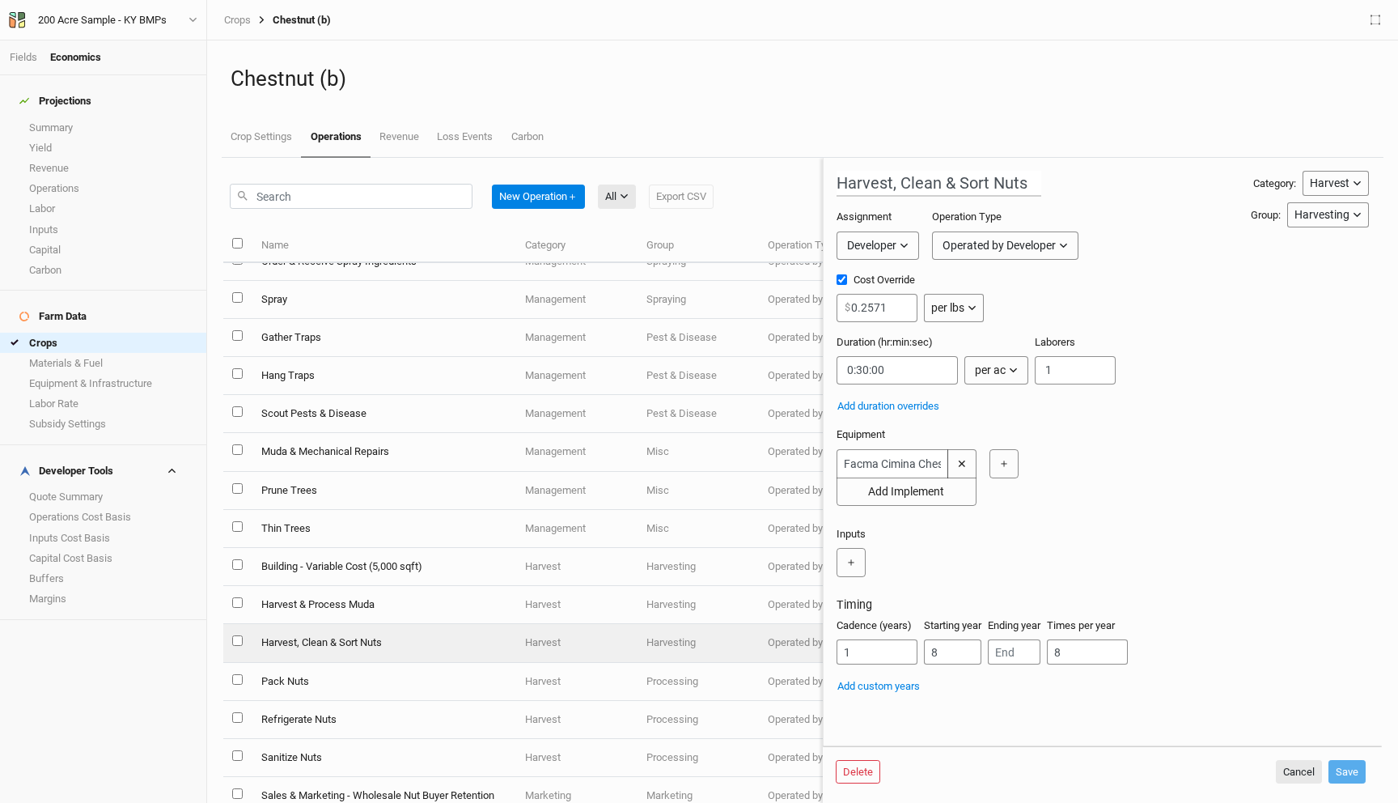
click at [839, 282] on input "Cost Override" at bounding box center [842, 279] width 11 height 11
checkbox input "false"
click at [886, 370] on input "string" at bounding box center [897, 370] width 121 height 28
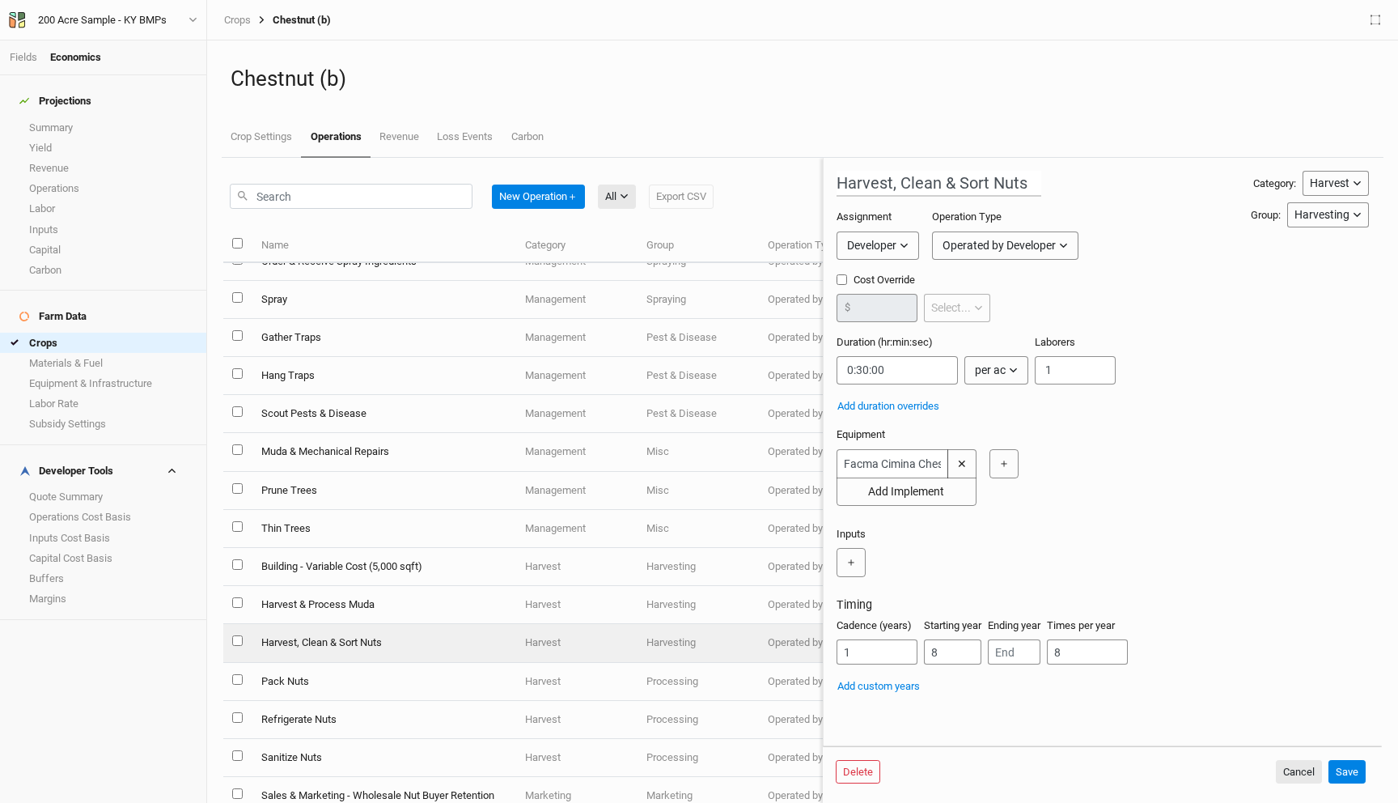
click at [1011, 371] on icon "button" at bounding box center [1013, 370] width 9 height 9
click at [1014, 478] on span "per lbs" at bounding box center [1005, 480] width 40 height 19
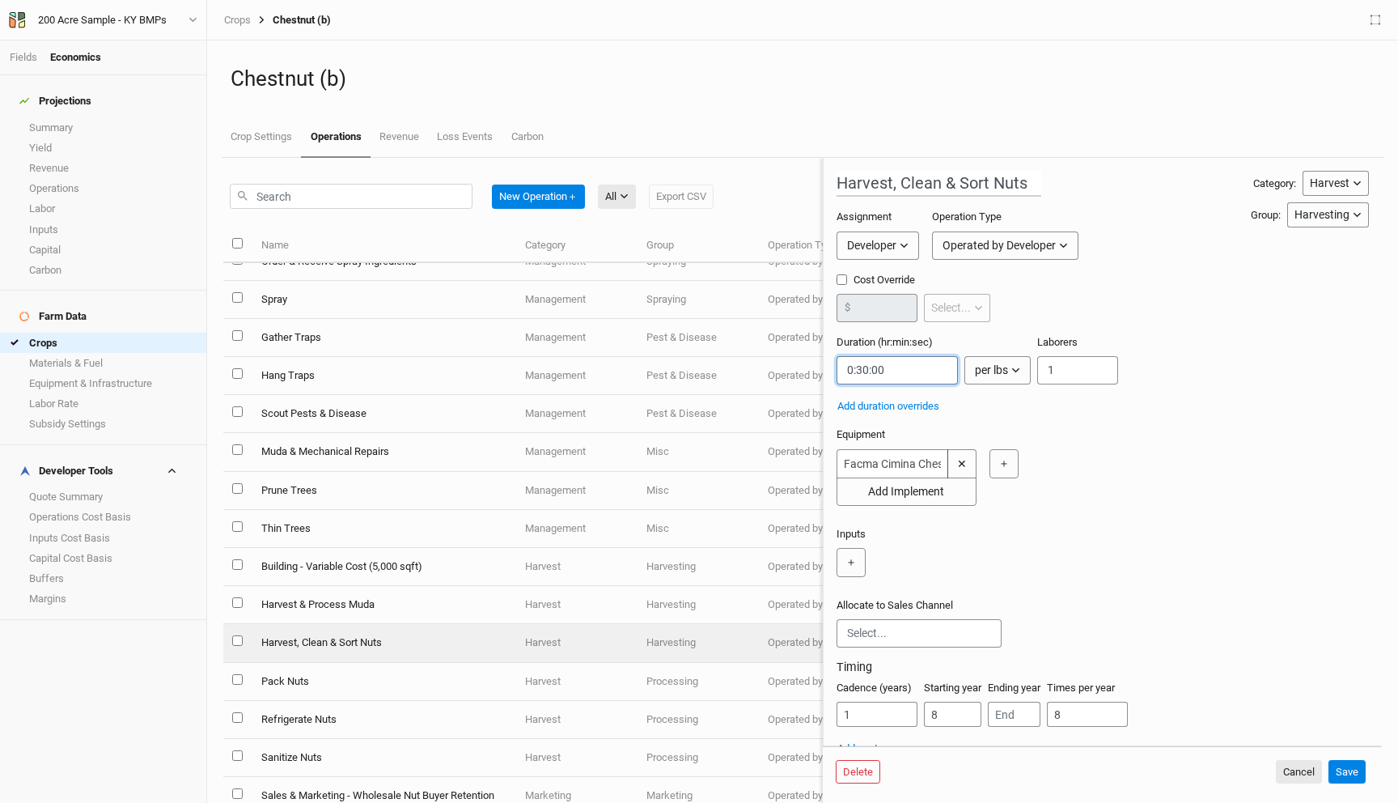
click at [902, 378] on input "string" at bounding box center [897, 370] width 121 height 28
paste input "0:00:18"
click at [865, 370] on input "string" at bounding box center [897, 370] width 121 height 28
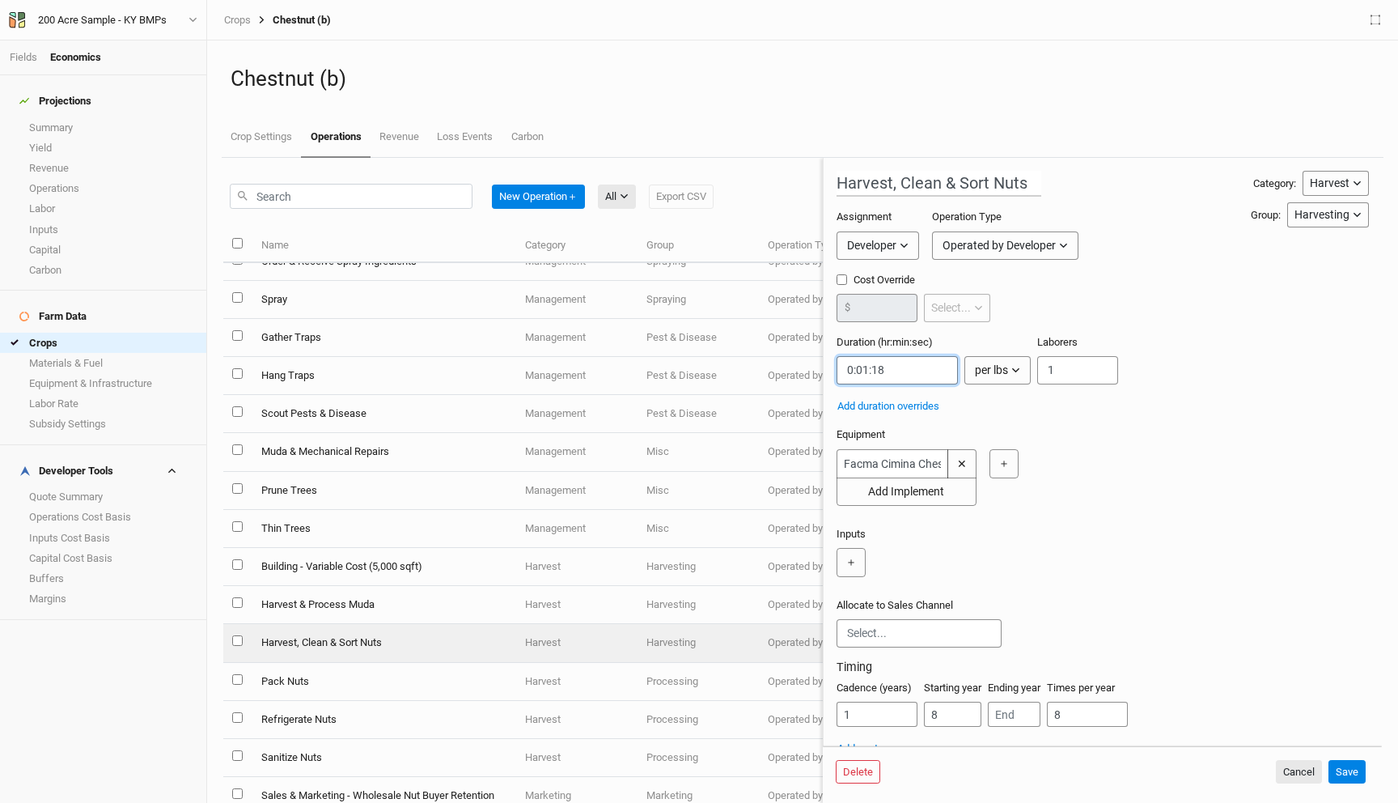
click at [884, 370] on input "string" at bounding box center [897, 370] width 121 height 28
type input "0:01:00"
click at [865, 370] on input "string" at bounding box center [897, 370] width 121 height 28
click at [1000, 377] on div "per lbs" at bounding box center [991, 370] width 33 height 17
click at [1020, 398] on span "per ac" at bounding box center [1003, 406] width 37 height 19
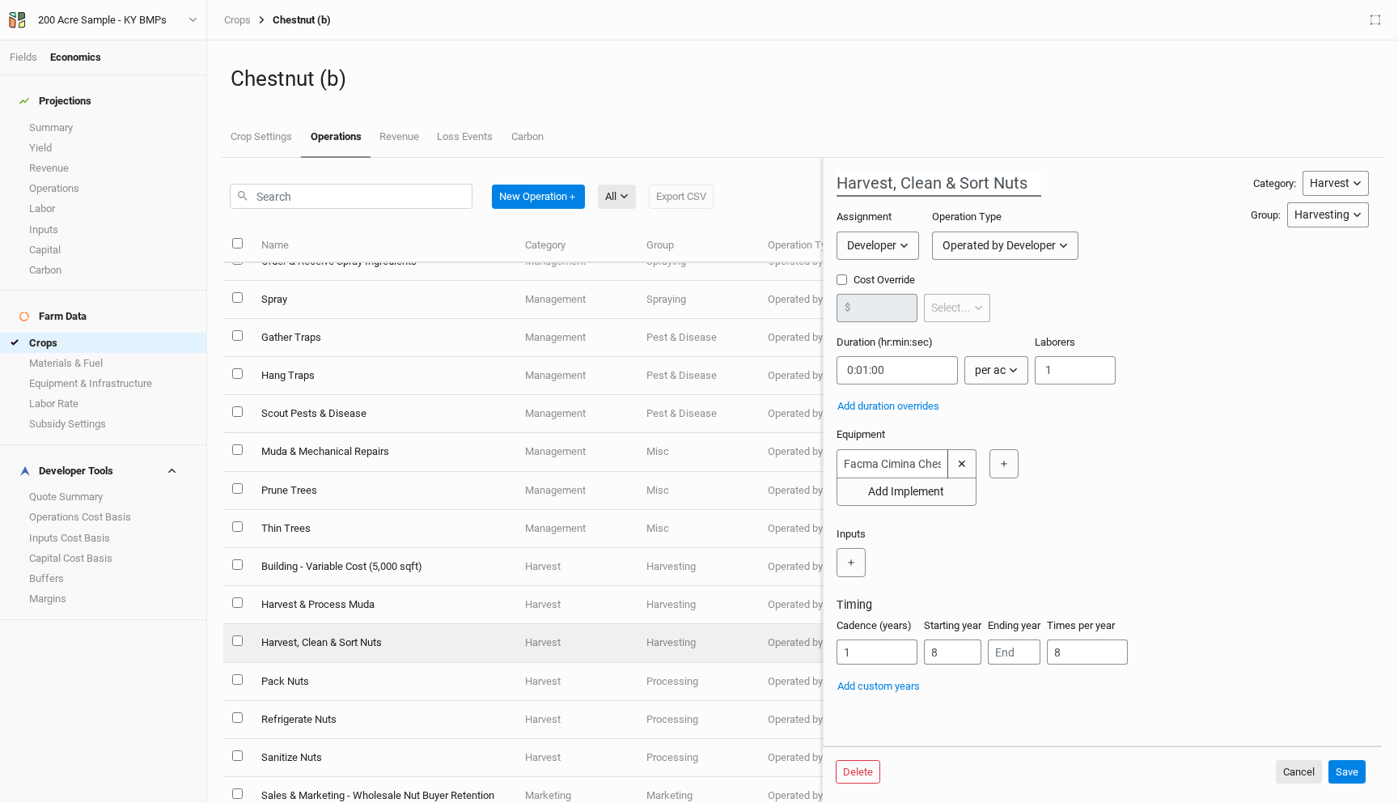
scroll to position [0, 3]
drag, startPoint x: 898, startPoint y: 180, endPoint x: 989, endPoint y: 183, distance: 90.7
click at [989, 183] on input "Harvest, Clean & Sort Nuts" at bounding box center [939, 184] width 205 height 26
type input "Harvest Nuts"
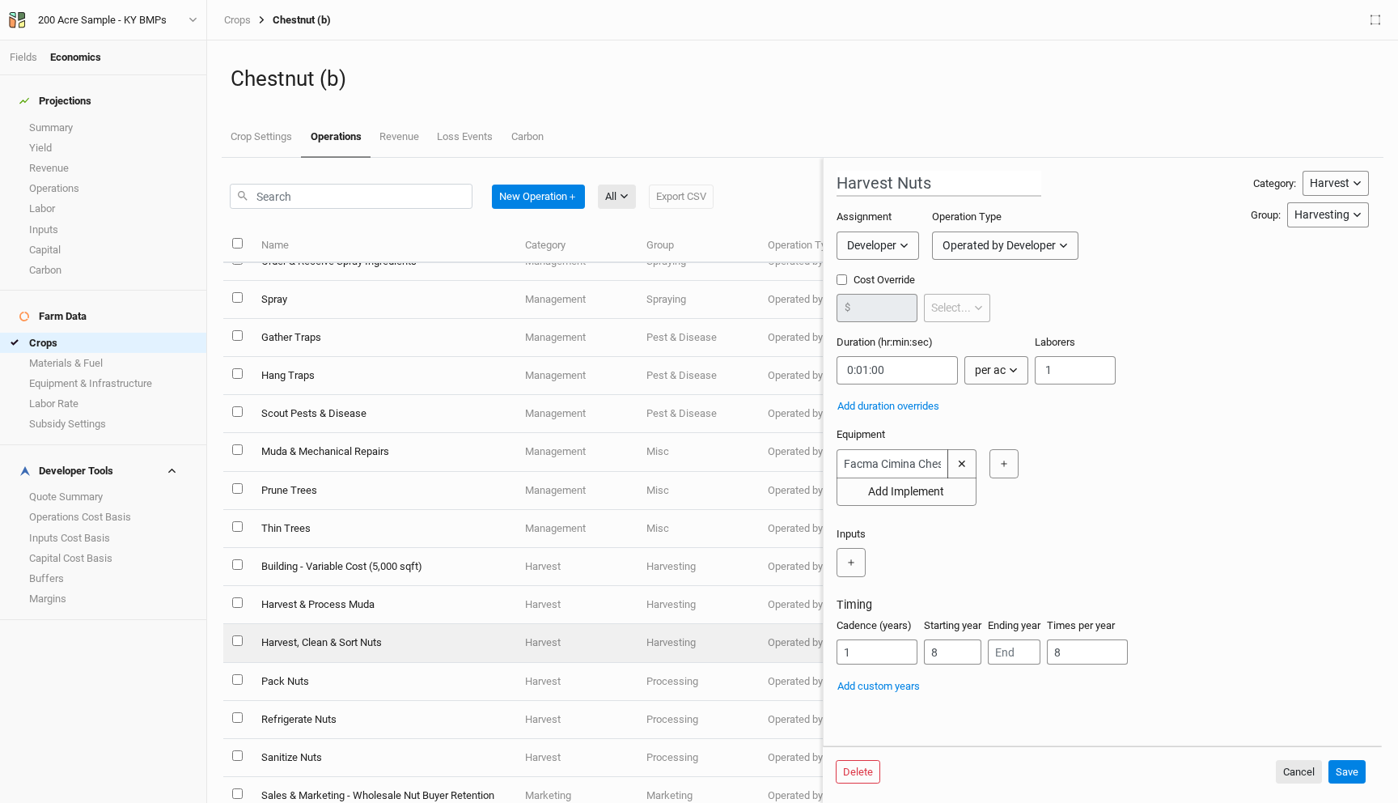
click at [1141, 198] on div "Harvest Nuts Category: Harvest Installation Management Harvest Marketing Group:…" at bounding box center [1103, 433] width 532 height 524
click at [867, 370] on input "string" at bounding box center [897, 370] width 121 height 28
click at [851, 367] on input "string" at bounding box center [897, 370] width 121 height 28
type input "1:00:00"
click at [1007, 460] on button "＋" at bounding box center [1004, 463] width 29 height 29
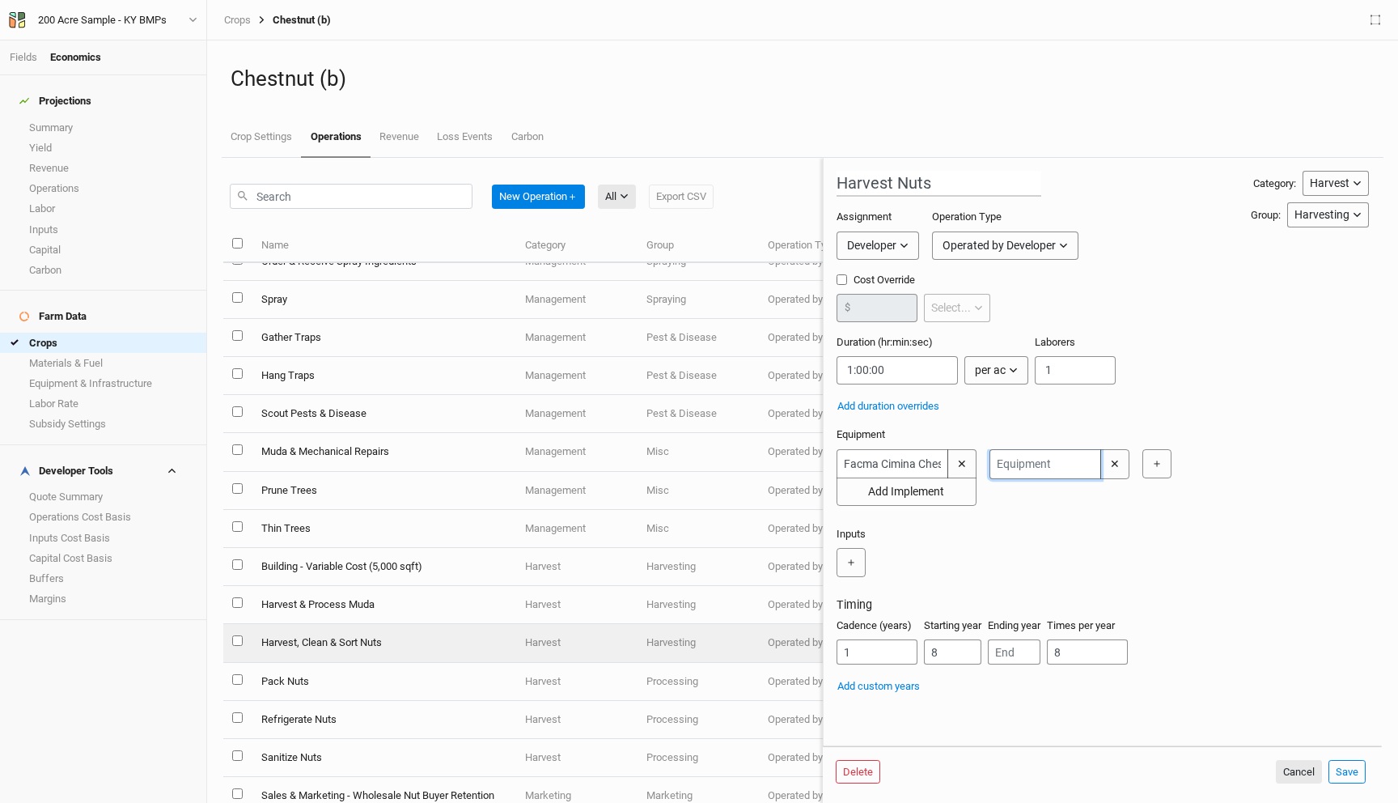
click at [1019, 473] on input "text" at bounding box center [1046, 464] width 112 height 30
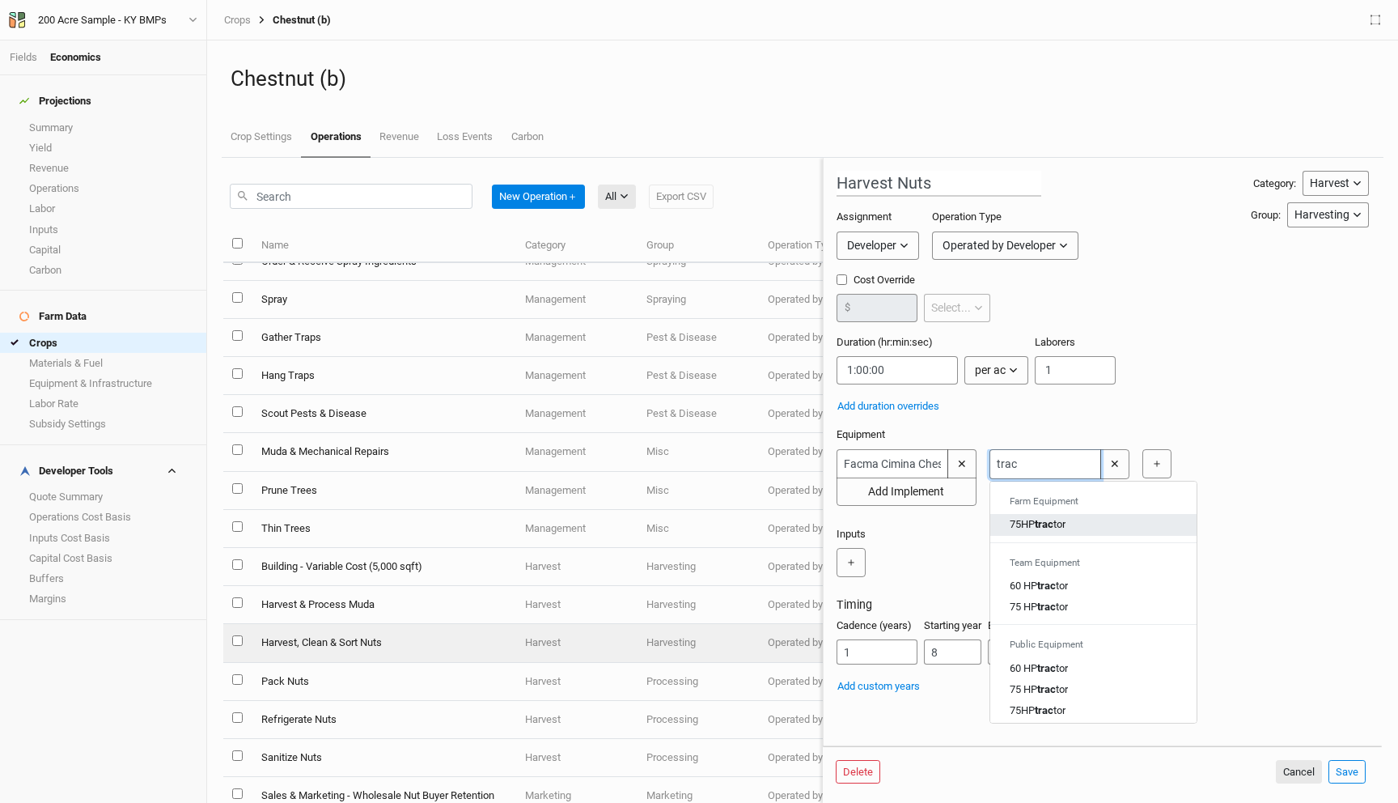
click at [1033, 528] on div "75HP trac tor" at bounding box center [1038, 524] width 56 height 15
type input "75HP tractor"
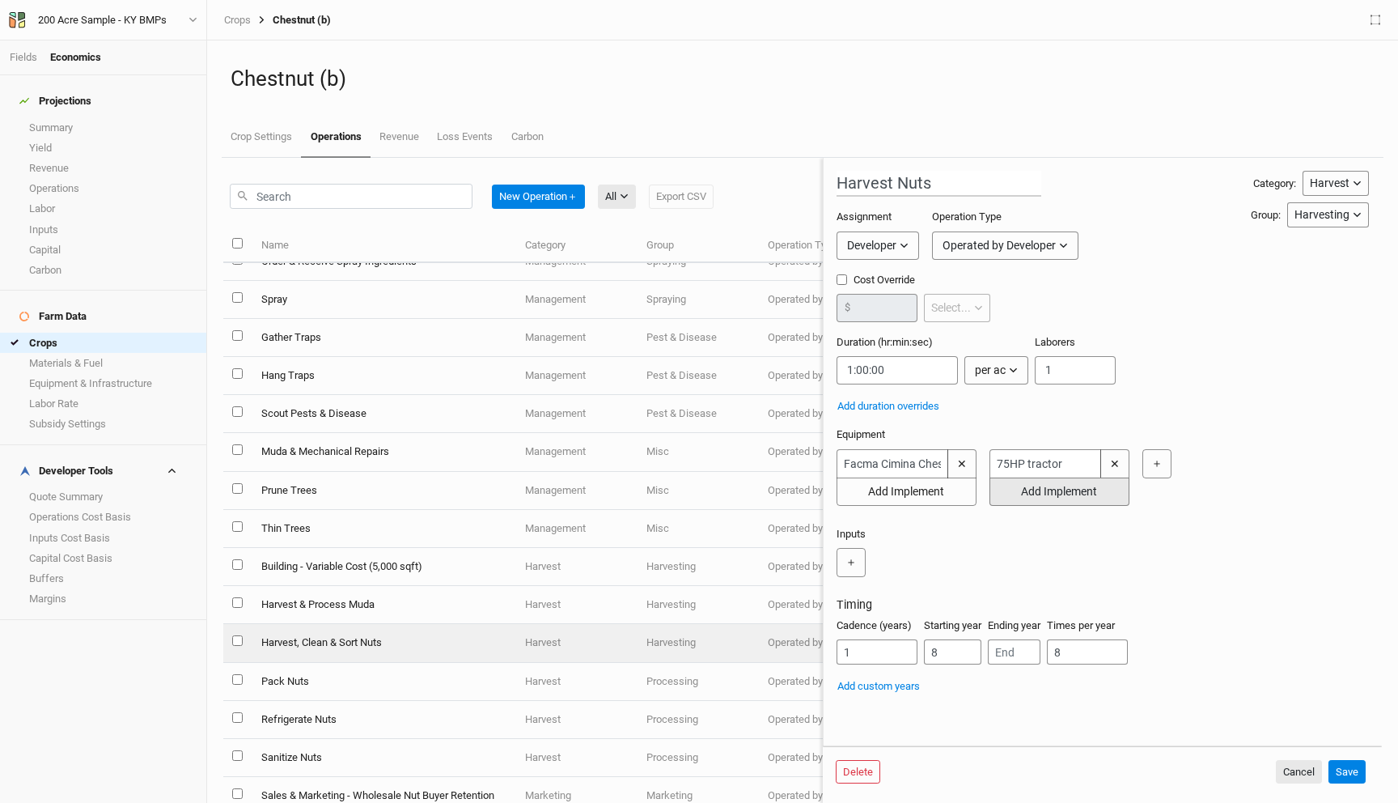
click at [1049, 493] on button "Add Implement" at bounding box center [1060, 491] width 140 height 28
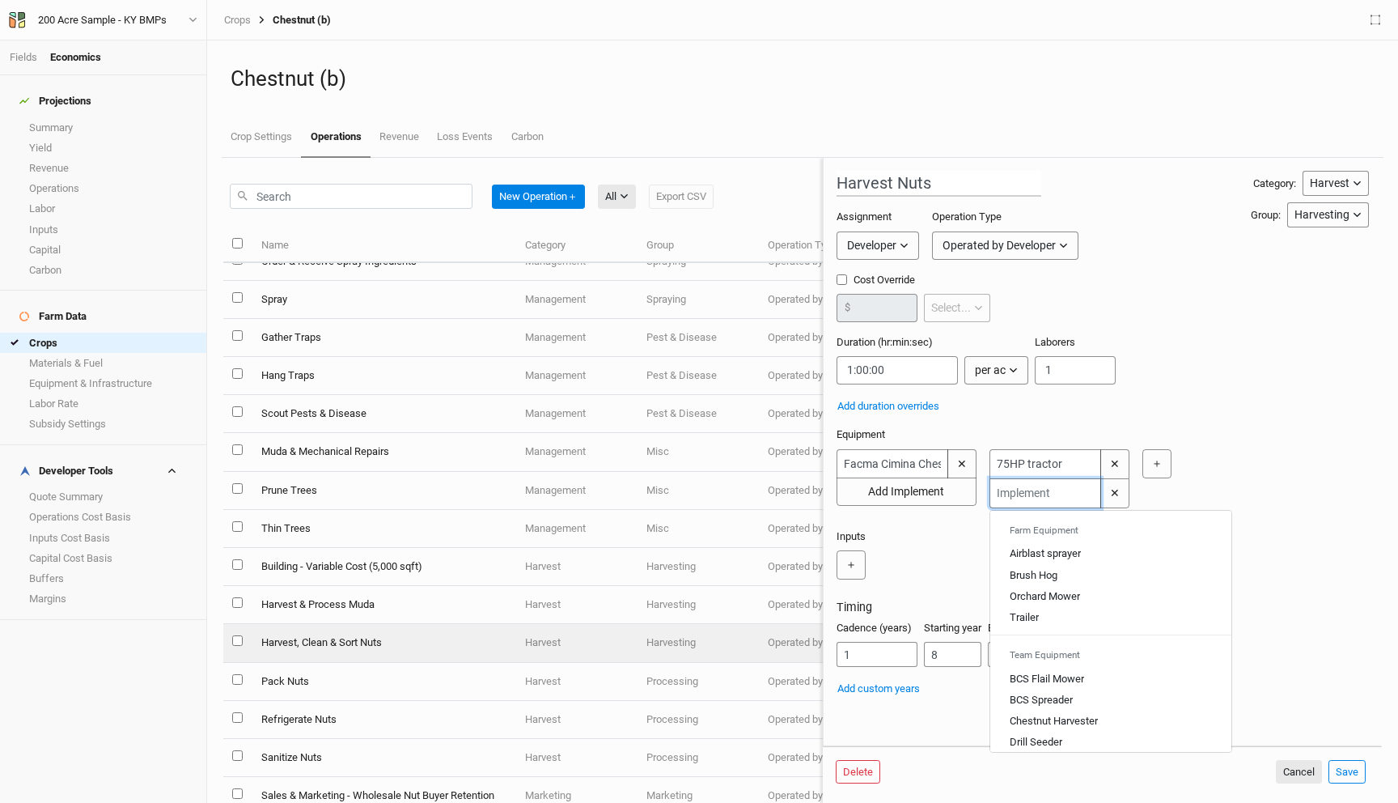
click at [1028, 490] on input "text" at bounding box center [1046, 493] width 112 height 30
type input "tr"
type input "trailer"
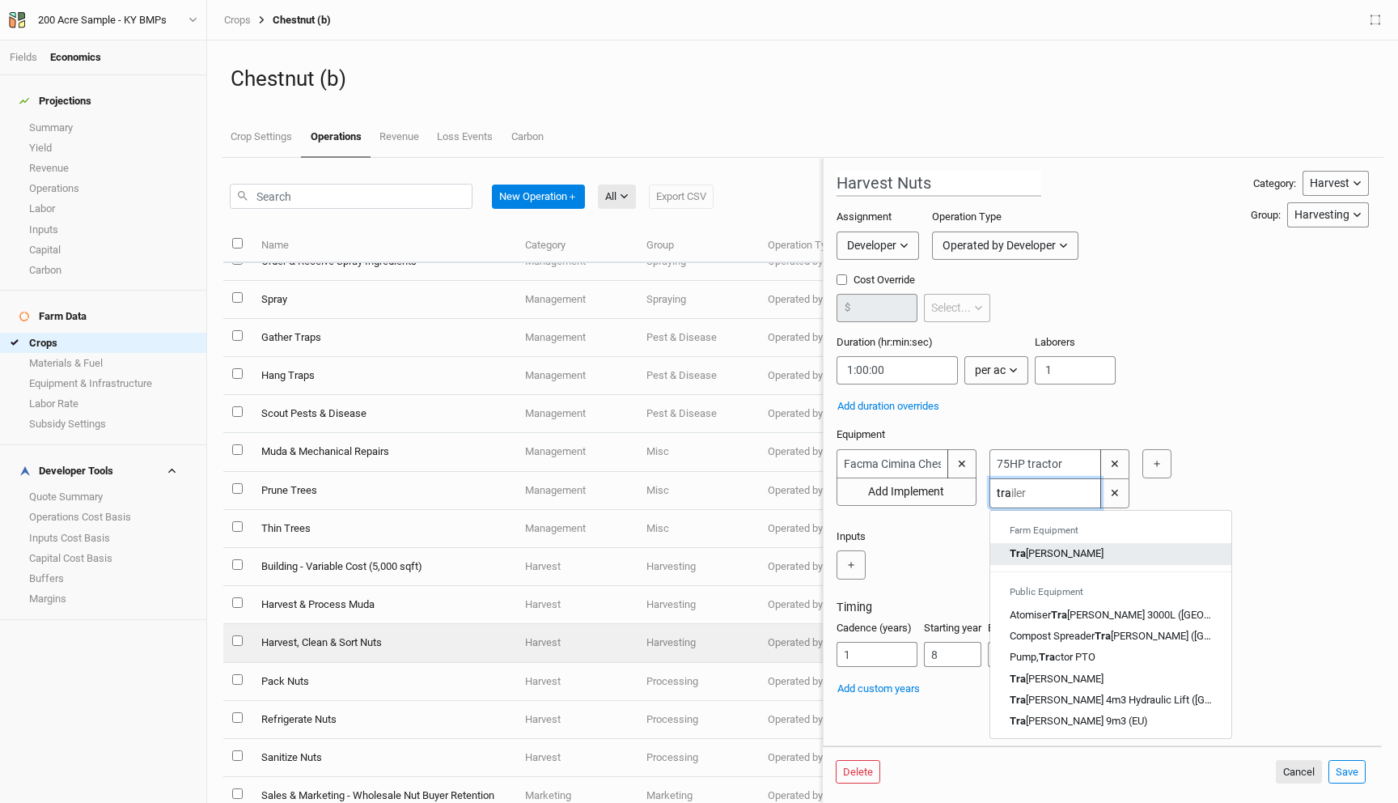
click at [1037, 553] on div "Tra iler" at bounding box center [1057, 553] width 94 height 15
type input "Trailer"
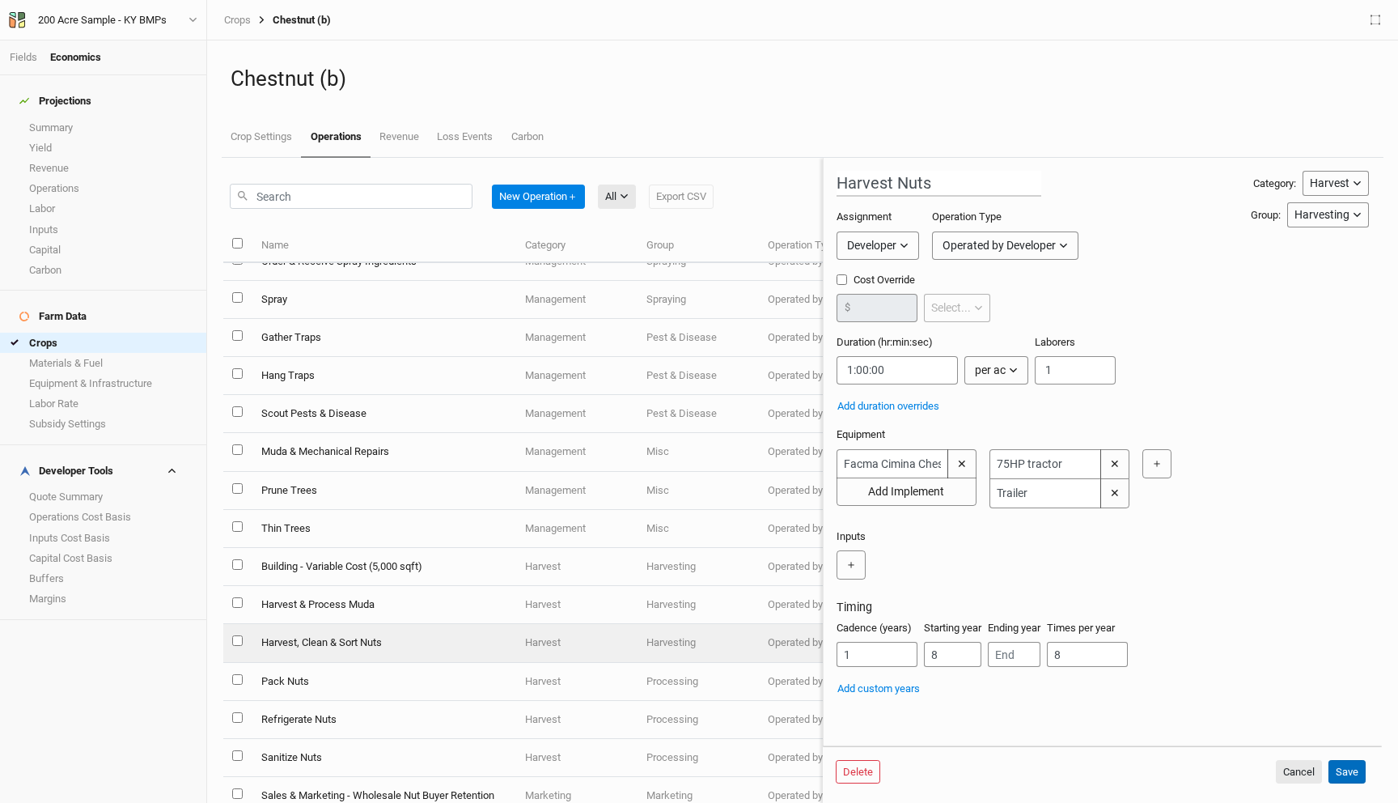
click at [1344, 771] on button "Save" at bounding box center [1347, 772] width 37 height 24
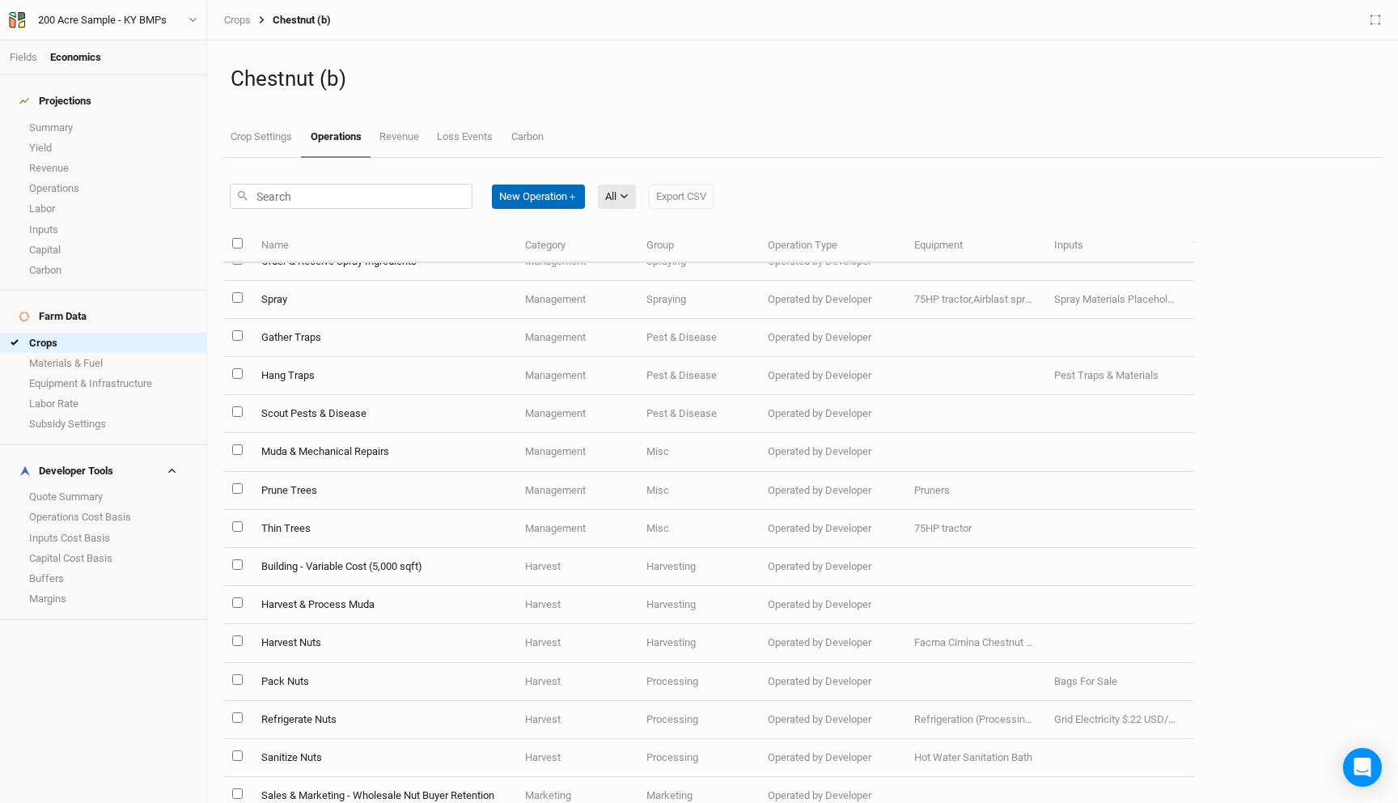
click at [537, 205] on button "New Operation ＋" at bounding box center [538, 196] width 93 height 24
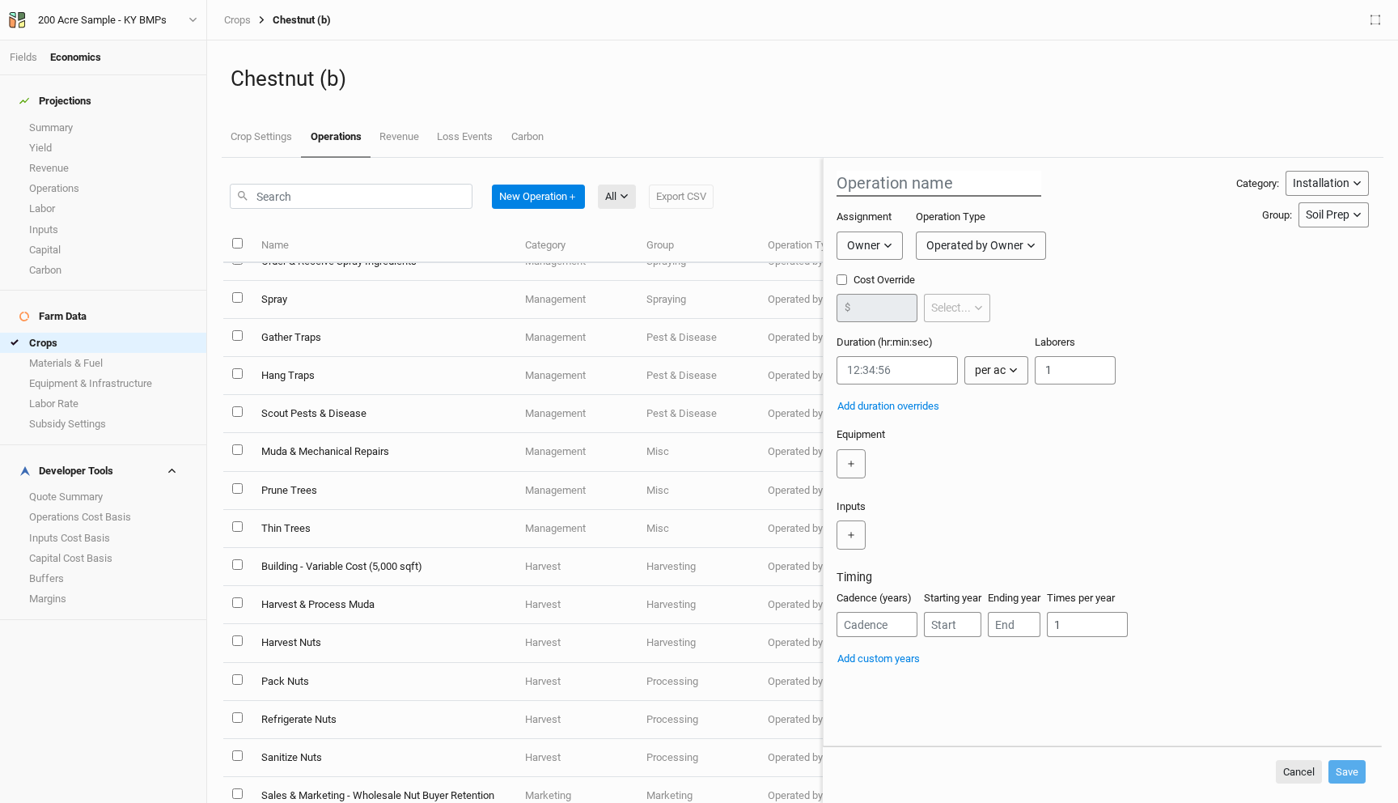
click at [844, 188] on input "text" at bounding box center [939, 184] width 205 height 26
type input "Clean & Sort Nuts"
click at [891, 266] on div "Assignment Owner Owner Developer Operation Type Operated by Owner Operated by O…" at bounding box center [1037, 241] width 400 height 62
click at [930, 245] on div "Operated by Owner" at bounding box center [975, 245] width 97 height 17
click at [879, 235] on button "Owner" at bounding box center [870, 245] width 66 height 28
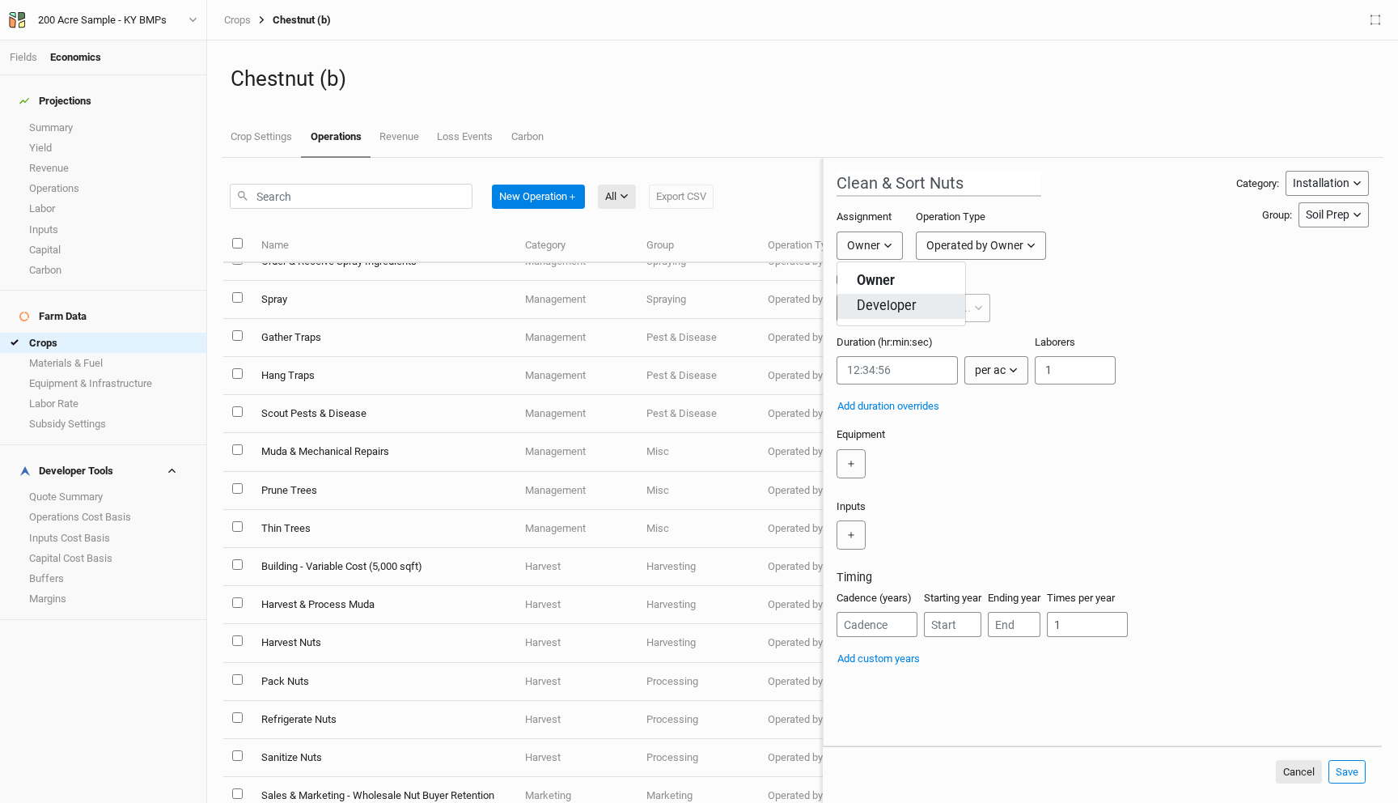
click at [879, 299] on span "Developer" at bounding box center [887, 306] width 60 height 19
click at [956, 253] on button "Operated by Developer" at bounding box center [1005, 245] width 146 height 28
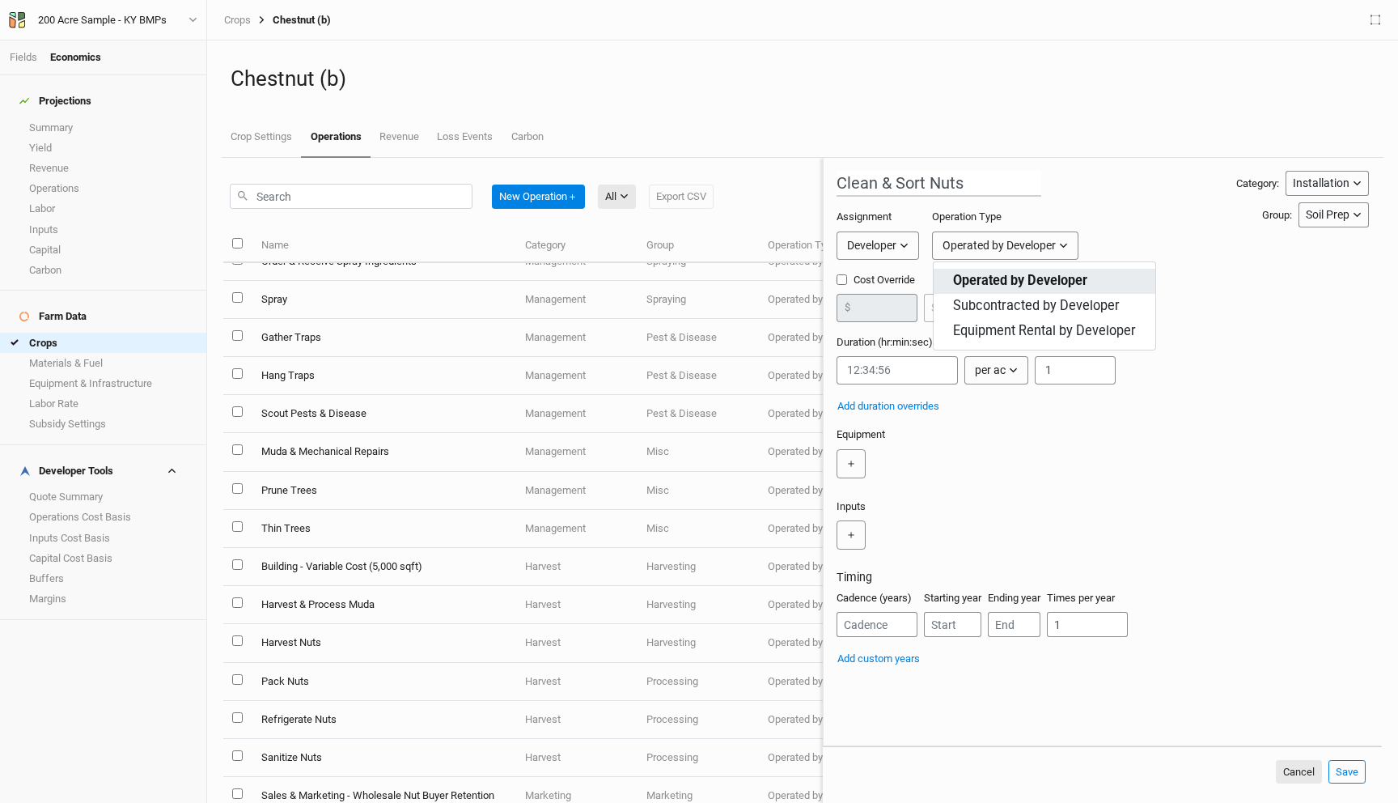
click at [1024, 280] on span "Operated by Developer" at bounding box center [1020, 281] width 134 height 19
click at [1345, 184] on div "Installation" at bounding box center [1321, 183] width 57 height 17
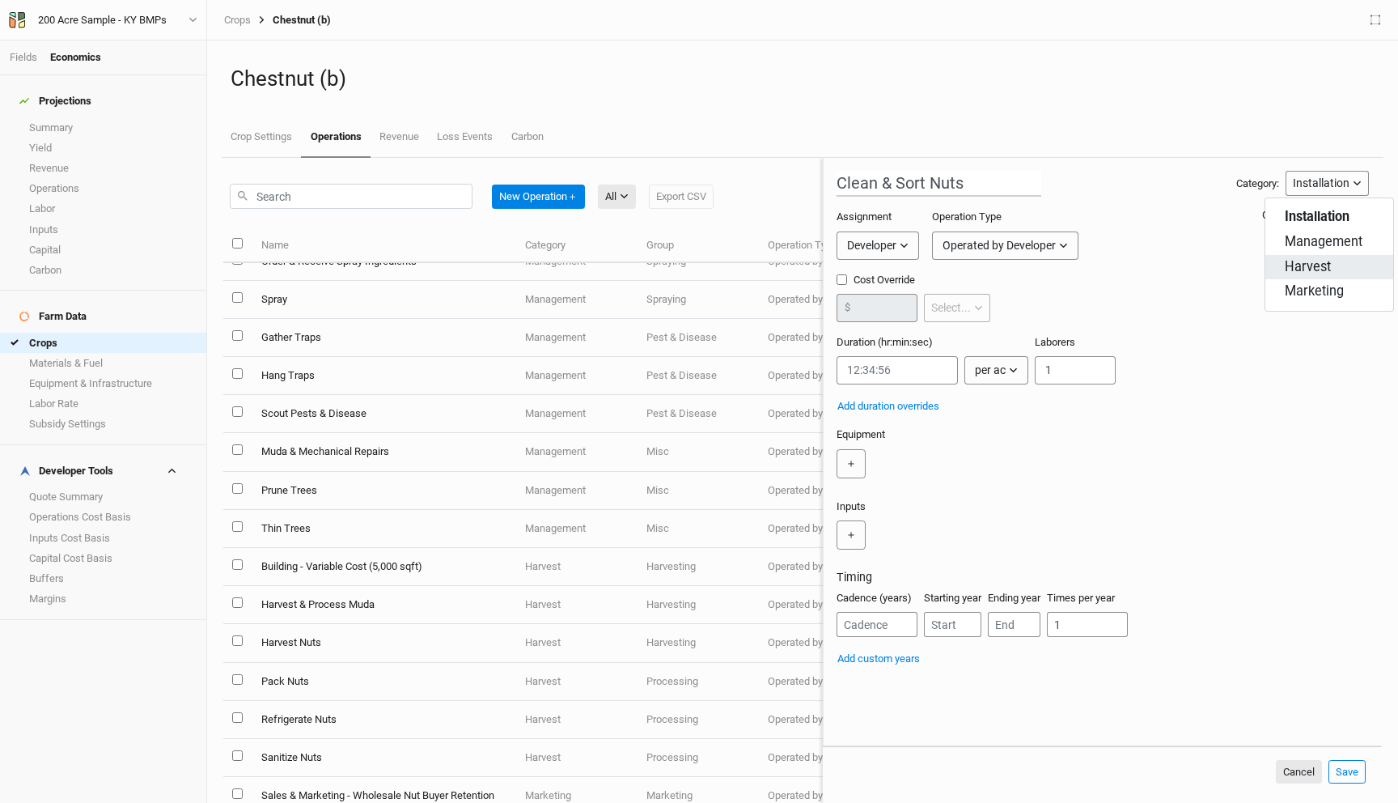
click at [1322, 277] on button "Harvest" at bounding box center [1330, 267] width 128 height 25
click at [1340, 210] on div "Soil Prep" at bounding box center [1328, 214] width 44 height 17
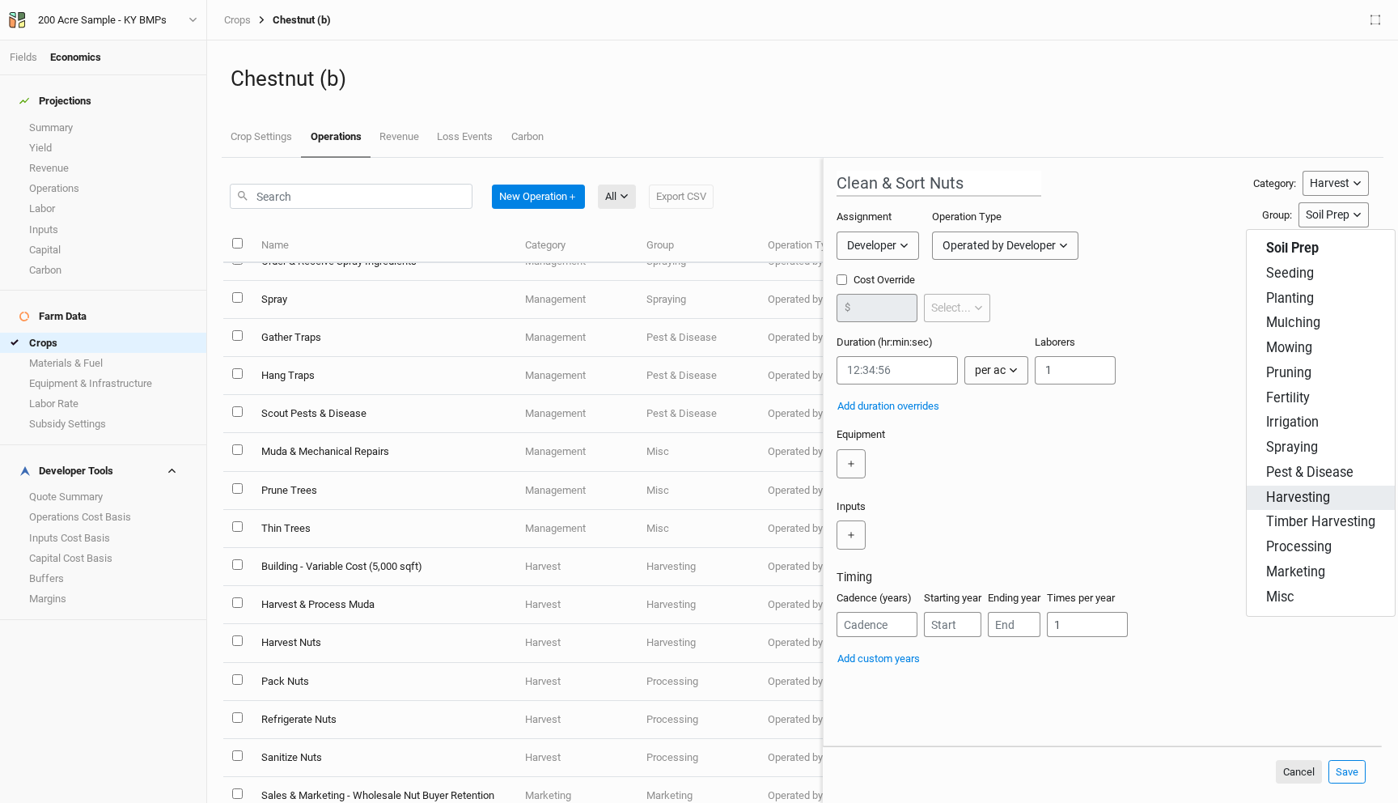
click at [1350, 497] on button "Harvesting" at bounding box center [1321, 498] width 148 height 25
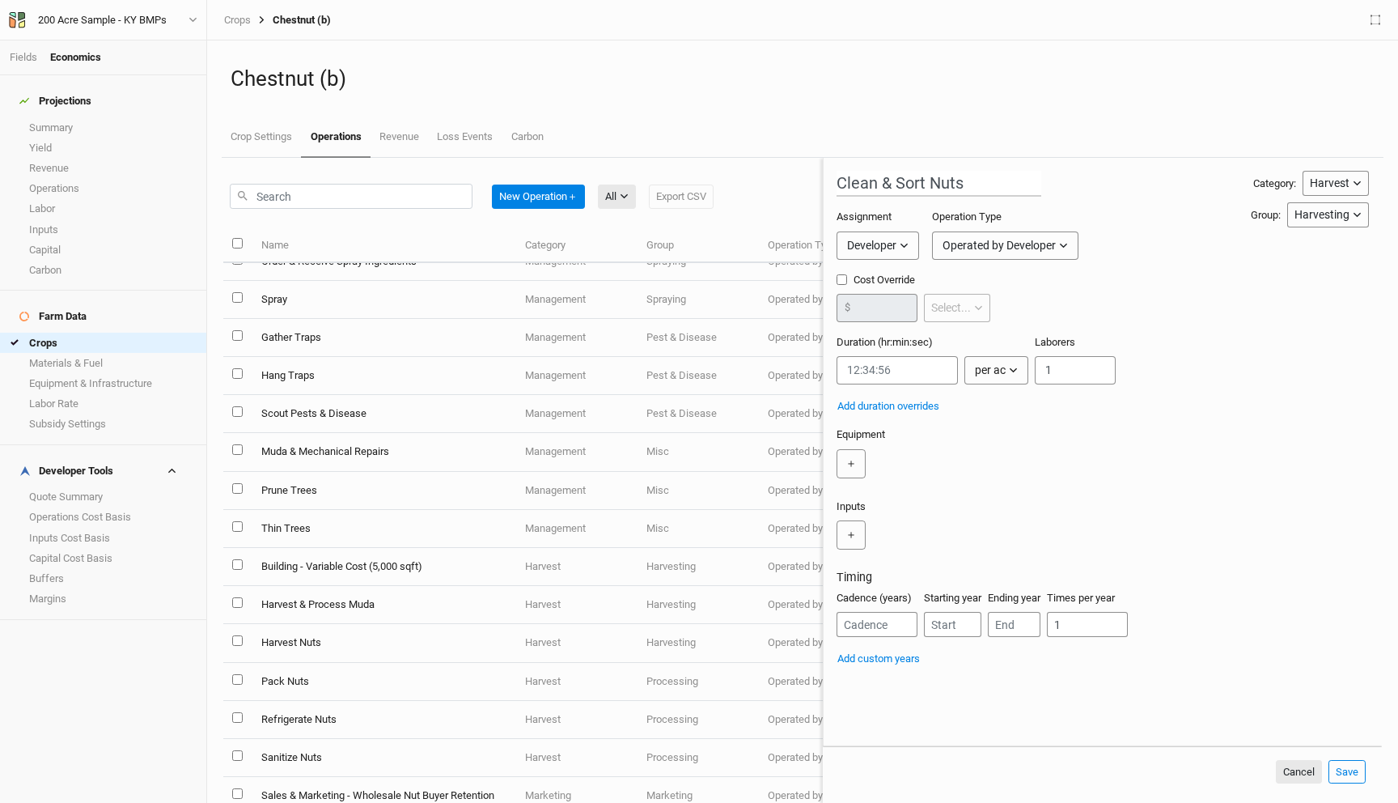
click at [1315, 210] on div "Harvesting" at bounding box center [1322, 214] width 55 height 17
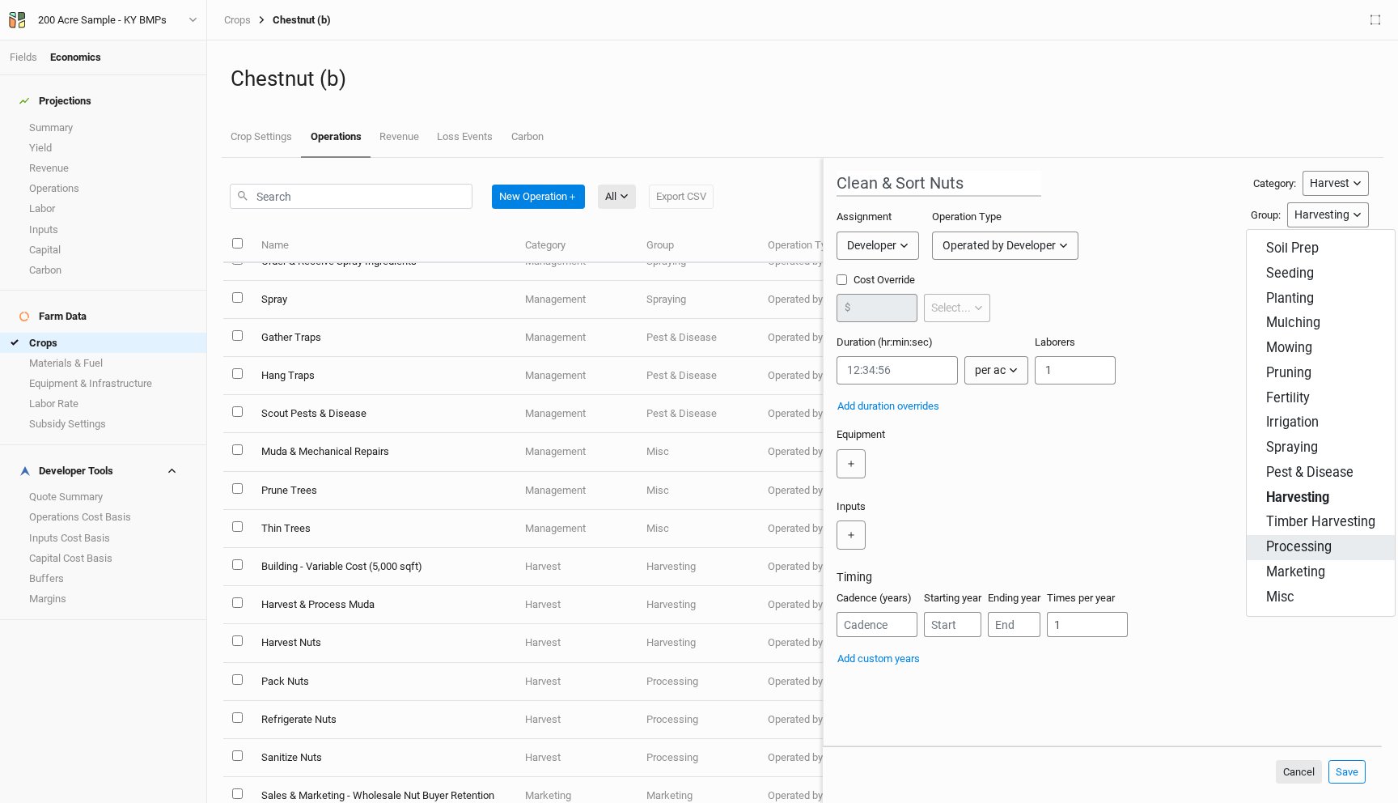
click at [1327, 540] on span "Processing" at bounding box center [1299, 547] width 66 height 19
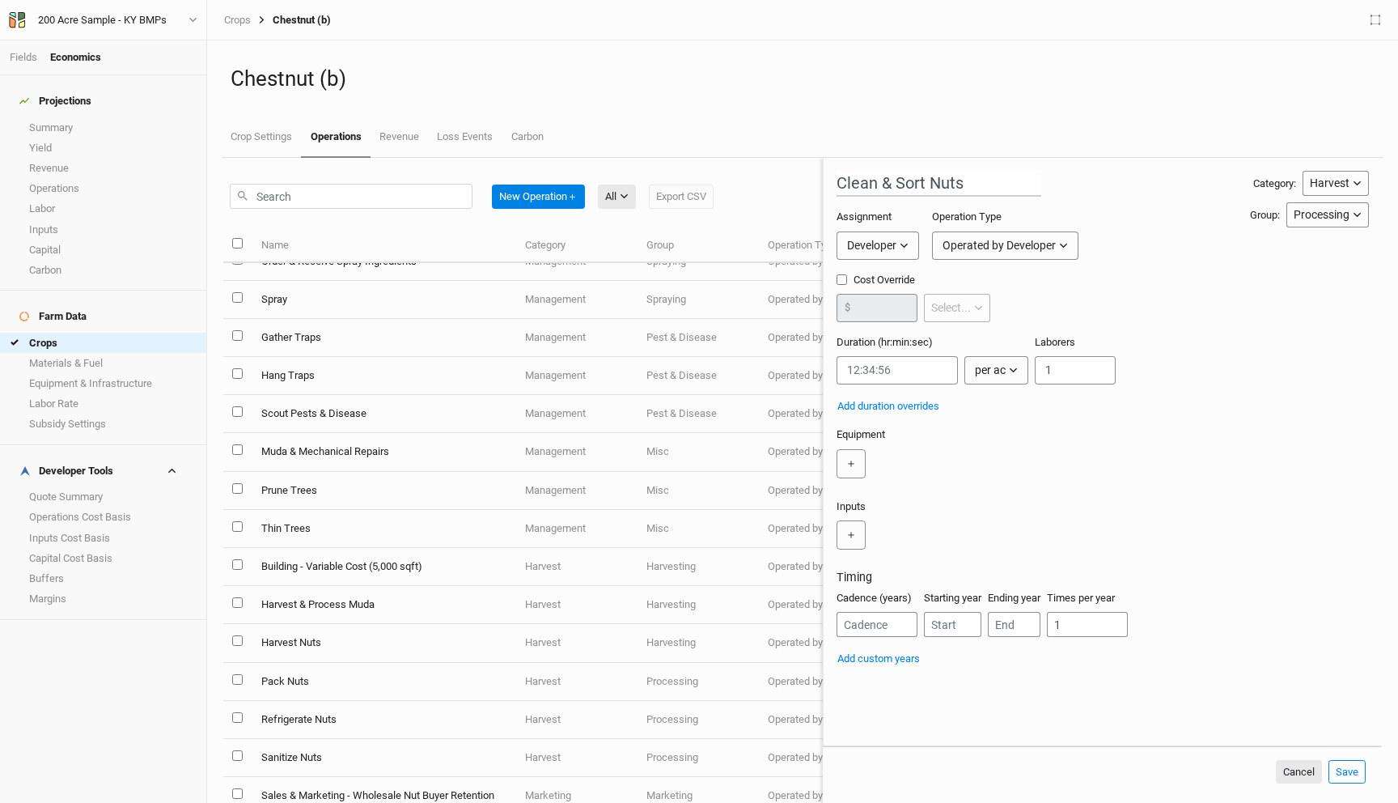
click at [1191, 447] on div "Equipment ＋" at bounding box center [1103, 456] width 532 height 58
click at [835, 374] on form "Clean & Sort Nuts Category: Harvest Installation Management Harvest Marketing G…" at bounding box center [1102, 452] width 559 height 588
click at [849, 372] on input "string" at bounding box center [897, 370] width 121 height 28
click at [1016, 373] on icon "button" at bounding box center [1013, 370] width 9 height 9
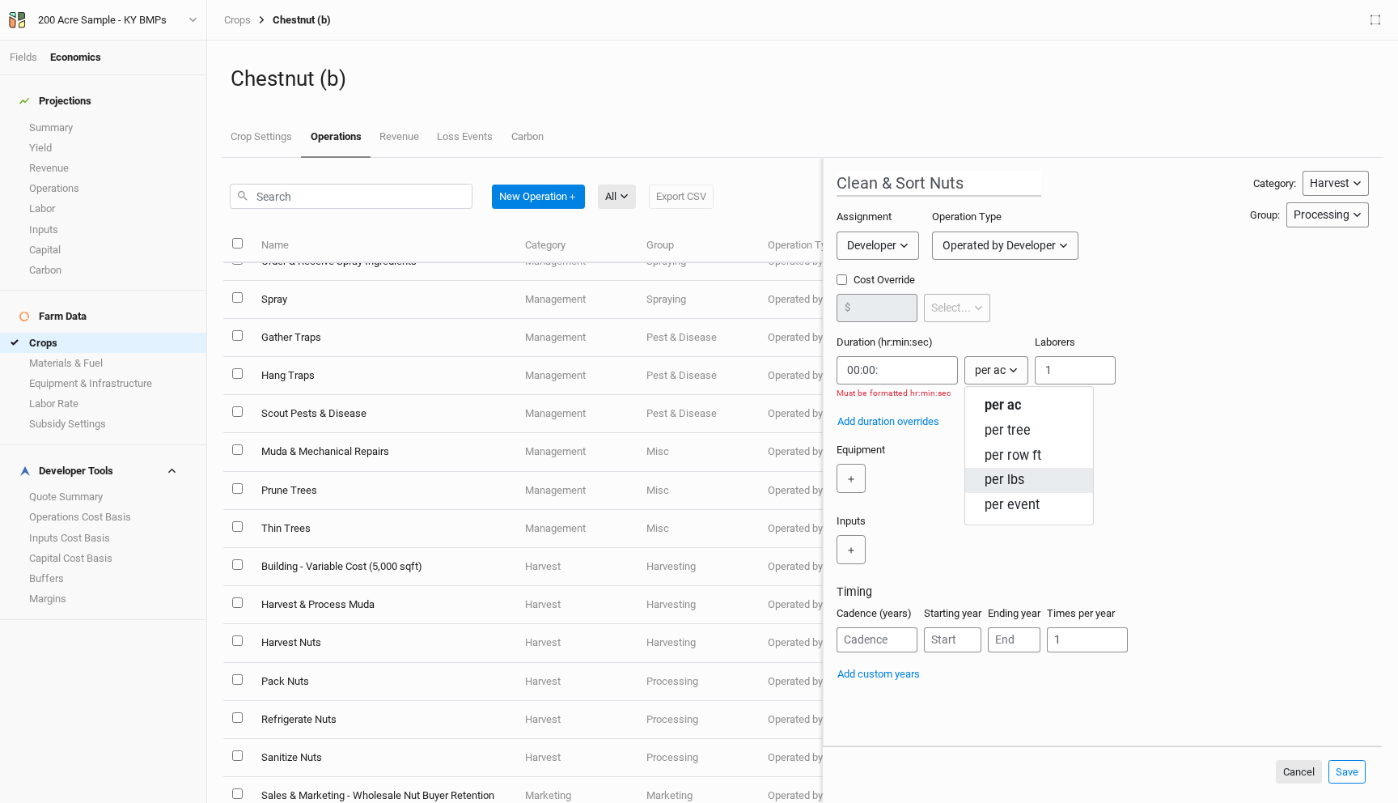
click at [1009, 484] on span "per lbs" at bounding box center [1005, 480] width 40 height 19
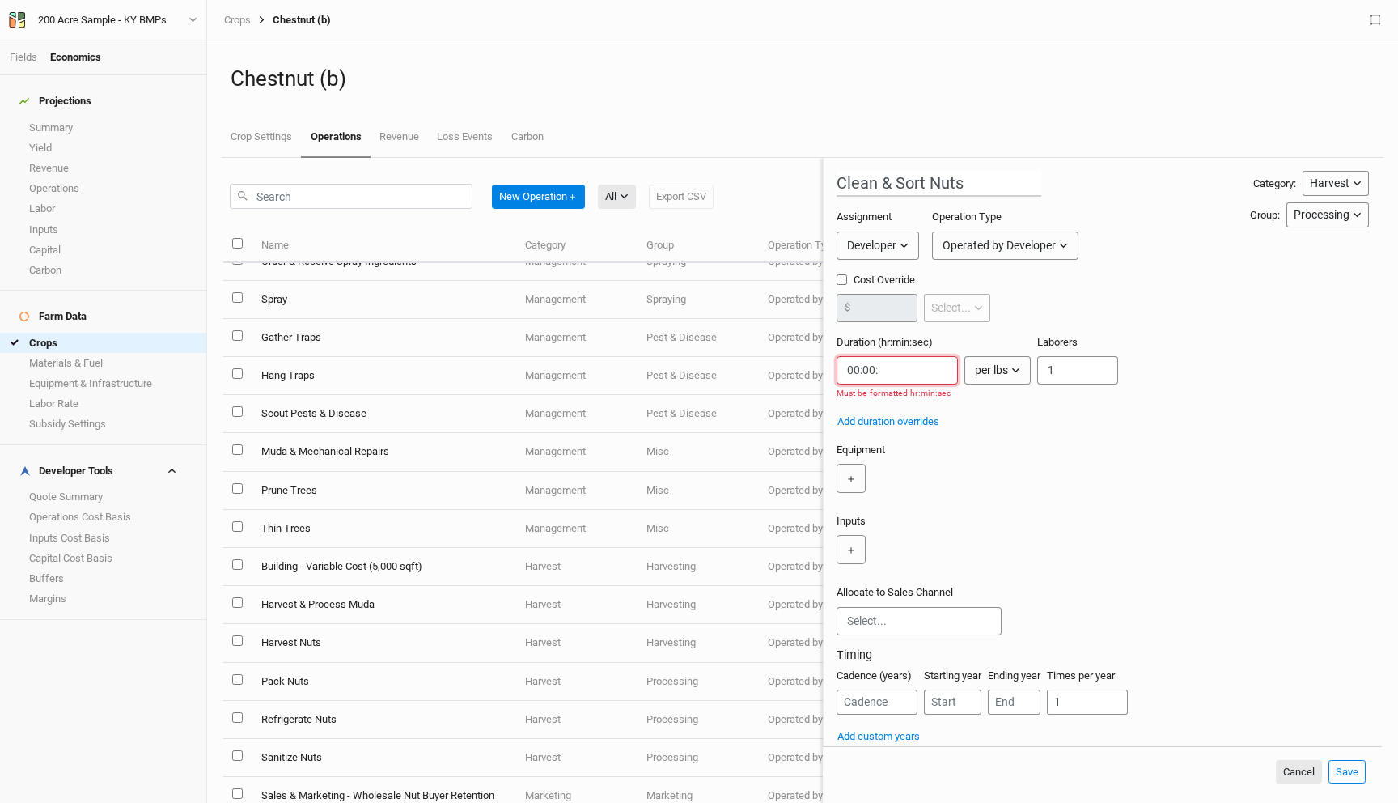
click at [908, 374] on input "string" at bounding box center [897, 370] width 121 height 28
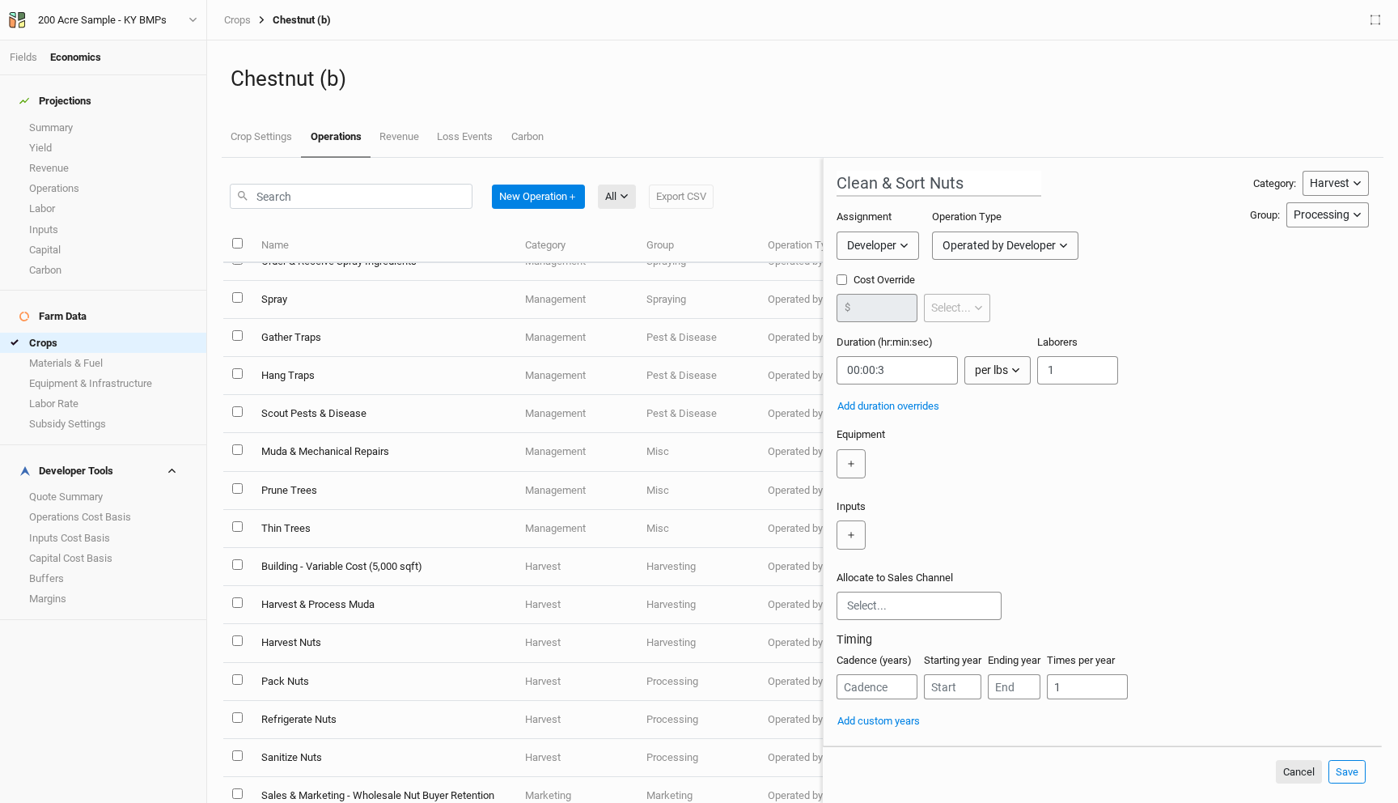
click at [1007, 459] on div "＋" at bounding box center [1100, 463] width 526 height 29
click at [898, 373] on input "string" at bounding box center [897, 370] width 121 height 28
click at [1019, 442] on div "Equipment ＋" at bounding box center [1103, 456] width 532 height 58
click at [901, 370] on input "string" at bounding box center [897, 370] width 121 height 28
click at [988, 496] on div "Clean & Sort Nuts Category: Harvest Installation Management Harvest Marketing G…" at bounding box center [1103, 450] width 532 height 558
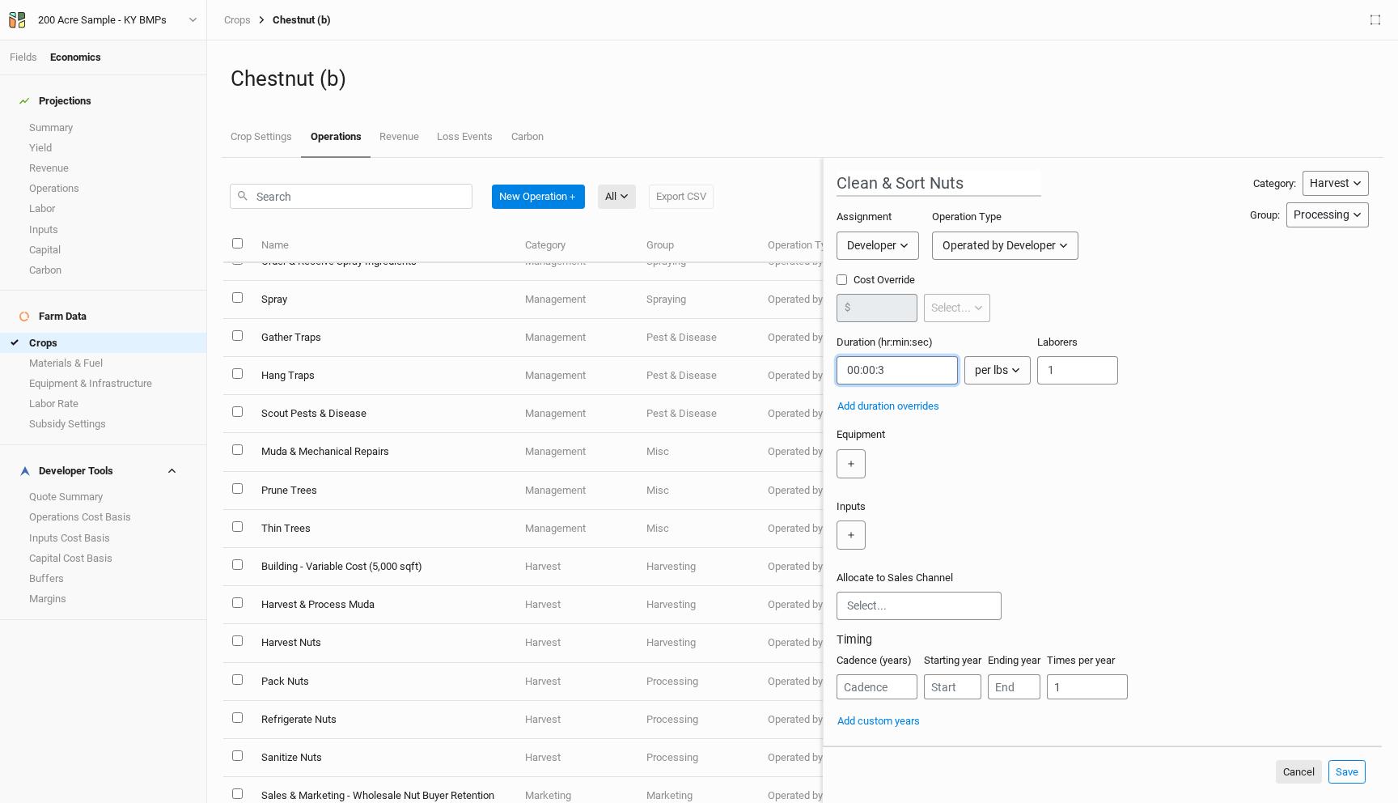
click at [890, 378] on input "string" at bounding box center [897, 370] width 121 height 28
type input "00:00:5"
click at [901, 585] on div "Allocate to Sales Channel" at bounding box center [919, 594] width 165 height 49
click at [893, 600] on input "text" at bounding box center [919, 605] width 144 height 17
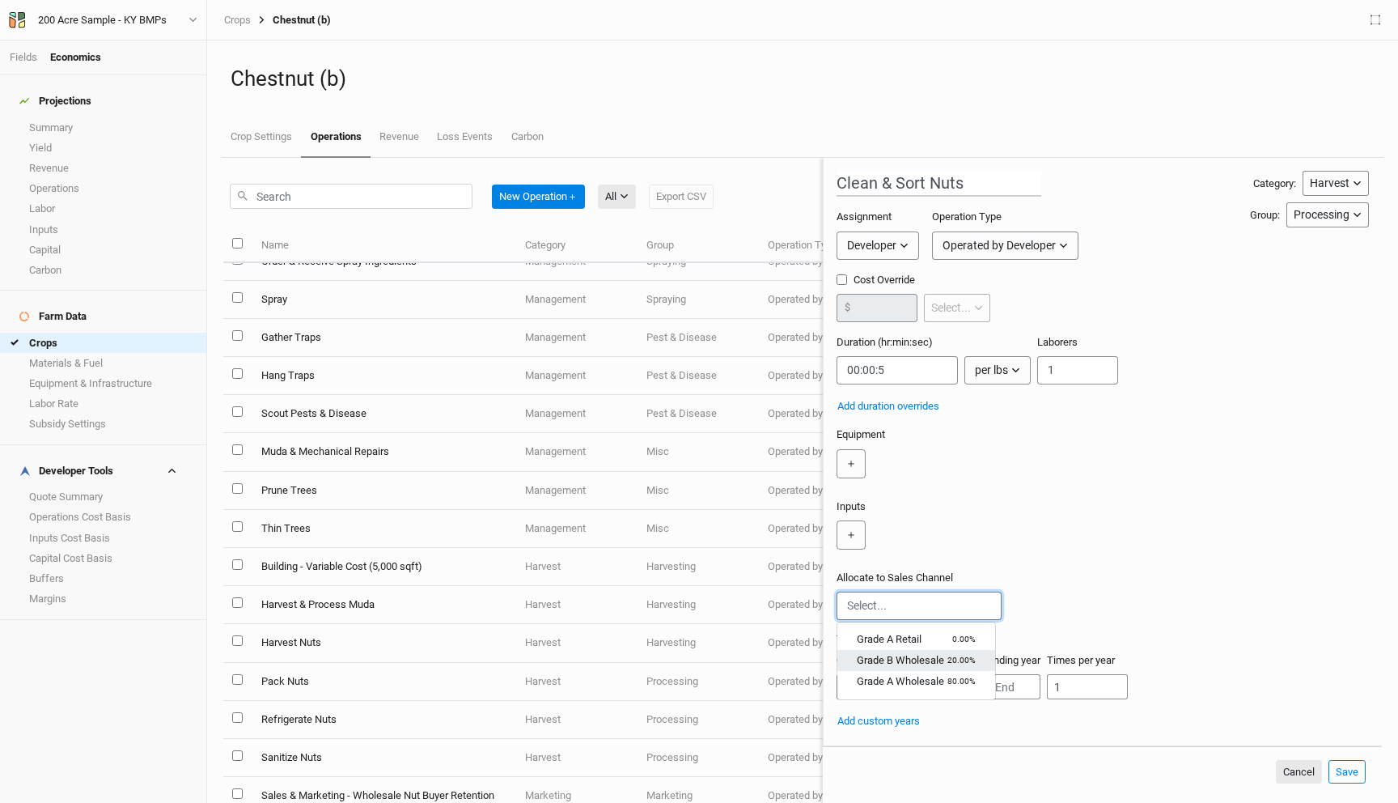
click at [905, 665] on div "Grade B Wholesale" at bounding box center [900, 660] width 87 height 15
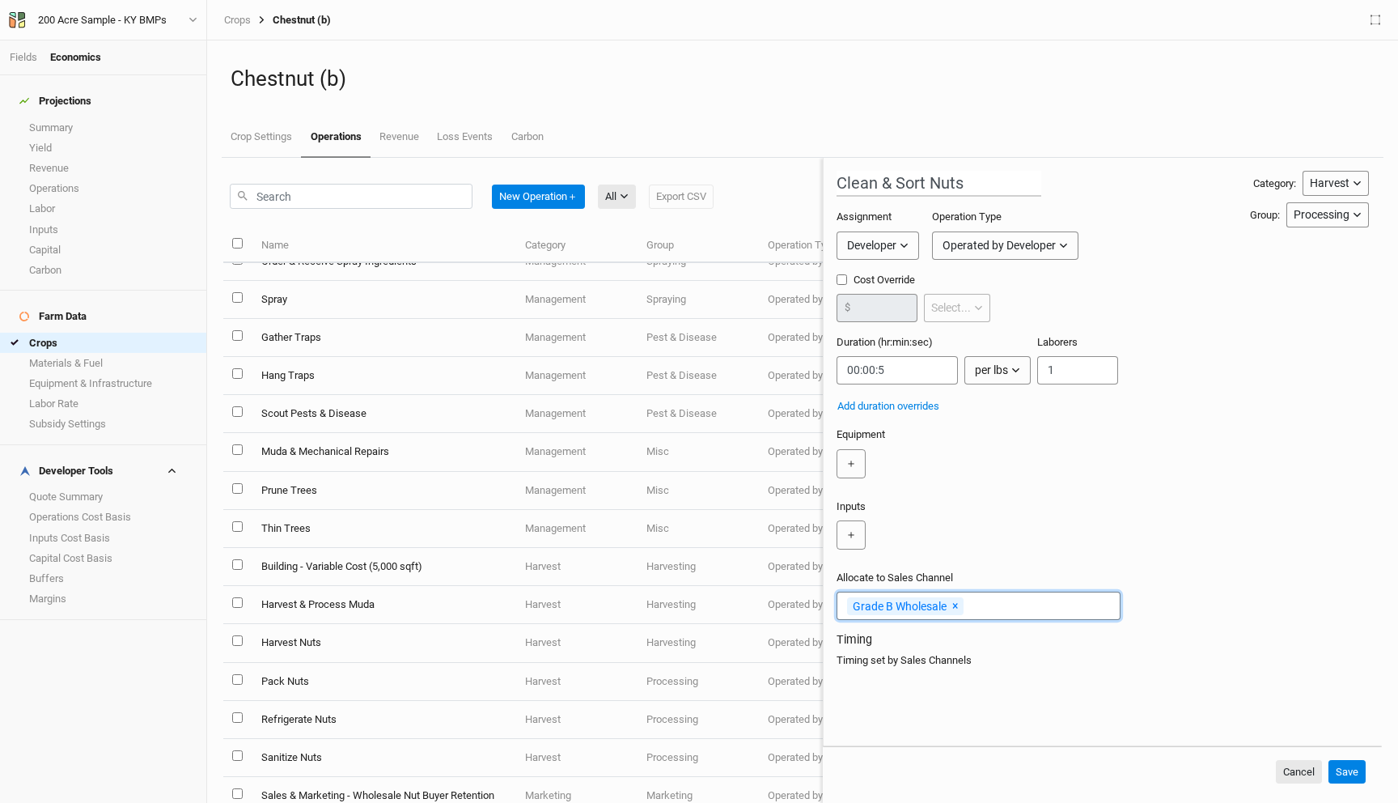
click at [975, 605] on input "text" at bounding box center [1038, 605] width 144 height 17
click at [948, 663] on small "80.00%" at bounding box center [962, 661] width 28 height 12
click at [1016, 644] on h3 "Timing" at bounding box center [1103, 640] width 532 height 14
click at [849, 464] on button "＋" at bounding box center [851, 463] width 29 height 29
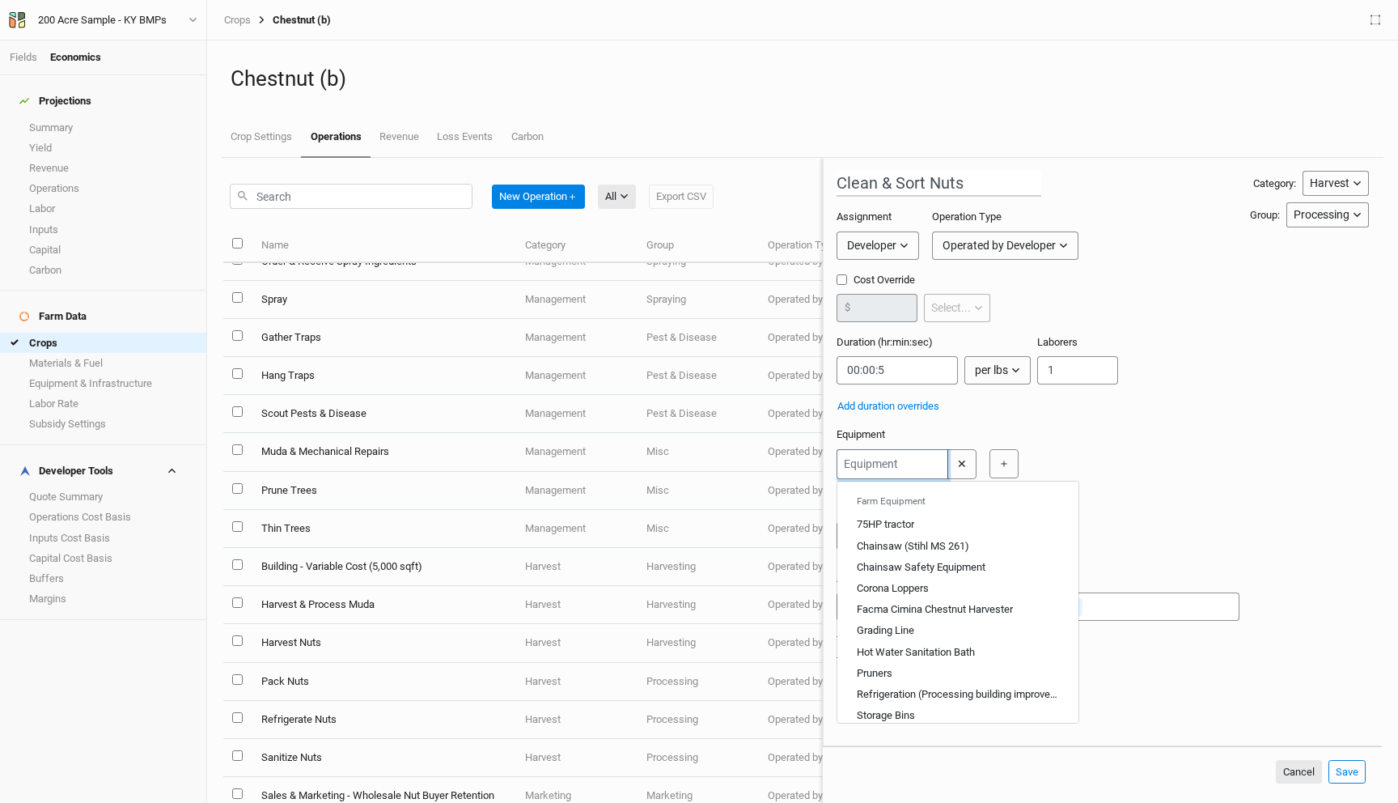
click at [863, 464] on input "text" at bounding box center [893, 464] width 112 height 30
type input "so"
type input "soil Probe"
type input "sor"
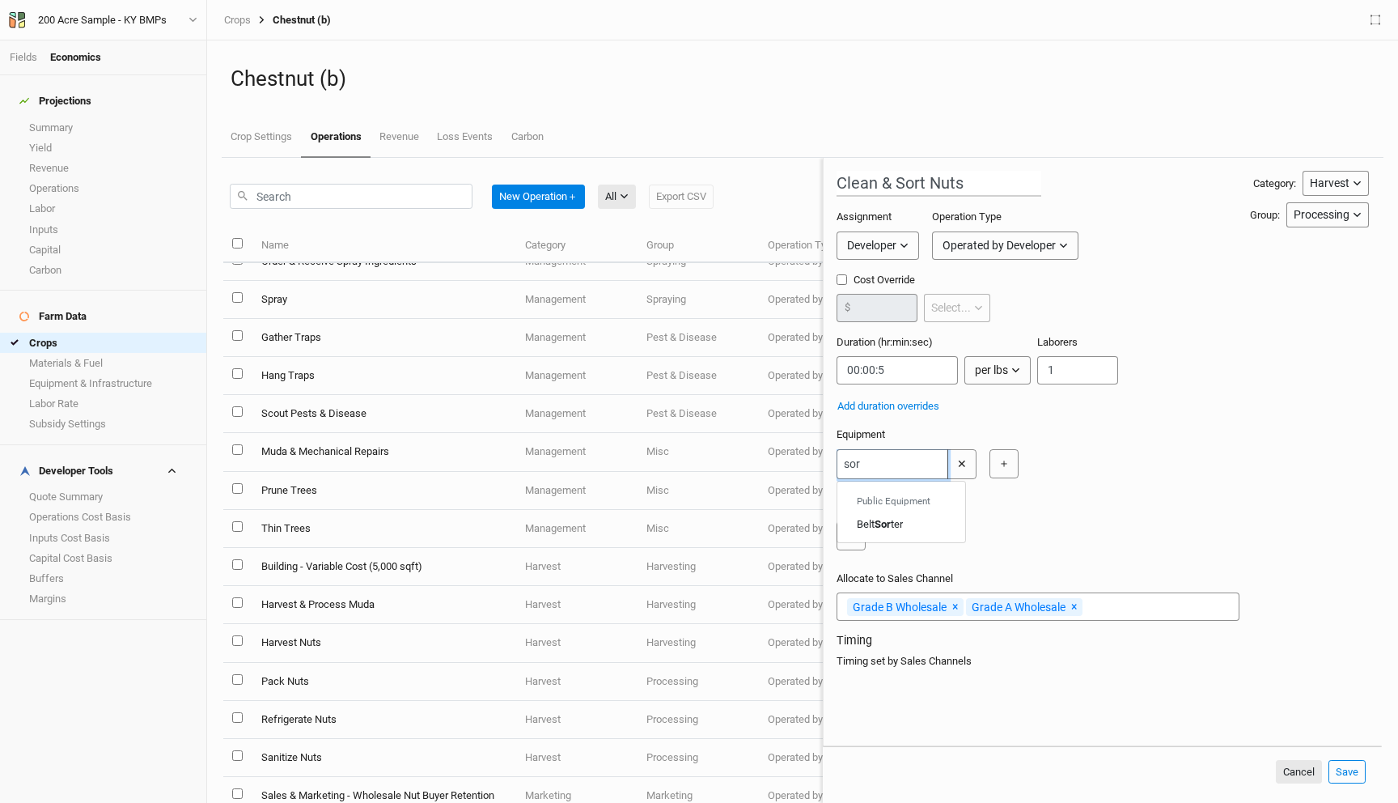
type input "so"
type input "soil Probe"
type input "s"
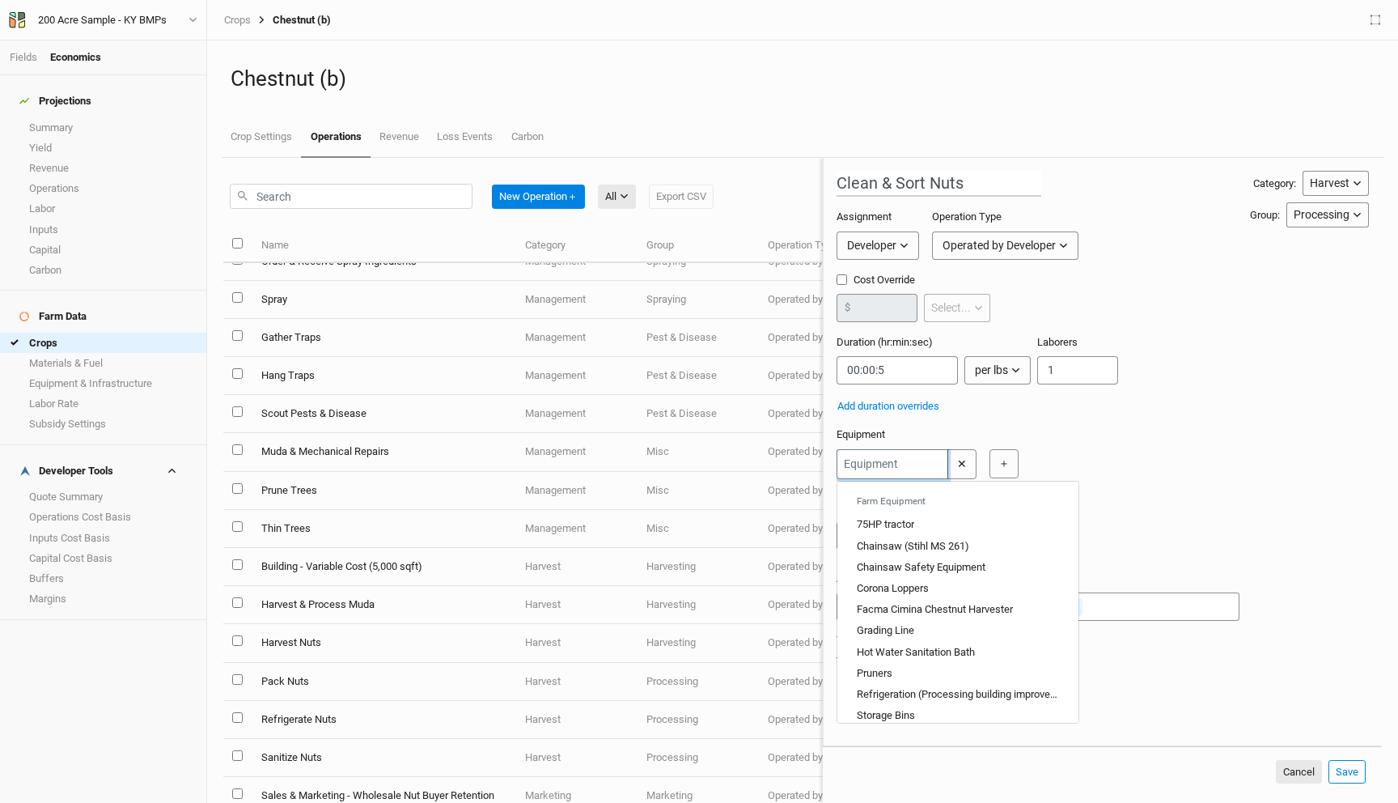
type input "G"
type input "Grading Line"
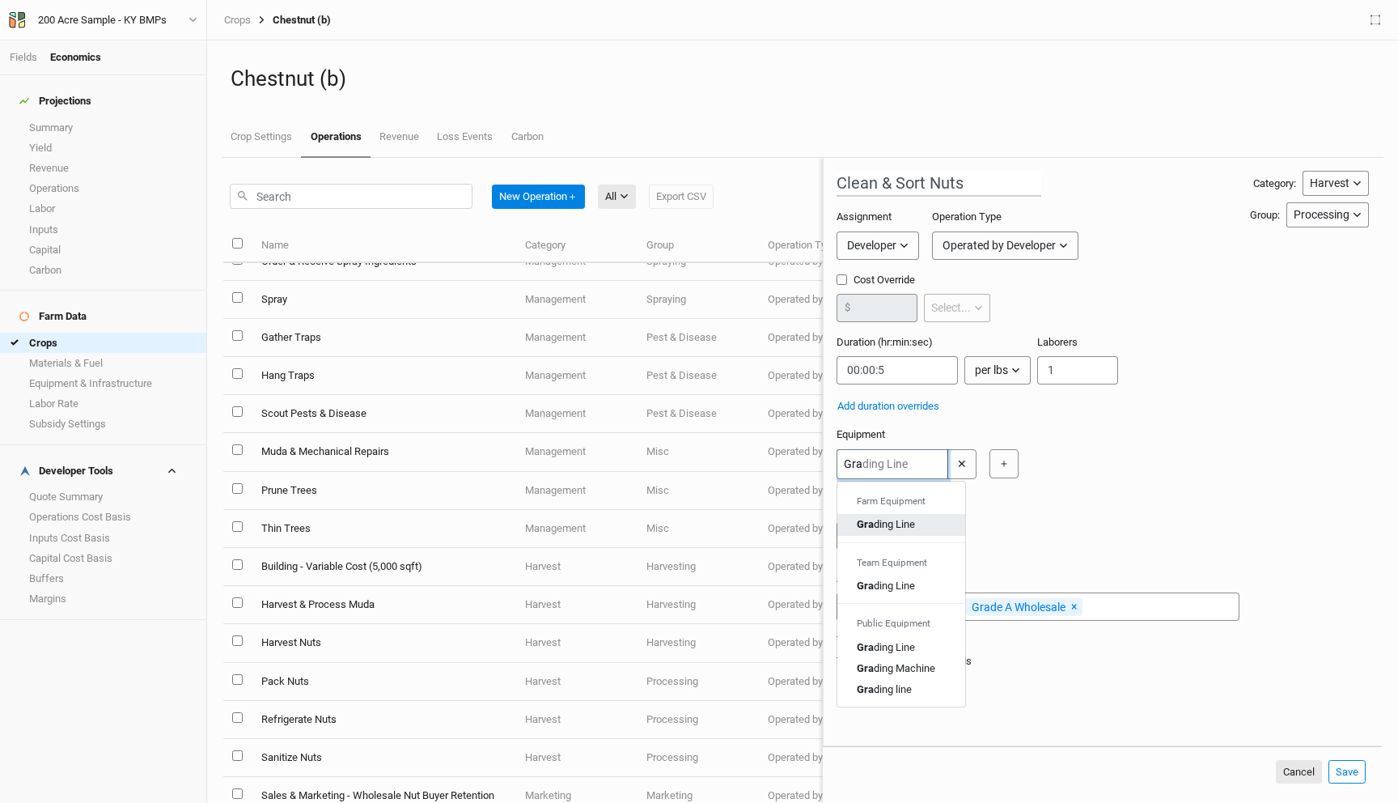
click at [877, 528] on div "Gra ding Line" at bounding box center [886, 524] width 58 height 15
type input "Grading Line"
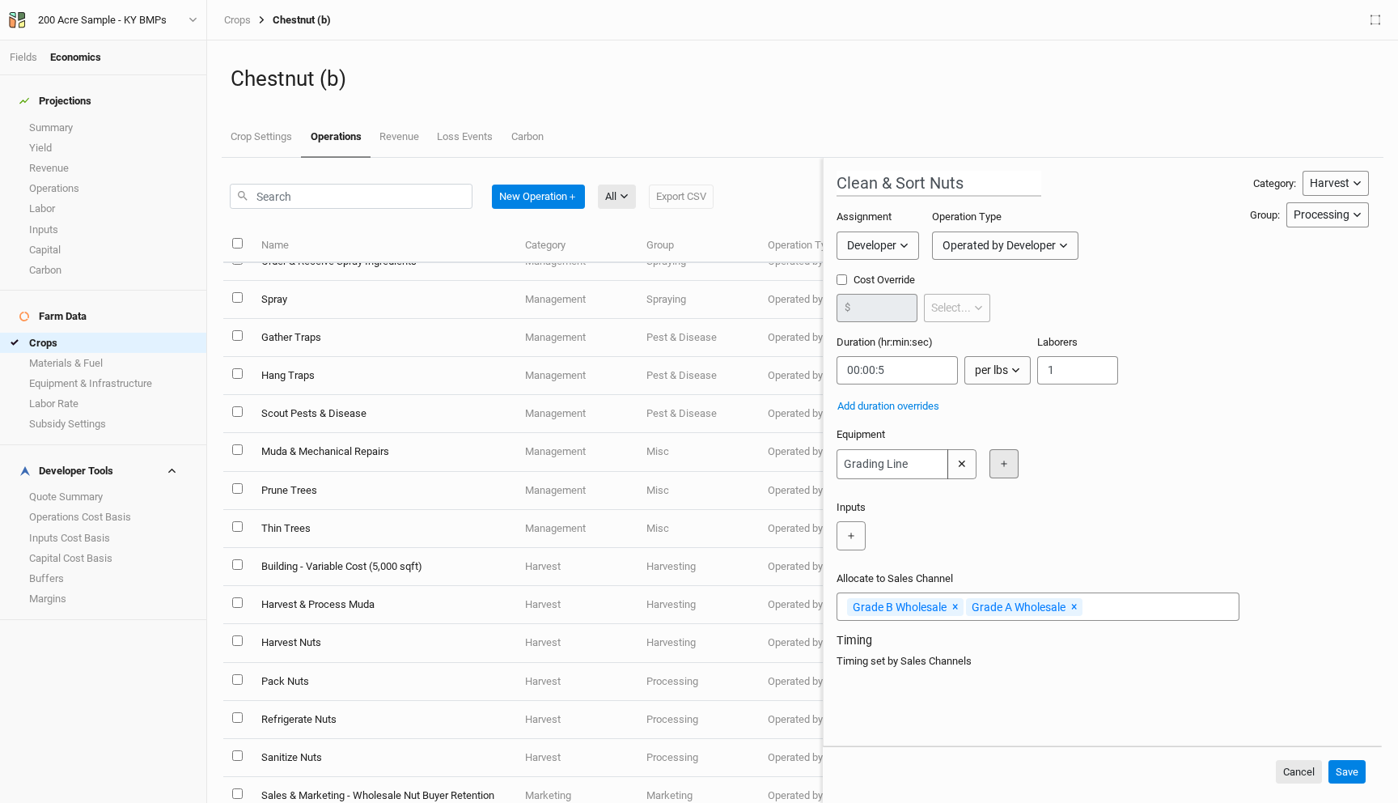
click at [1004, 462] on button "＋" at bounding box center [1004, 463] width 29 height 29
click at [1009, 467] on input "text" at bounding box center [1046, 464] width 112 height 30
type input "C"
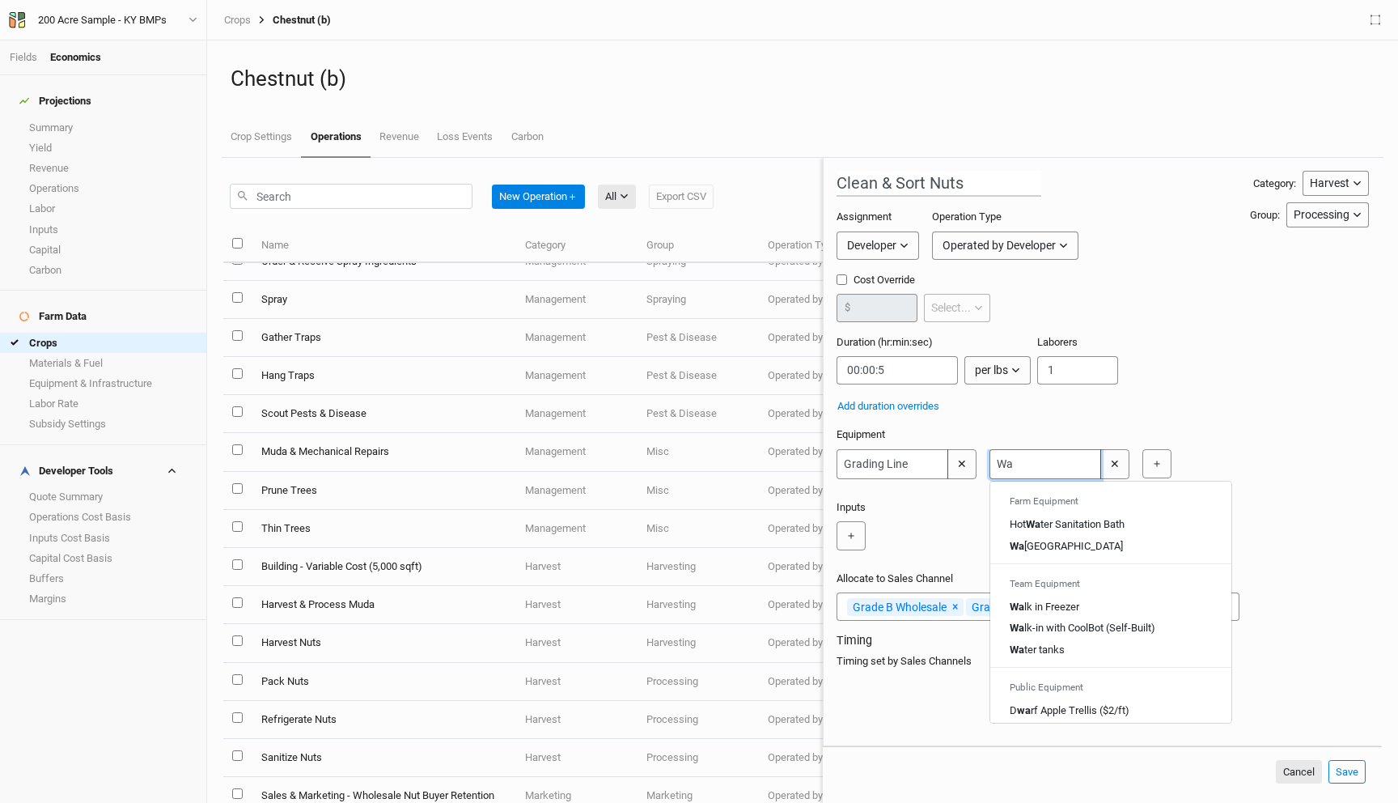
type input "Was"
type input "Washing station"
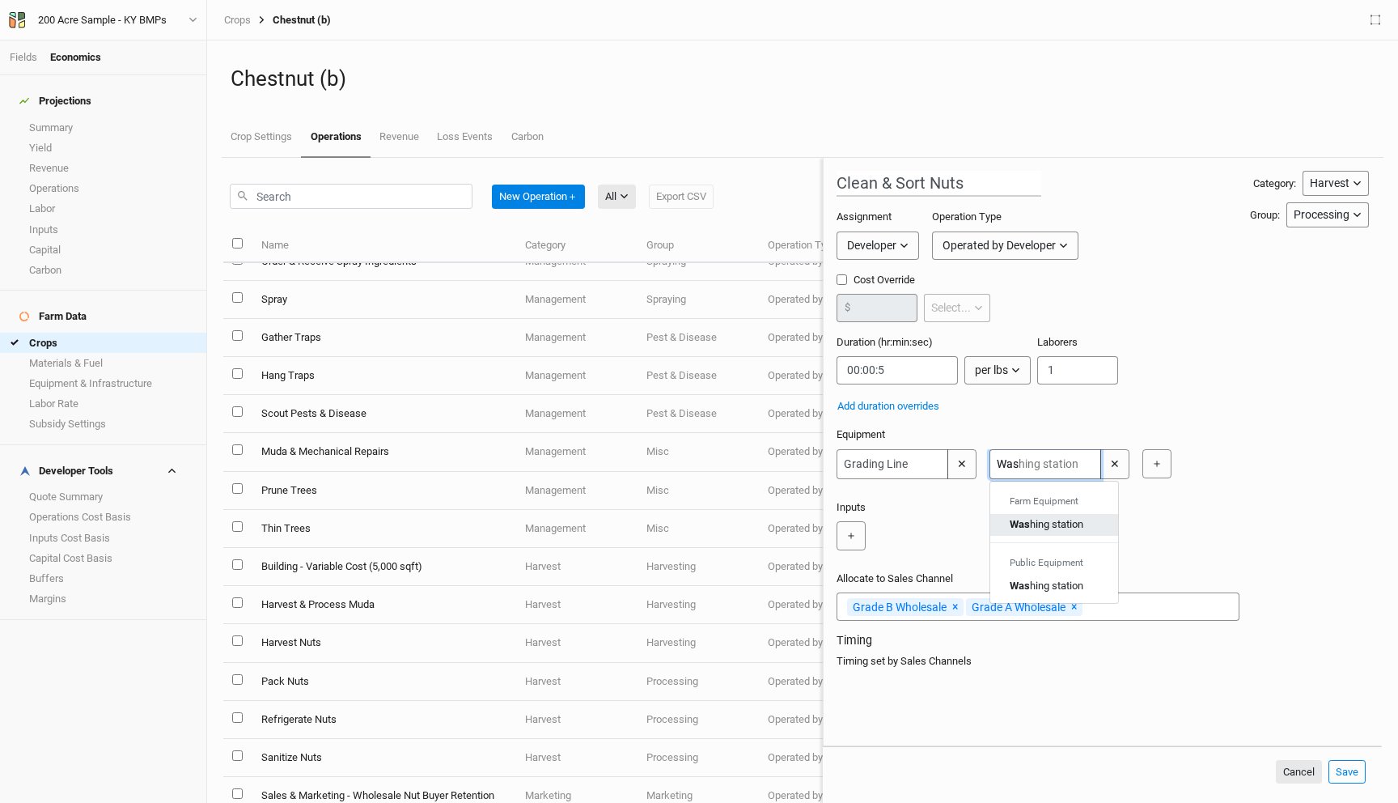
click at [1030, 528] on div "Was hing station" at bounding box center [1047, 524] width 74 height 15
type input "Washing station"
click at [1170, 460] on button "＋" at bounding box center [1157, 463] width 29 height 29
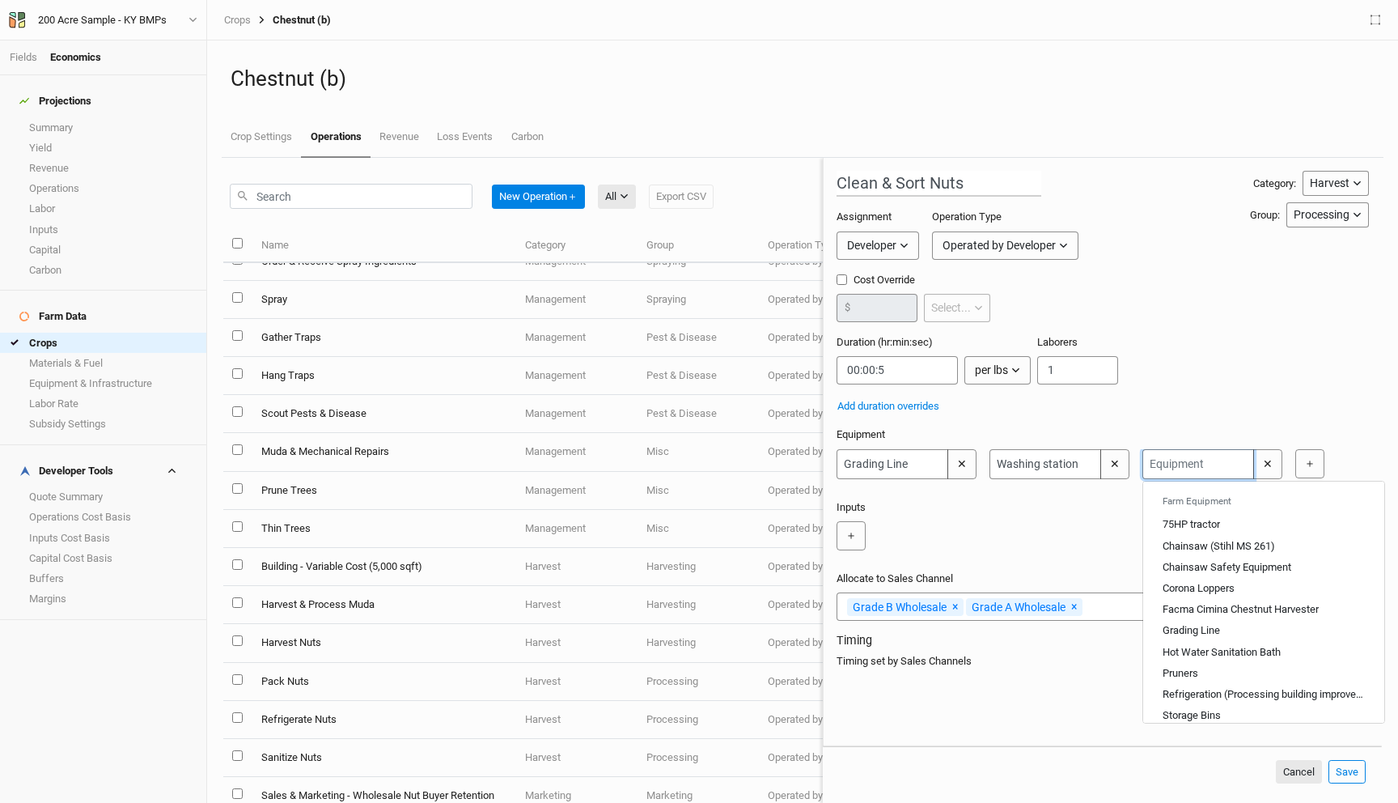
click at [1162, 465] on input "text" at bounding box center [1199, 464] width 112 height 30
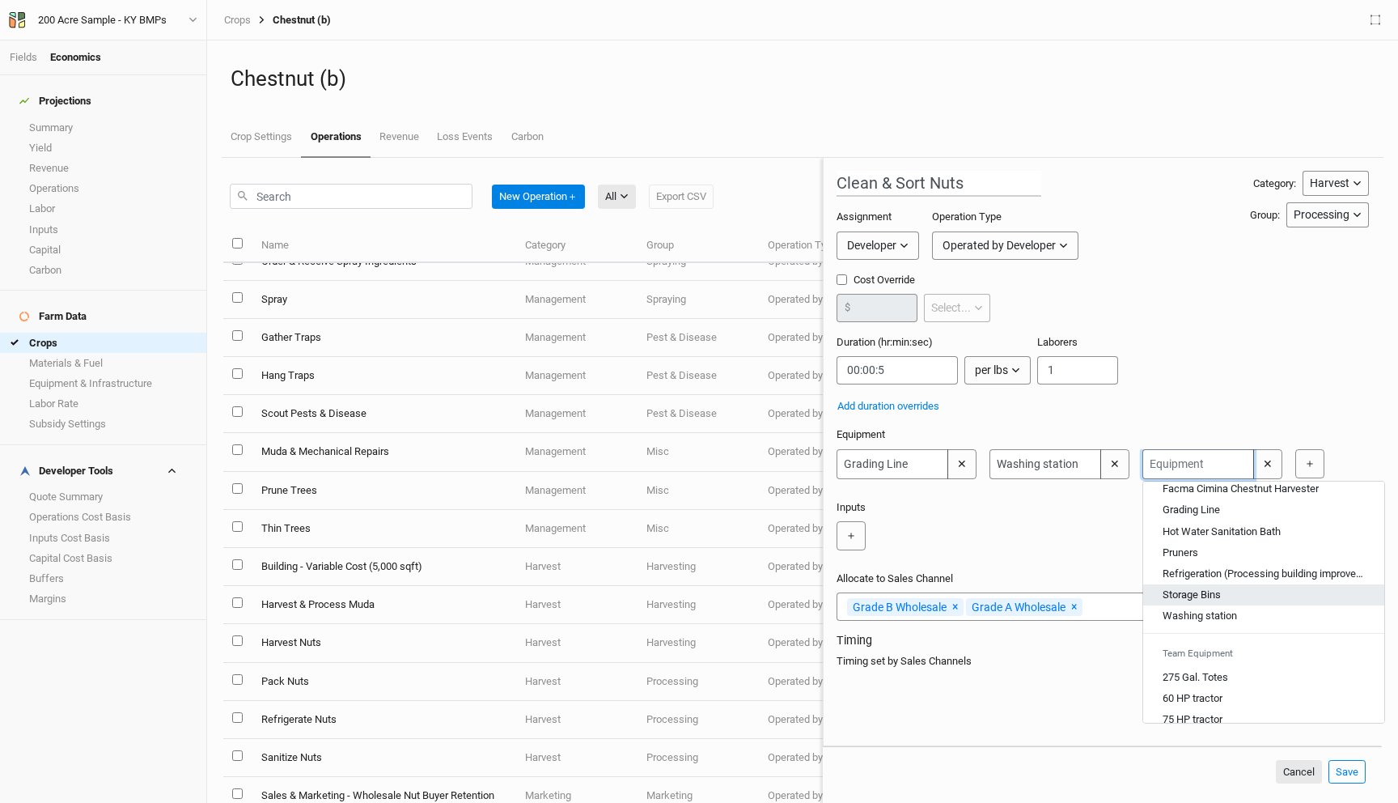
scroll to position [96, 0]
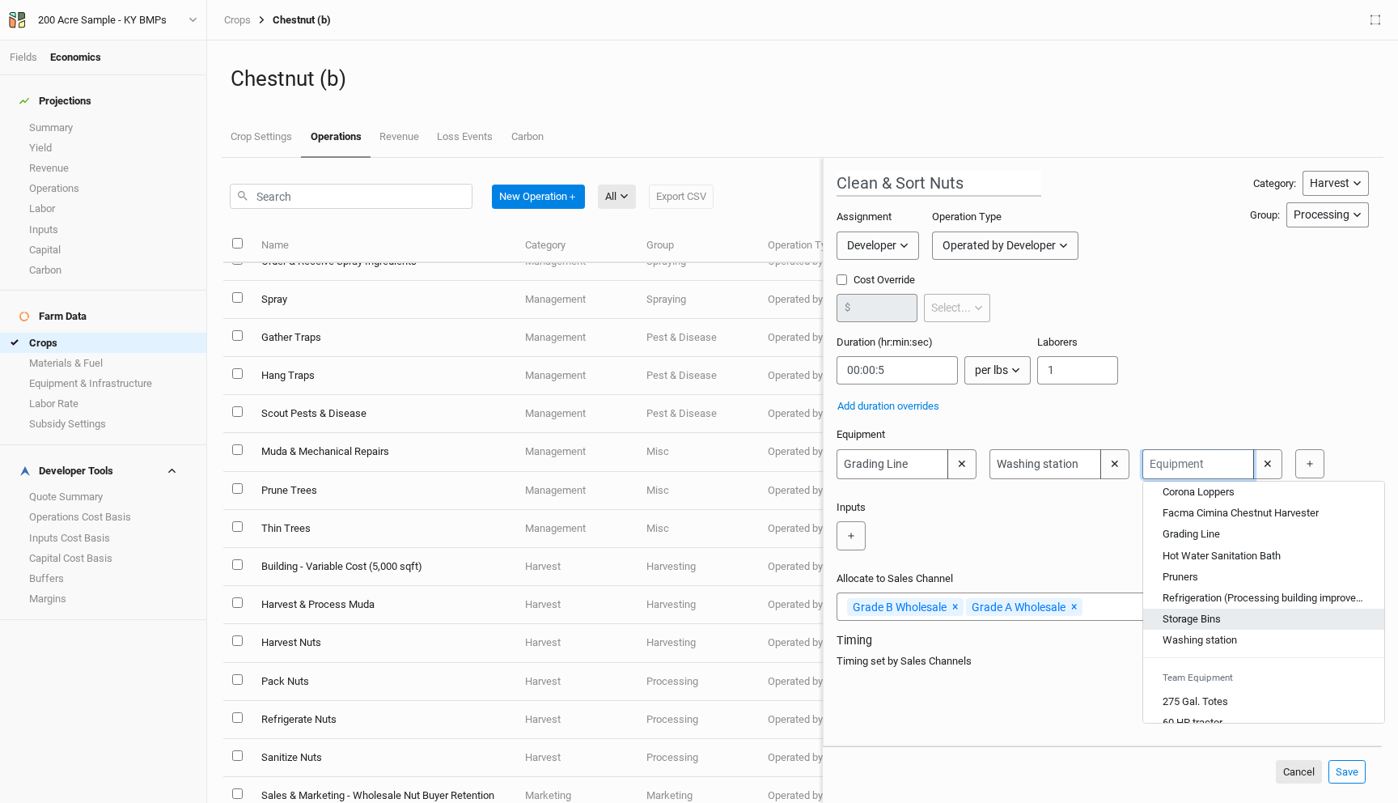
click at [1200, 617] on div "Storage Bins" at bounding box center [1192, 619] width 58 height 15
type input "Storage Bins"
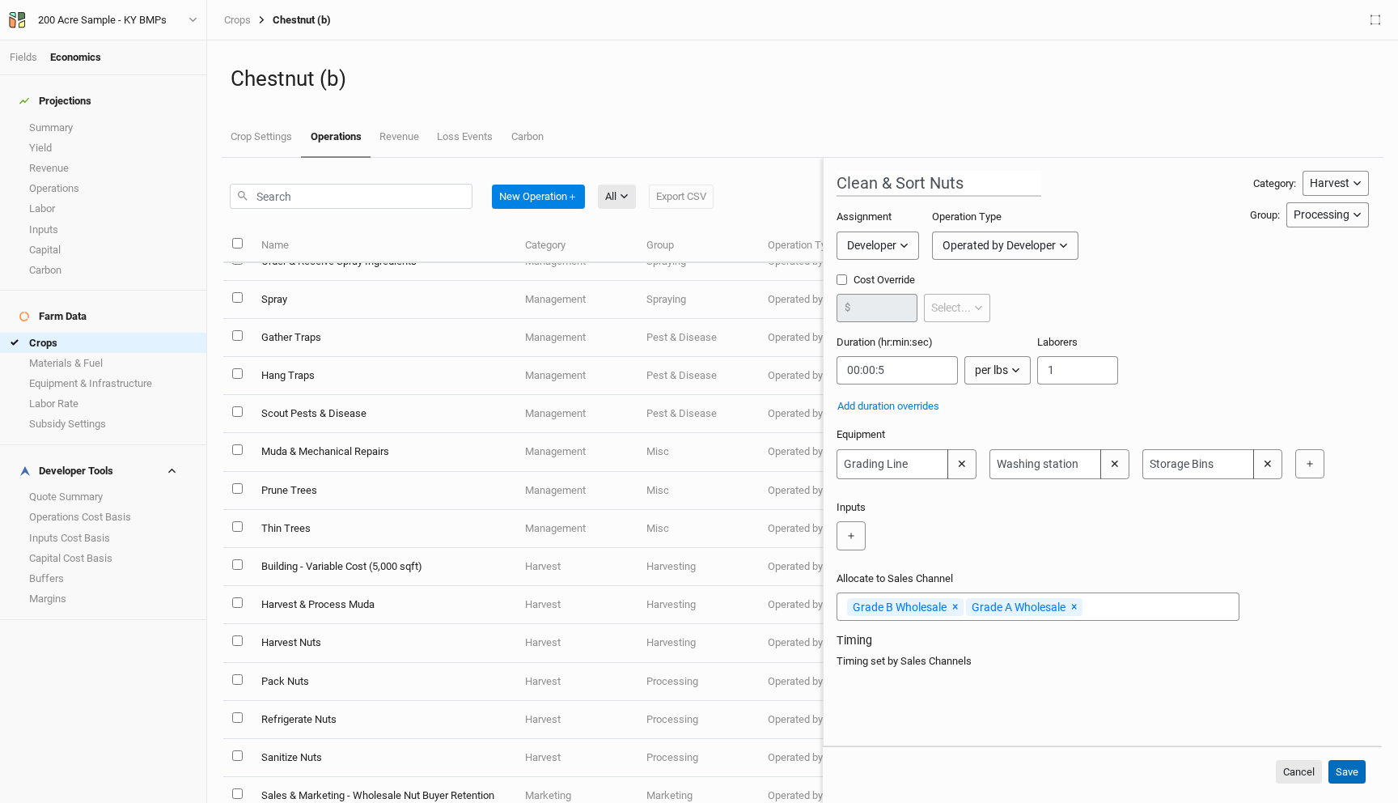
click at [1348, 765] on button "Save" at bounding box center [1347, 772] width 37 height 24
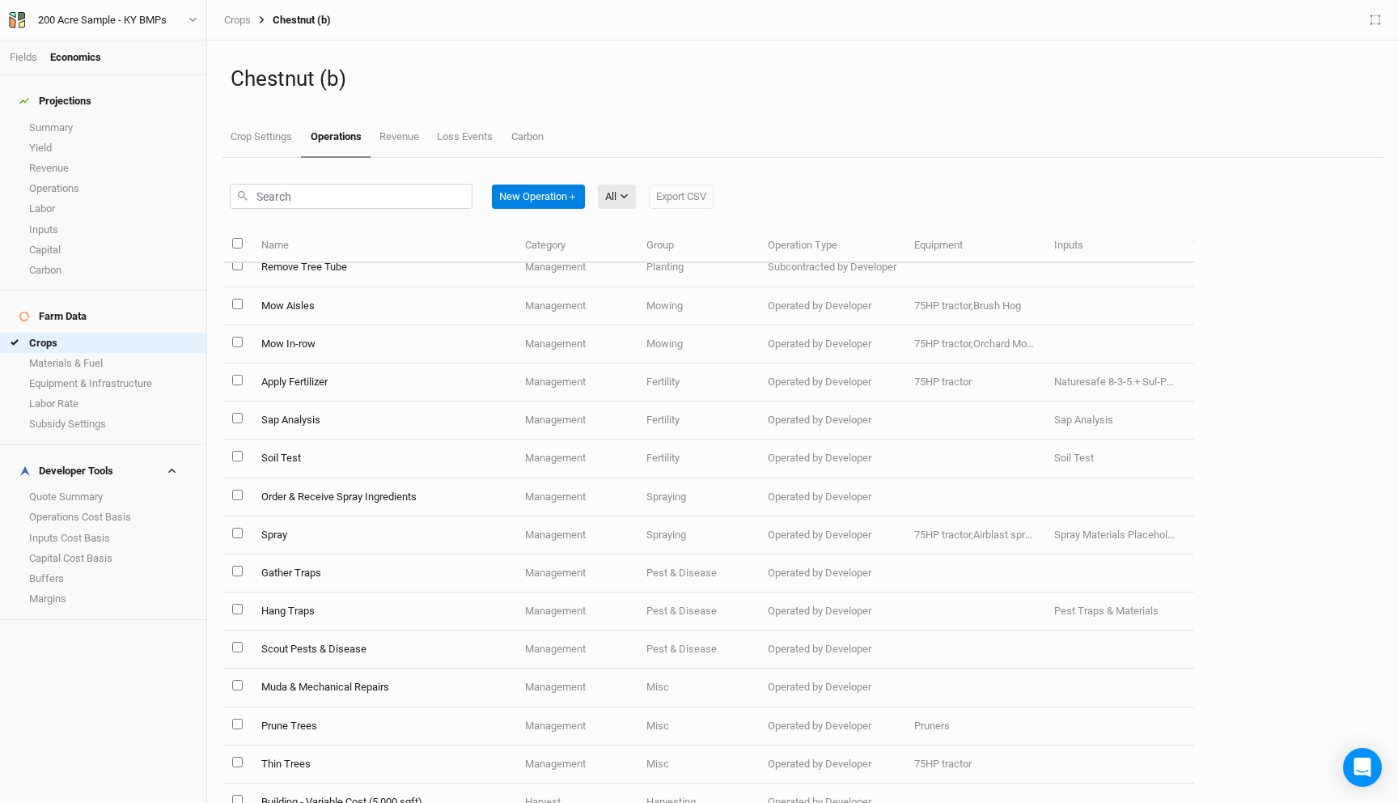
scroll to position [580, 0]
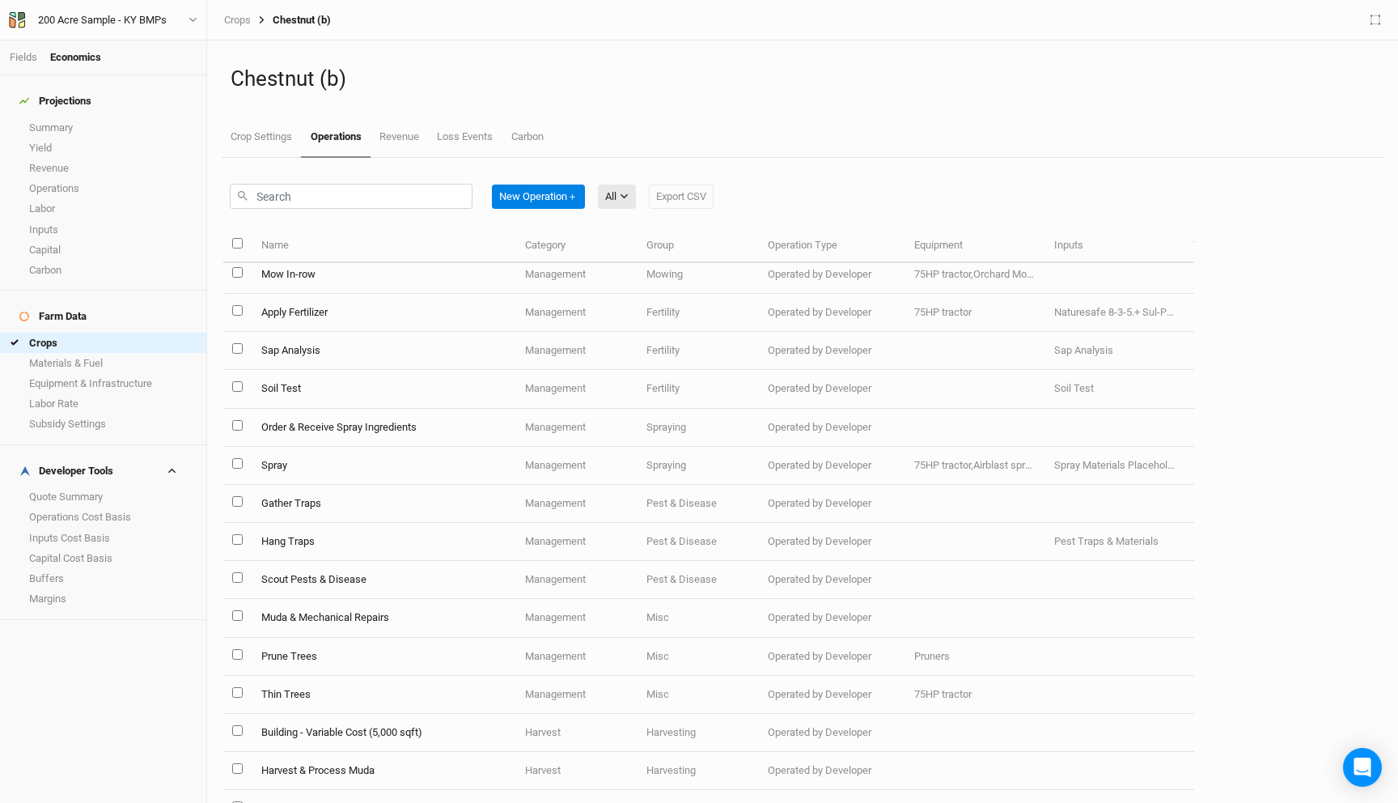
click at [371, 182] on div "New Operation ＋ All All Harvest Installation Management Marketing Export CSV" at bounding box center [472, 196] width 484 height 38
click at [344, 195] on input "text" at bounding box center [351, 196] width 243 height 25
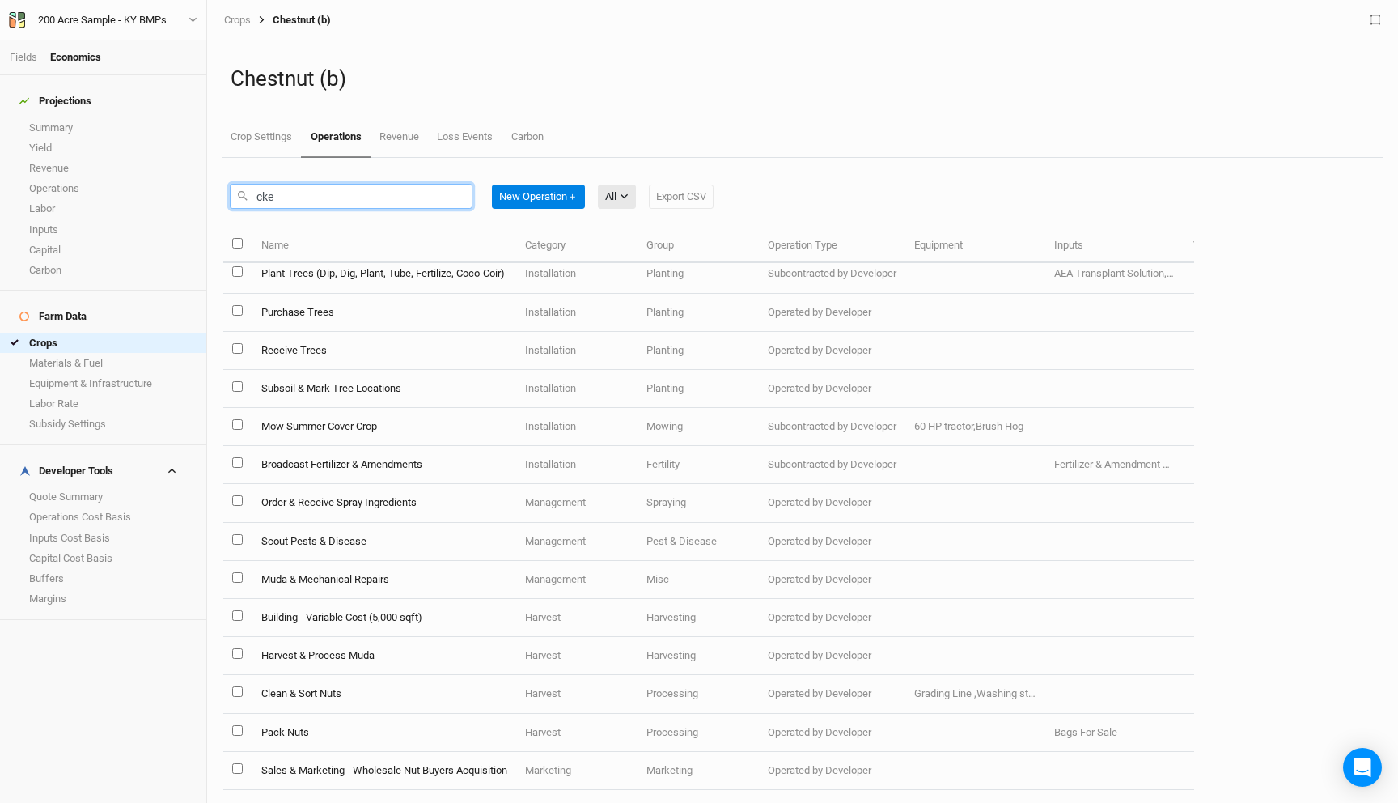
scroll to position [0, 0]
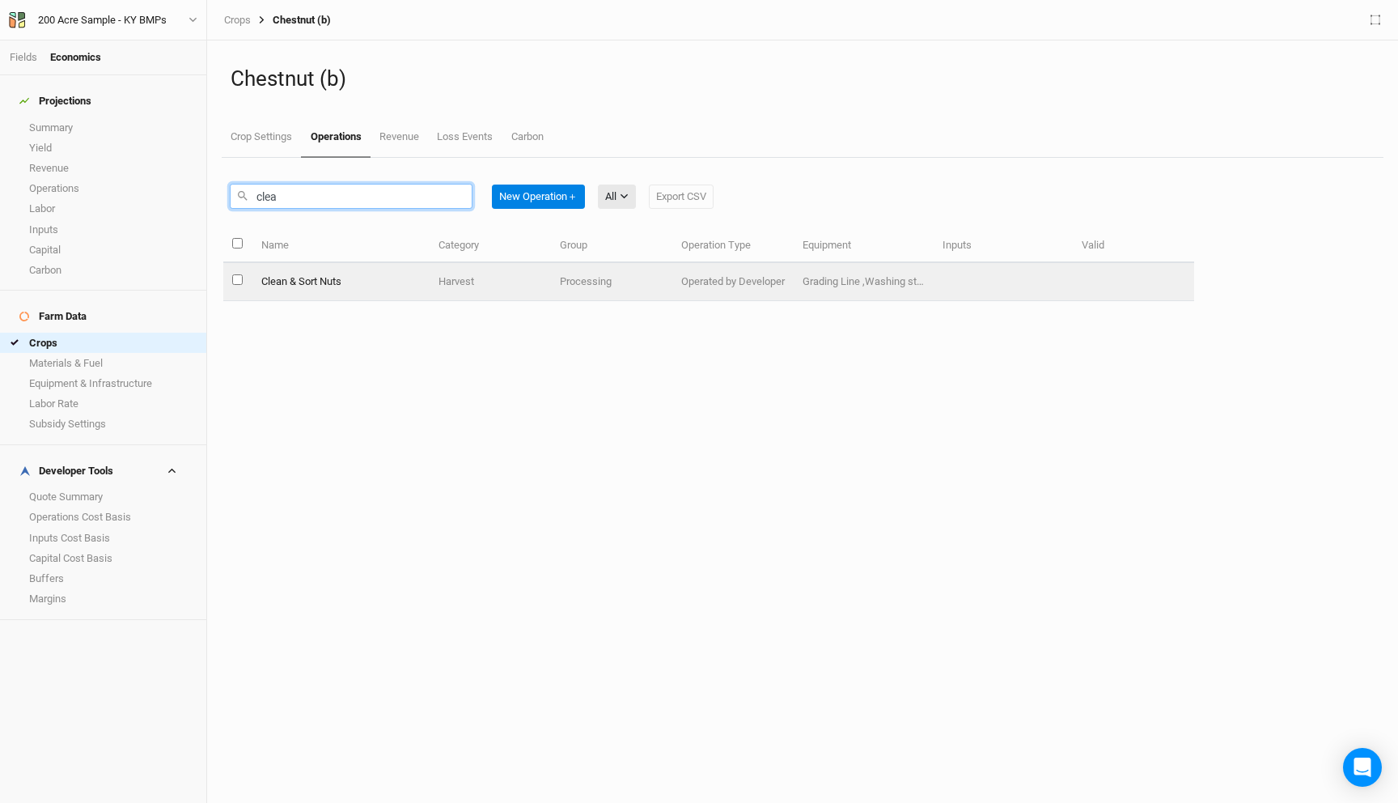
type input "clea"
click at [343, 285] on td "Clean & Sort Nuts" at bounding box center [341, 282] width 178 height 38
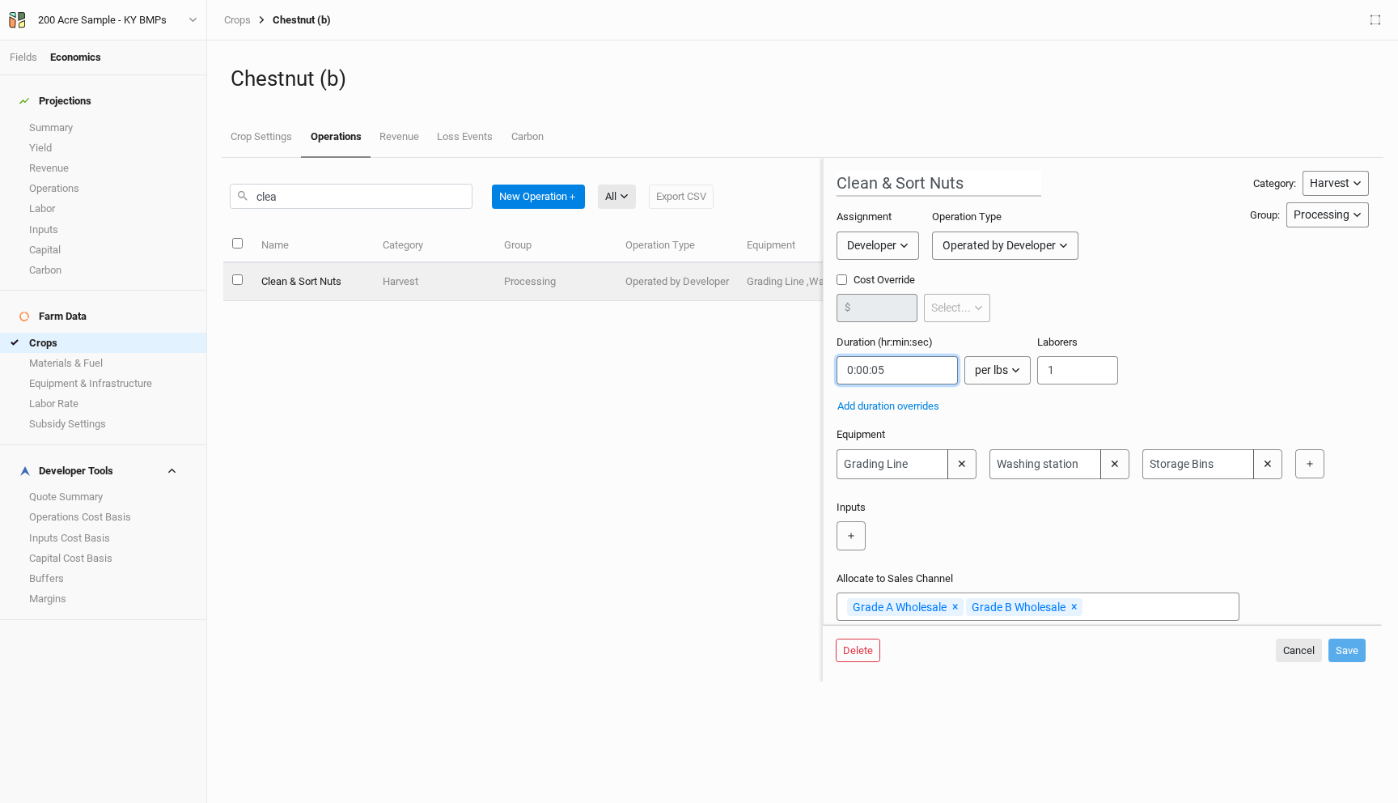
click at [888, 374] on input "string" at bounding box center [897, 370] width 121 height 28
type input "0:00:09"
click at [1349, 645] on button "Save" at bounding box center [1347, 650] width 37 height 24
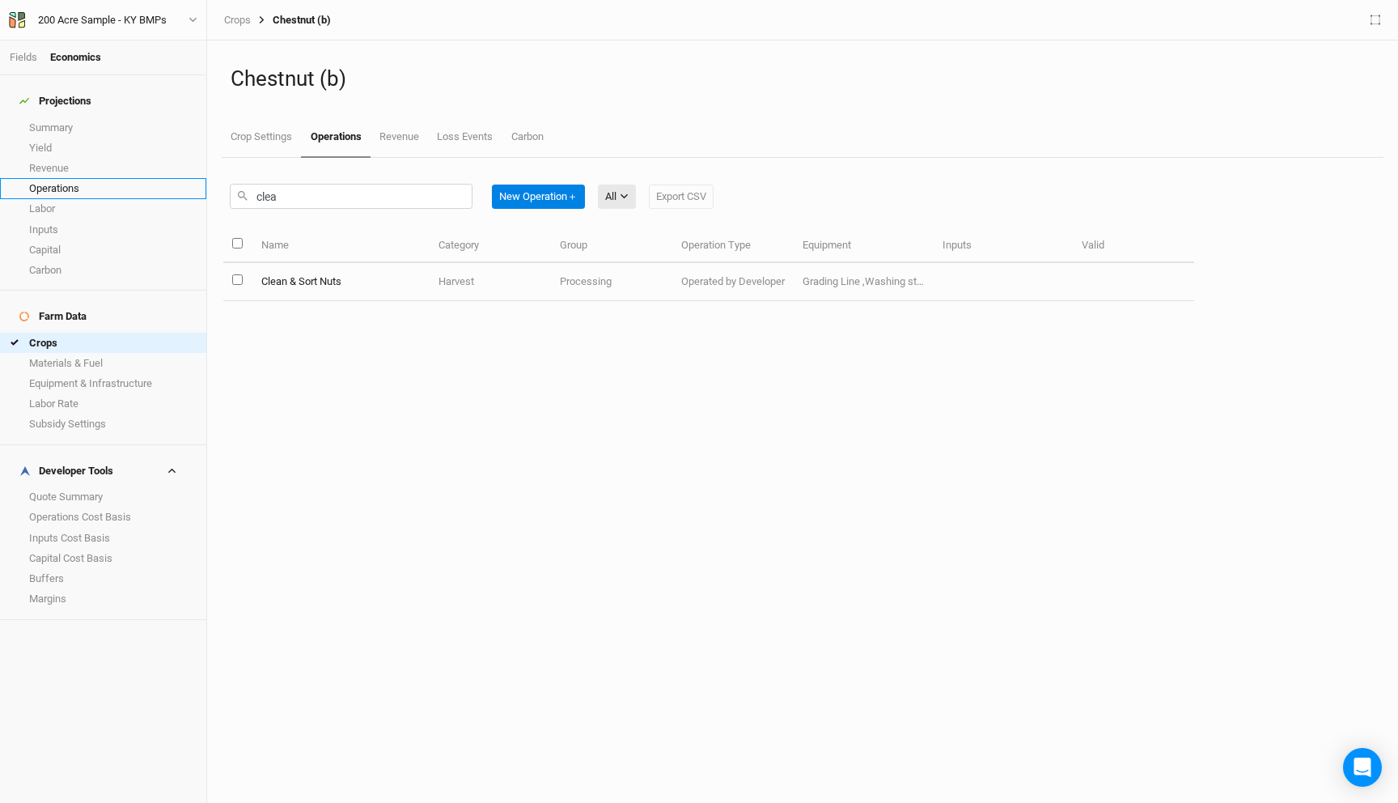
click at [71, 183] on link "Operations" at bounding box center [103, 188] width 206 height 20
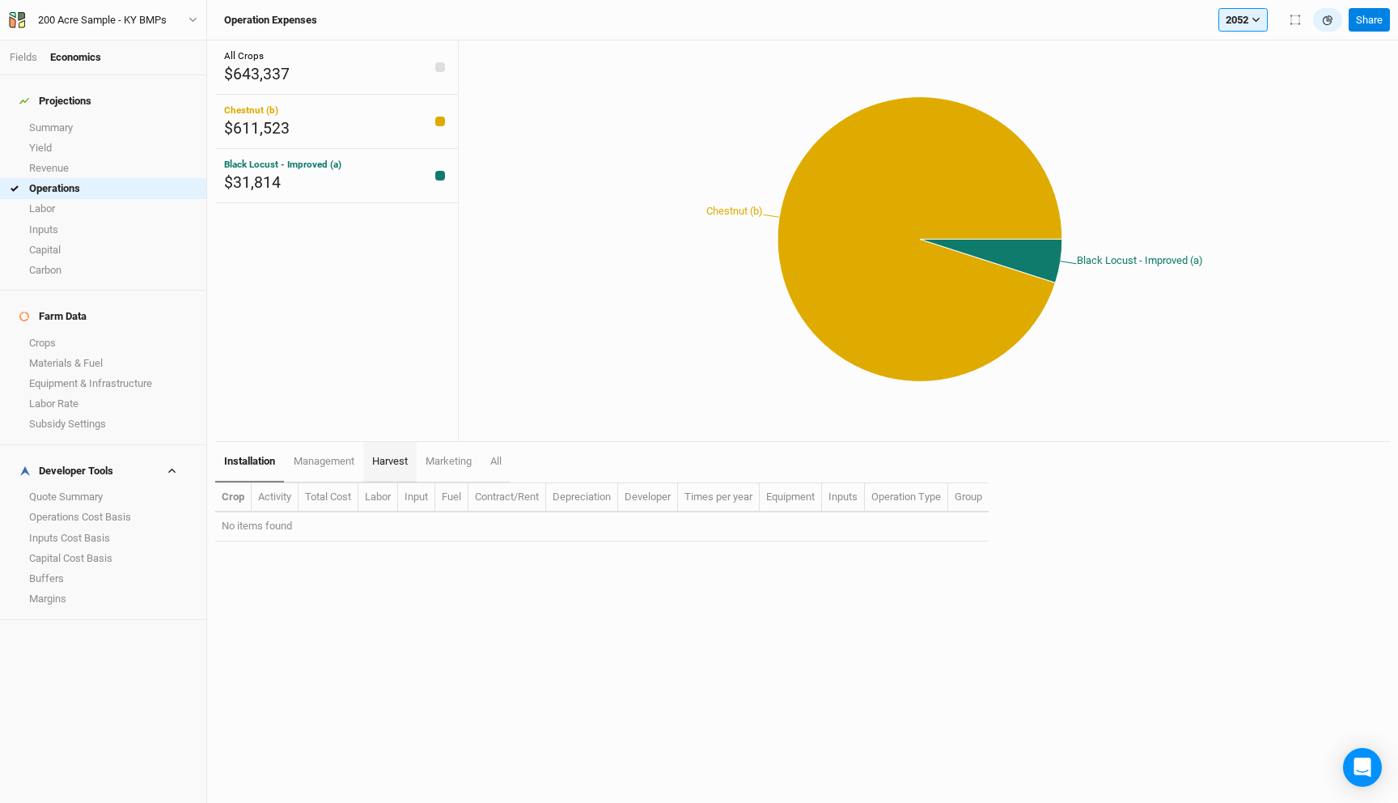
click at [400, 453] on link "harvest" at bounding box center [389, 462] width 53 height 40
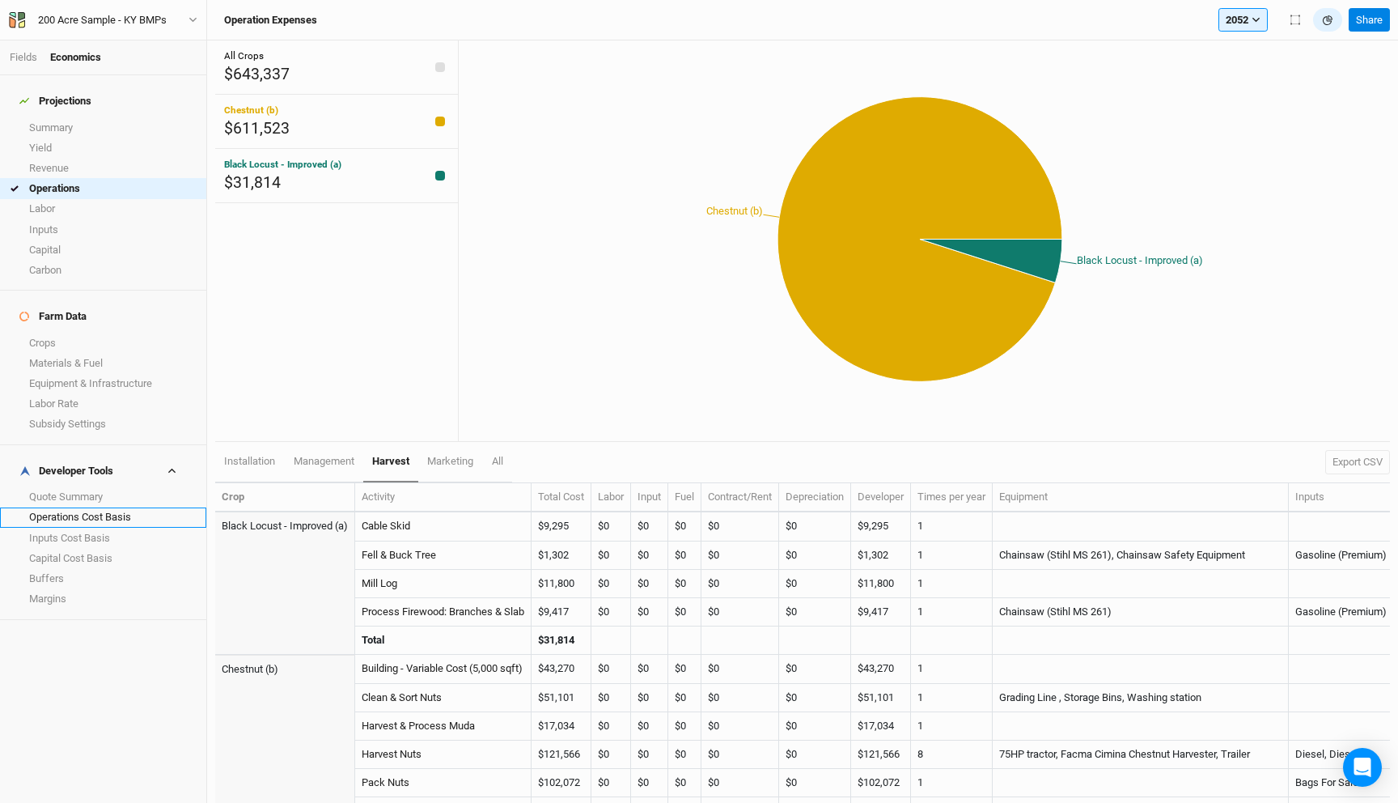
click at [93, 507] on link "Operations Cost Basis" at bounding box center [103, 517] width 206 height 20
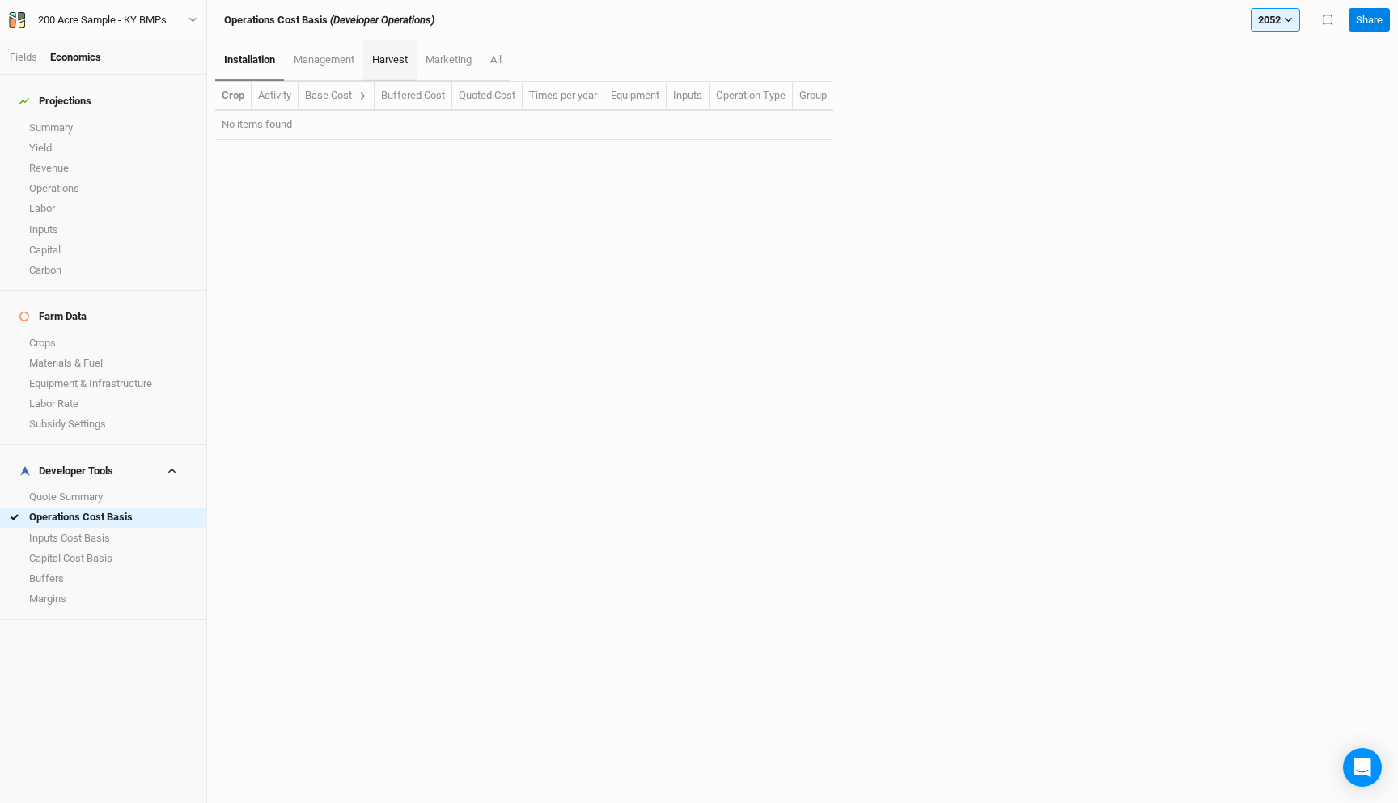
click at [380, 64] on span "harvest" at bounding box center [390, 59] width 36 height 12
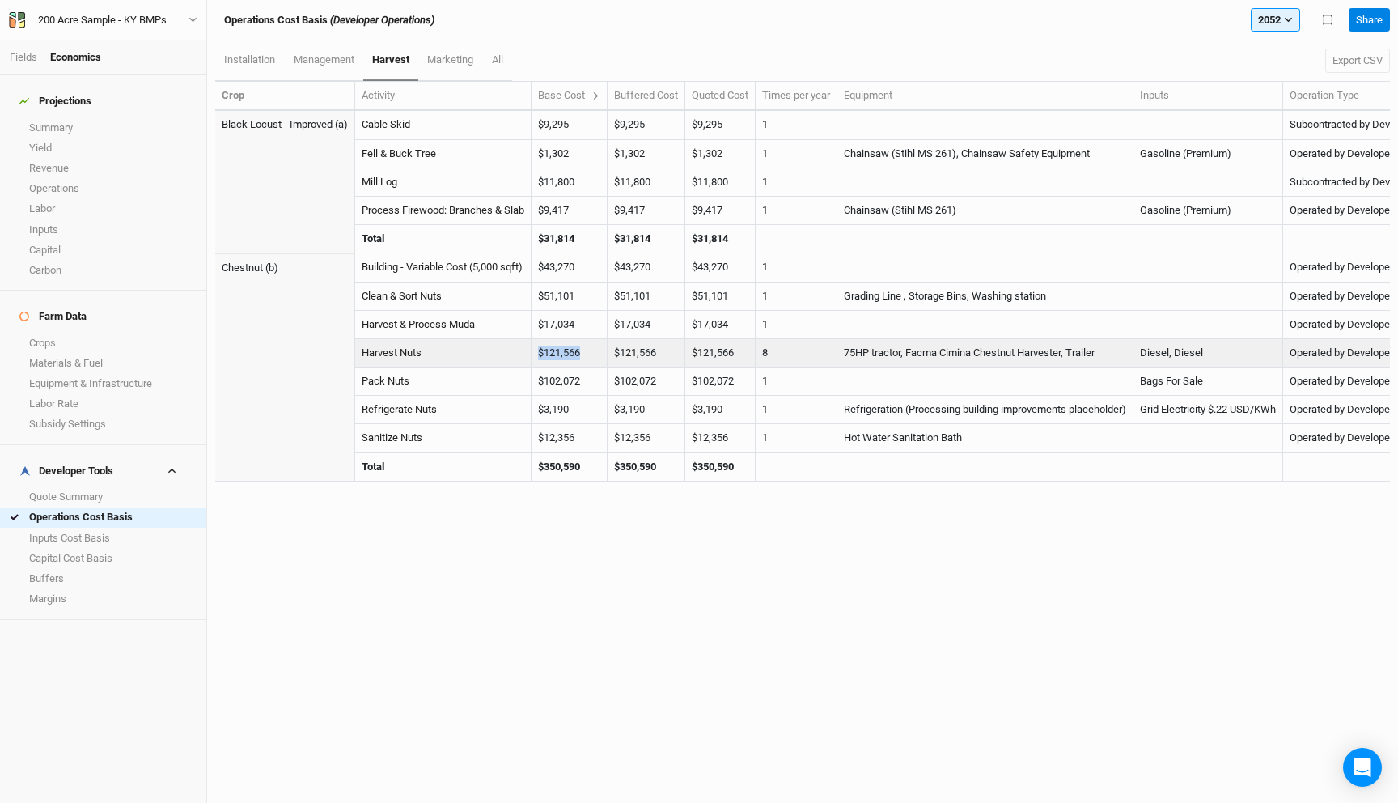
drag, startPoint x: 591, startPoint y: 349, endPoint x: 515, endPoint y: 350, distance: 75.3
click at [515, 350] on tr "Harvest Nuts $121,566 $33,086 $0 $45,174 $0 $0 $43,306 $121,566 $121,566 8 75HP…" at bounding box center [852, 353] width 1275 height 28
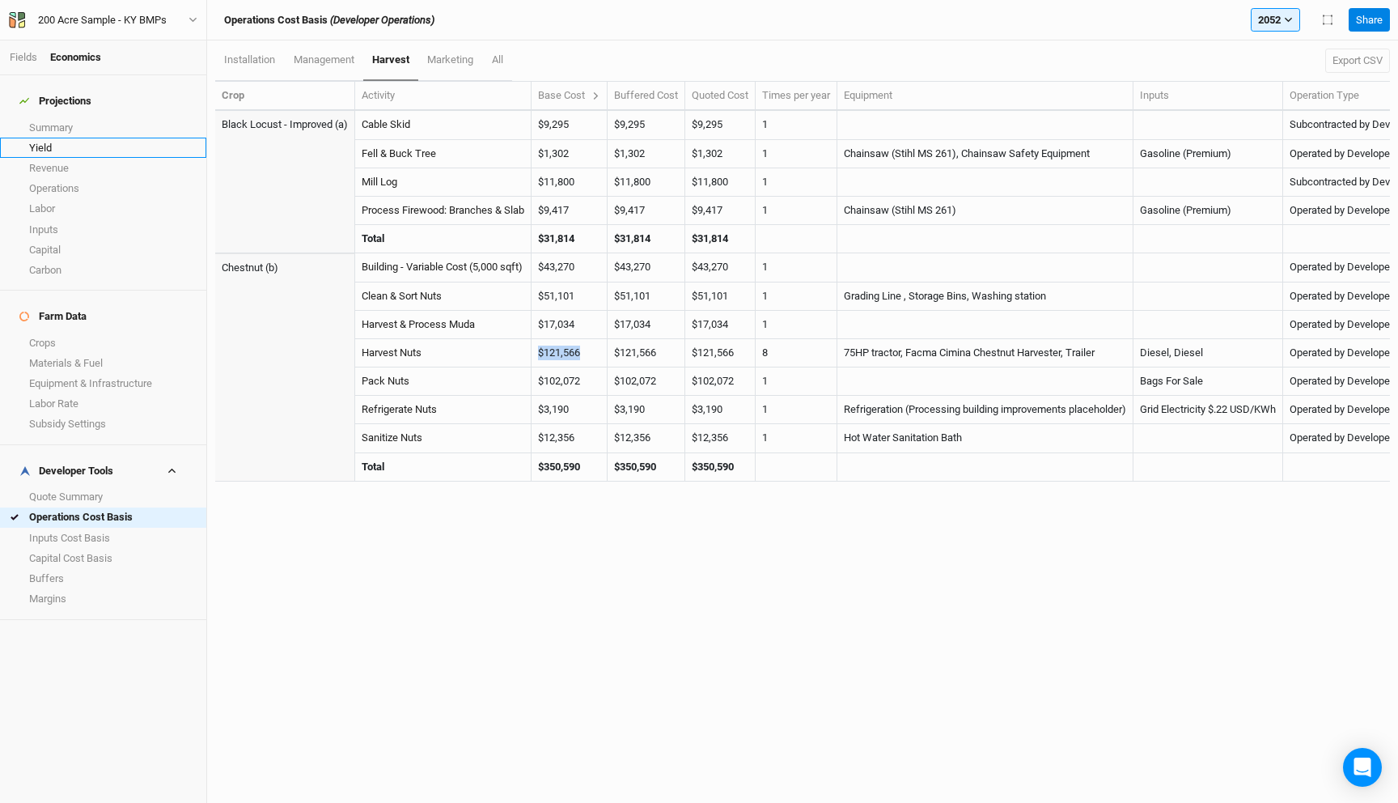
click at [83, 138] on link "Yield" at bounding box center [103, 148] width 206 height 20
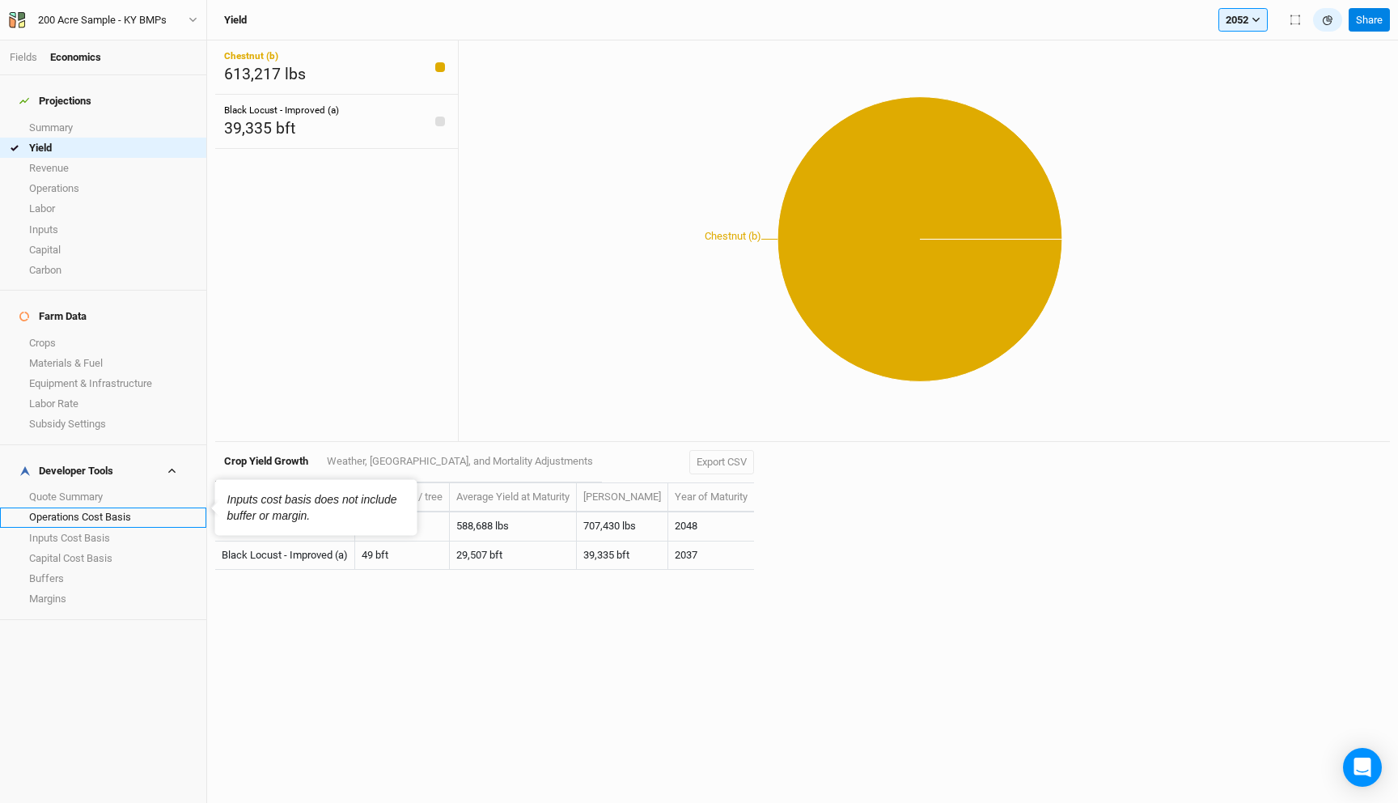
click at [88, 507] on link "Operations Cost Basis" at bounding box center [103, 517] width 206 height 20
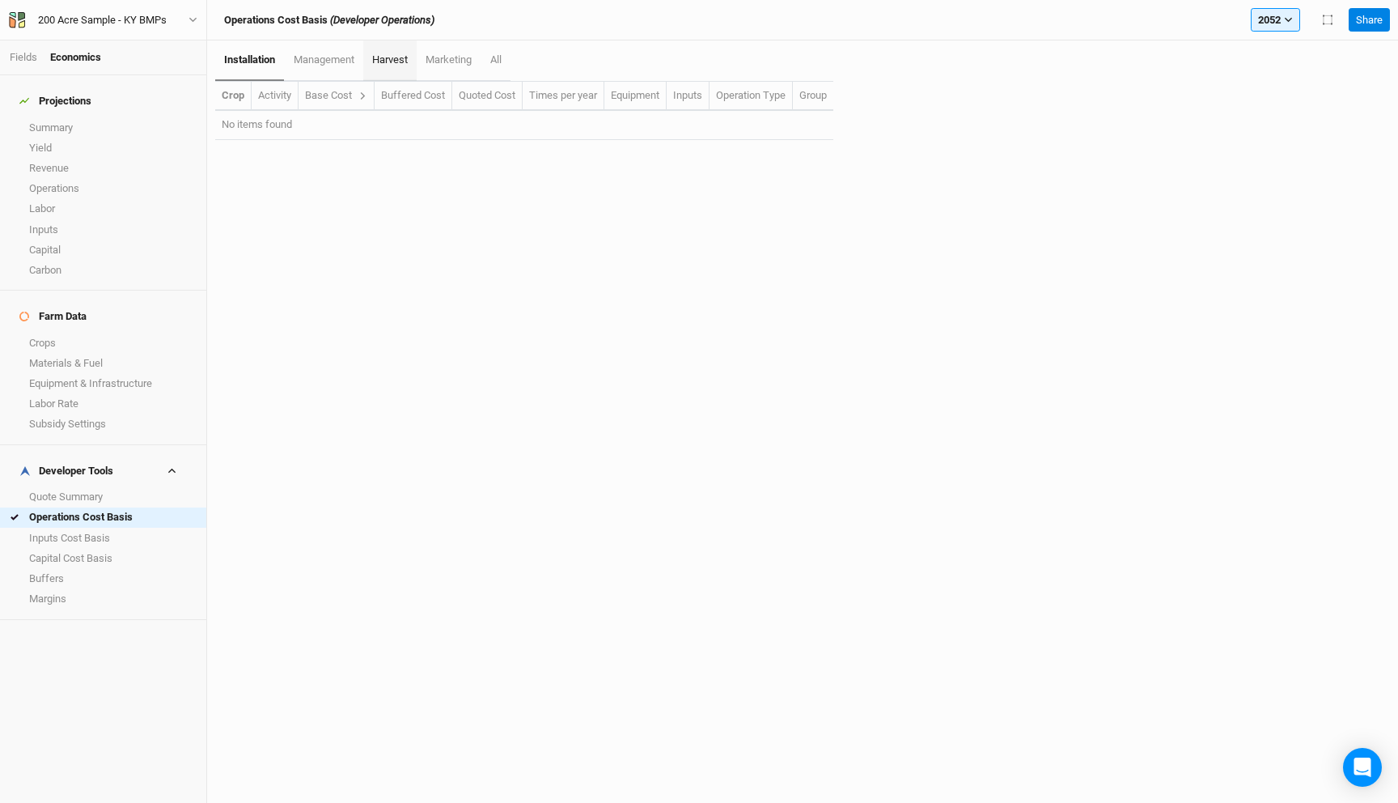
click at [382, 58] on span "harvest" at bounding box center [390, 59] width 36 height 12
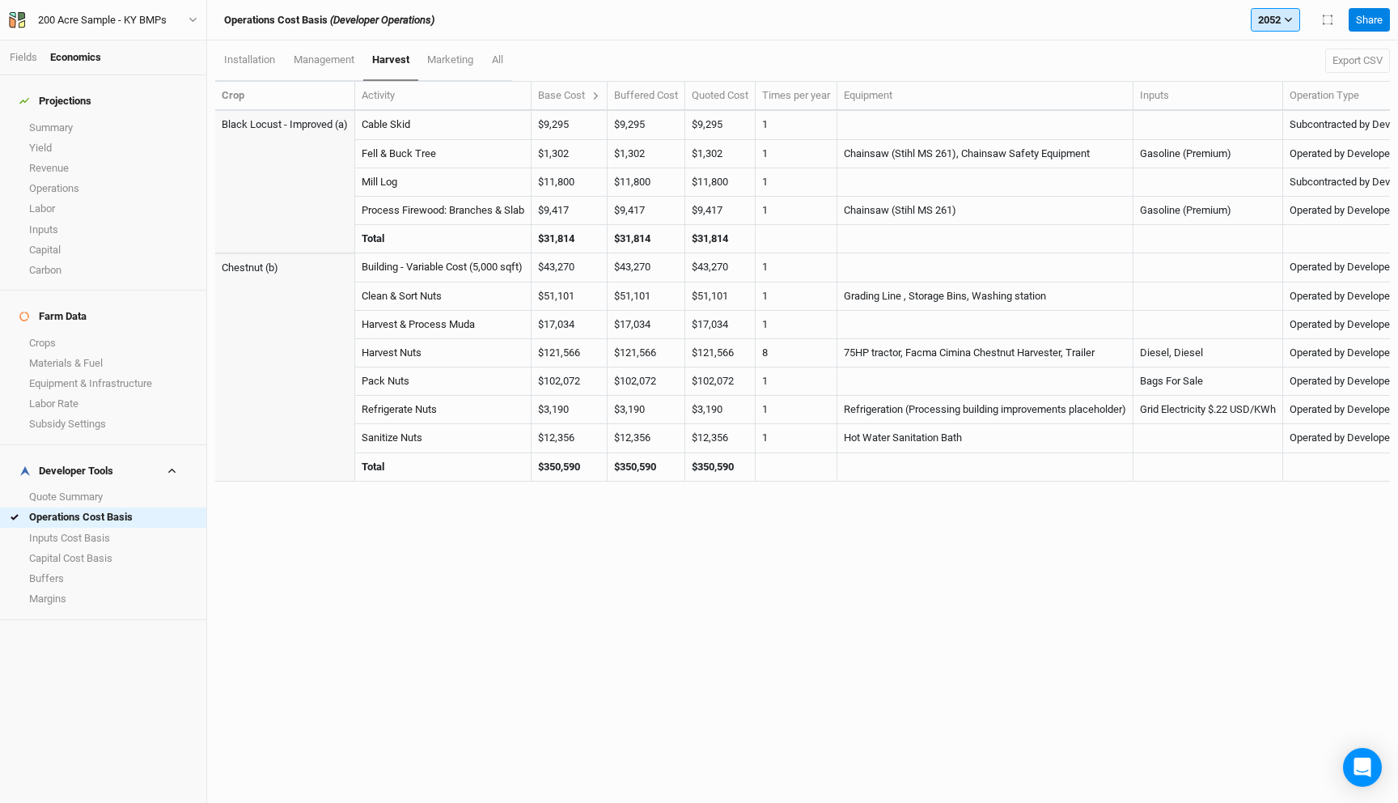
click at [1286, 18] on icon "button" at bounding box center [1288, 20] width 7 height 5
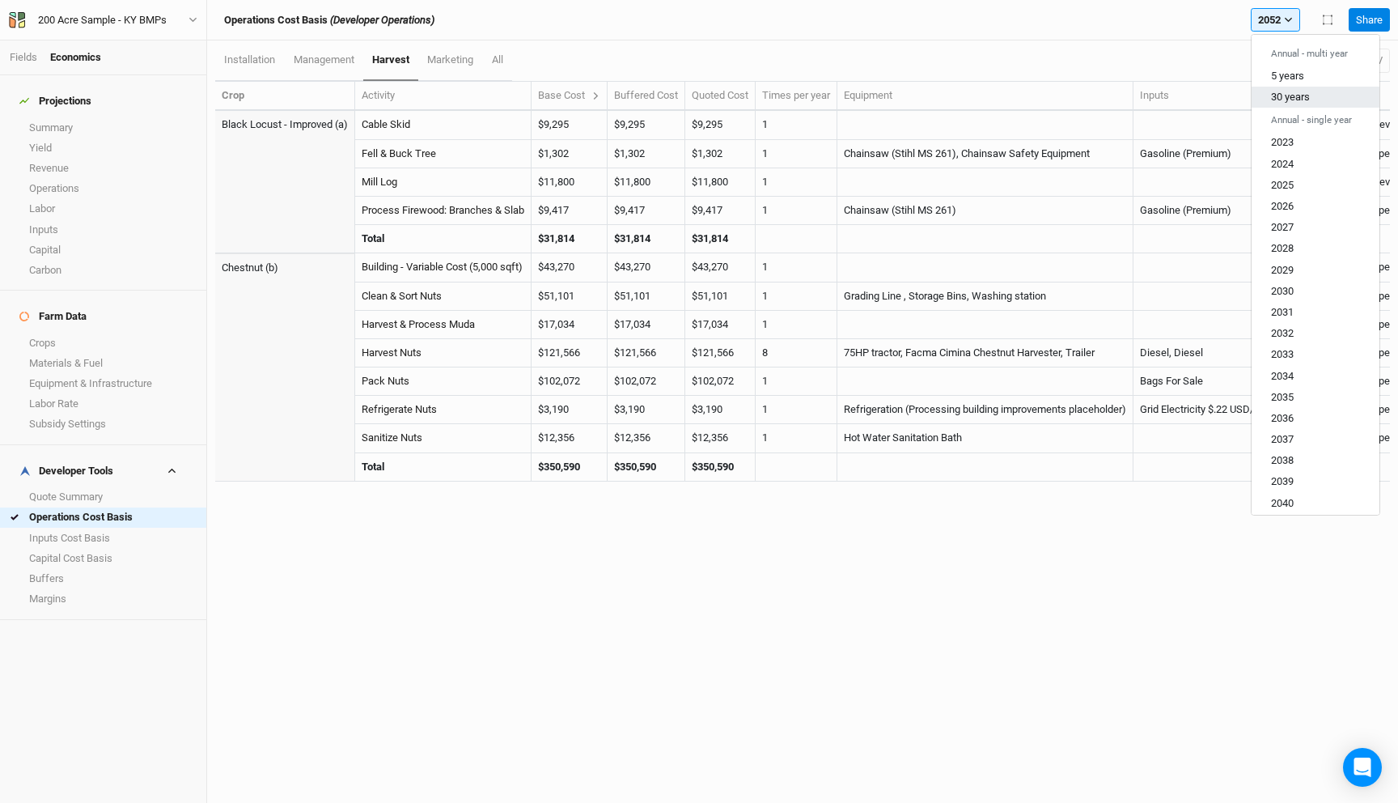
click at [1278, 100] on span "30 years" at bounding box center [1290, 97] width 39 height 12
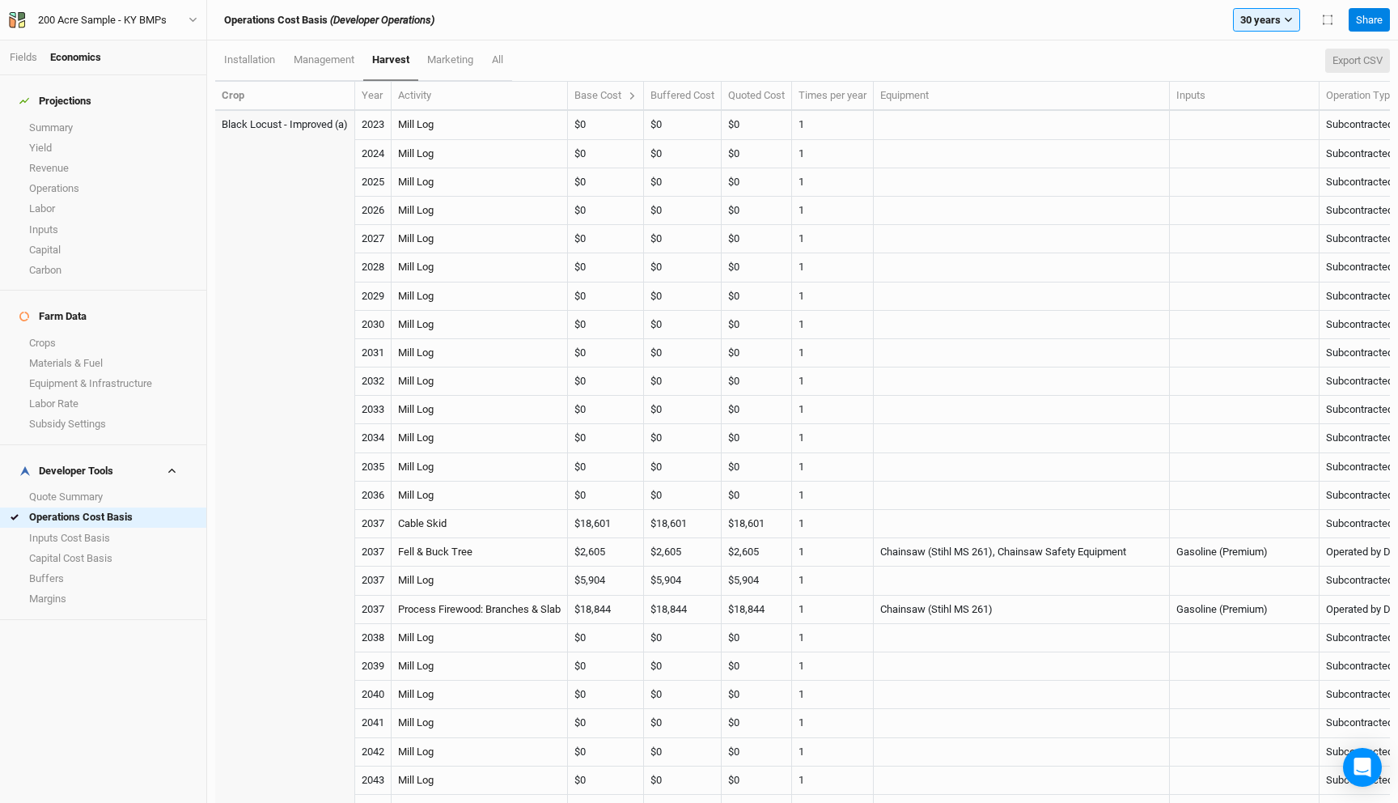
click at [1368, 58] on button "Export CSV" at bounding box center [1357, 61] width 65 height 24
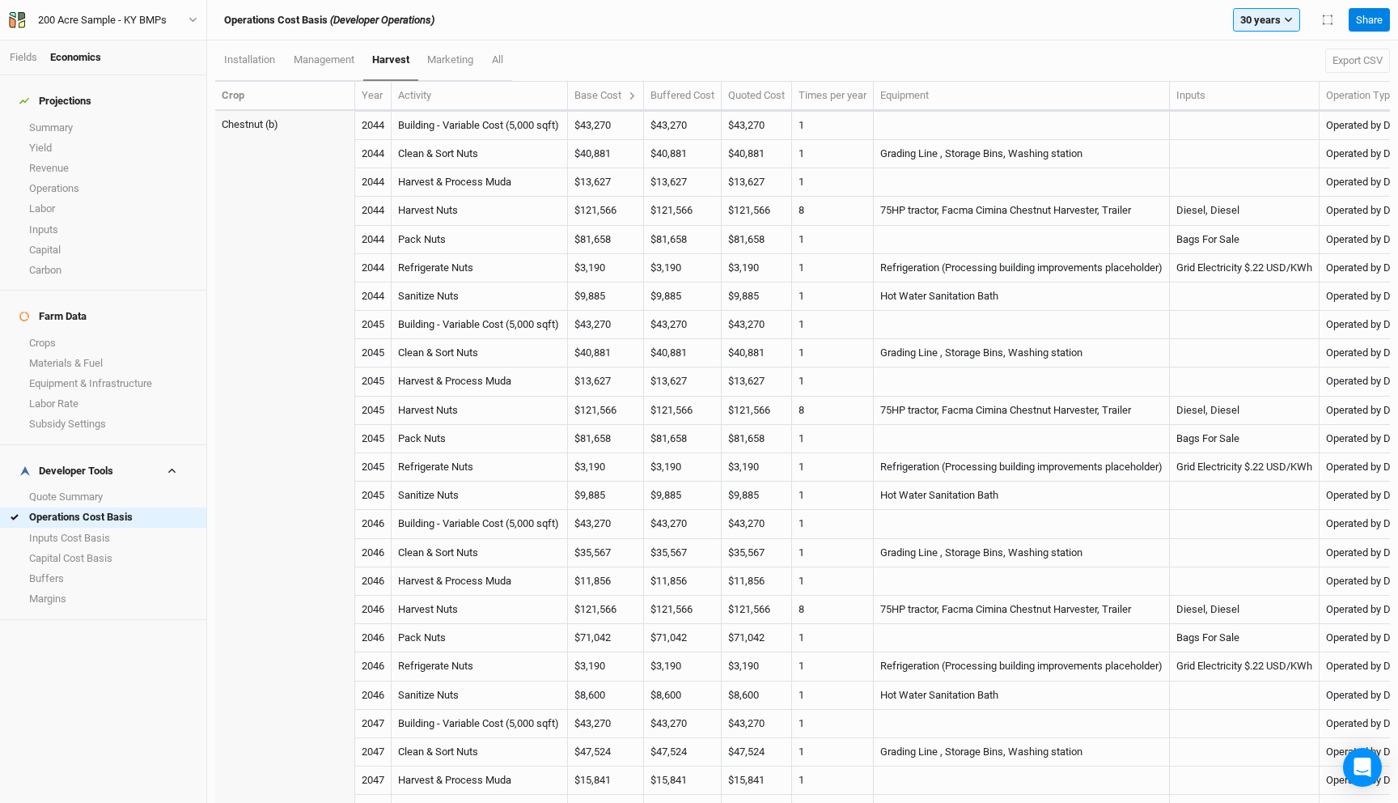
scroll to position [4835, 0]
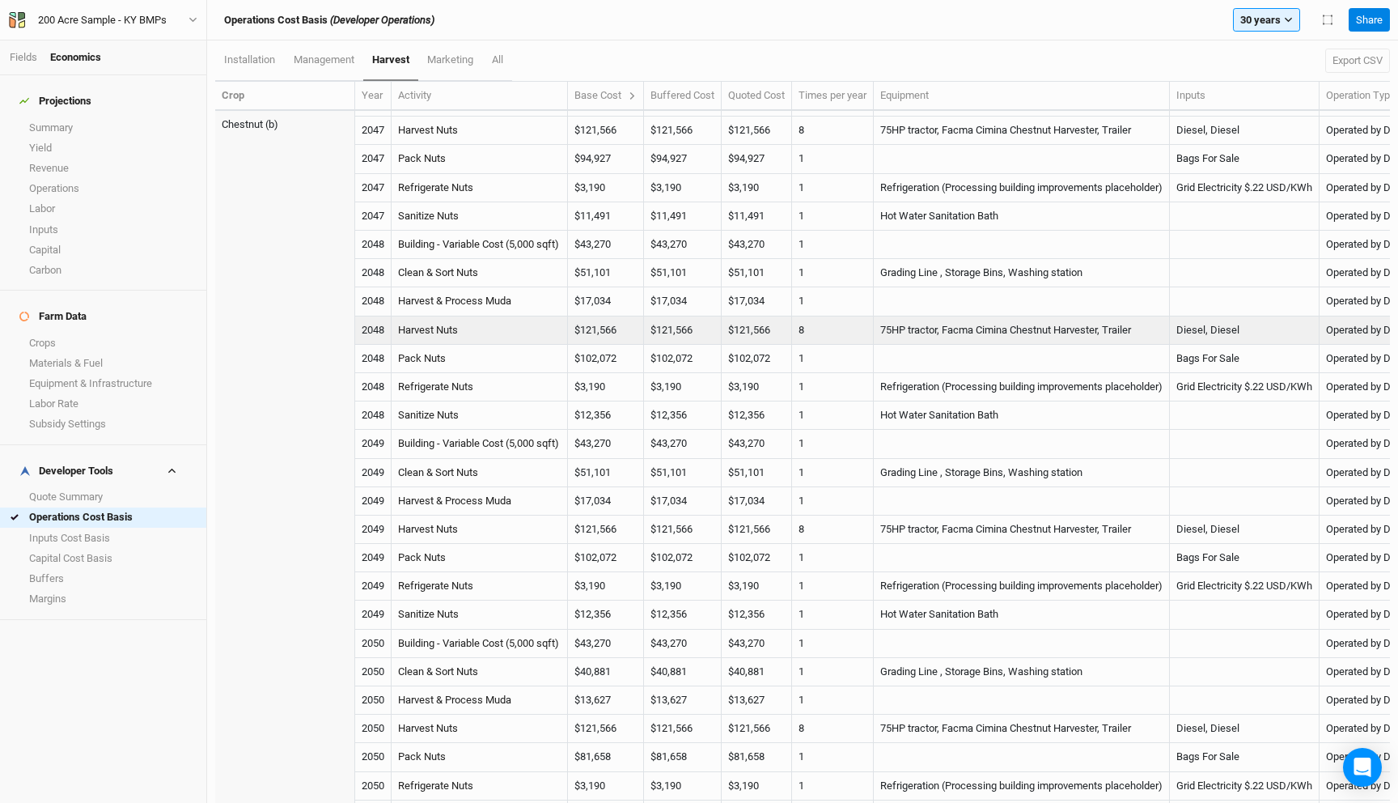
click at [439, 321] on td "Harvest Nuts" at bounding box center [480, 330] width 176 height 28
click at [438, 324] on td "Harvest Nuts" at bounding box center [480, 330] width 176 height 28
click at [437, 332] on link "Harvest Nuts" at bounding box center [428, 330] width 60 height 12
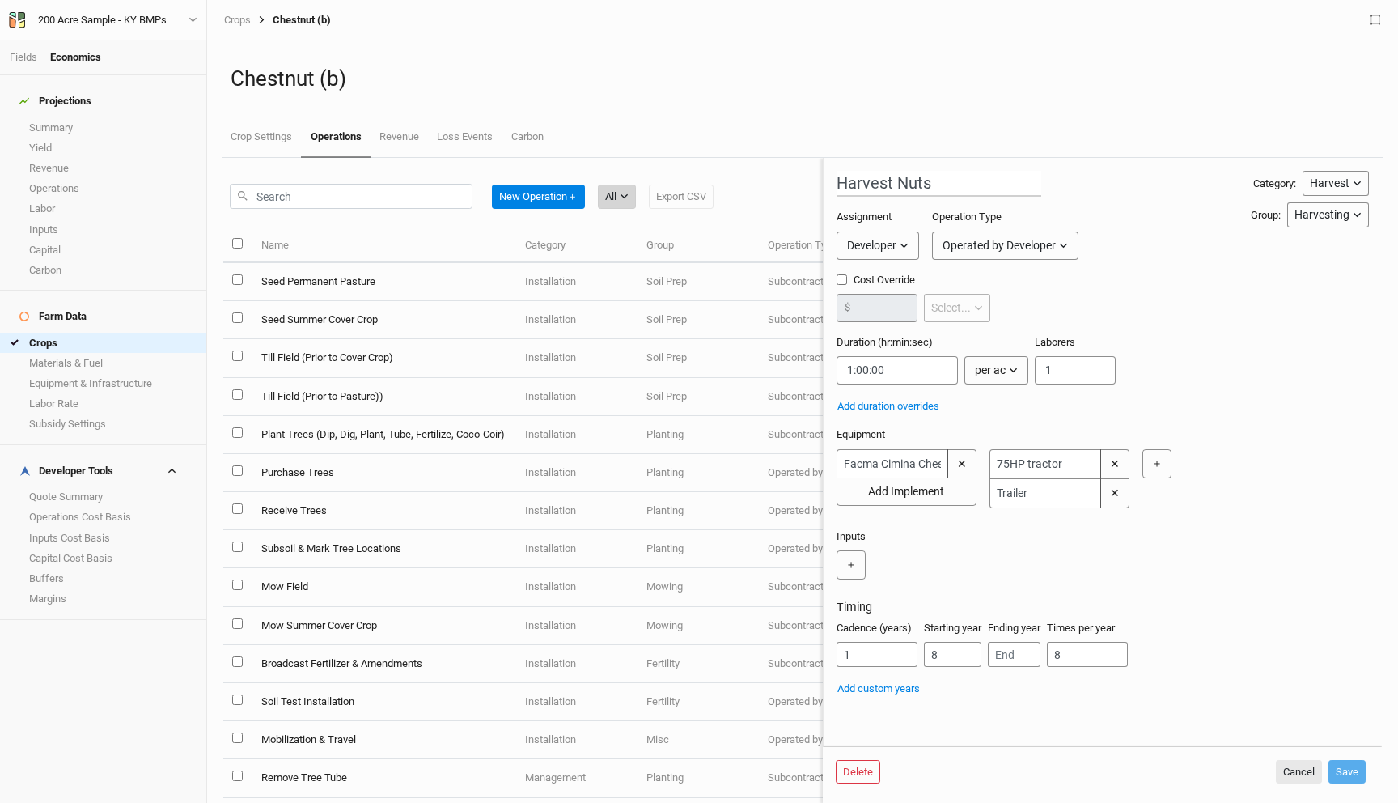
click at [605, 190] on button "All" at bounding box center [617, 196] width 38 height 24
click at [663, 263] on span "Harvest" at bounding box center [645, 255] width 46 height 19
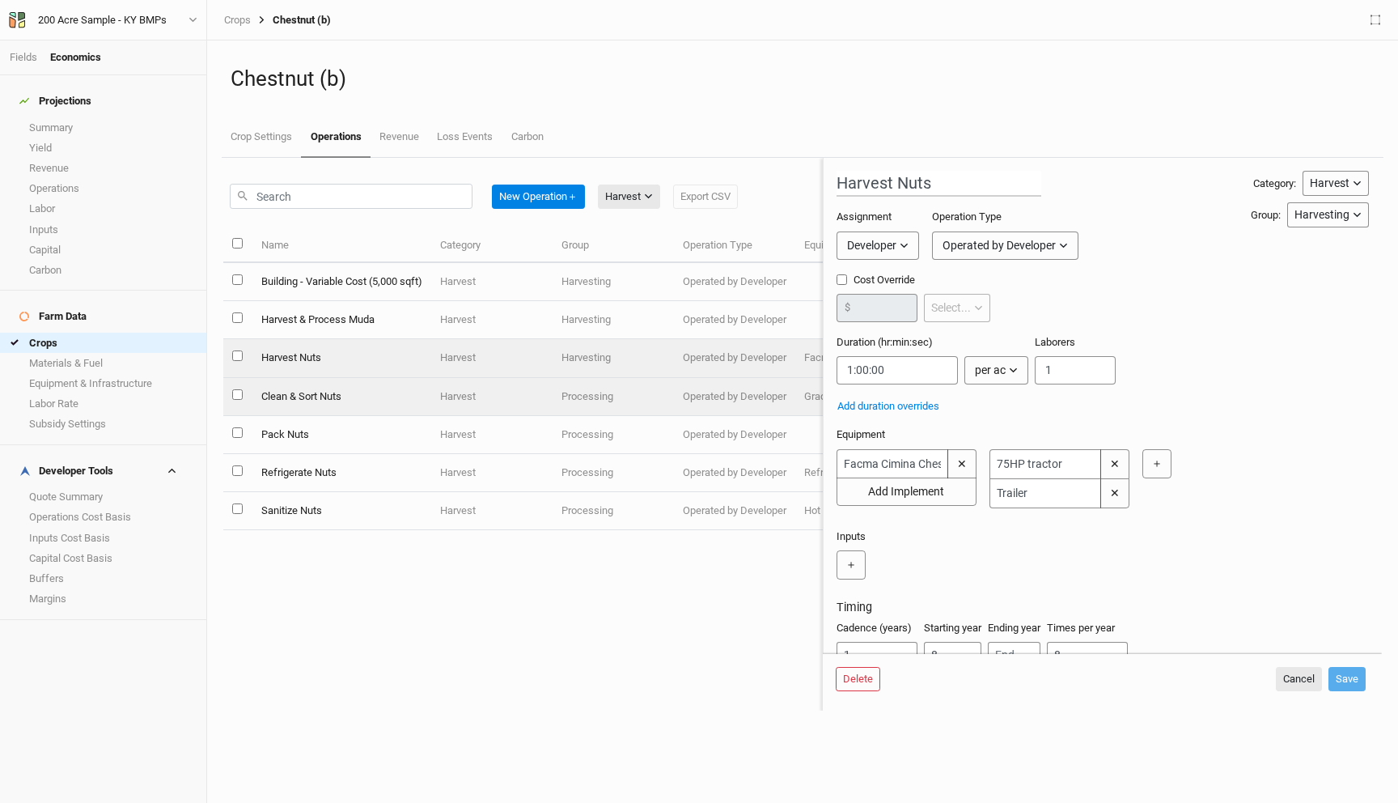
click at [383, 393] on td "Clean & Sort Nuts" at bounding box center [341, 397] width 179 height 38
type input "Clean & Sort Nuts"
type input "0:00:09"
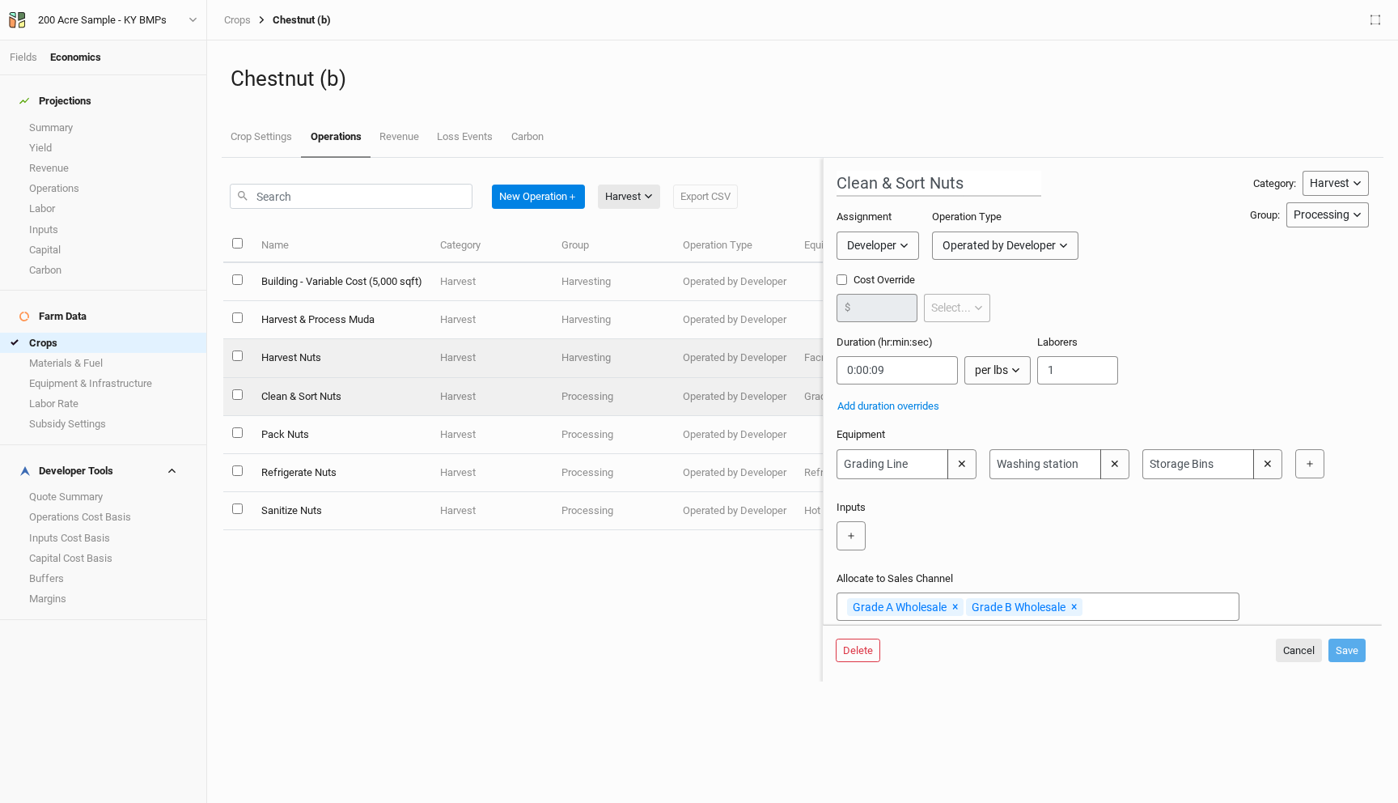
click at [375, 318] on td "Harvest & Process Muda" at bounding box center [341, 320] width 179 height 38
type input "Harvest & Process Muda"
type input "0:00:05"
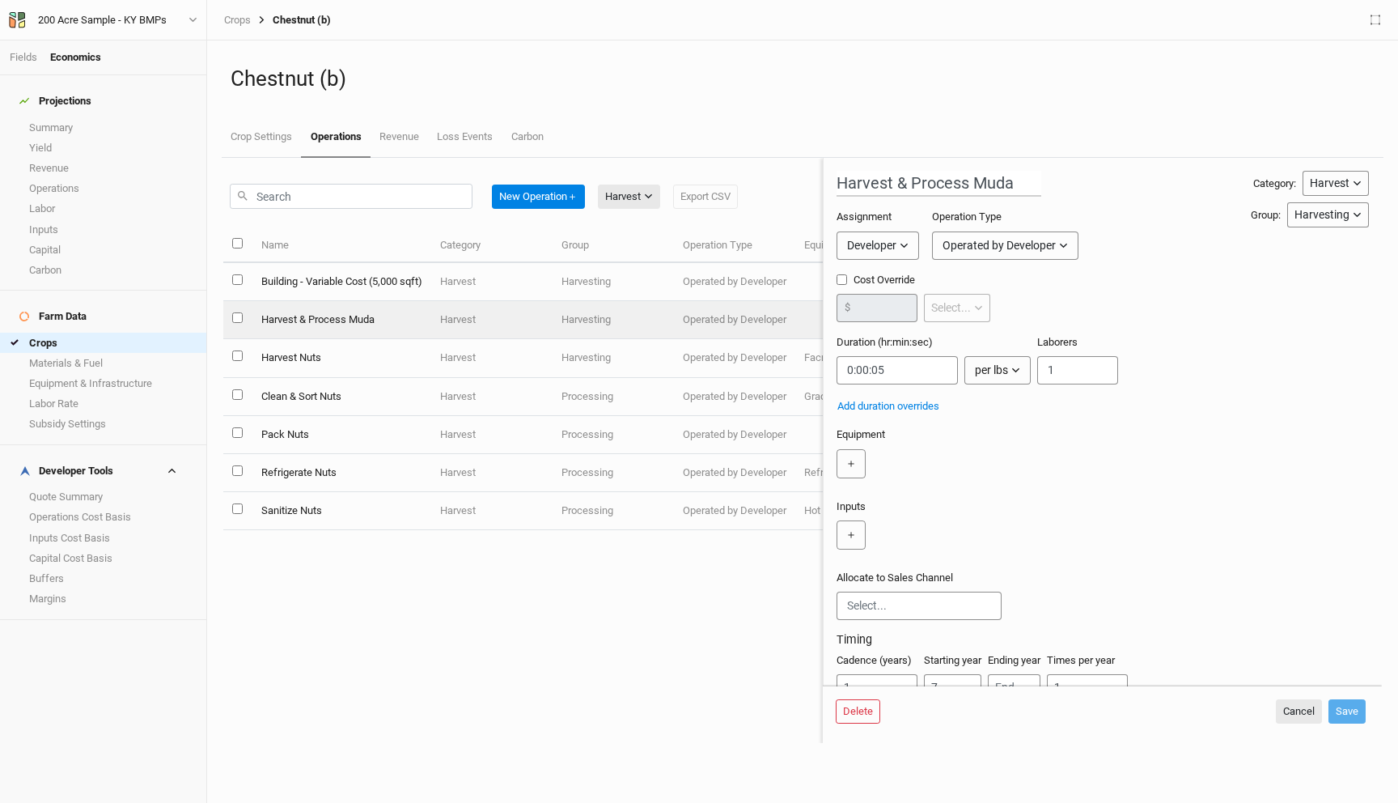
scroll to position [57, 0]
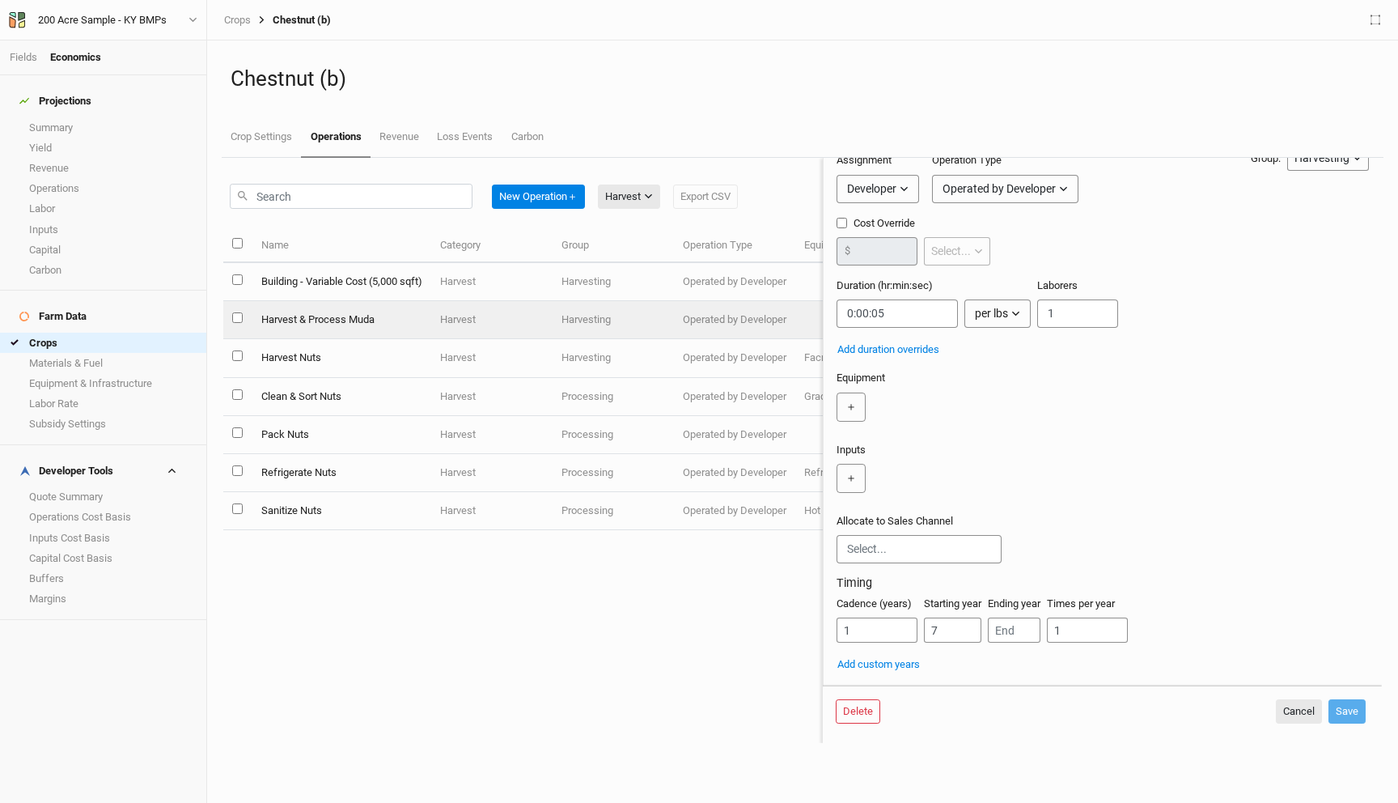
click at [236, 248] on th at bounding box center [237, 245] width 28 height 35
click at [237, 243] on input "select all items" at bounding box center [237, 243] width 11 height 11
checkbox input "true"
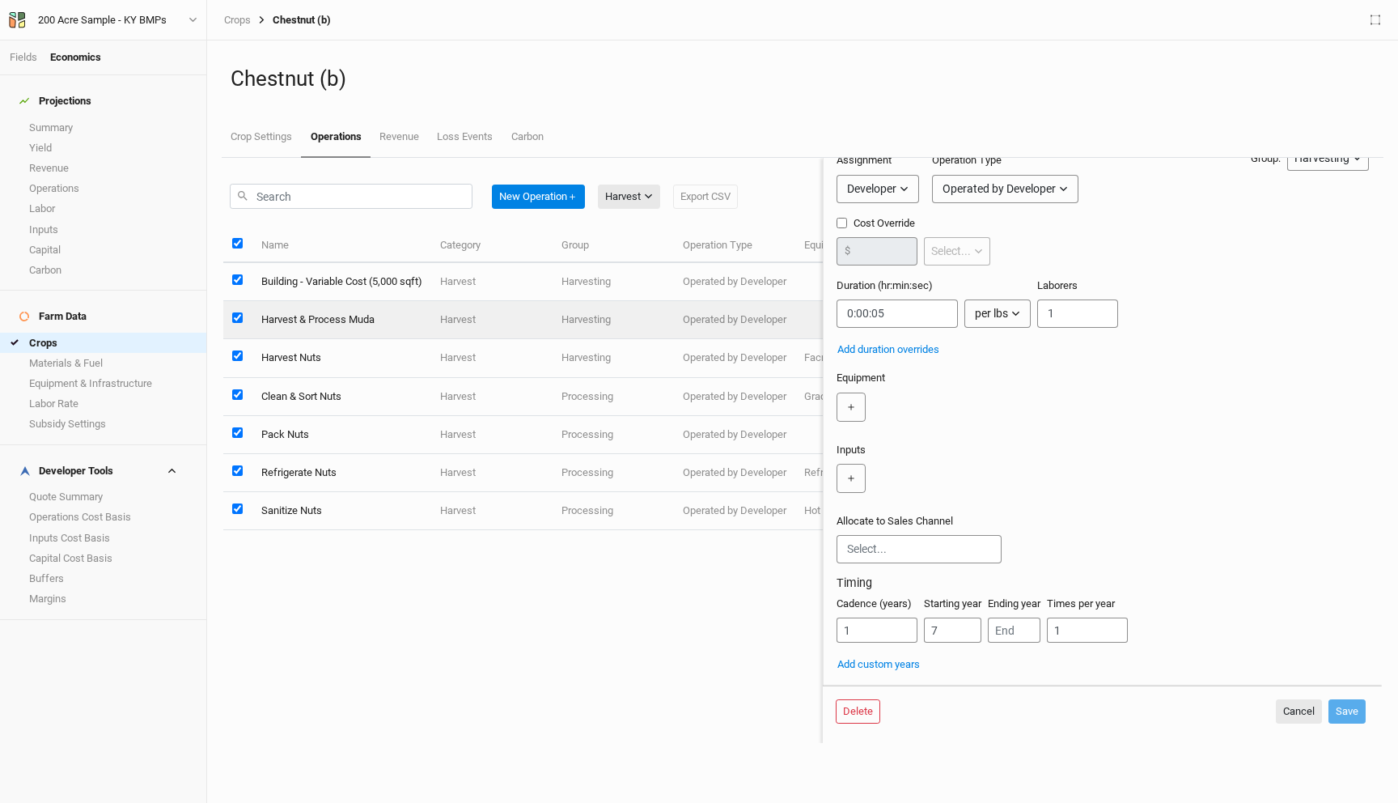
checkbox input "true"
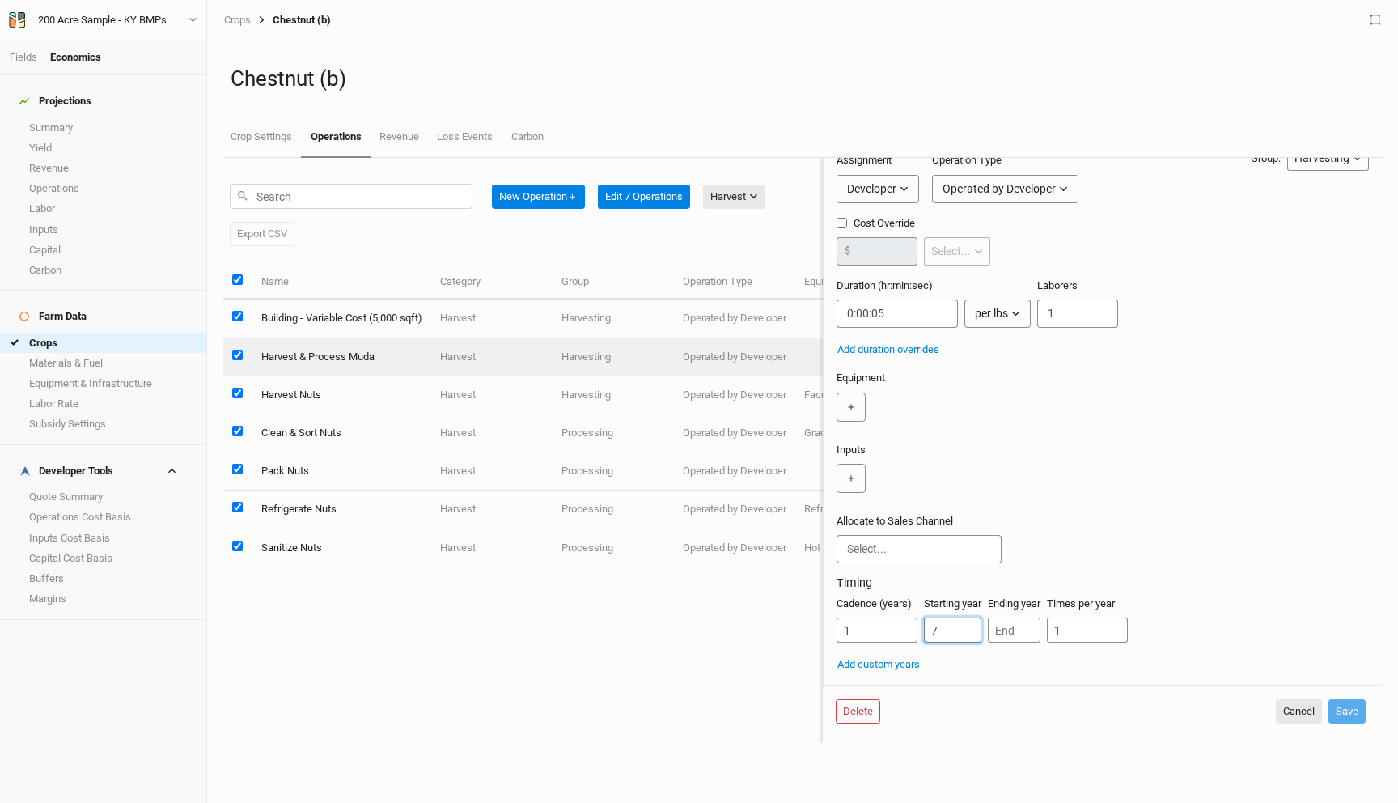
click at [948, 630] on input "7" at bounding box center [952, 629] width 57 height 25
click at [1279, 722] on button "Cancel" at bounding box center [1299, 711] width 46 height 24
checkbox input "false"
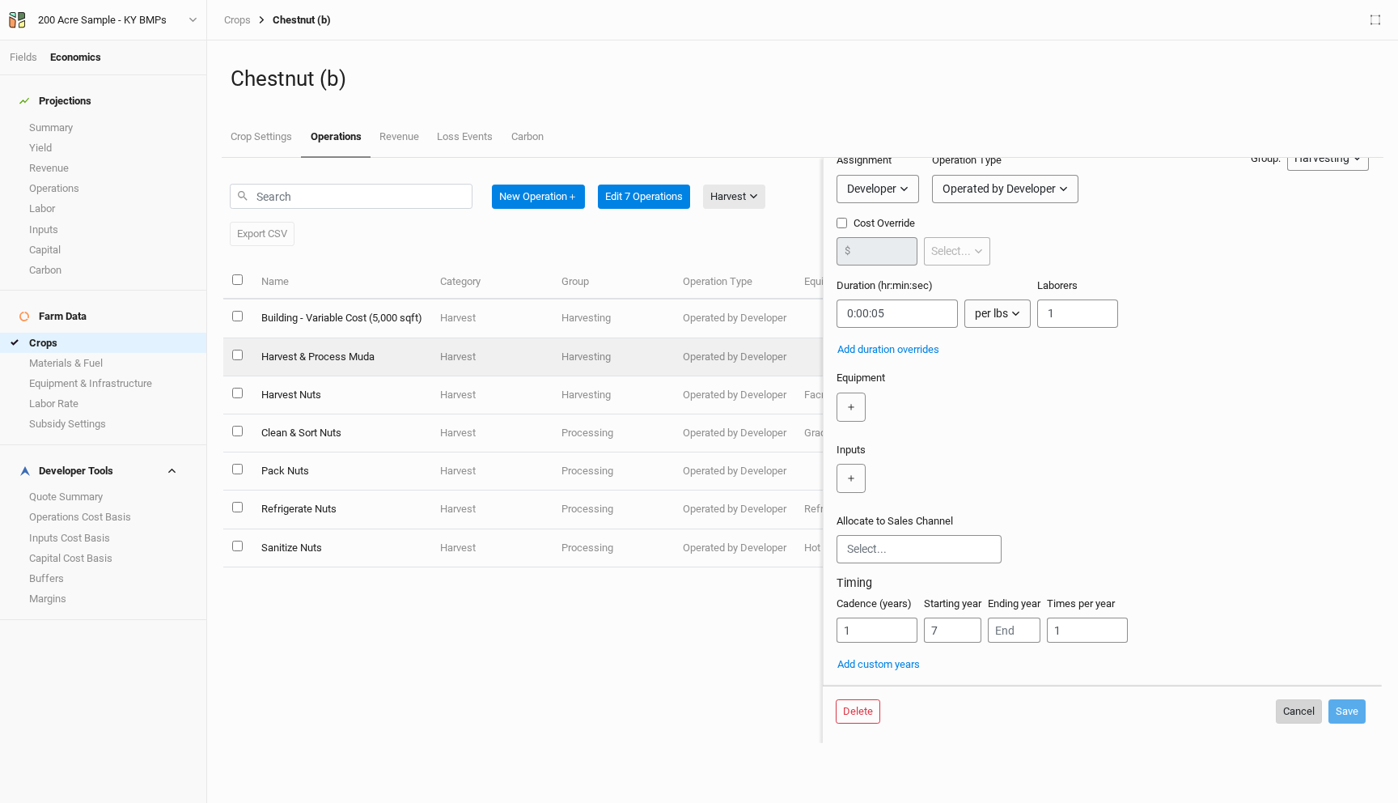
checkbox input "false"
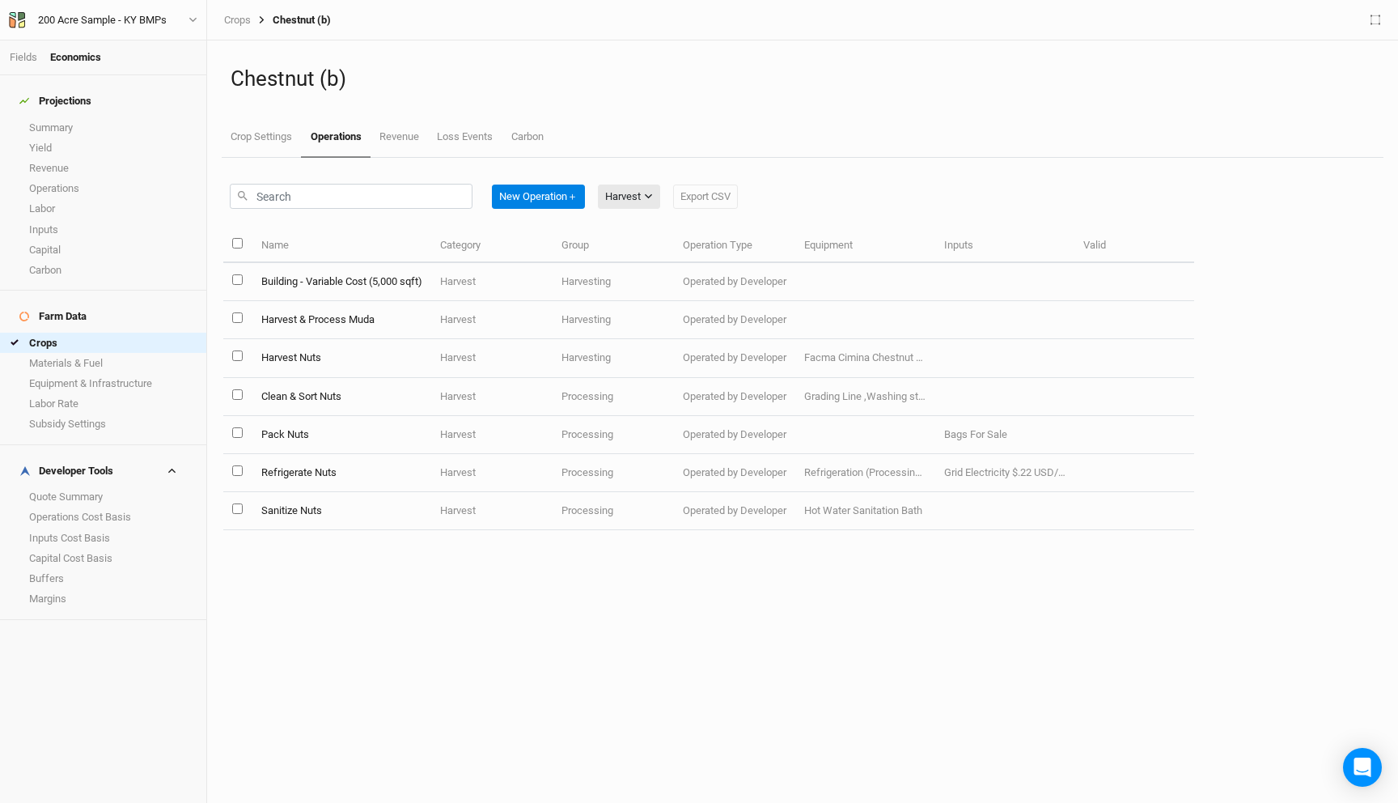
click at [236, 244] on input "select all items" at bounding box center [237, 243] width 11 height 11
checkbox input "true"
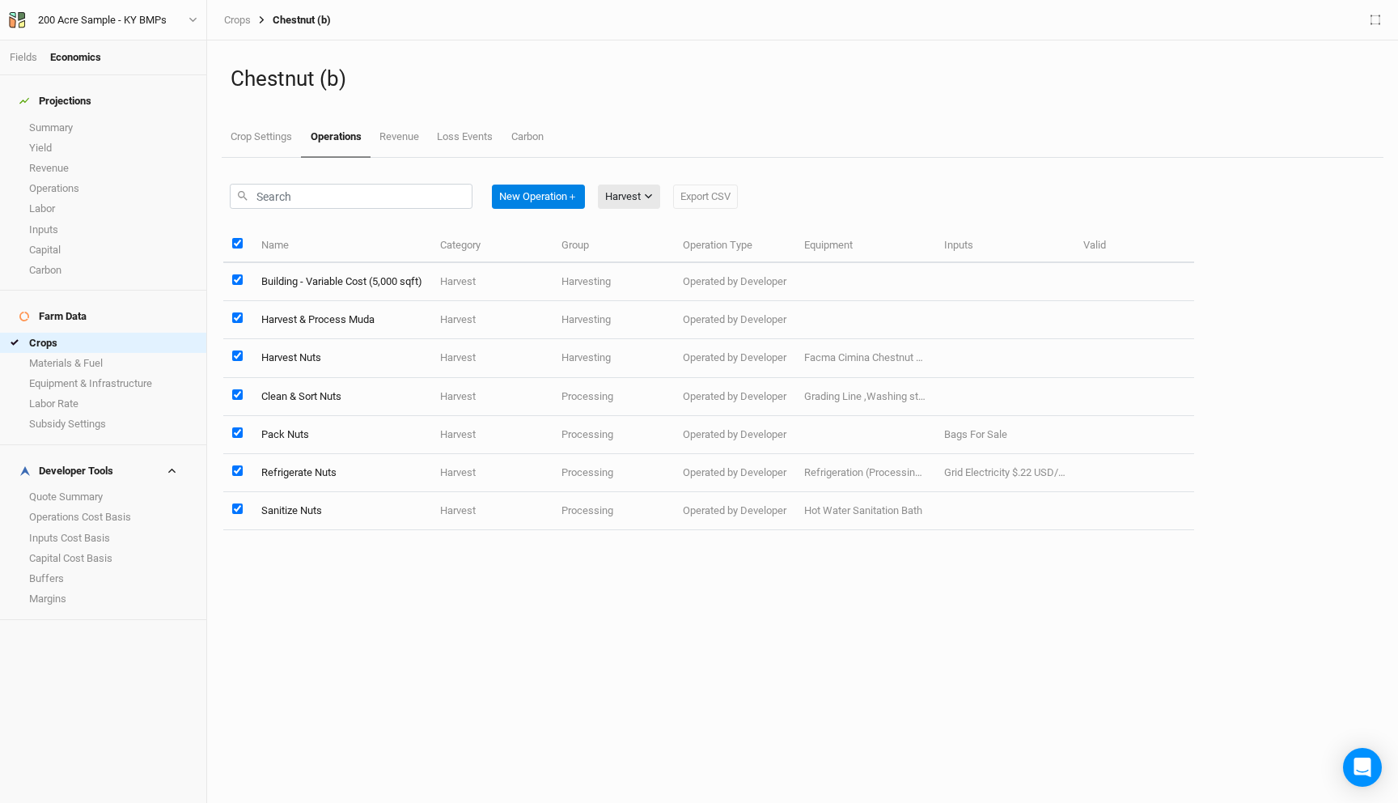
checkbox input "true"
click at [668, 196] on button "Edit 7 Operations" at bounding box center [644, 196] width 92 height 24
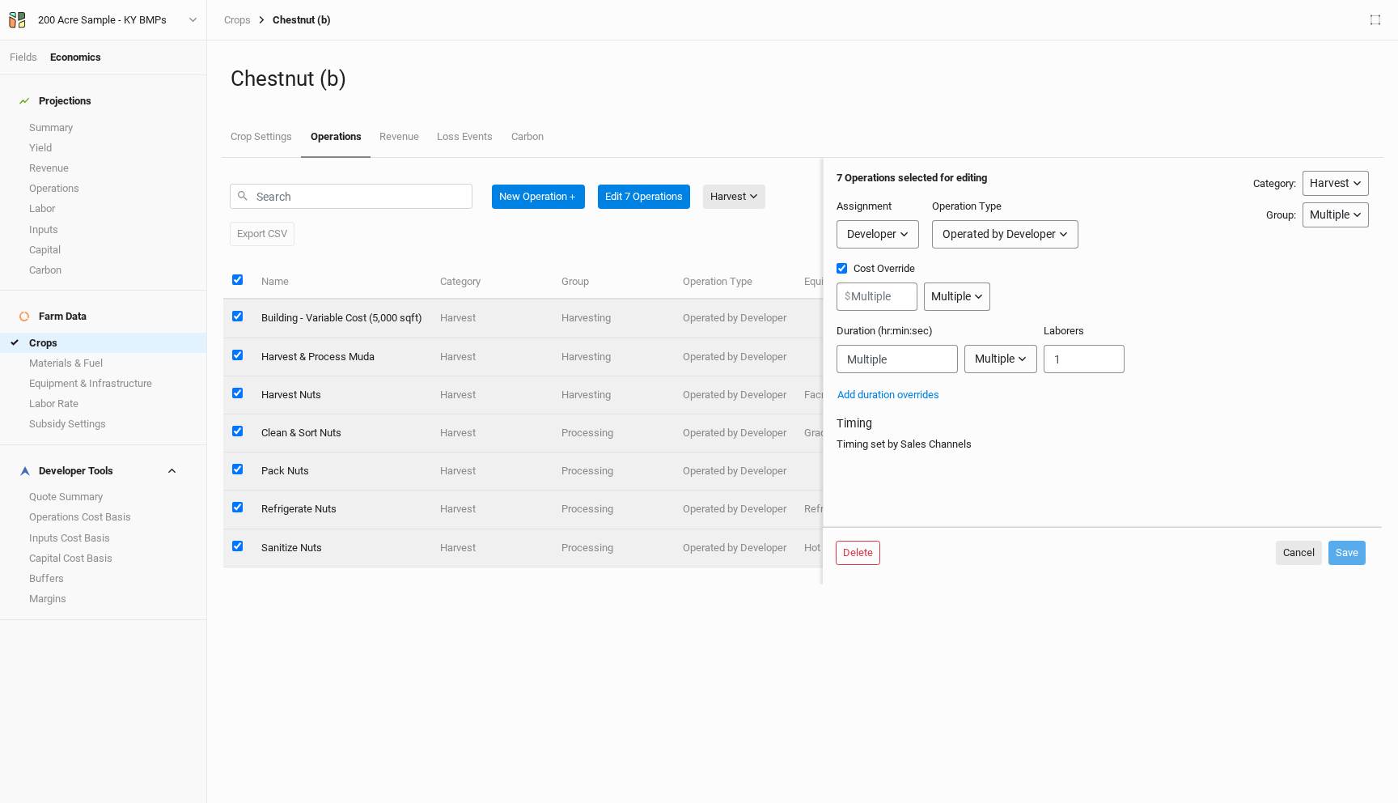
click at [883, 438] on div "Timing set by Sales Channels" at bounding box center [1103, 444] width 532 height 15
click at [1293, 548] on button "Cancel" at bounding box center [1299, 553] width 46 height 24
checkbox input "false"
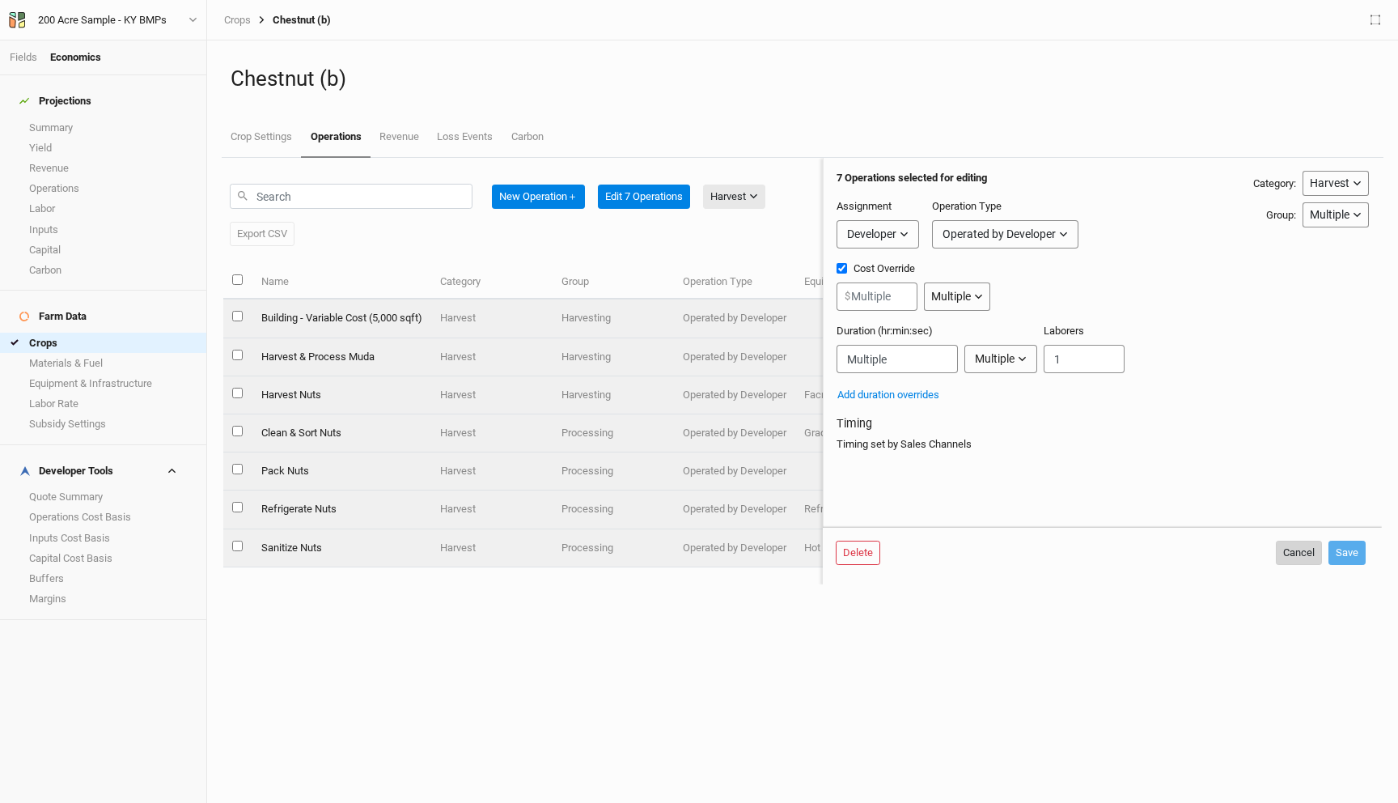
checkbox input "false"
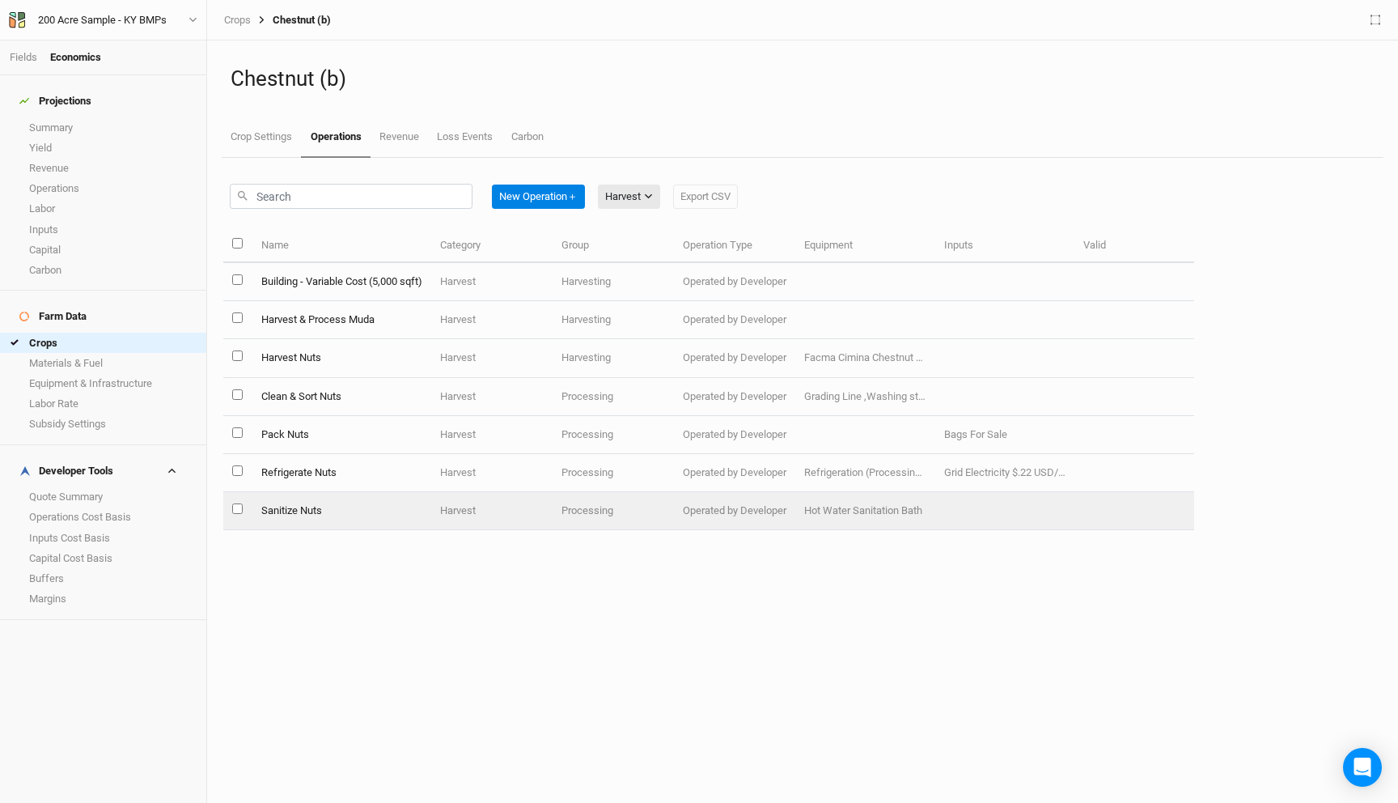
click at [239, 510] on input "select this item" at bounding box center [237, 508] width 11 height 11
click at [239, 507] on input "select this item" at bounding box center [237, 508] width 11 height 11
checkbox input "false"
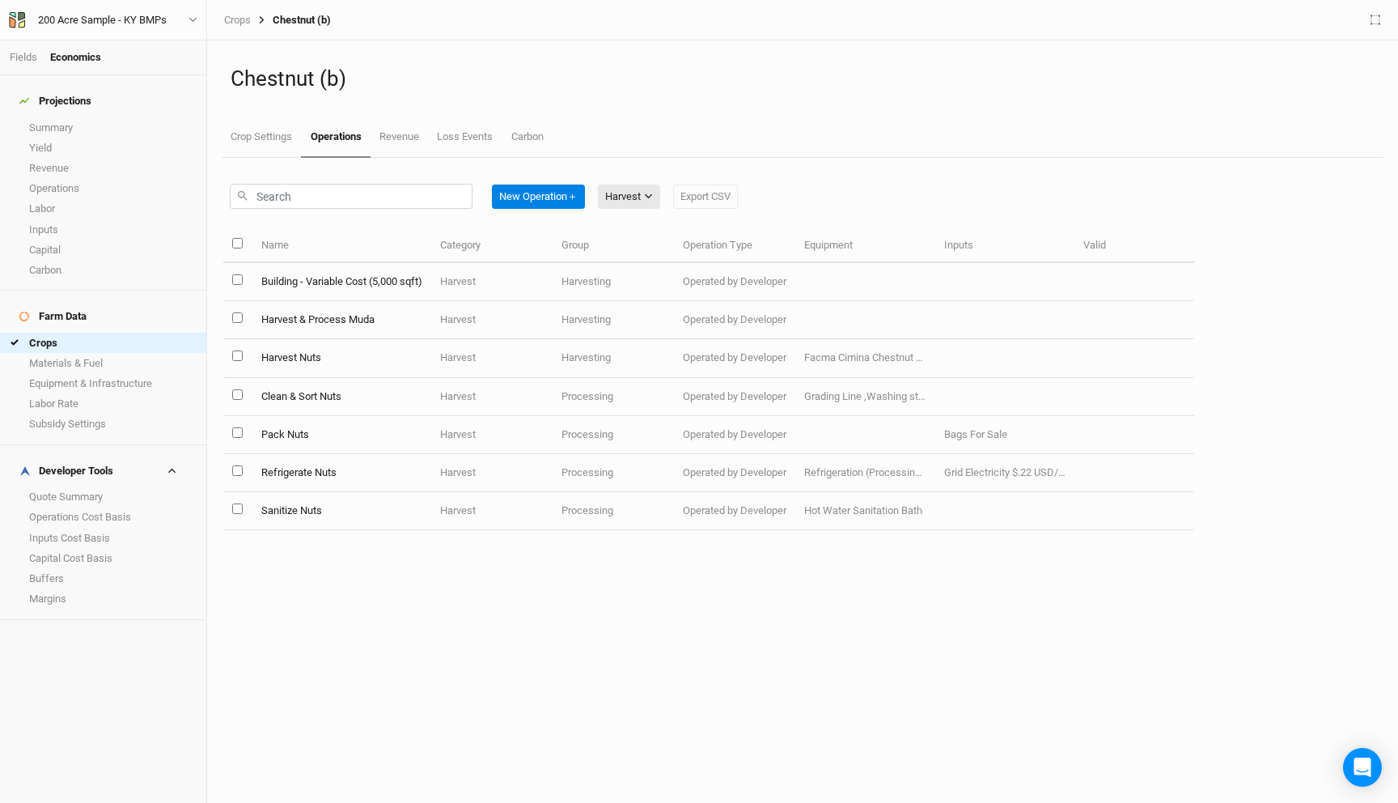
click at [269, 354] on td "Harvest Nuts" at bounding box center [341, 358] width 179 height 38
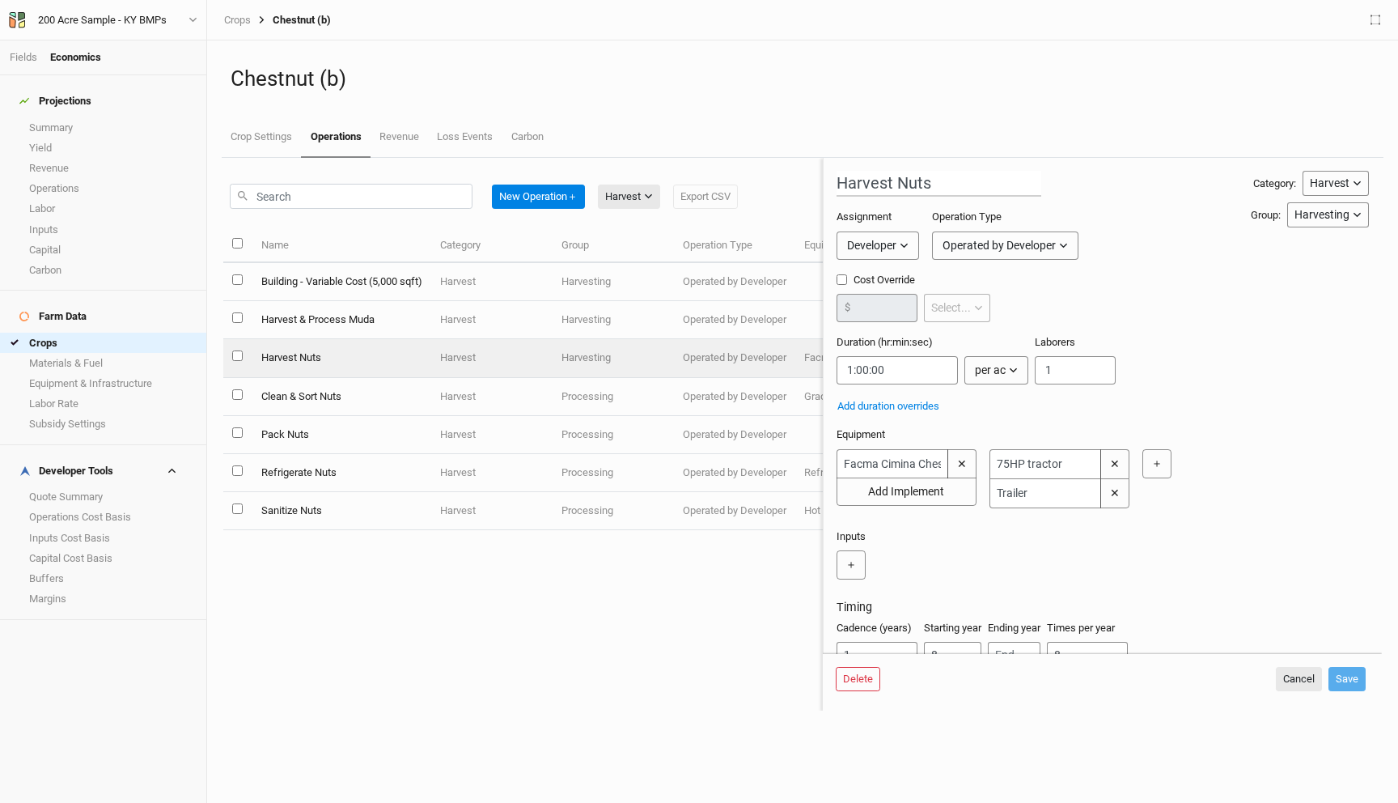
scroll to position [57, 0]
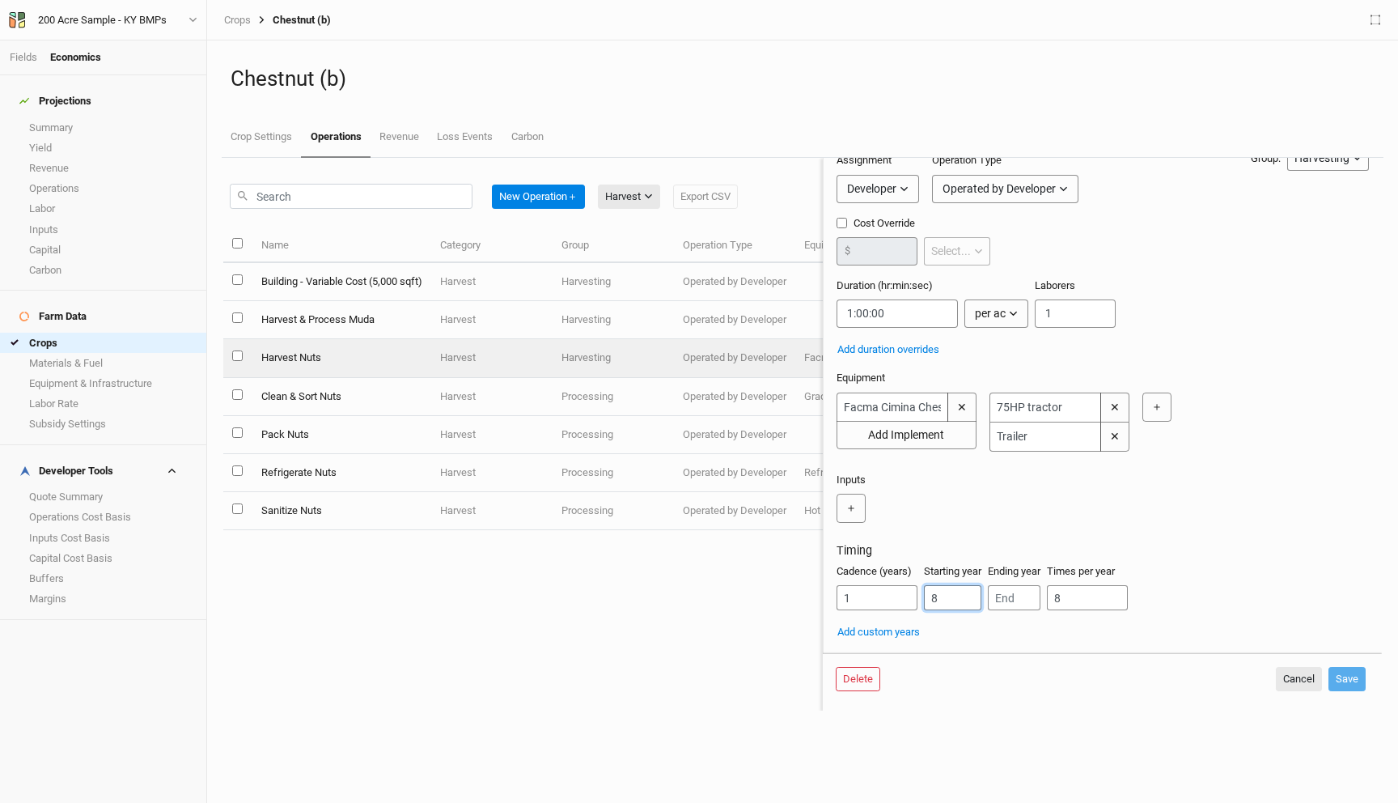
click at [946, 596] on input "8" at bounding box center [952, 597] width 57 height 25
type input "7"
click at [1354, 681] on button "Save" at bounding box center [1347, 679] width 37 height 24
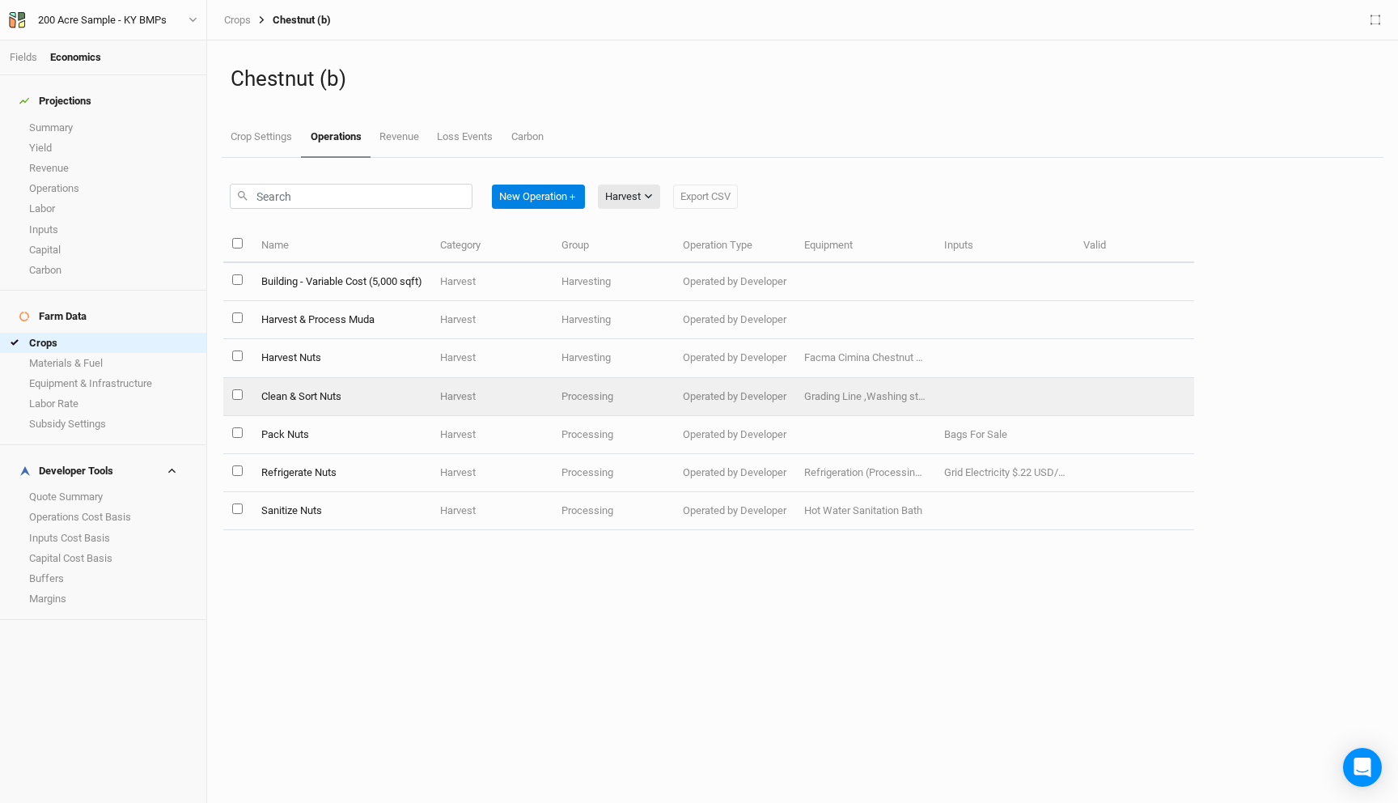
click at [355, 402] on td "Clean & Sort Nuts" at bounding box center [341, 397] width 179 height 38
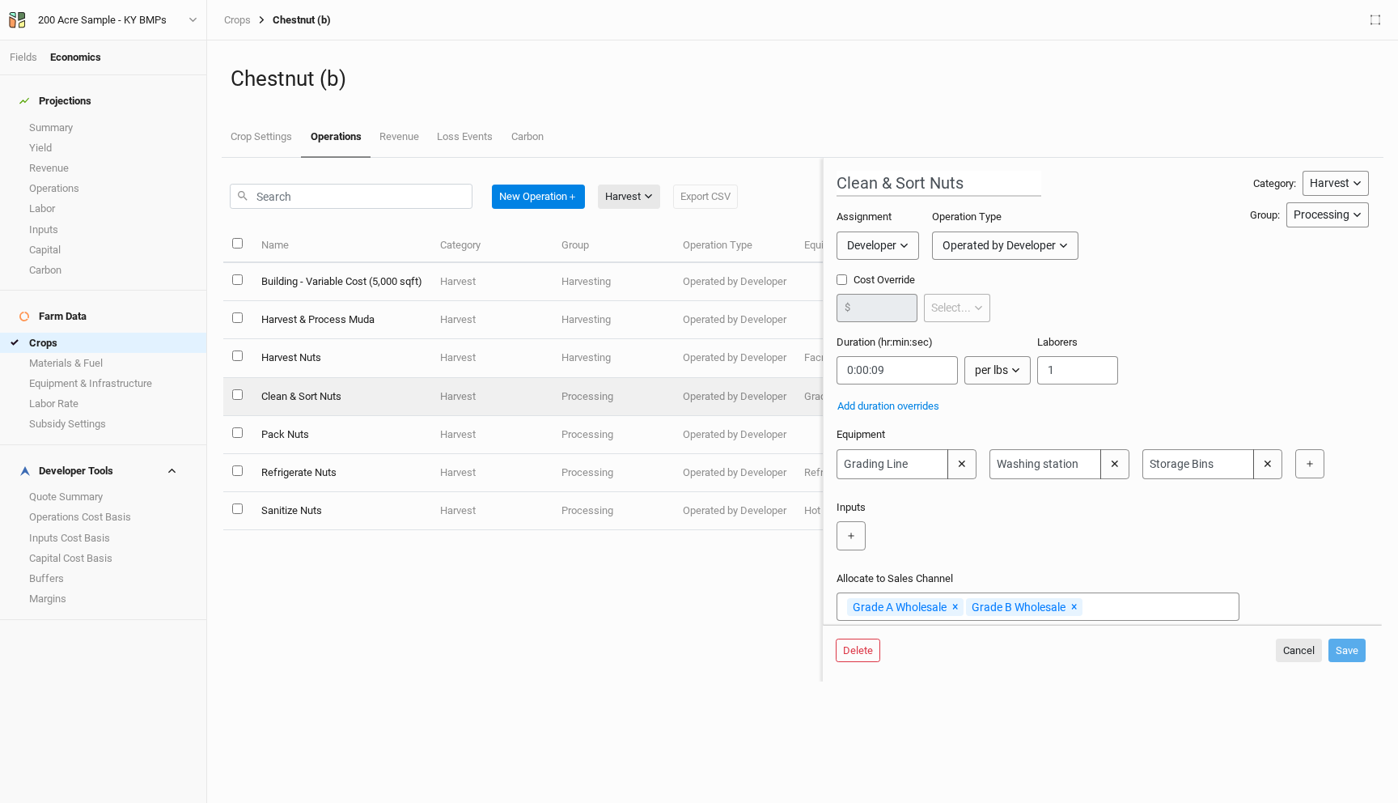
scroll to position [57, 0]
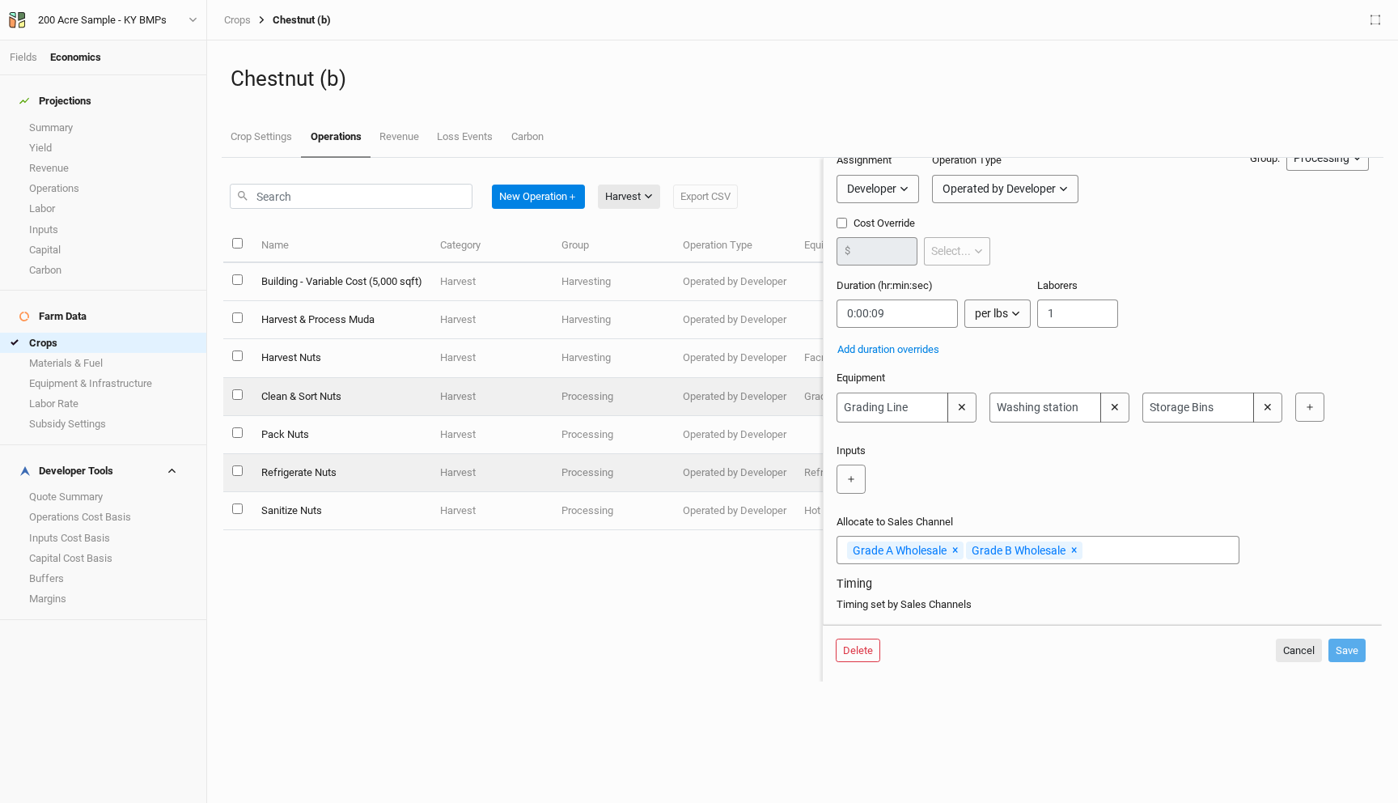
click at [420, 437] on td "Pack Nuts" at bounding box center [341, 435] width 179 height 38
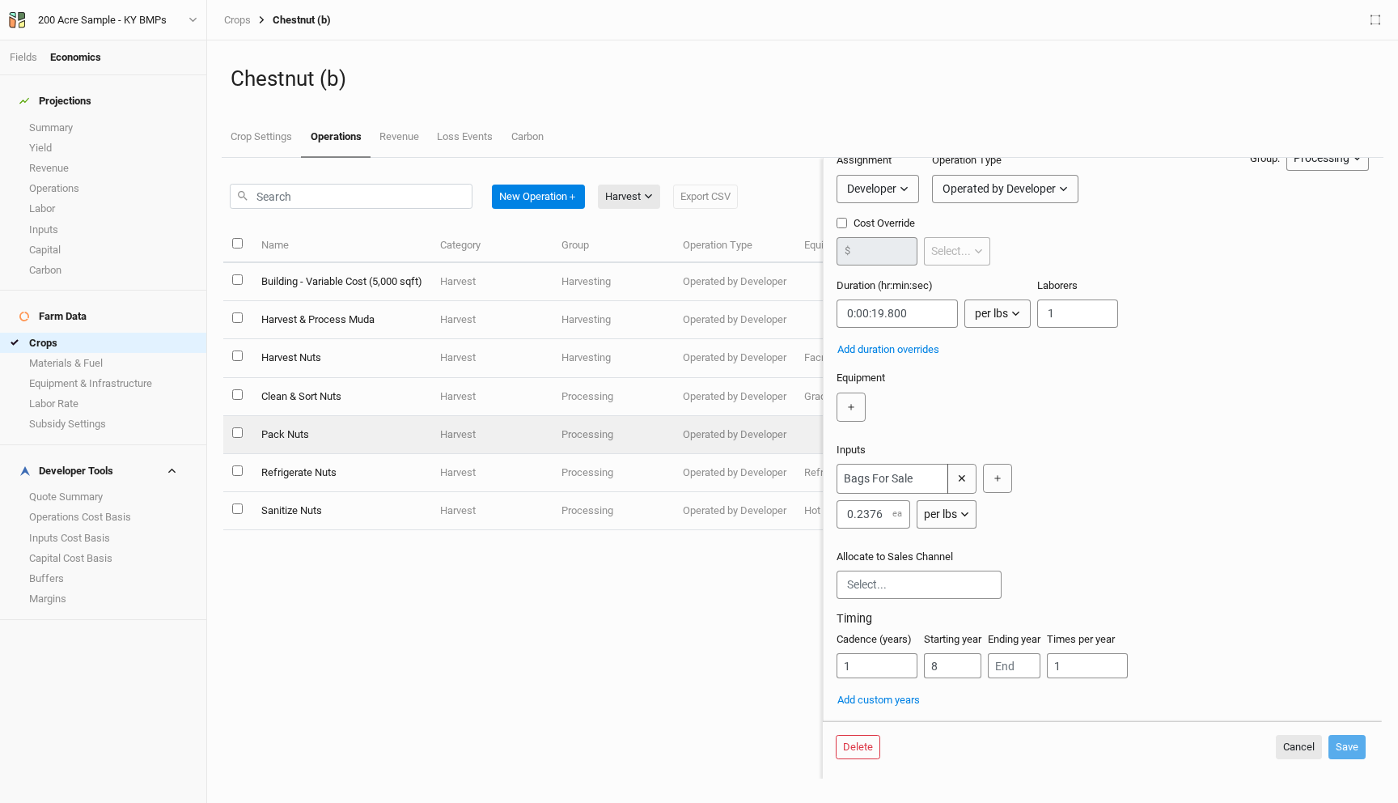
click at [946, 679] on div "Cadence (years) 1 Starting year 8 Ending year Times per year 1" at bounding box center [1103, 661] width 532 height 59
click at [943, 662] on input "8" at bounding box center [952, 665] width 57 height 25
click at [1342, 748] on button "Save" at bounding box center [1347, 747] width 37 height 24
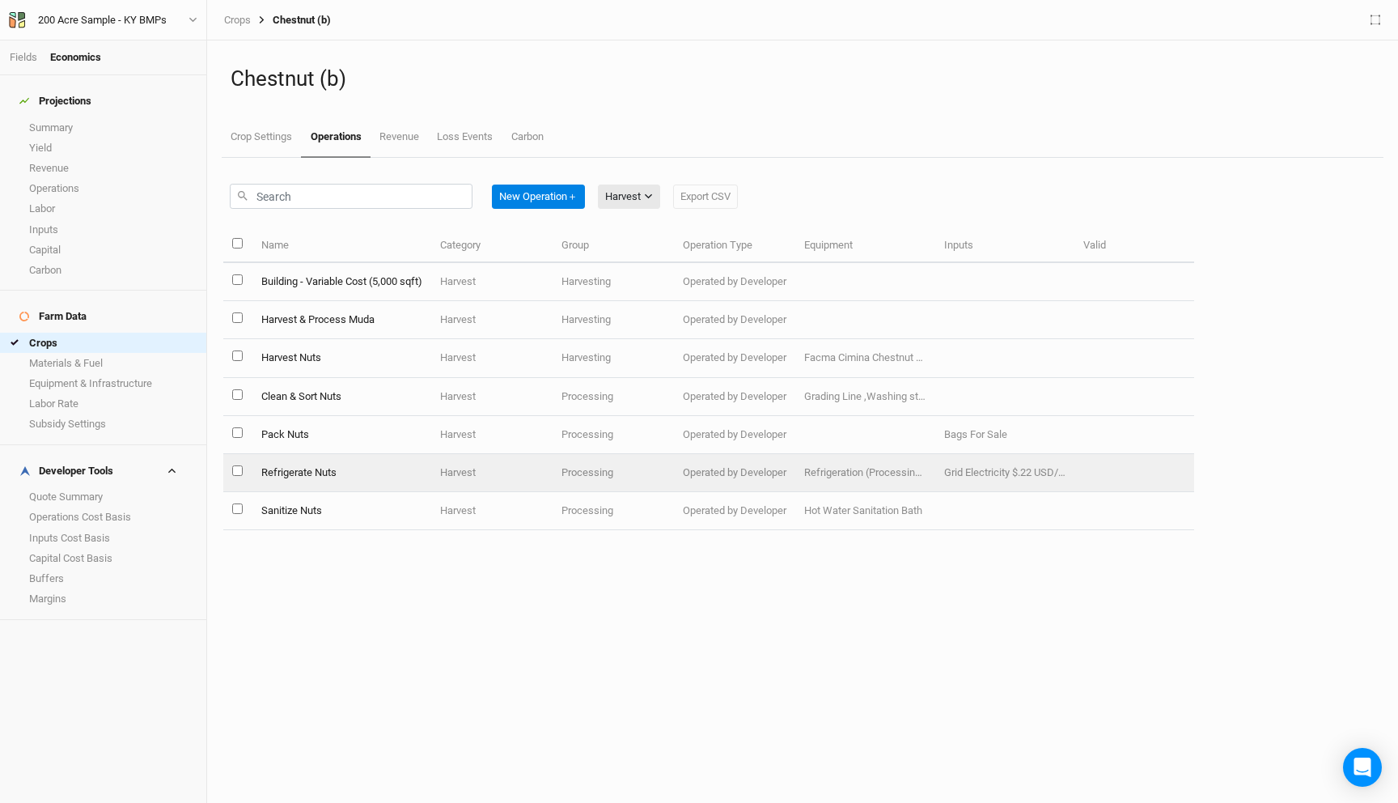
click at [357, 468] on td "Refrigerate Nuts" at bounding box center [341, 473] width 179 height 38
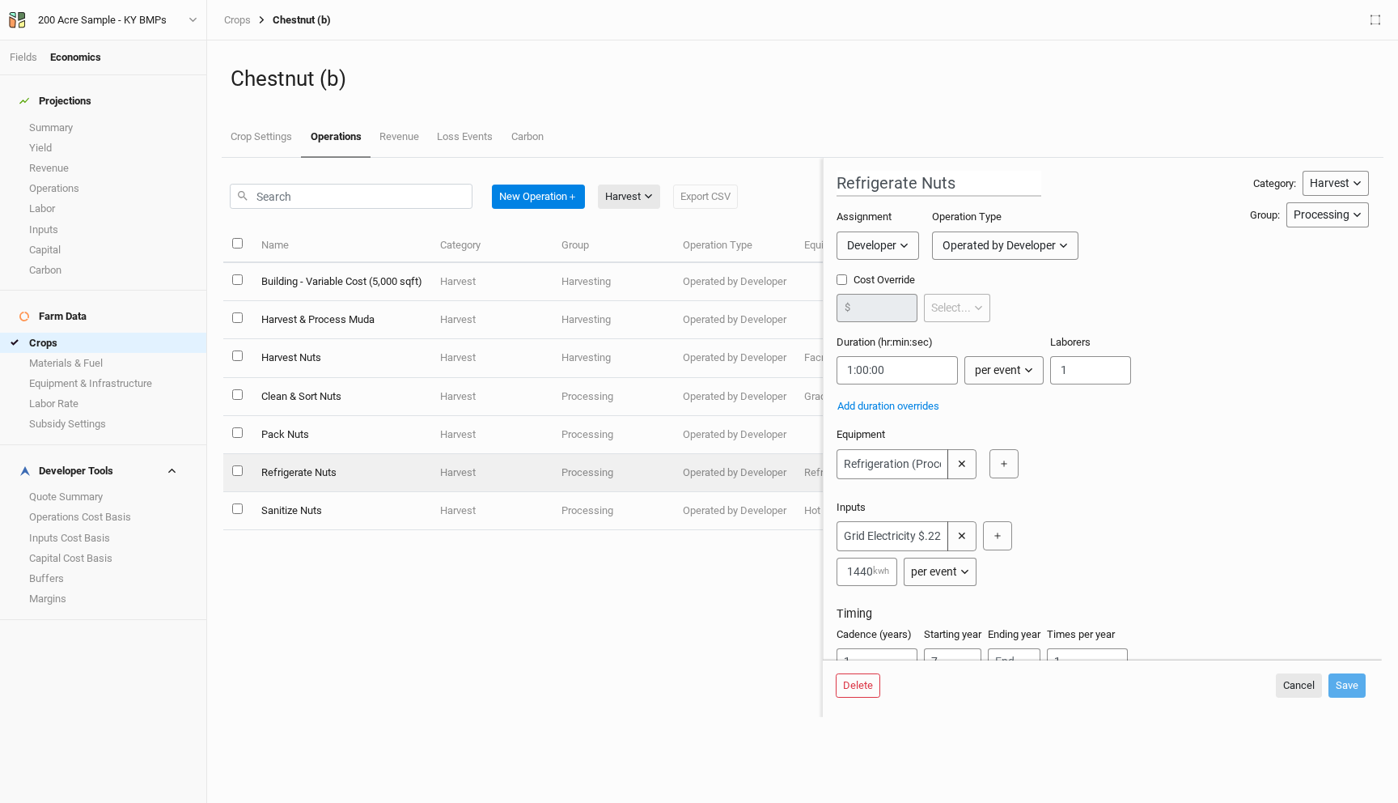
scroll to position [57, 0]
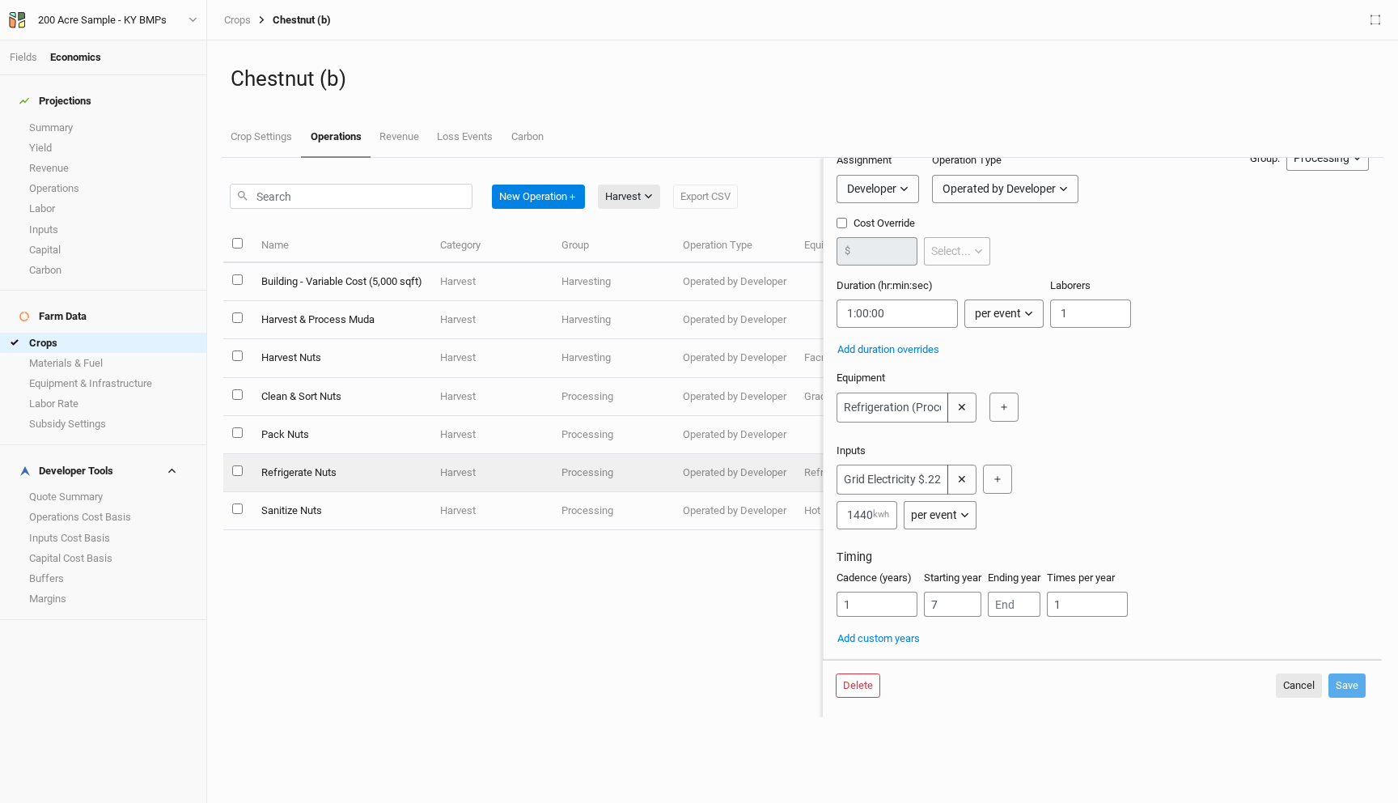
click at [358, 508] on td "Sanitize Nuts" at bounding box center [341, 511] width 179 height 38
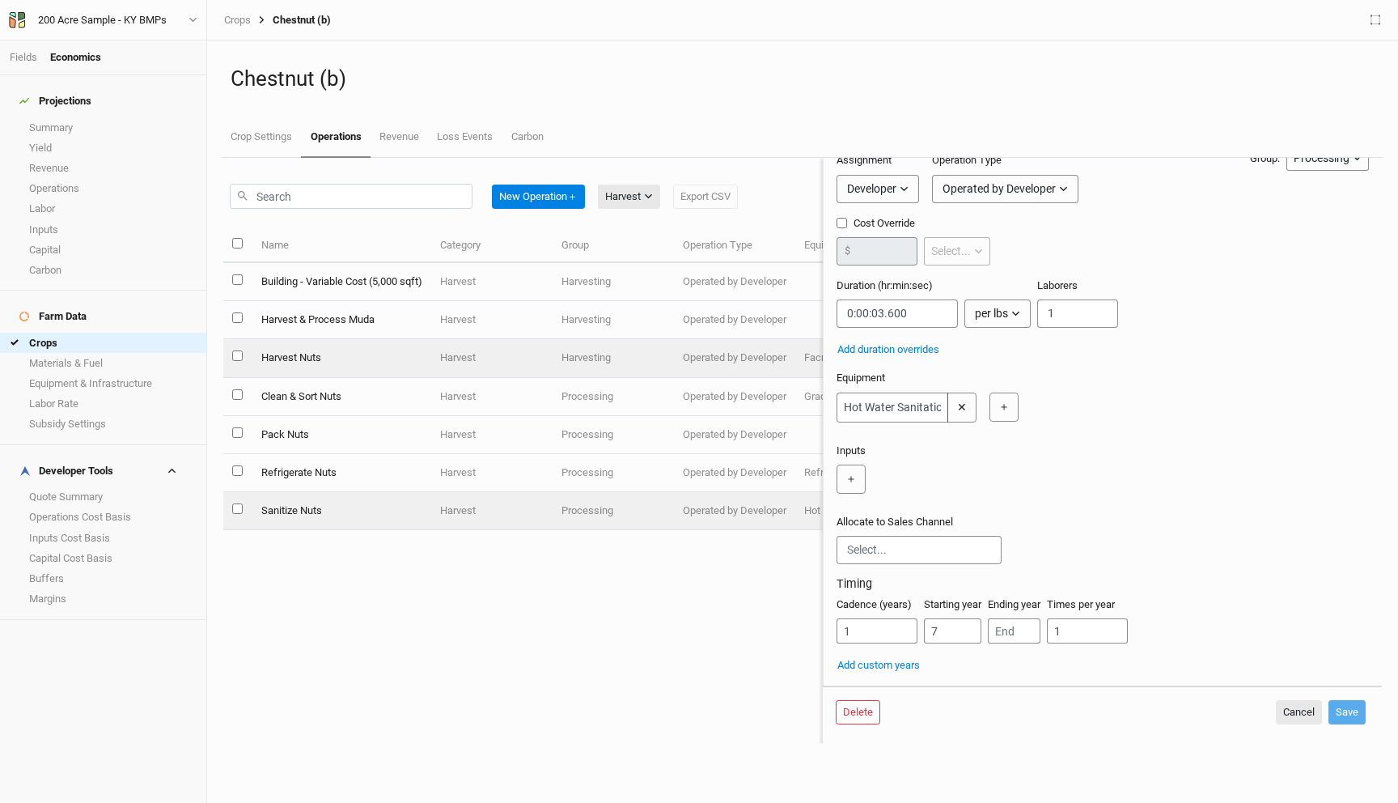
click at [346, 341] on td "Harvest Nuts" at bounding box center [341, 358] width 179 height 38
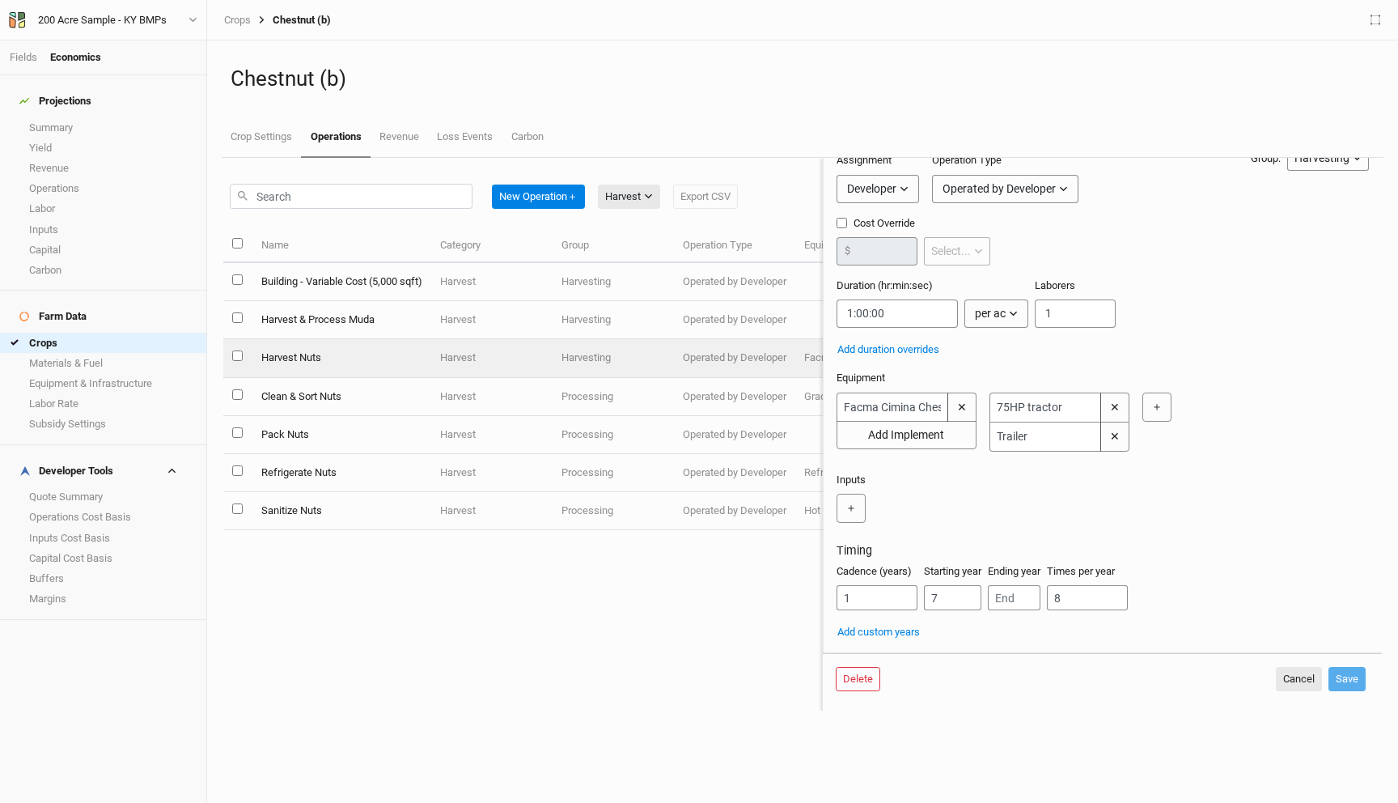
click at [371, 308] on td "Harvest & Process Muda" at bounding box center [341, 320] width 179 height 38
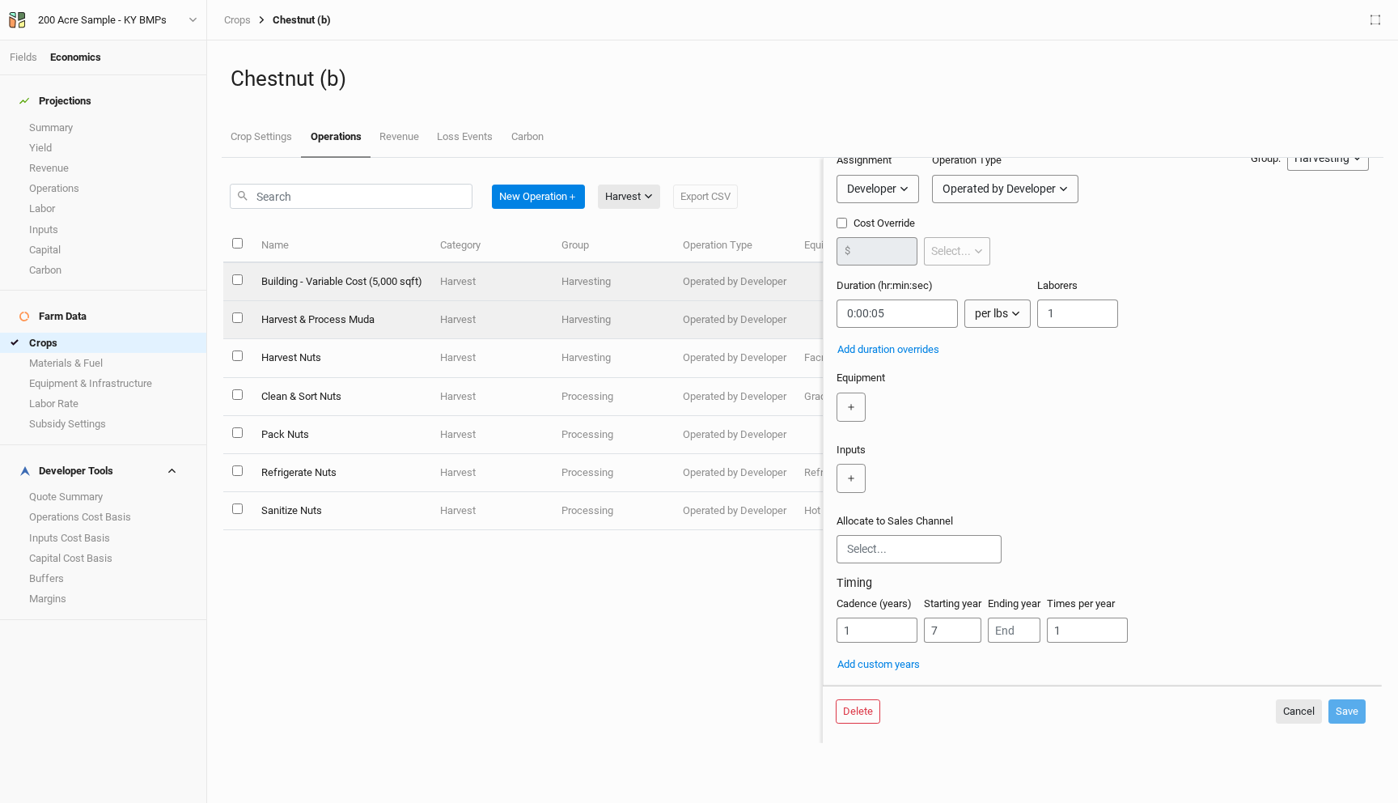
click at [378, 276] on td "Building - Variable Cost (5,000 sqft)" at bounding box center [341, 282] width 179 height 38
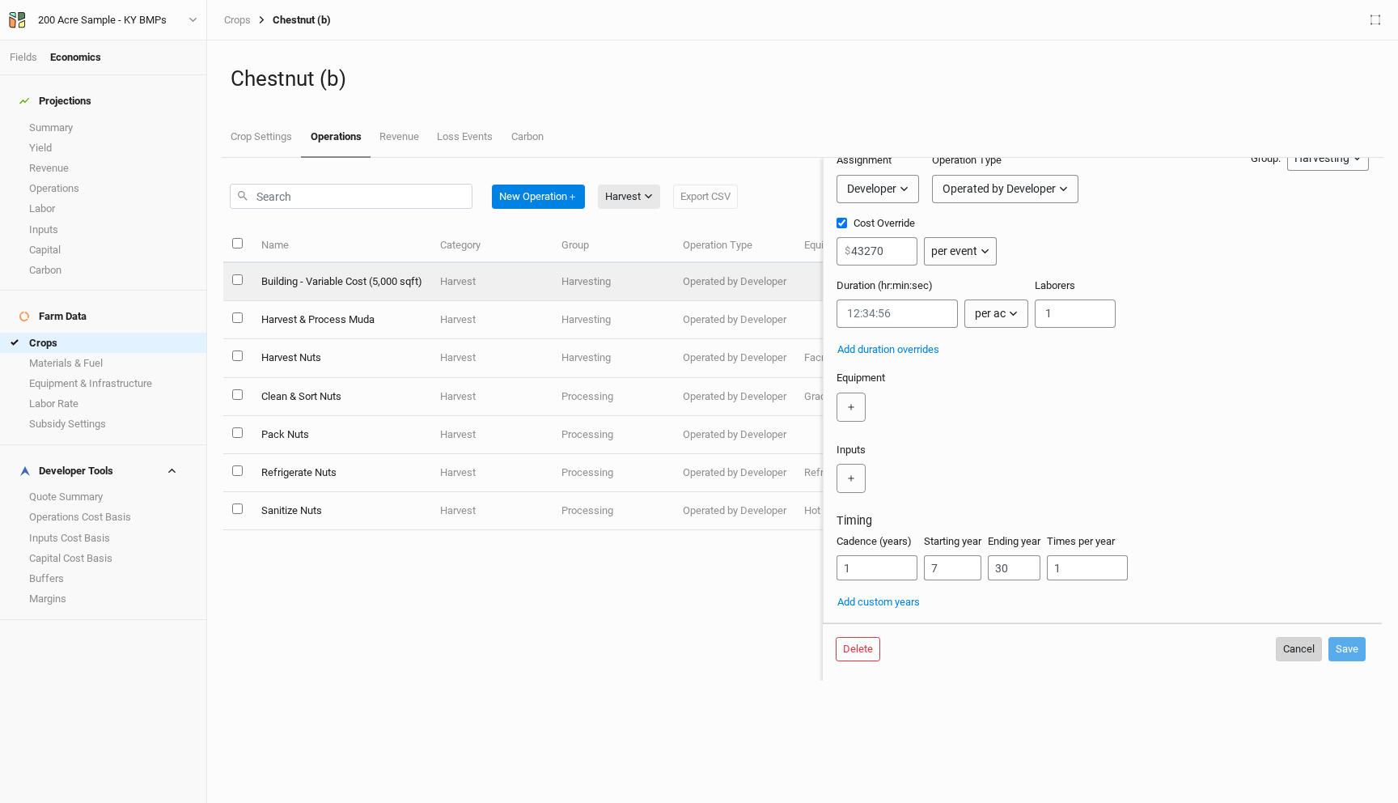
click at [1287, 653] on button "Cancel" at bounding box center [1299, 649] width 46 height 24
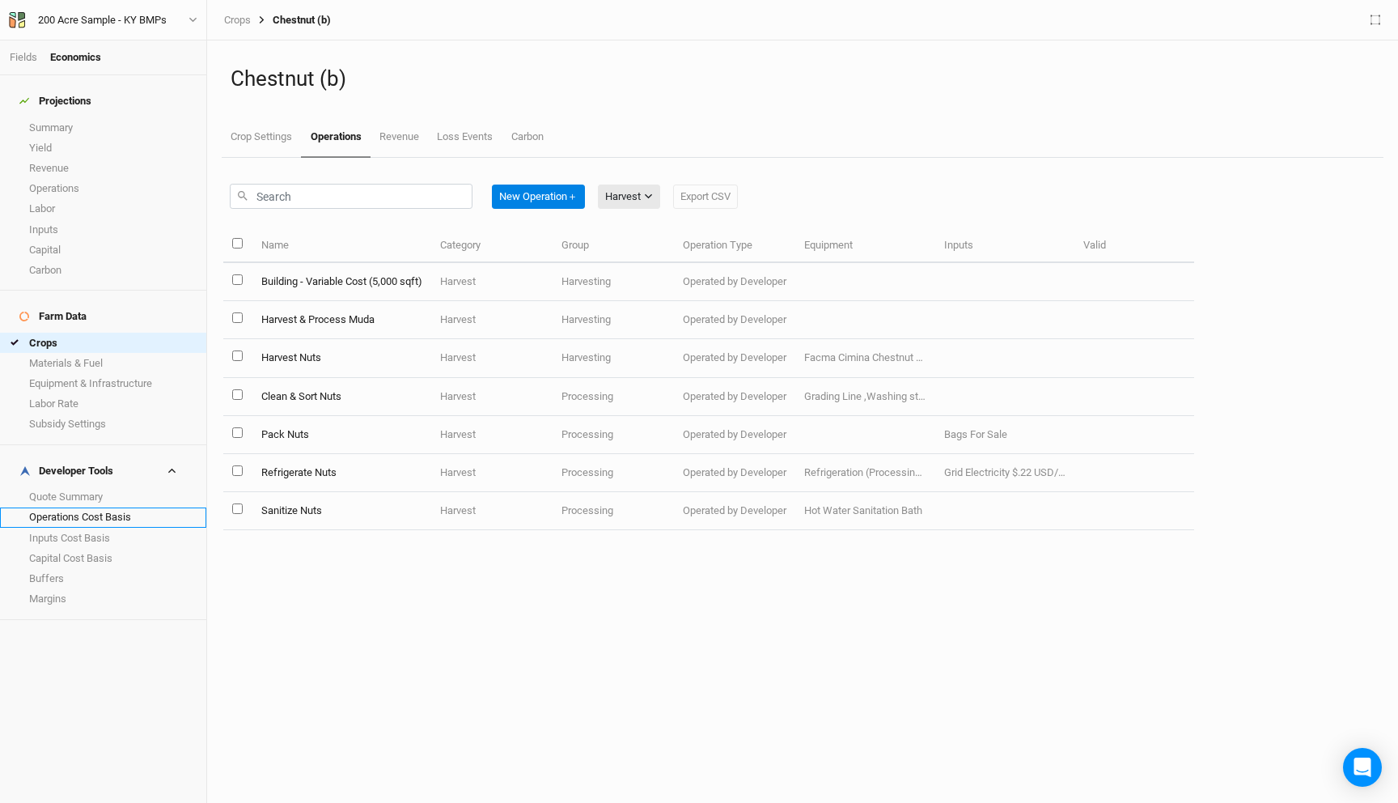
click at [117, 507] on link "Operations Cost Basis" at bounding box center [103, 517] width 206 height 20
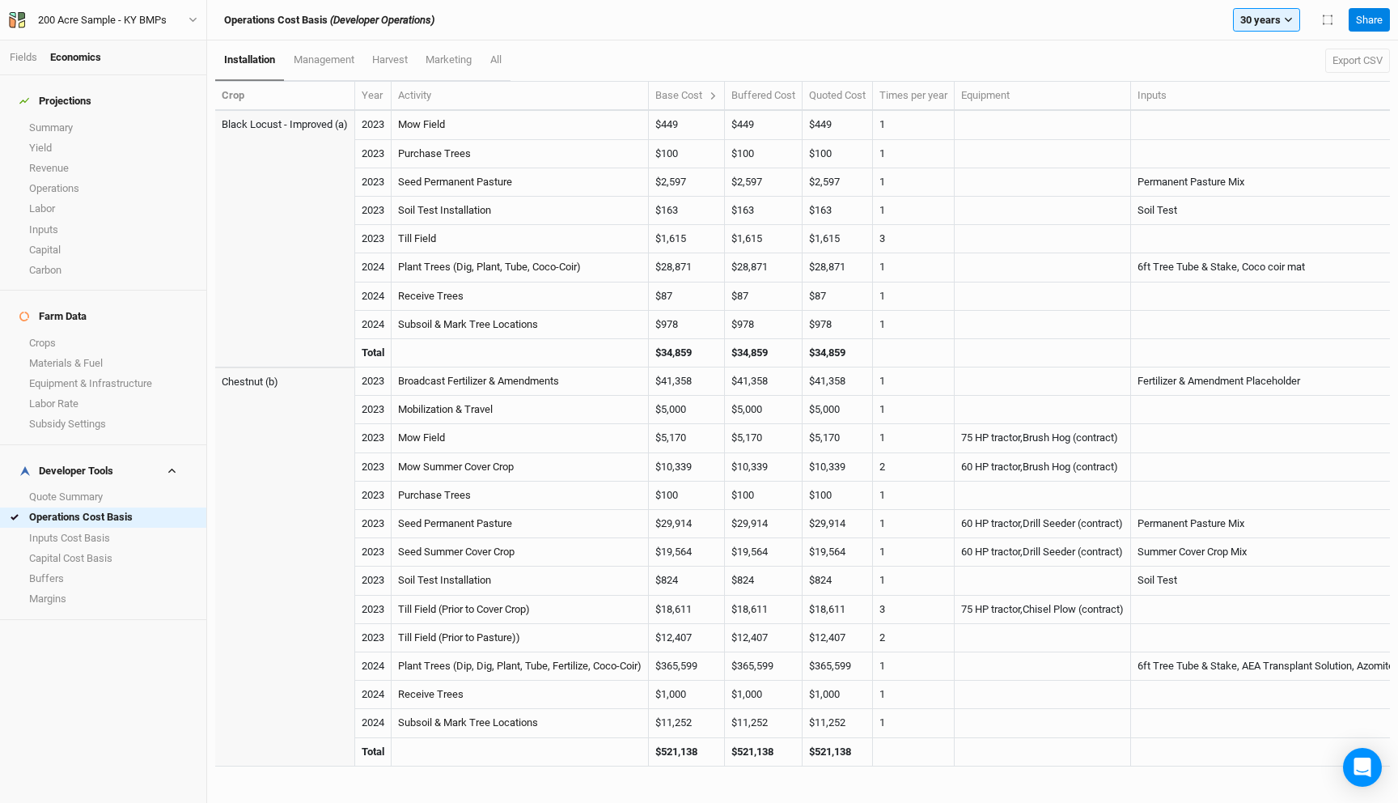
click at [402, 52] on link "harvest" at bounding box center [389, 59] width 53 height 39
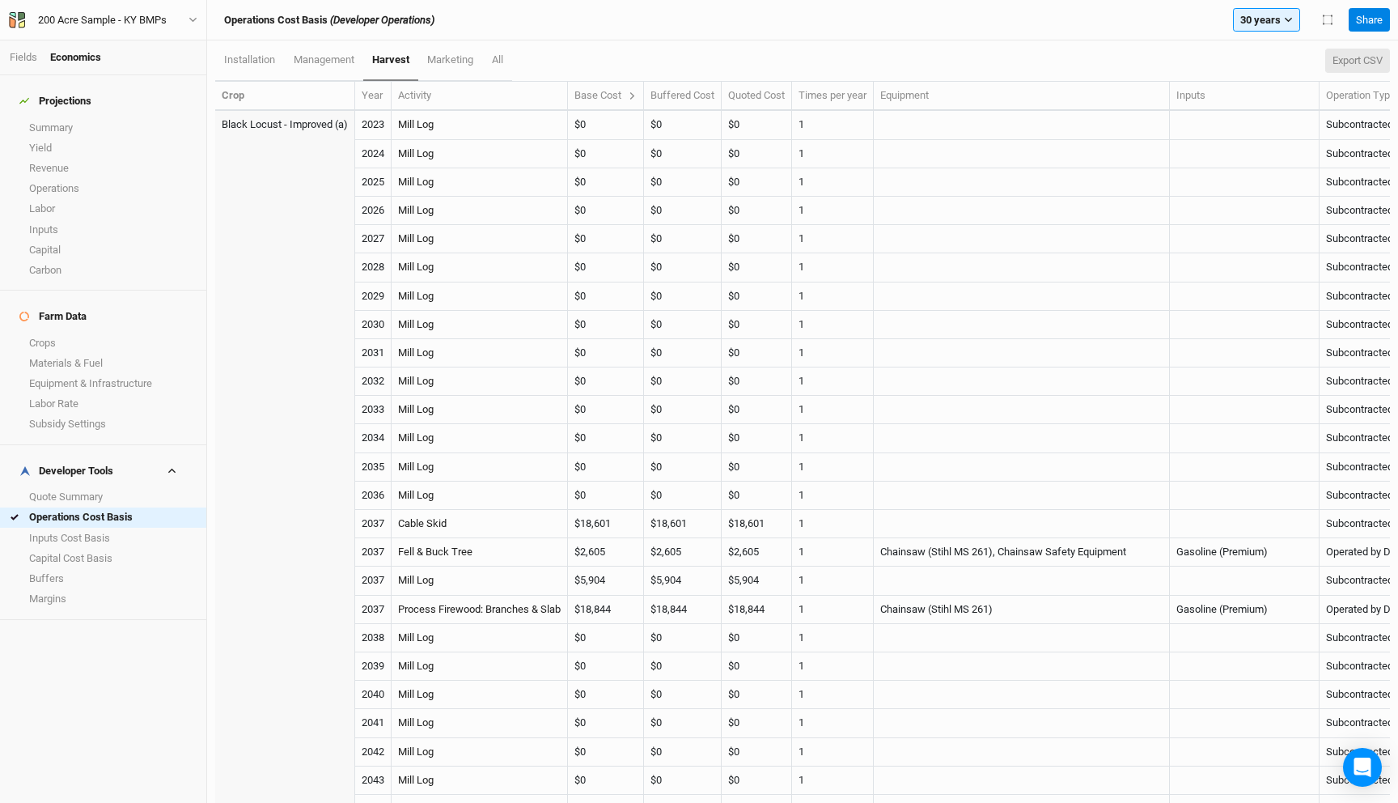
click at [1354, 65] on button "Export CSV" at bounding box center [1357, 61] width 65 height 24
click at [61, 117] on link "Summary" at bounding box center [103, 127] width 206 height 20
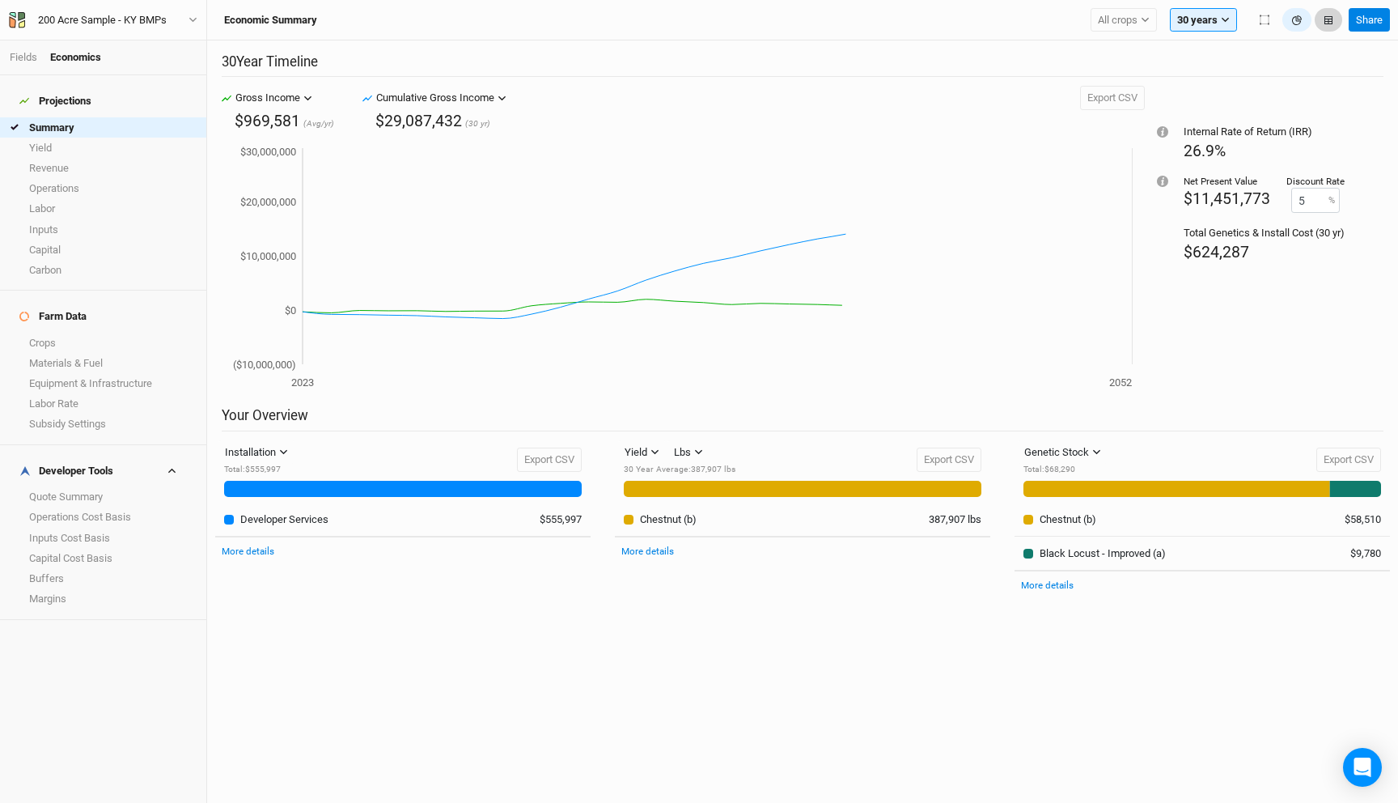
click at [1319, 15] on button "button" at bounding box center [1329, 20] width 28 height 24
click at [1291, 20] on button "button" at bounding box center [1297, 20] width 29 height 24
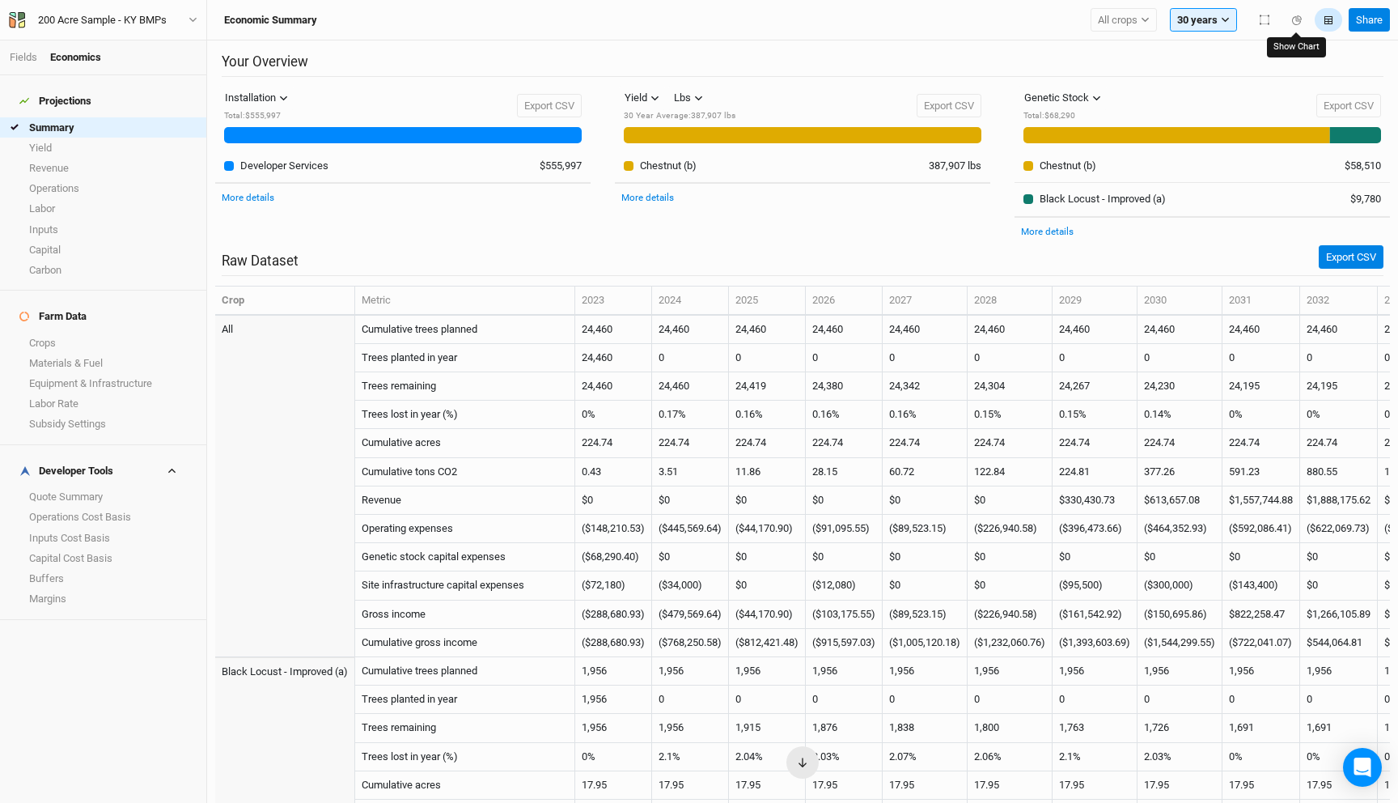
click at [1329, 19] on icon "button" at bounding box center [1329, 20] width 8 height 8
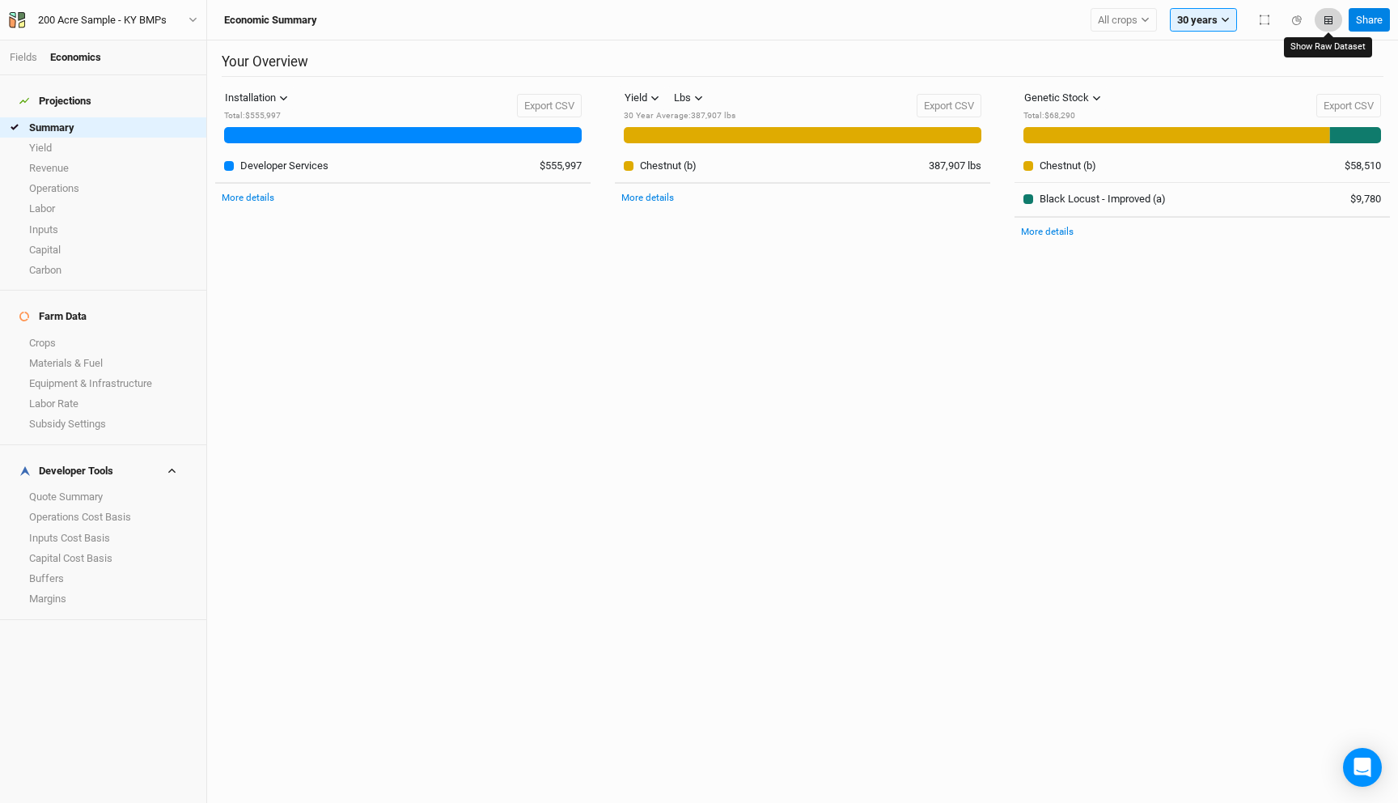
click at [1329, 19] on icon "button" at bounding box center [1329, 20] width 8 height 8
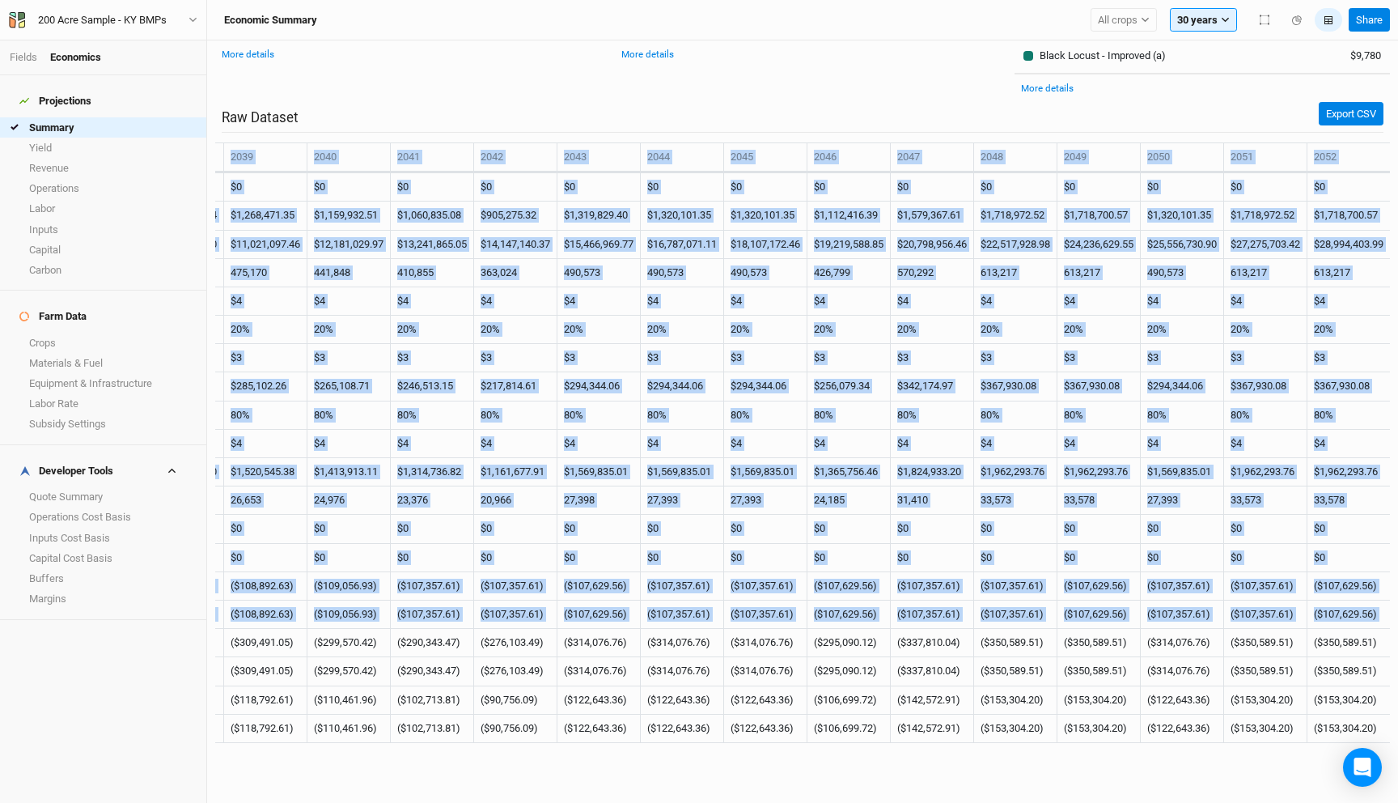
scroll to position [1280, 1691]
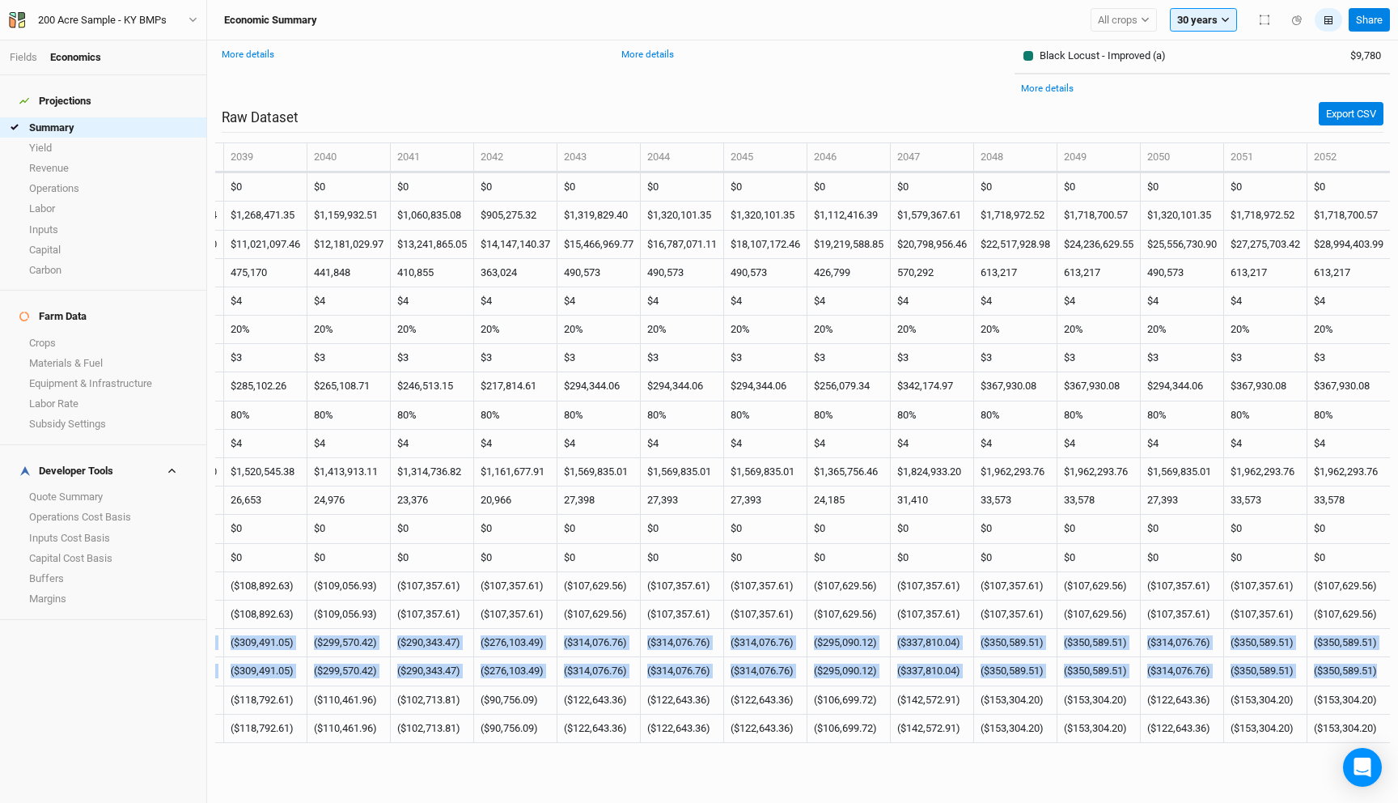
drag, startPoint x: 363, startPoint y: 642, endPoint x: 1379, endPoint y: 669, distance: 1016.7
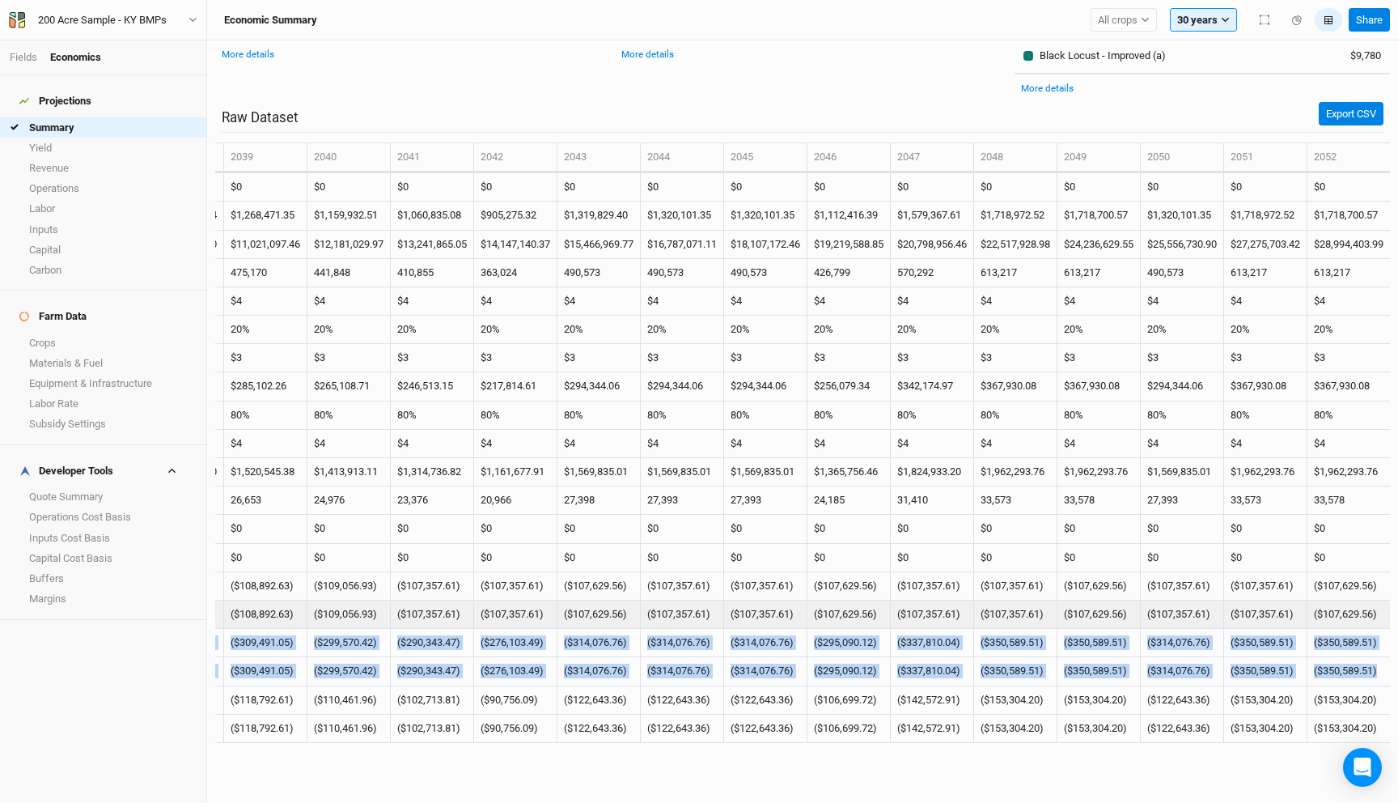
copy tbody "Harvest cost (developer assigned) $0 $0 $0 $0 $0 $0 ($193,913.68) ($216,103.34)…"
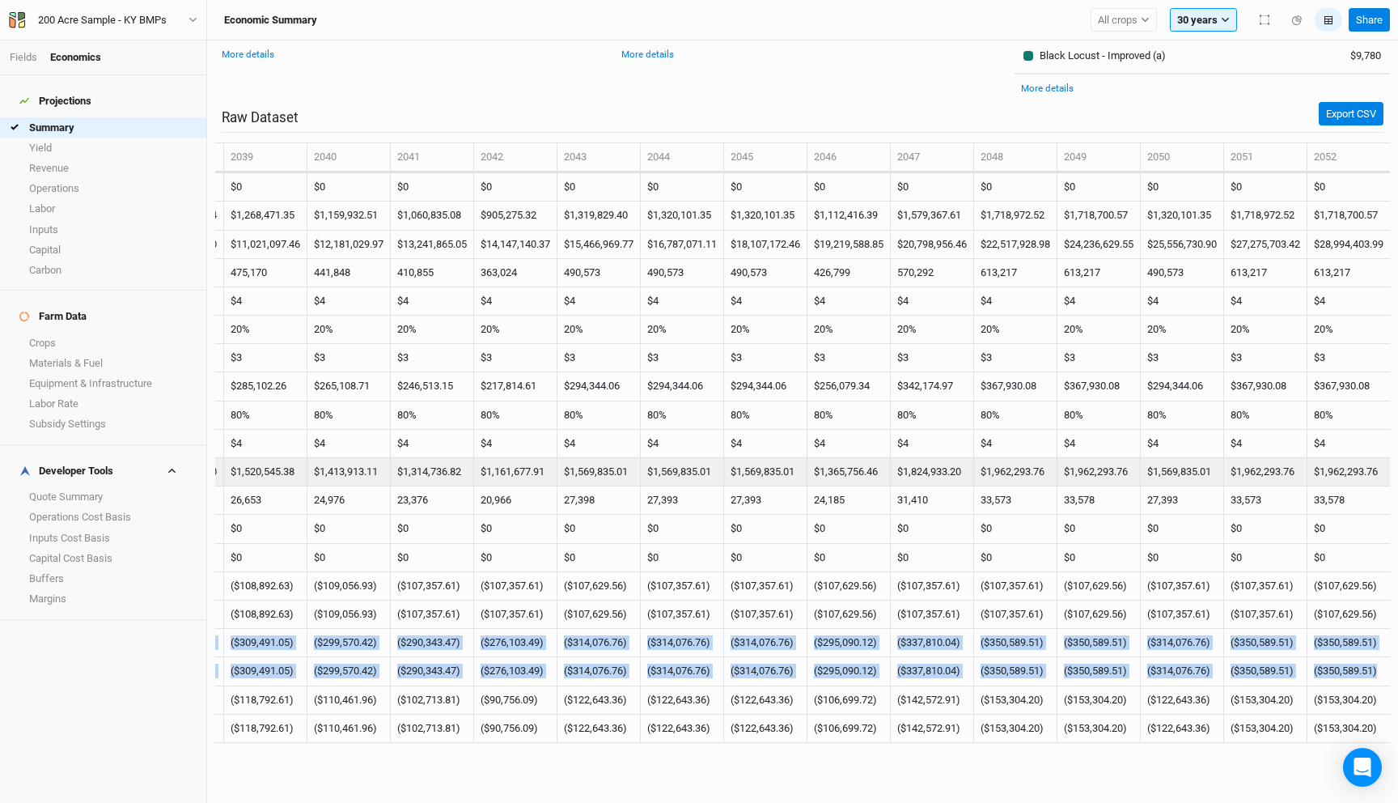
copy tbody "Harvest cost (developer assigned) $0 $0 $0 $0 $0 $0 ($193,913.68) ($216,103.34)…"
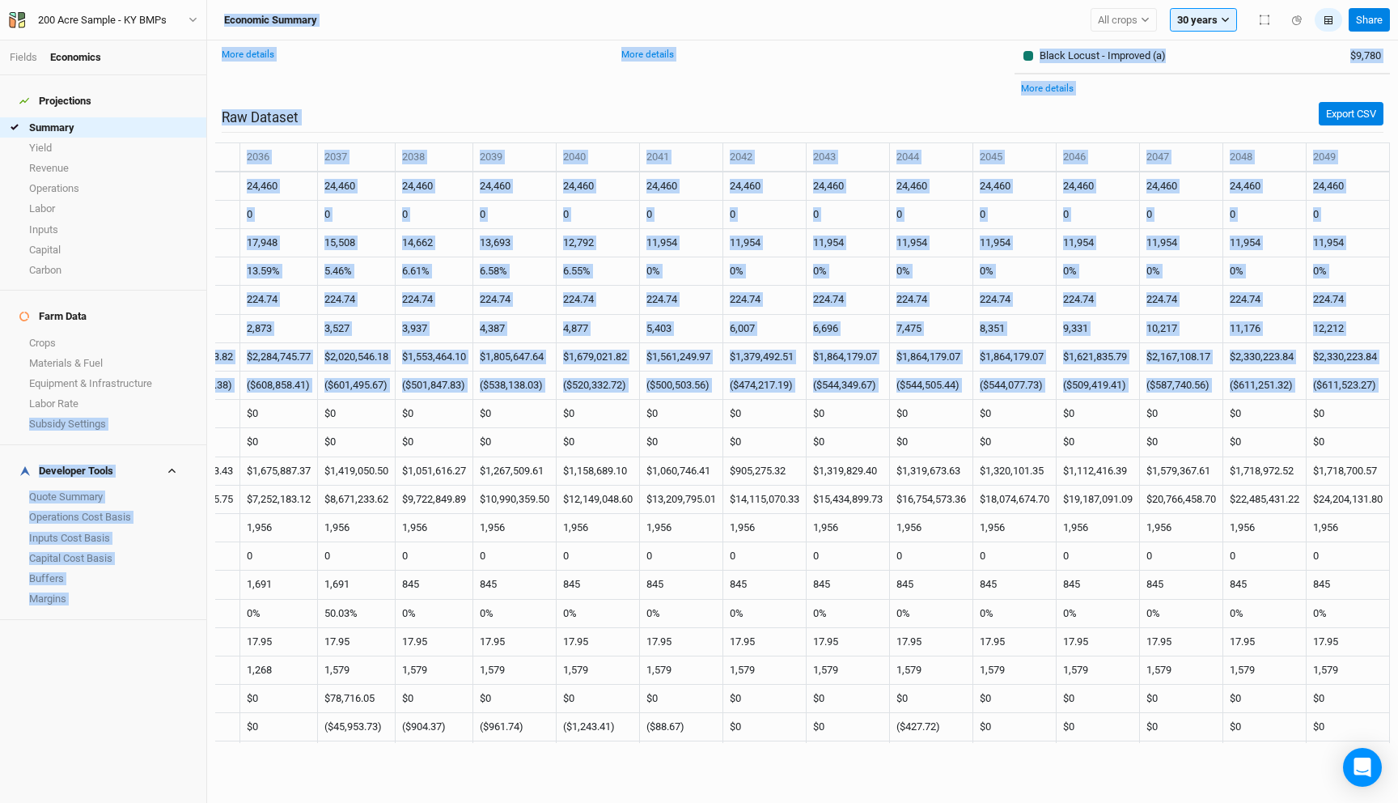
scroll to position [0, 1209]
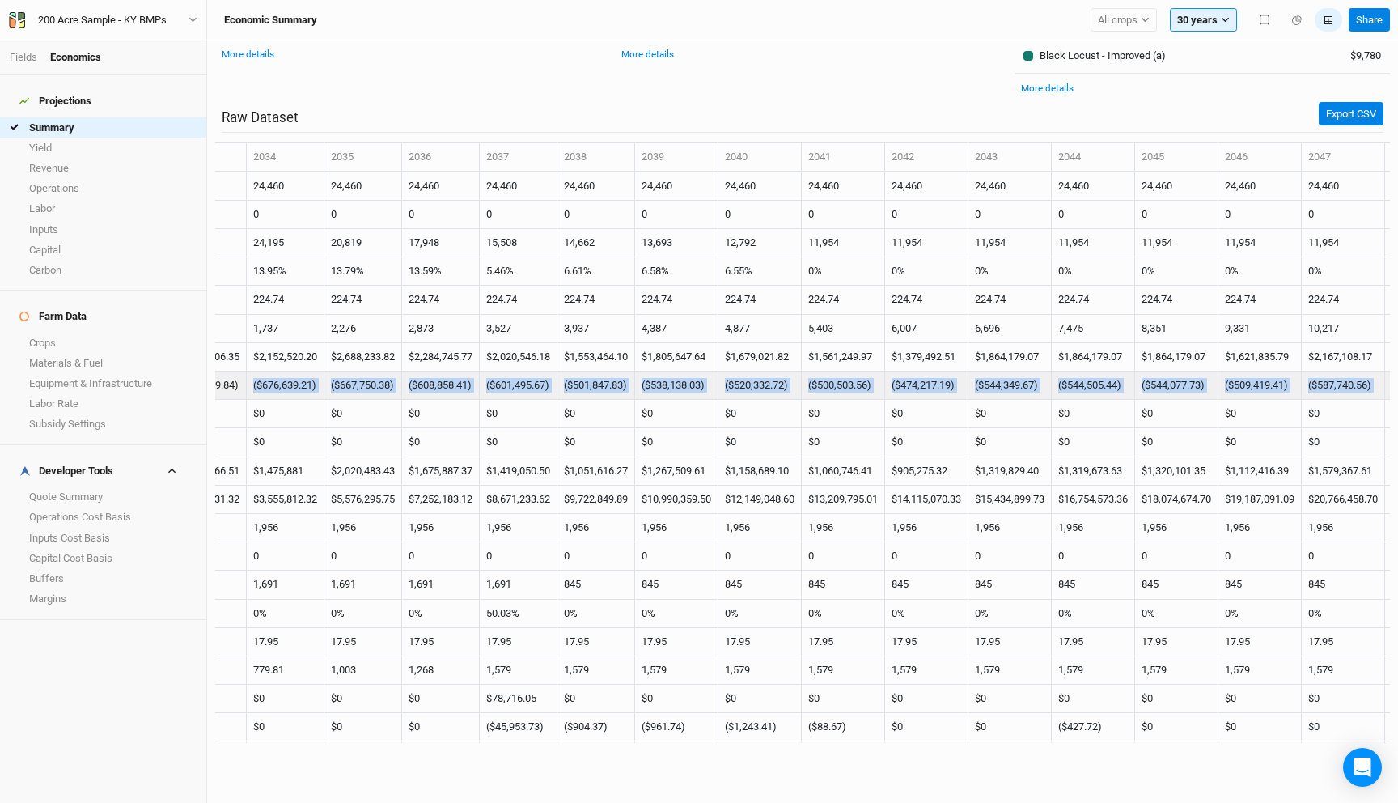
drag, startPoint x: 1379, startPoint y: 384, endPoint x: 280, endPoint y: 386, distance: 1098.9
click at [280, 386] on tr "Operating expenses ($148,210.53) ($445,569.64) ($44,170.90) ($91,095.55) ($89,5…" at bounding box center [403, 385] width 2795 height 28
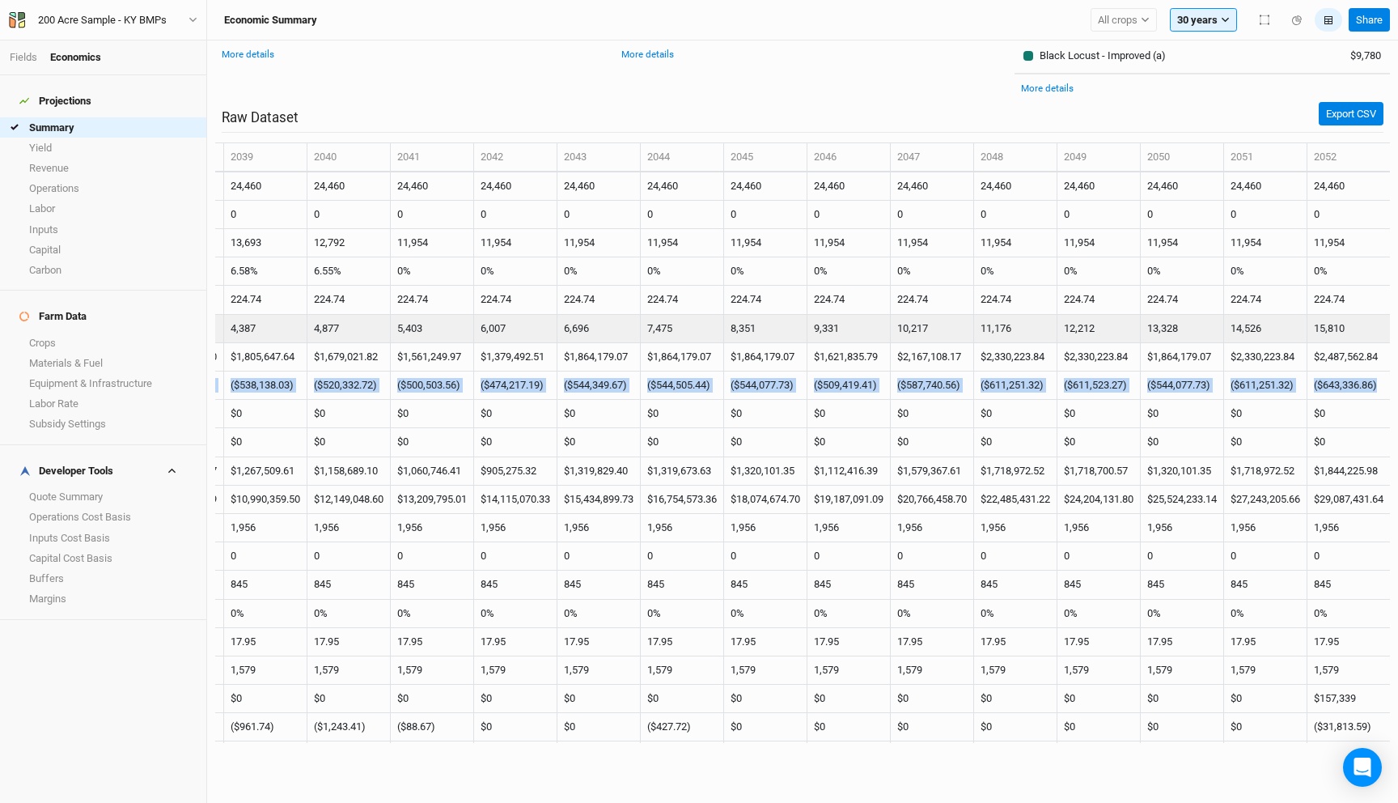
click at [1171, 339] on td "13,328" at bounding box center [1182, 329] width 83 height 28
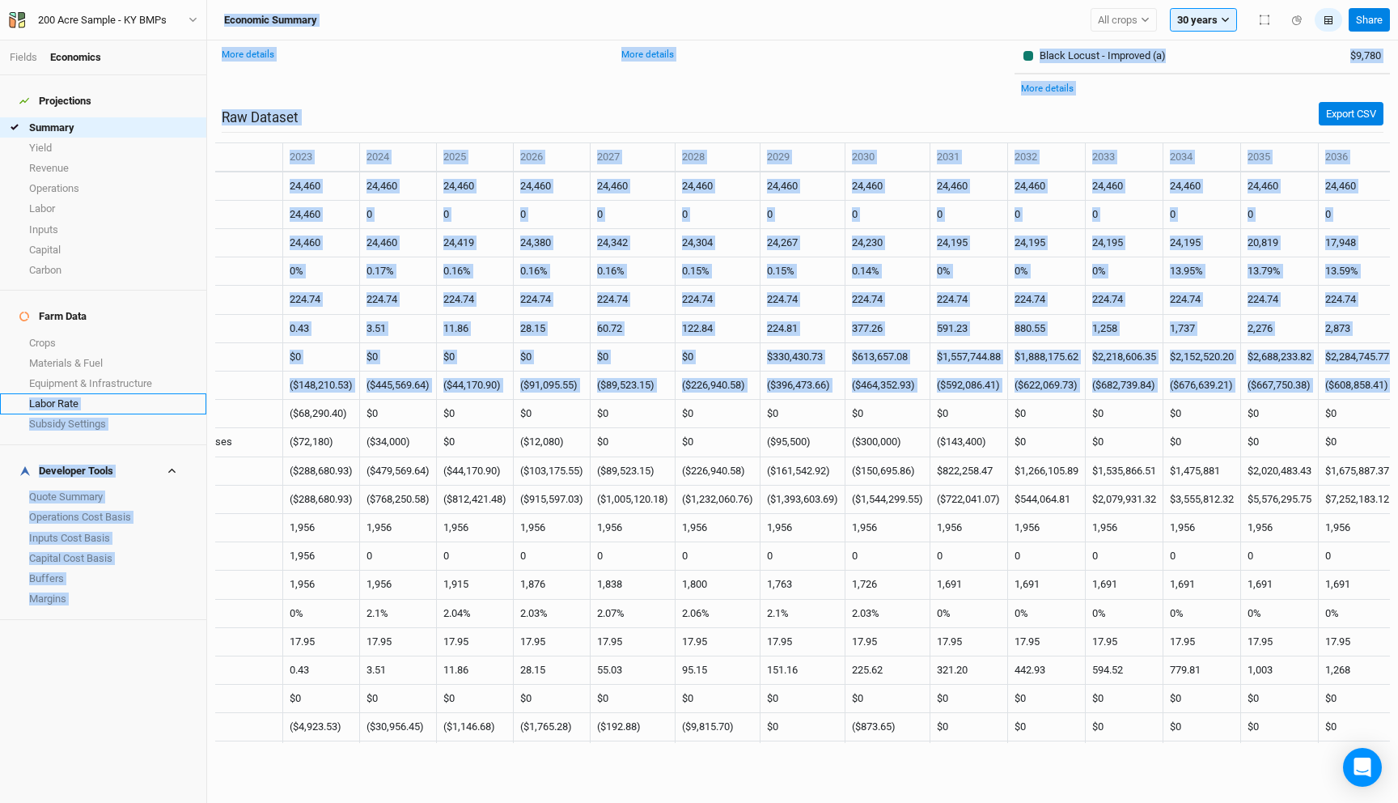
scroll to position [0, 0]
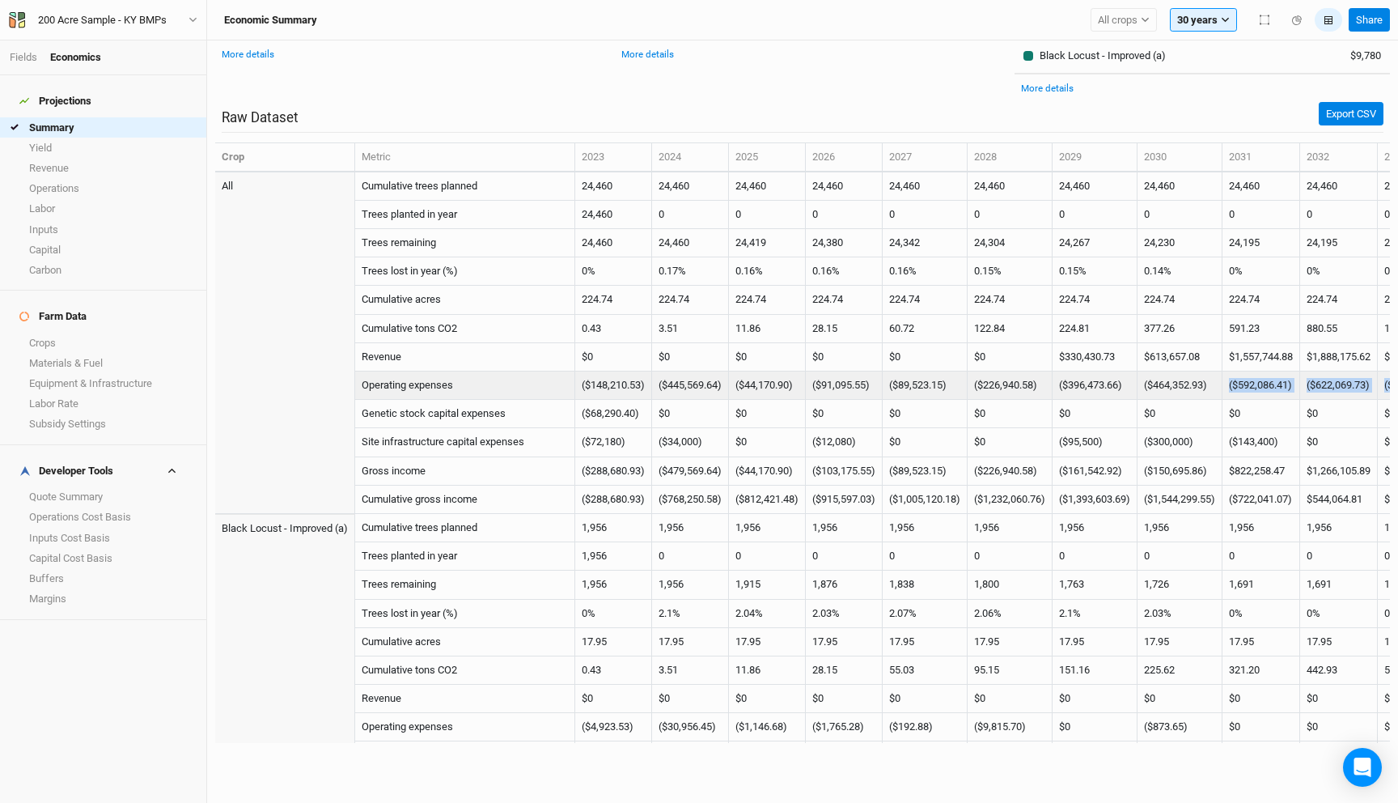
drag, startPoint x: 1380, startPoint y: 382, endPoint x: 1251, endPoint y: 382, distance: 129.5
copy tr "($592,086.41) ($622,069.73) ($682,739.84) ($676,639.21) ($667,750.38) ($608,858…"
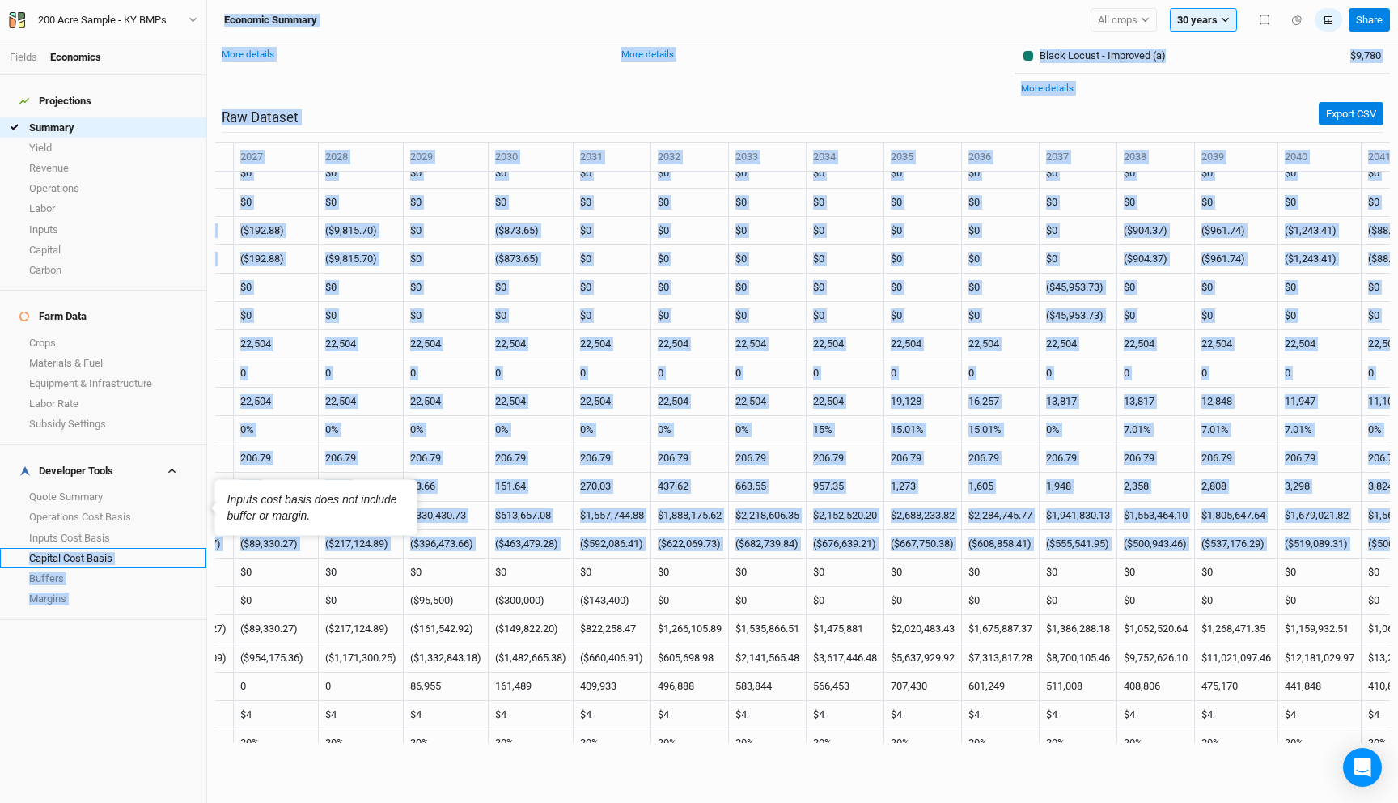
scroll to position [867, 0]
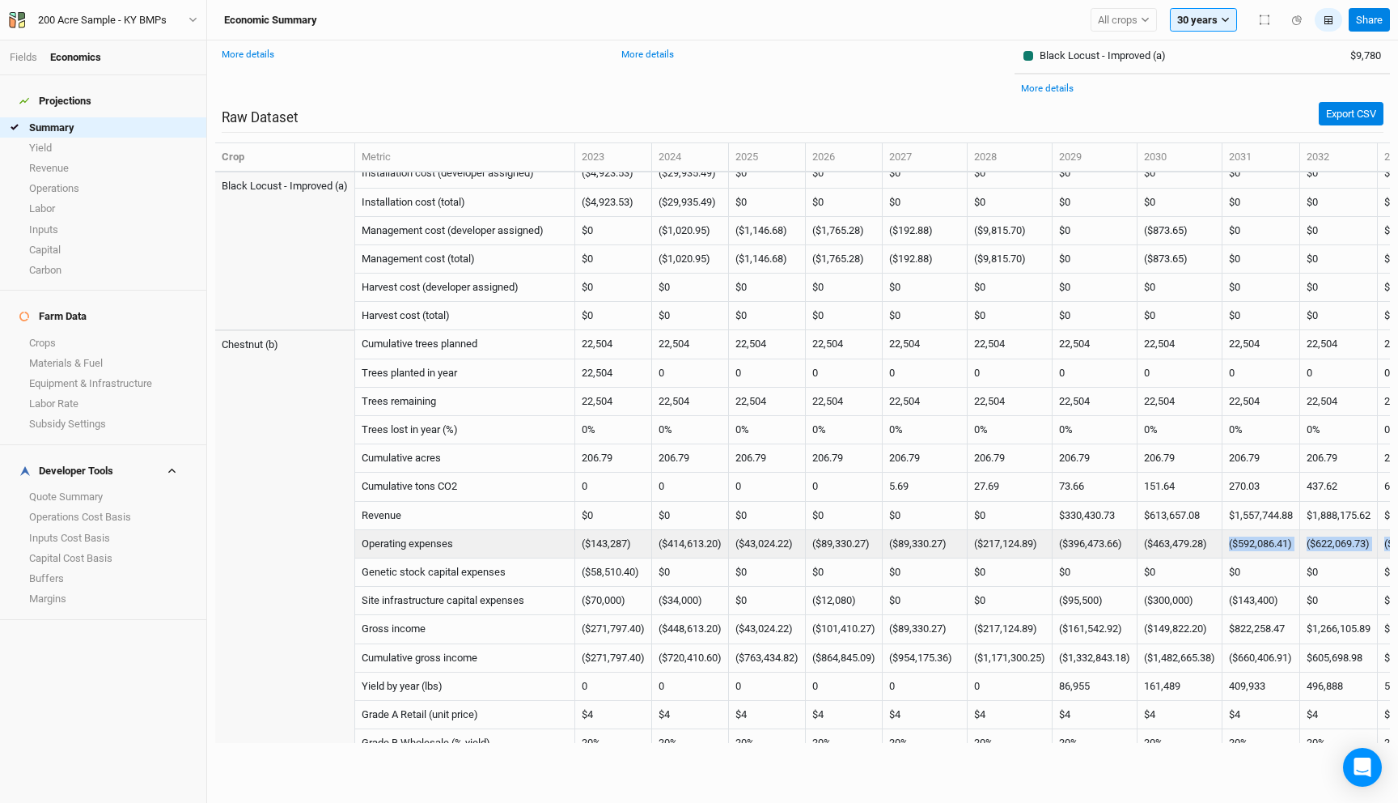
drag, startPoint x: 1379, startPoint y: 543, endPoint x: 1250, endPoint y: 545, distance: 128.7
copy tr "($592,086.41) ($622,069.73) ($682,739.84) ($676,639.21) ($667,750.38) ($608,858…"
drag, startPoint x: 1236, startPoint y: 545, endPoint x: 1077, endPoint y: 543, distance: 159.4
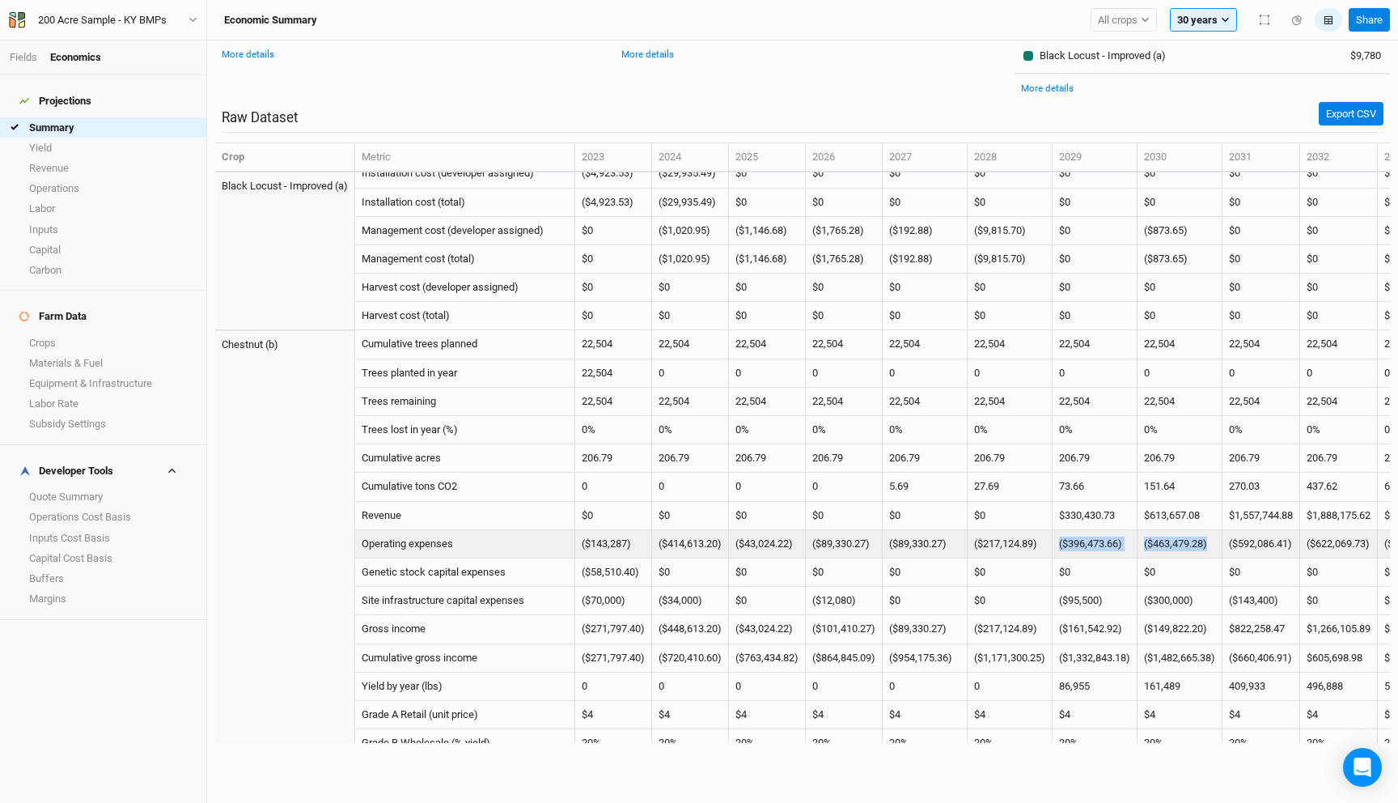
copy tr "($396,473.66) ($463,479.28)"
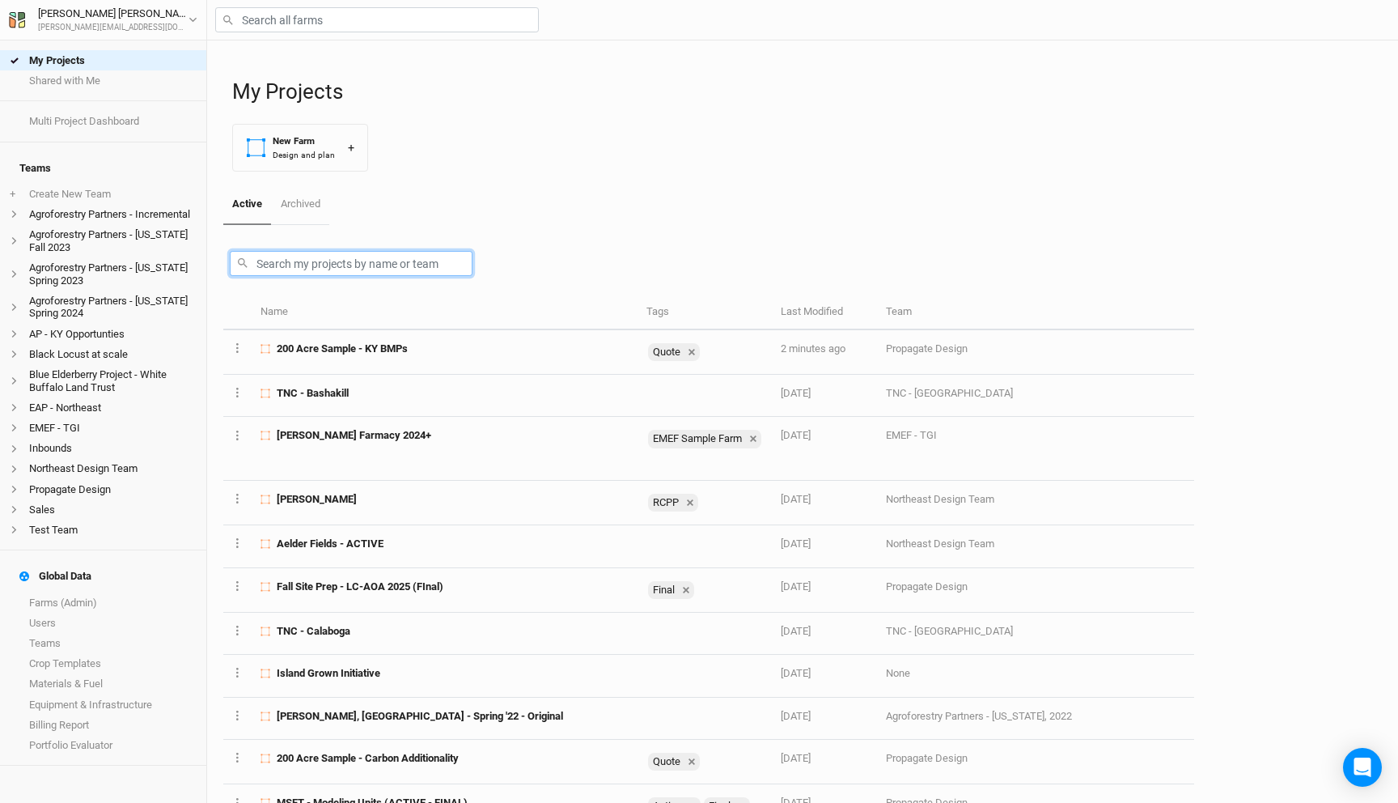
click at [324, 267] on input "text" at bounding box center [351, 263] width 243 height 25
click at [102, 592] on link "Farms (Admin)" at bounding box center [103, 602] width 206 height 20
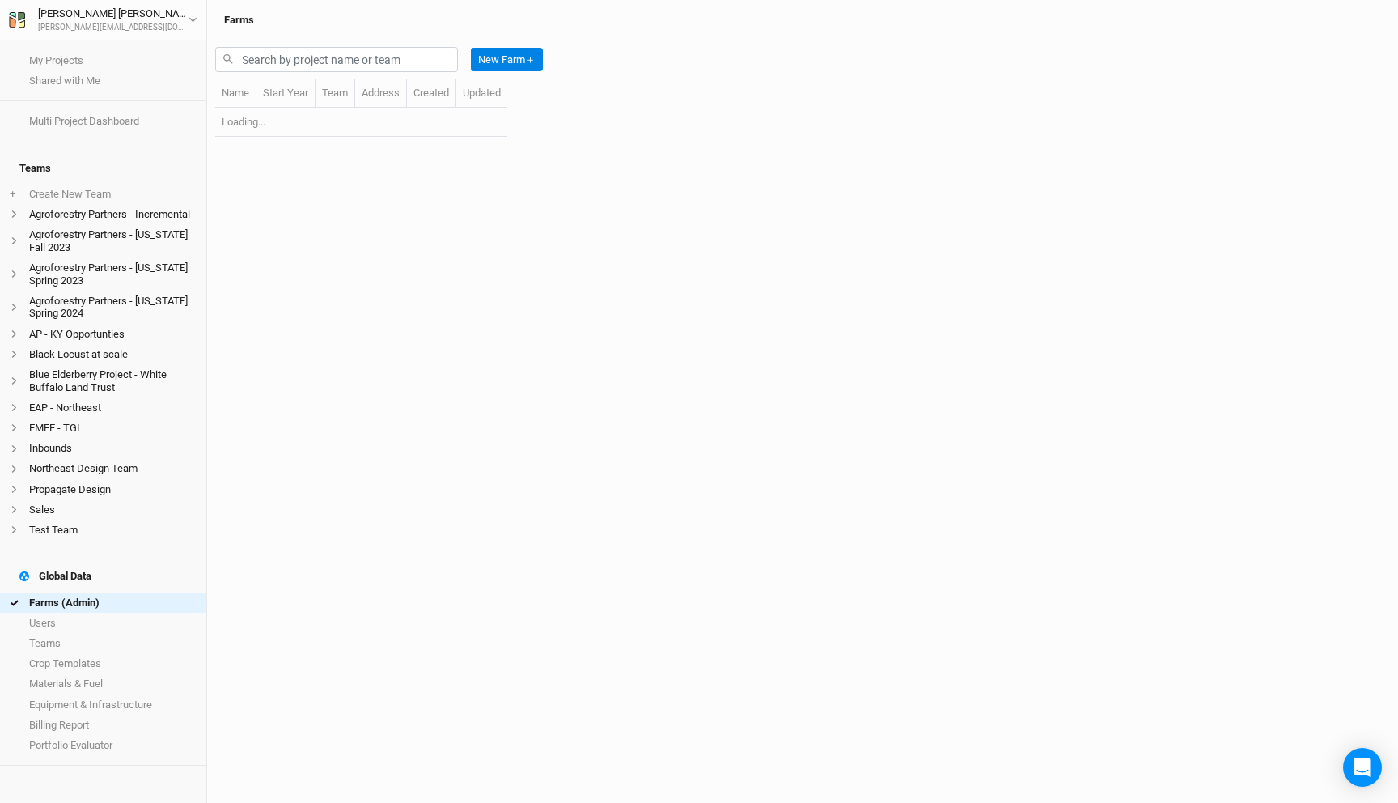
click at [293, 73] on div "New Farm ＋" at bounding box center [382, 59] width 334 height 38
click at [292, 58] on input "text" at bounding box center [336, 59] width 243 height 25
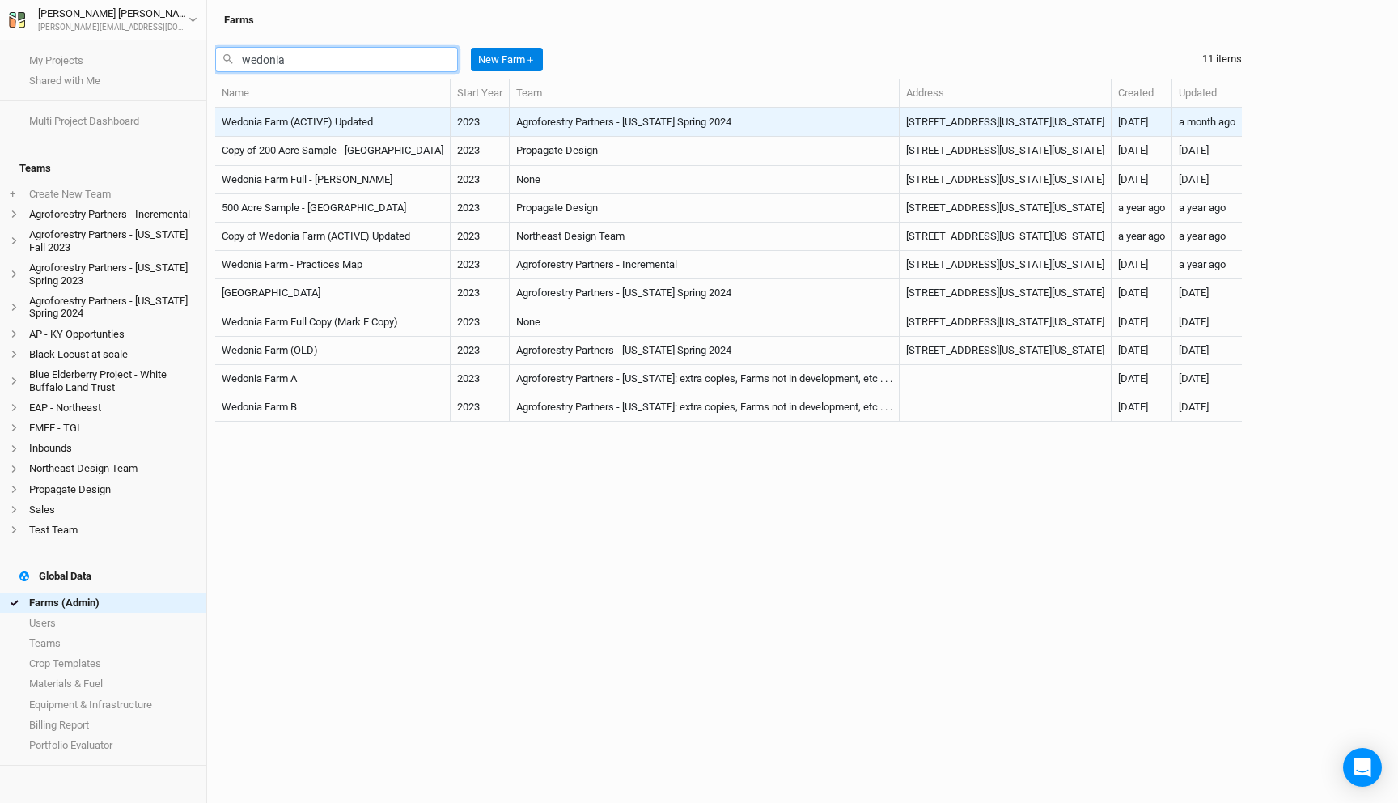
type input "wedonia"
click at [333, 118] on td "Wedonia Farm (ACTIVE) Updated" at bounding box center [332, 122] width 235 height 28
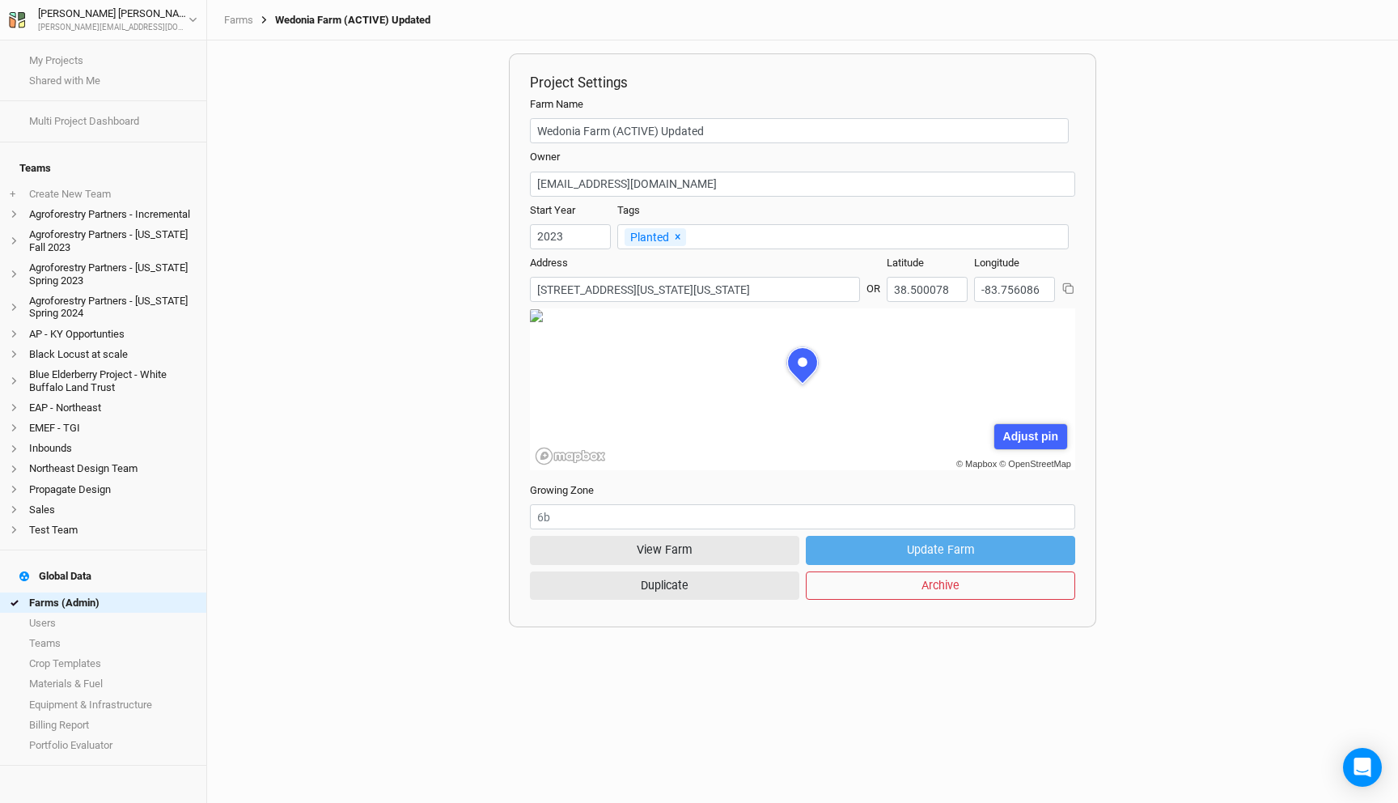
scroll to position [81, 245]
click at [656, 554] on button "View Farm" at bounding box center [664, 550] width 269 height 28
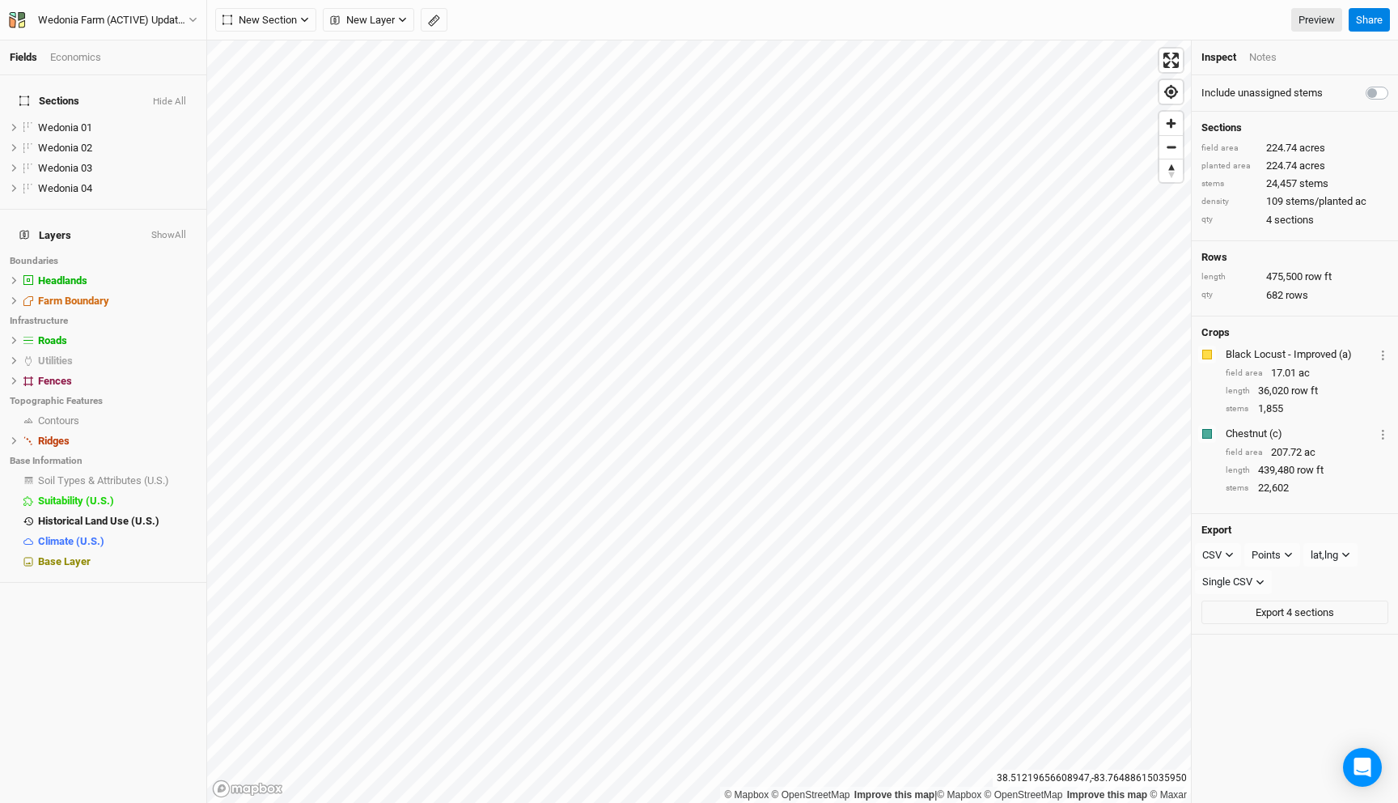
click at [81, 51] on div "Economics" at bounding box center [75, 57] width 51 height 15
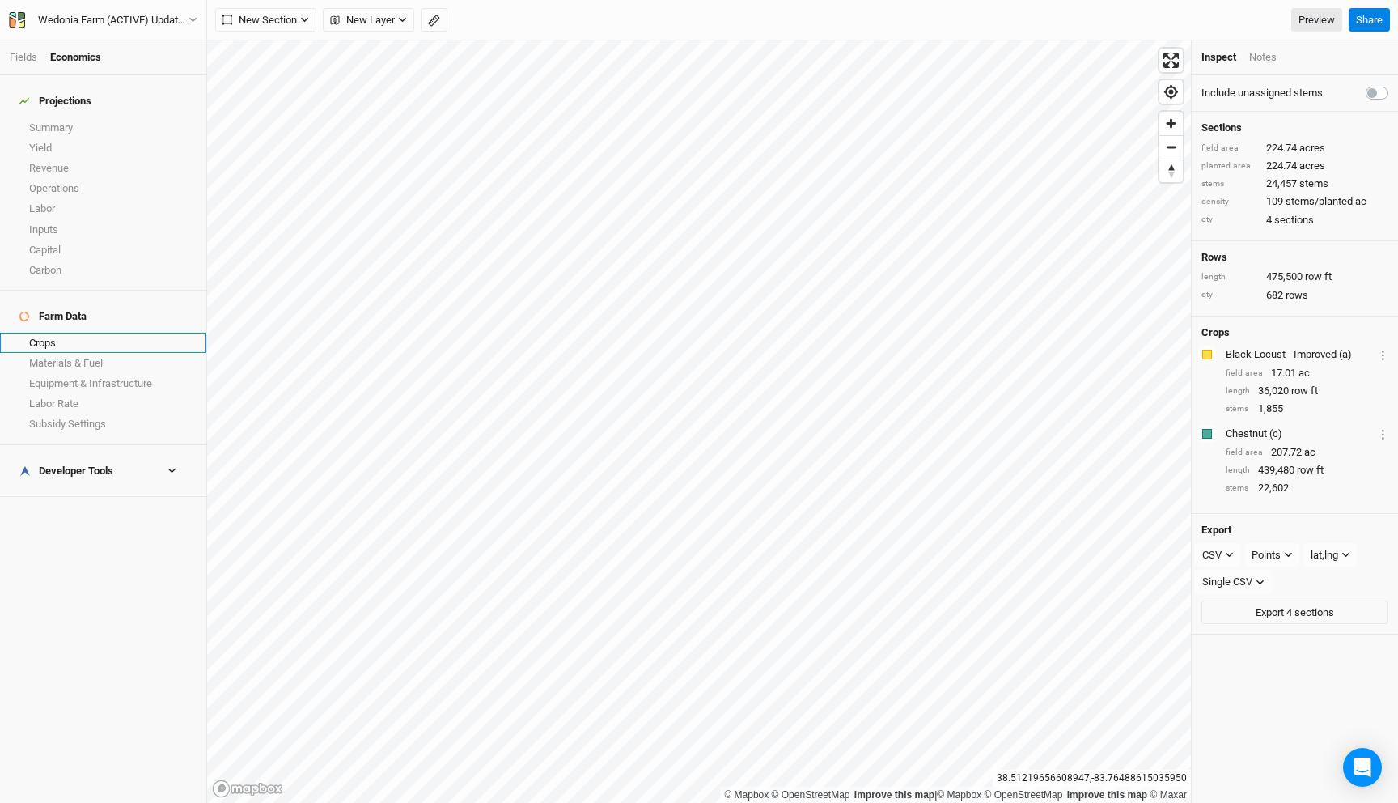
click at [86, 333] on link "Crops" at bounding box center [103, 343] width 206 height 20
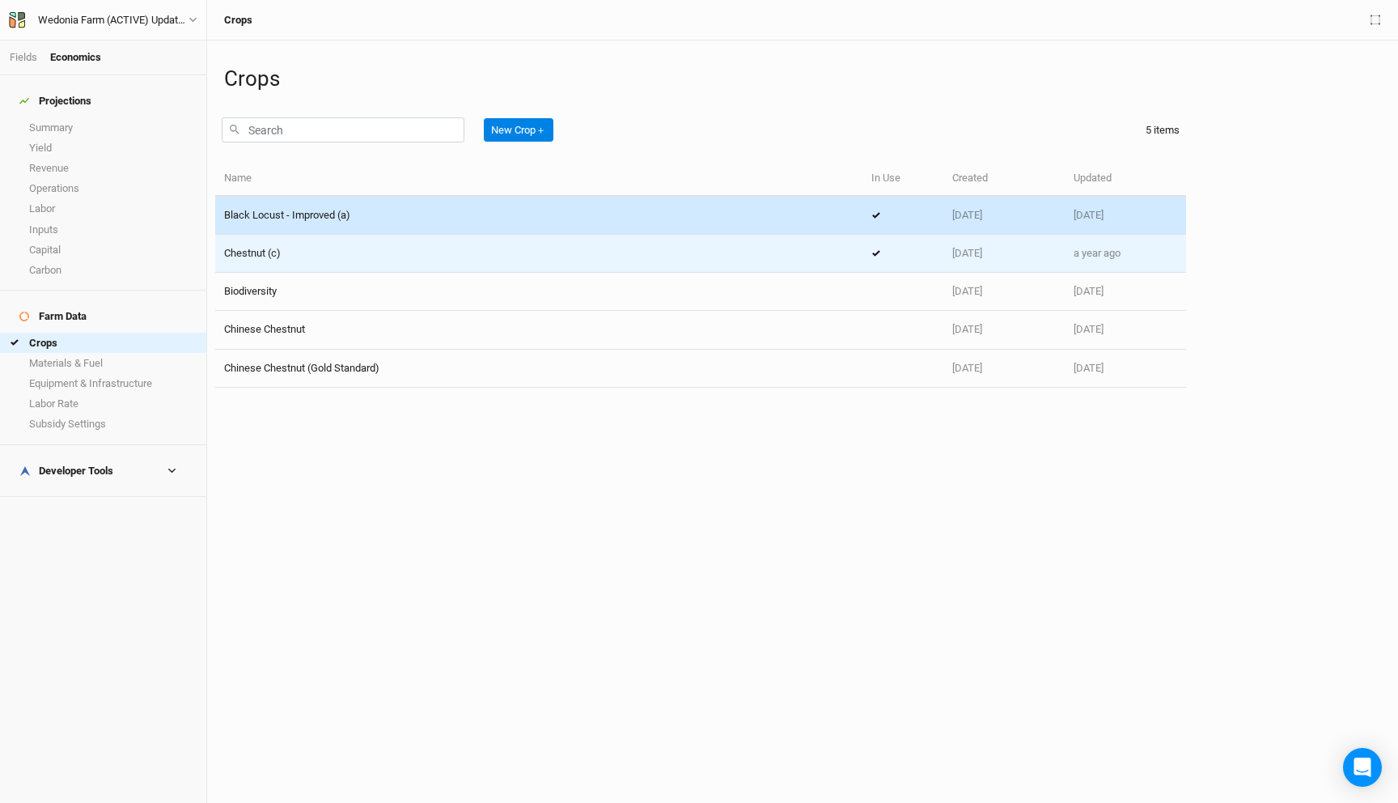
click at [317, 258] on div "Chestnut (c)" at bounding box center [539, 253] width 630 height 15
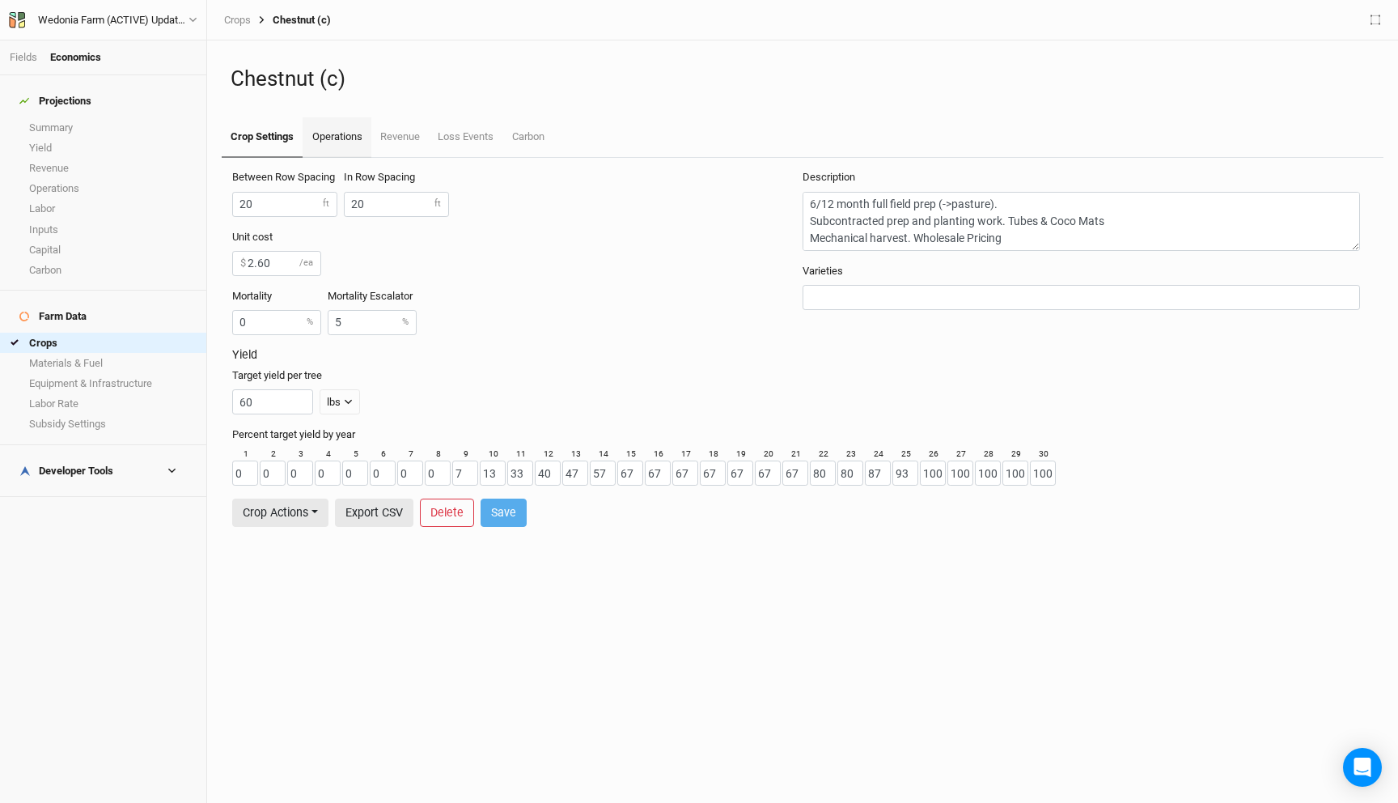
click at [340, 155] on link "Operations" at bounding box center [337, 137] width 68 height 40
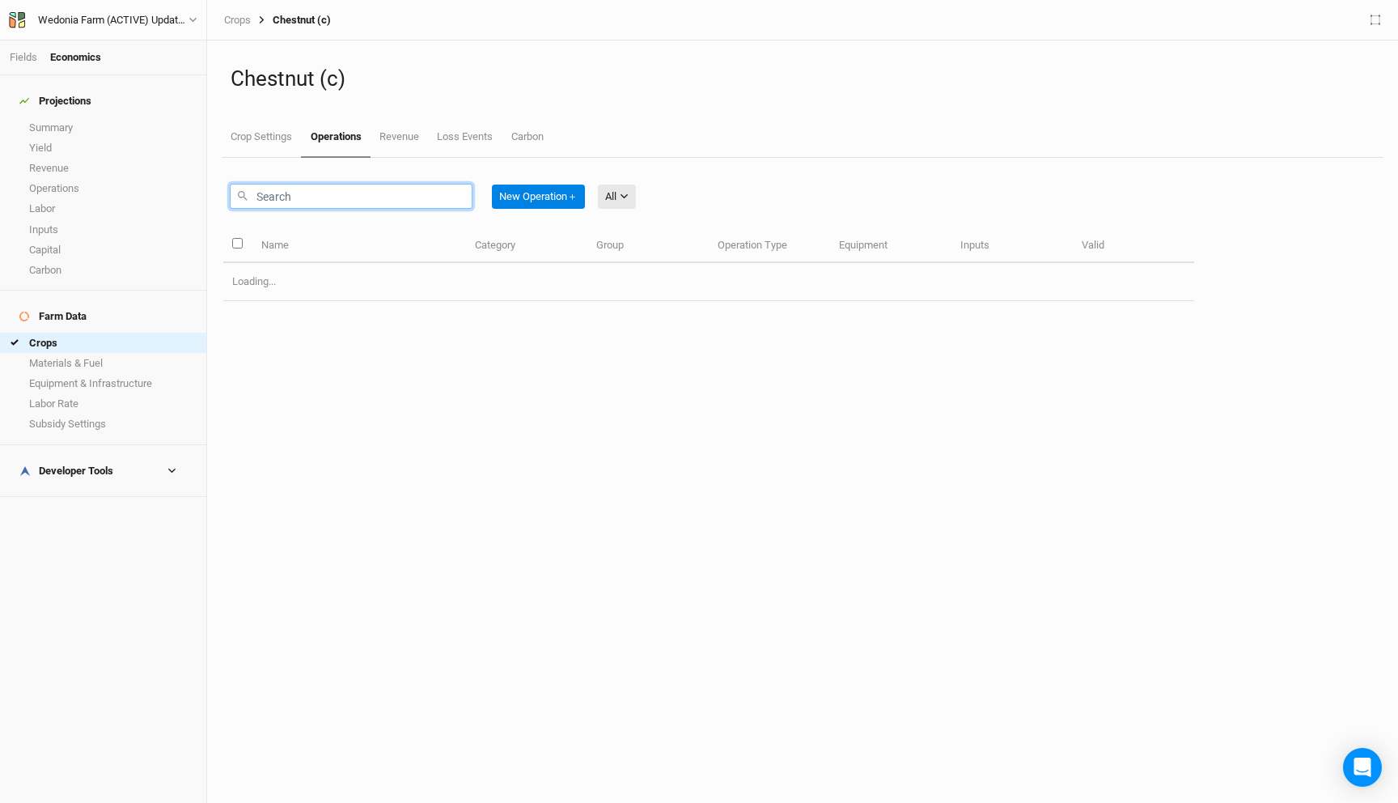
click at [299, 199] on input "text" at bounding box center [351, 196] width 243 height 25
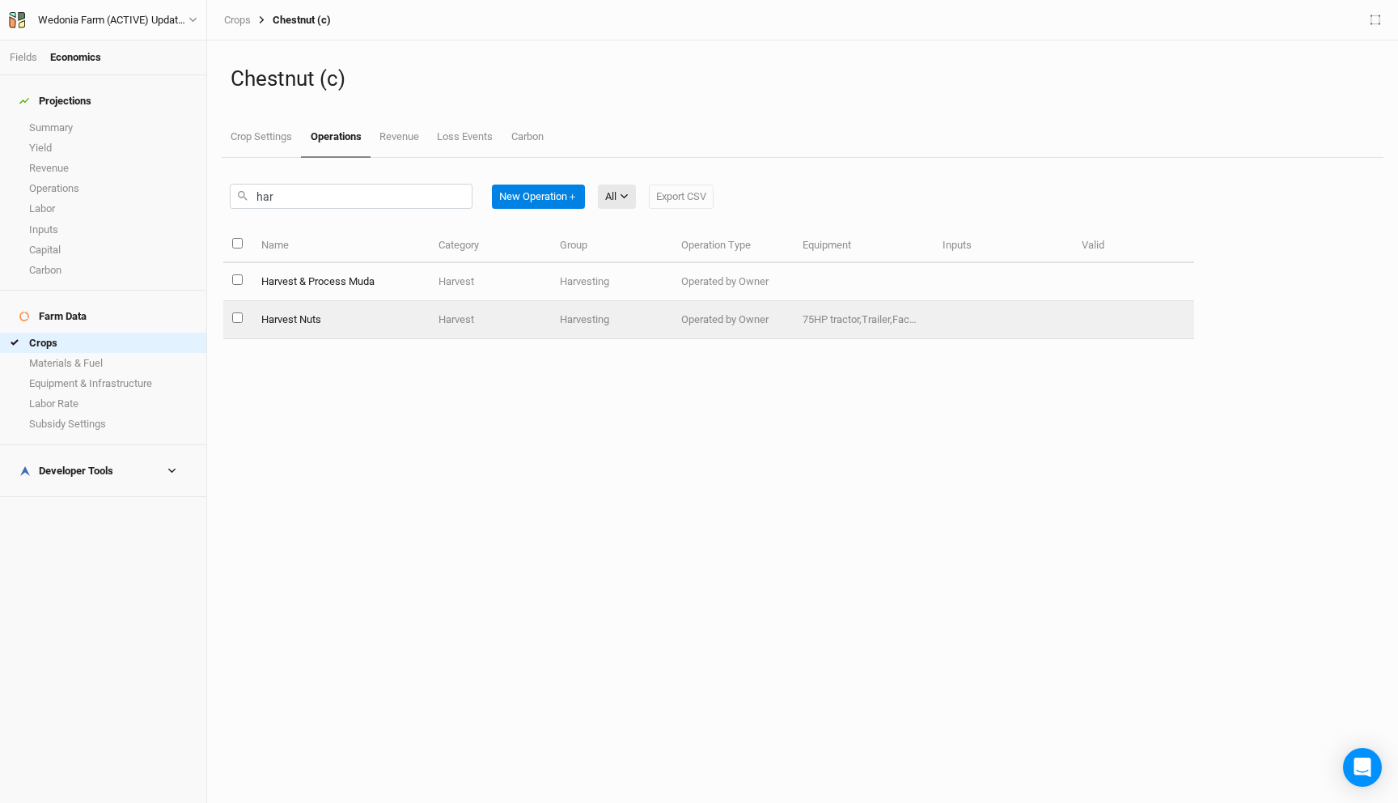
click at [359, 323] on td "Harvest Nuts" at bounding box center [341, 320] width 178 height 38
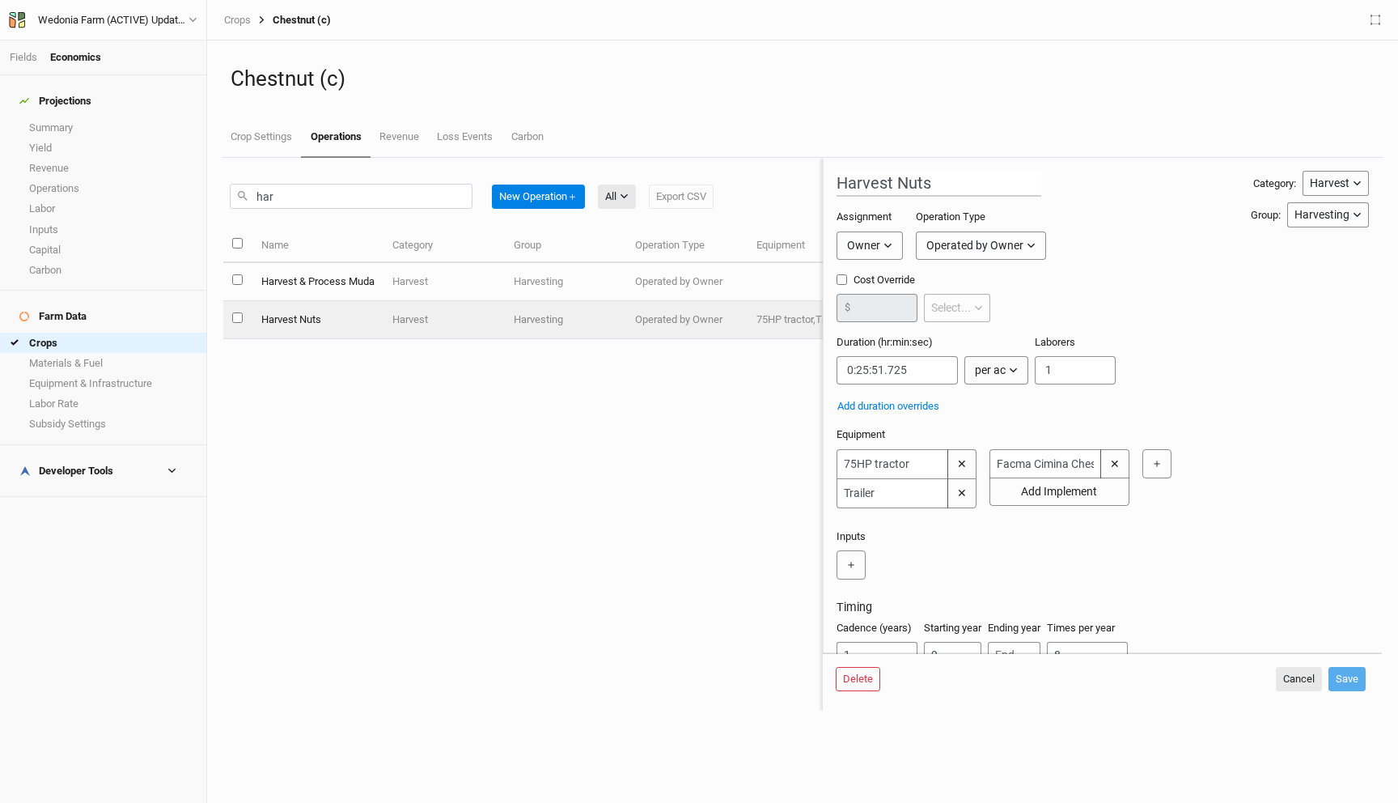
click at [329, 210] on div "har New Operation ＋ All All Harvest Installation Management Marketing Export CSV" at bounding box center [472, 196] width 484 height 38
click at [331, 198] on input "har" at bounding box center [351, 196] width 243 height 25
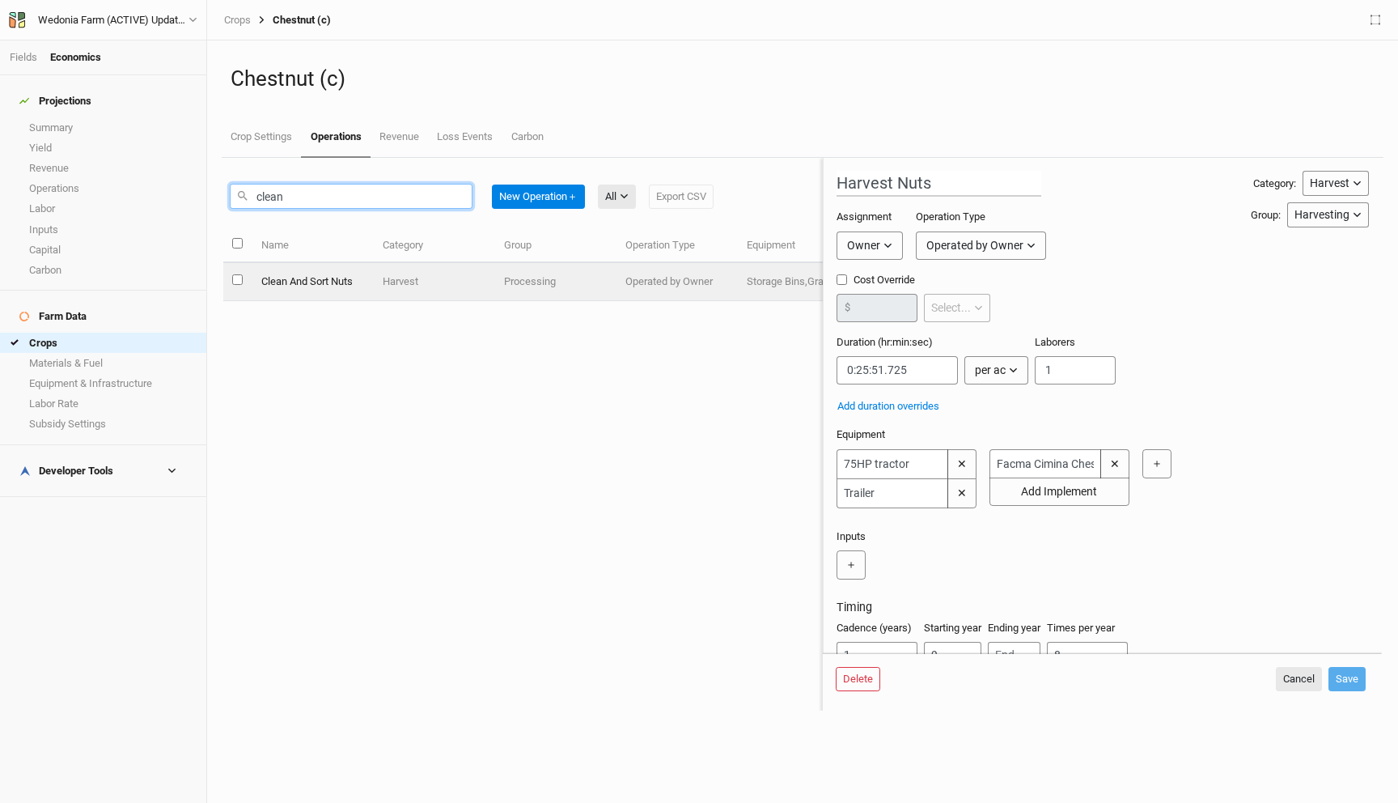
type input "clean"
click at [325, 285] on td "Clean And Sort Nuts" at bounding box center [312, 282] width 121 height 38
type input "Clean And Sort Nuts"
type input "0:00:18"
type input "1"
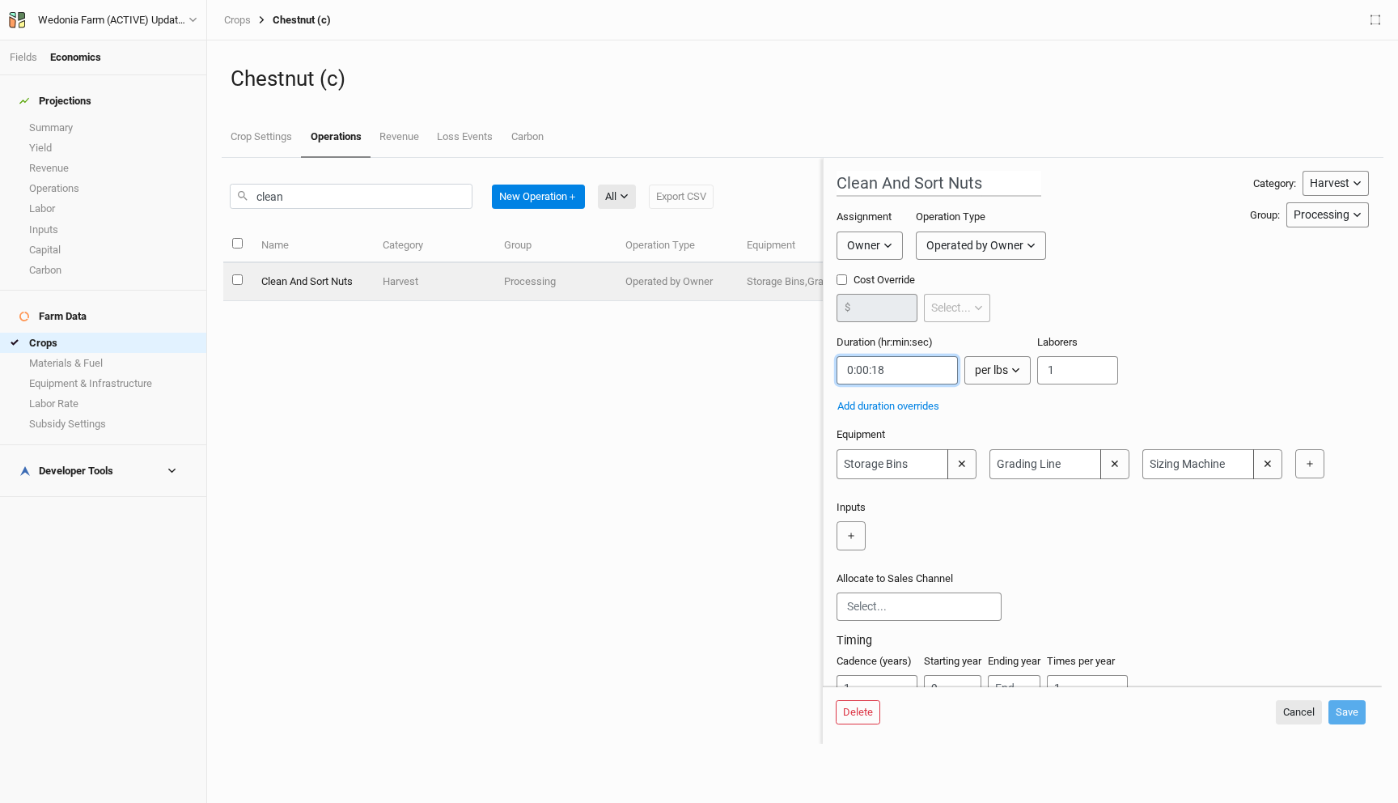
drag, startPoint x: 886, startPoint y: 370, endPoint x: 832, endPoint y: 369, distance: 54.2
click at [832, 369] on form "Clean And Sort Nuts Category: Harvest Installation Management Harvest Marketing…" at bounding box center [1102, 422] width 559 height 528
click at [381, 210] on div "clean New Operation ＋ All All Harvest Installation Management Marketing Export …" at bounding box center [472, 196] width 484 height 38
click at [381, 198] on input "clean" at bounding box center [351, 196] width 243 height 25
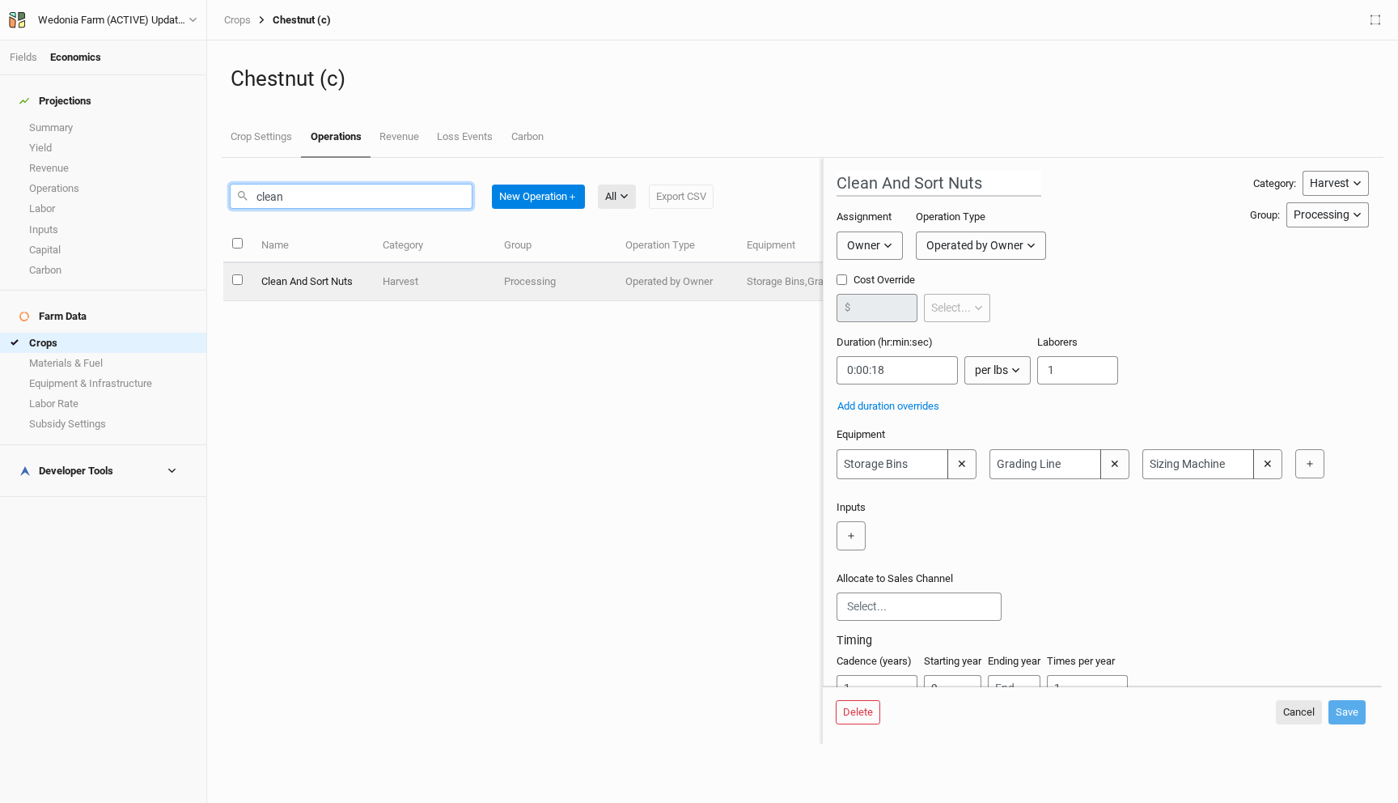
click at [381, 198] on input "clean" at bounding box center [351, 196] width 243 height 25
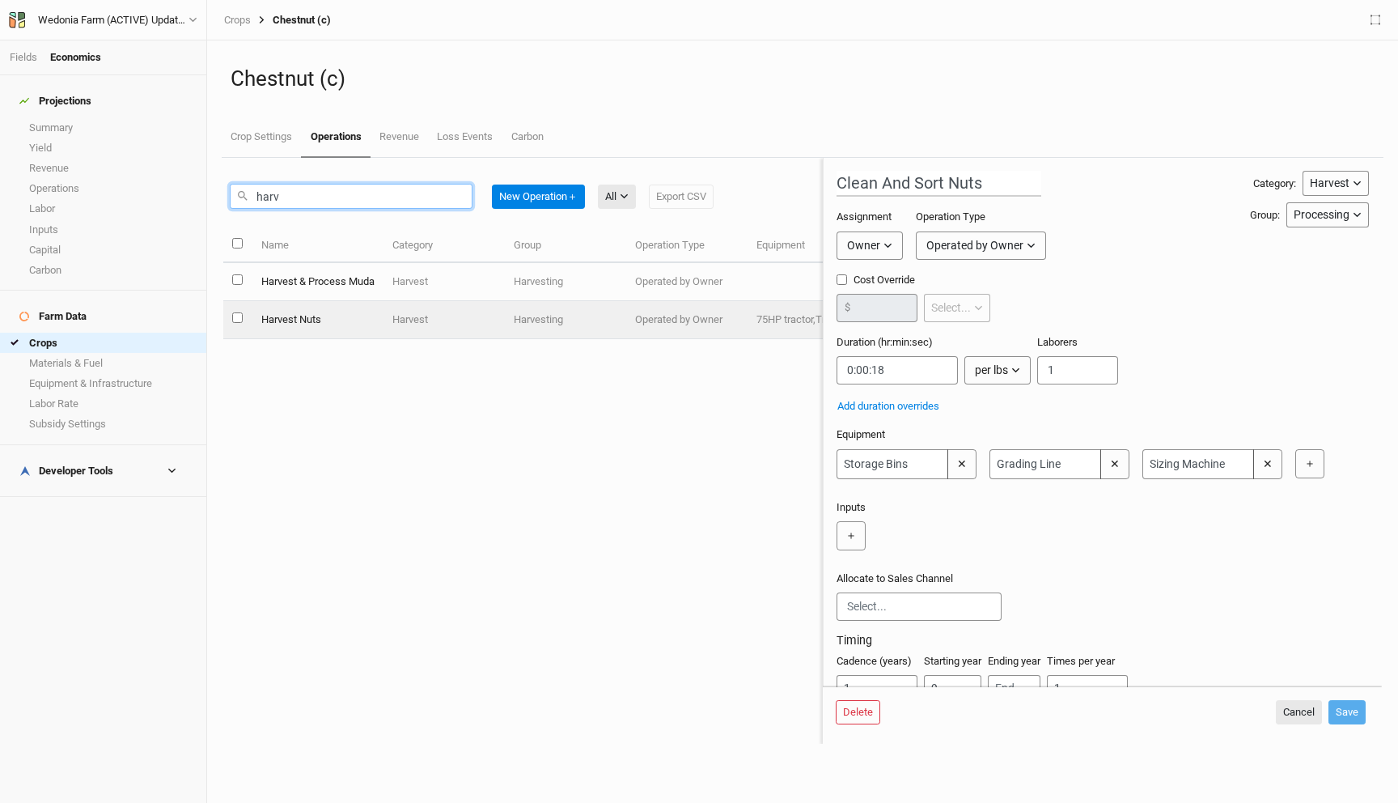
type input "harv"
click at [413, 326] on td "Harvest" at bounding box center [444, 320] width 121 height 38
type input "Harvest Nuts"
type input "0:25:51.725"
type input "8"
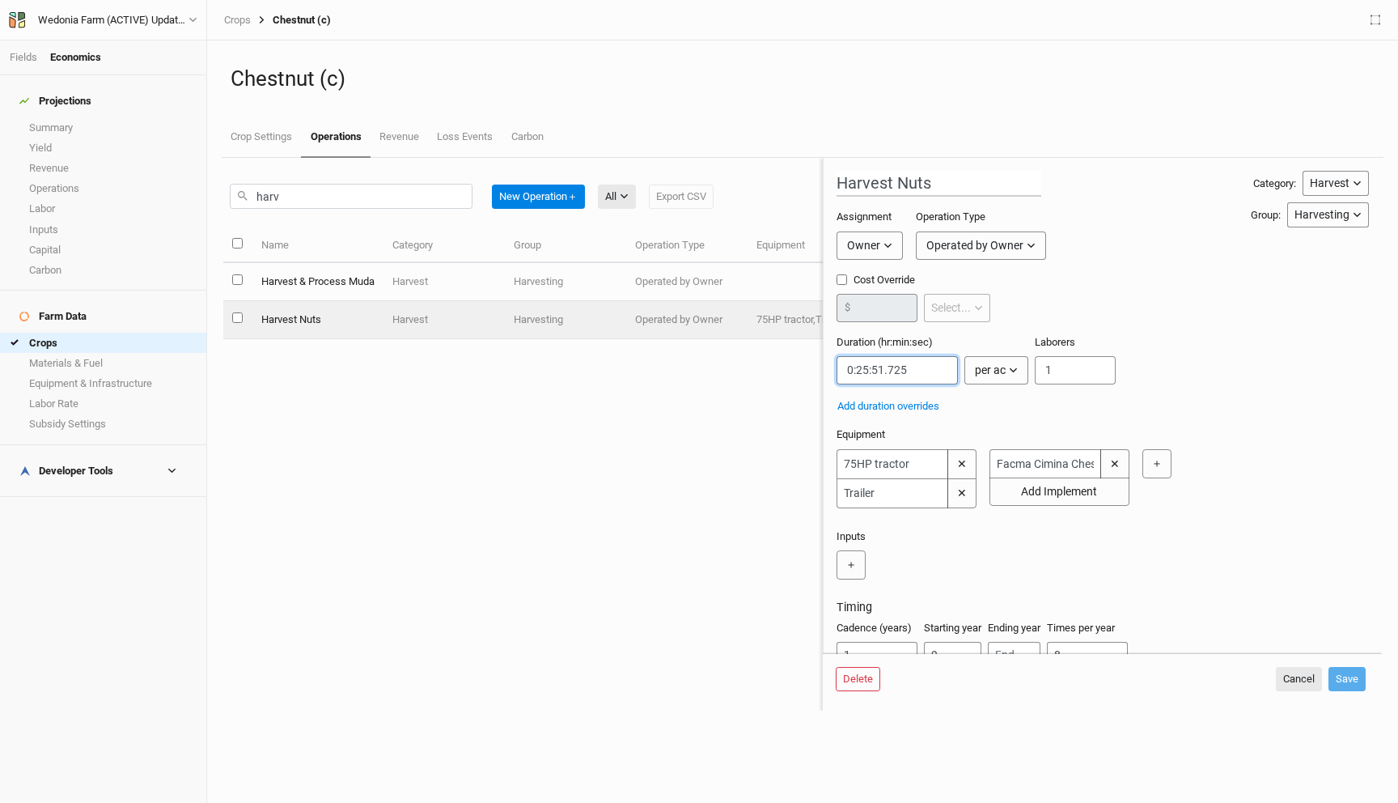
click at [875, 379] on input "string" at bounding box center [897, 370] width 121 height 28
click at [860, 367] on input "string" at bounding box center [897, 370] width 121 height 28
drag, startPoint x: 867, startPoint y: 369, endPoint x: 858, endPoint y: 368, distance: 9.7
click at [858, 368] on input "string" at bounding box center [897, 370] width 121 height 28
drag, startPoint x: 917, startPoint y: 370, endPoint x: 871, endPoint y: 369, distance: 46.1
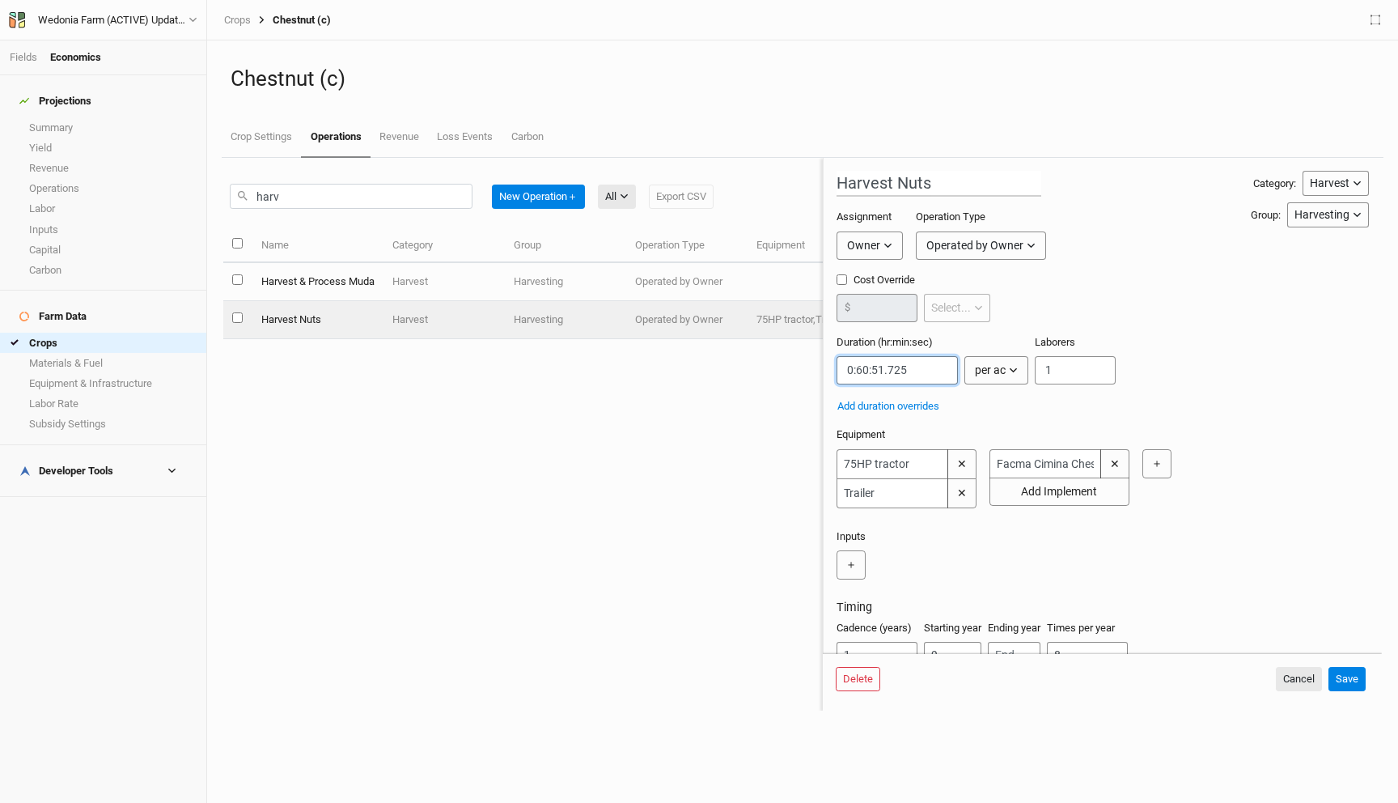
click at [871, 369] on input "string" at bounding box center [897, 370] width 121 height 28
click at [848, 371] on input "string" at bounding box center [897, 370] width 121 height 28
click at [847, 373] on input "string" at bounding box center [897, 370] width 121 height 28
click at [850, 370] on input "string" at bounding box center [897, 370] width 121 height 28
click at [860, 370] on input "string" at bounding box center [897, 370] width 121 height 28
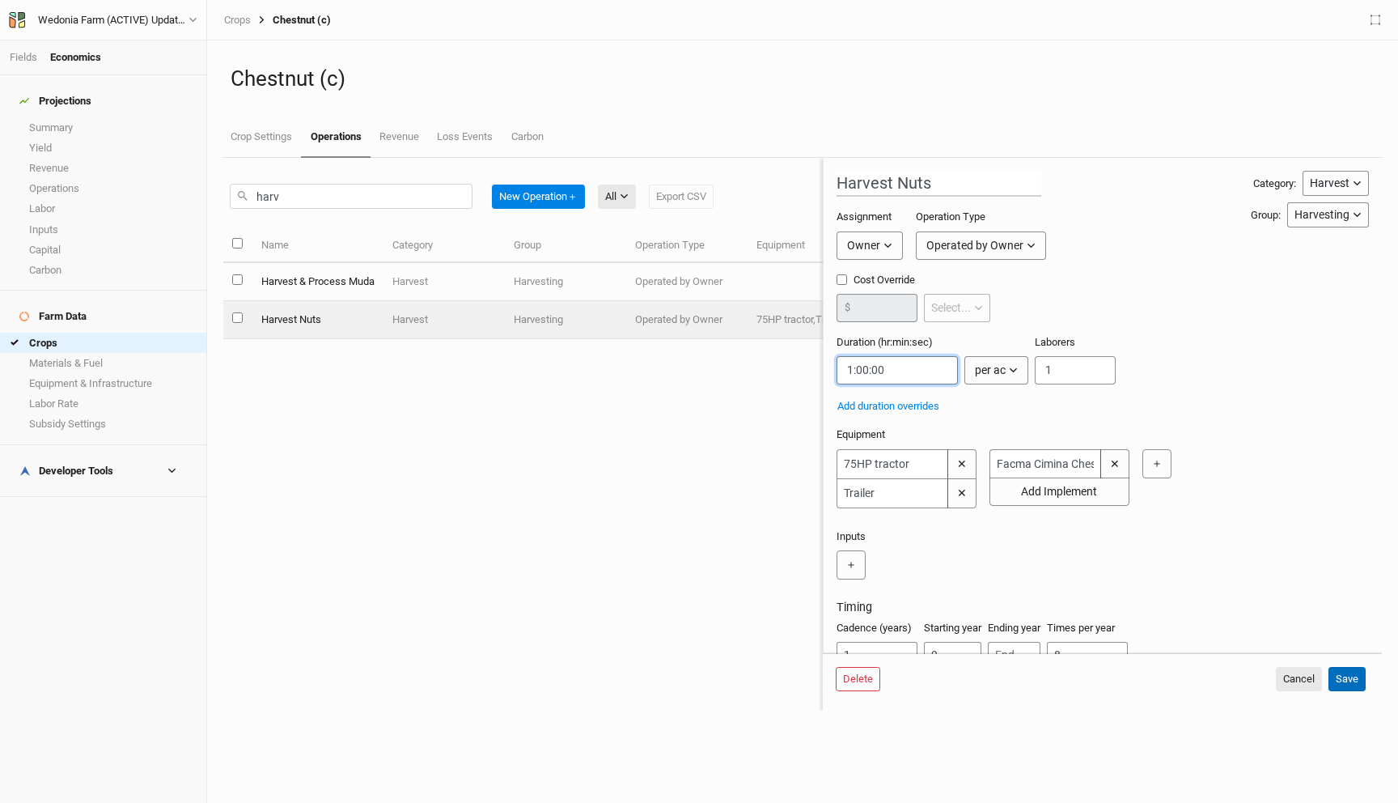
type input "1:00:00"
click at [1344, 675] on button "Save" at bounding box center [1347, 679] width 37 height 24
click at [363, 201] on input "harv" at bounding box center [351, 196] width 243 height 25
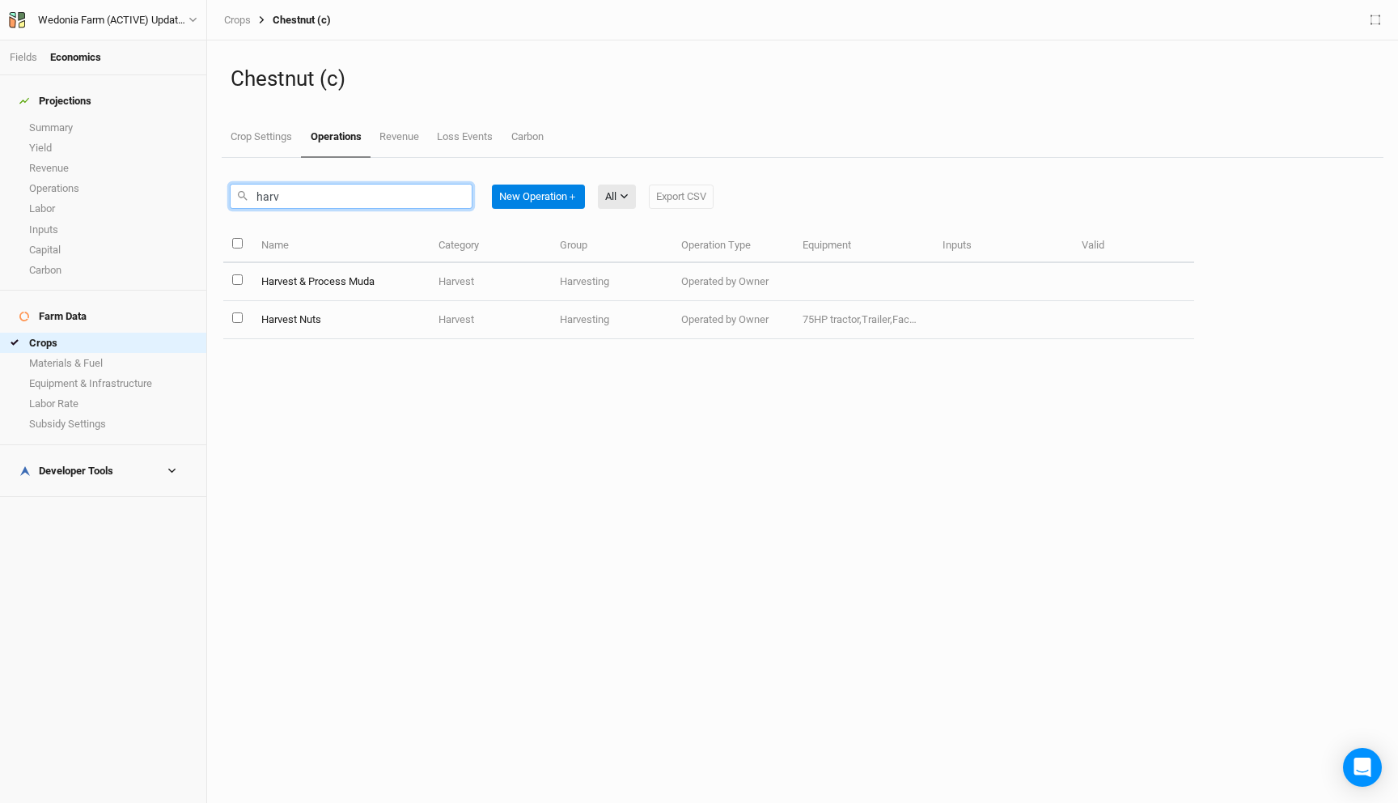
click at [363, 201] on input "harv" at bounding box center [351, 196] width 243 height 25
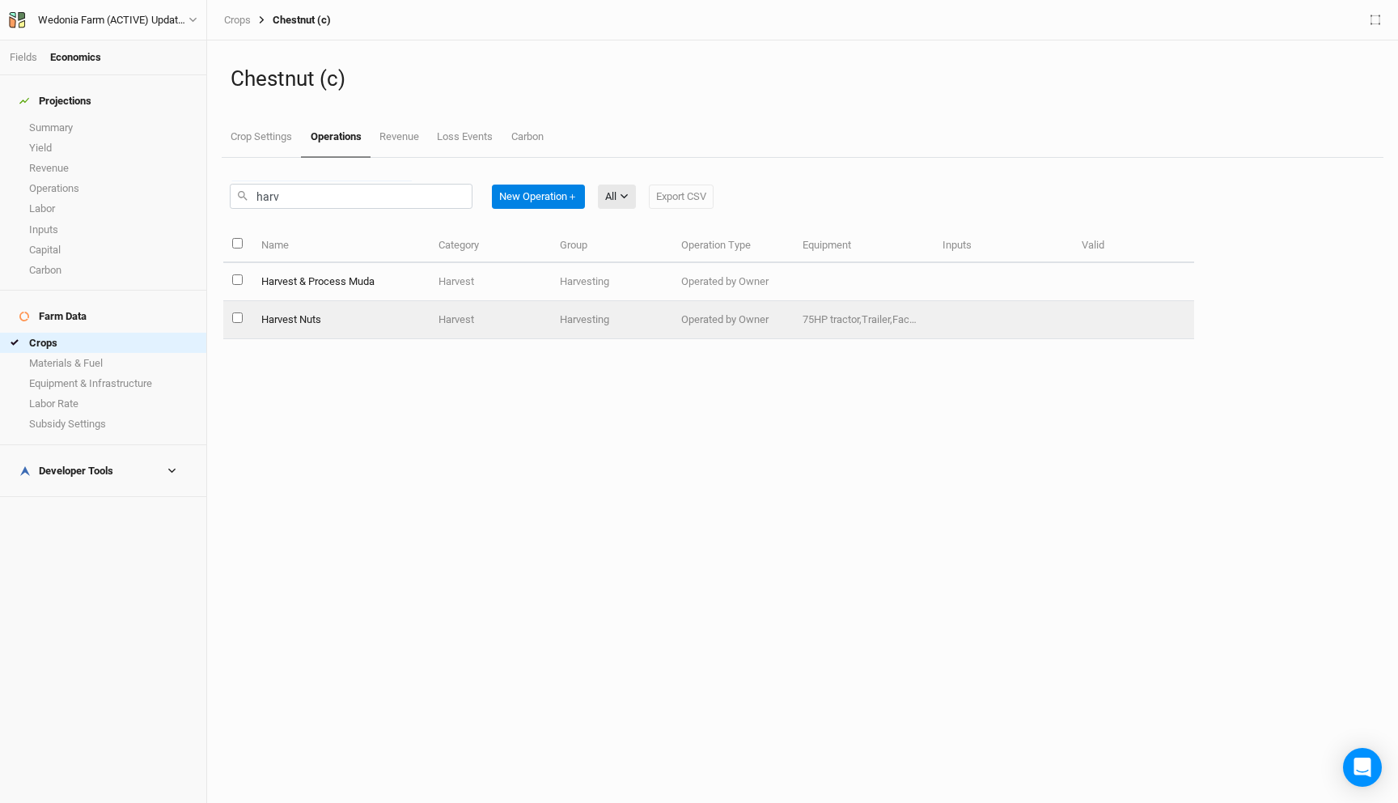
click at [780, 322] on td "Operated by Owner" at bounding box center [732, 320] width 121 height 38
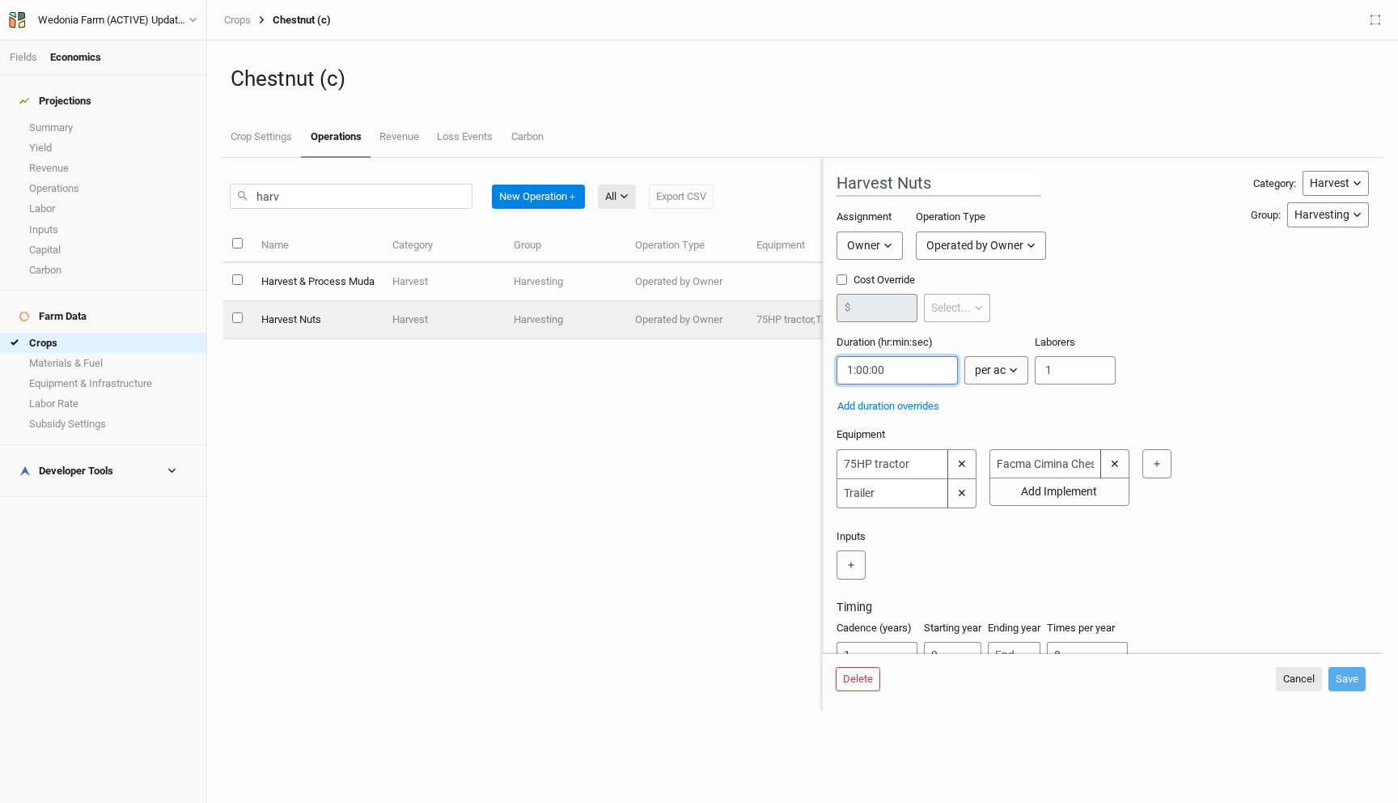
click at [867, 369] on input "string" at bounding box center [897, 370] width 121 height 28
click at [849, 368] on input "string" at bounding box center [897, 370] width 121 height 28
click at [872, 374] on input "string" at bounding box center [897, 370] width 121 height 28
type input "00:26:00"
click at [1347, 676] on button "Save" at bounding box center [1347, 679] width 37 height 24
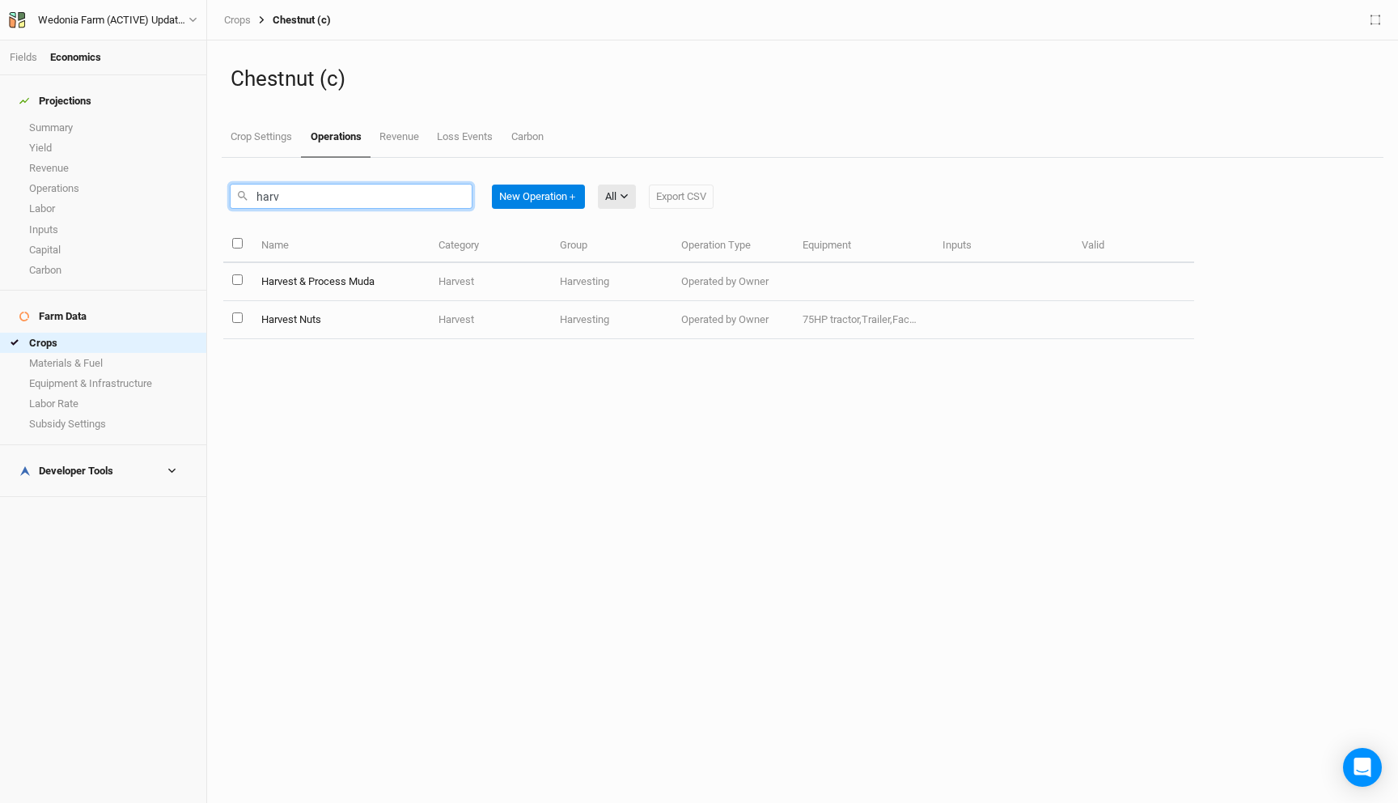
click at [333, 192] on input "harv" at bounding box center [351, 196] width 243 height 25
type input "clea"
click at [288, 284] on td "Clean And Sort Nuts" at bounding box center [341, 282] width 178 height 38
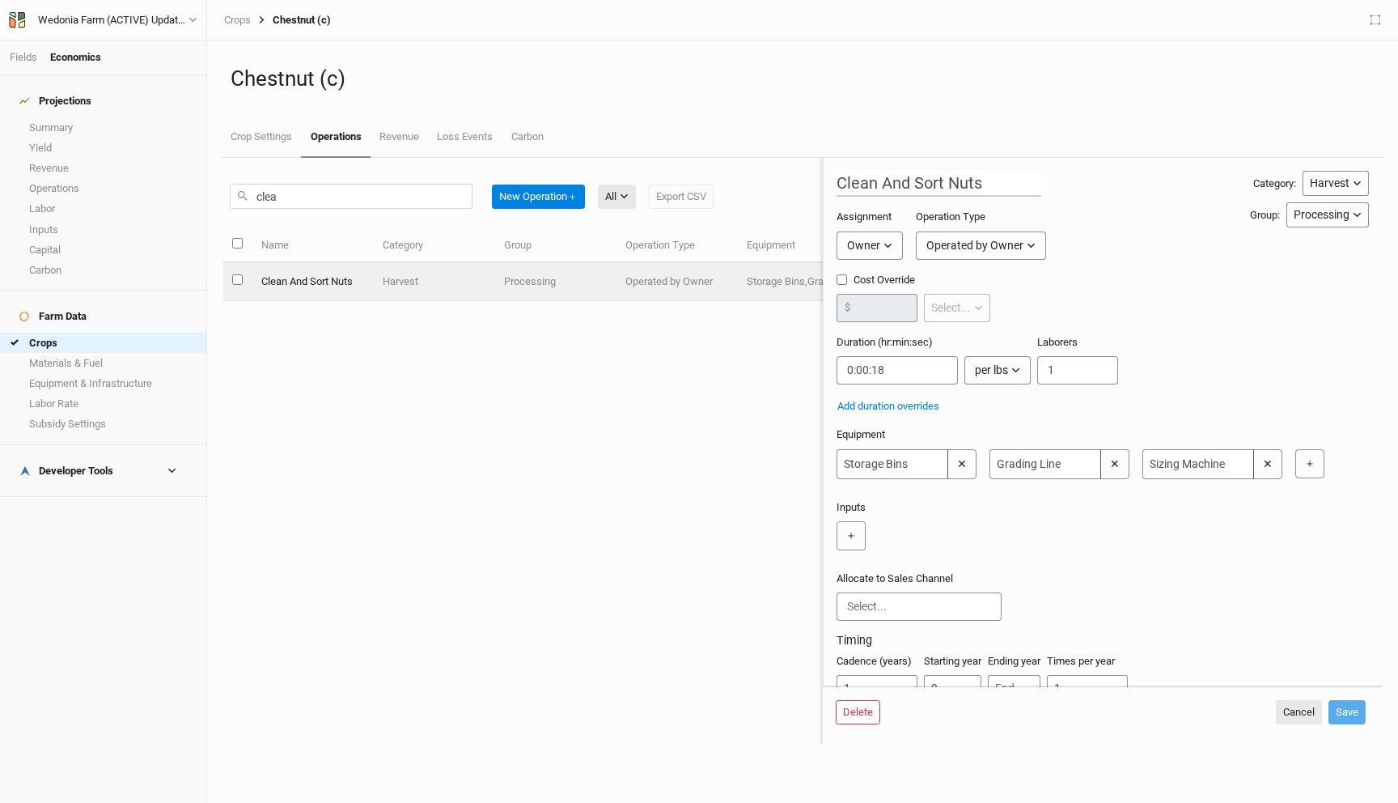
scroll to position [57, 0]
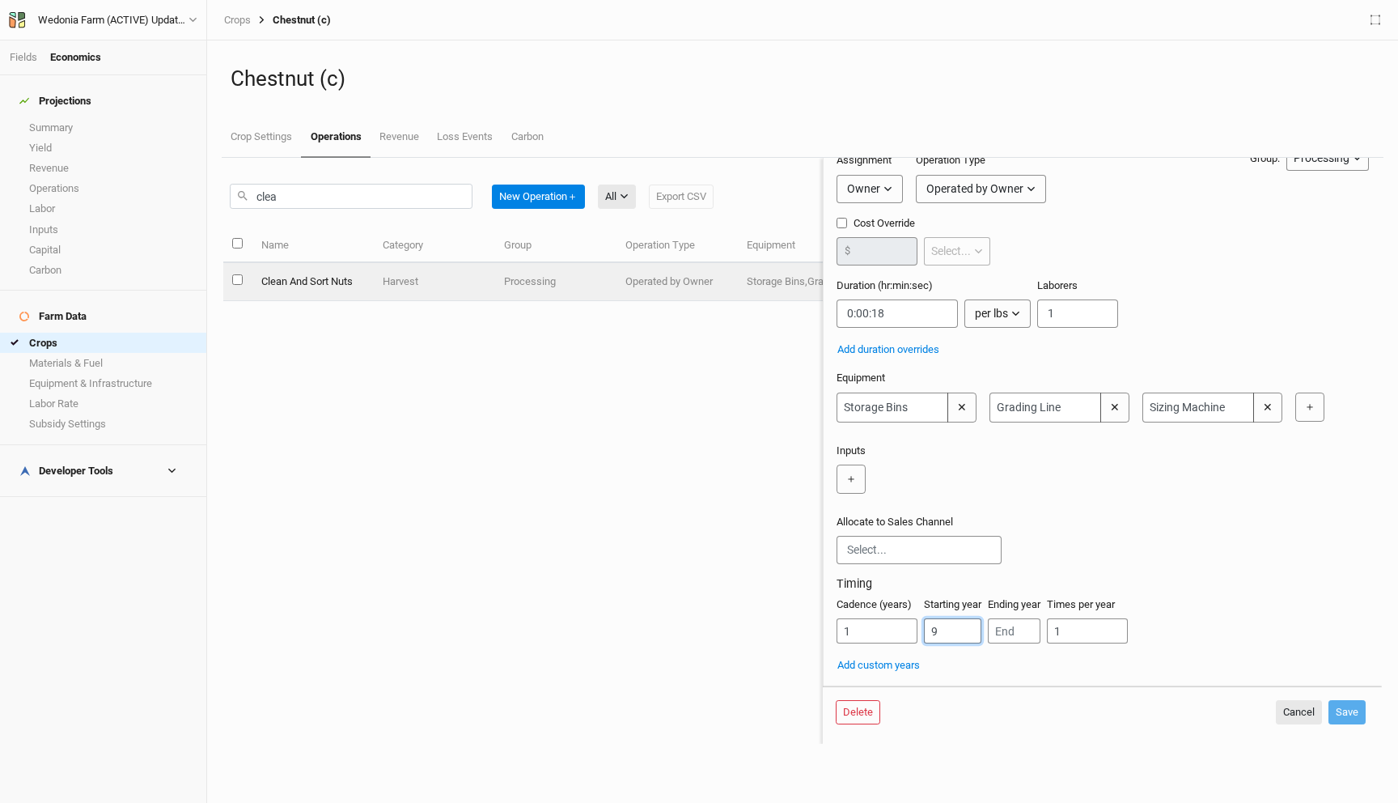
click at [941, 634] on input "9" at bounding box center [952, 630] width 57 height 25
